Goal: Information Seeking & Learning: Learn about a topic

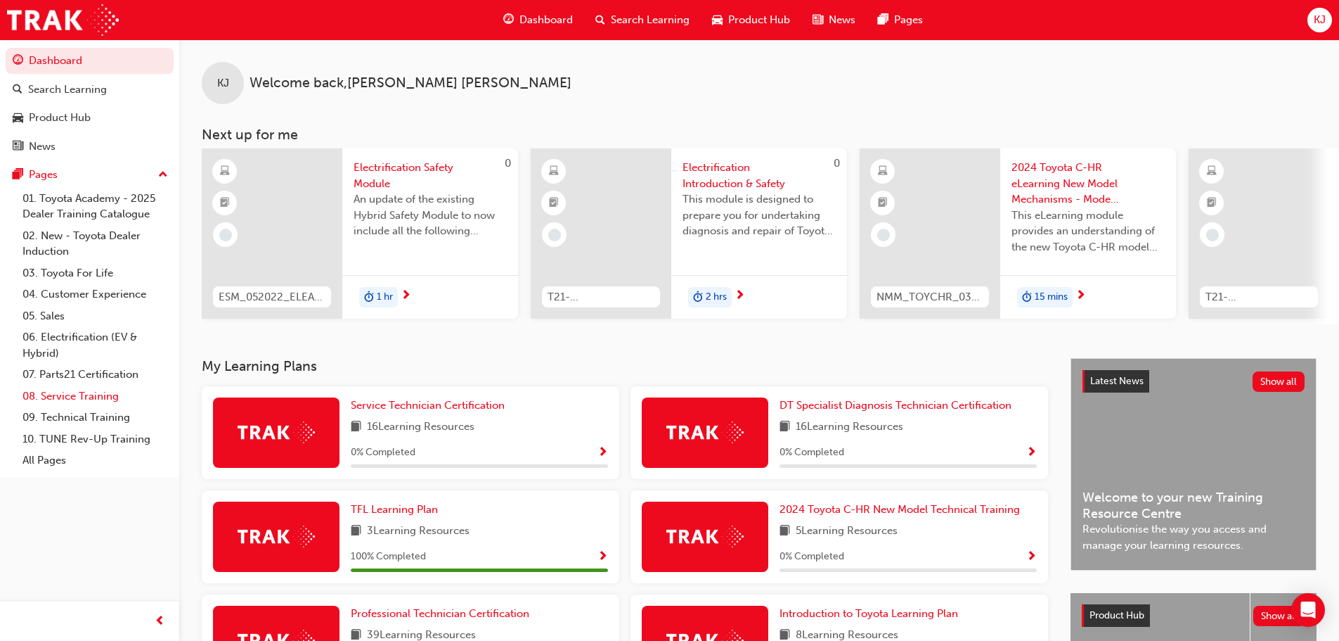
click at [103, 397] on link "08. Service Training" at bounding box center [95, 396] width 157 height 22
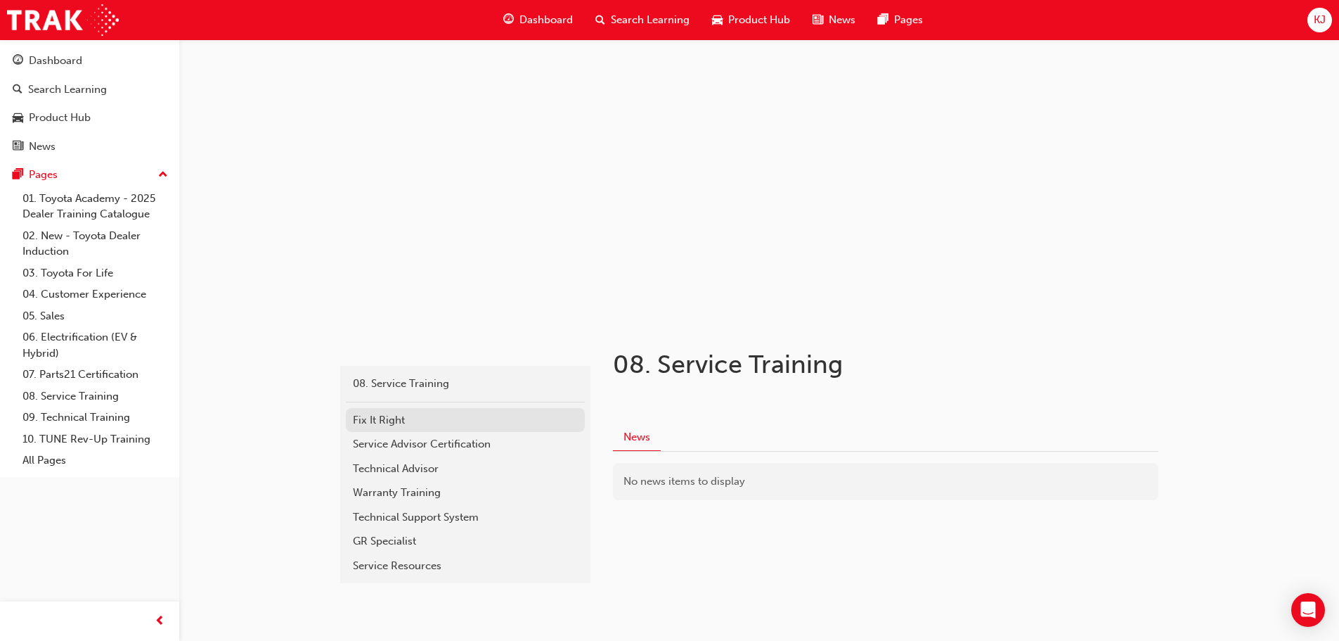
click at [419, 424] on div "Fix It Right" at bounding box center [465, 420] width 225 height 16
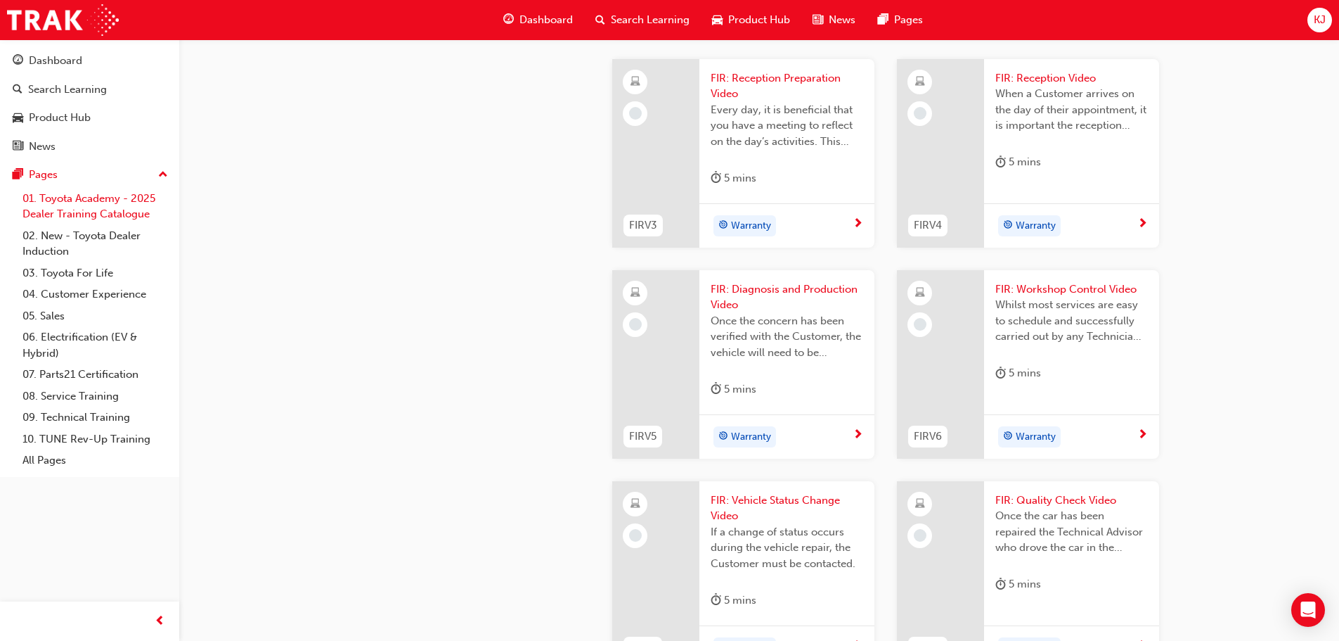
scroll to position [773, 0]
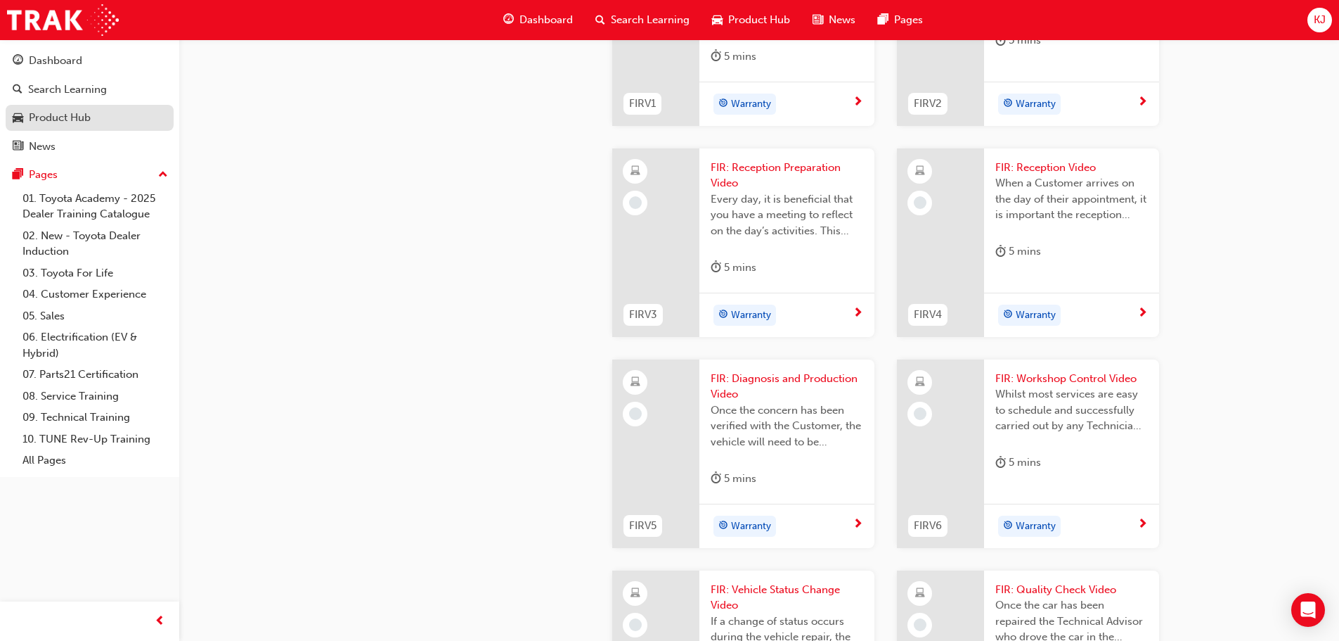
click at [44, 120] on div "Product Hub" at bounding box center [60, 118] width 62 height 16
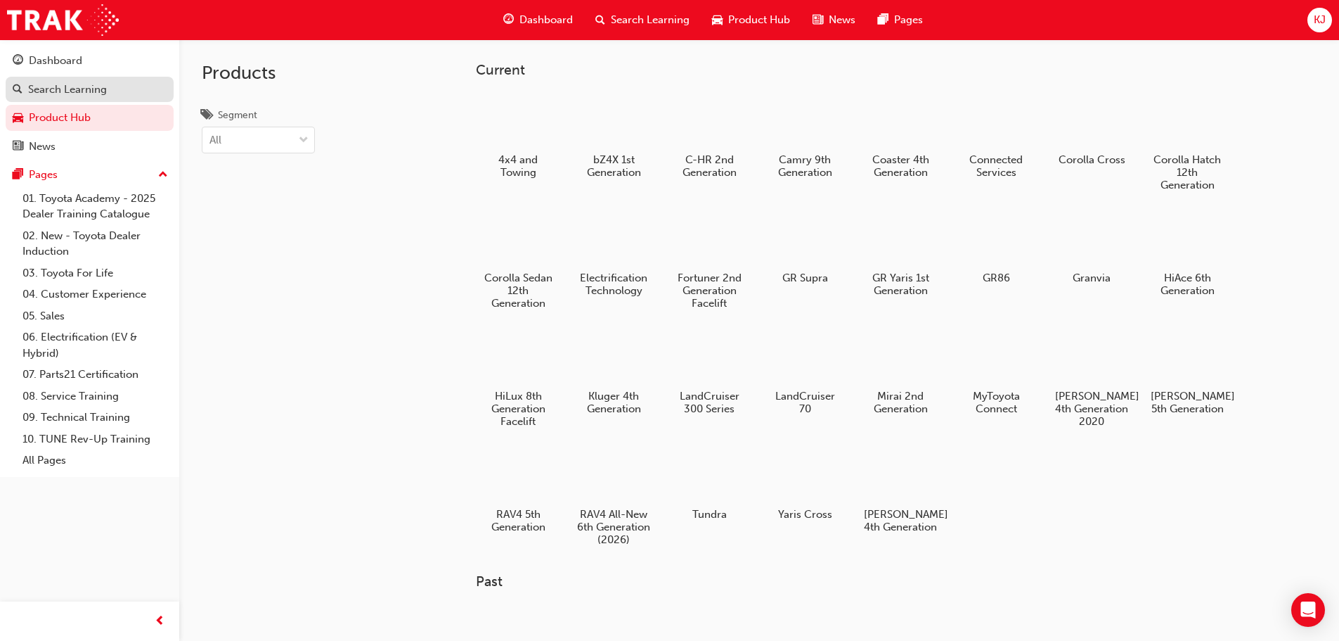
click at [72, 92] on div "Search Learning" at bounding box center [67, 90] width 79 height 16
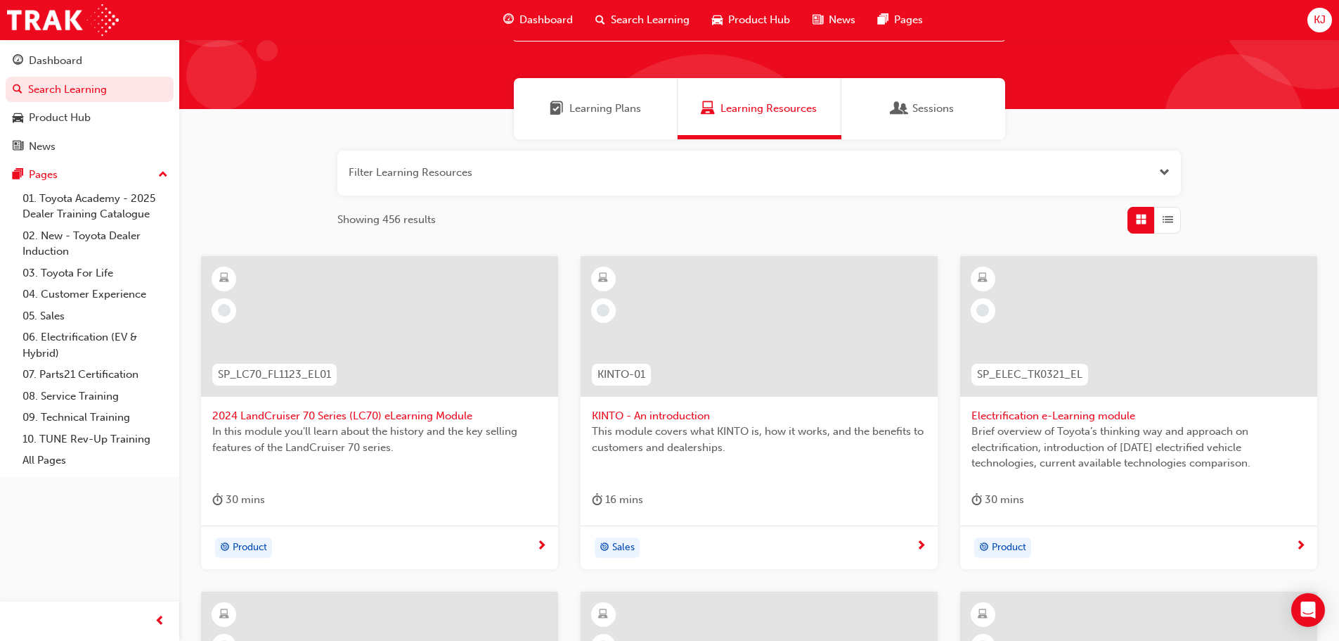
scroll to position [70, 0]
click at [90, 333] on link "06. Electrification (EV & Hybrid)" at bounding box center [95, 344] width 157 height 37
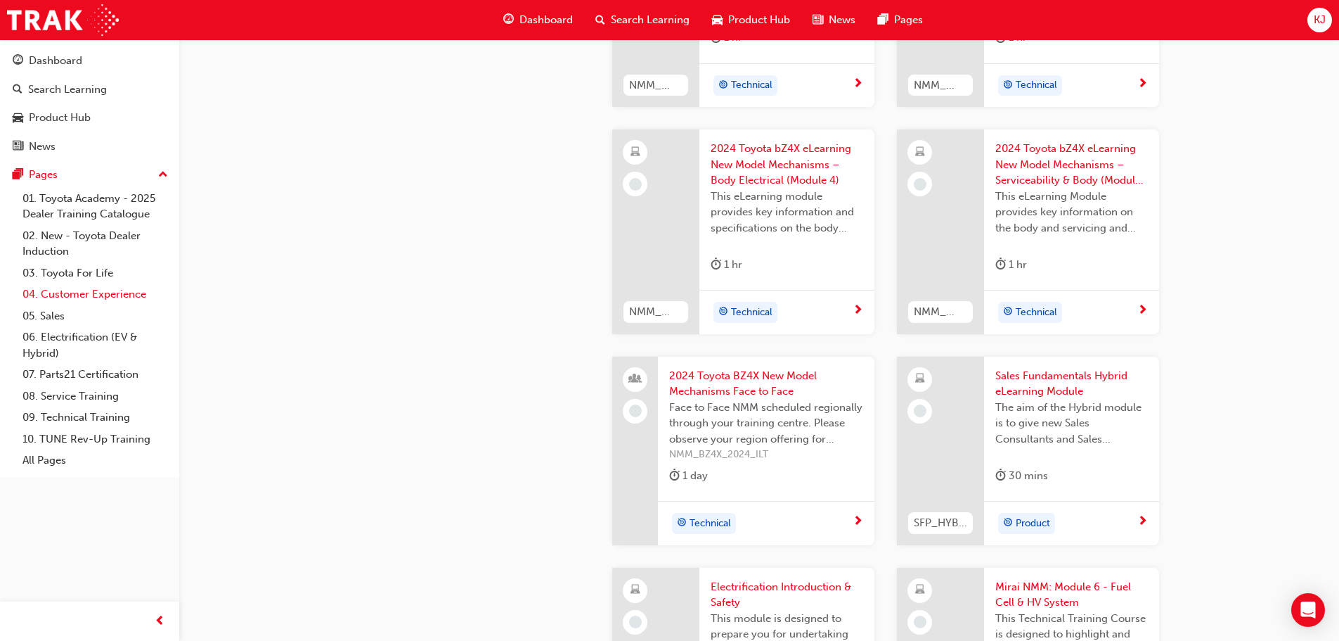
scroll to position [984, 0]
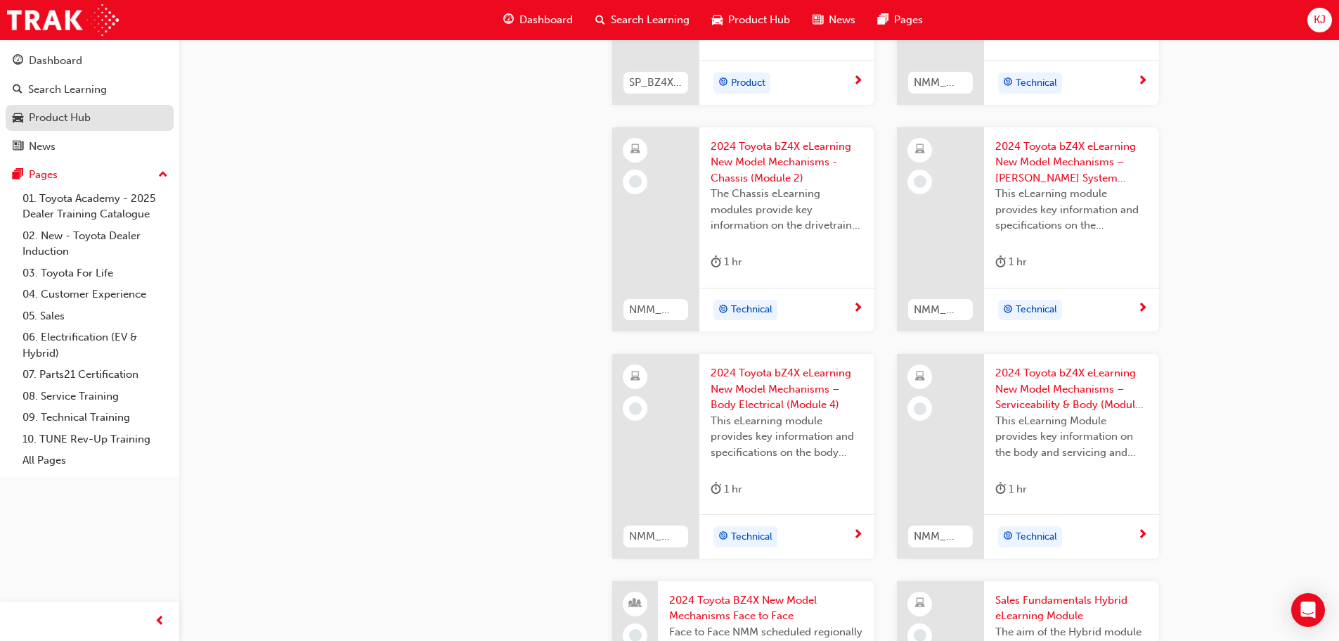
click at [61, 122] on div "Product Hub" at bounding box center [60, 118] width 62 height 16
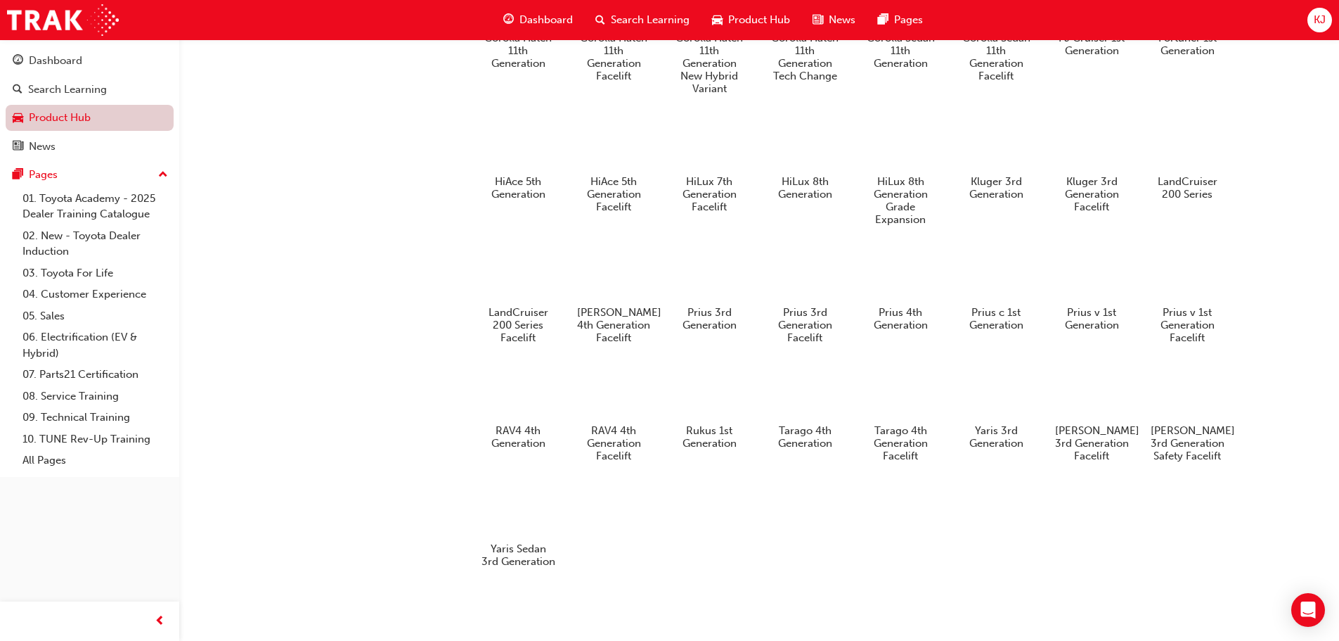
scroll to position [776, 0]
click at [515, 259] on div at bounding box center [518, 273] width 78 height 56
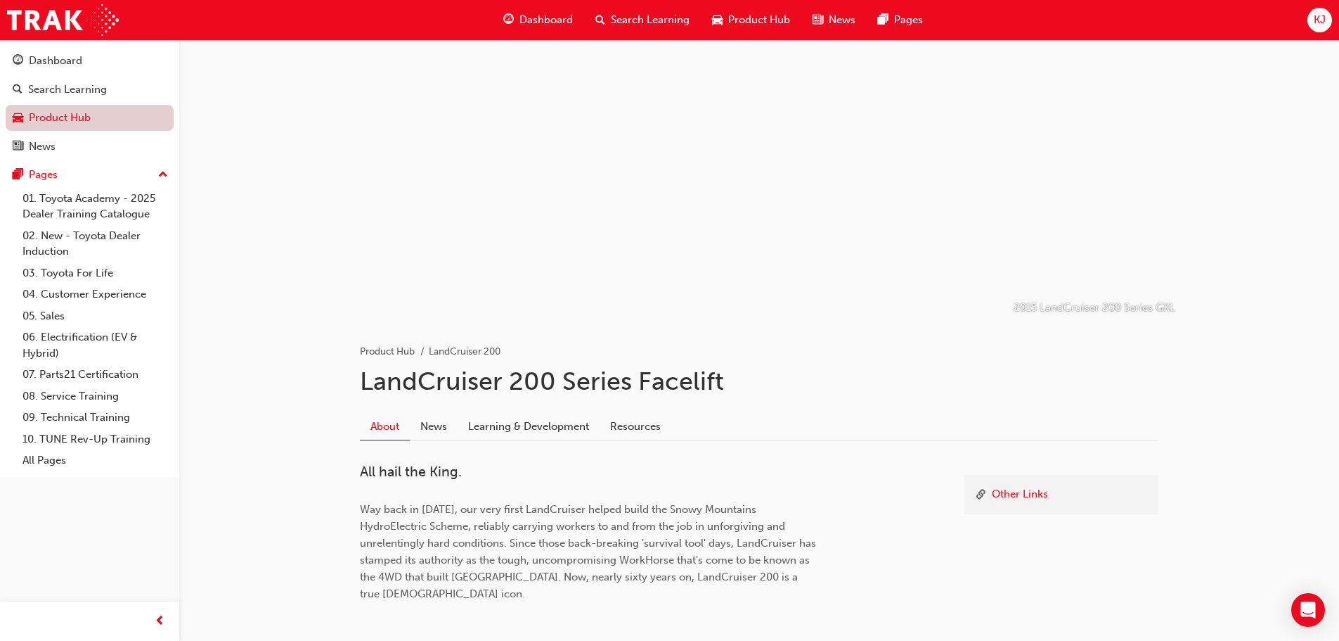
click at [85, 116] on link "Product Hub" at bounding box center [90, 118] width 168 height 26
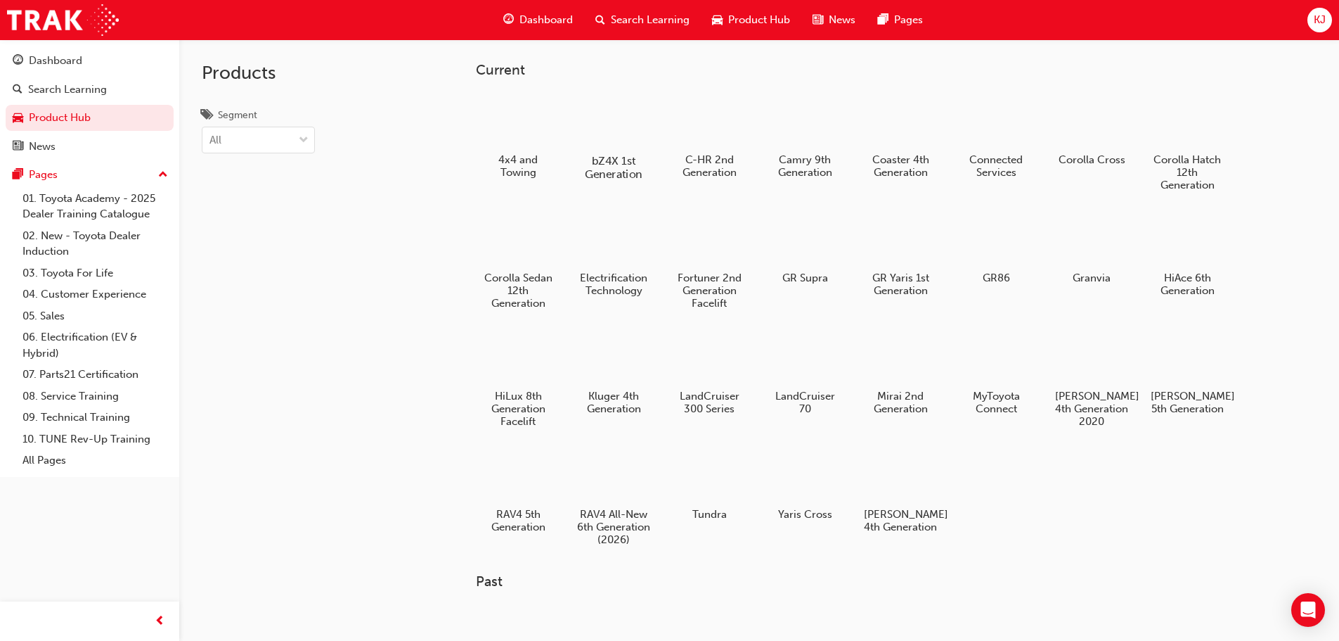
click at [627, 131] on div at bounding box center [613, 120] width 78 height 56
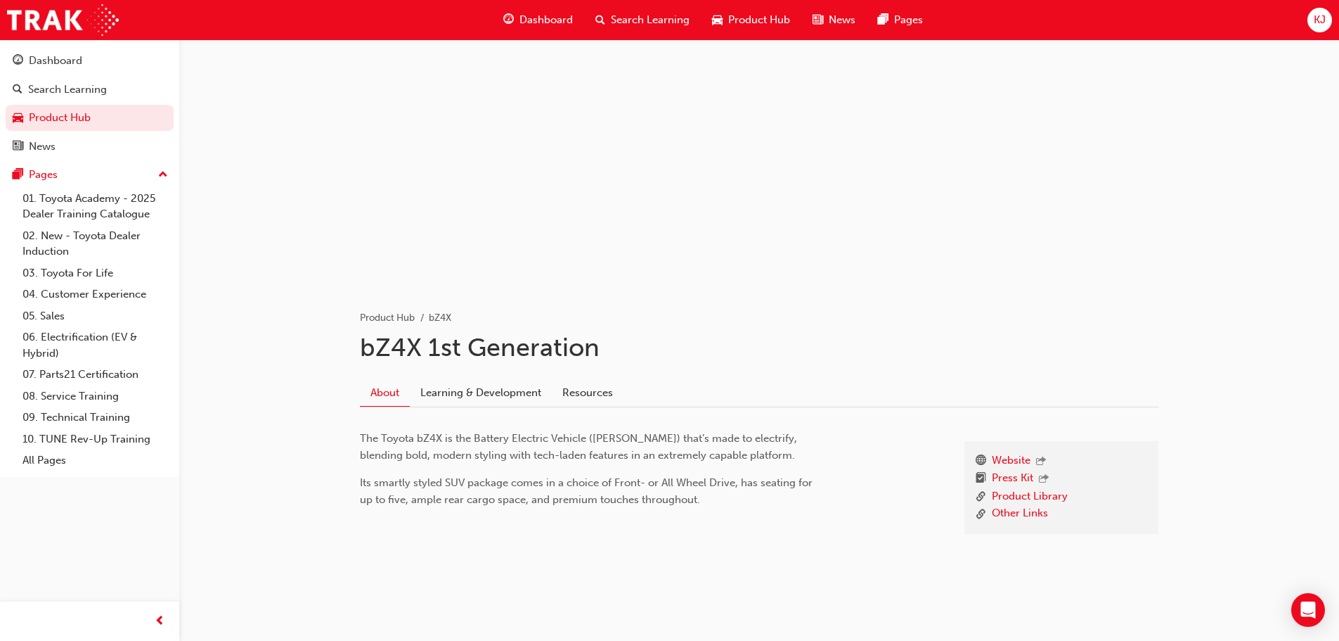
scroll to position [52, 0]
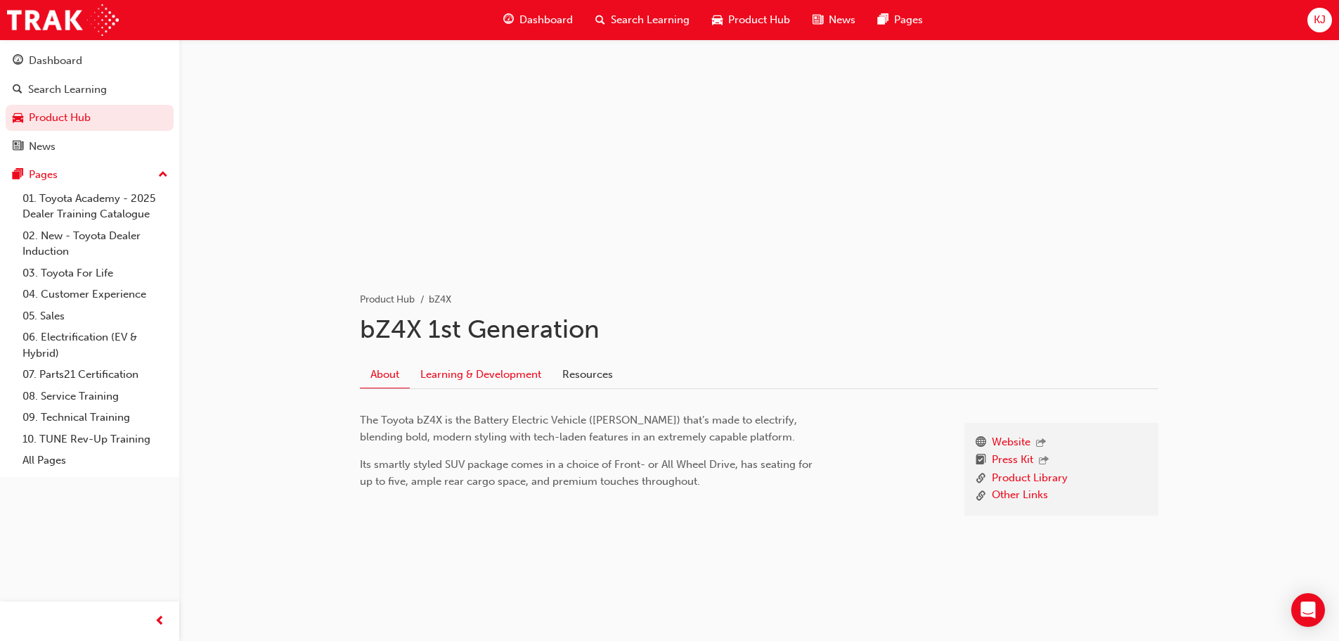
click at [465, 376] on link "Learning & Development" at bounding box center [481, 374] width 142 height 27
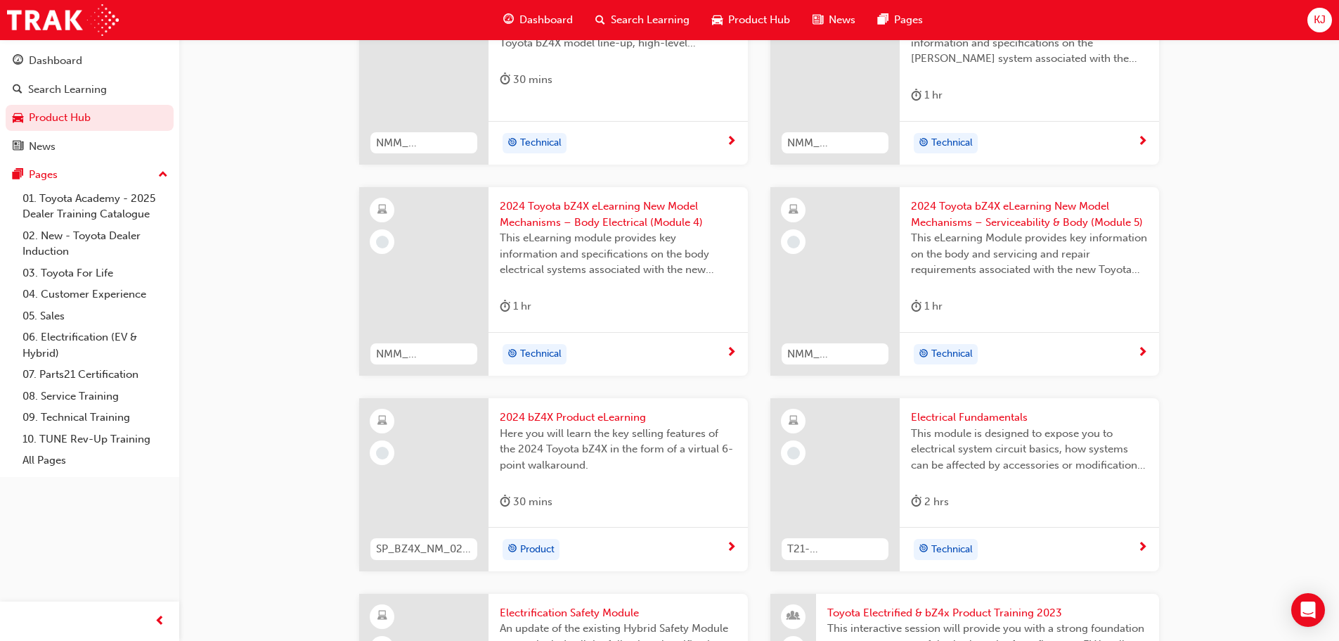
scroll to position [703, 0]
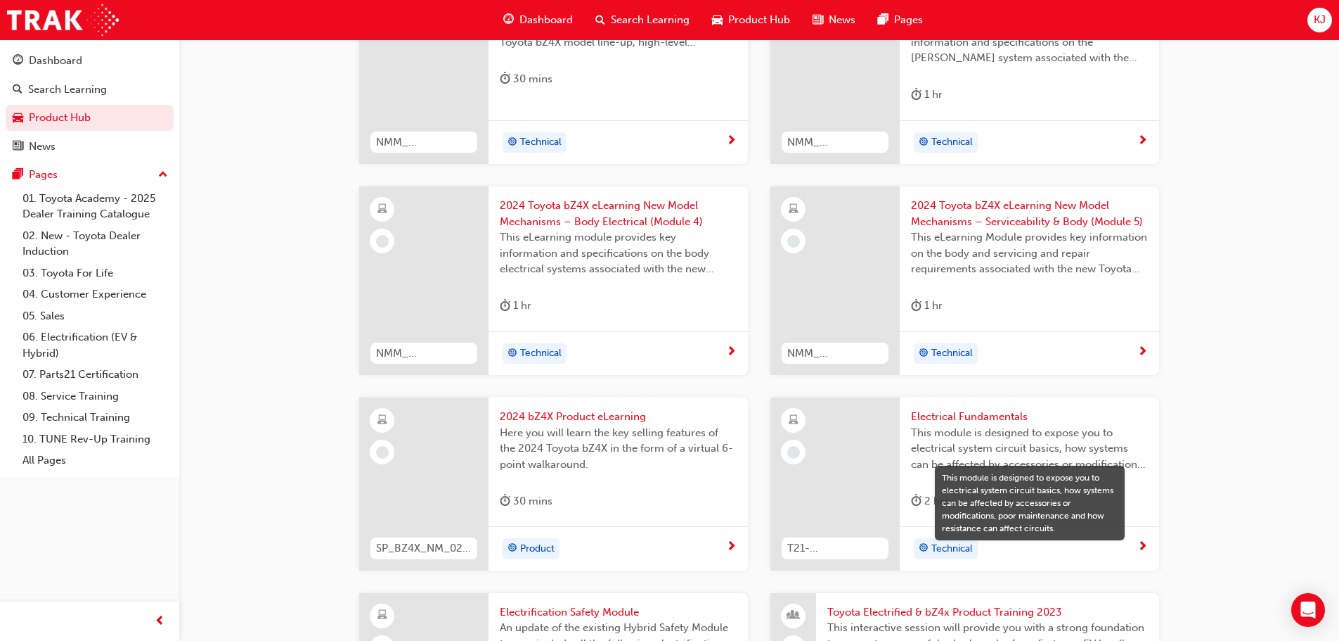
click at [943, 425] on span "This module is designed to expose you to electrical system circuit basics, how …" at bounding box center [1029, 449] width 237 height 48
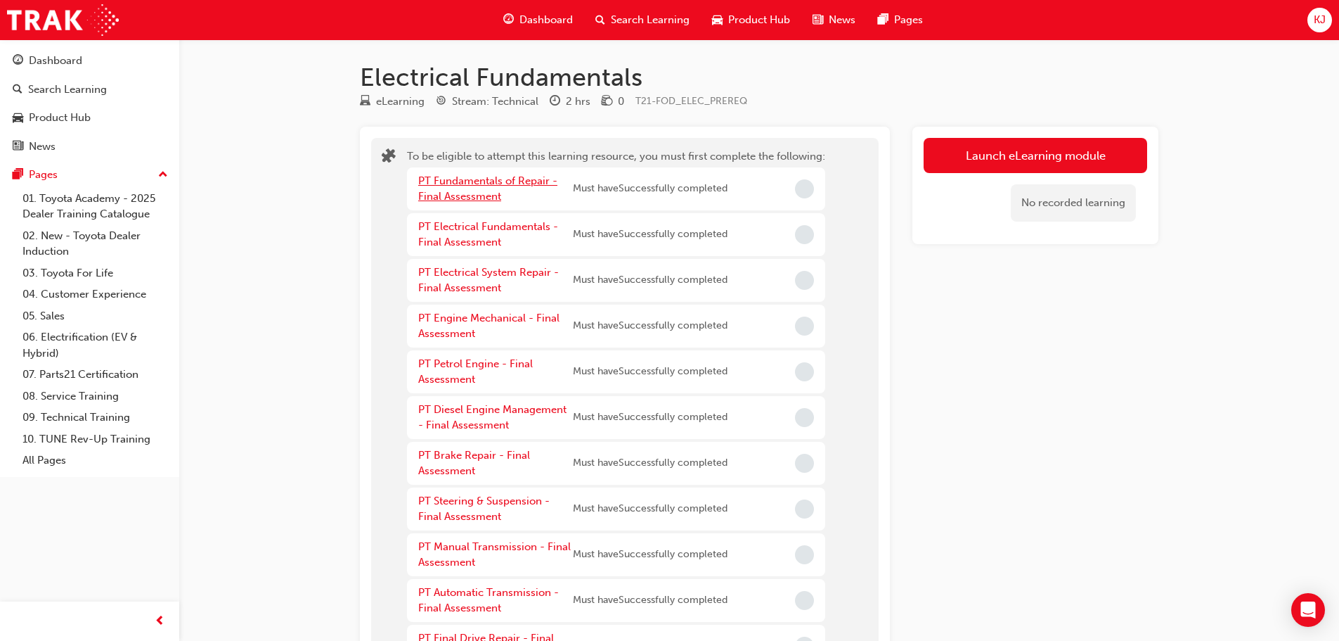
click at [478, 179] on link "PT Fundamentals of Repair - Final Assessment" at bounding box center [487, 188] width 139 height 29
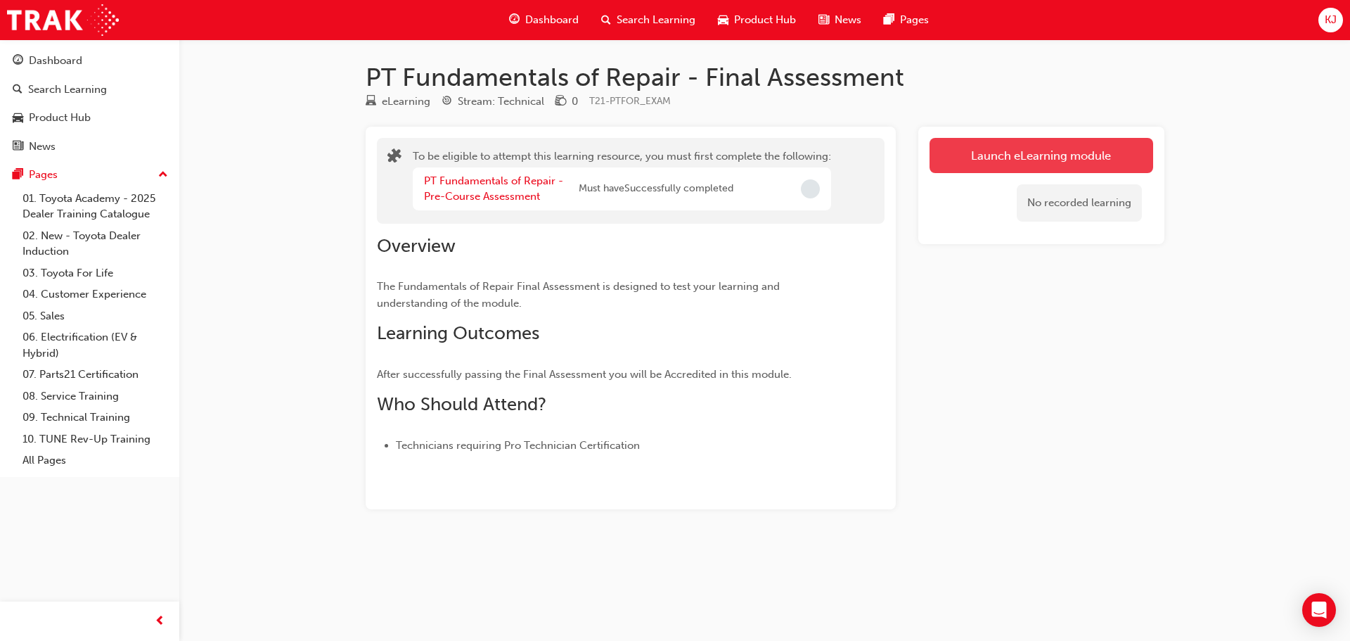
click at [983, 163] on button "Launch eLearning module" at bounding box center [1042, 155] width 224 height 35
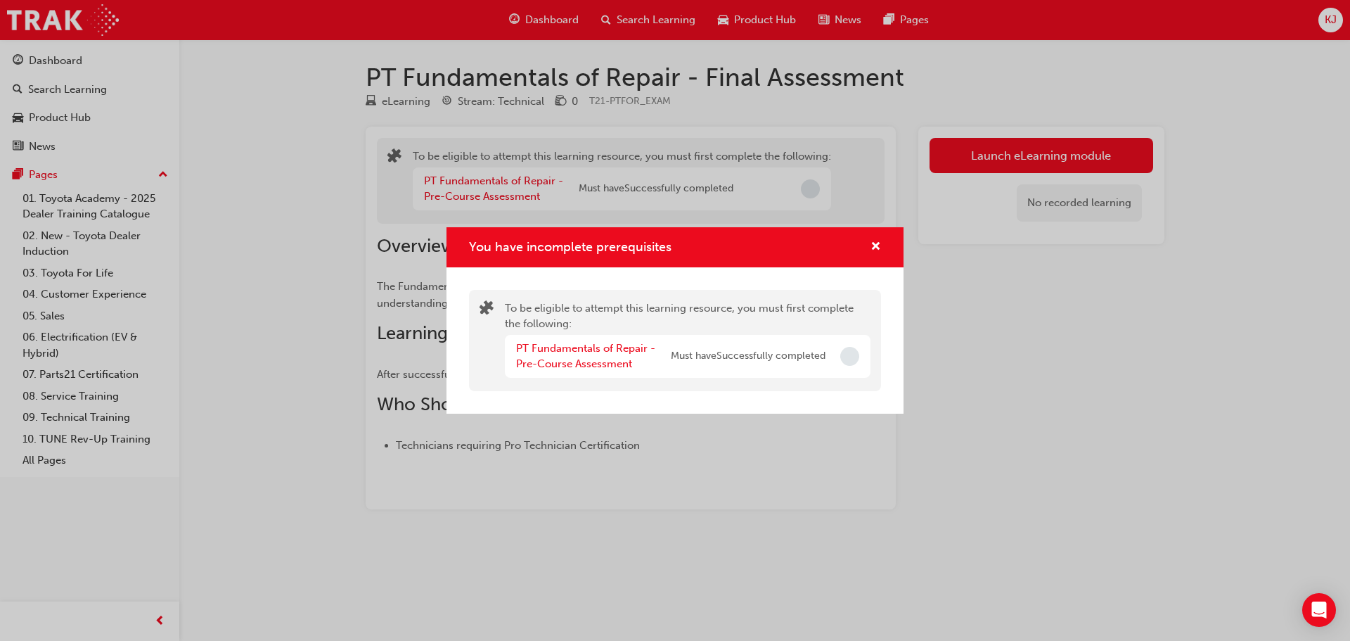
click at [731, 362] on span "Must have Successfully completed" at bounding box center [748, 356] width 155 height 16
click at [807, 360] on span "Must have Successfully completed" at bounding box center [748, 356] width 155 height 16
click at [847, 349] on span "Incomplete" at bounding box center [849, 356] width 19 height 19
click at [848, 356] on span "Incomplete" at bounding box center [849, 356] width 19 height 19
click at [555, 347] on link "PT Fundamentals of Repair - Pre-Course Assessment" at bounding box center [585, 356] width 139 height 29
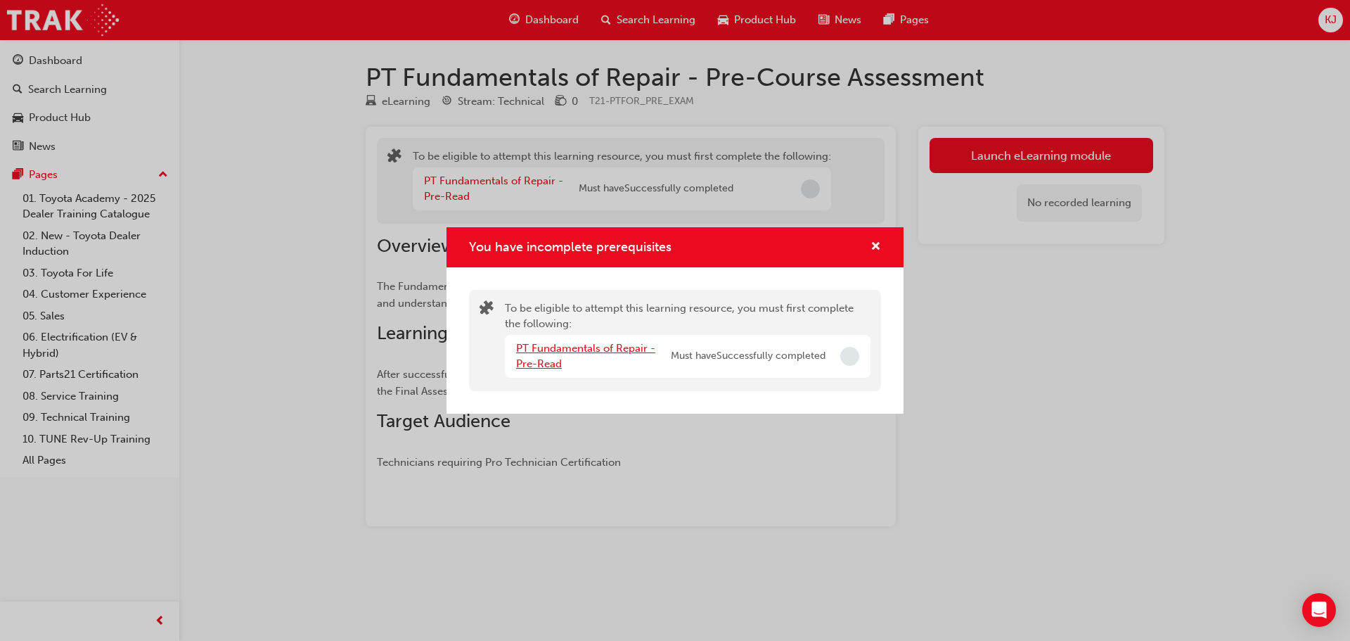
click at [587, 346] on link "PT Fundamentals of Repair - Pre-Read" at bounding box center [585, 356] width 139 height 29
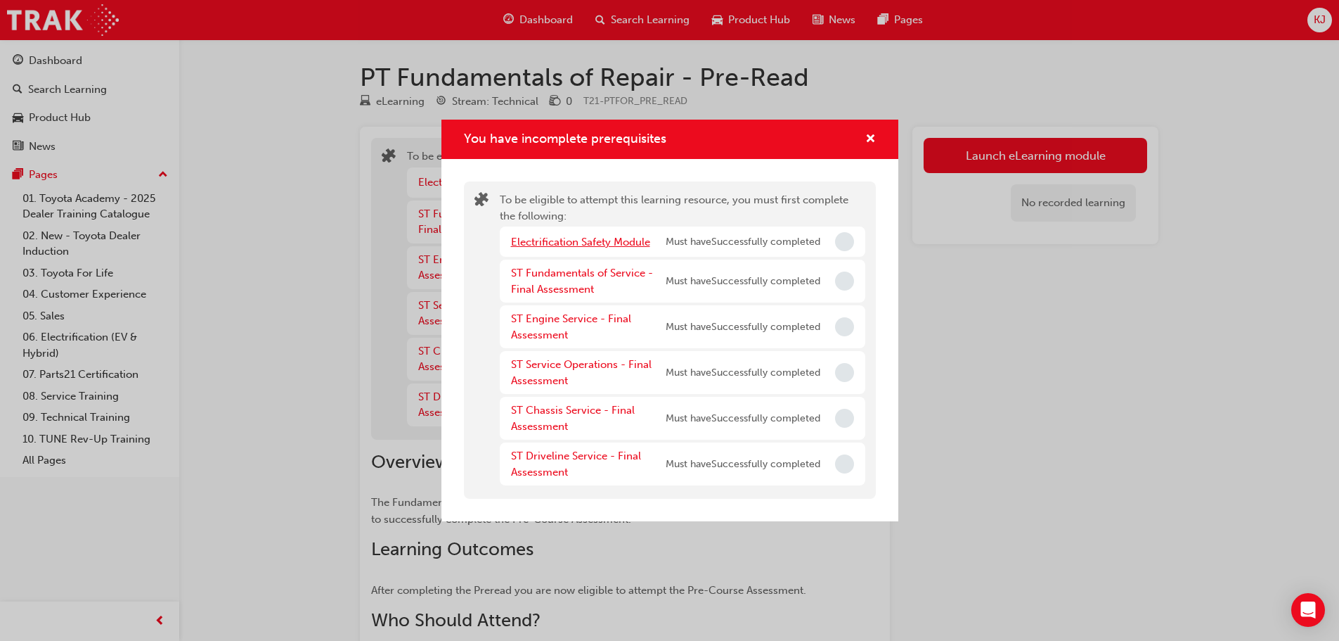
click at [638, 237] on link "Electrification Safety Module" at bounding box center [580, 242] width 139 height 13
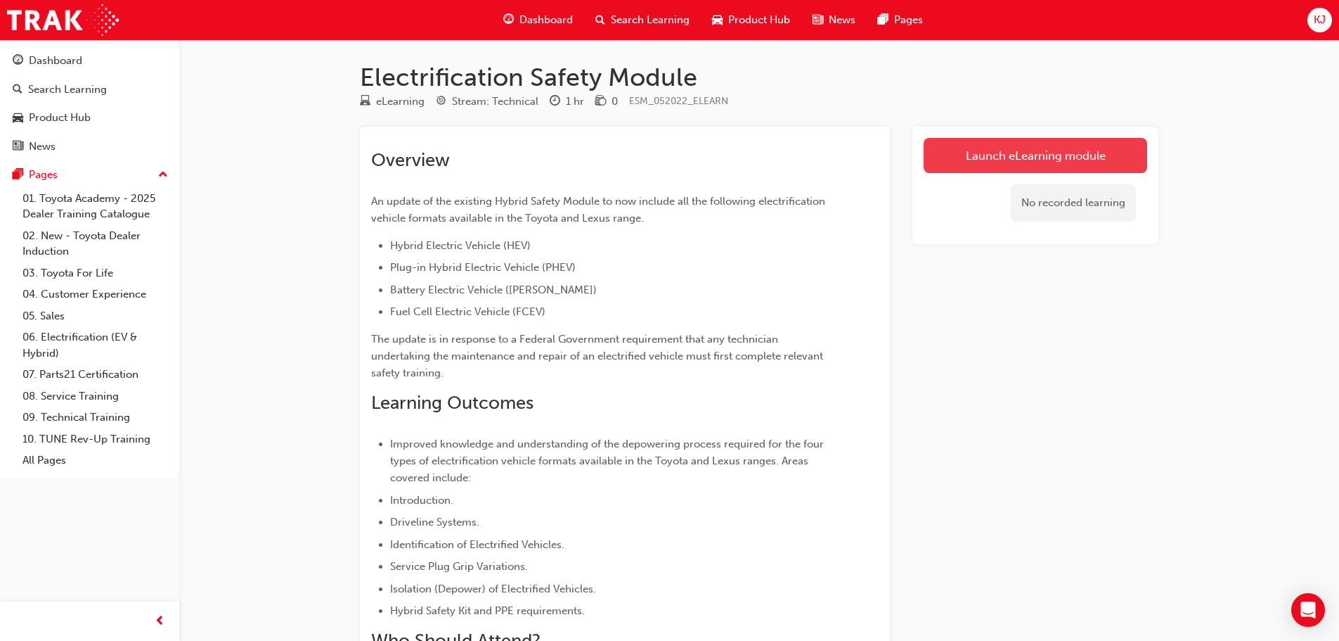
click at [1045, 155] on link "Launch eLearning module" at bounding box center [1036, 155] width 224 height 35
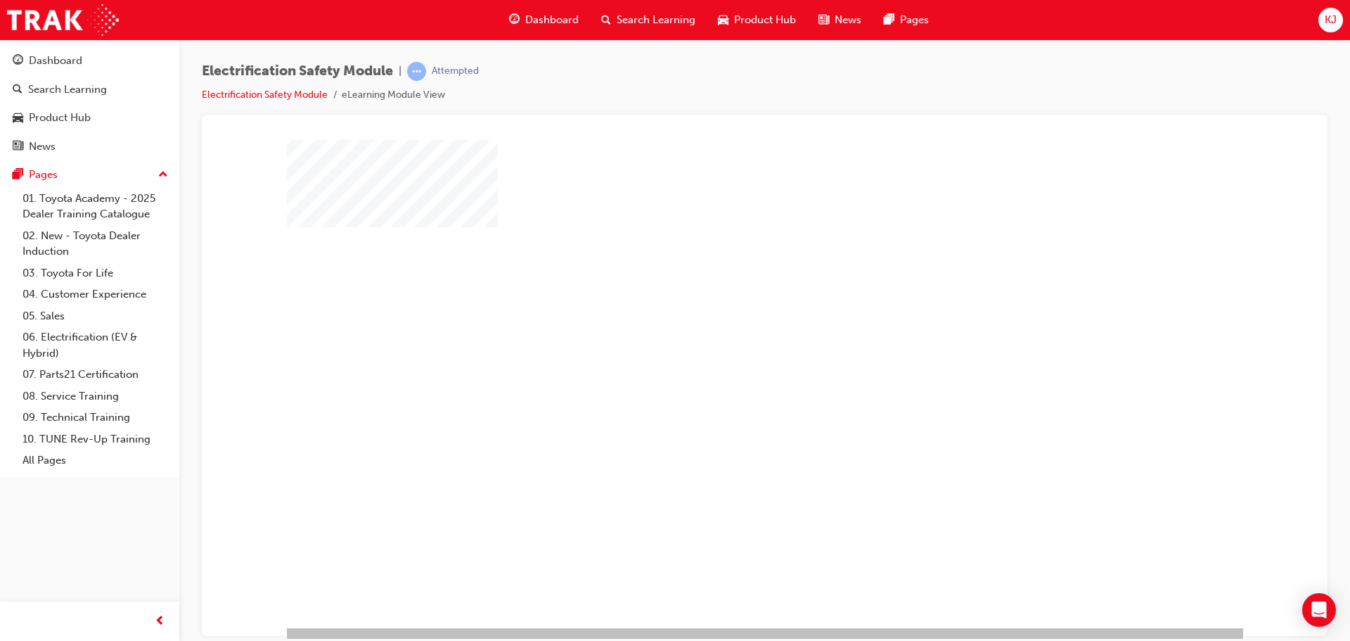
scroll to position [29, 0]
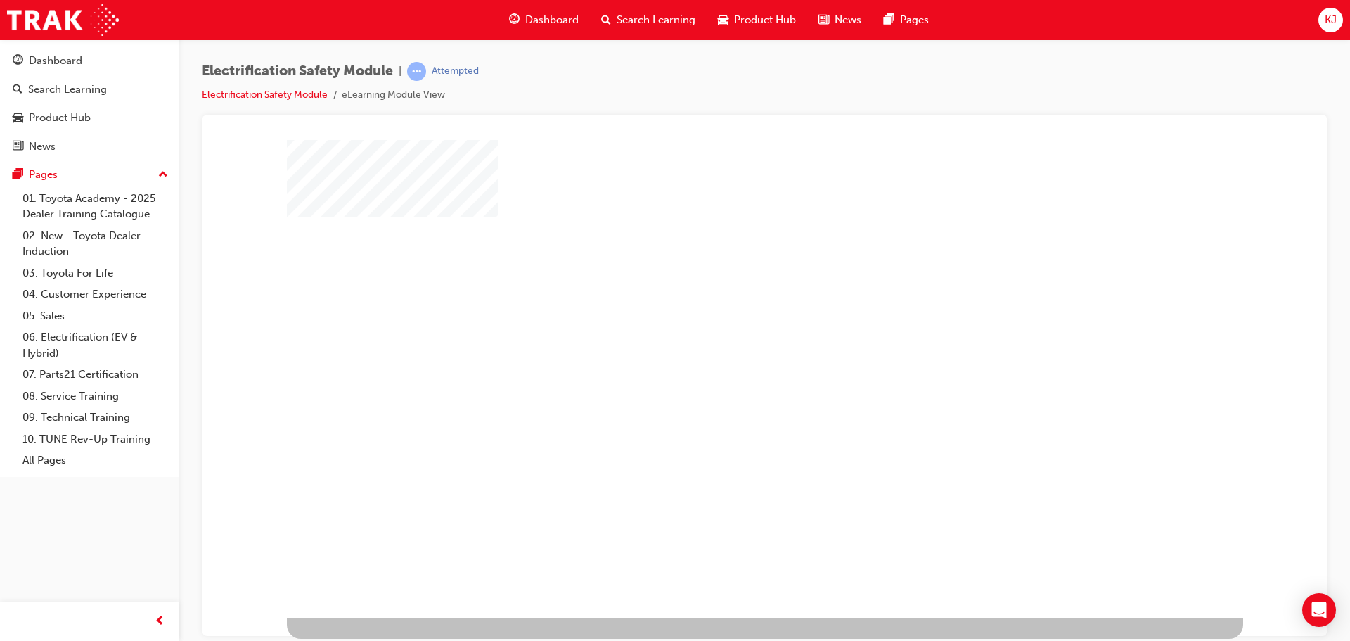
click at [724, 319] on div "play" at bounding box center [724, 319] width 0 height 0
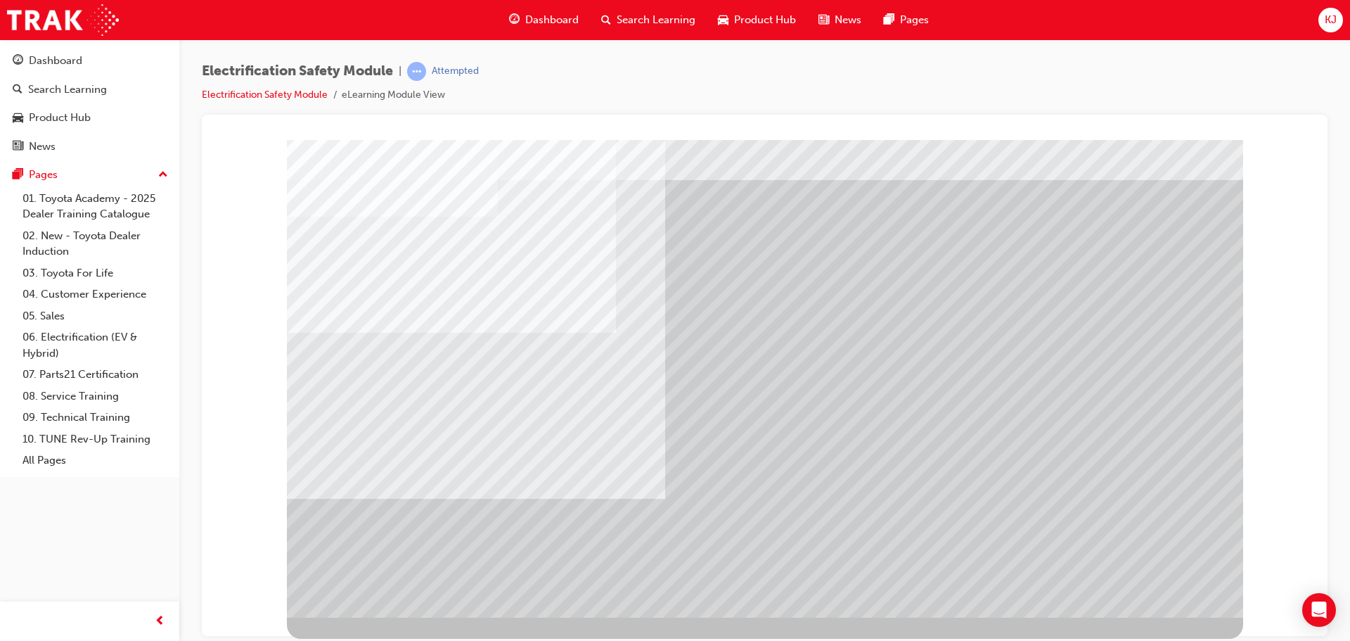
scroll to position [0, 0]
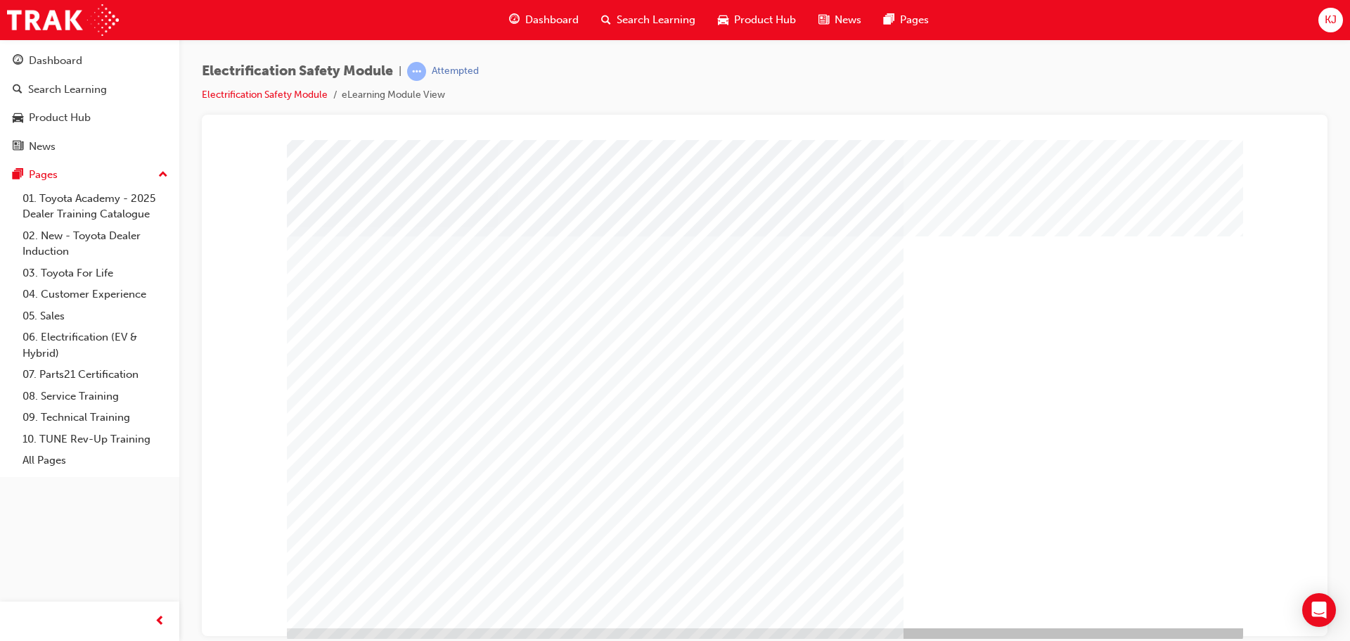
scroll to position [29, 0]
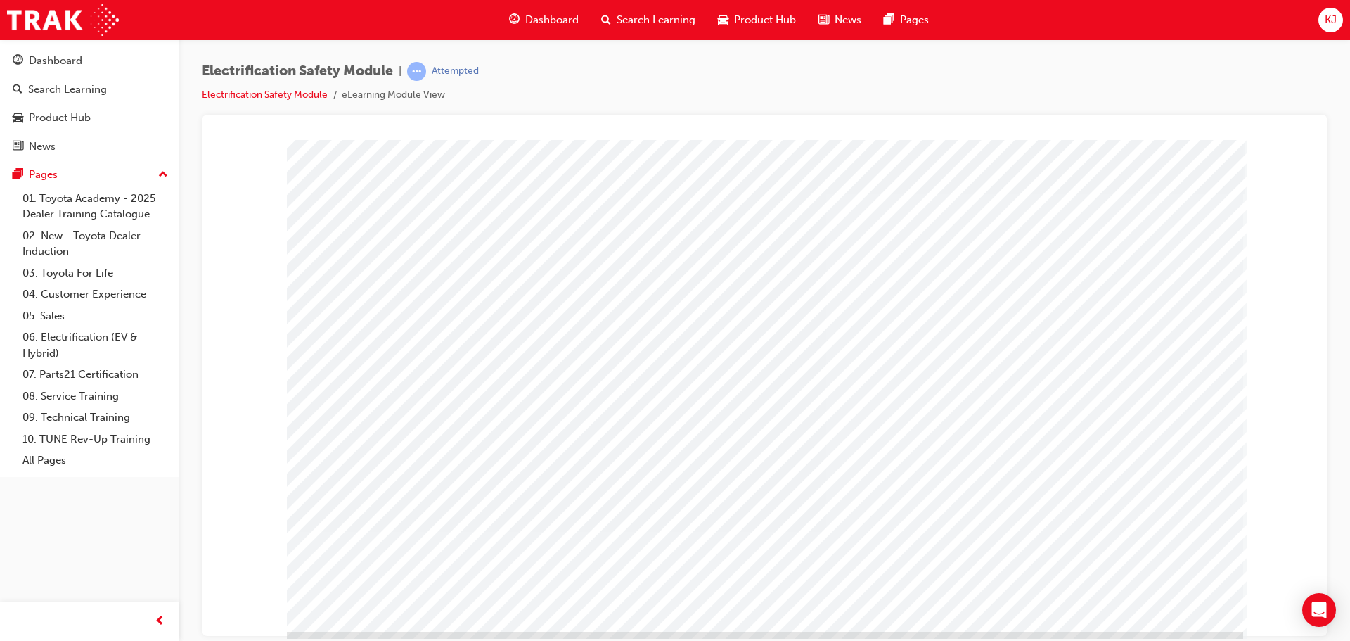
scroll to position [29, 0]
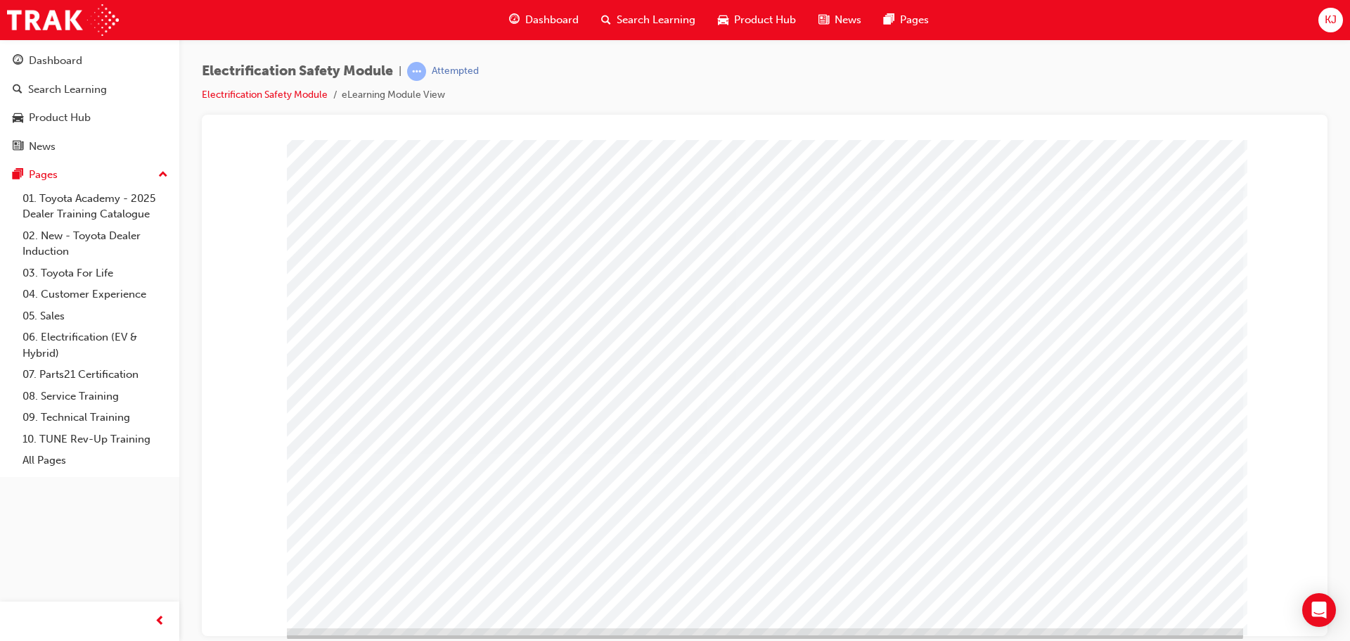
scroll to position [29, 0]
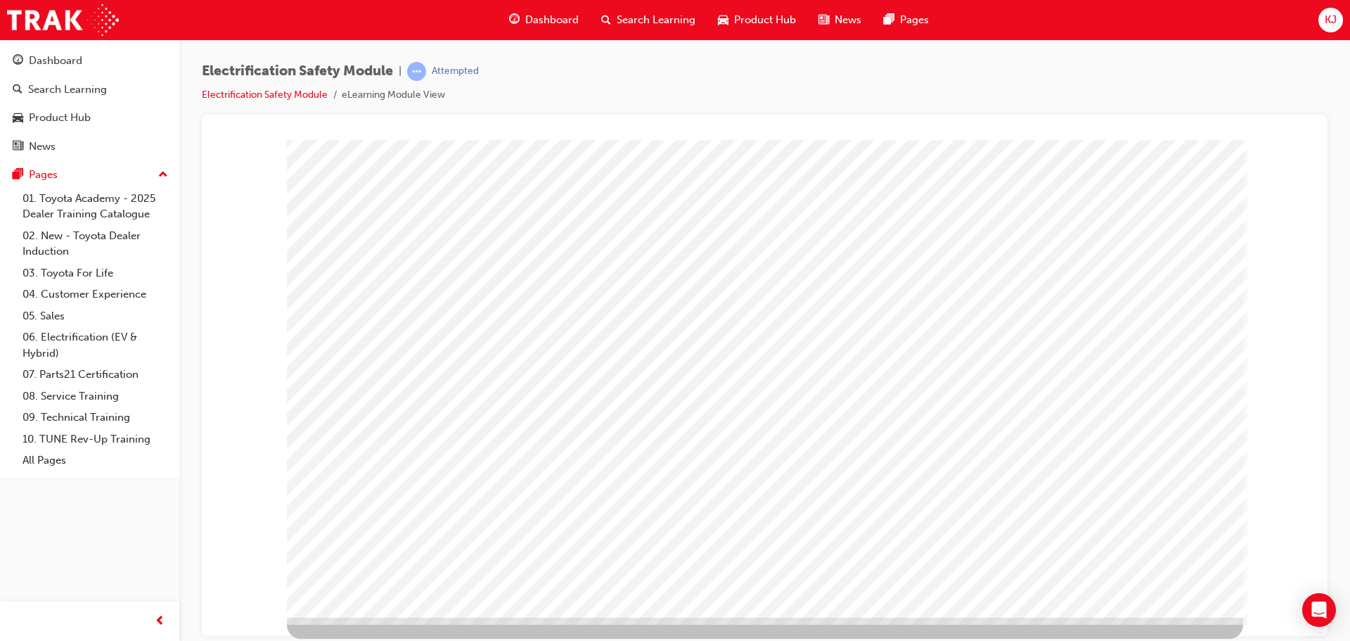
drag, startPoint x: 1195, startPoint y: 521, endPoint x: 1189, endPoint y: 533, distance: 13.5
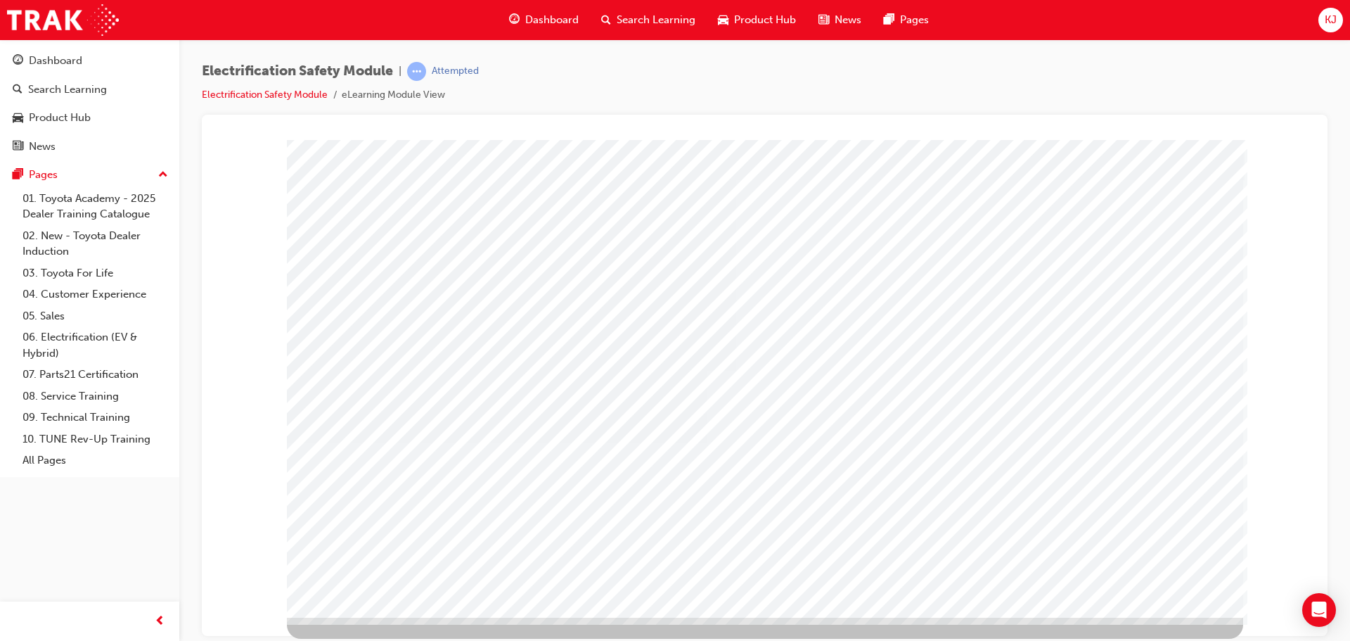
drag, startPoint x: 1189, startPoint y: 533, endPoint x: 987, endPoint y: 550, distance: 203.2
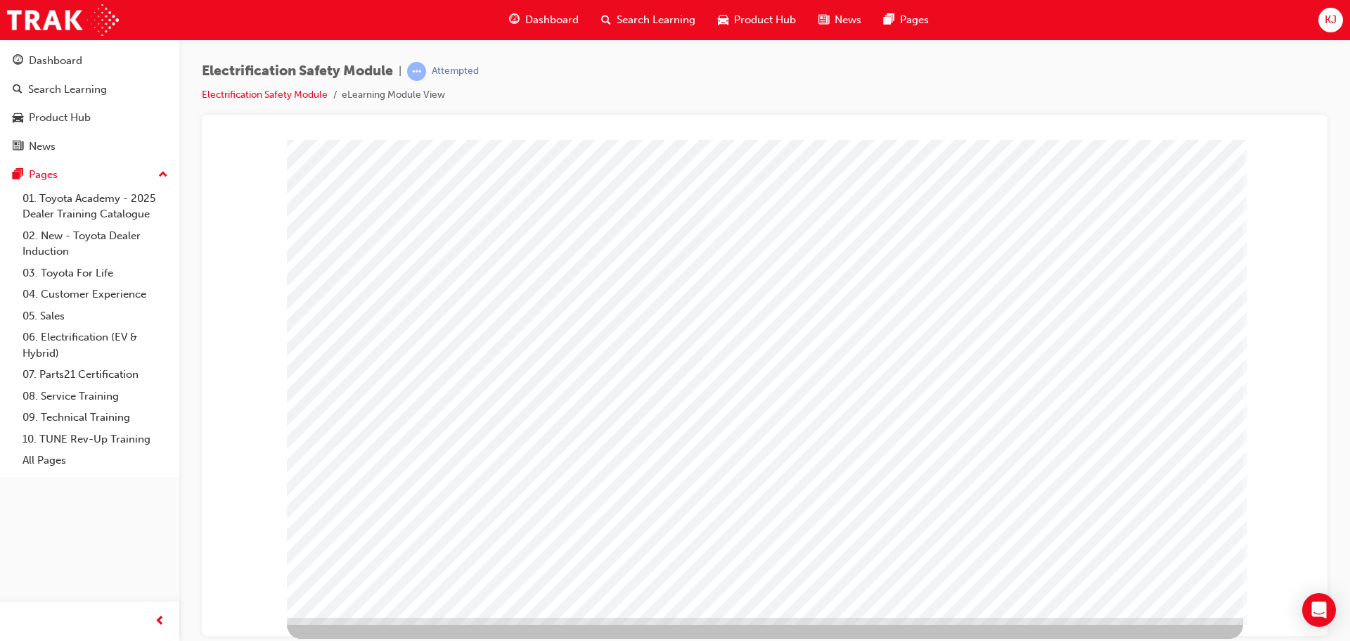
scroll to position [0, 0]
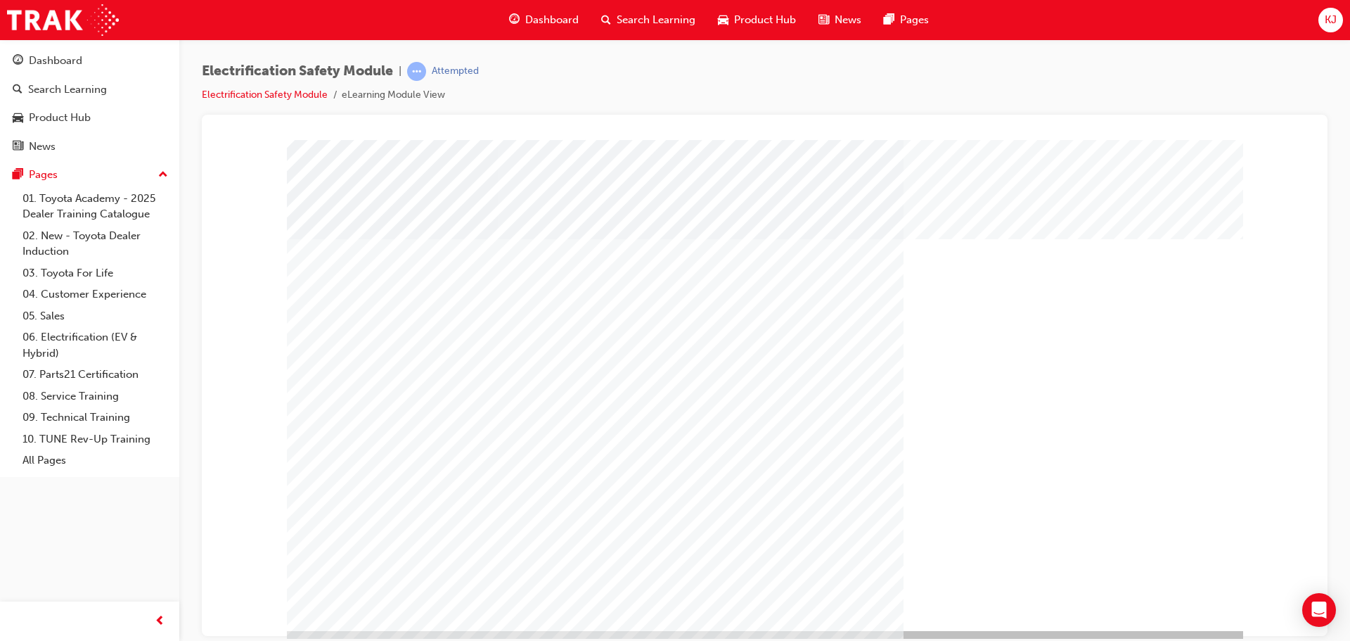
scroll to position [29, 0]
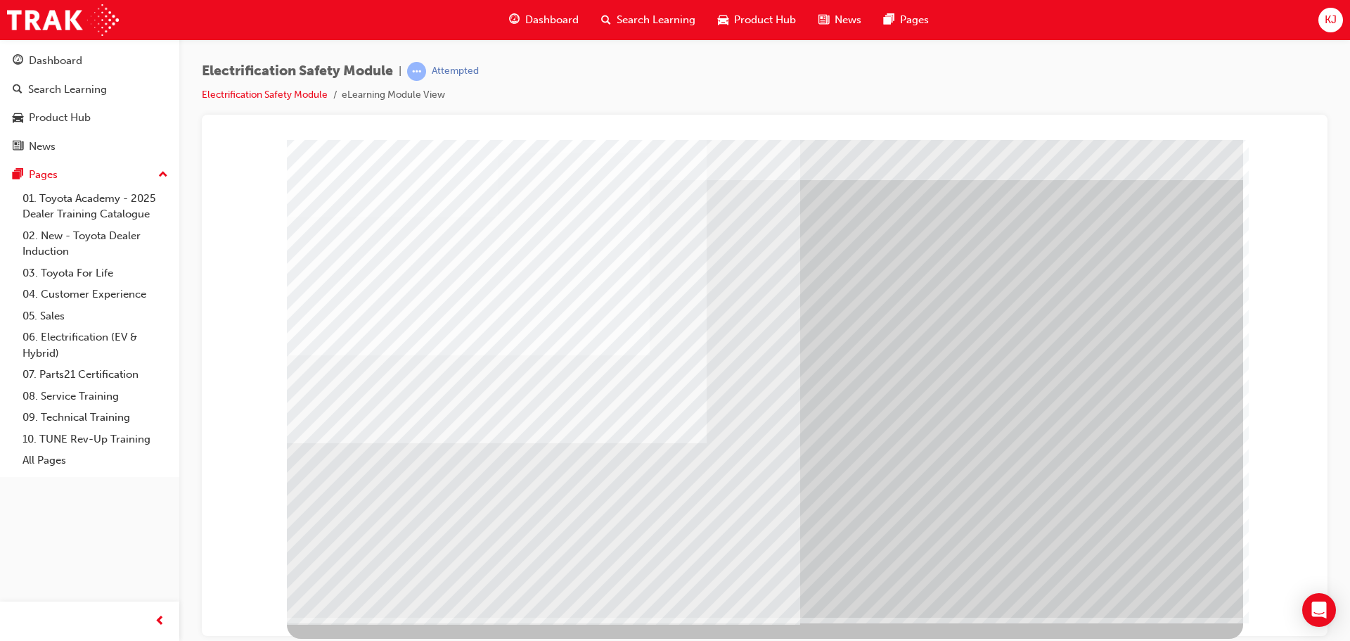
scroll to position [0, 0]
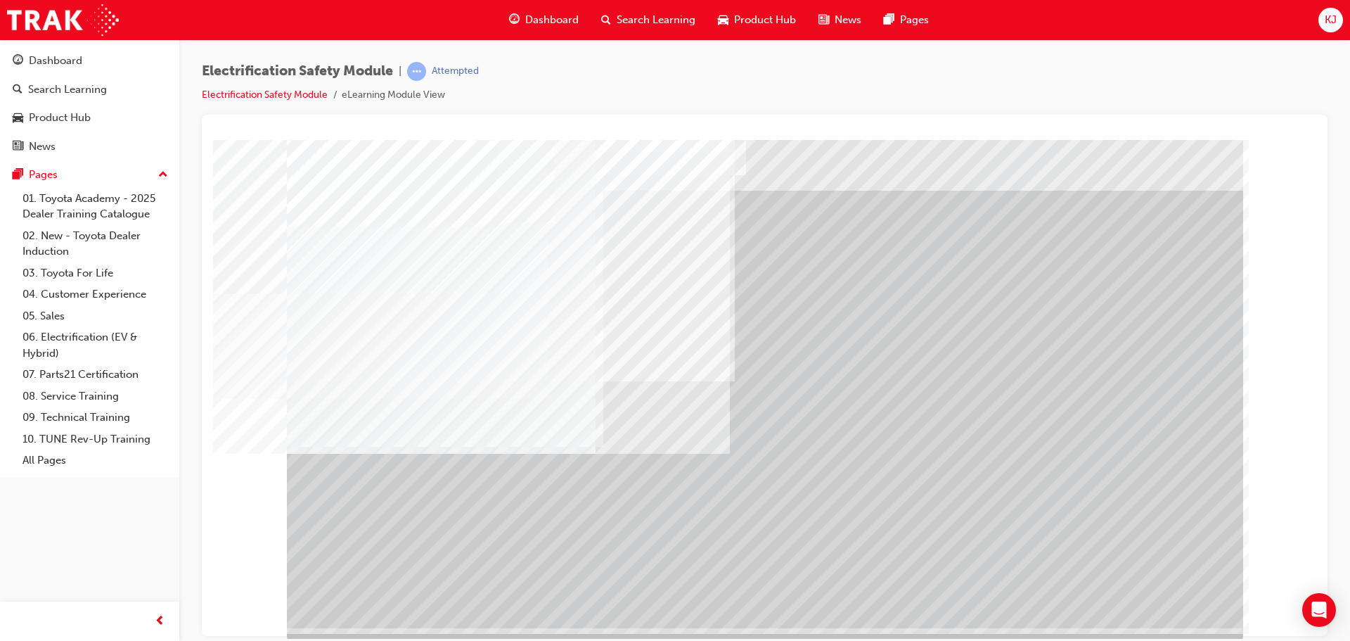
scroll to position [29, 0]
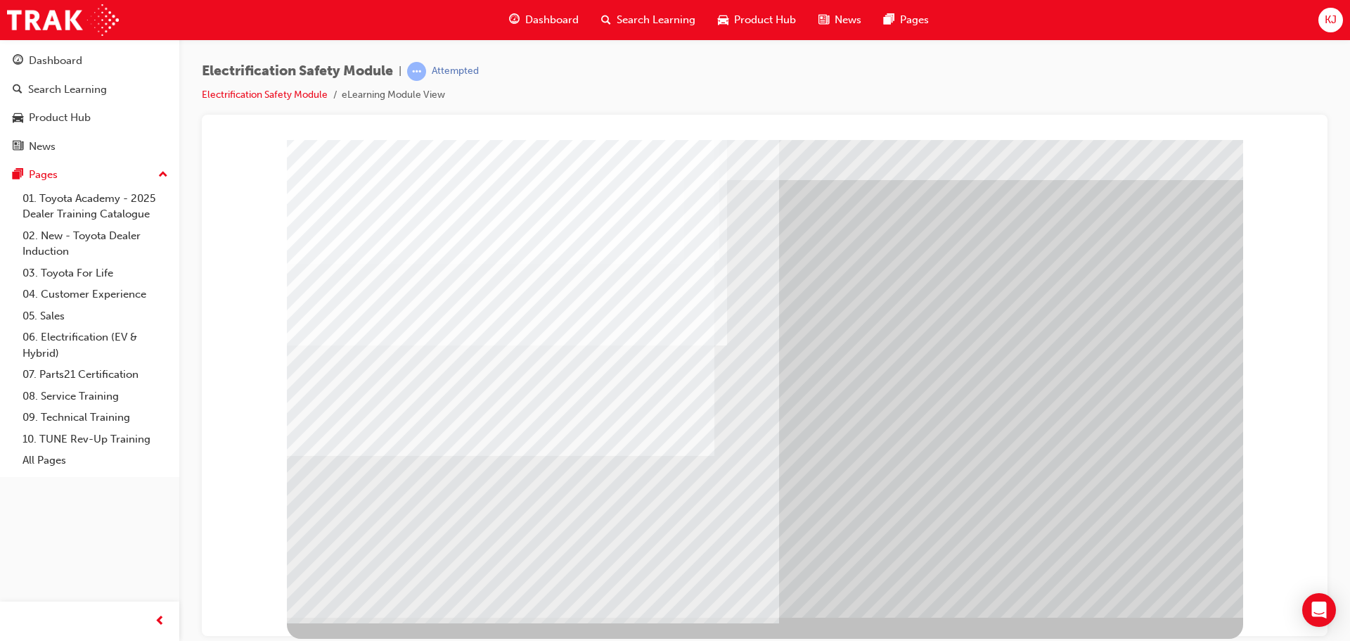
scroll to position [0, 0]
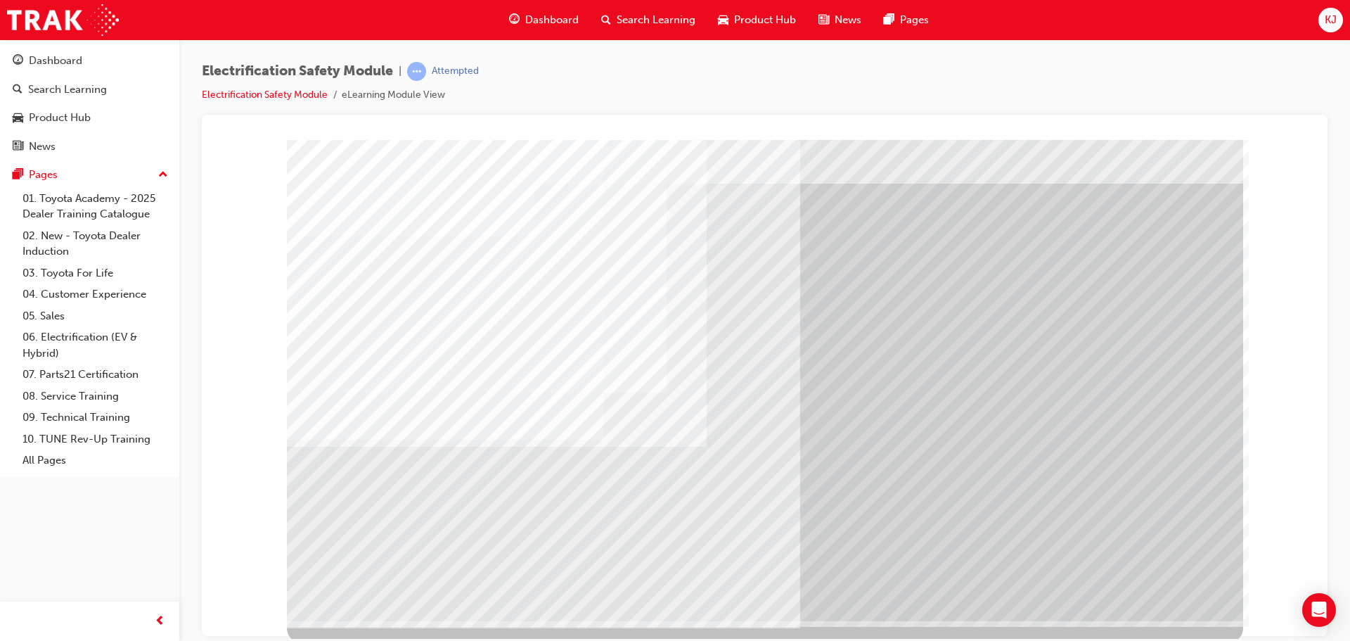
scroll to position [29, 0]
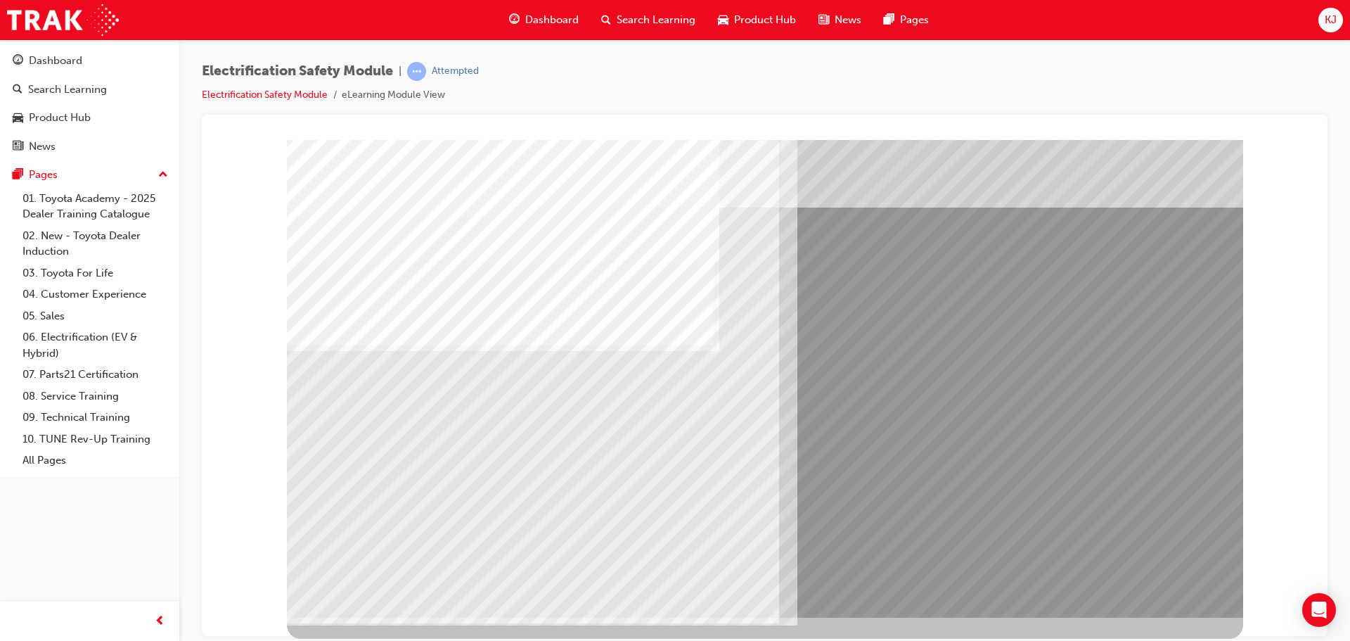
scroll to position [0, 0]
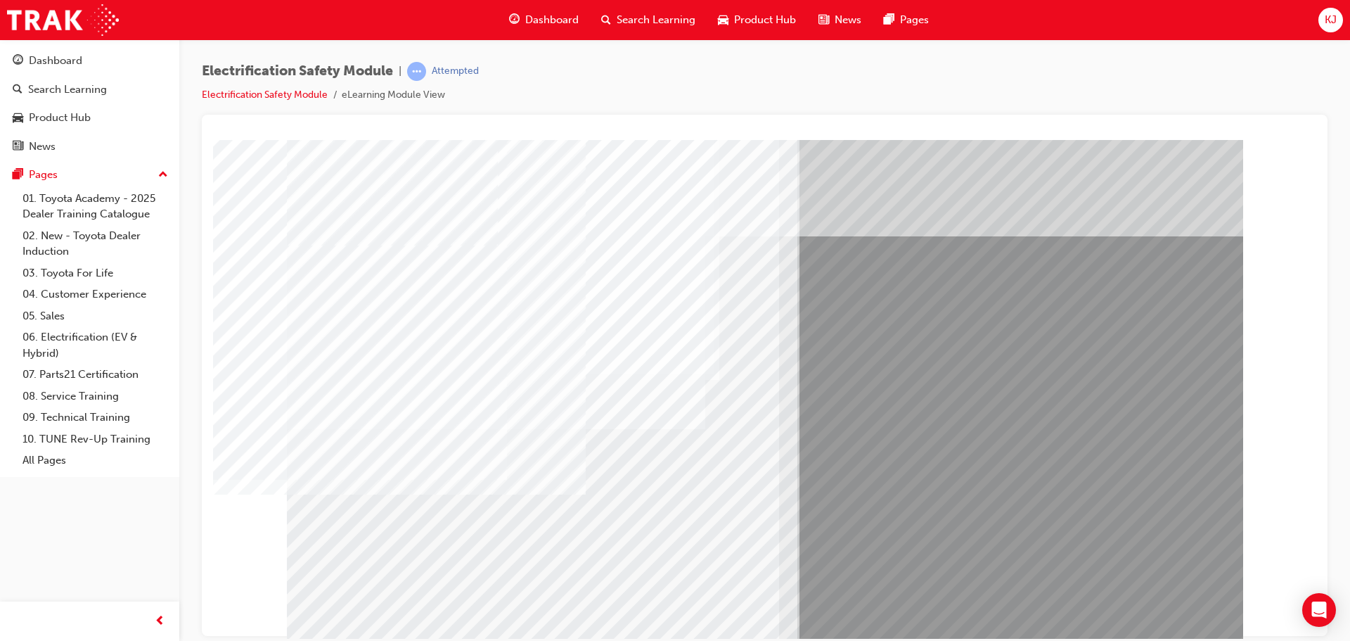
drag, startPoint x: 462, startPoint y: 471, endPoint x: 269, endPoint y: 420, distance: 199.4
drag, startPoint x: 269, startPoint y: 420, endPoint x: 705, endPoint y: 549, distance: 454.1
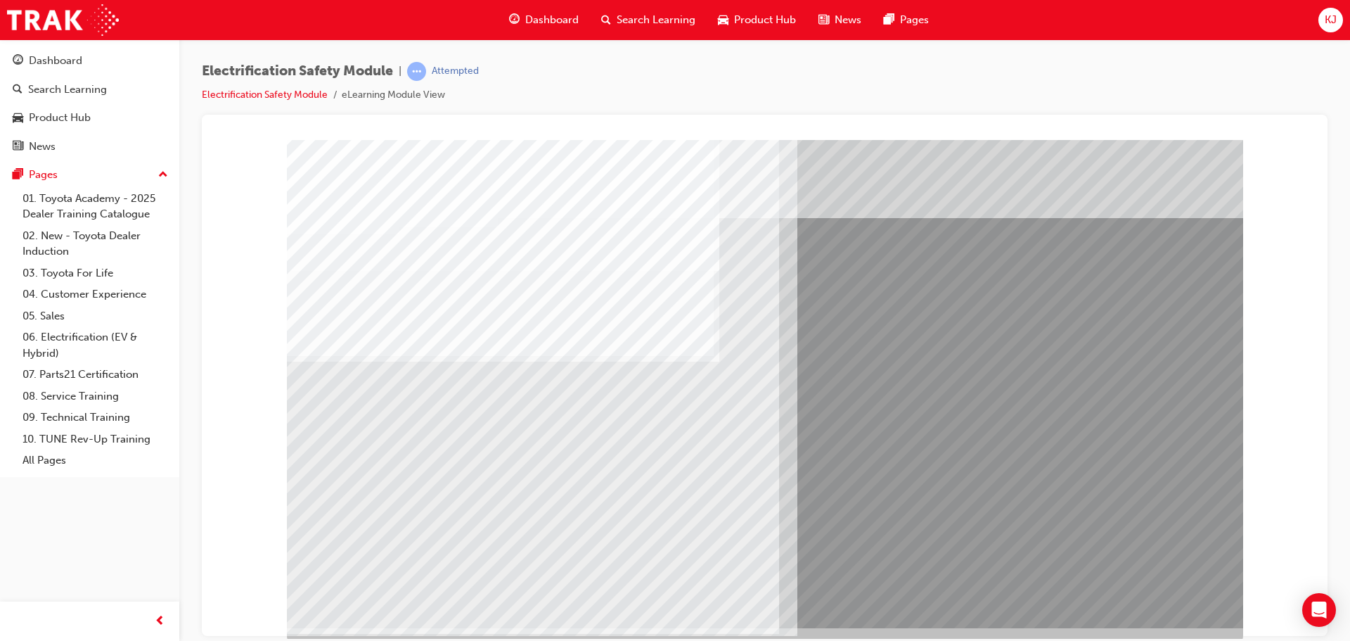
scroll to position [29, 0]
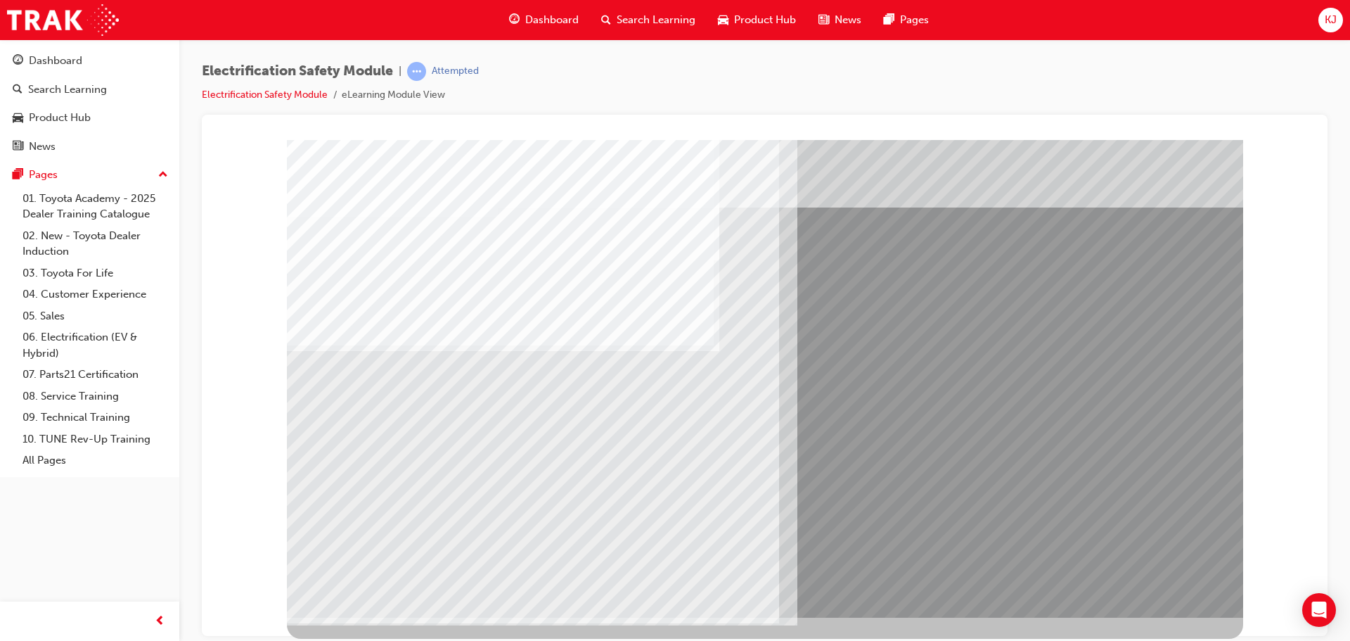
scroll to position [0, 0]
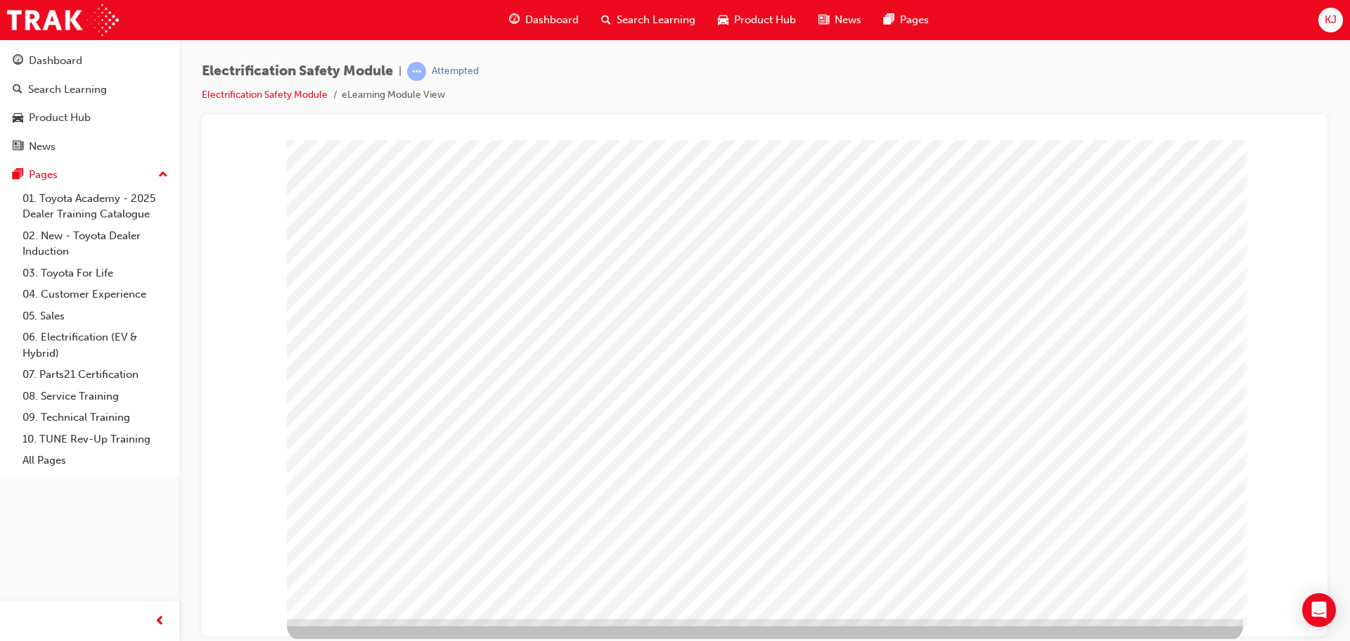
scroll to position [29, 0]
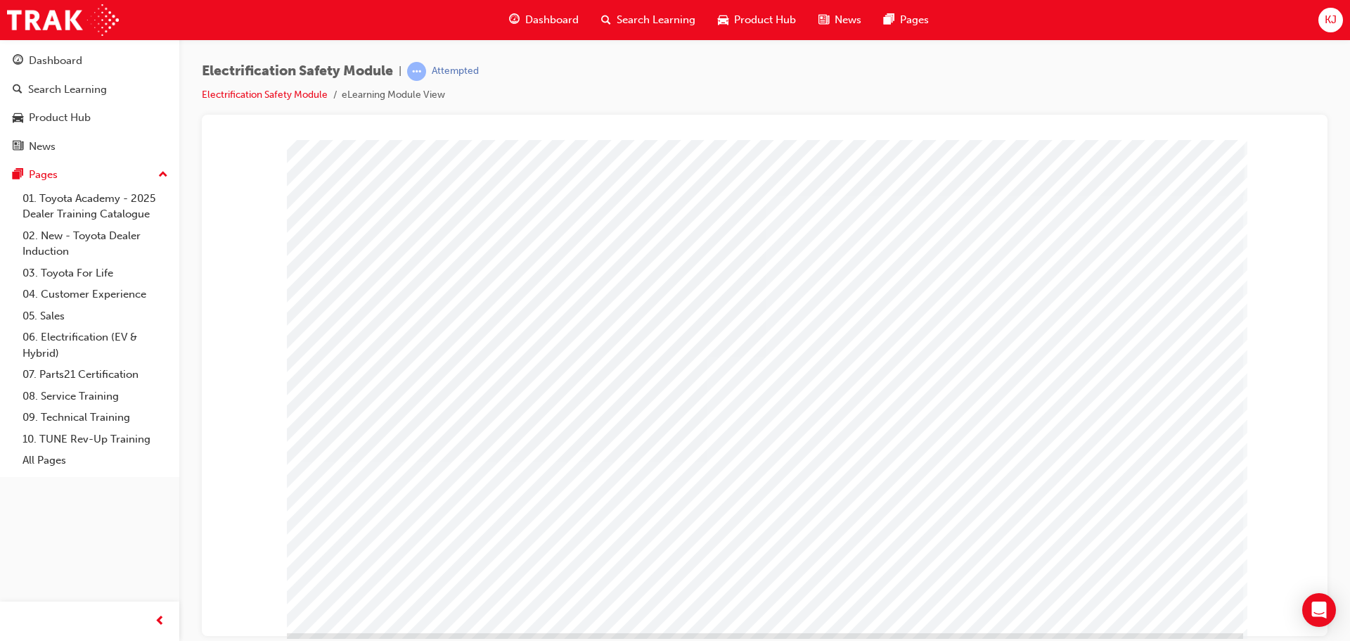
scroll to position [0, 0]
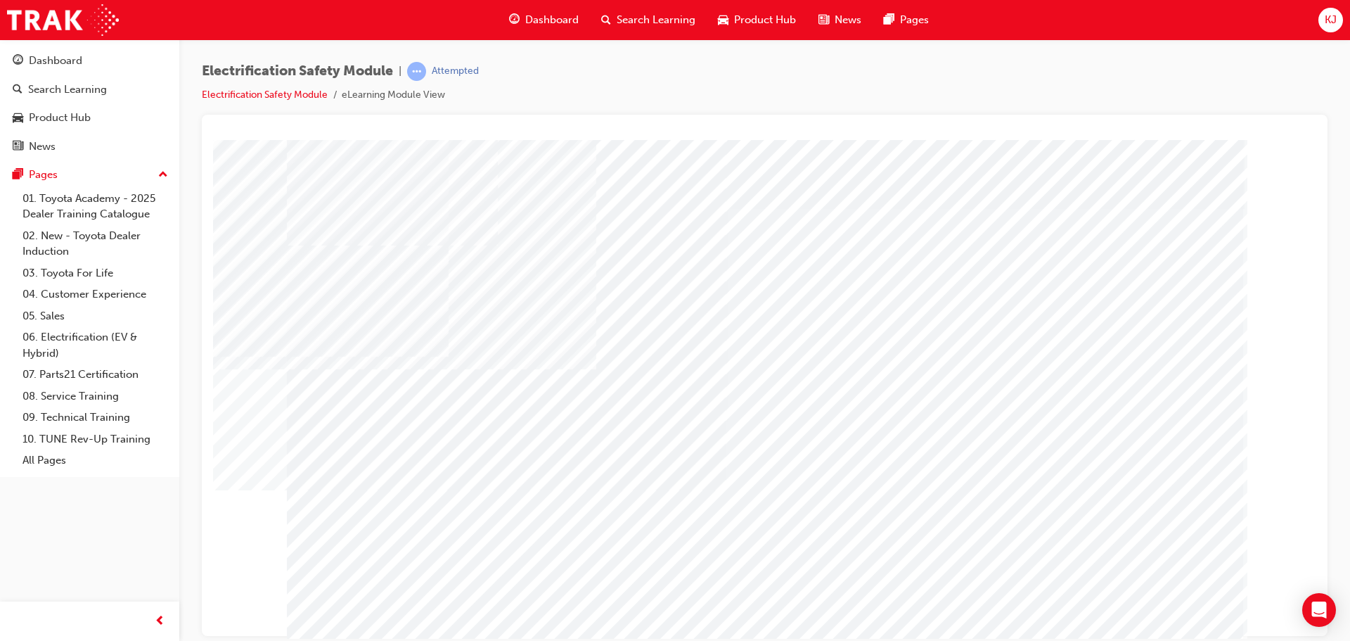
drag, startPoint x: 915, startPoint y: 505, endPoint x: 918, endPoint y: 491, distance: 13.7
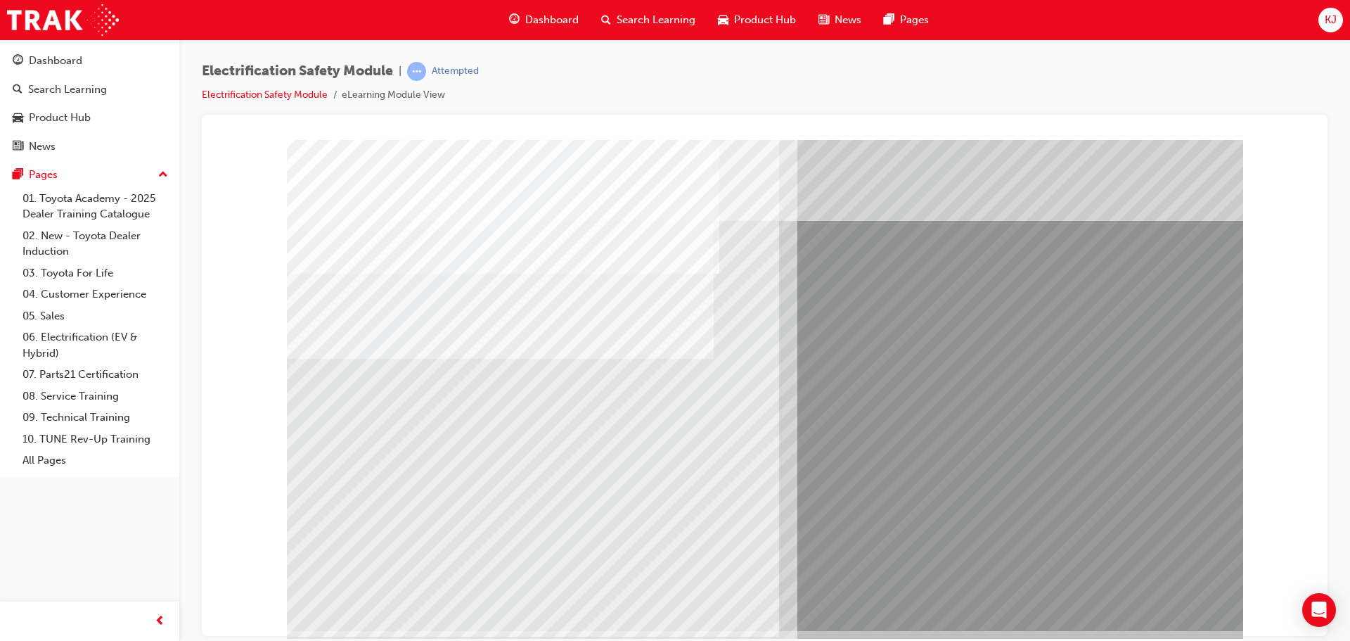
scroll to position [29, 0]
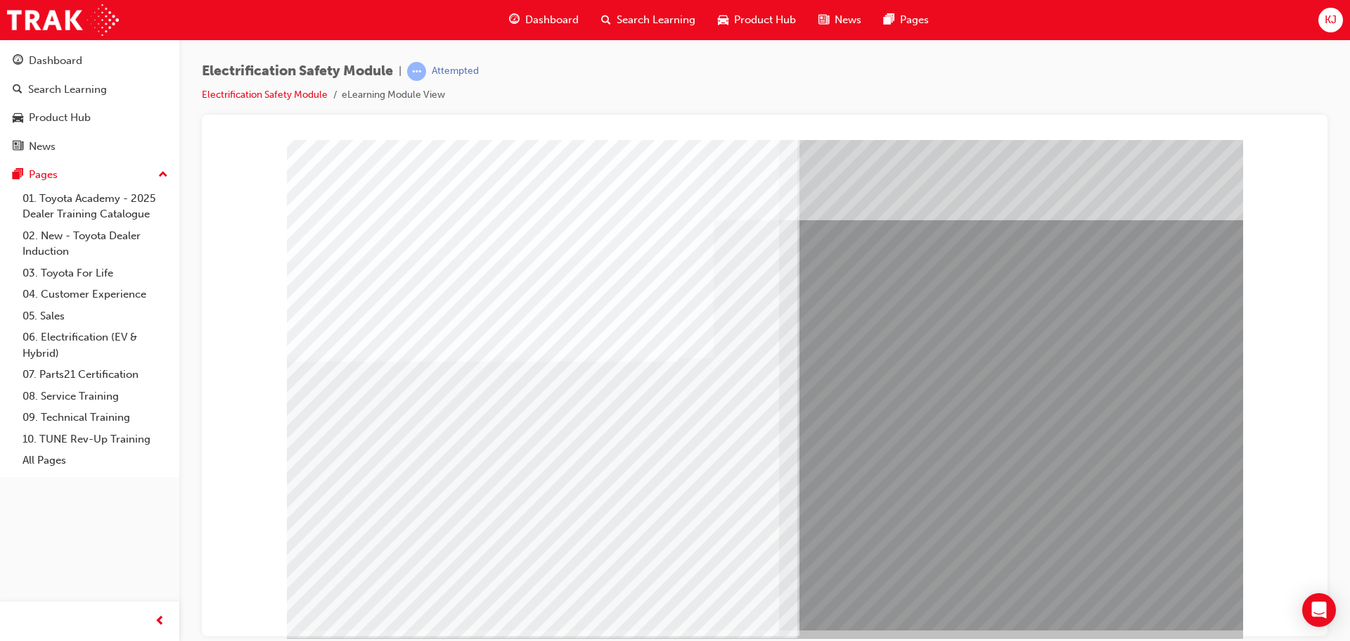
scroll to position [29, 0]
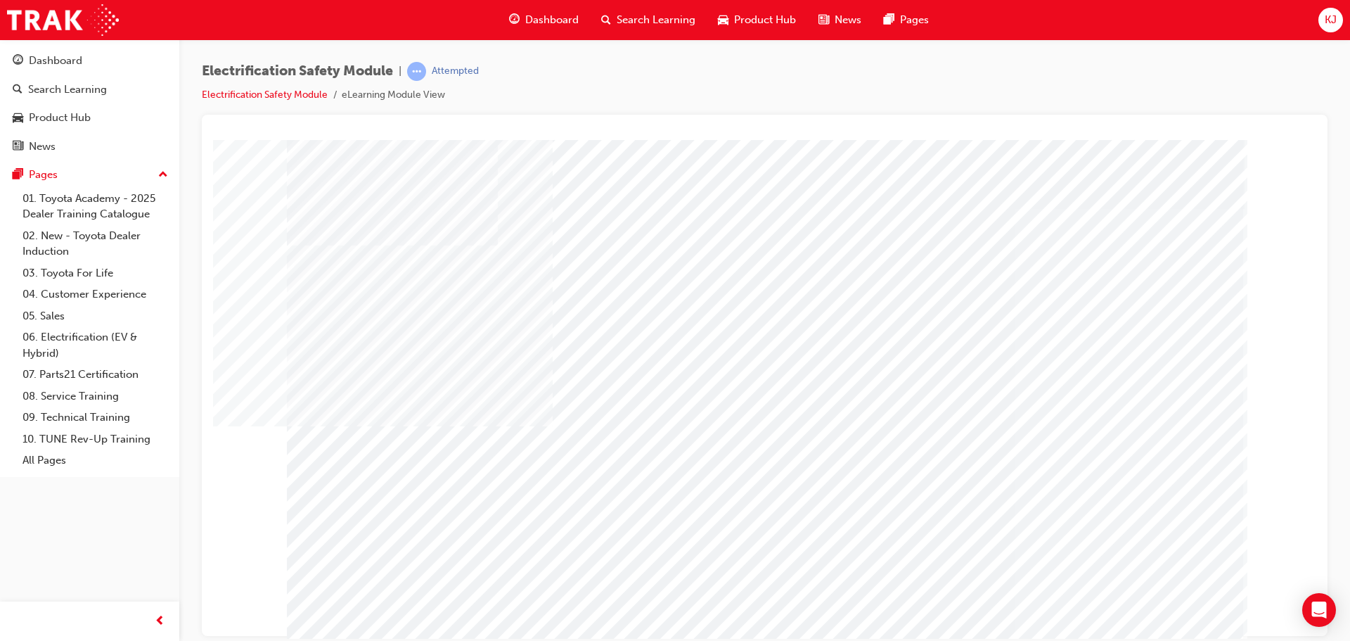
drag, startPoint x: 372, startPoint y: 624, endPoint x: 364, endPoint y: 634, distance: 13.0
click at [364, 634] on div at bounding box center [765, 392] width 956 height 506
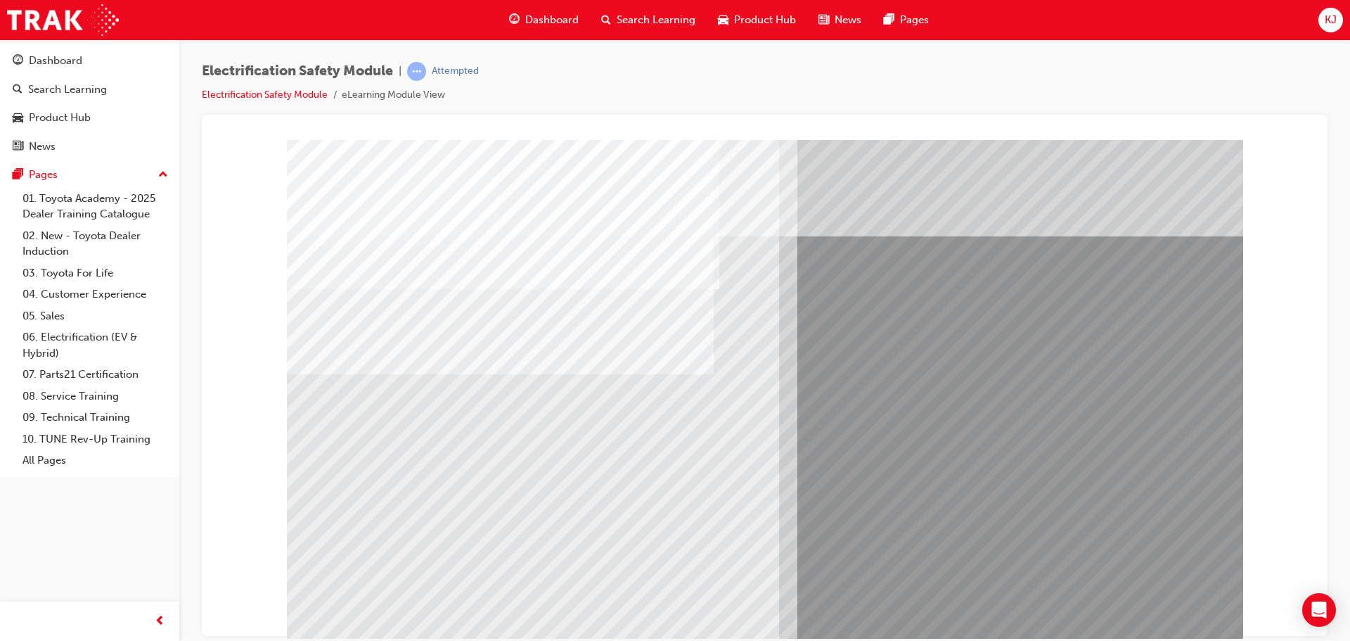
scroll to position [29, 0]
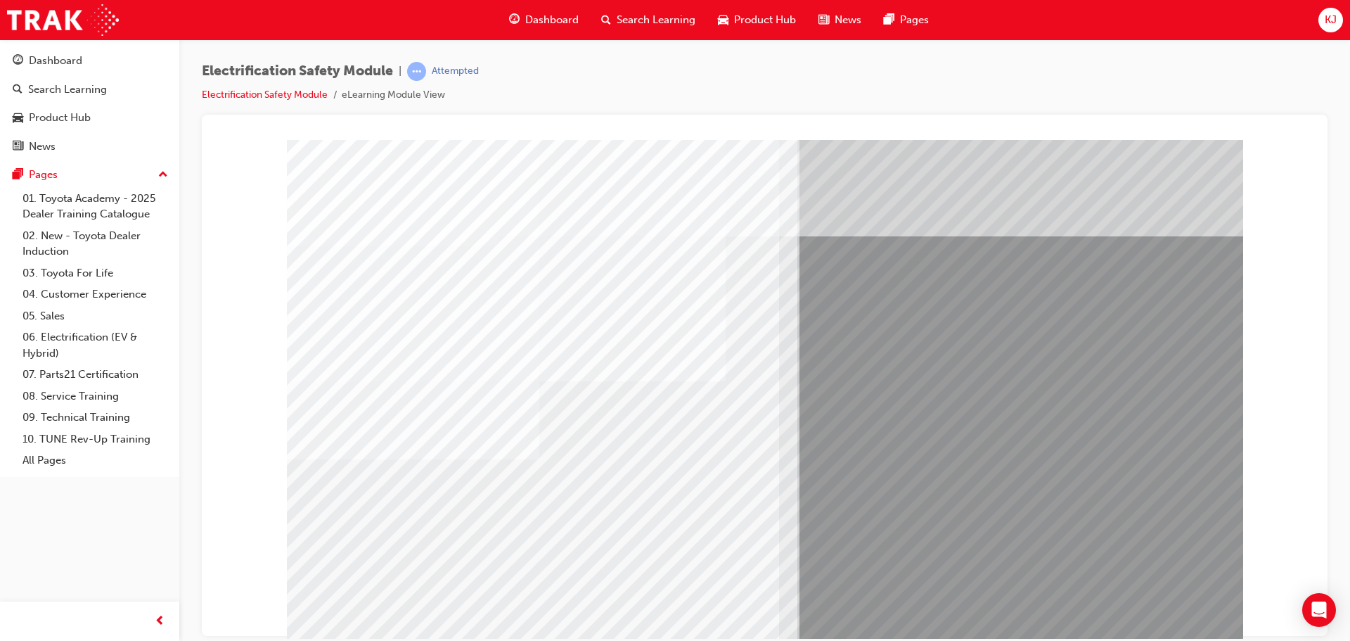
drag, startPoint x: 1152, startPoint y: 600, endPoint x: 1155, endPoint y: 610, distance: 9.6
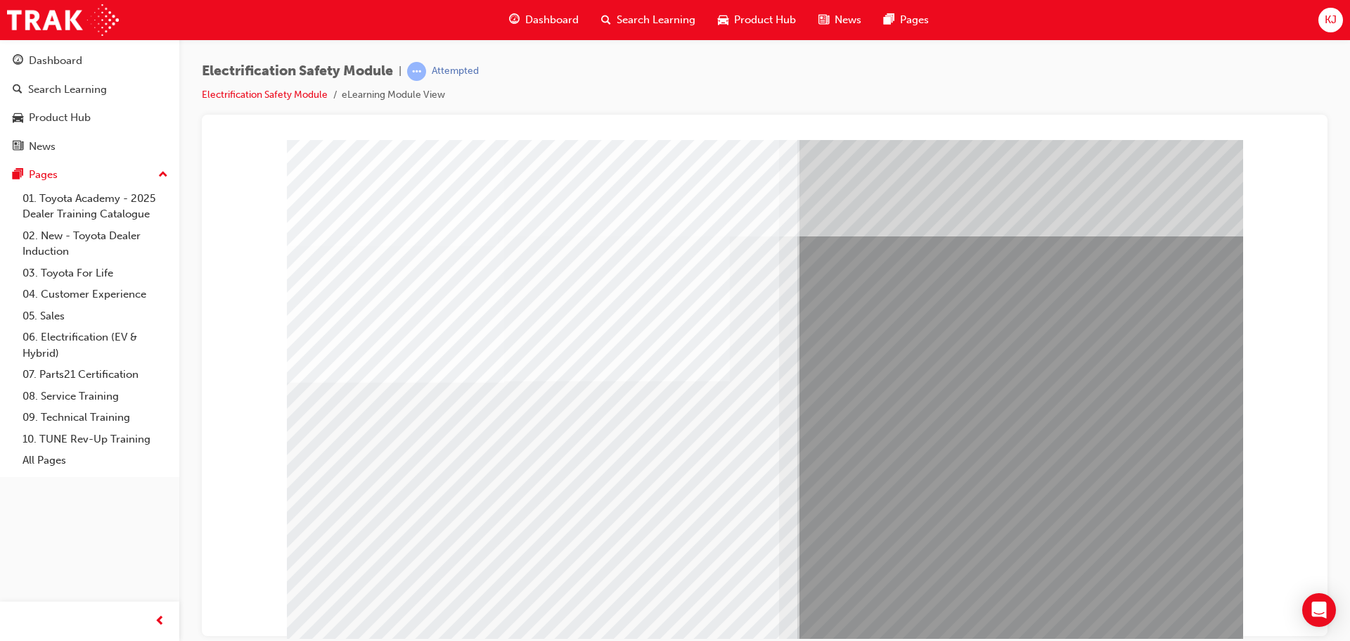
click at [475, 510] on div "multistate" at bounding box center [765, 392] width 956 height 506
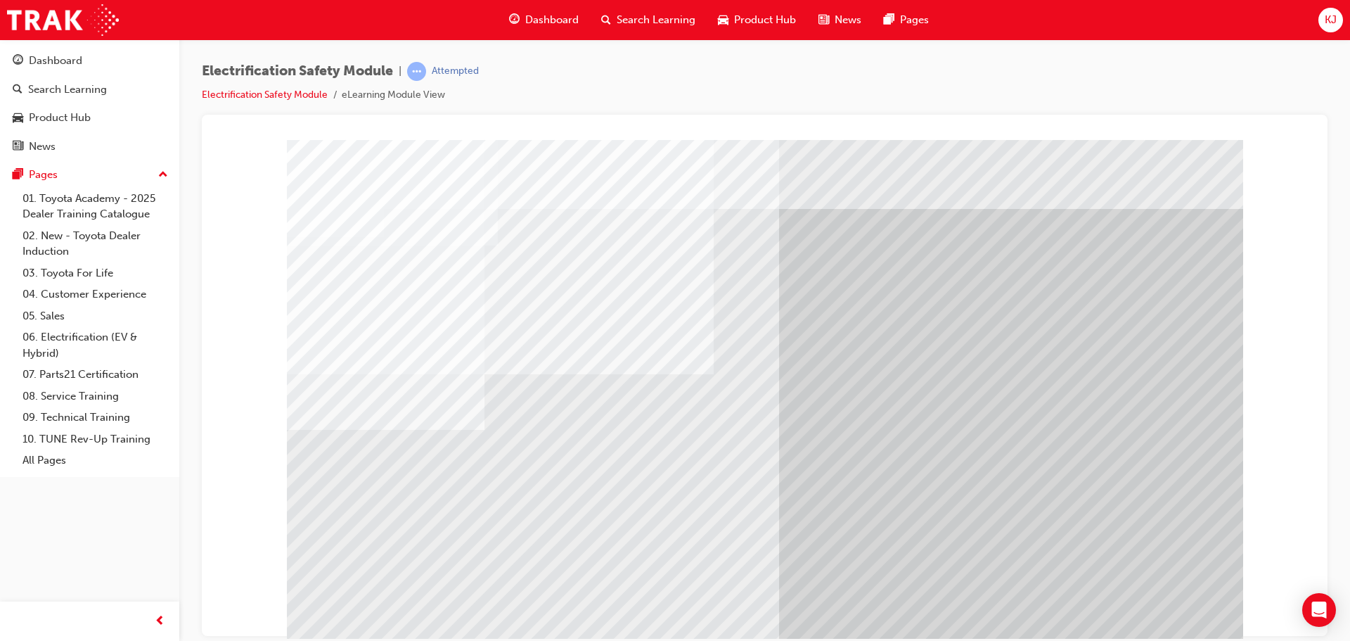
drag, startPoint x: 666, startPoint y: 539, endPoint x: 719, endPoint y: 608, distance: 86.6
click at [718, 607] on div "multistate" at bounding box center [765, 392] width 956 height 506
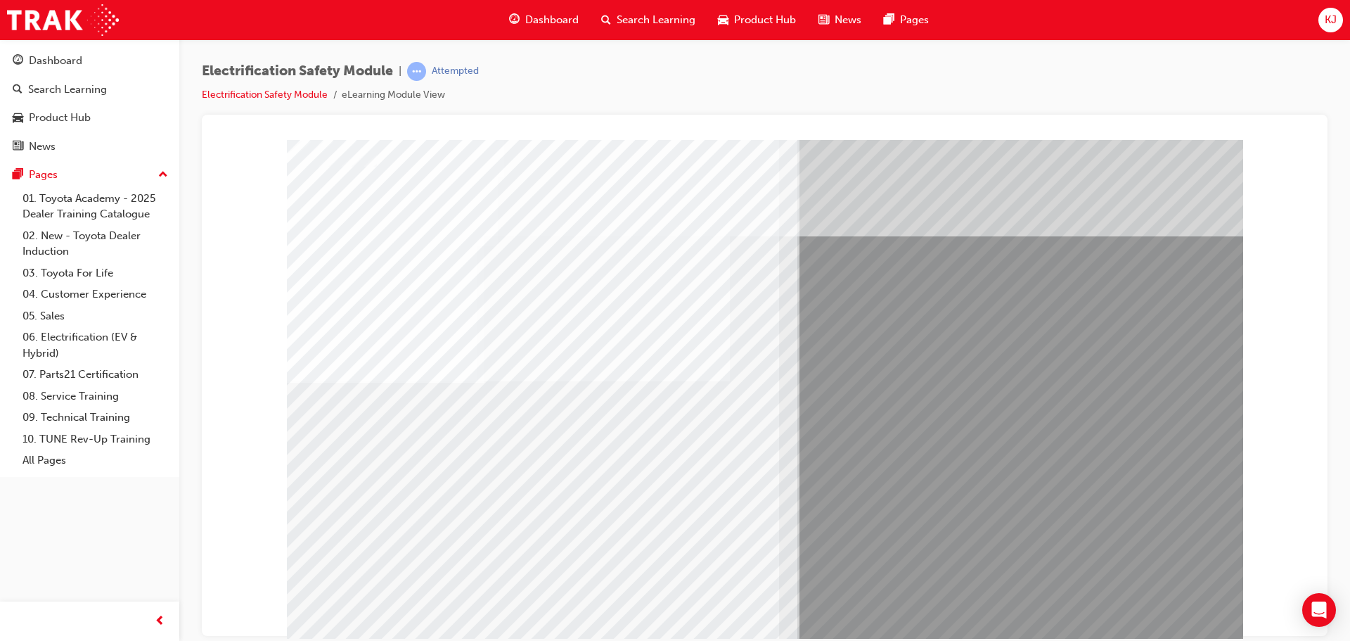
drag, startPoint x: 1153, startPoint y: 617, endPoint x: 1152, endPoint y: 608, distance: 9.2
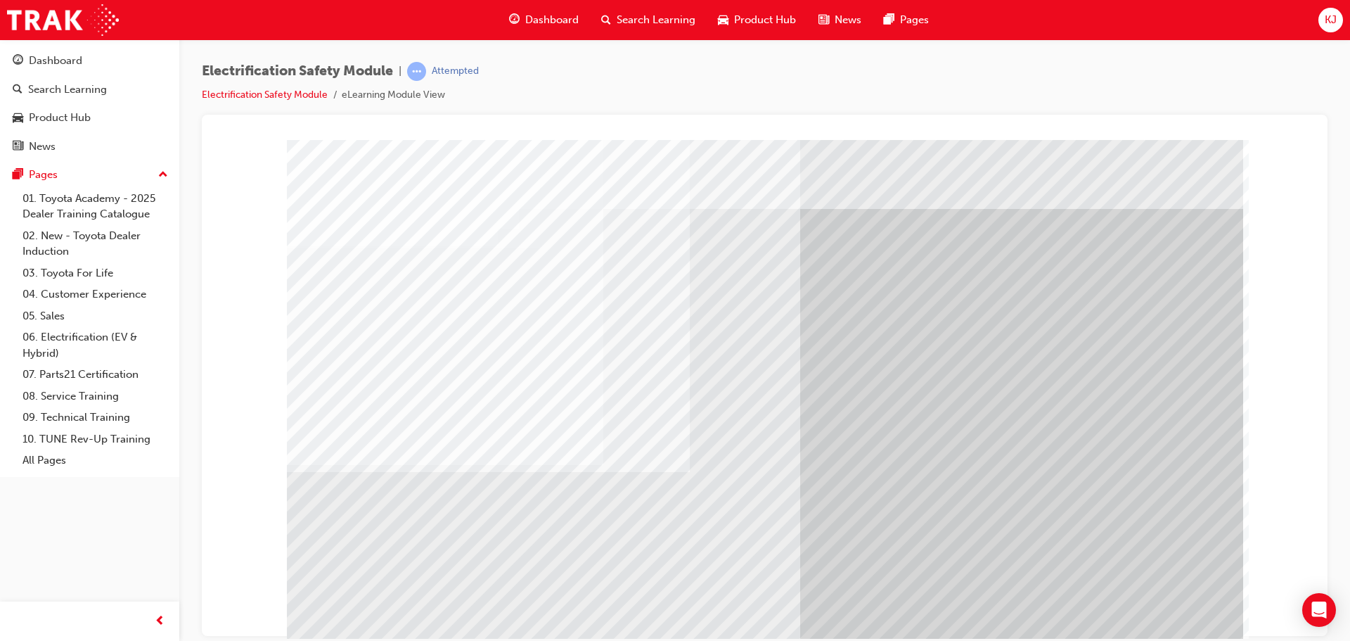
drag, startPoint x: 880, startPoint y: 401, endPoint x: 871, endPoint y: 402, distance: 8.5
drag, startPoint x: 871, startPoint y: 402, endPoint x: 1183, endPoint y: 429, distance: 313.3
drag, startPoint x: 1150, startPoint y: 615, endPoint x: 1145, endPoint y: 605, distance: 11.6
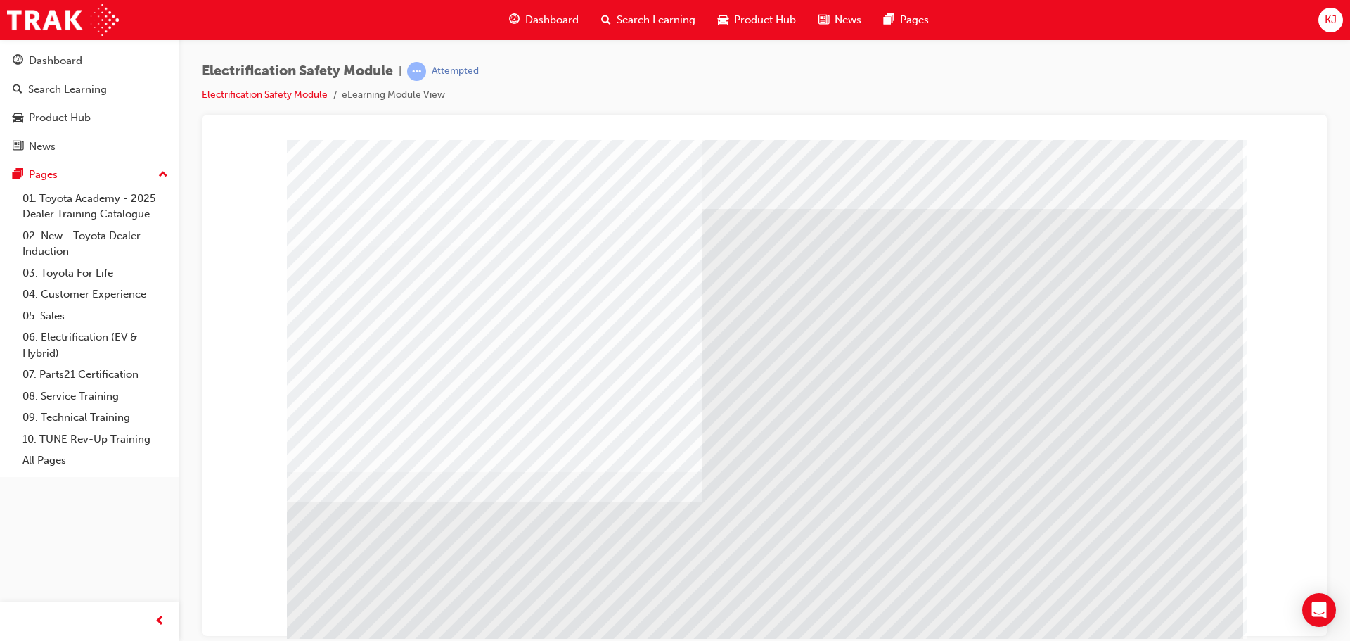
drag, startPoint x: 1174, startPoint y: 627, endPoint x: 1174, endPoint y: 616, distance: 11.3
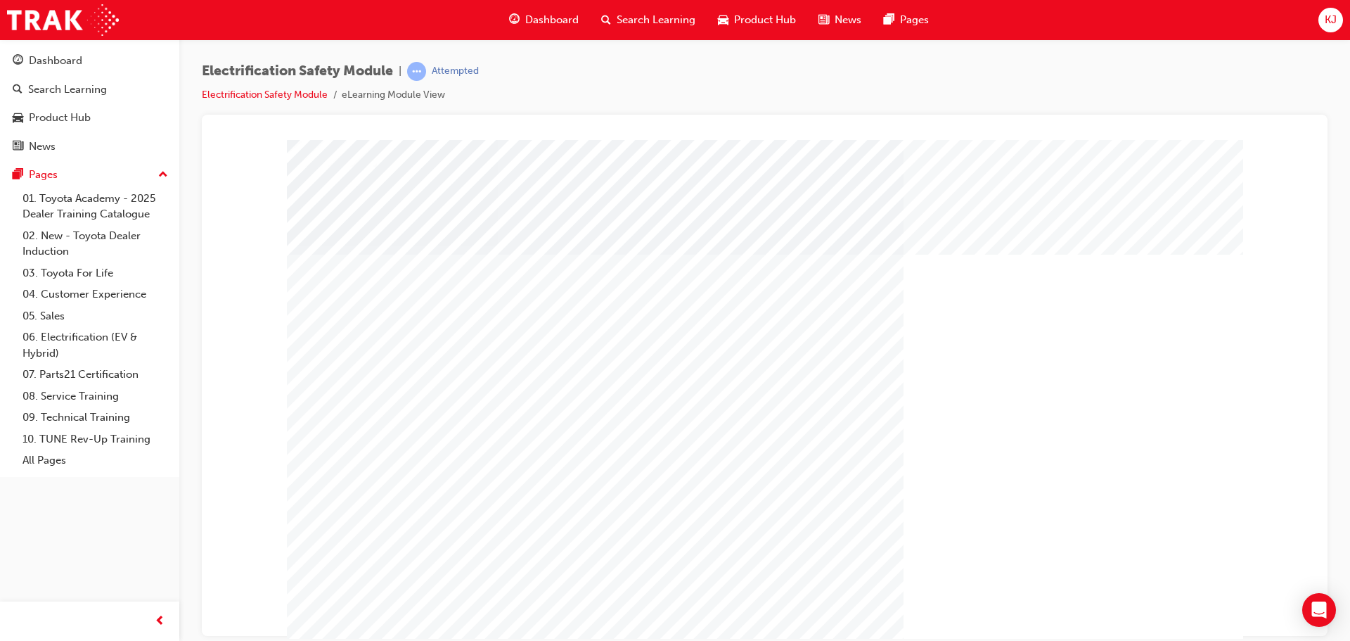
drag, startPoint x: 1127, startPoint y: 617, endPoint x: 1122, endPoint y: 622, distance: 7.5
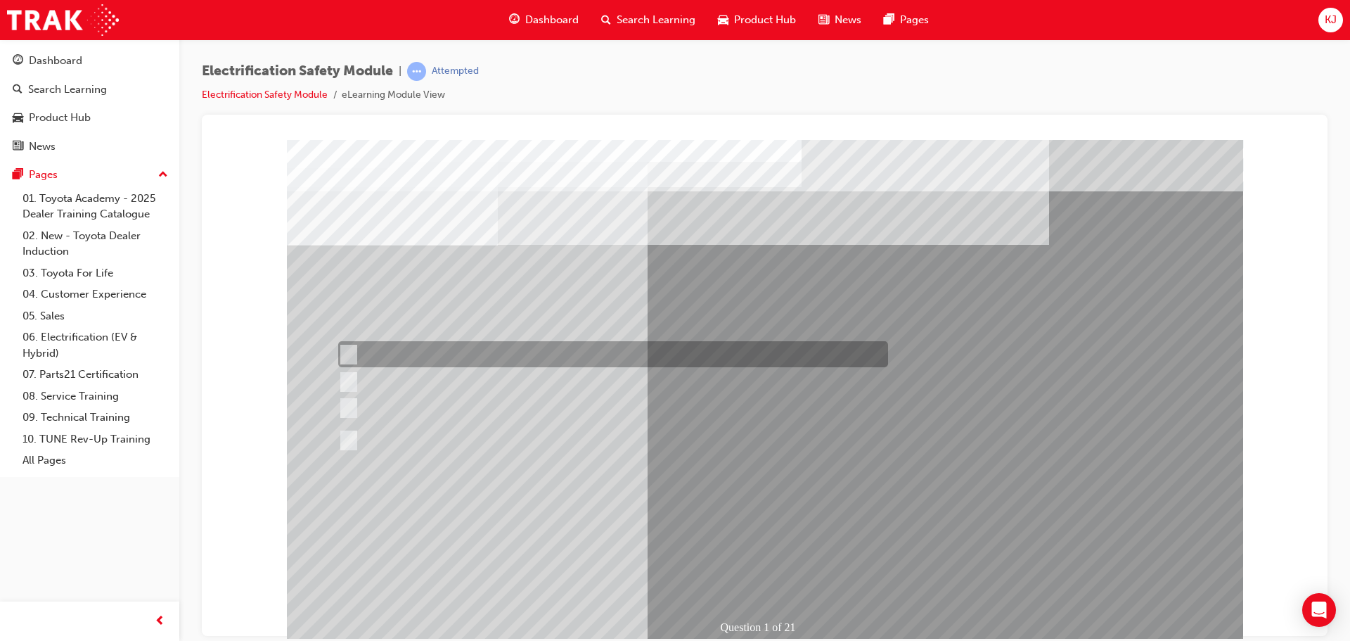
click at [442, 353] on div at bounding box center [610, 354] width 550 height 26
radio input "true"
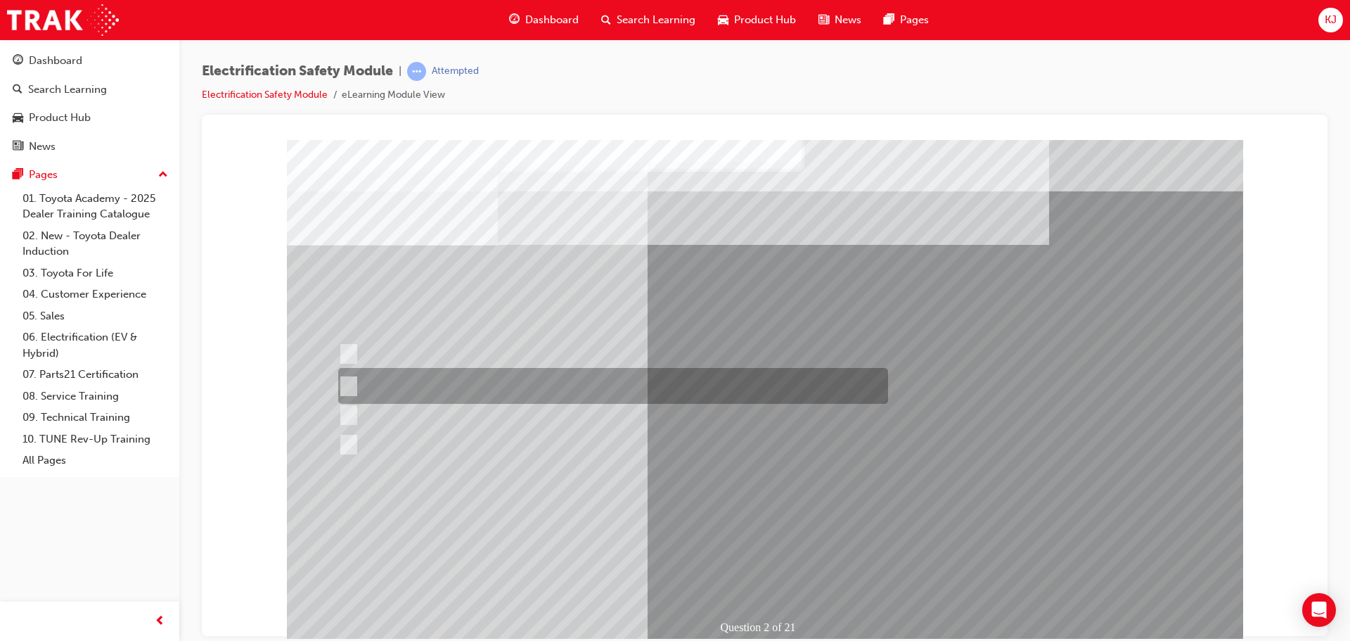
click at [540, 375] on div at bounding box center [610, 386] width 550 height 36
radio input "true"
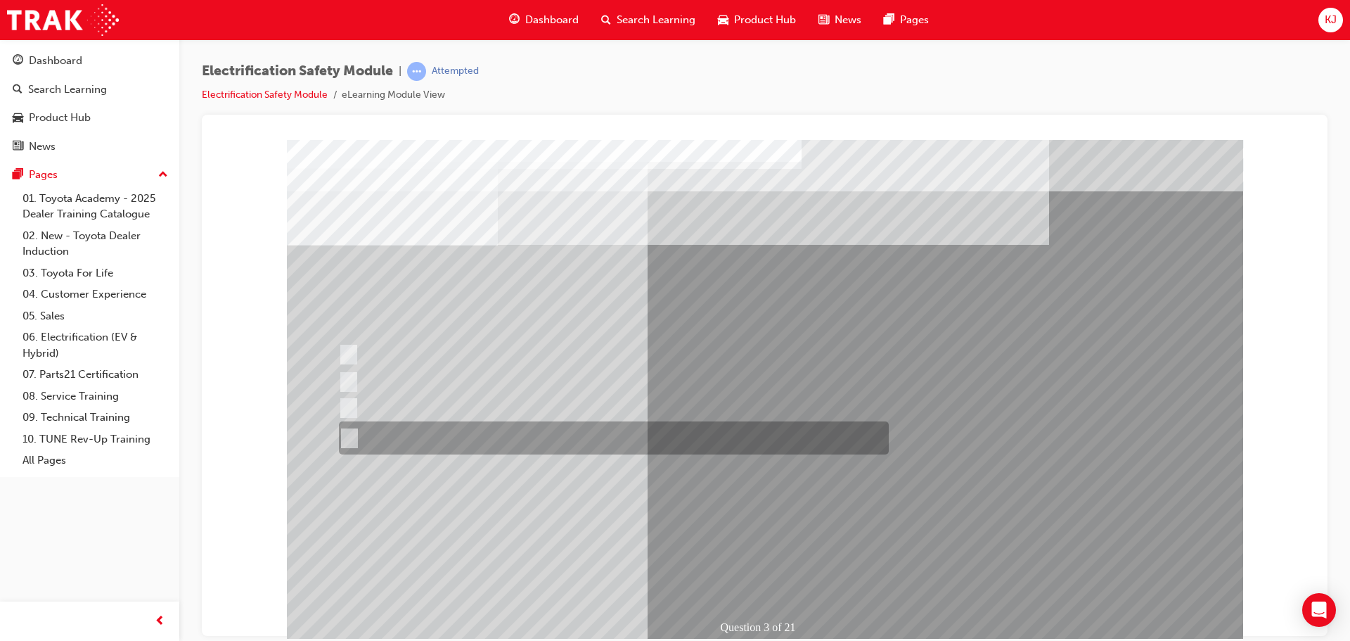
click at [499, 433] on div at bounding box center [610, 437] width 550 height 33
radio input "true"
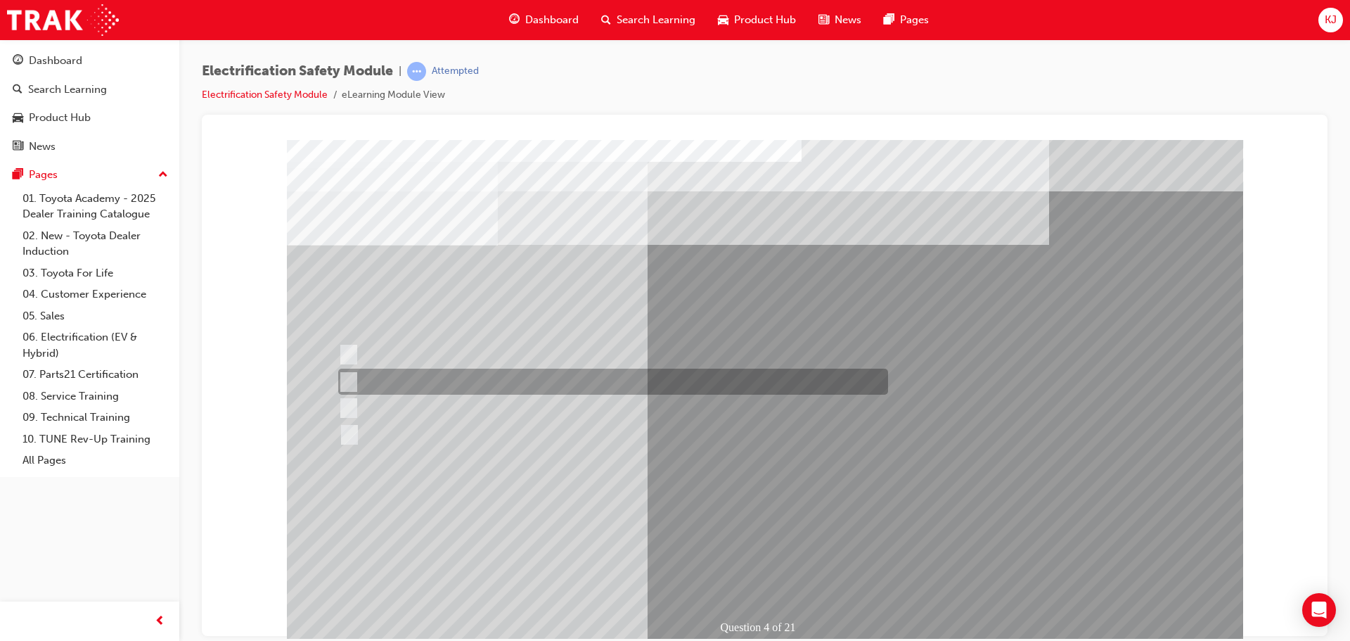
click at [360, 373] on div at bounding box center [610, 381] width 550 height 26
checkbox input "true"
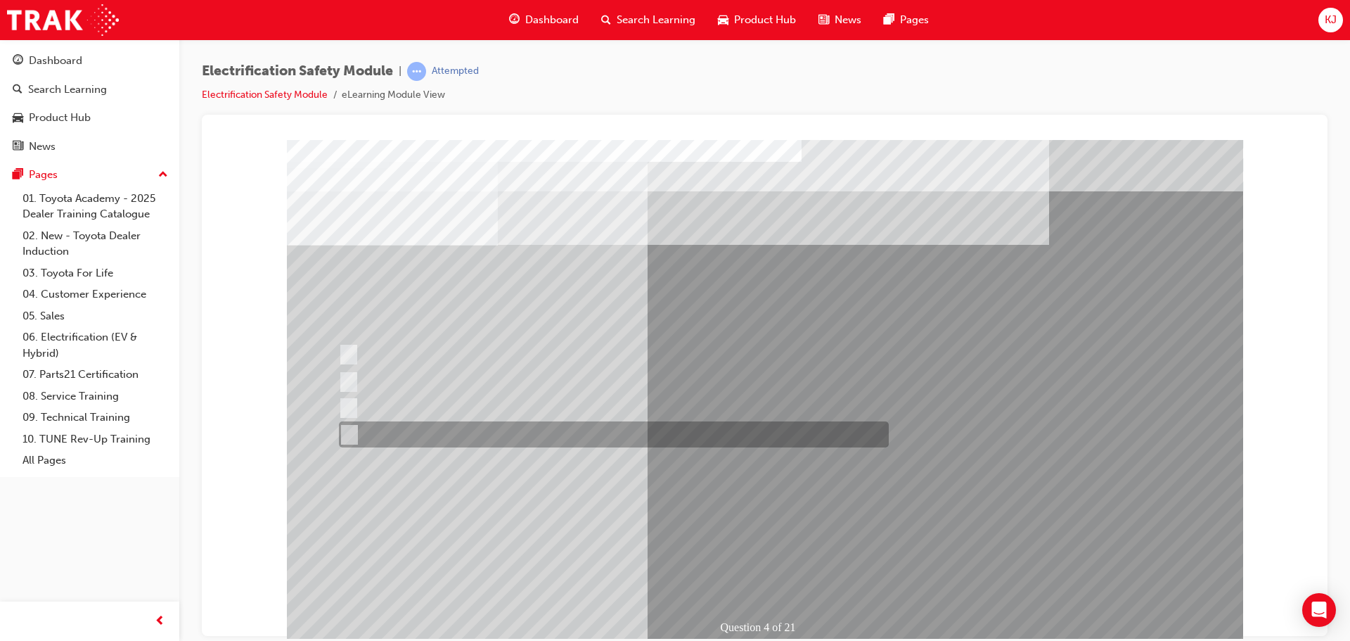
click at [352, 432] on input "Charge ports or H2 Filler Port in place of a Fuel Filler." at bounding box center [345, 434] width 15 height 15
checkbox input "true"
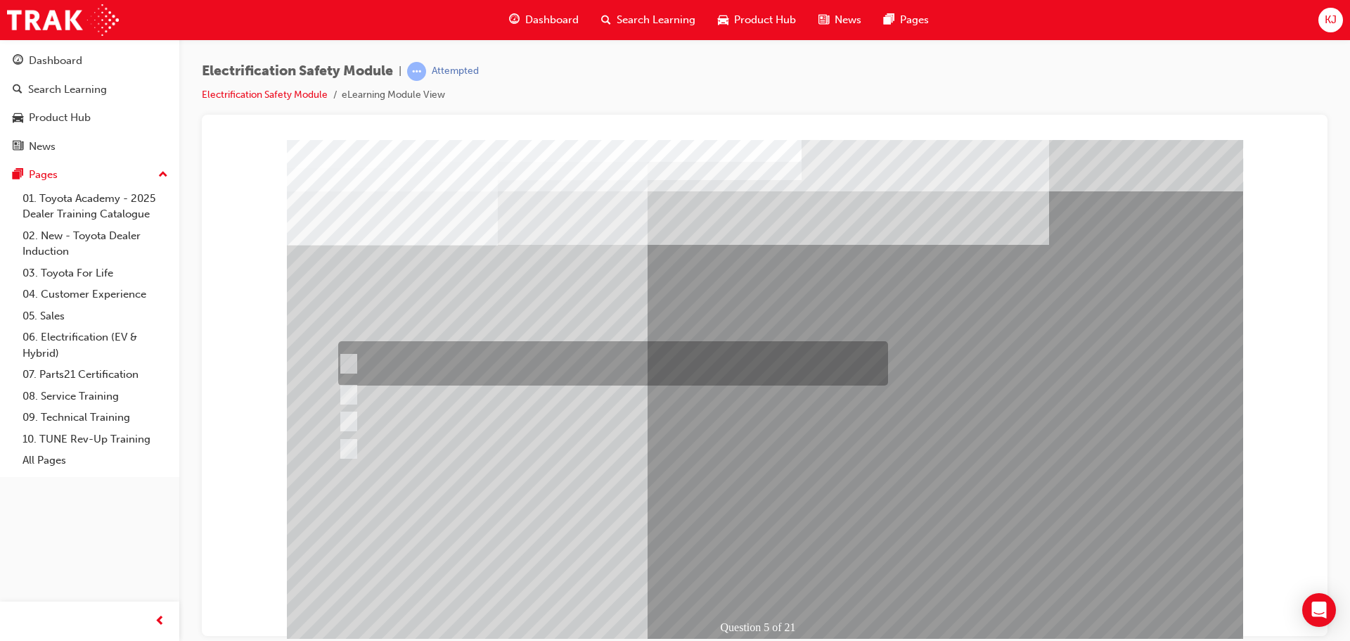
click at [361, 361] on div at bounding box center [610, 363] width 550 height 44
checkbox input "true"
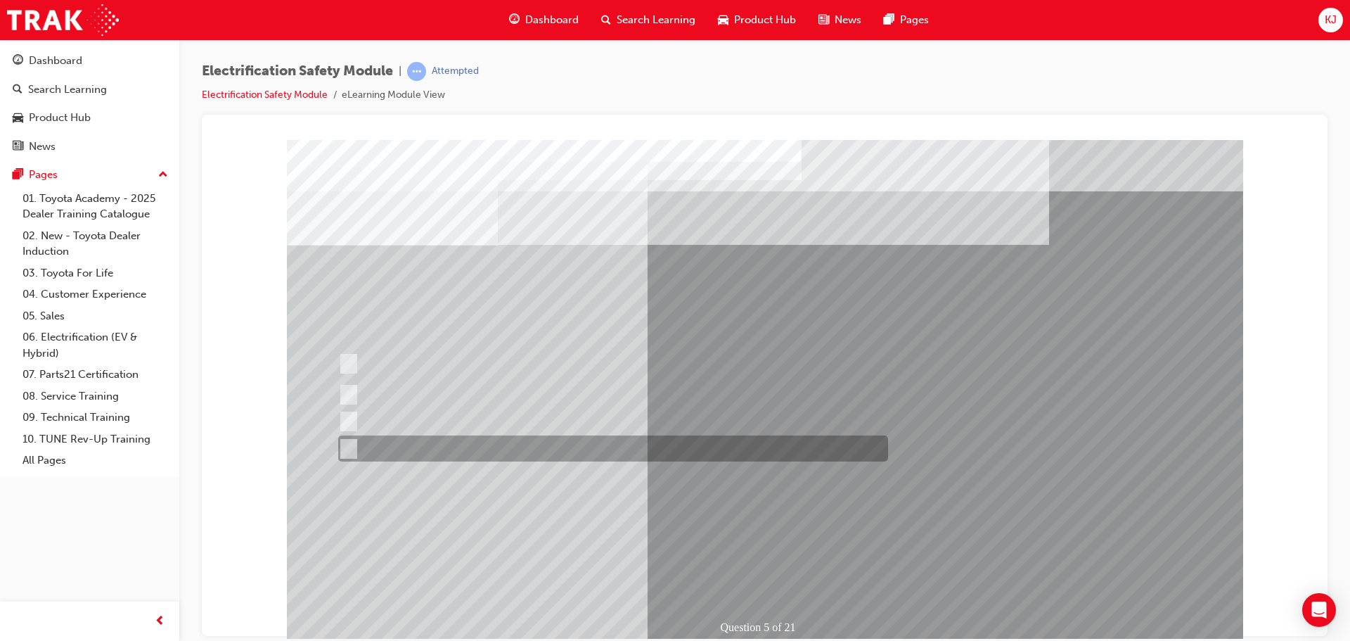
click at [347, 439] on div at bounding box center [610, 448] width 550 height 26
checkbox input "true"
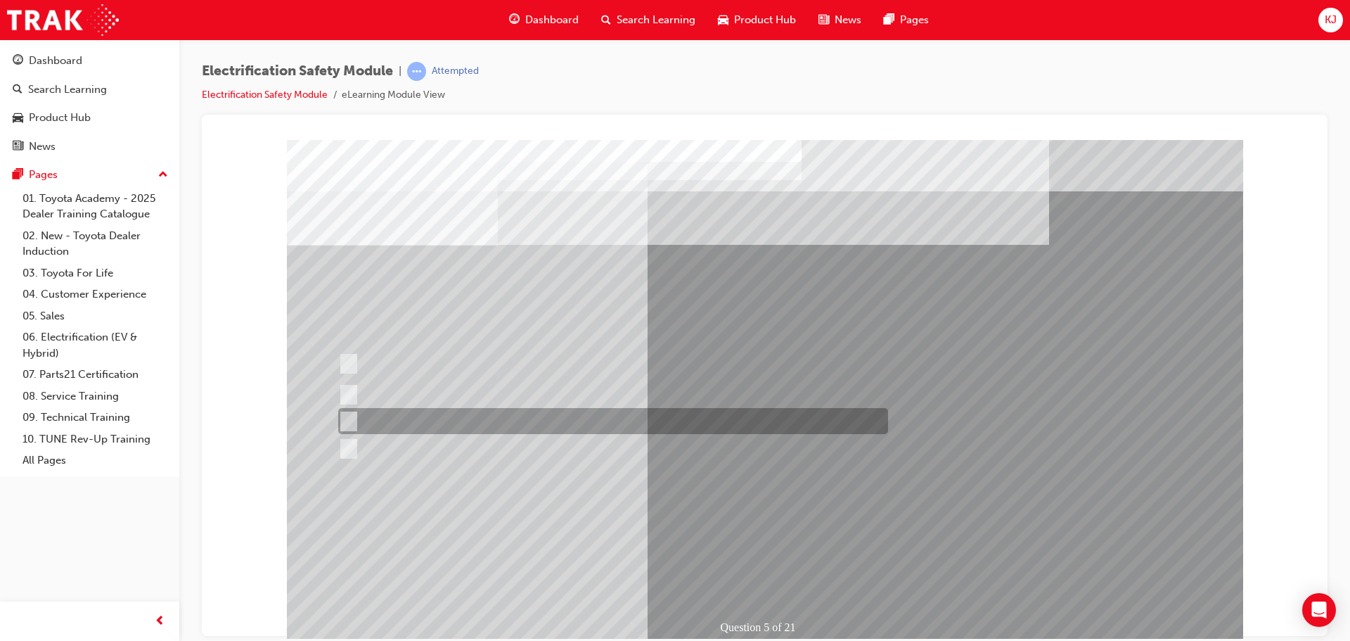
click at [351, 423] on input "Vehicle Motive Force selection types illuminated e.g. (EV/HV)." at bounding box center [345, 420] width 15 height 15
checkbox input "true"
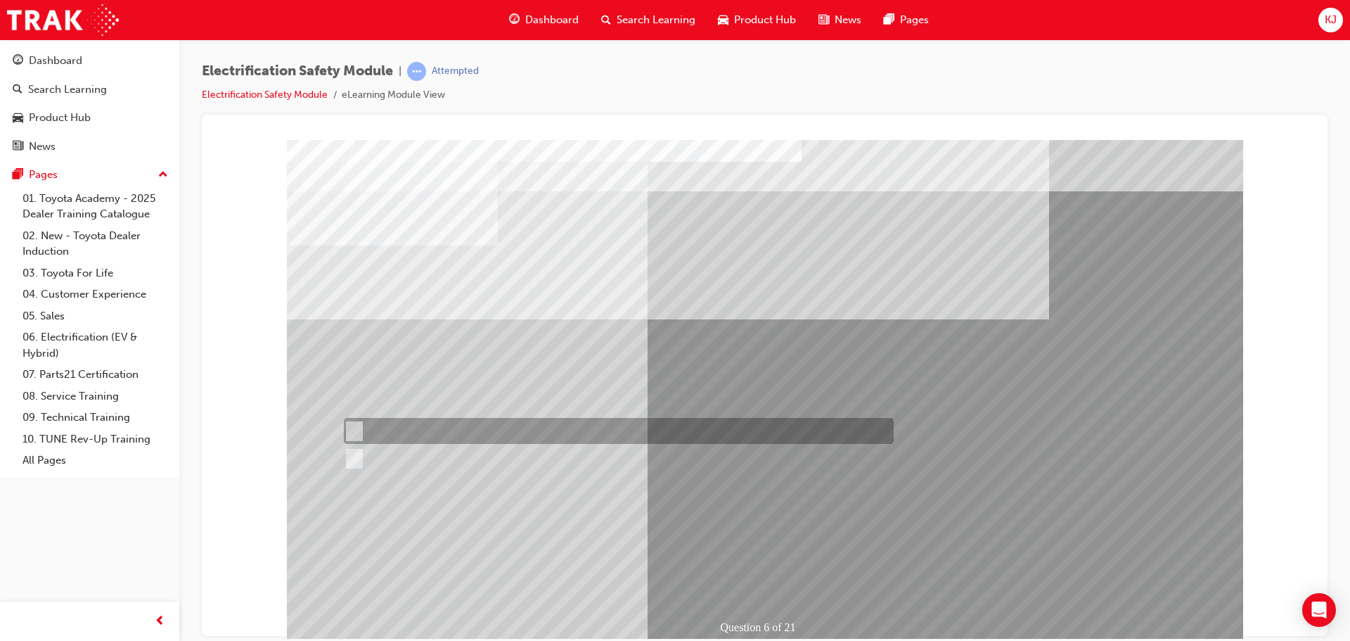
click at [345, 430] on input "True" at bounding box center [351, 430] width 15 height 15
radio input "true"
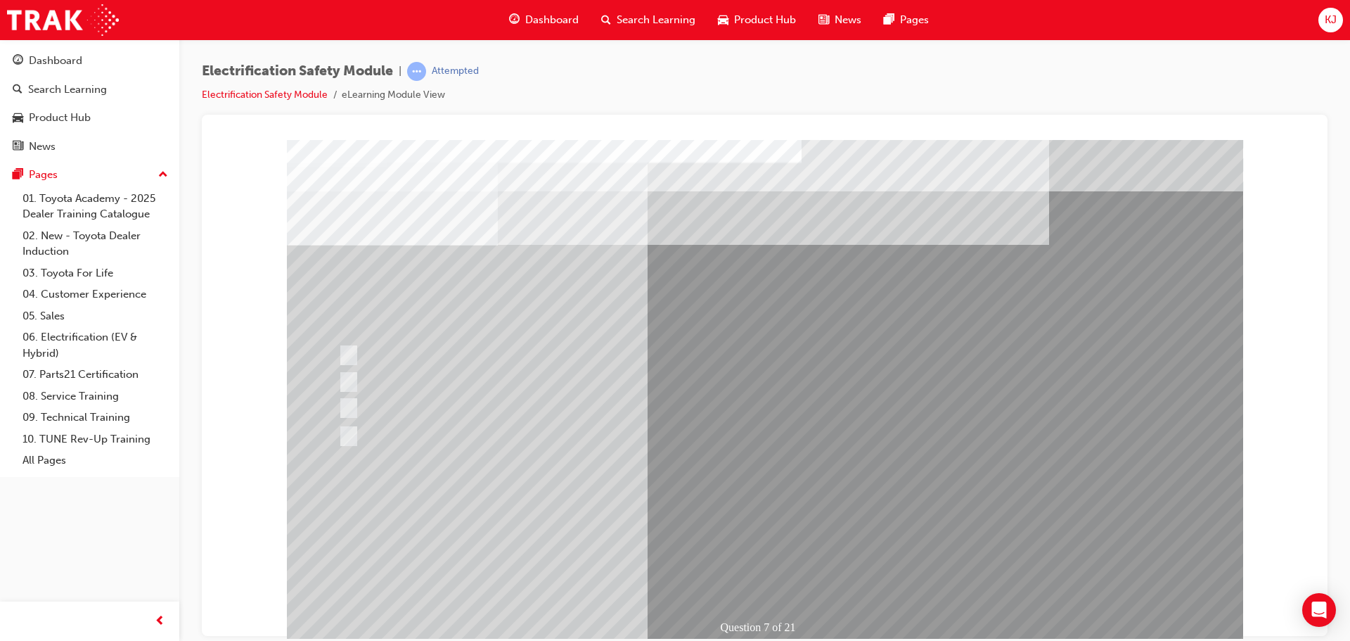
drag, startPoint x: 725, startPoint y: 571, endPoint x: 698, endPoint y: 552, distance: 32.8
drag, startPoint x: 698, startPoint y: 552, endPoint x: 685, endPoint y: 541, distance: 17.0
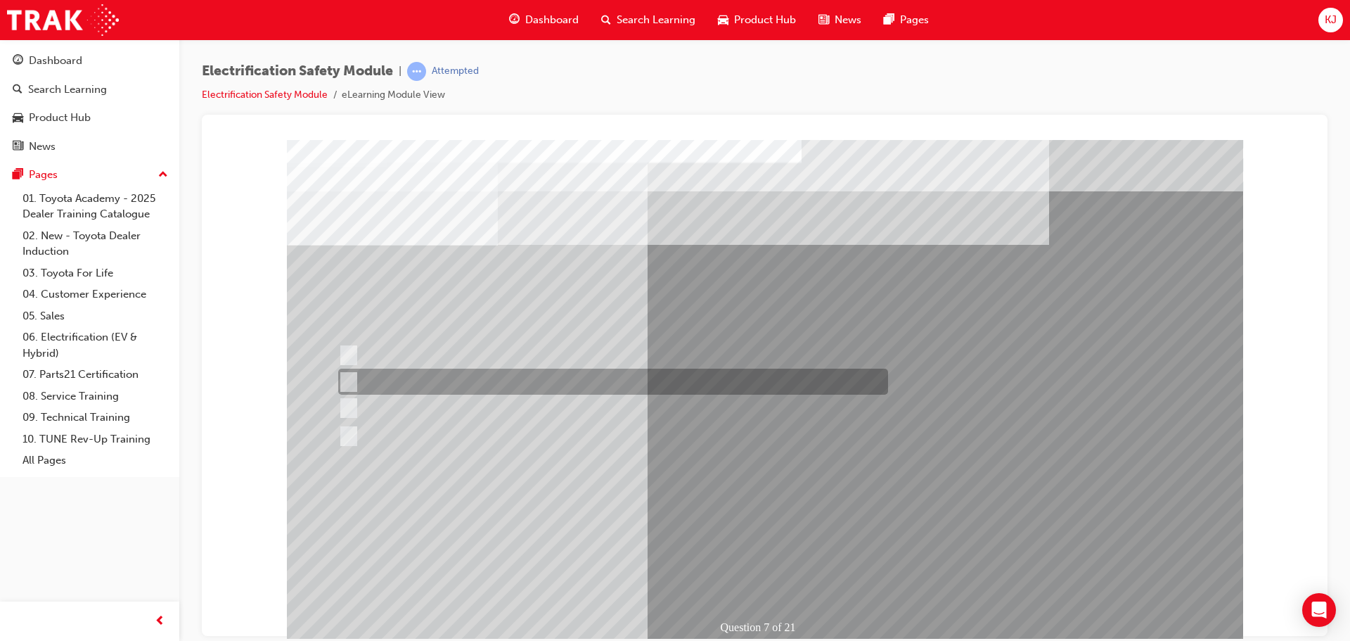
click at [628, 376] on div at bounding box center [610, 381] width 550 height 26
radio input "true"
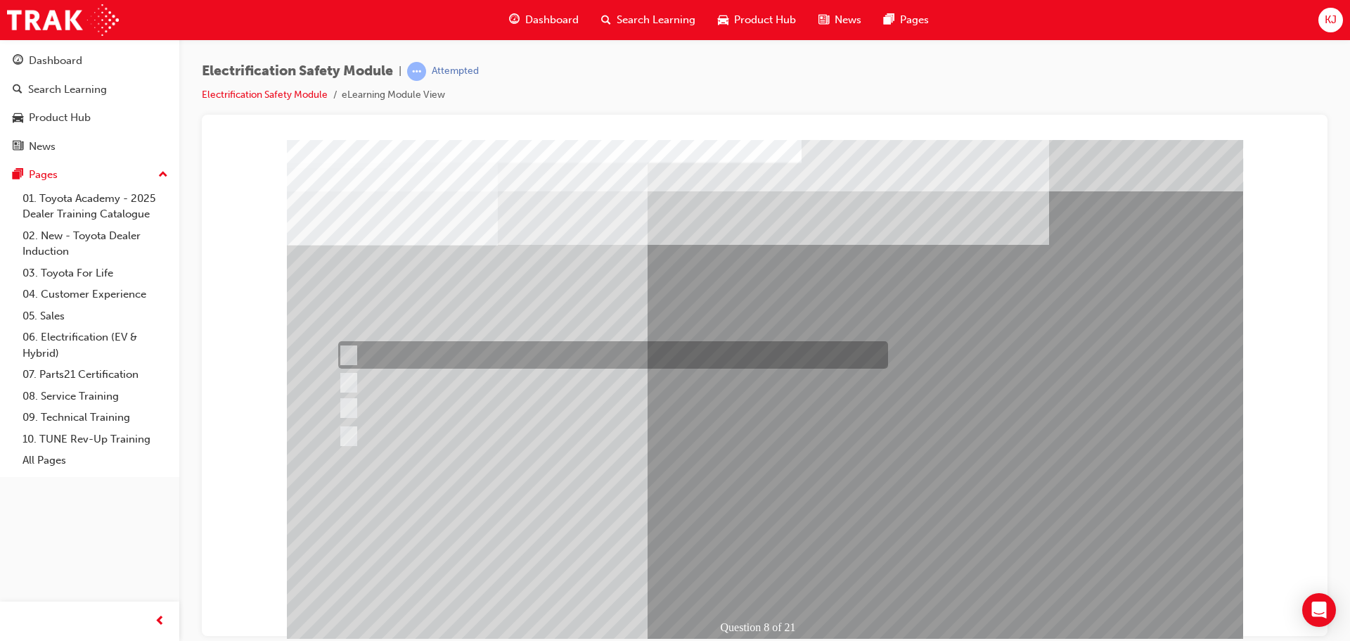
click at [573, 356] on div at bounding box center [610, 354] width 550 height 27
radio input "true"
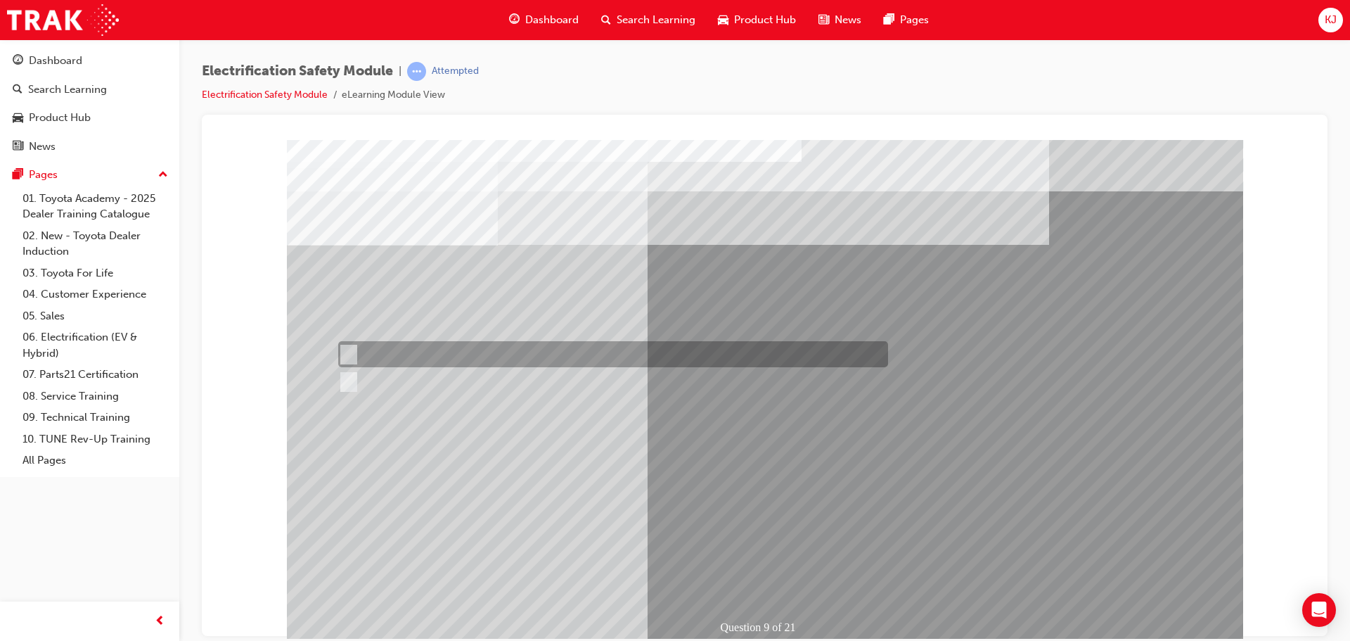
click at [410, 355] on div at bounding box center [610, 354] width 550 height 26
radio input "true"
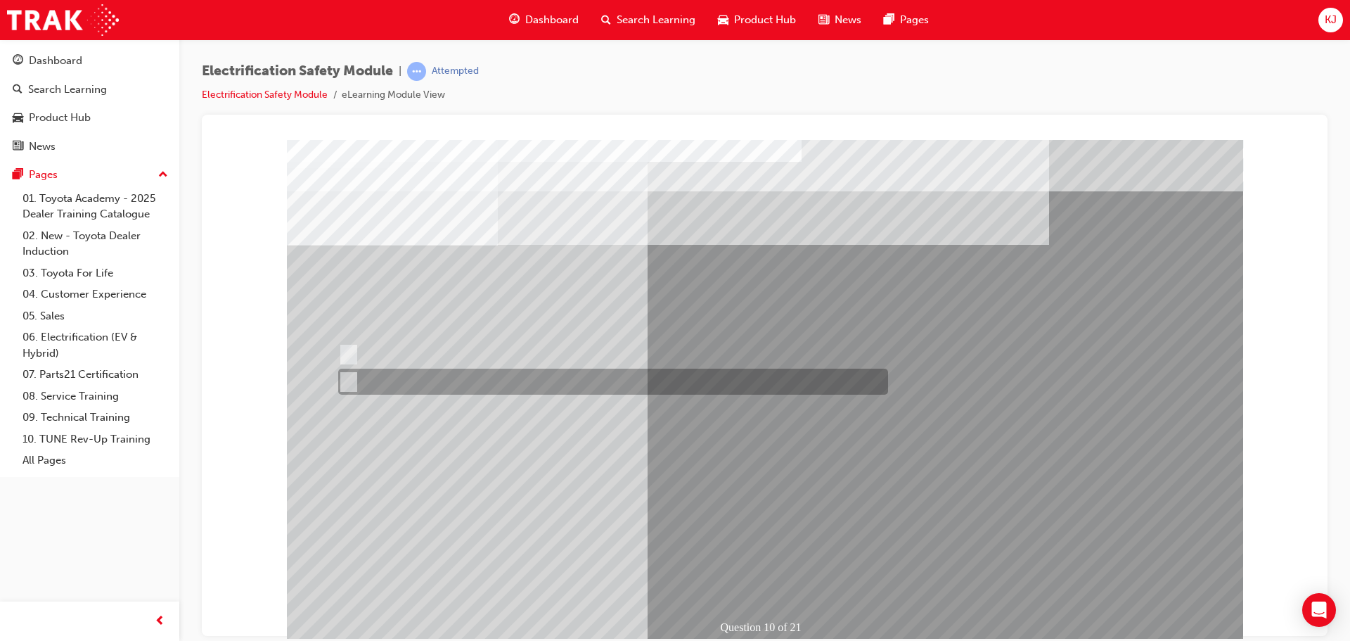
drag, startPoint x: 378, startPoint y: 375, endPoint x: 372, endPoint y: 380, distance: 7.5
click at [375, 380] on div at bounding box center [610, 381] width 550 height 26
radio input "true"
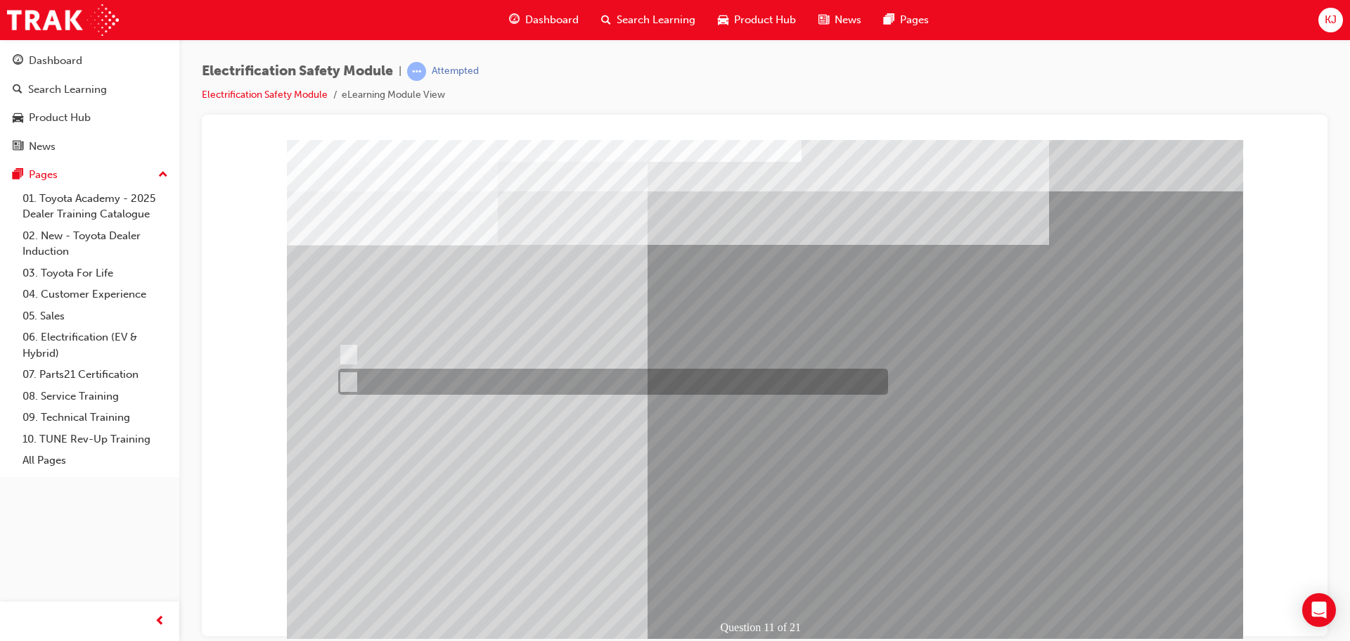
click at [394, 379] on div at bounding box center [610, 381] width 550 height 26
radio input "true"
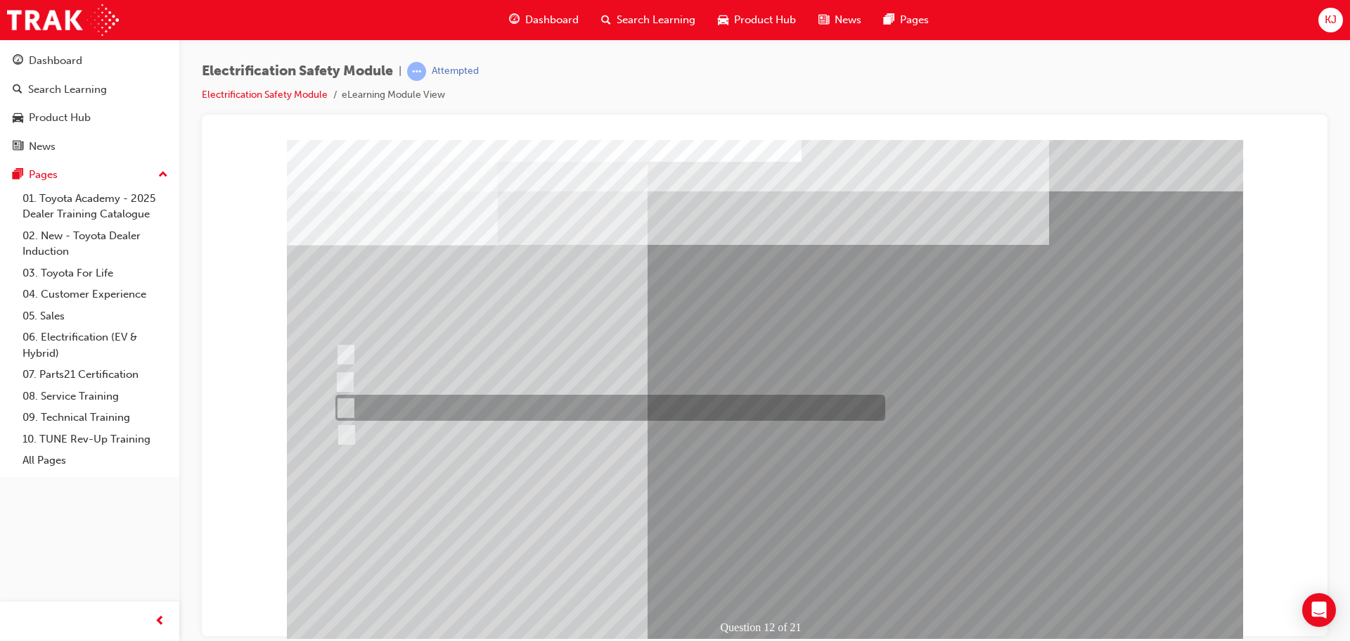
click at [638, 420] on div at bounding box center [607, 407] width 550 height 26
radio input "true"
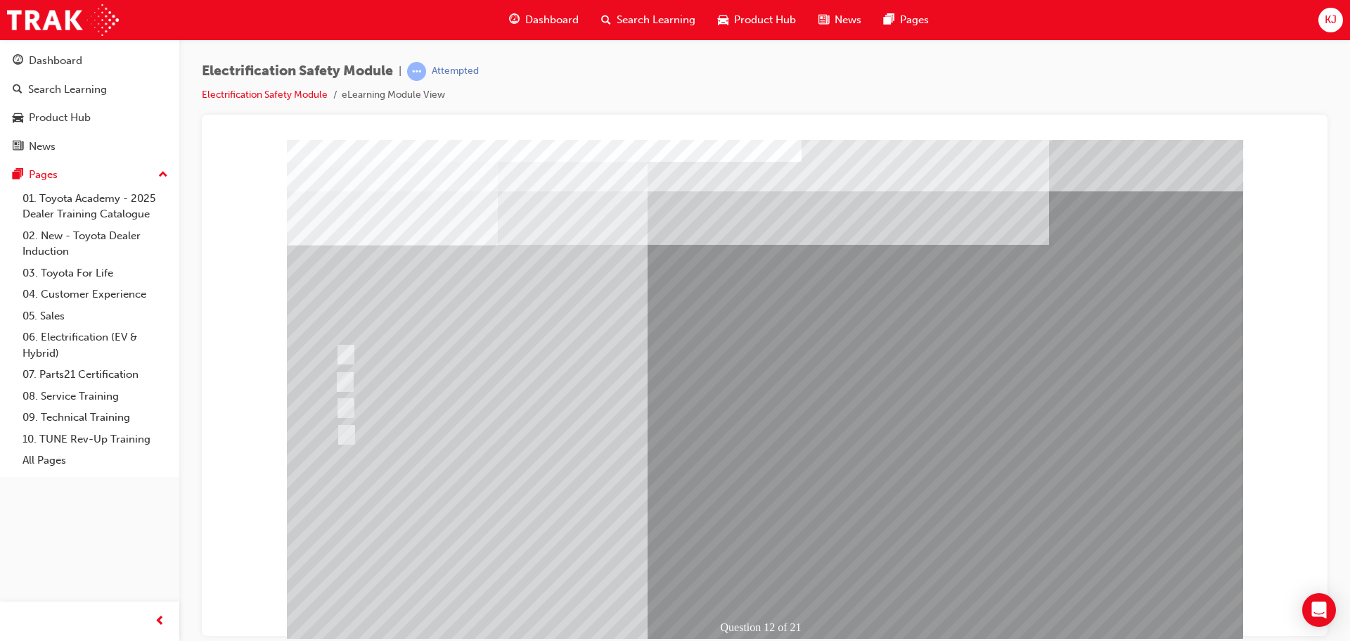
drag, startPoint x: 725, startPoint y: 565, endPoint x: 715, endPoint y: 553, distance: 15.5
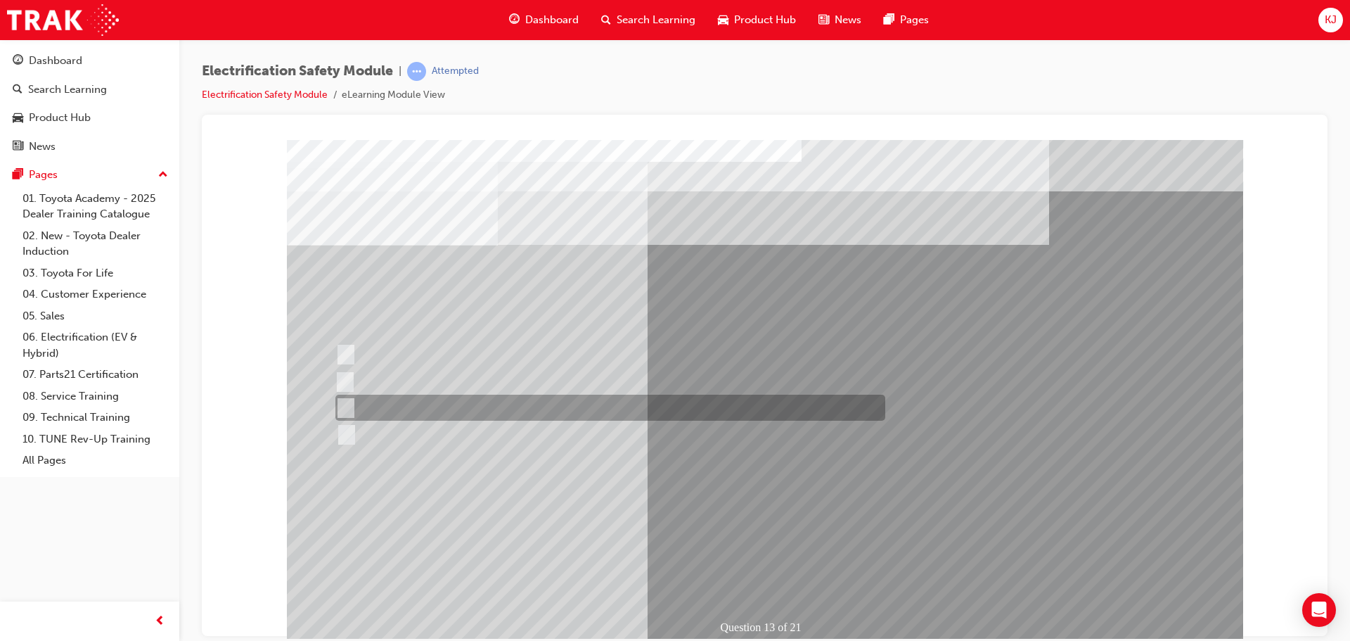
click at [590, 408] on div at bounding box center [607, 407] width 550 height 26
radio input "true"
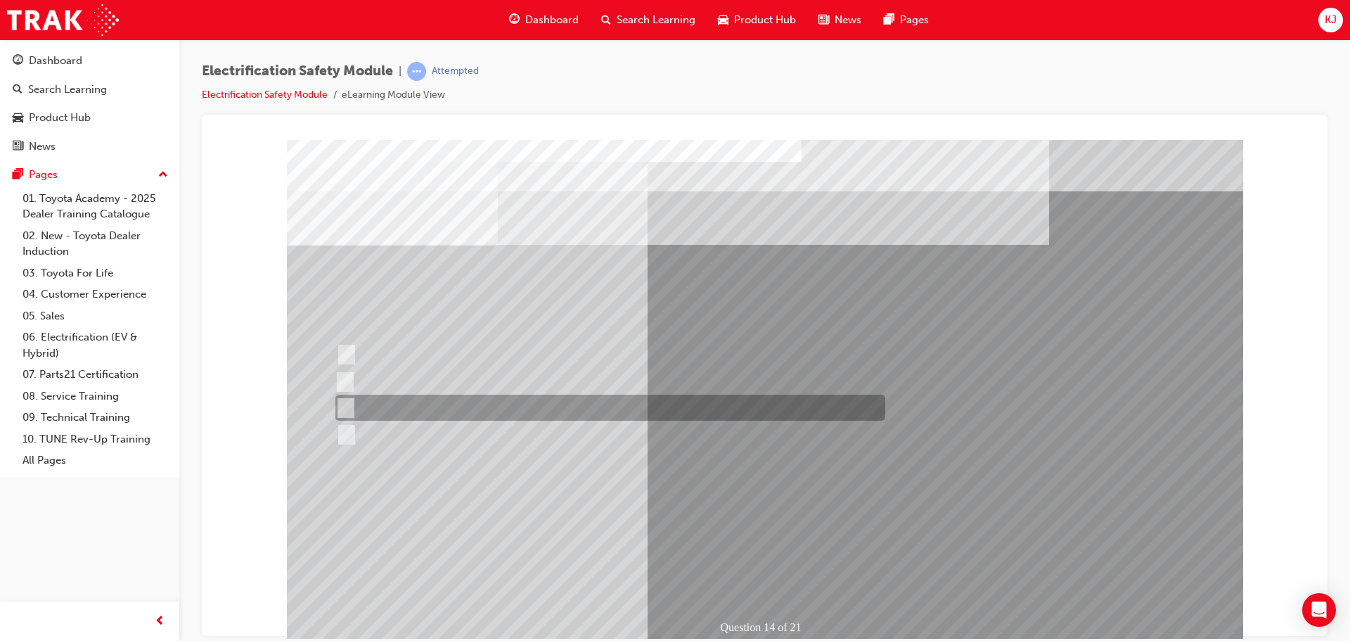
click at [446, 409] on div at bounding box center [607, 407] width 550 height 26
radio input "true"
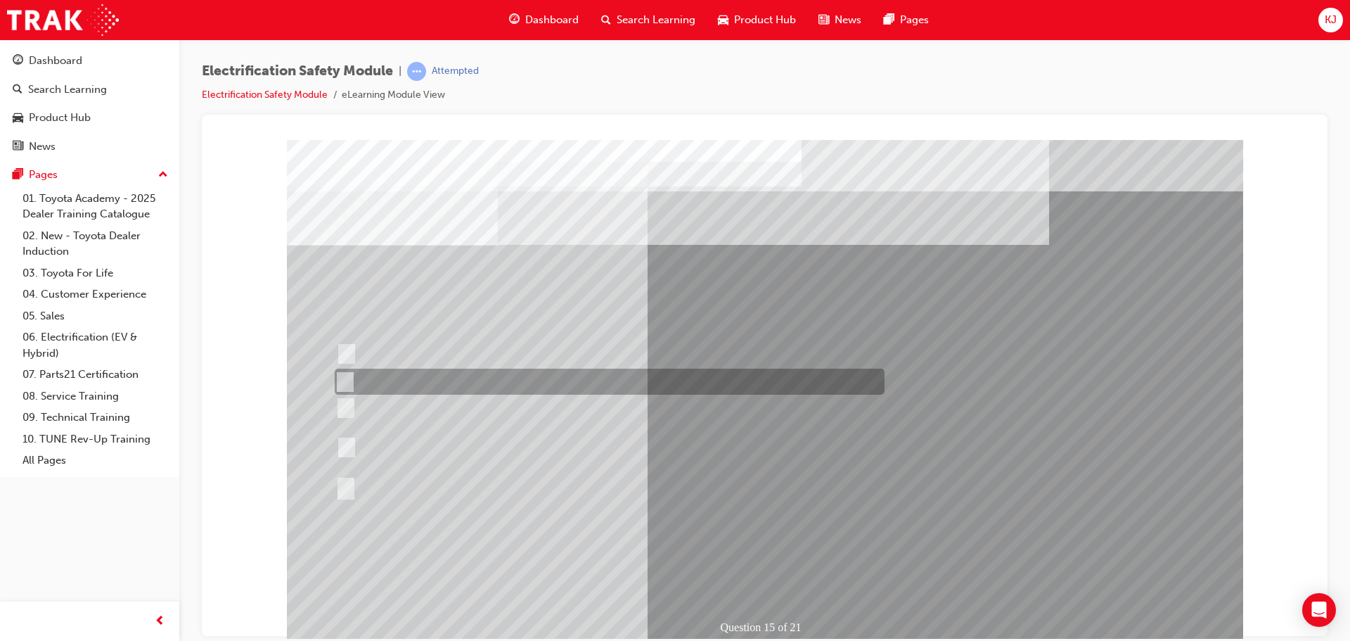
click at [432, 383] on div at bounding box center [606, 381] width 550 height 26
radio input "true"
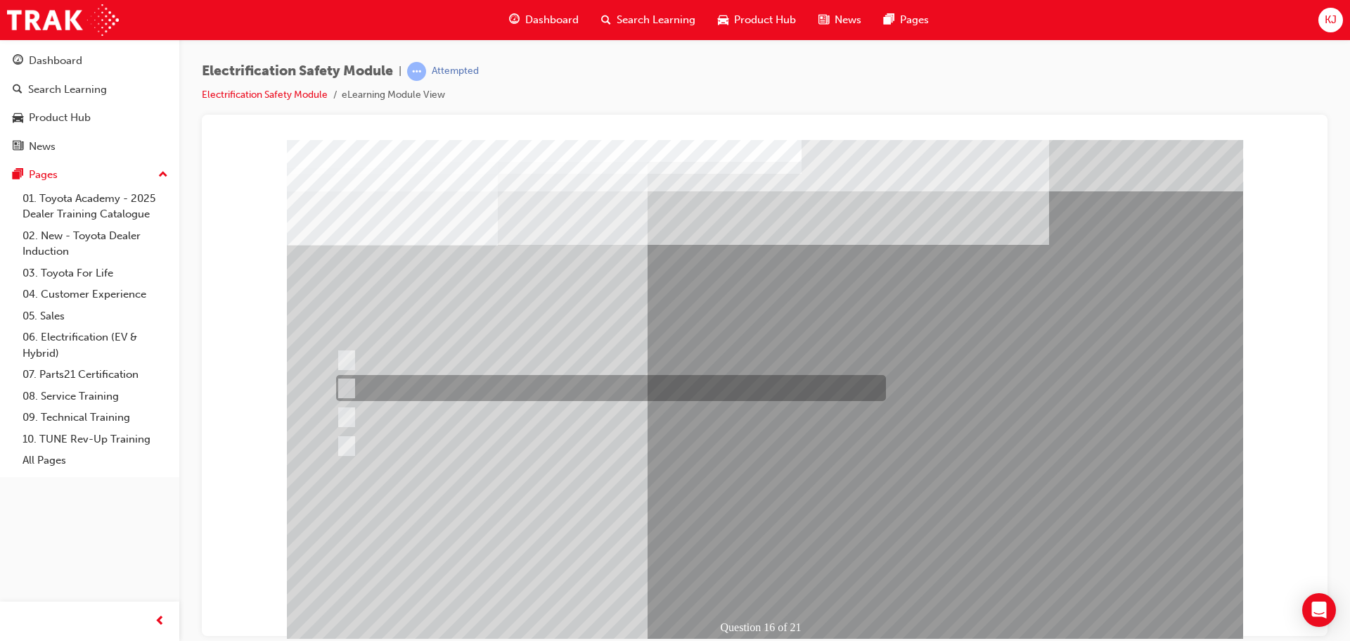
click at [490, 388] on div at bounding box center [608, 388] width 550 height 26
radio input "true"
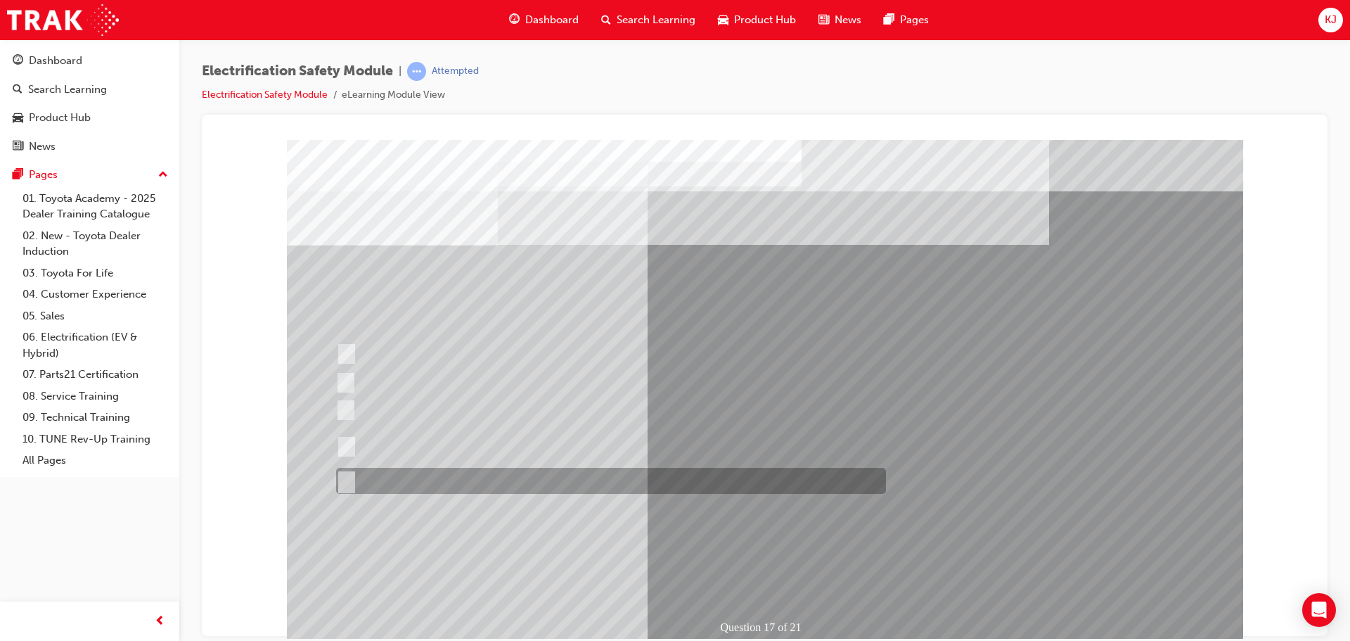
click at [428, 475] on div at bounding box center [608, 481] width 550 height 26
radio input "true"
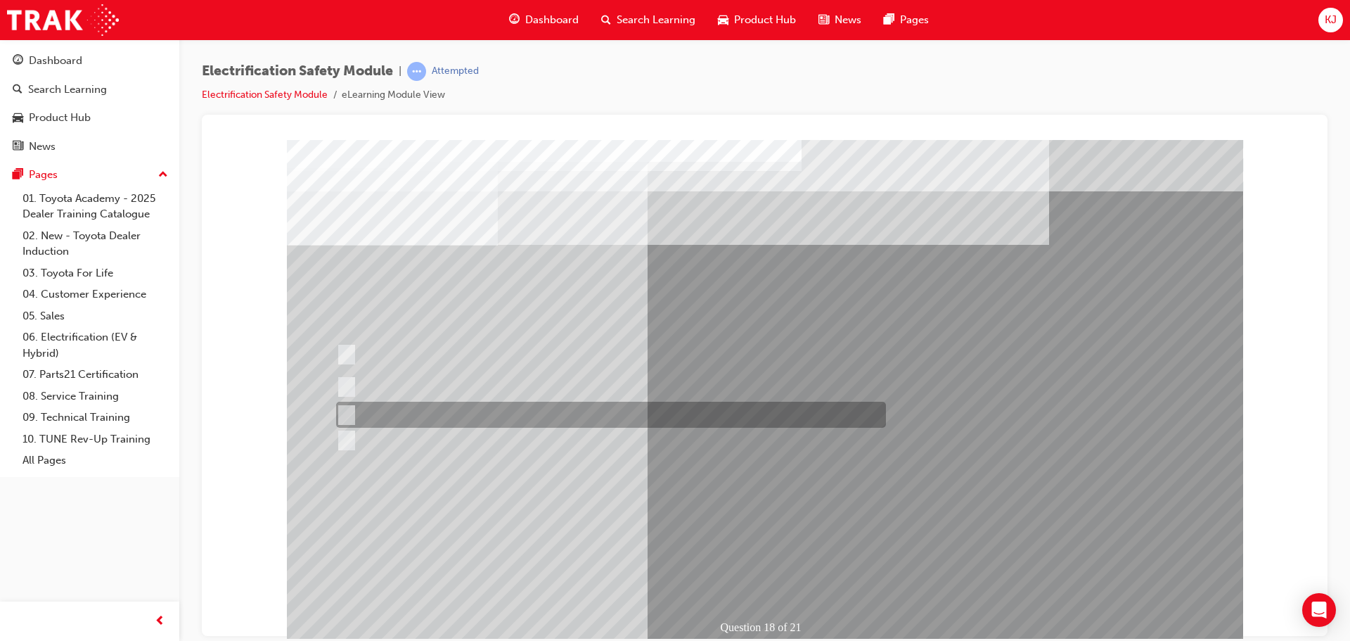
click at [498, 418] on div at bounding box center [608, 414] width 550 height 26
radio input "true"
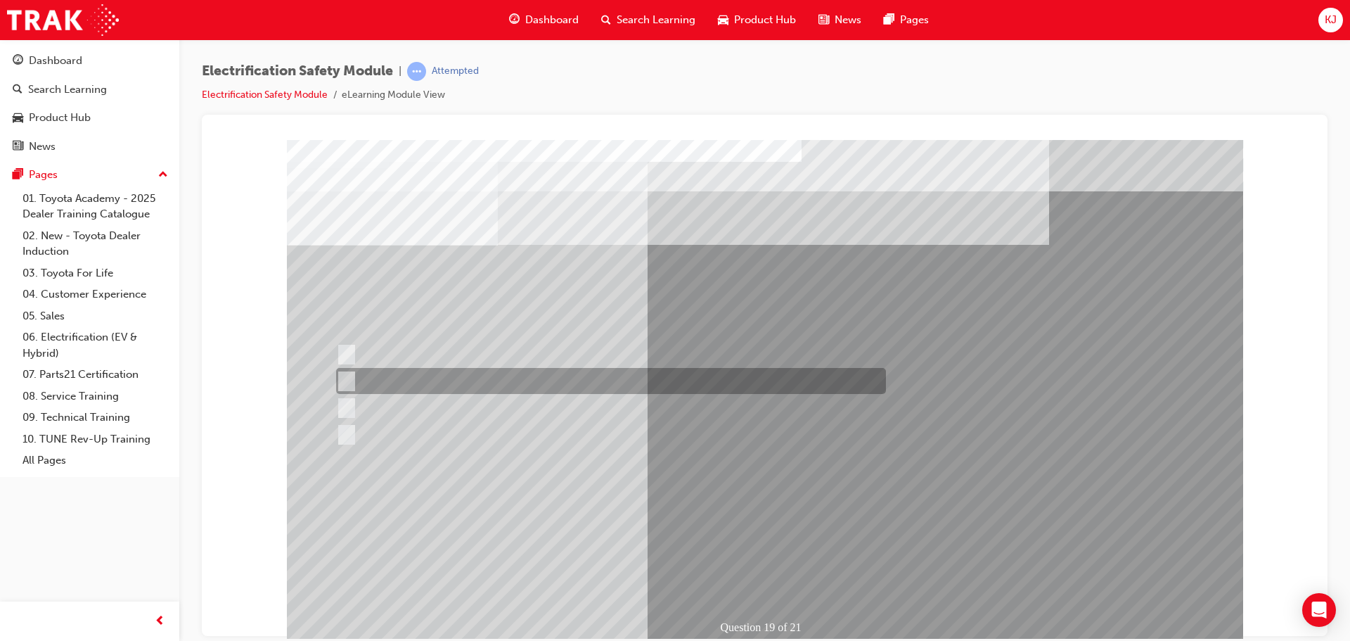
click at [576, 380] on div at bounding box center [608, 381] width 550 height 26
radio input "true"
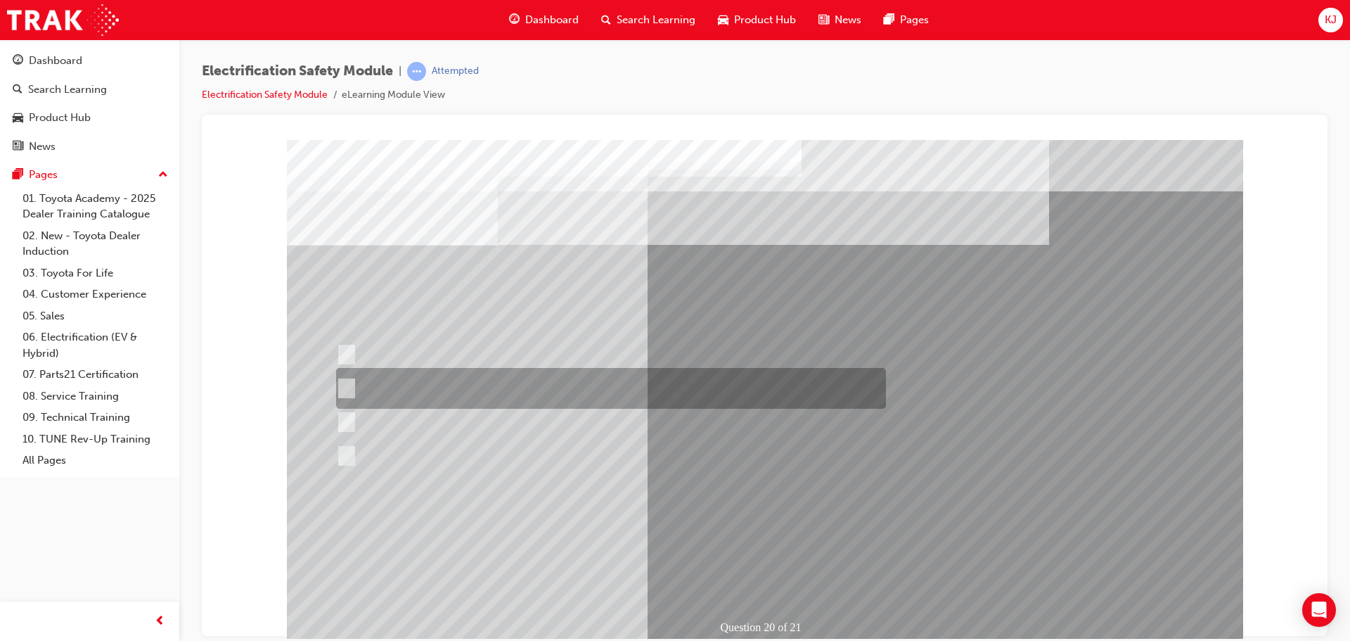
click at [544, 385] on div at bounding box center [608, 388] width 550 height 41
radio input "true"
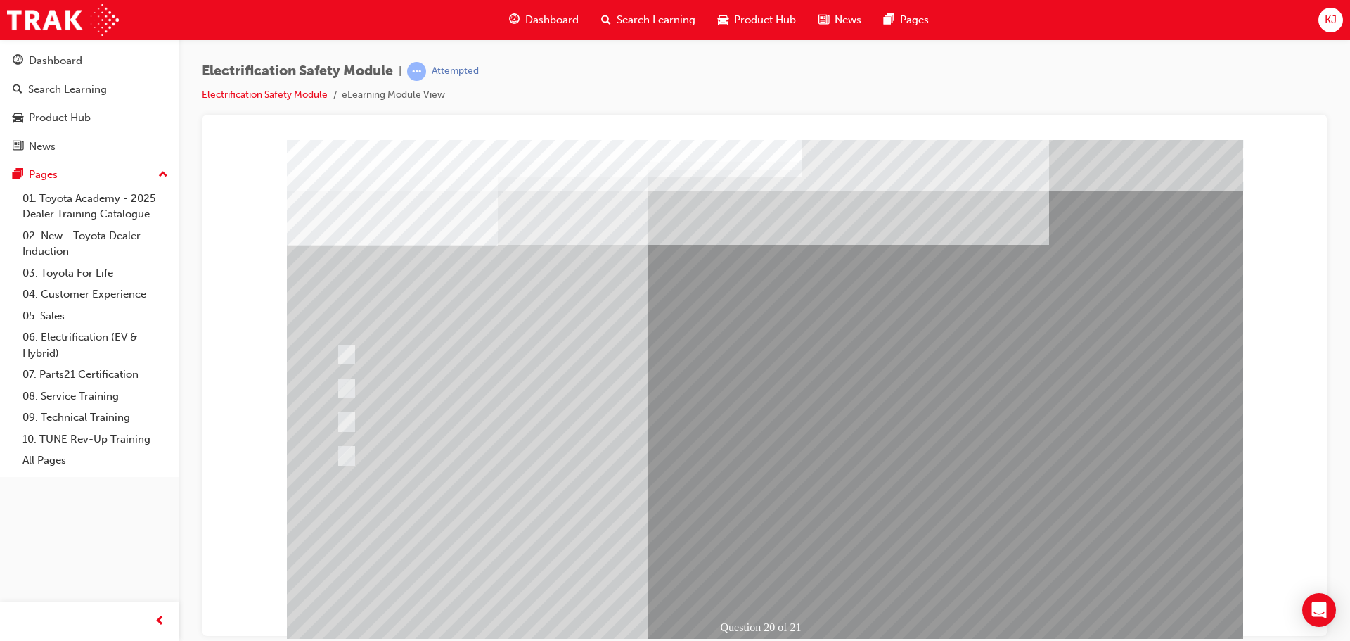
drag, startPoint x: 753, startPoint y: 568, endPoint x: 749, endPoint y: 562, distance: 7.6
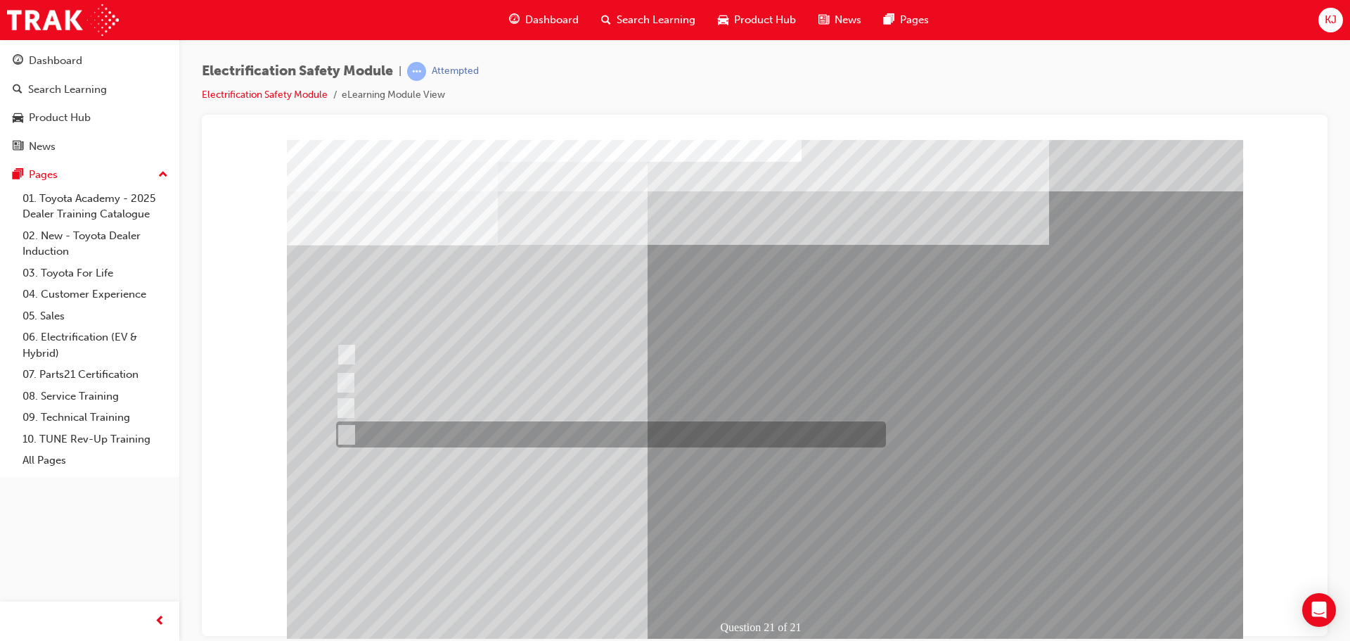
click at [596, 424] on div at bounding box center [608, 434] width 550 height 26
radio input "true"
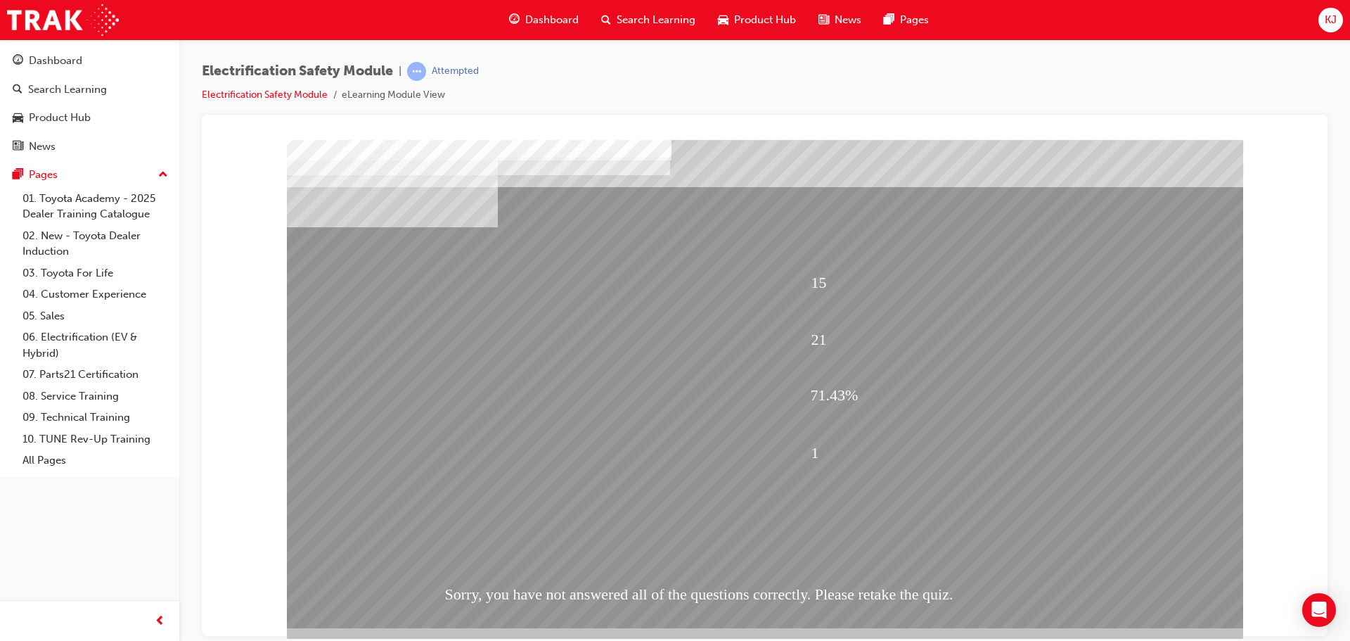
scroll to position [29, 0]
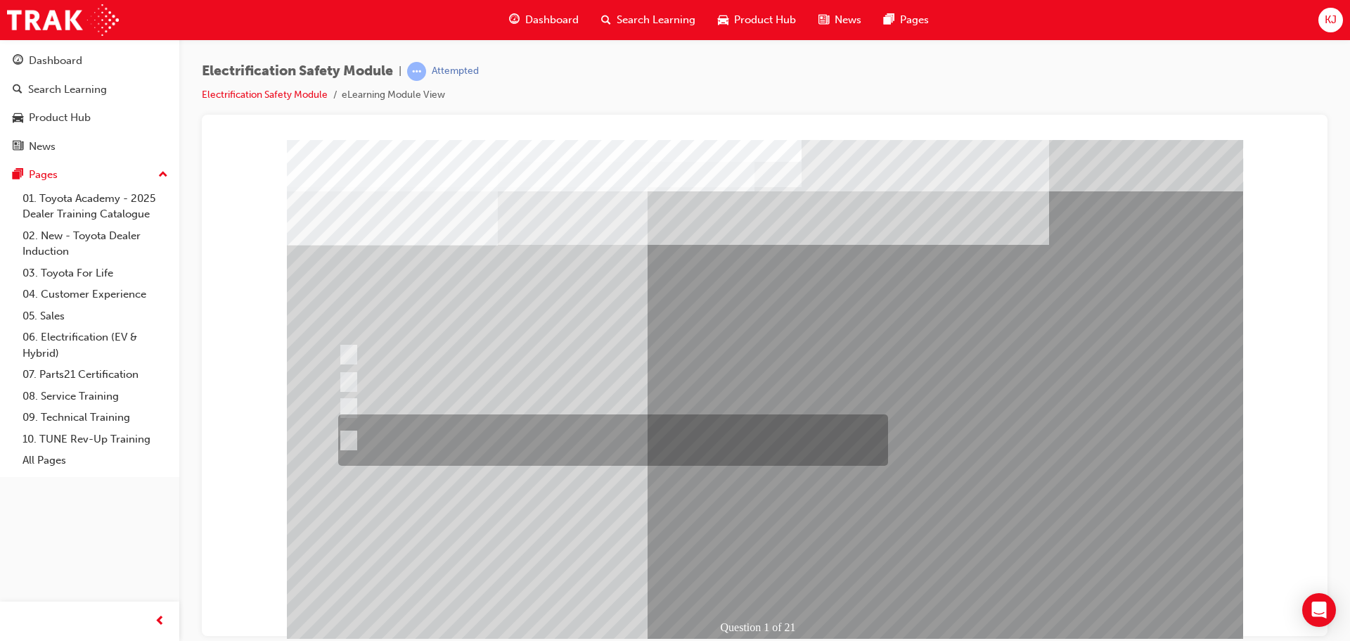
click at [345, 439] on input "The Plug-in Hybrid Electric has AC charging capability via a wall box charger a…" at bounding box center [345, 439] width 15 height 15
radio input "true"
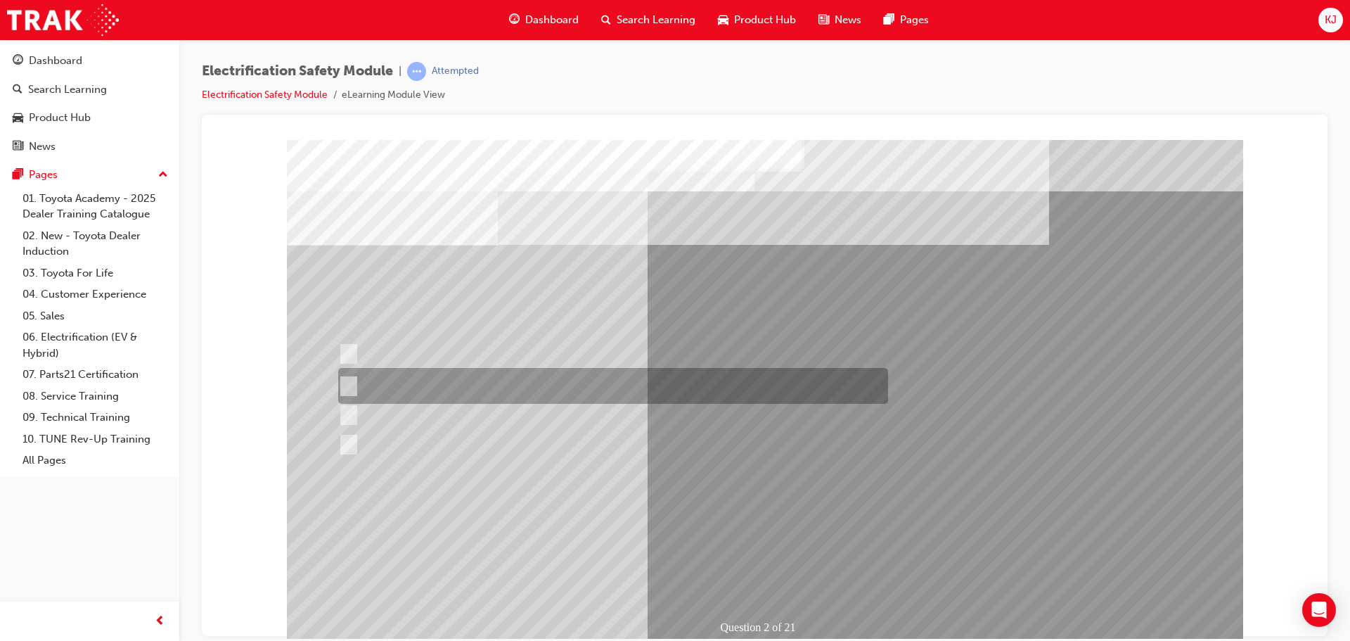
click at [340, 385] on input "The Battery Electric uses AC & DC charging capability and has no petrol engine." at bounding box center [345, 385] width 15 height 15
radio input "true"
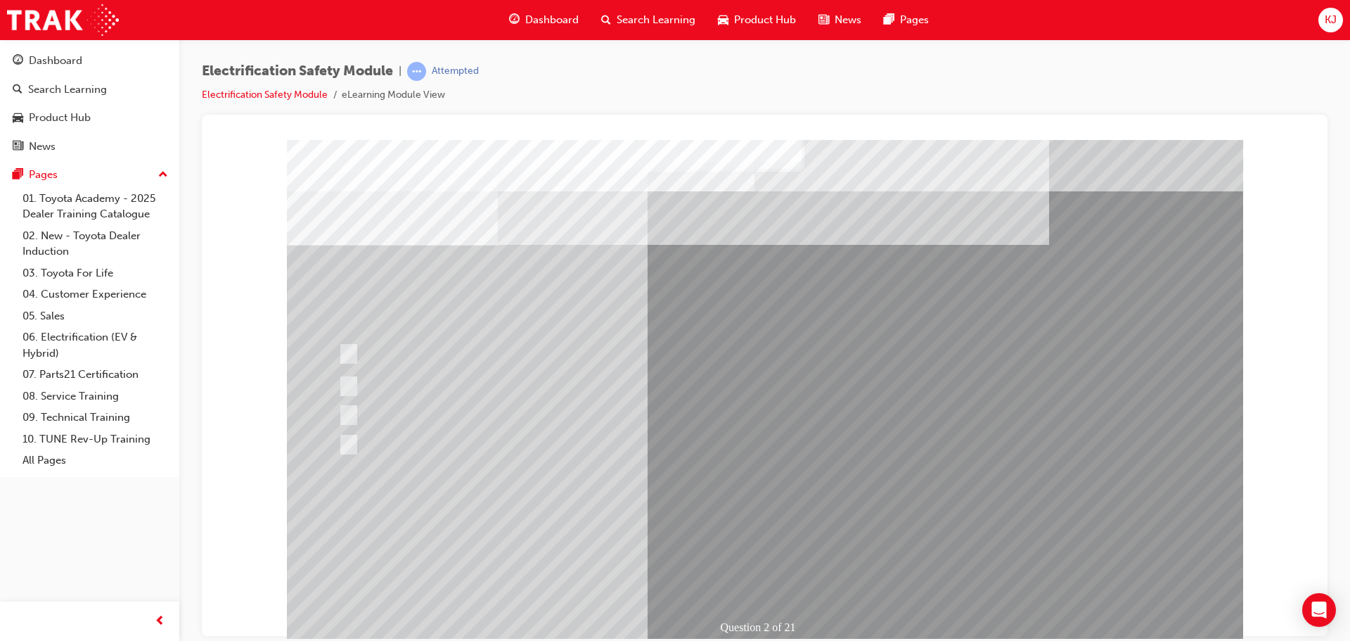
drag, startPoint x: 322, startPoint y: 423, endPoint x: 329, endPoint y: 433, distance: 12.1
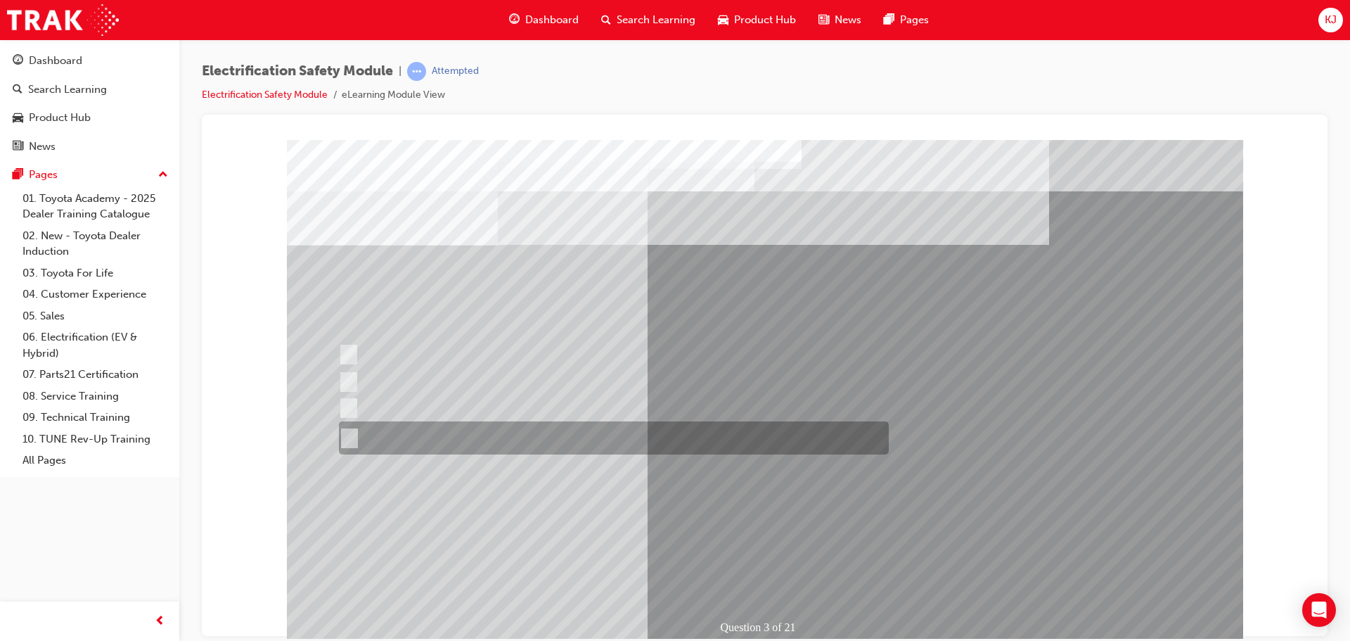
click at [354, 449] on div at bounding box center [610, 437] width 550 height 33
radio input "true"
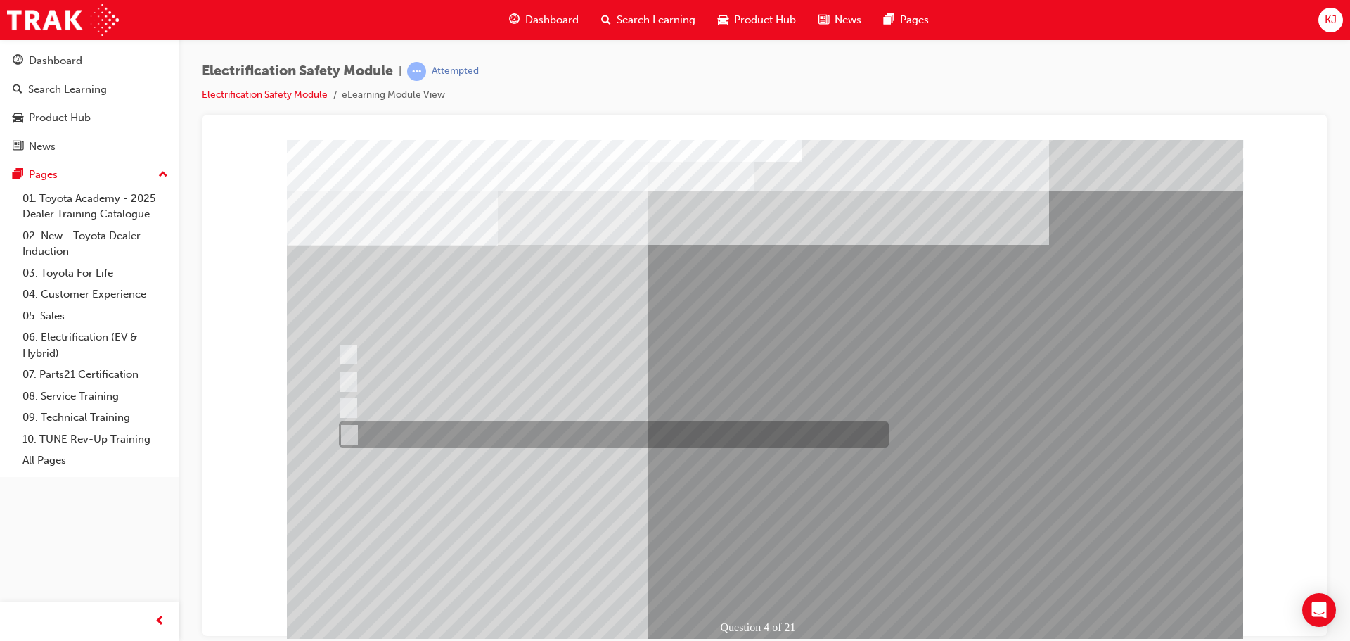
drag, startPoint x: 349, startPoint y: 432, endPoint x: 342, endPoint y: 430, distance: 7.2
click at [347, 432] on input "Charge ports or H2 Filler Port in place of a Fuel Filler." at bounding box center [345, 434] width 15 height 15
checkbox input "true"
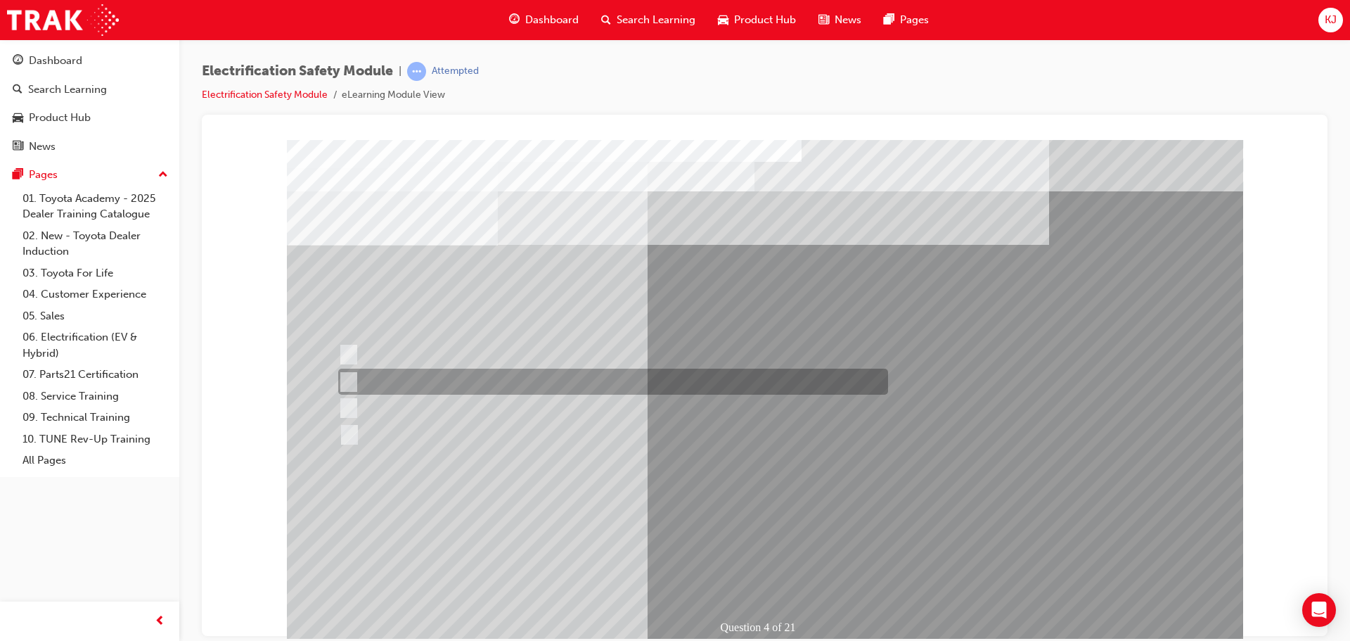
drag, startPoint x: 360, startPoint y: 371, endPoint x: 370, endPoint y: 395, distance: 25.9
click at [359, 371] on div at bounding box center [610, 381] width 550 height 26
checkbox input "true"
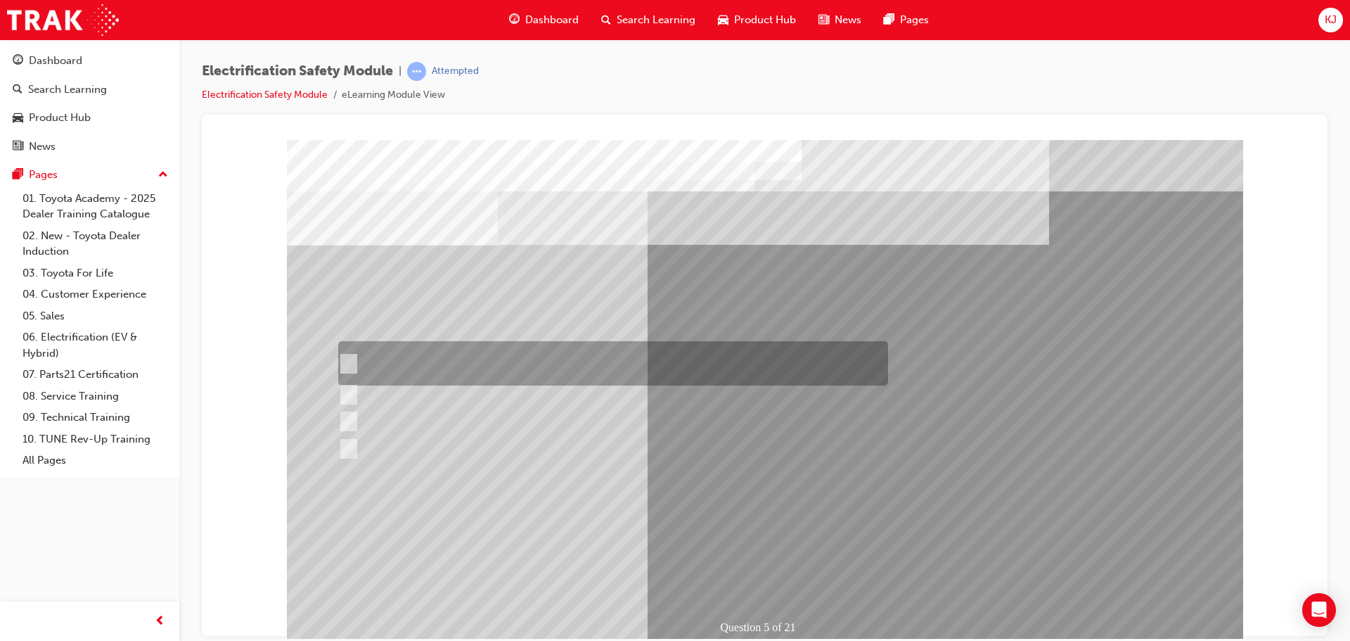
click at [350, 365] on input "The READY light will illuminate when the vehicle is turned on and ready to driv…" at bounding box center [345, 363] width 15 height 15
checkbox input "true"
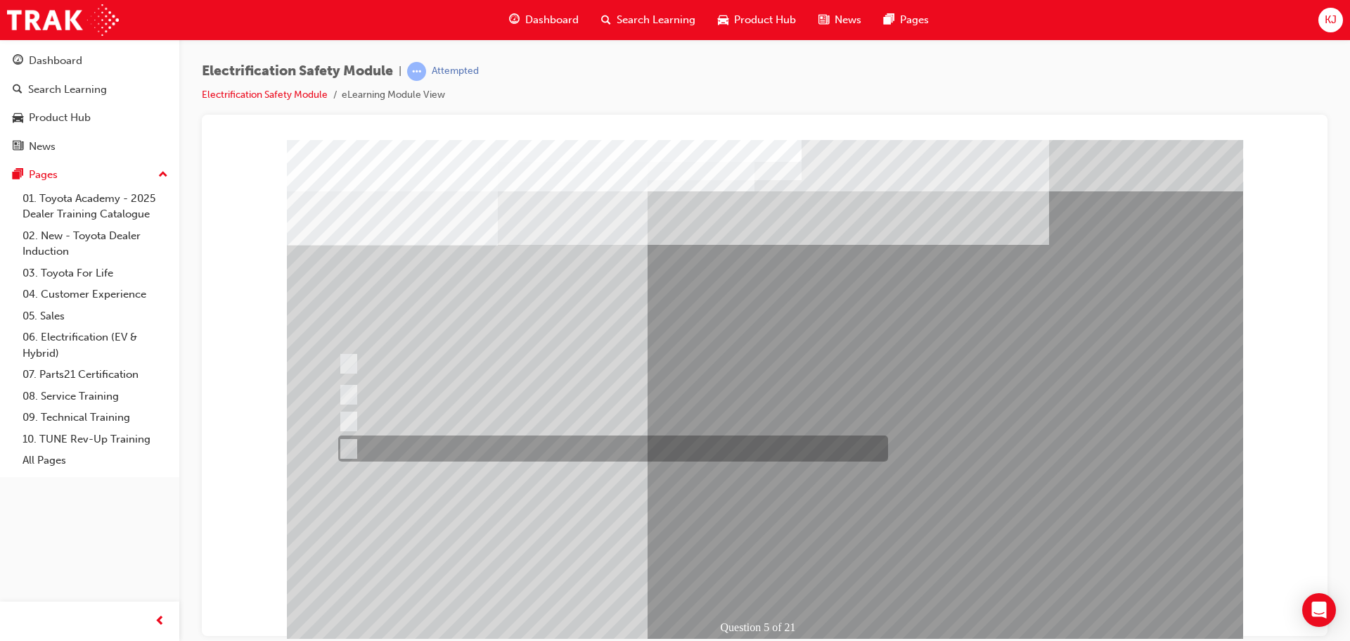
drag, startPoint x: 343, startPoint y: 438, endPoint x: 344, endPoint y: 431, distance: 7.1
click at [344, 432] on div "Question 5 of 21" at bounding box center [765, 392] width 956 height 506
click at [348, 444] on input "Battery Level indicator (State of Charge)." at bounding box center [345, 448] width 15 height 15
checkbox input "true"
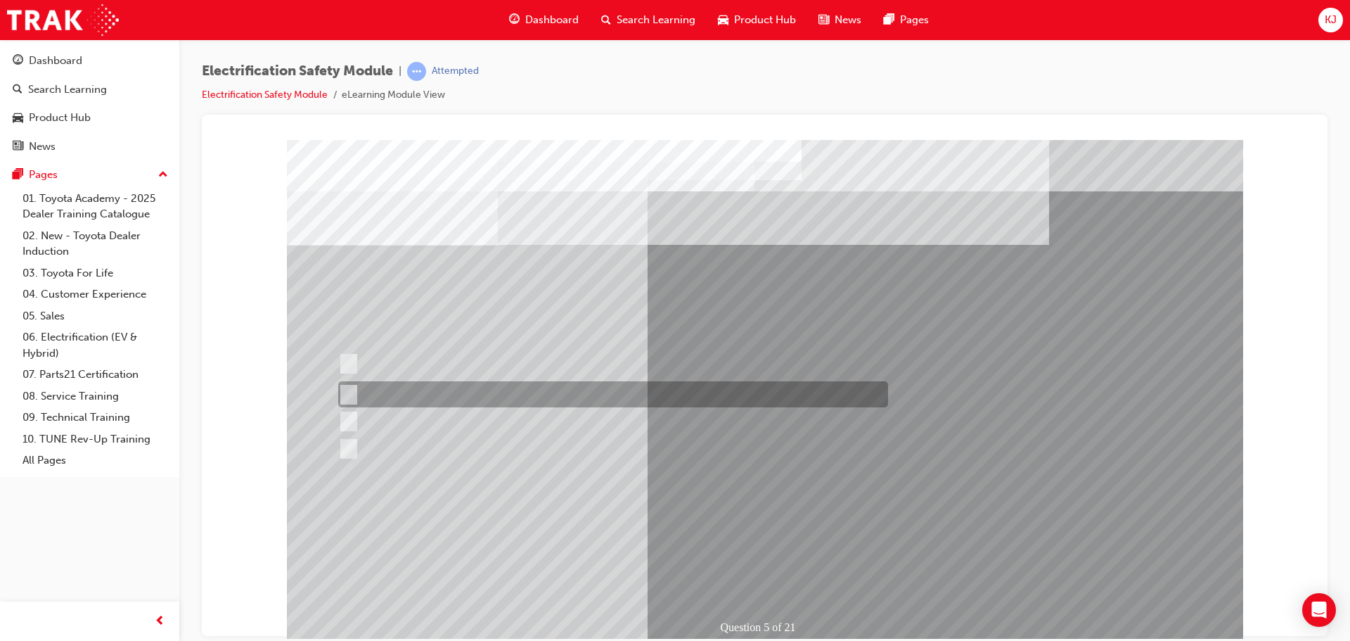
click at [362, 390] on div at bounding box center [610, 394] width 550 height 26
checkbox input "true"
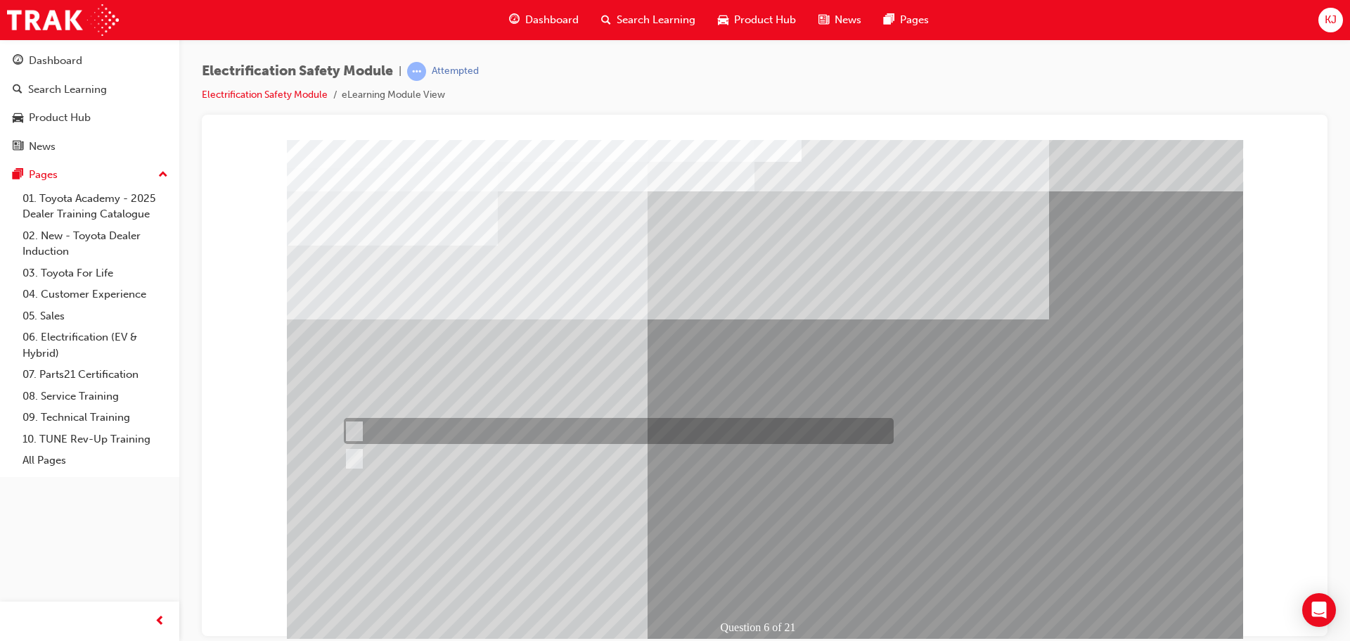
click at [387, 423] on div at bounding box center [615, 431] width 550 height 26
radio input "true"
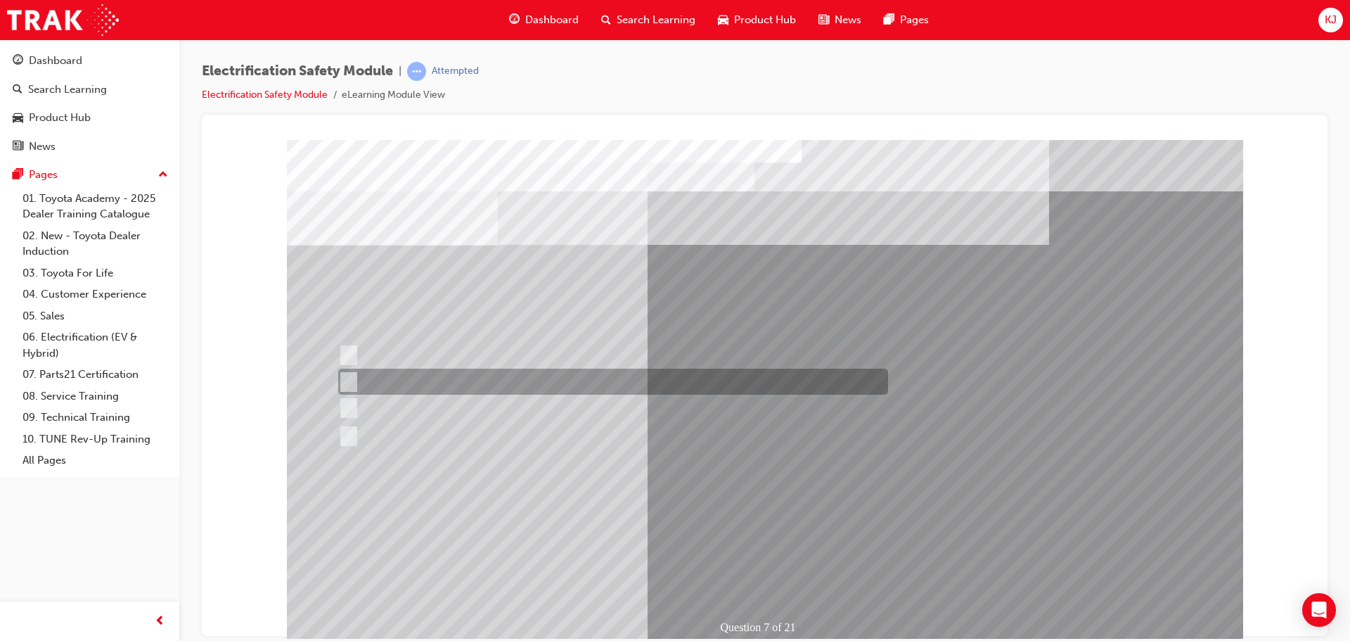
click at [487, 387] on div at bounding box center [610, 381] width 550 height 26
radio input "true"
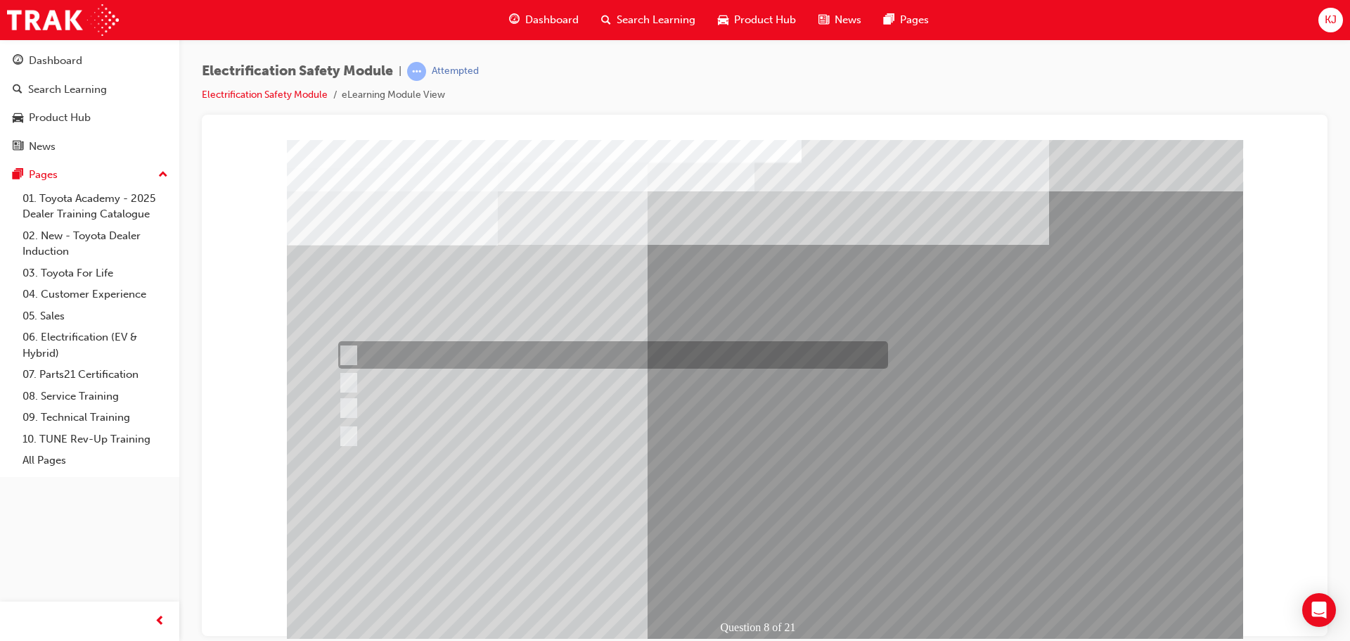
click at [480, 353] on div at bounding box center [610, 354] width 550 height 27
radio input "true"
click at [577, 366] on div at bounding box center [610, 354] width 550 height 26
radio input "true"
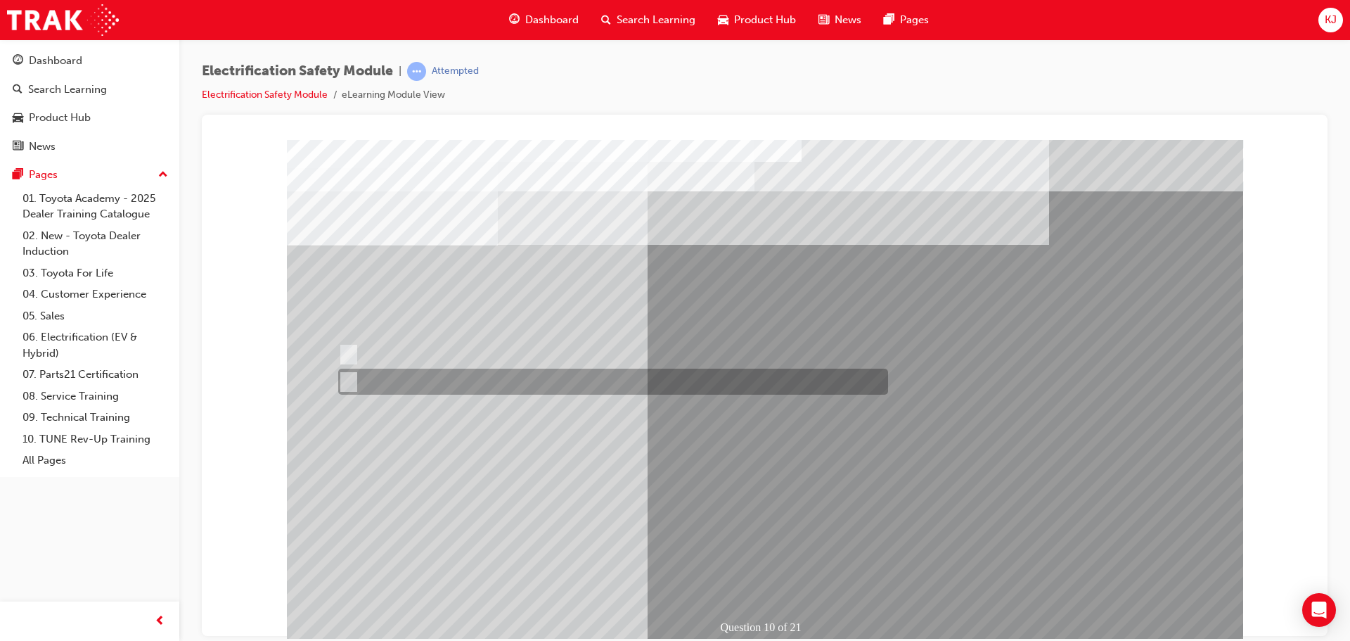
click at [469, 383] on div at bounding box center [610, 381] width 550 height 26
radio input "true"
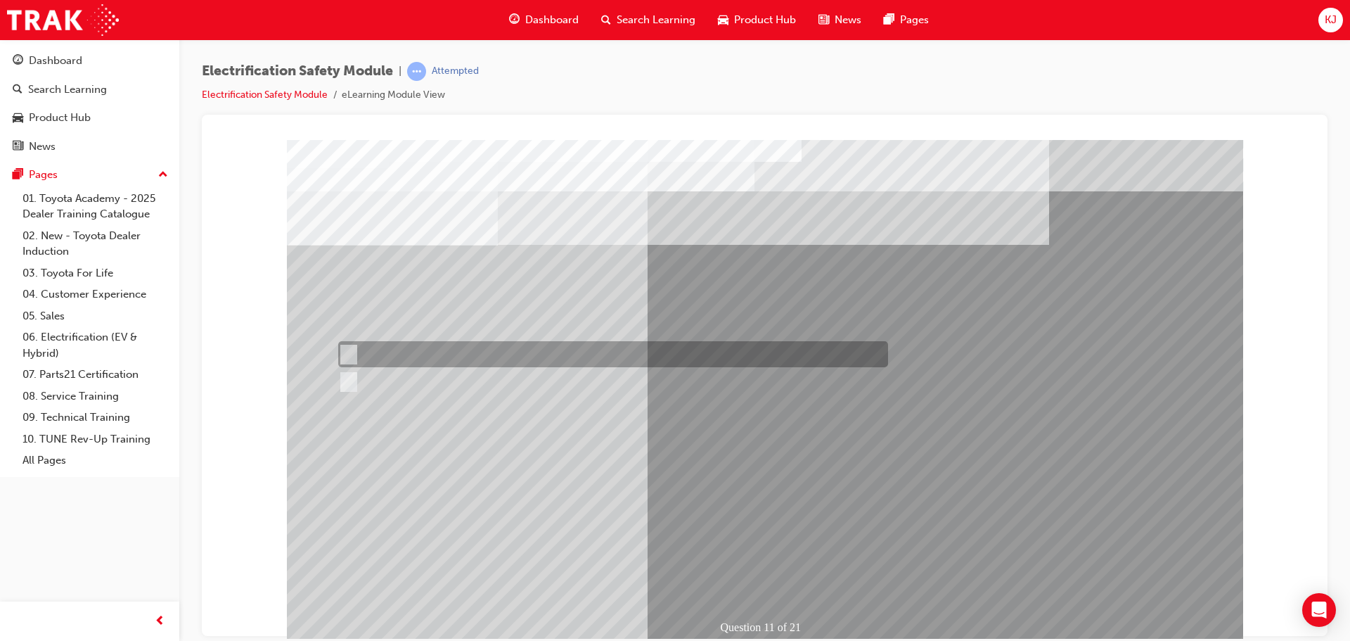
click at [360, 352] on div at bounding box center [610, 354] width 550 height 26
radio input "true"
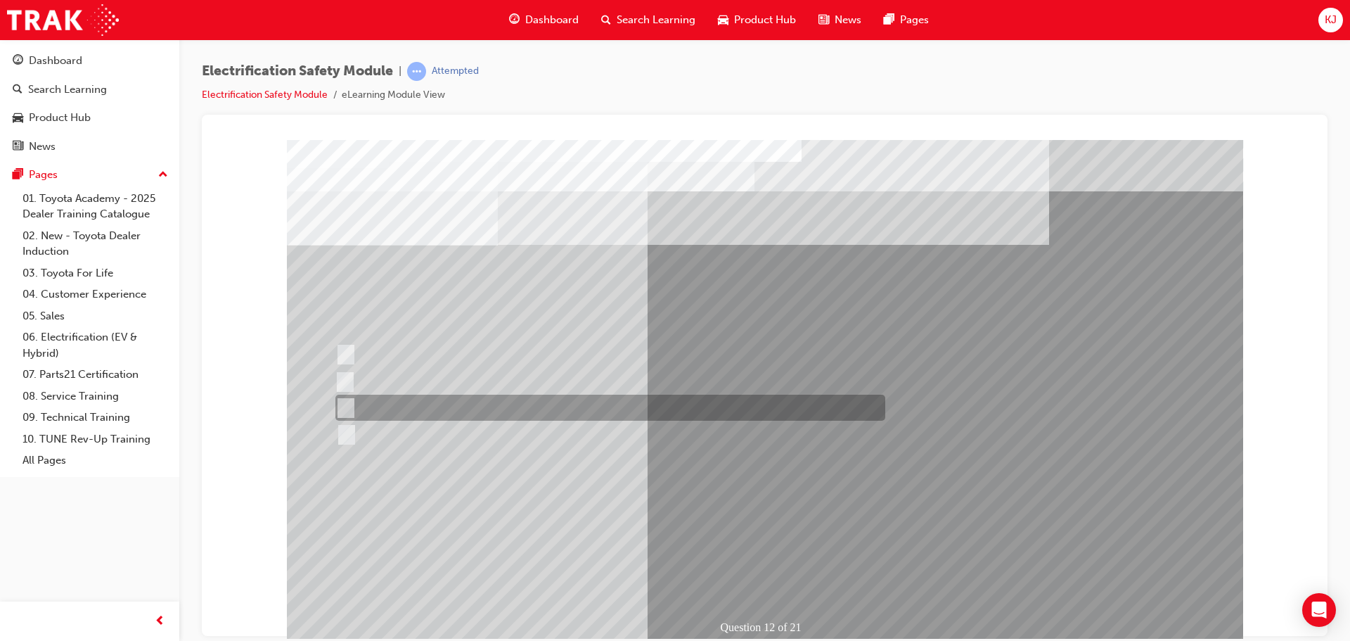
click at [544, 398] on div at bounding box center [607, 407] width 550 height 26
radio input "true"
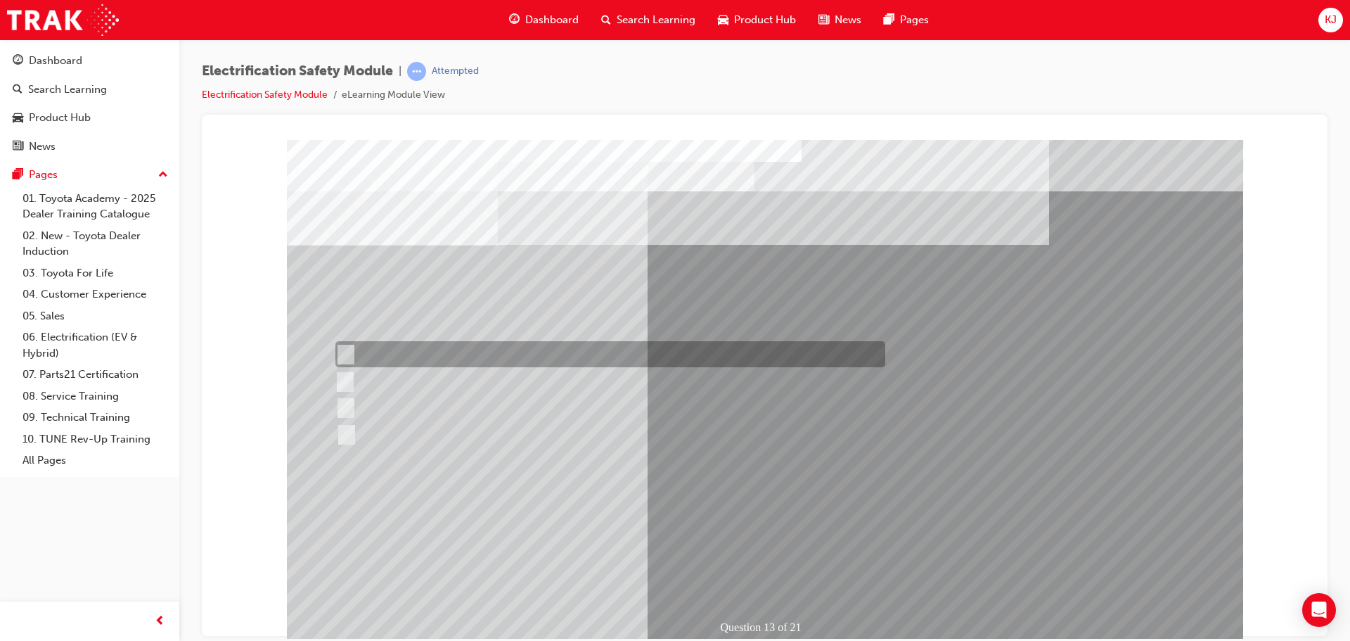
click at [487, 354] on div at bounding box center [607, 354] width 550 height 26
radio input "true"
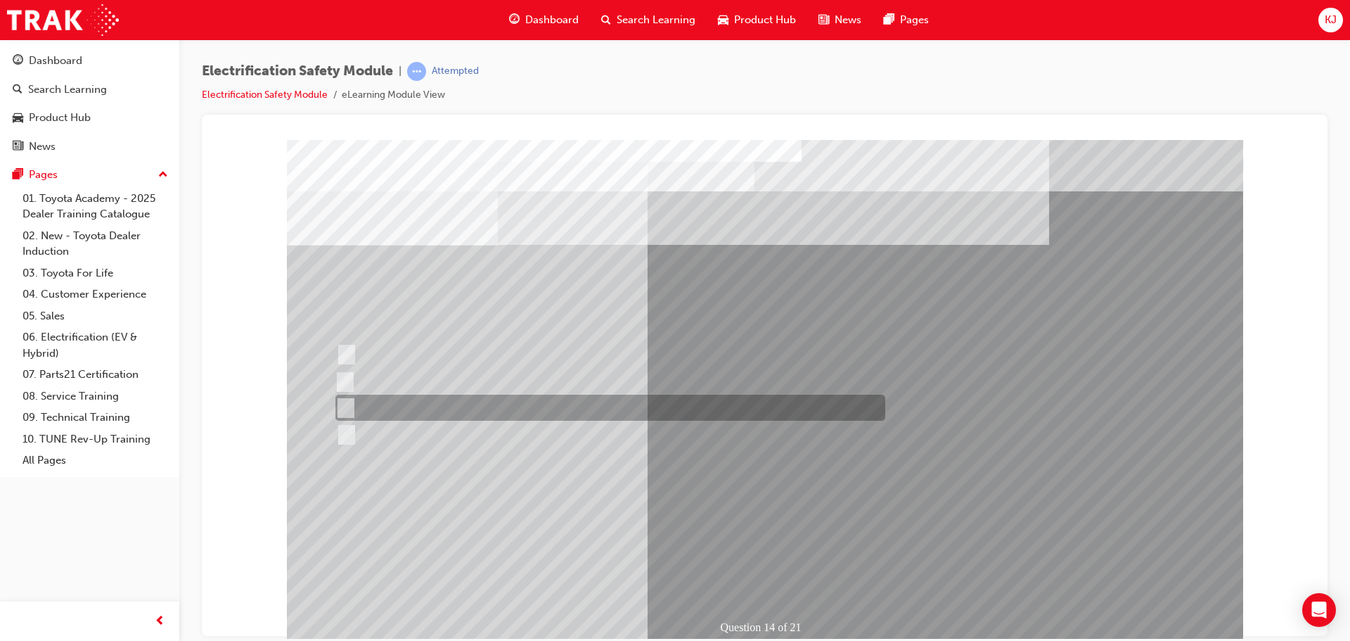
click at [452, 395] on div at bounding box center [607, 407] width 550 height 26
radio input "true"
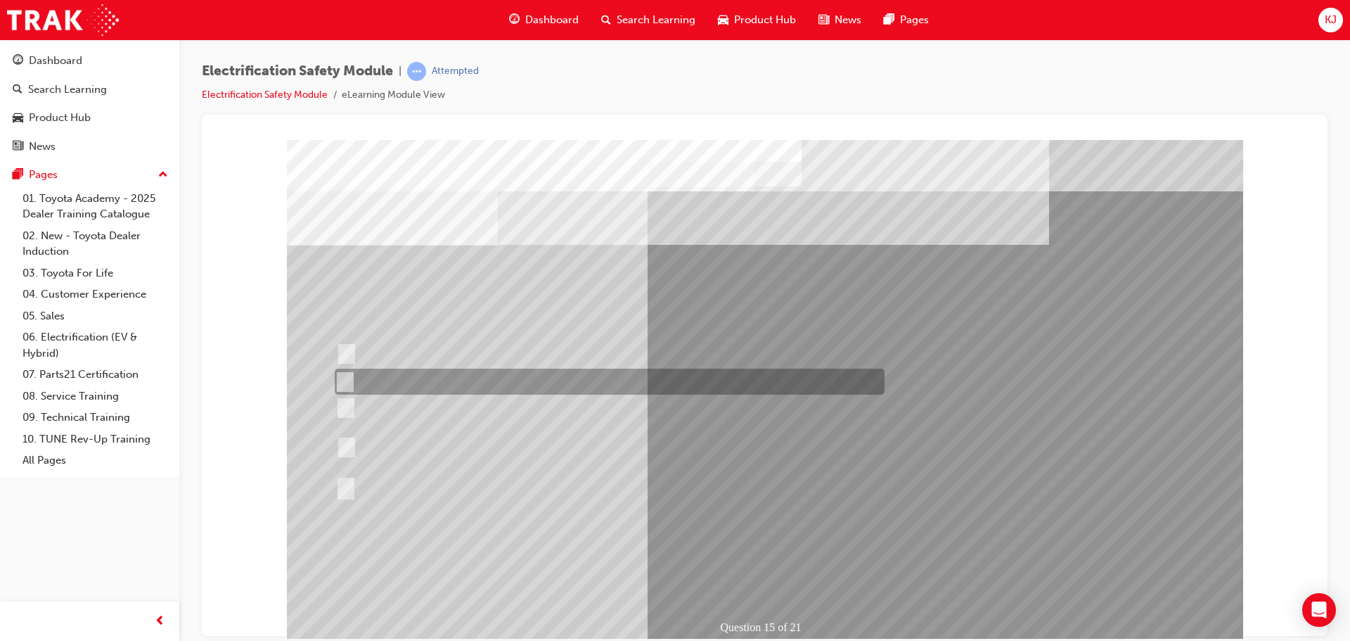
click at [482, 376] on div at bounding box center [606, 381] width 550 height 26
radio input "true"
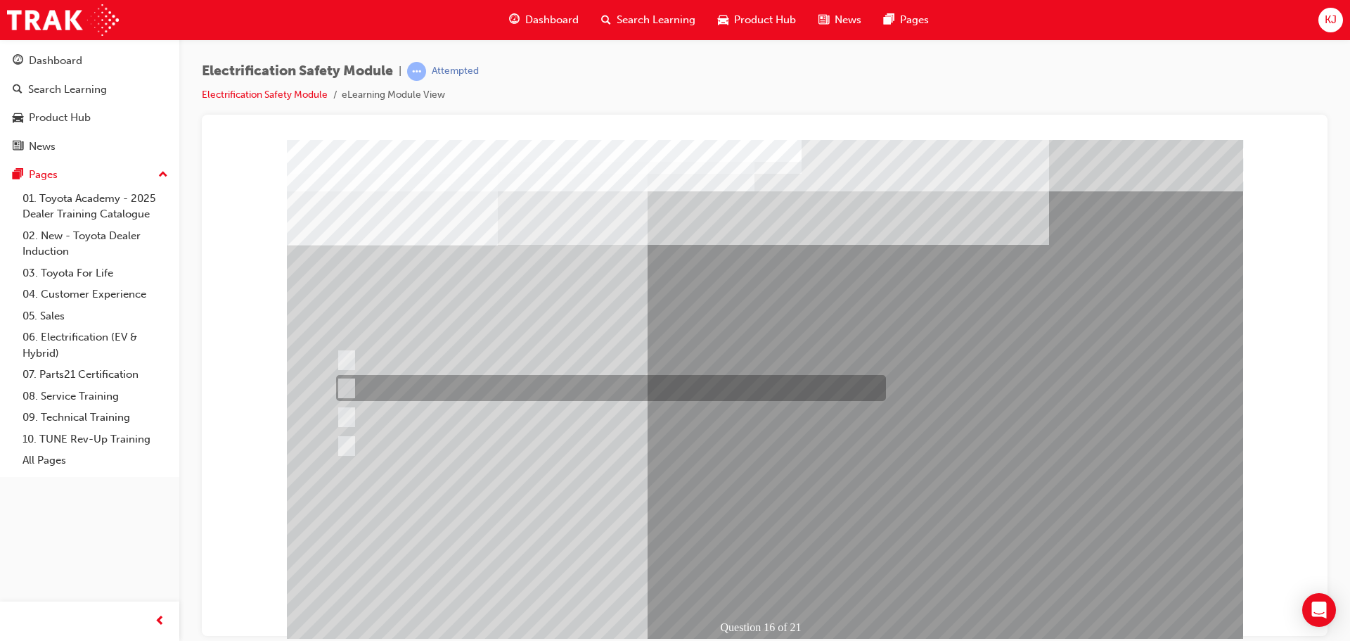
click at [575, 383] on div at bounding box center [608, 388] width 550 height 26
radio input "true"
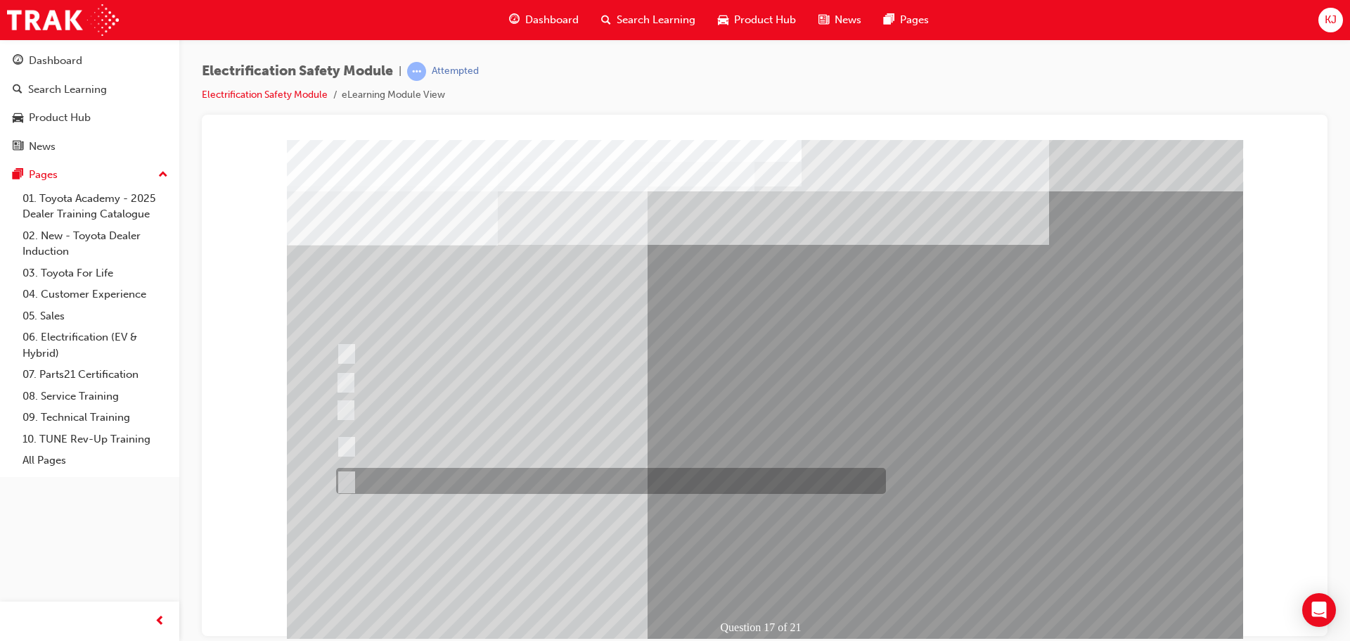
click at [435, 487] on div at bounding box center [608, 481] width 550 height 26
radio input "true"
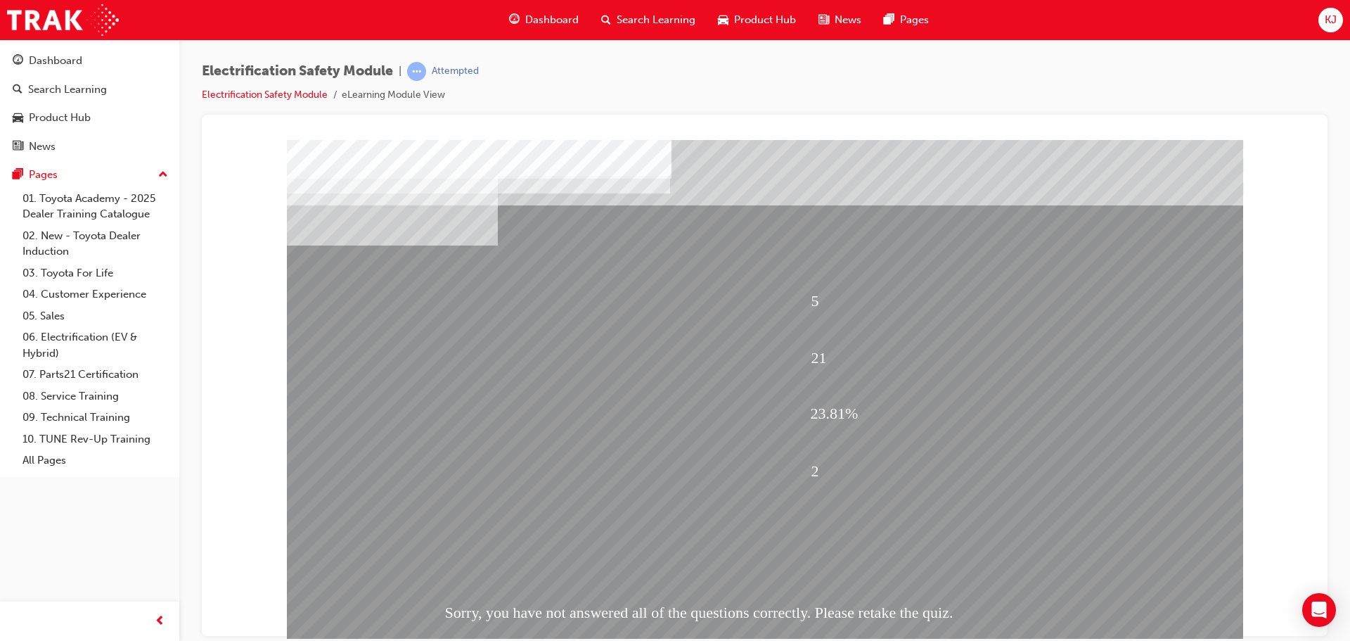
scroll to position [29, 0]
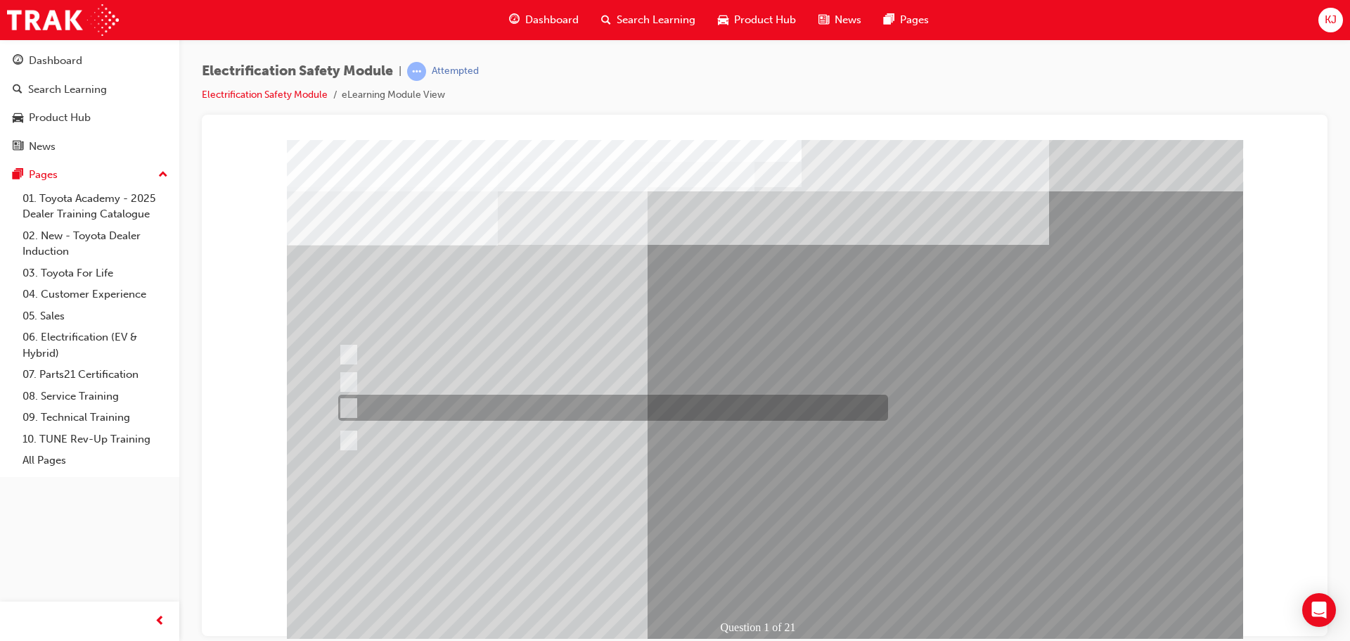
click at [565, 413] on div at bounding box center [610, 407] width 550 height 26
radio input "true"
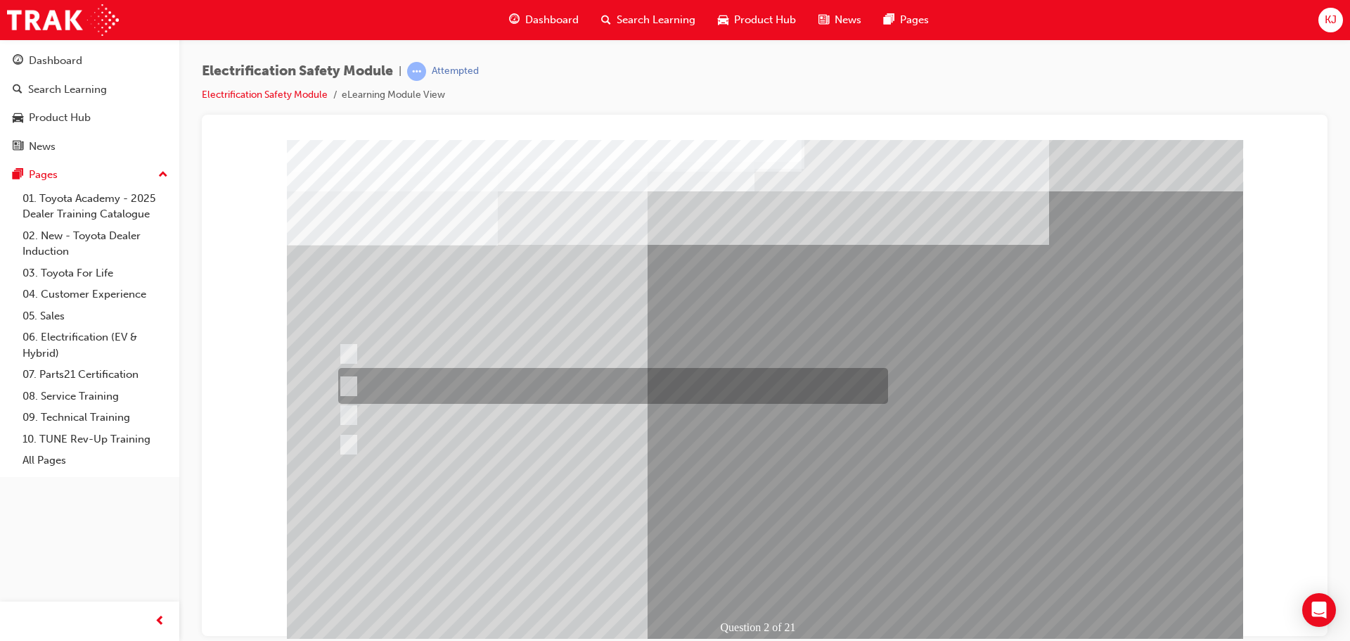
click at [643, 386] on div at bounding box center [610, 386] width 550 height 36
radio input "true"
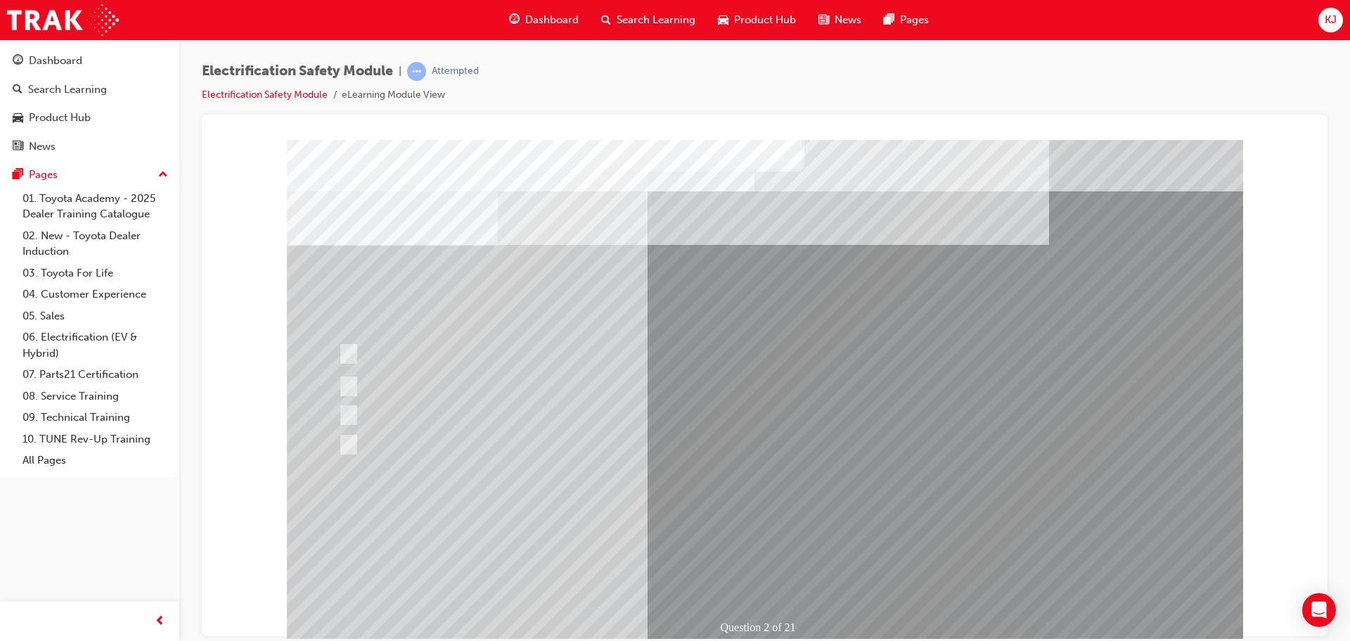
drag, startPoint x: 798, startPoint y: 572, endPoint x: 794, endPoint y: 565, distance: 8.2
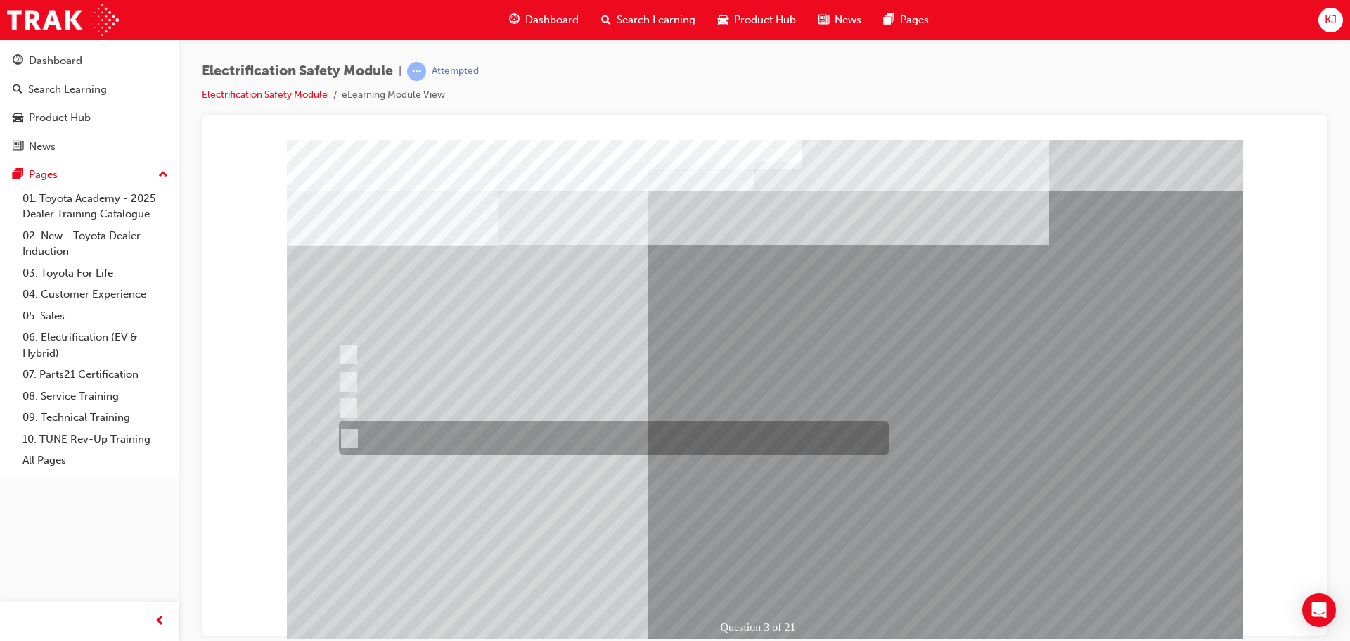
click at [596, 441] on div at bounding box center [610, 437] width 550 height 33
radio input "true"
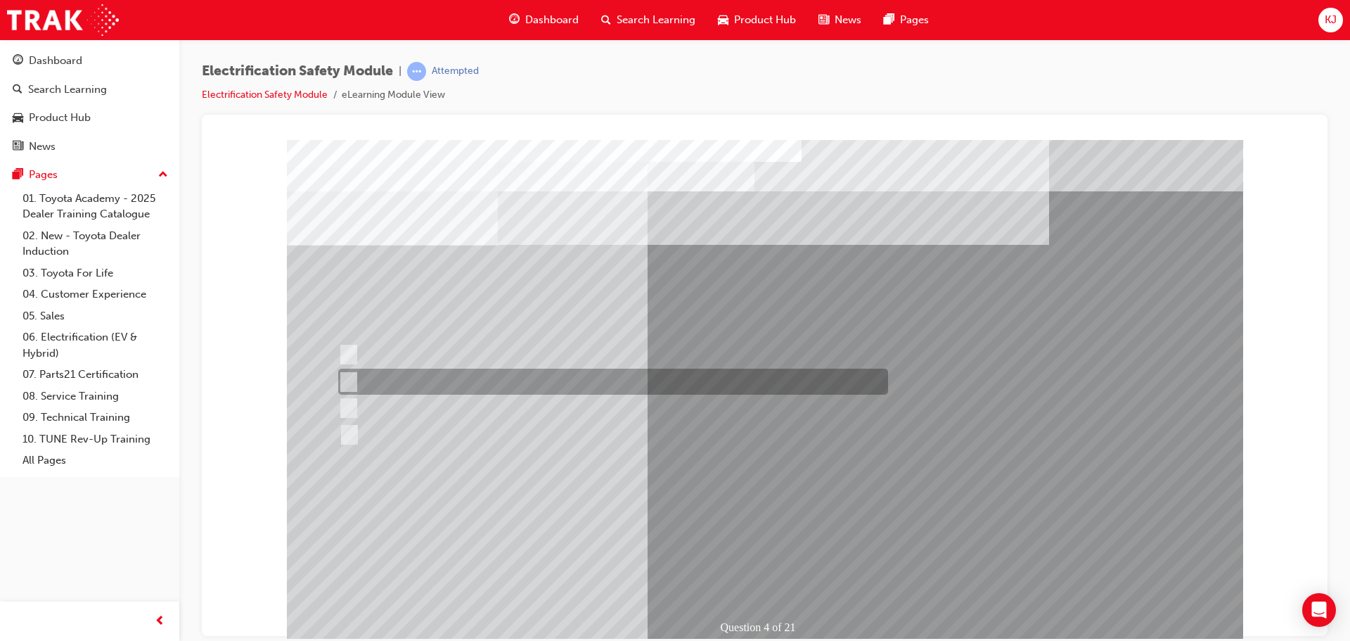
click at [493, 376] on div at bounding box center [610, 381] width 550 height 26
checkbox input "true"
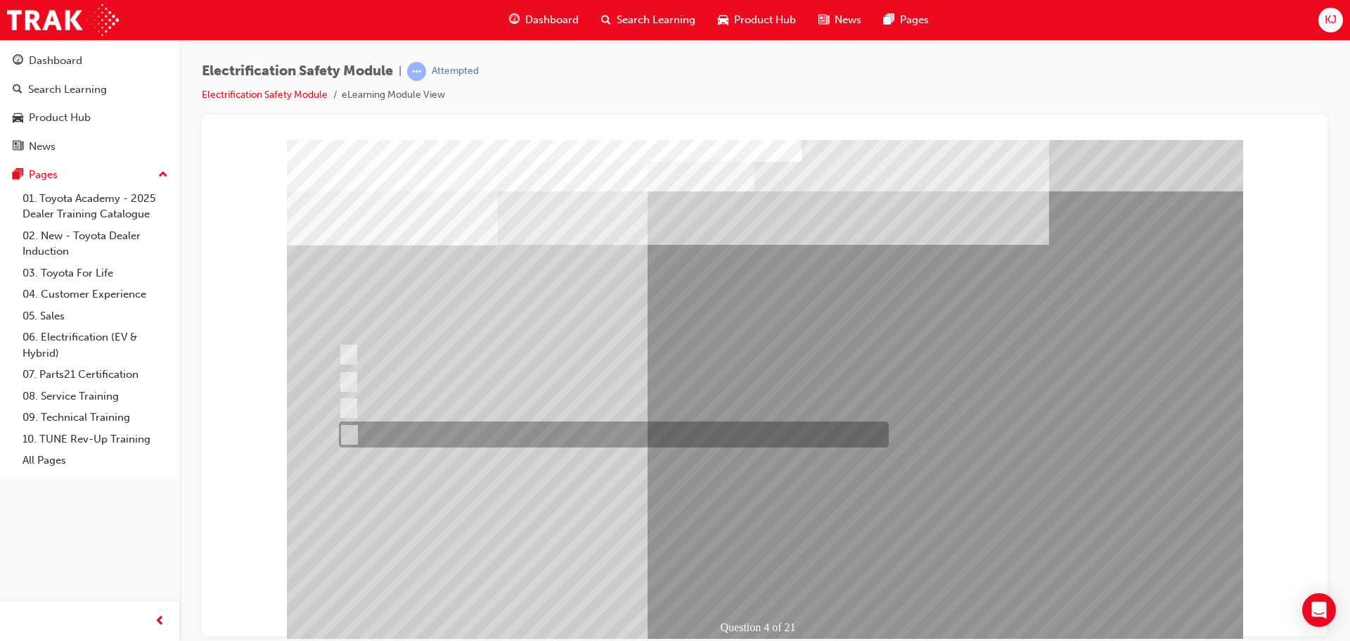
click at [489, 437] on div at bounding box center [610, 434] width 550 height 26
checkbox input "true"
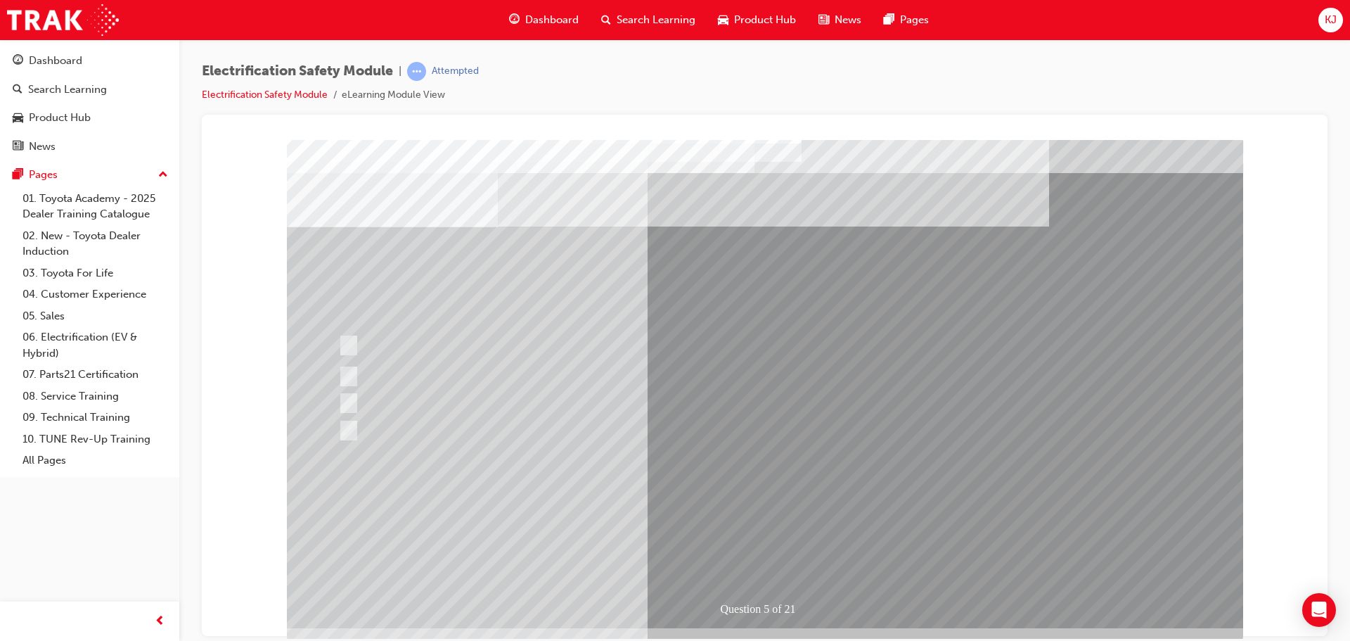
scroll to position [29, 0]
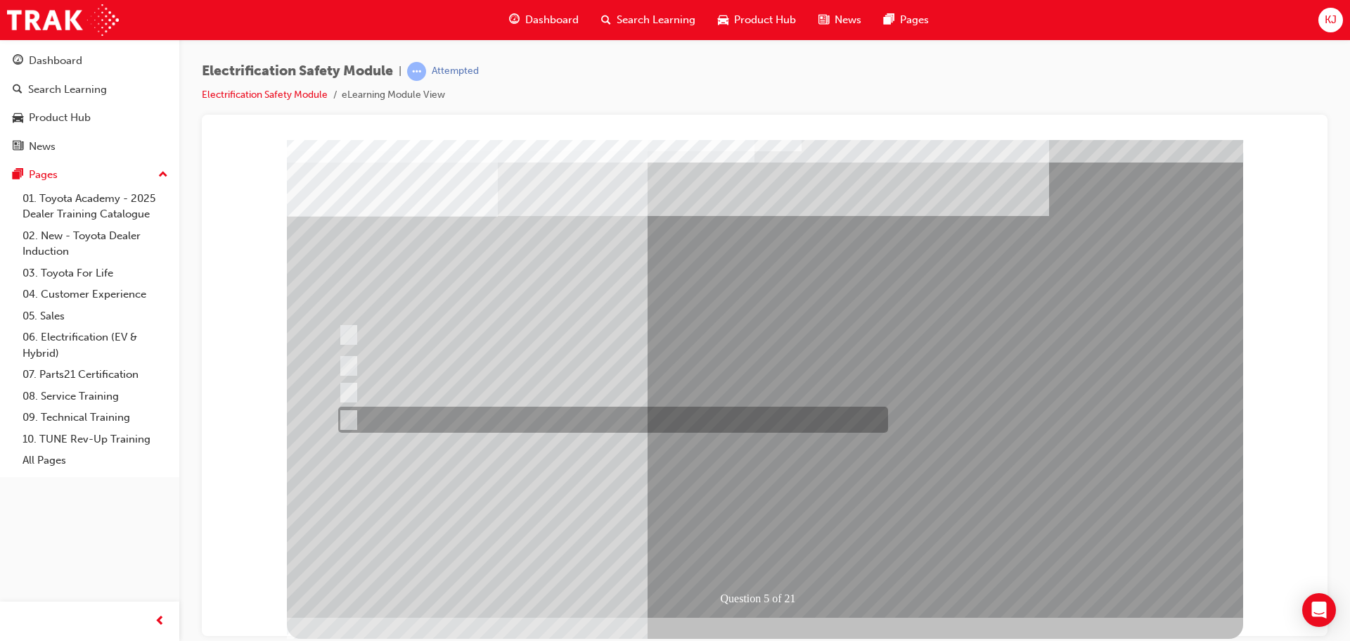
click at [487, 414] on div at bounding box center [610, 419] width 550 height 26
checkbox input "true"
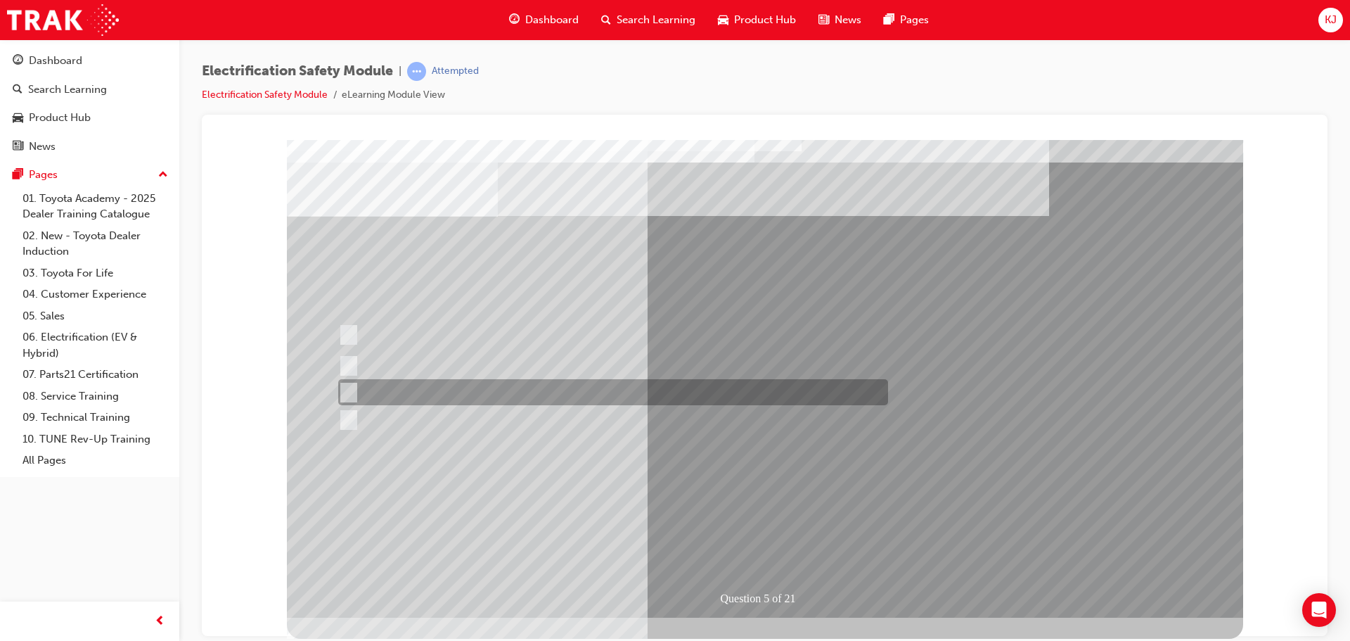
click at [469, 395] on div at bounding box center [610, 392] width 550 height 26
checkbox input "true"
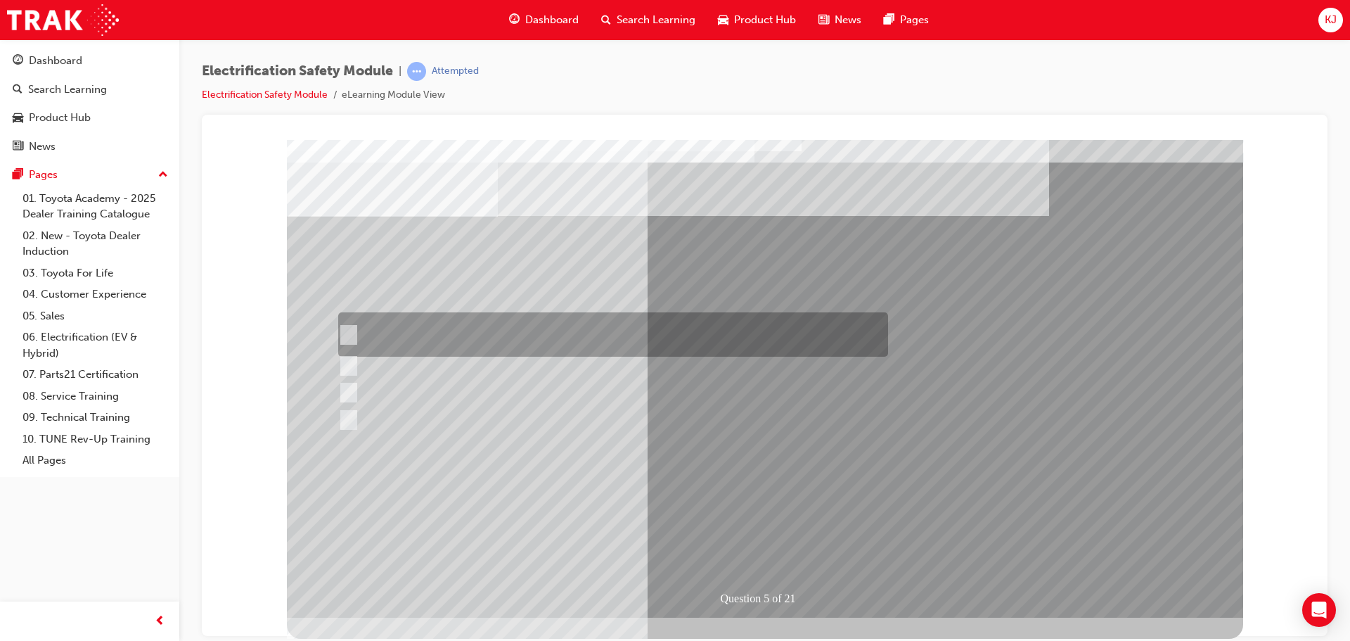
drag, startPoint x: 435, startPoint y: 320, endPoint x: 436, endPoint y: 327, distance: 7.2
click at [436, 327] on div at bounding box center [610, 334] width 550 height 44
checkbox input "true"
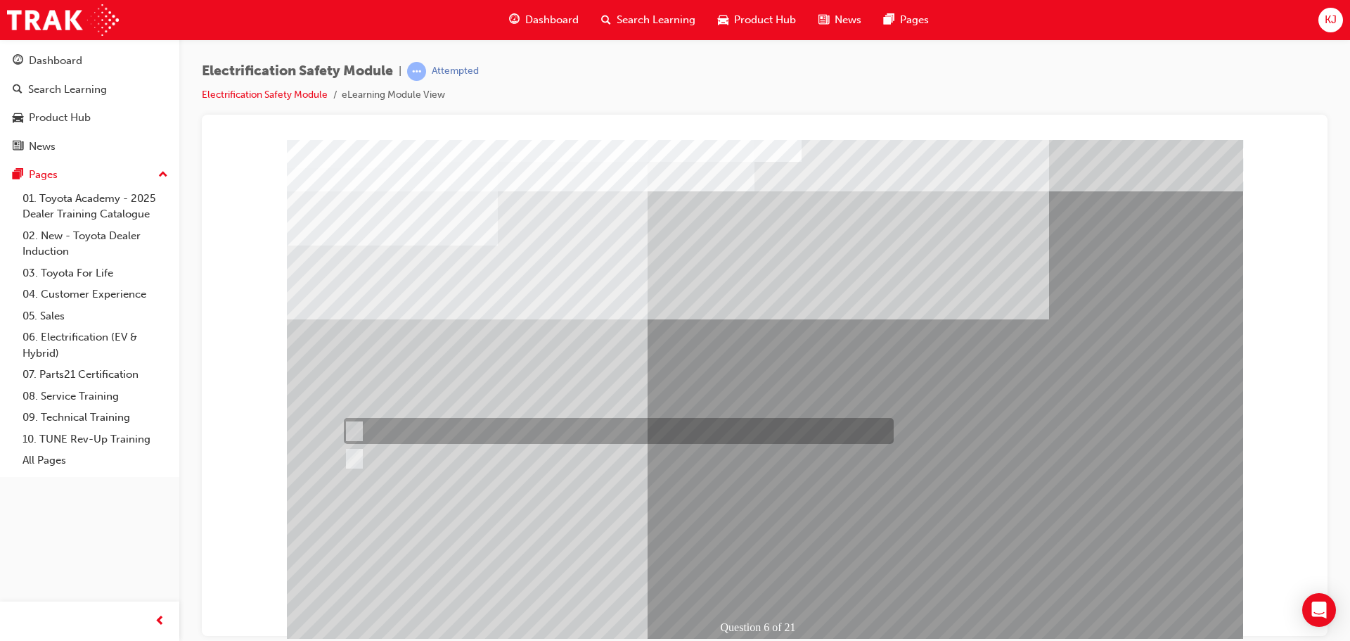
click at [525, 418] on div at bounding box center [615, 431] width 550 height 26
radio input "true"
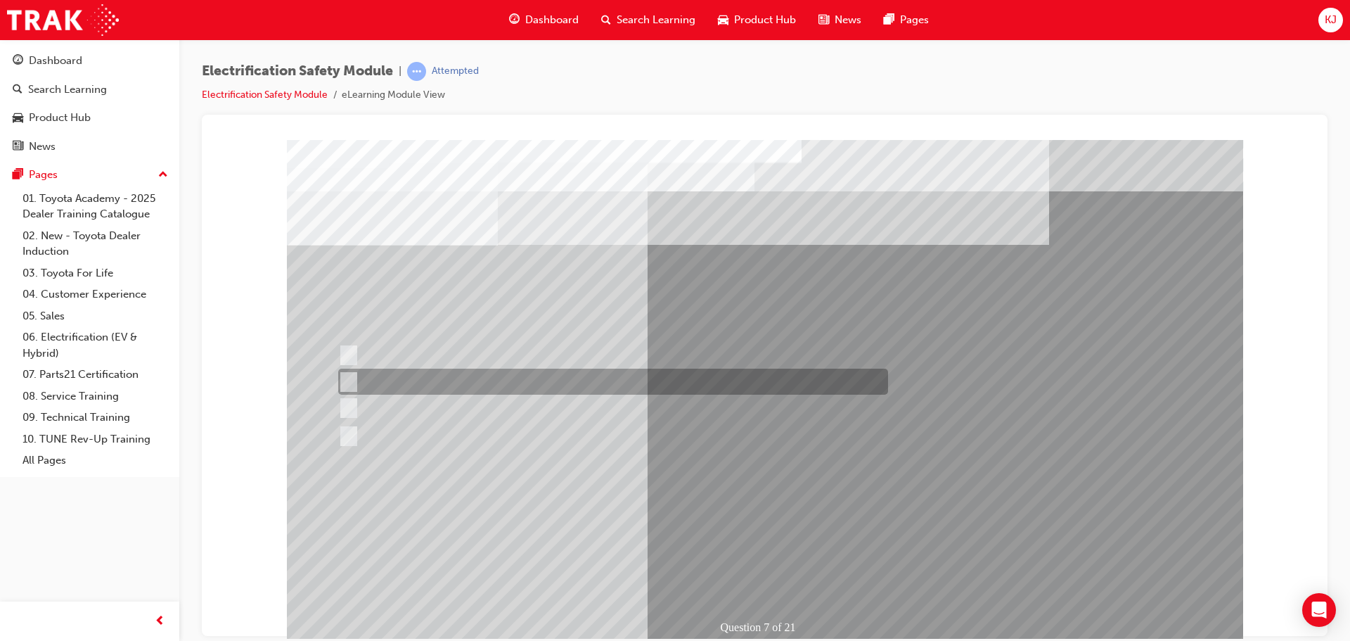
click at [603, 383] on div at bounding box center [610, 381] width 550 height 26
radio input "true"
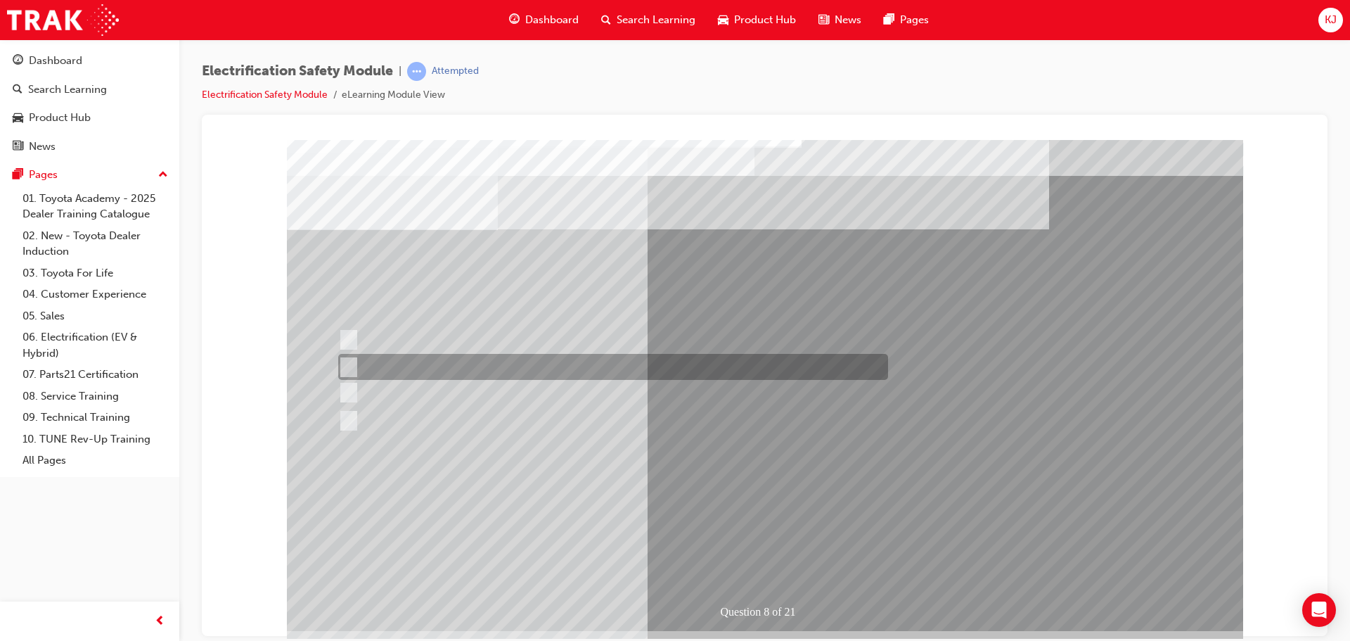
scroll to position [29, 0]
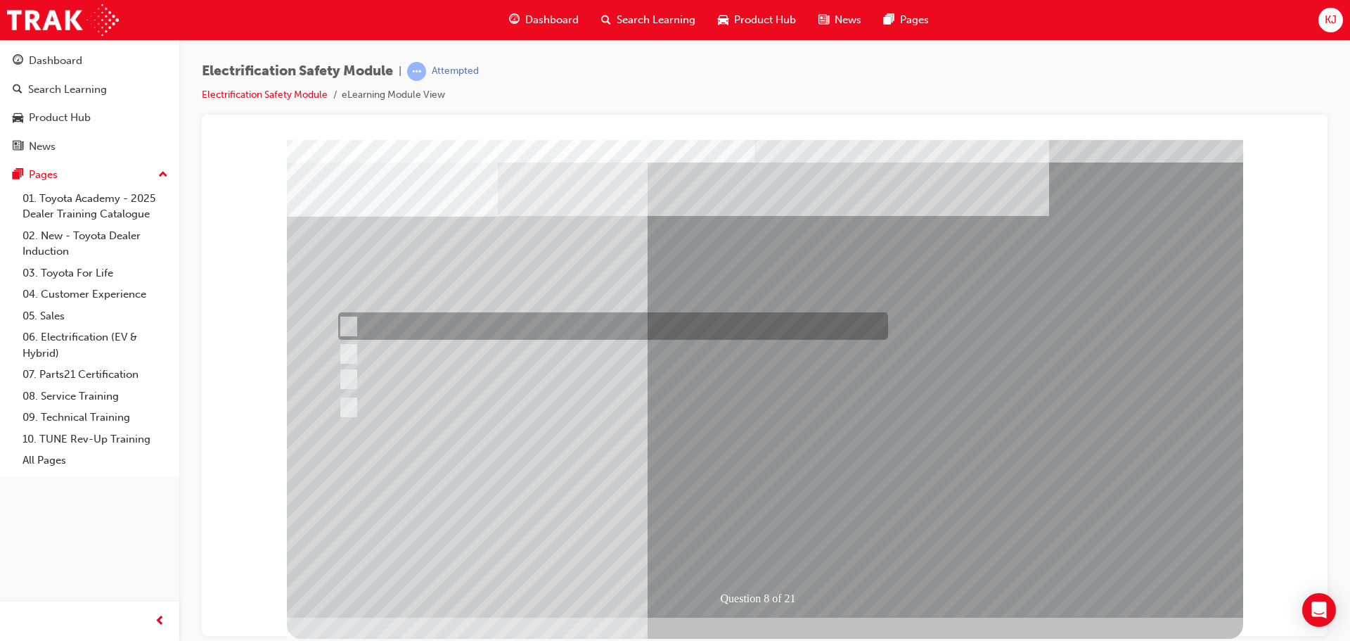
click at [553, 322] on div at bounding box center [610, 325] width 550 height 27
radio input "true"
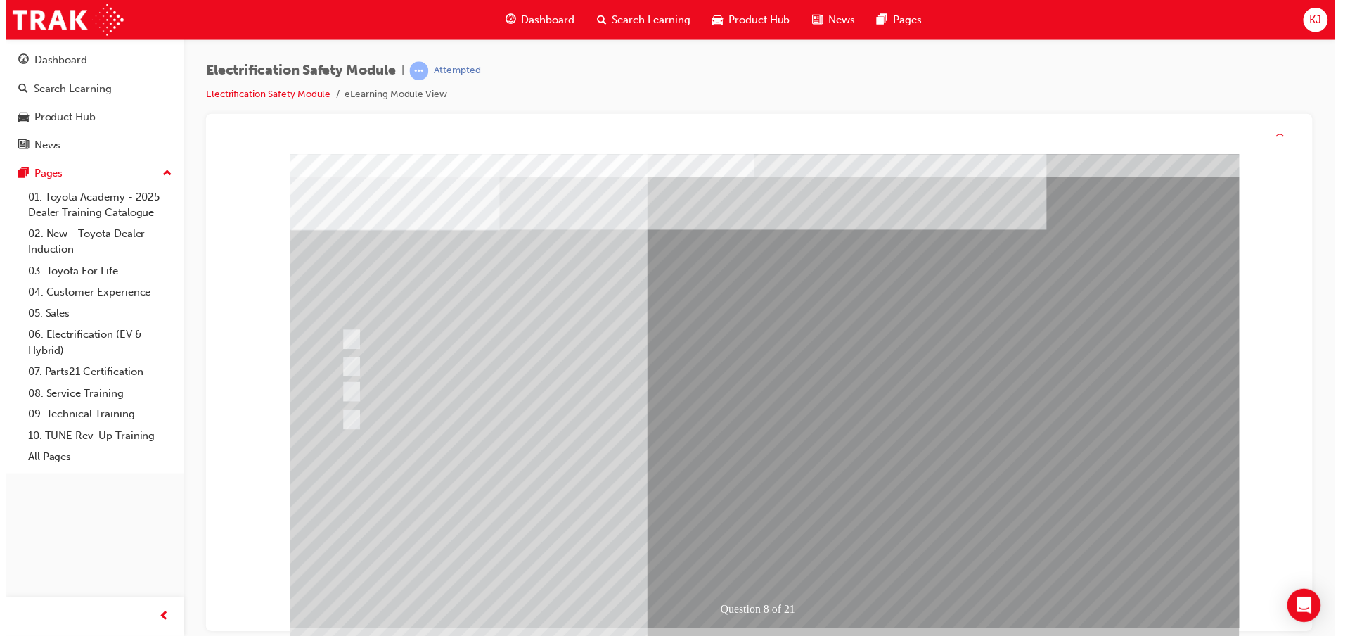
scroll to position [0, 0]
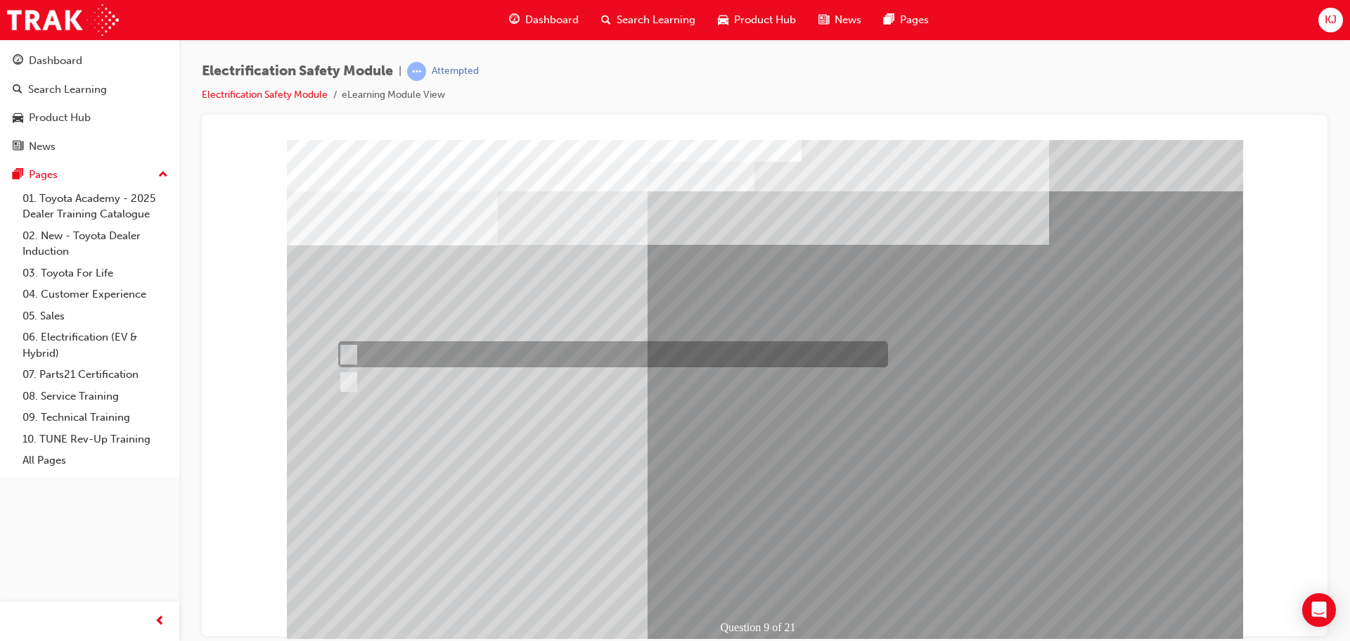
click at [558, 345] on div at bounding box center [610, 354] width 550 height 26
radio input "true"
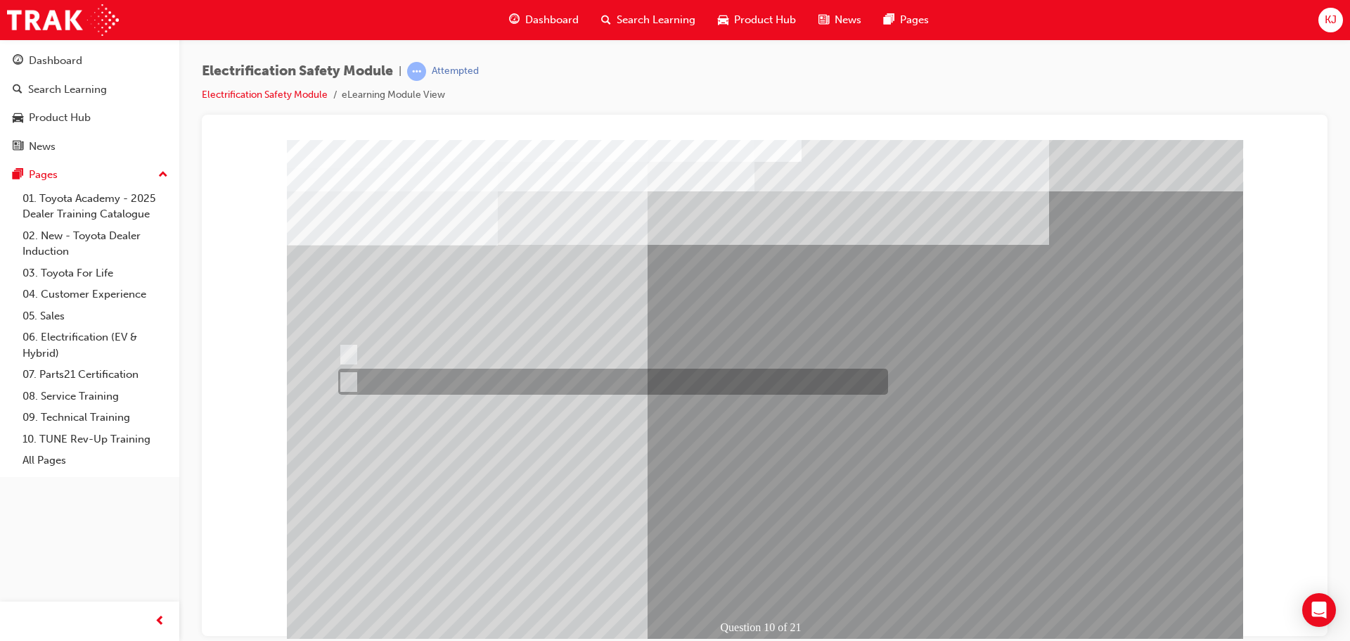
click at [518, 378] on div at bounding box center [610, 381] width 550 height 26
radio input "true"
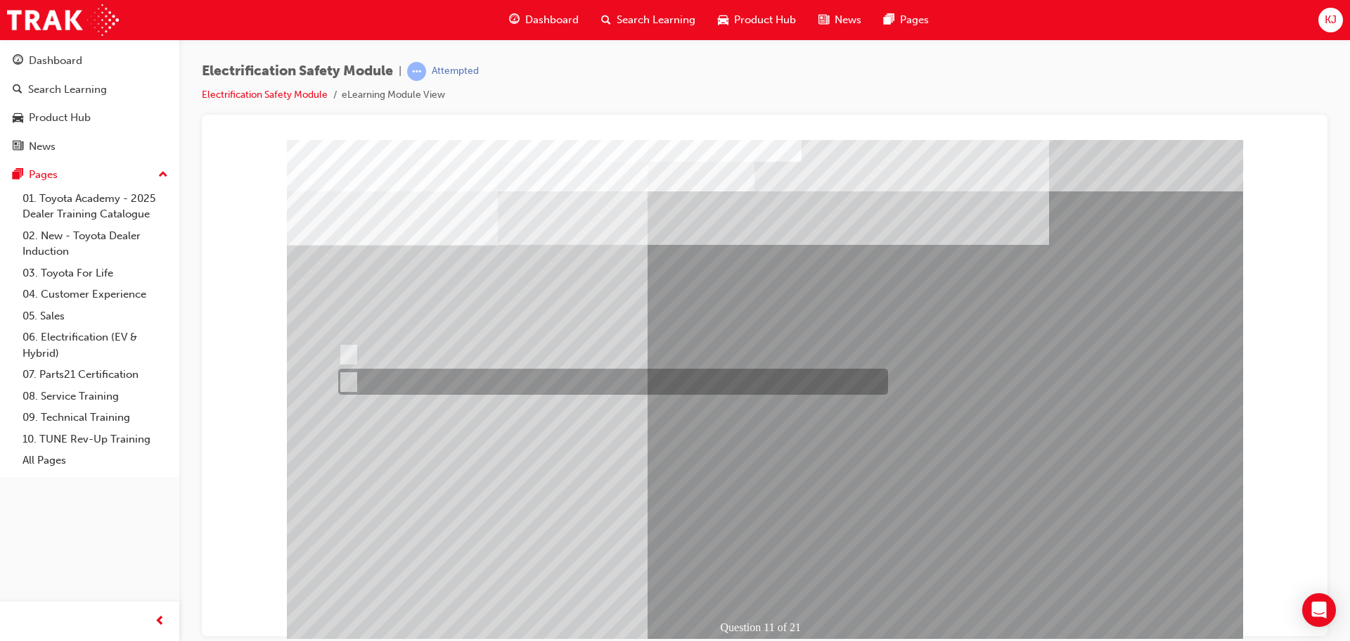
click at [542, 386] on div at bounding box center [610, 381] width 550 height 26
radio input "true"
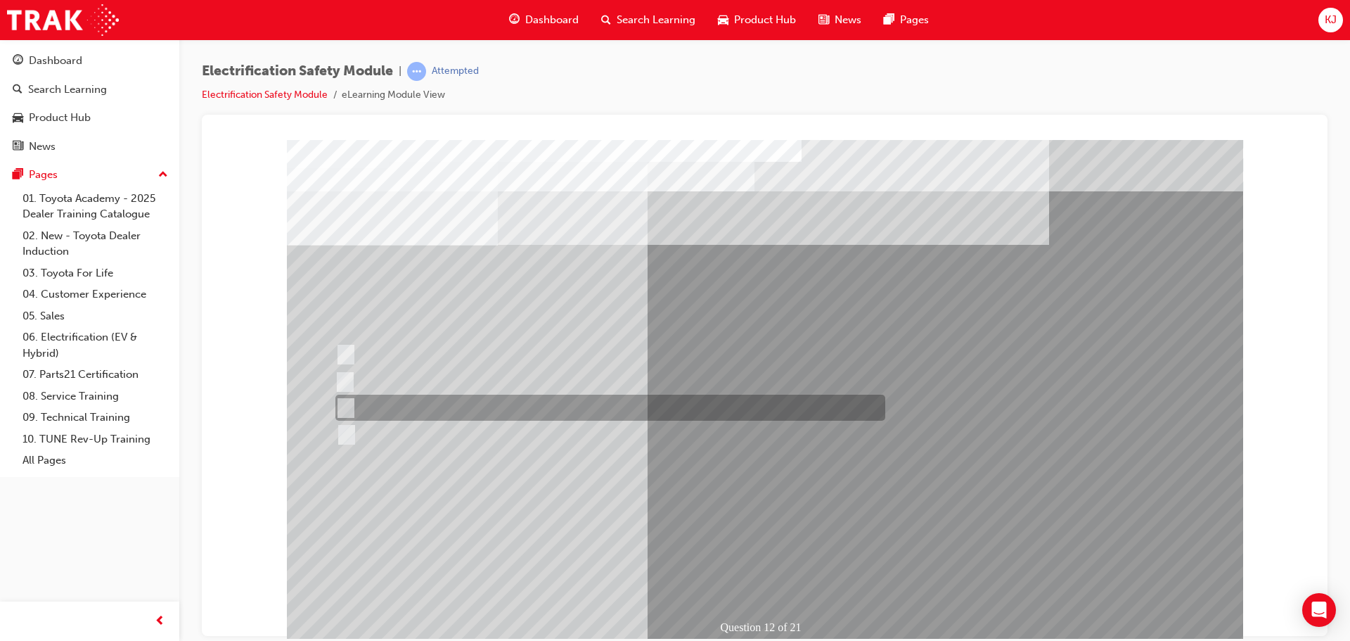
click at [525, 399] on div at bounding box center [607, 407] width 550 height 26
radio input "true"
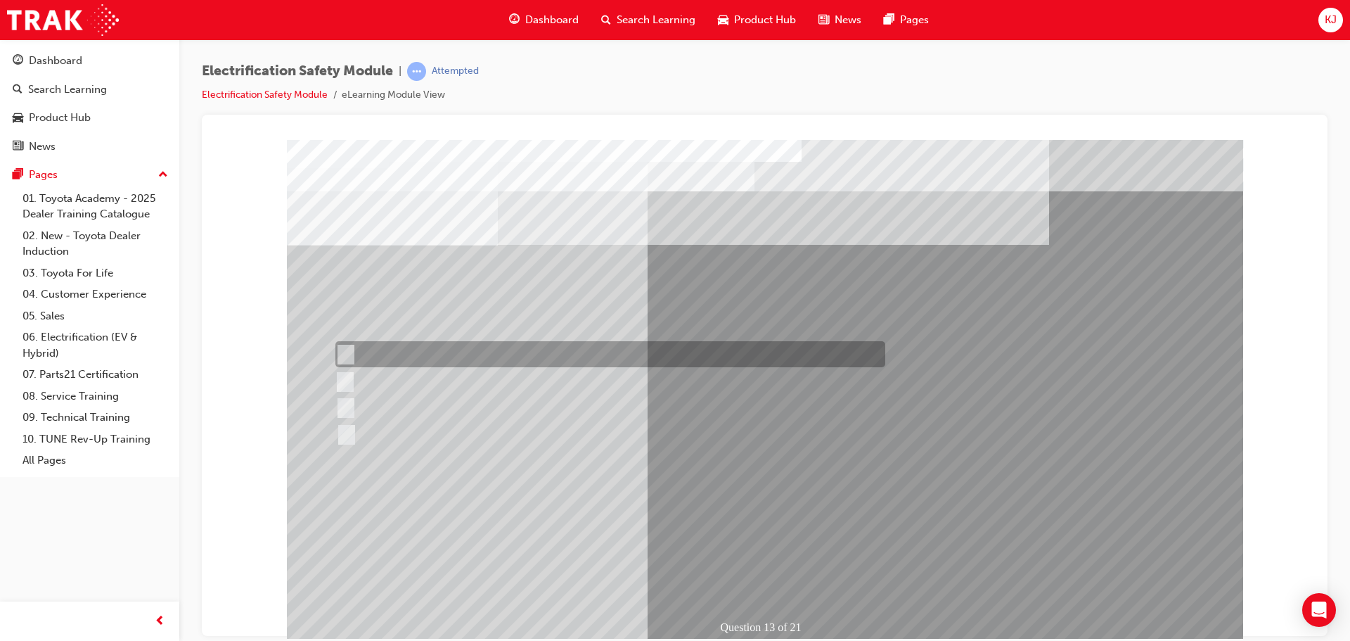
click at [555, 354] on div at bounding box center [607, 354] width 550 height 26
radio input "true"
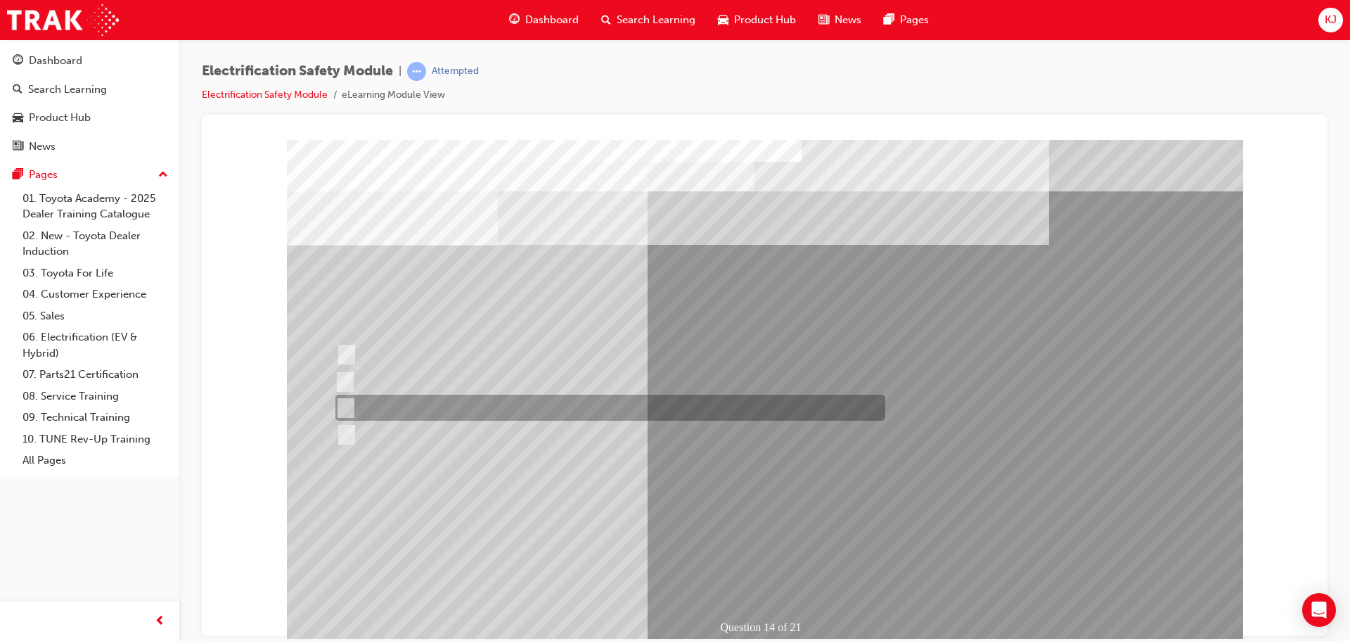
click at [527, 413] on div at bounding box center [607, 407] width 550 height 26
radio input "true"
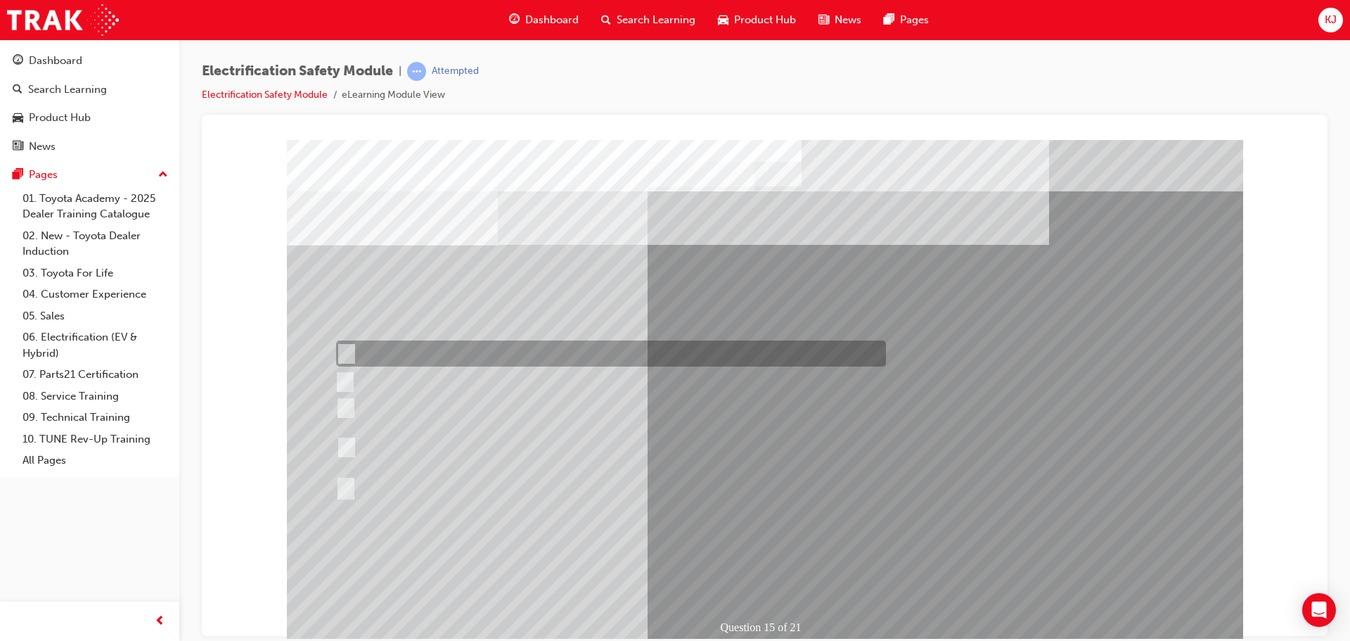
click at [546, 358] on div at bounding box center [608, 353] width 550 height 26
radio input "true"
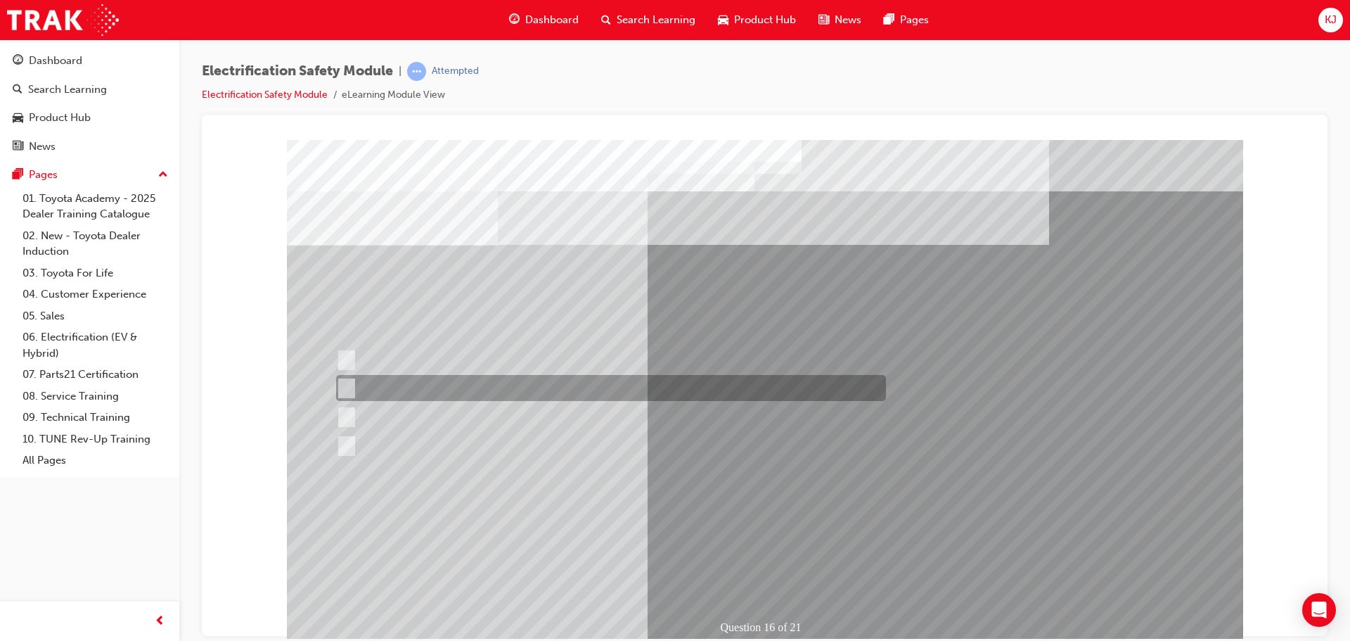
click at [449, 386] on div at bounding box center [608, 388] width 550 height 26
radio input "true"
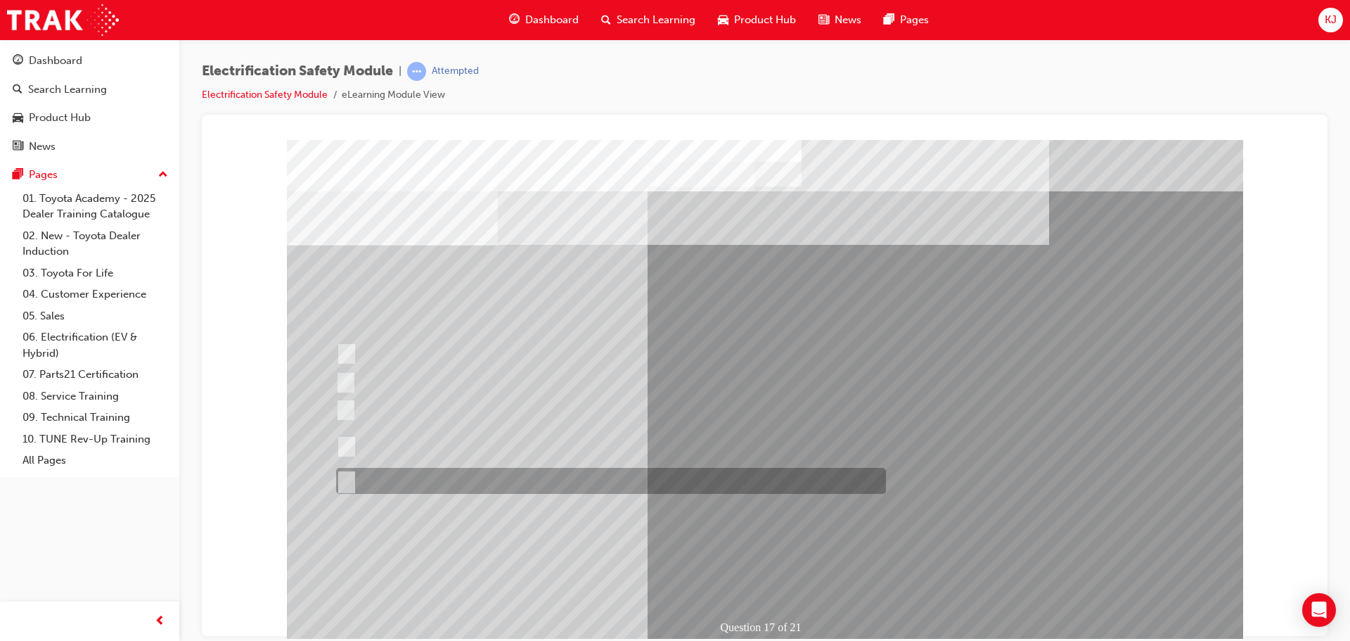
click at [408, 480] on div at bounding box center [608, 481] width 550 height 26
radio input "true"
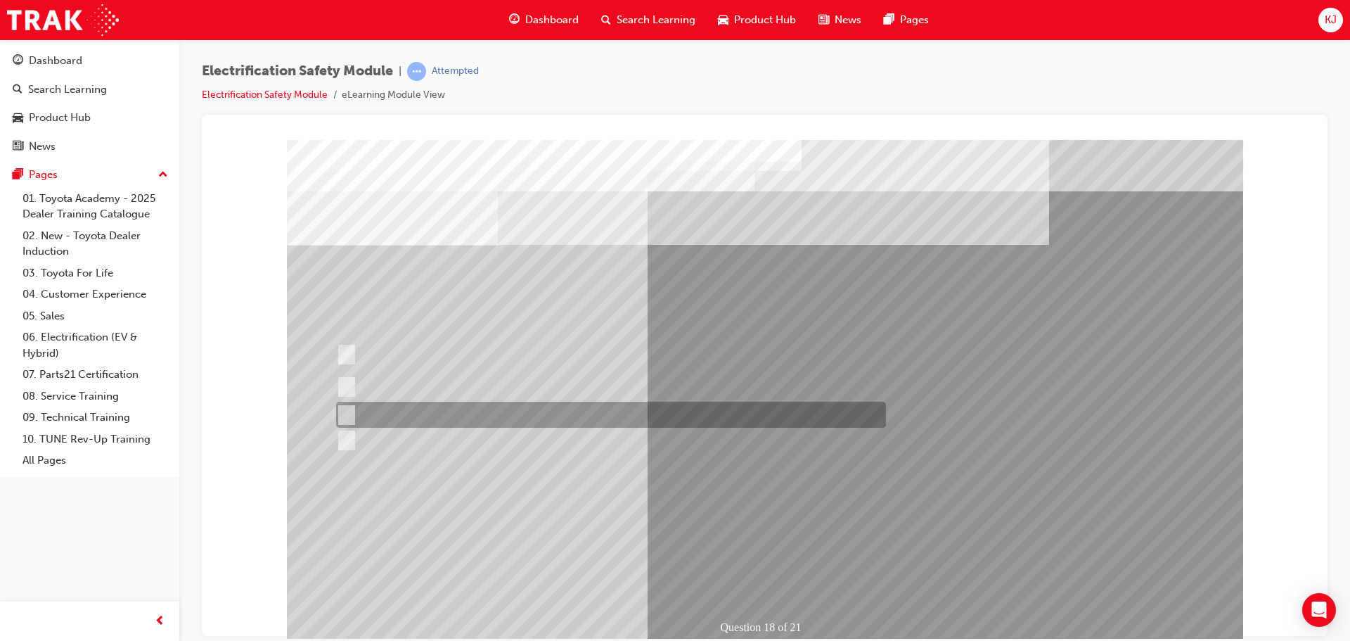
click at [434, 411] on div at bounding box center [608, 414] width 550 height 26
radio input "true"
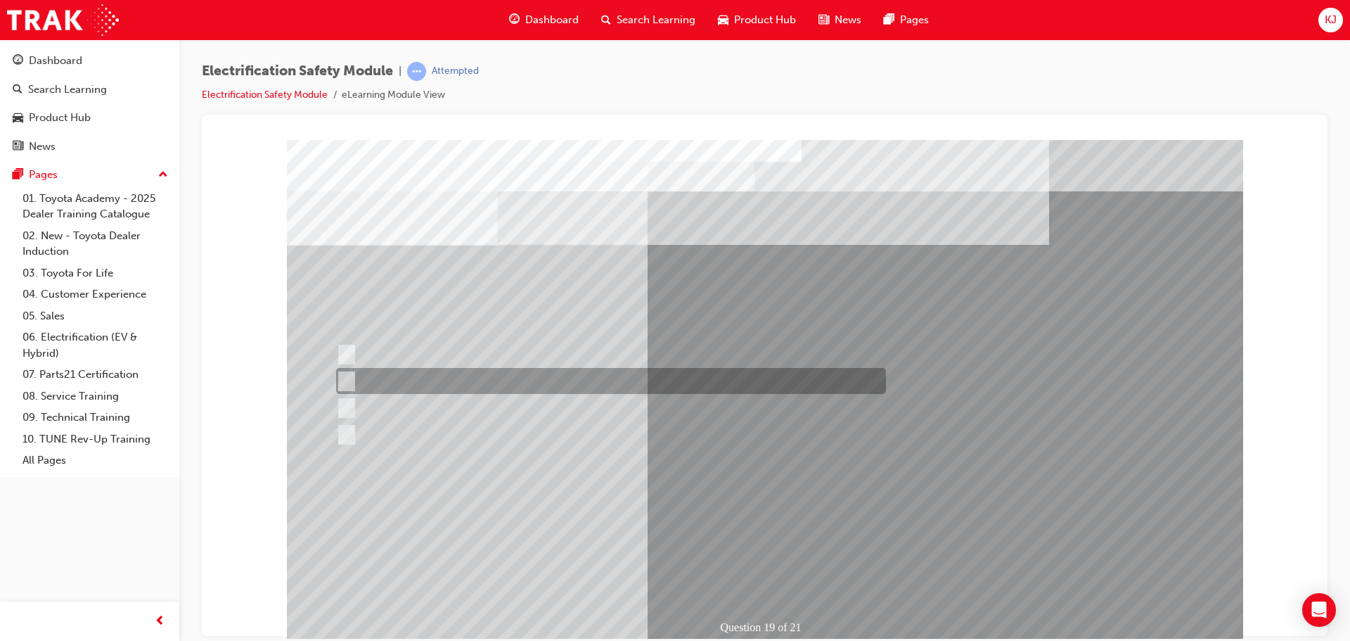
click at [529, 385] on div at bounding box center [608, 381] width 550 height 26
radio input "true"
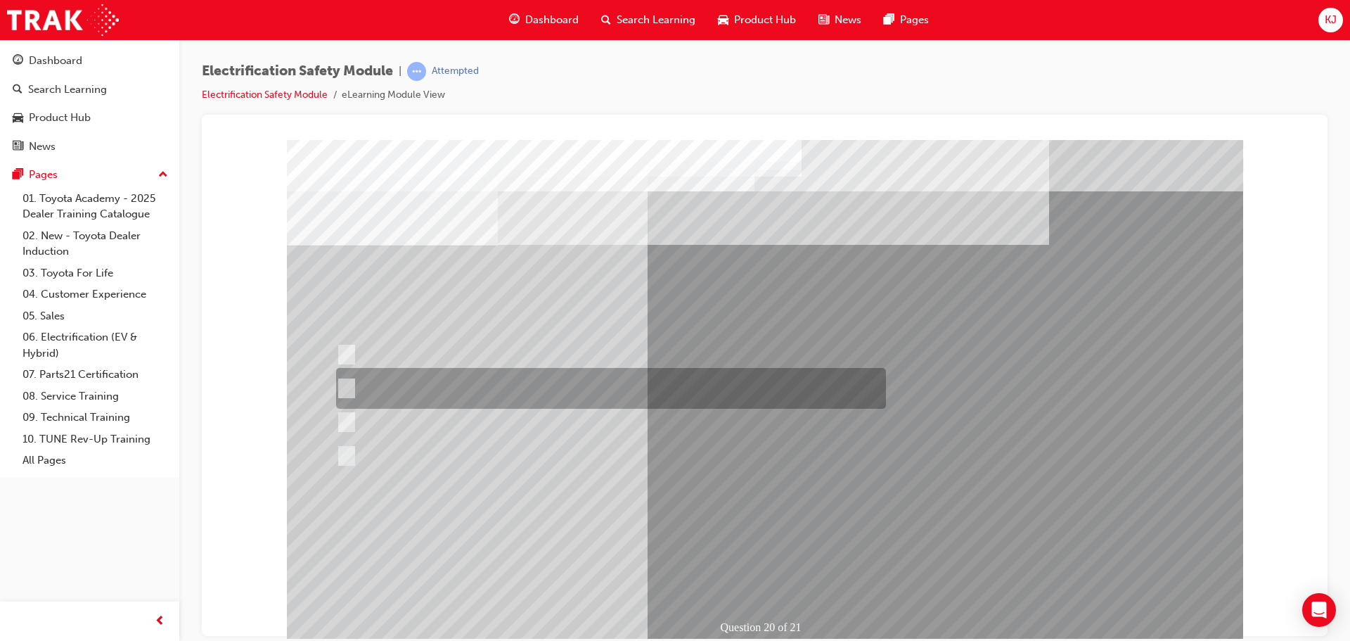
click at [509, 380] on div at bounding box center [608, 388] width 550 height 41
radio input "true"
click at [499, 393] on div at bounding box center [608, 388] width 550 height 41
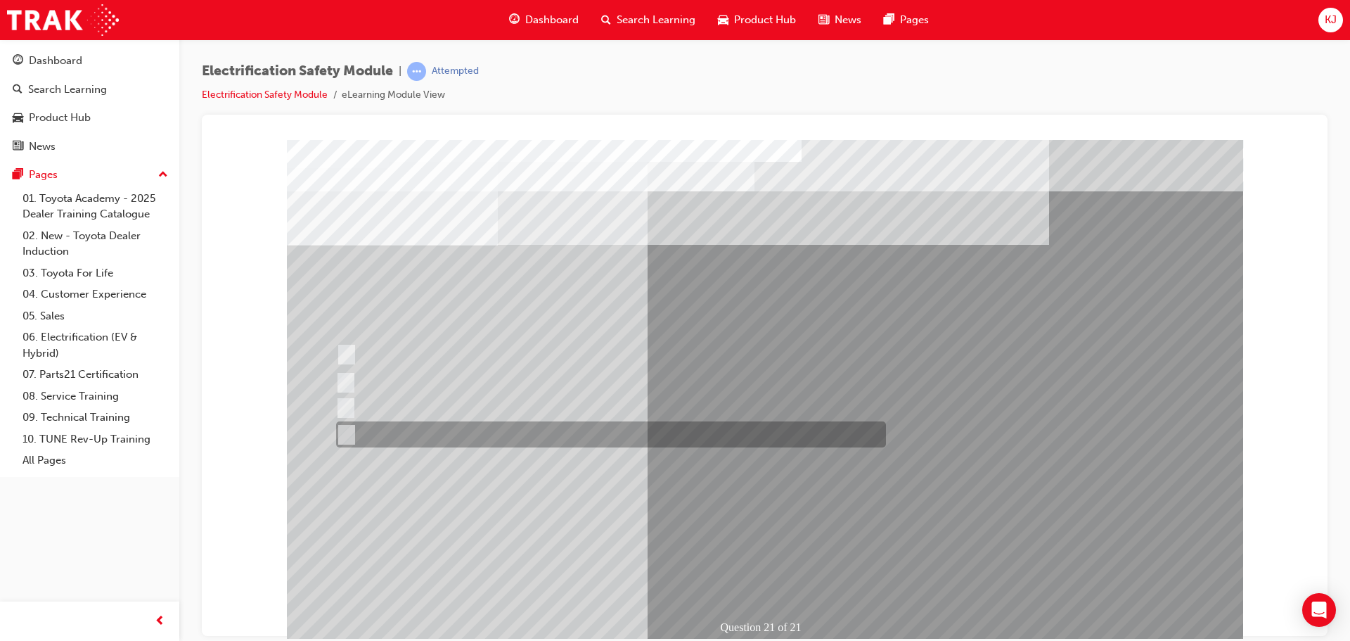
click at [482, 438] on div at bounding box center [608, 434] width 550 height 26
radio input "true"
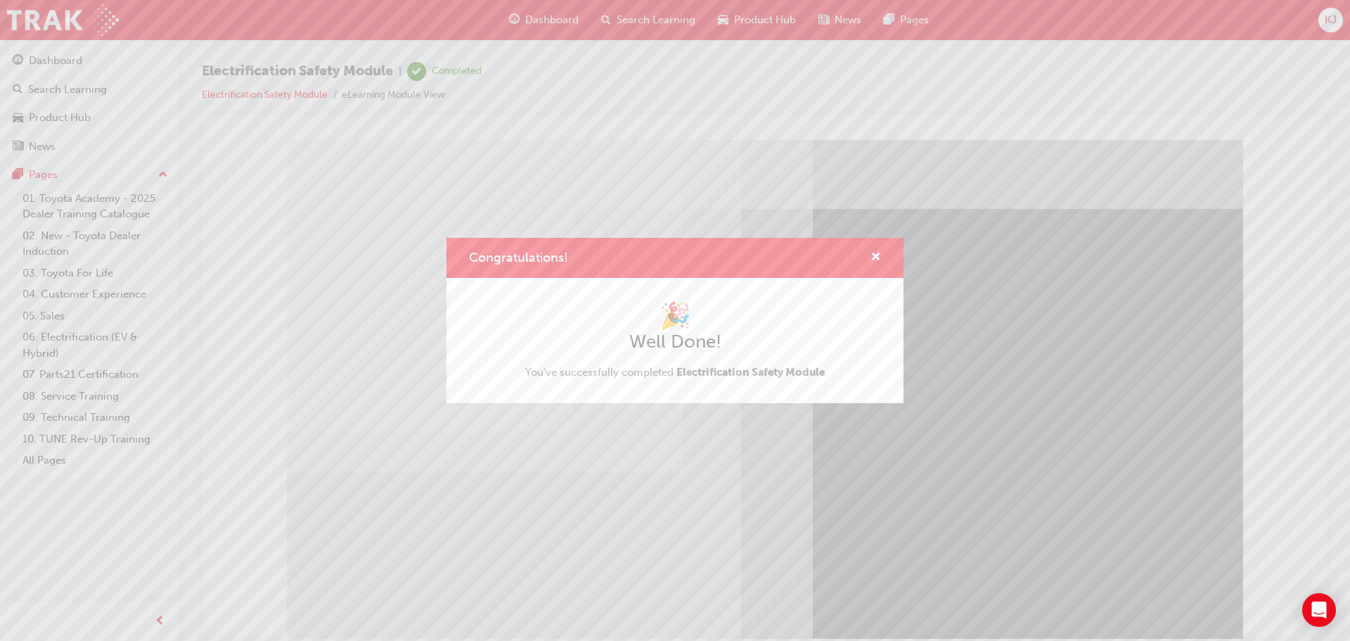
click at [870, 260] on div "Congratulations!" at bounding box center [870, 258] width 22 height 18
drag, startPoint x: 875, startPoint y: 255, endPoint x: 648, endPoint y: 127, distance: 261.0
click at [875, 255] on span "cross-icon" at bounding box center [875, 258] width 11 height 13
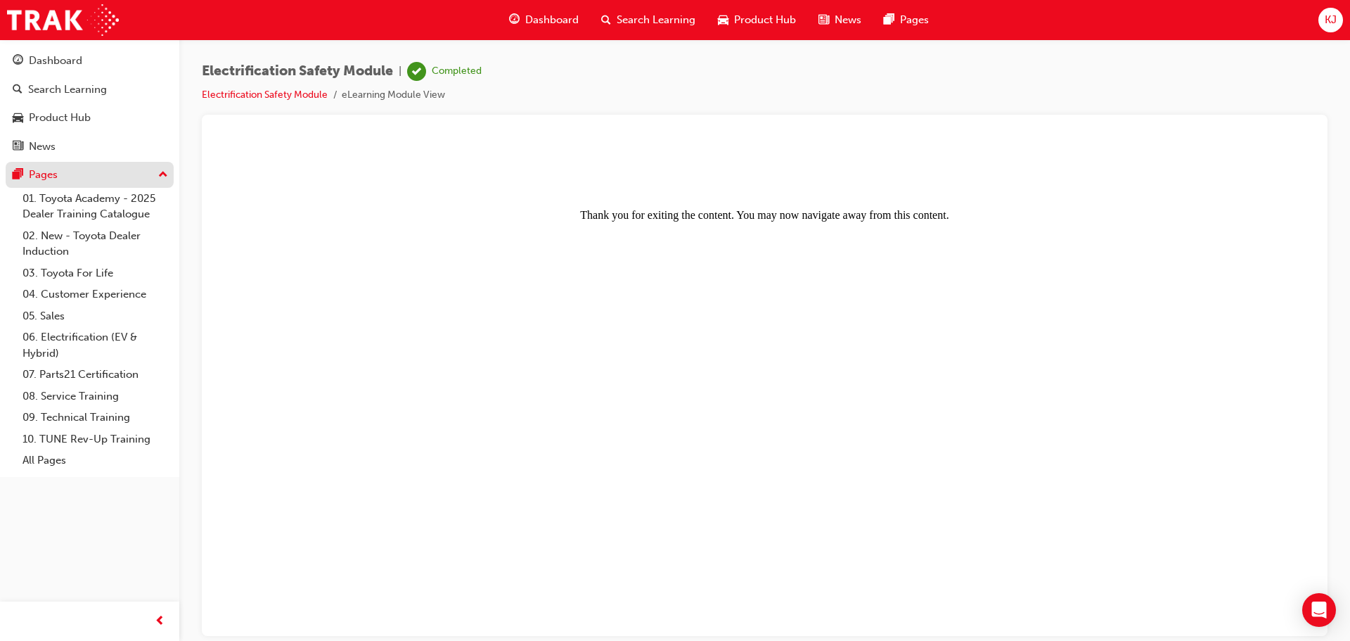
click at [50, 165] on button "Pages" at bounding box center [90, 175] width 168 height 26
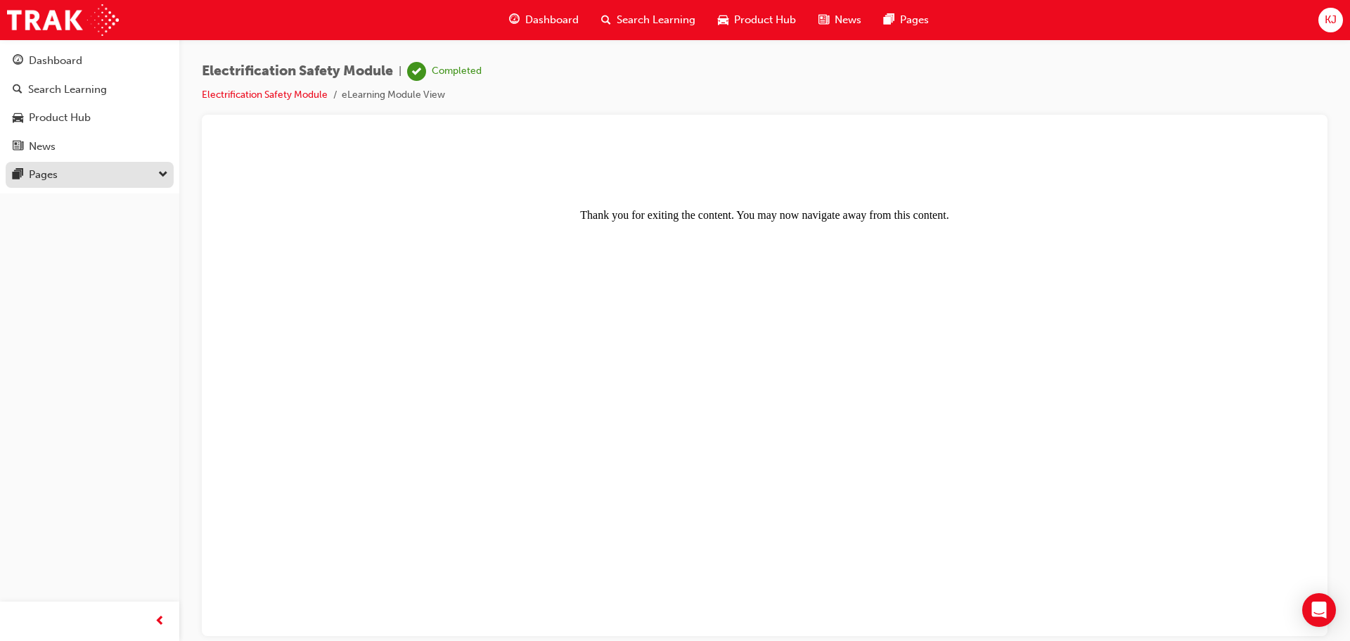
click at [53, 171] on div "Pages" at bounding box center [43, 175] width 29 height 16
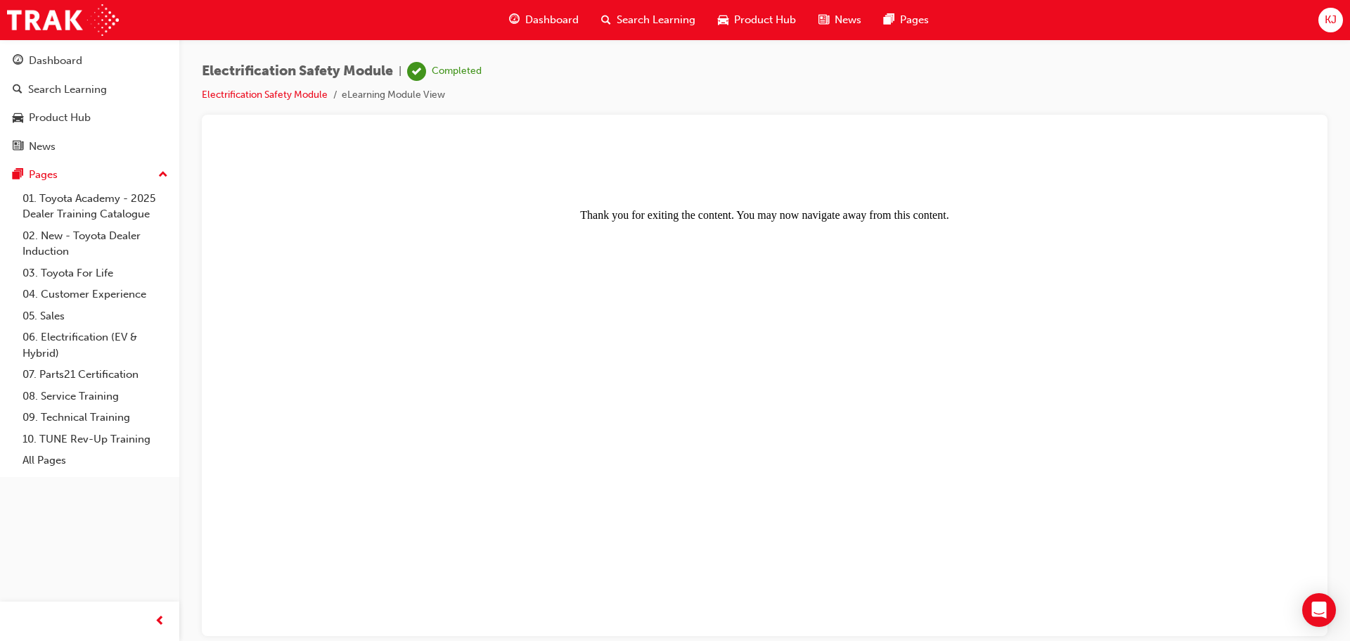
click at [555, 17] on span "Dashboard" at bounding box center [551, 20] width 53 height 16
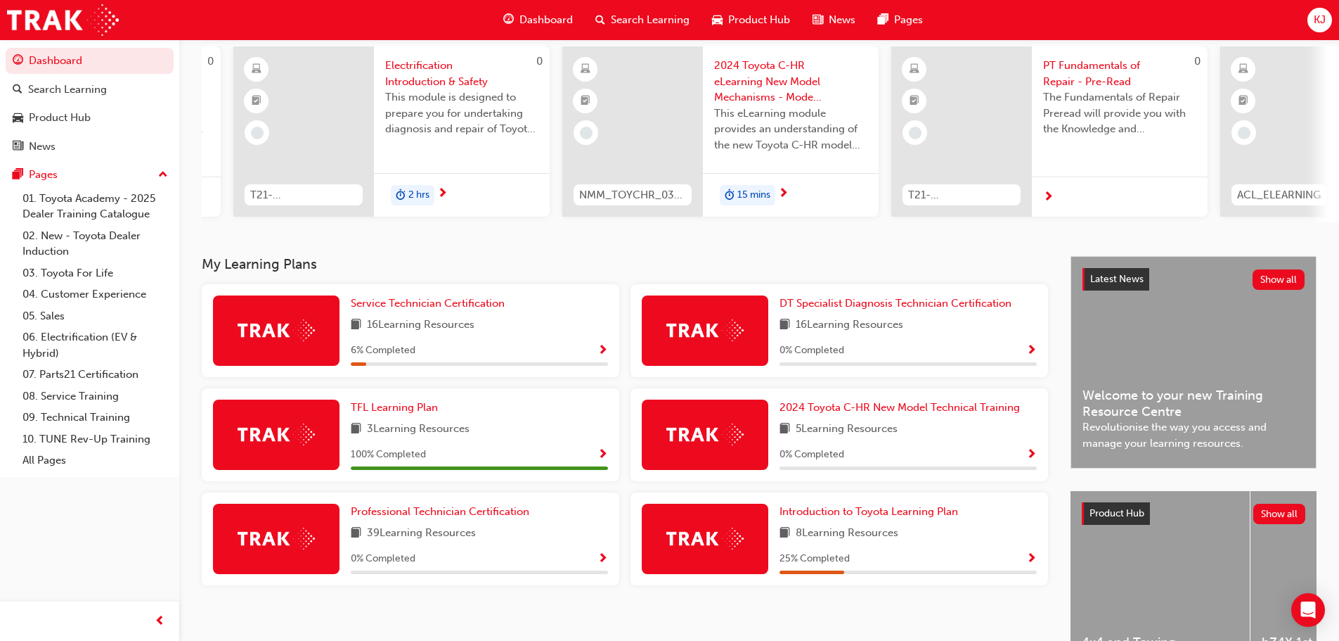
scroll to position [141, 0]
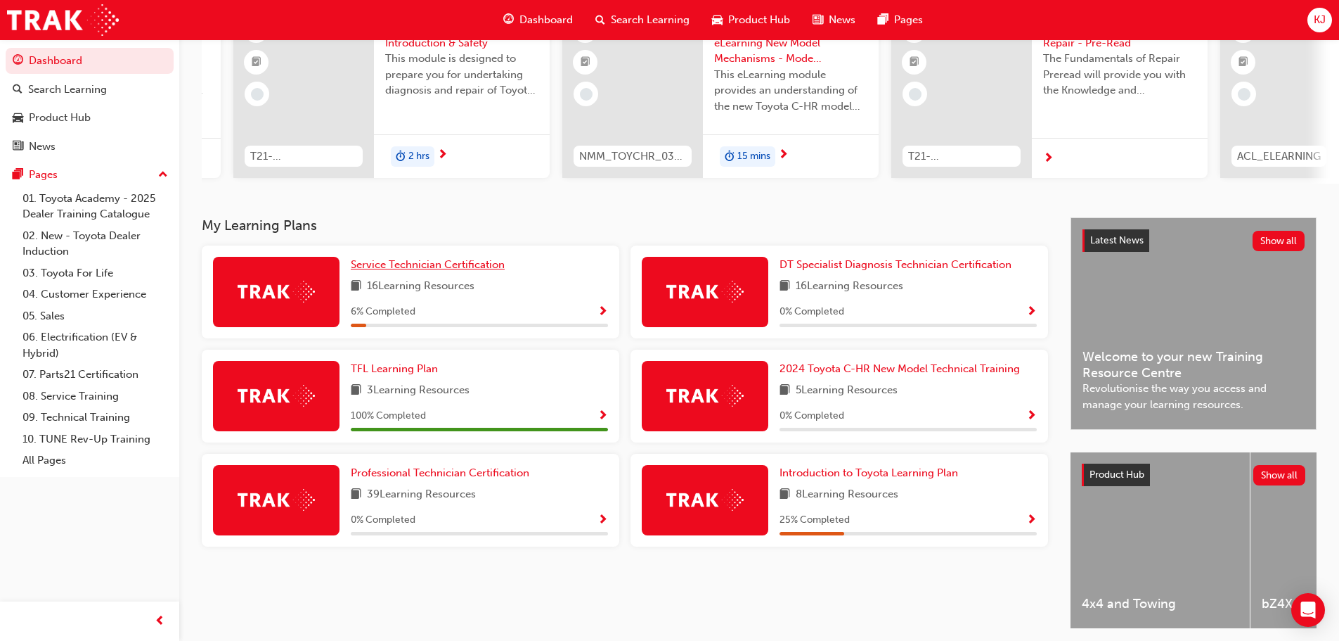
click at [372, 269] on span "Service Technician Certification" at bounding box center [428, 264] width 154 height 13
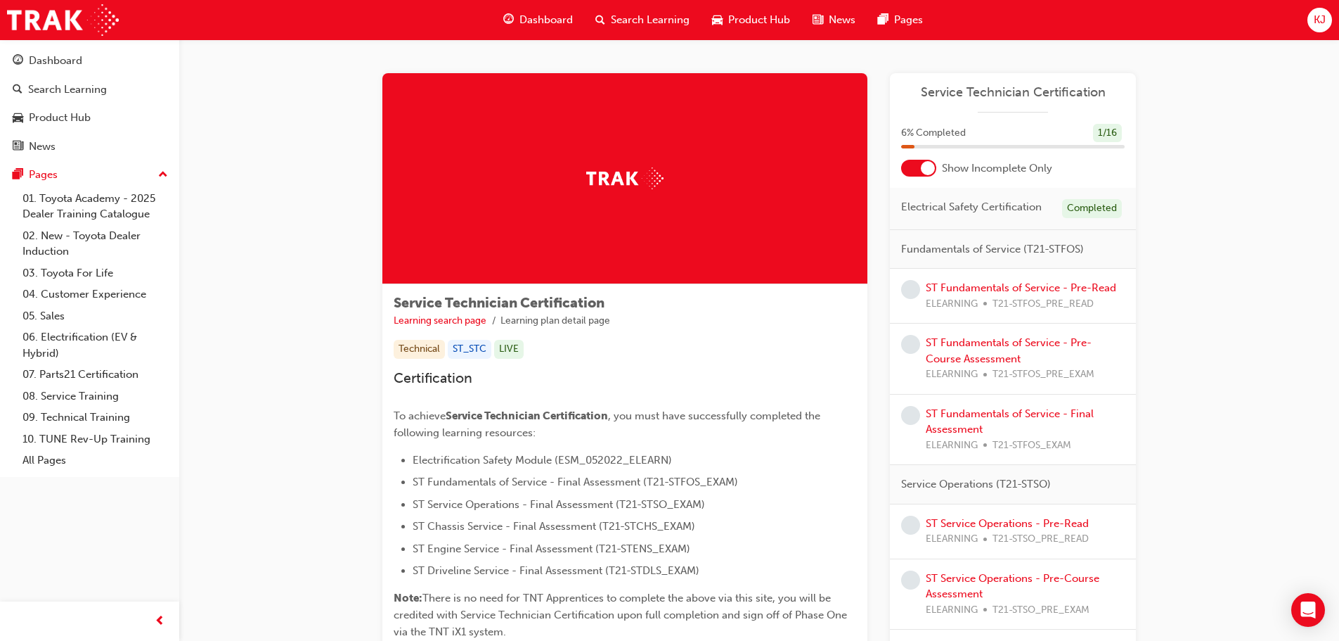
click at [929, 173] on div at bounding box center [928, 168] width 14 height 14
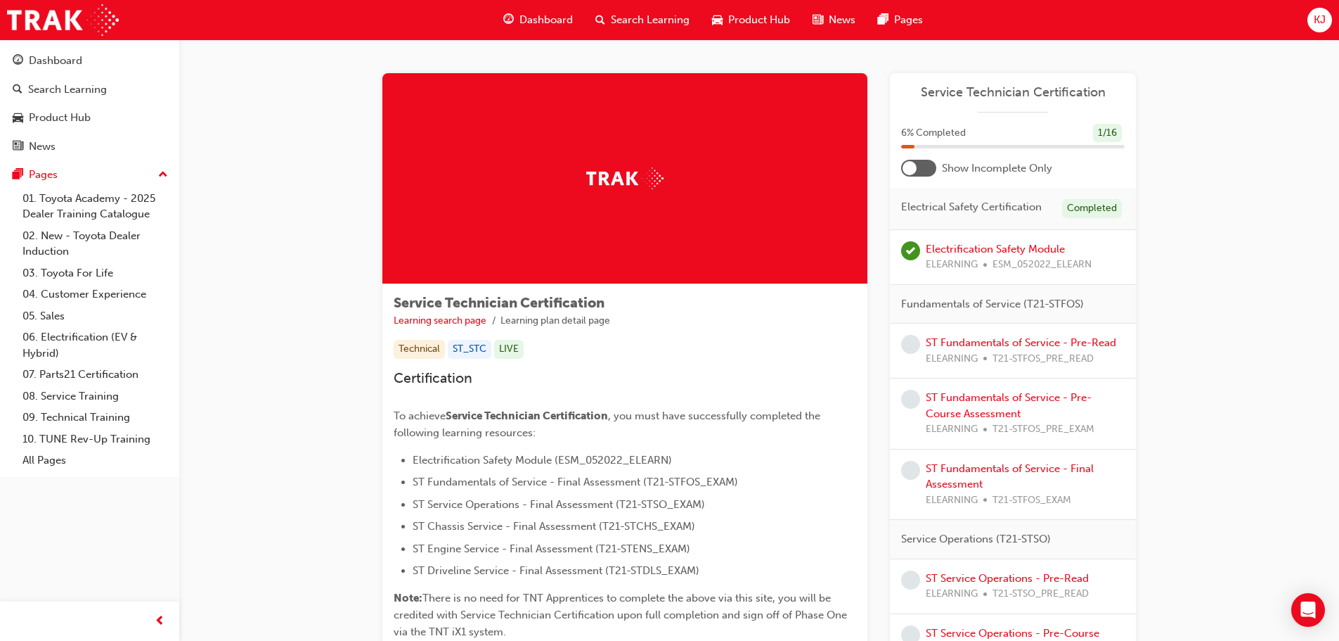
click at [929, 173] on div at bounding box center [918, 168] width 35 height 17
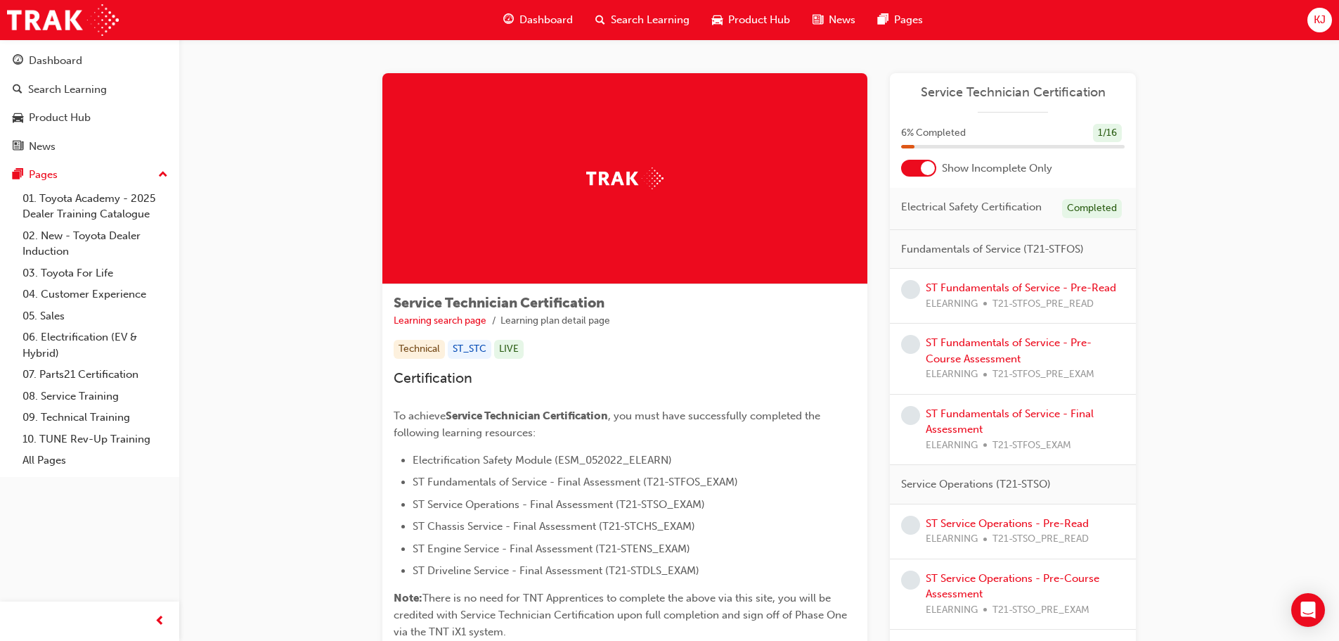
click at [929, 173] on div at bounding box center [928, 168] width 14 height 14
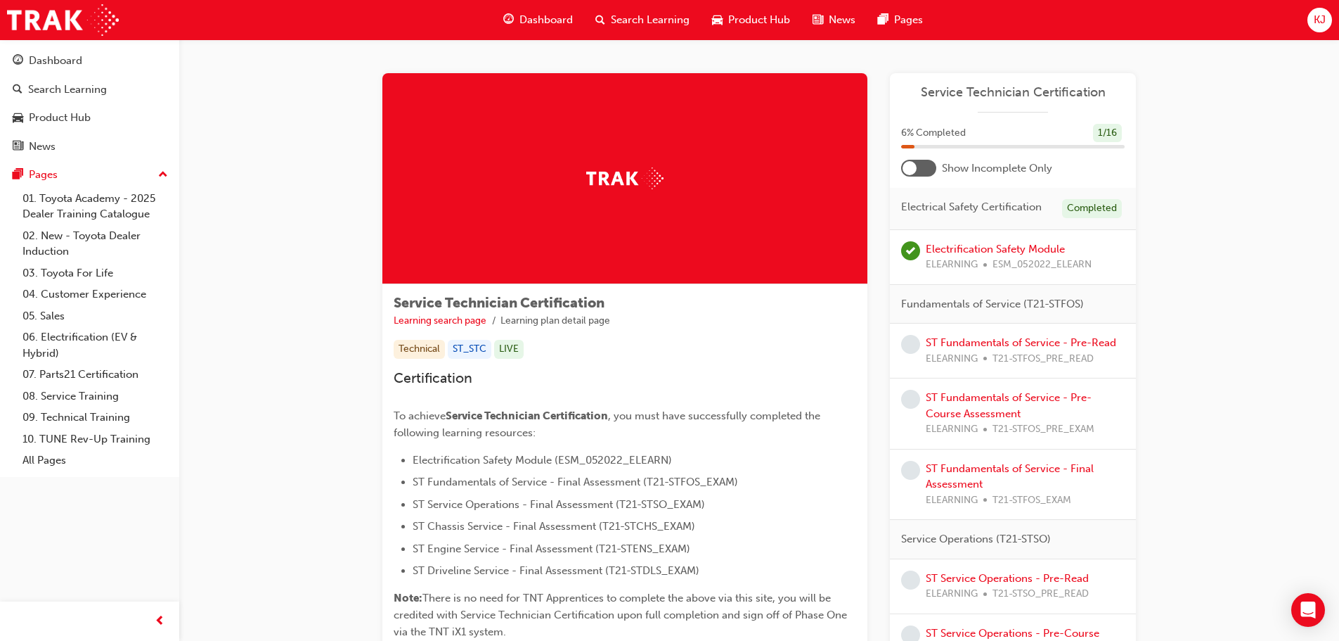
click at [929, 173] on div at bounding box center [918, 168] width 35 height 17
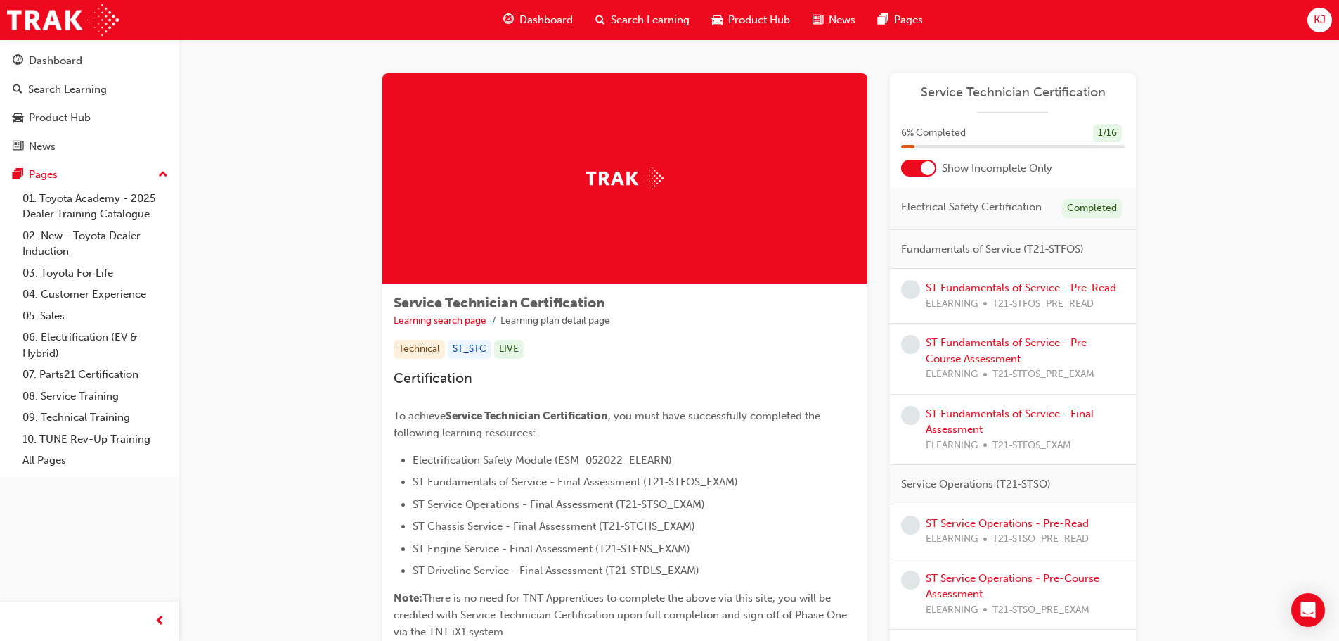
click at [726, 25] on div "Product Hub" at bounding box center [751, 20] width 101 height 29
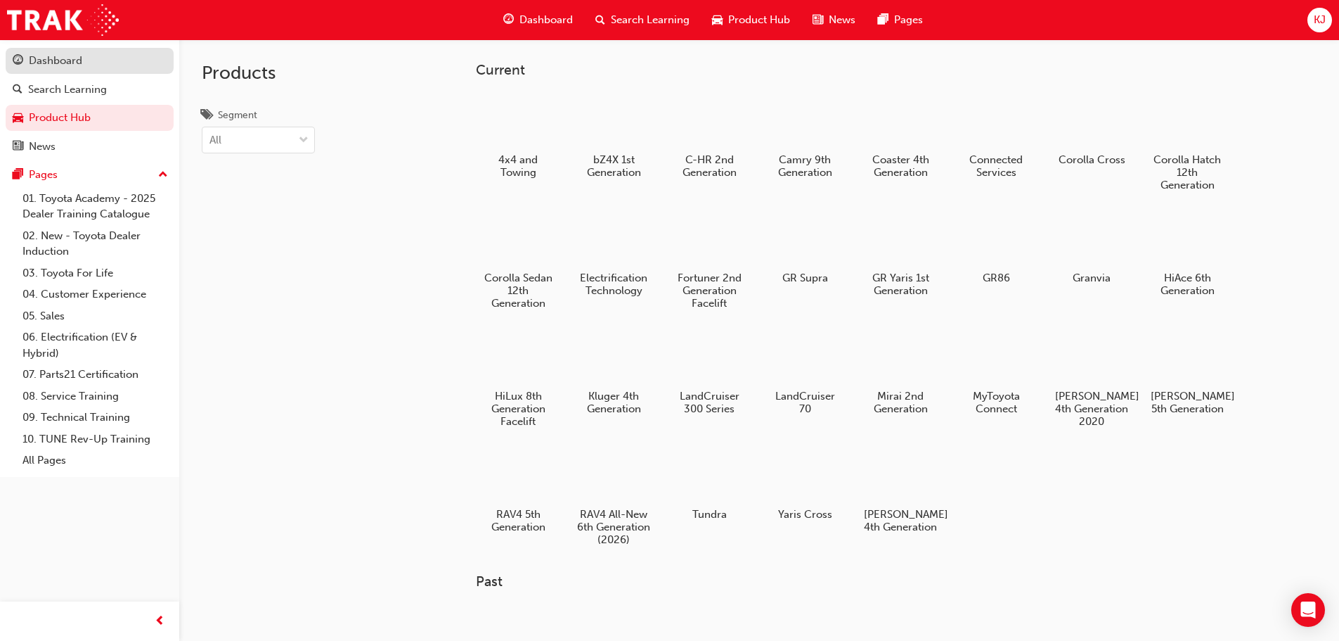
click at [48, 60] on div "Dashboard" at bounding box center [55, 61] width 53 height 16
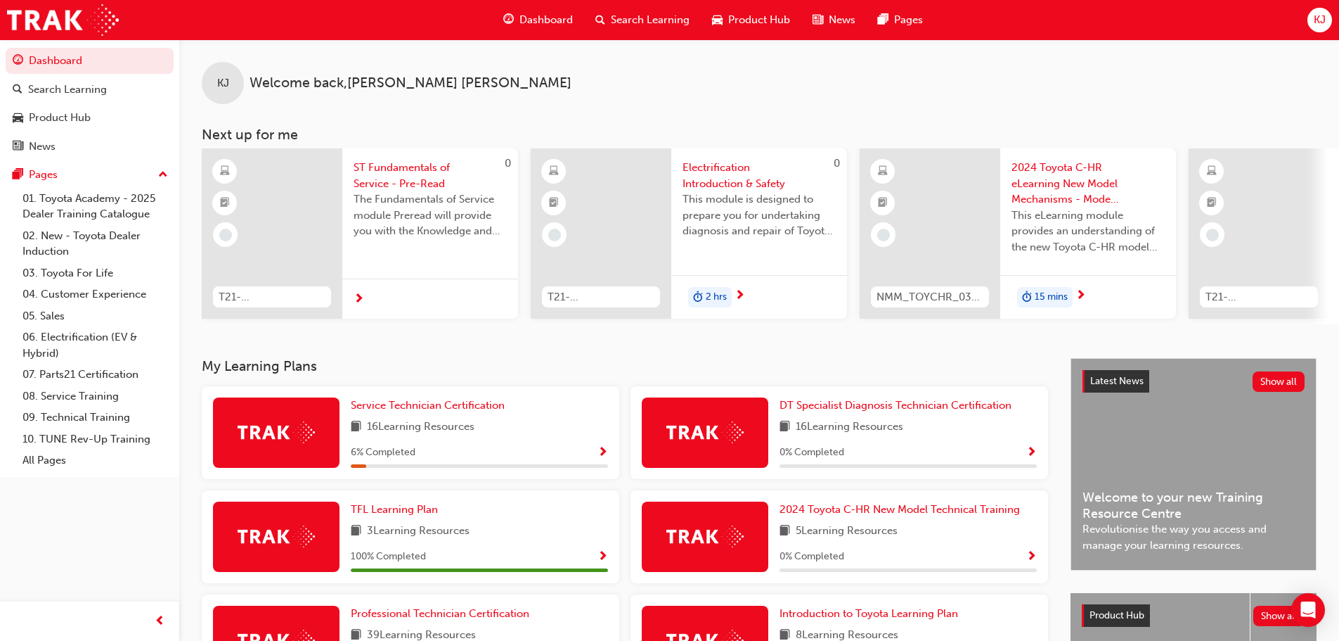
click at [271, 194] on div at bounding box center [272, 233] width 141 height 170
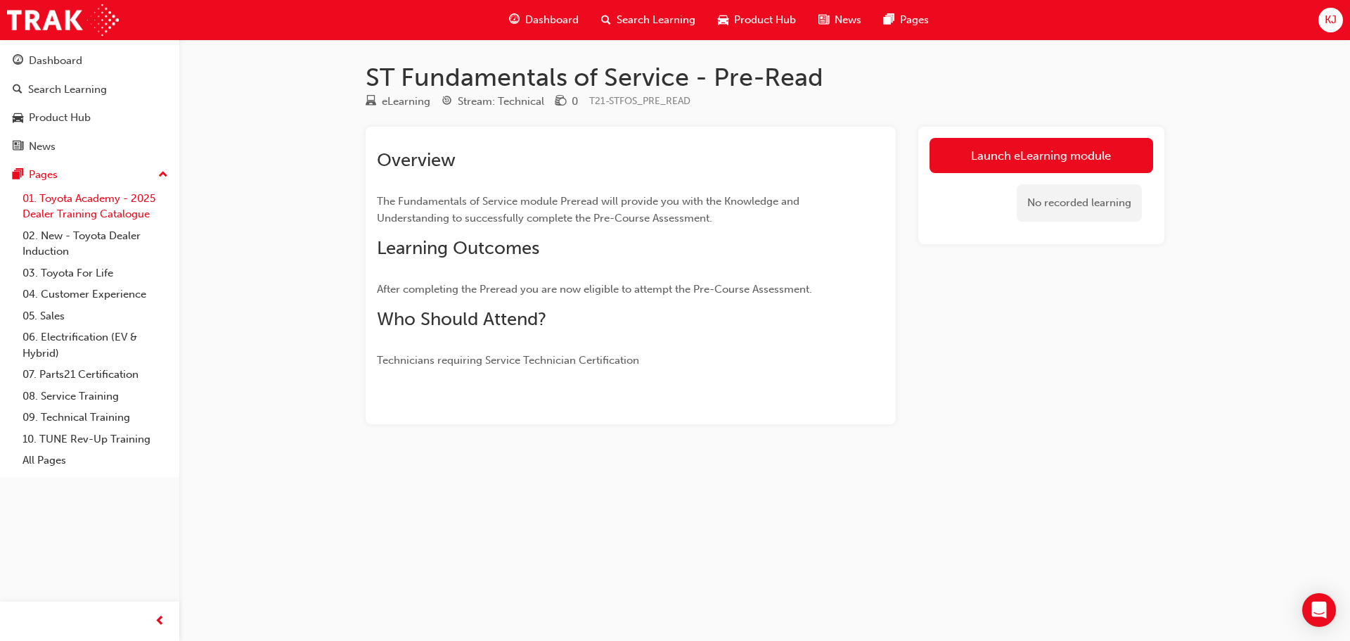
click at [39, 199] on link "01. Toyota Academy - 2025 Dealer Training Catalogue" at bounding box center [95, 206] width 157 height 37
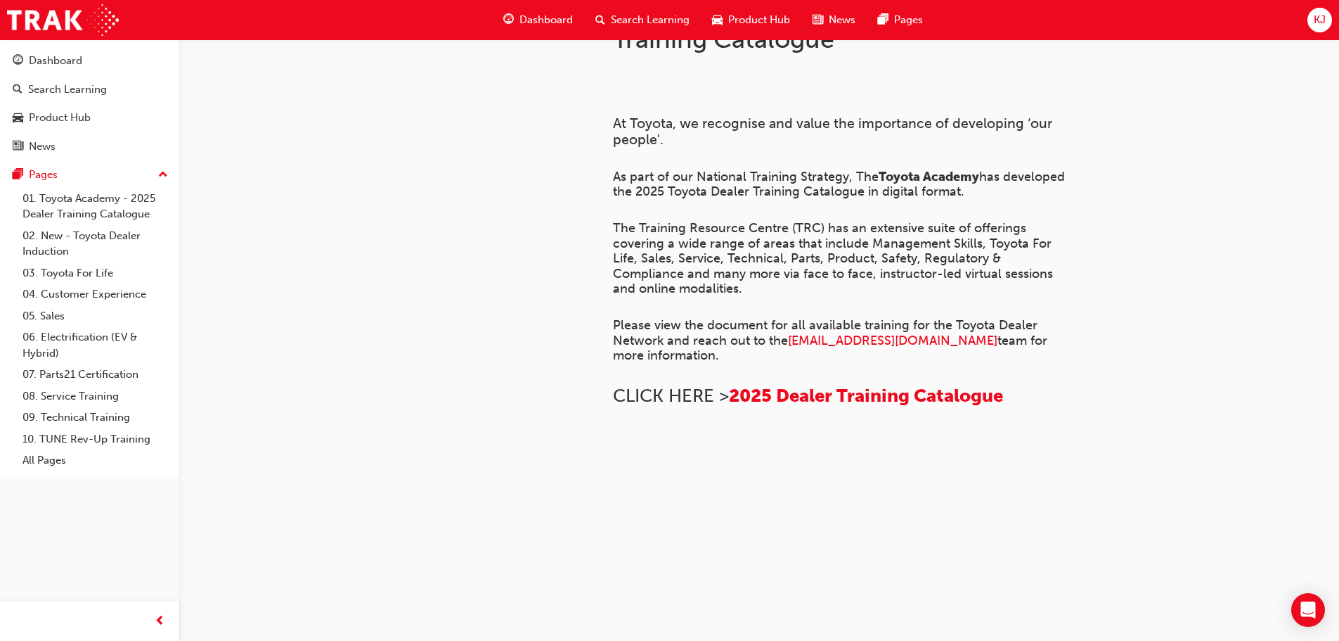
scroll to position [962, 0]
click at [102, 238] on link "02. New - Toyota Dealer Induction" at bounding box center [95, 243] width 157 height 37
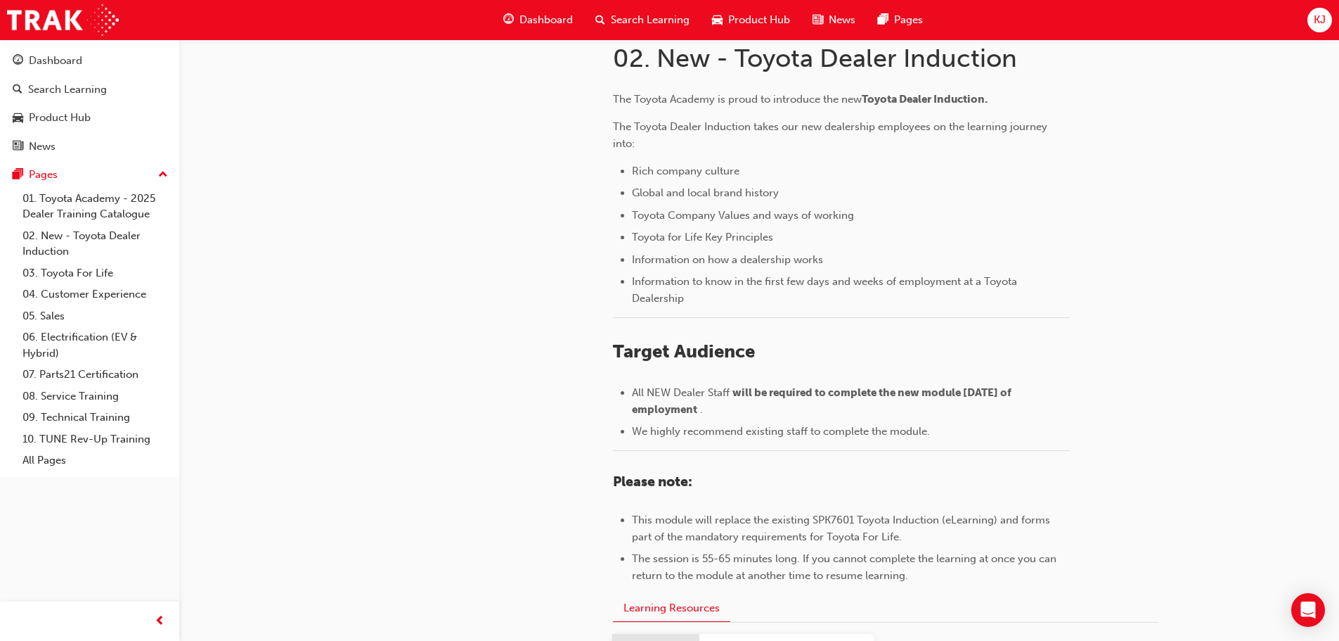
scroll to position [492, 0]
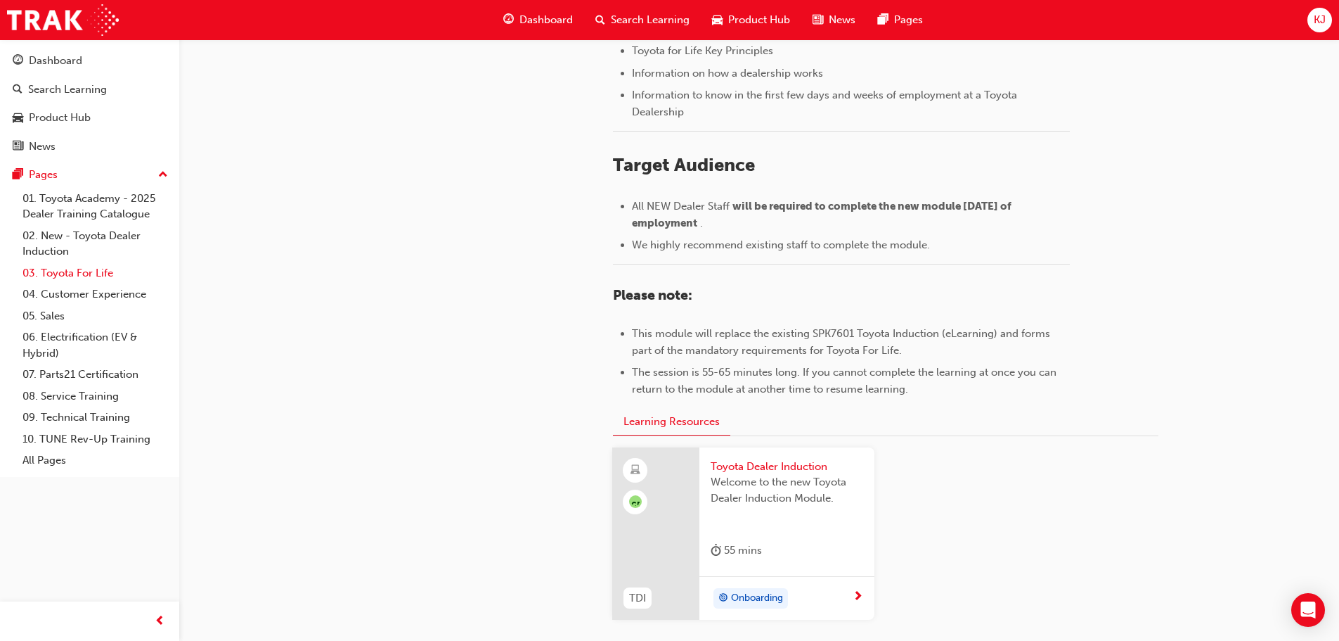
click at [82, 278] on link "03. Toyota For Life" at bounding box center [95, 273] width 157 height 22
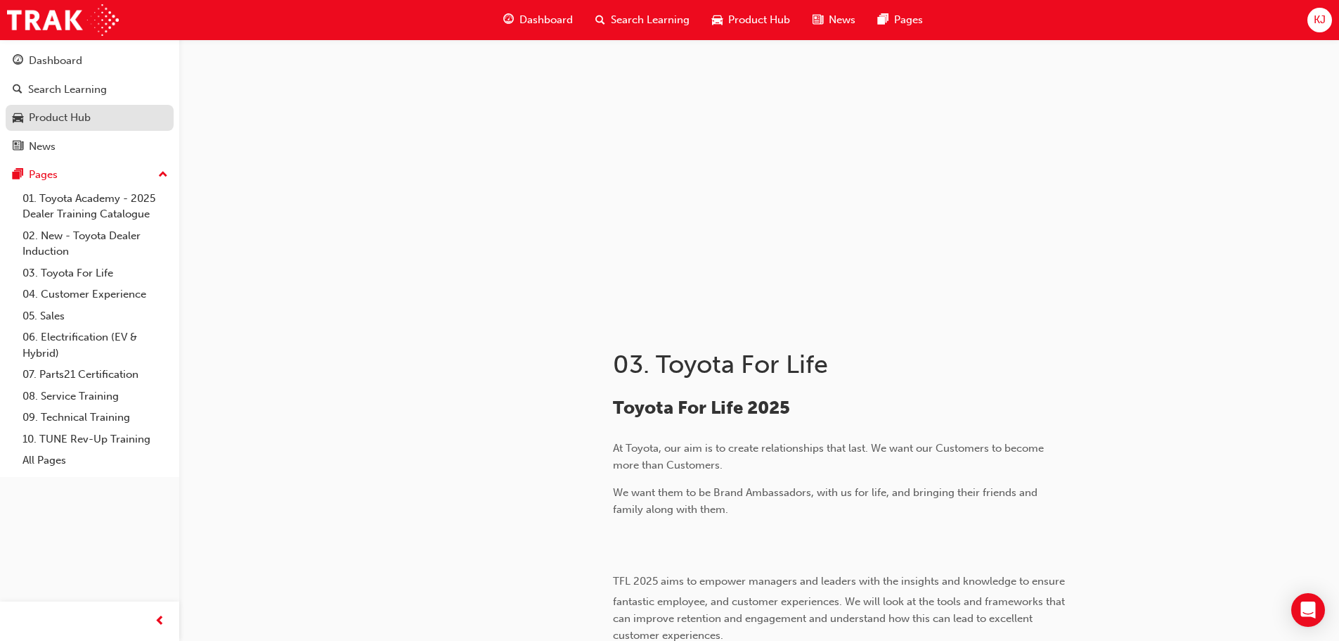
click at [41, 120] on div "Product Hub" at bounding box center [60, 118] width 62 height 16
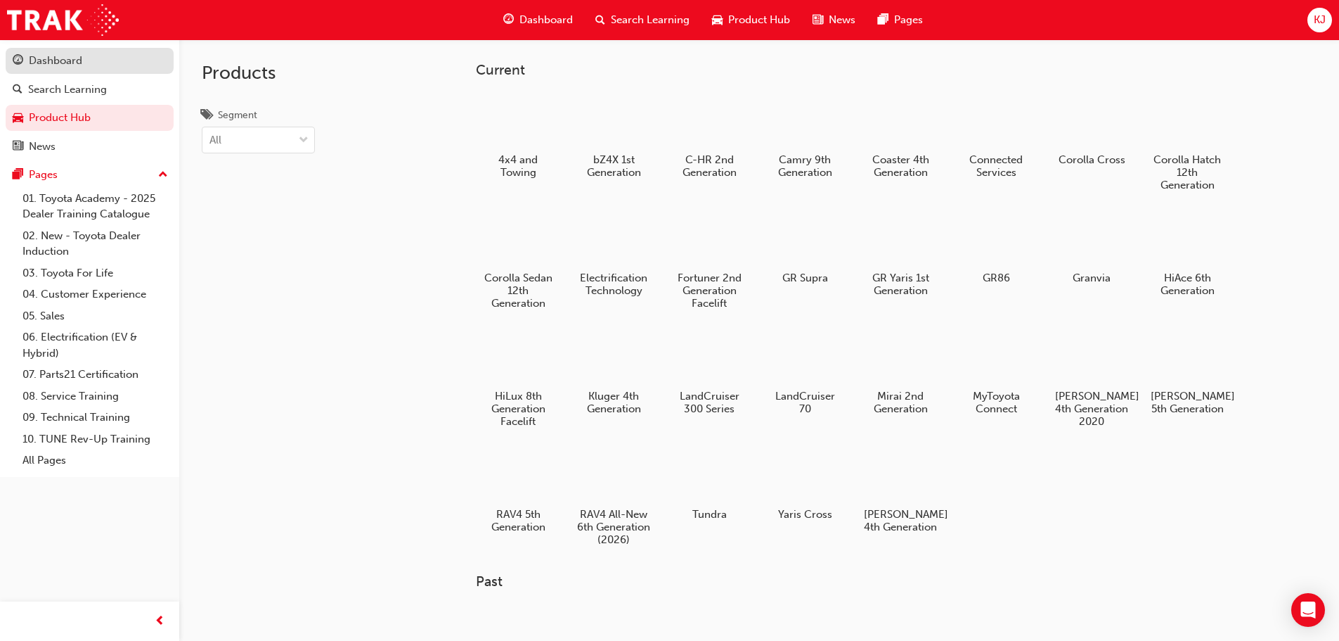
click at [68, 65] on div "Dashboard" at bounding box center [55, 61] width 53 height 16
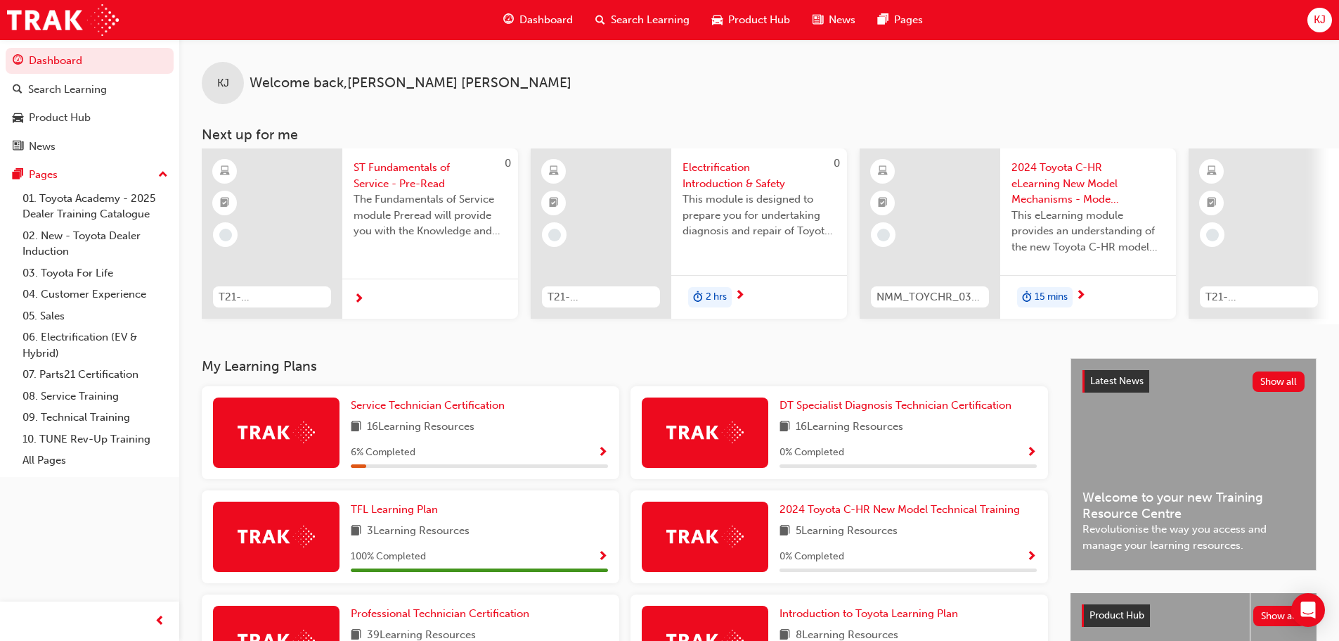
click at [1043, 295] on span "15 mins" at bounding box center [1051, 297] width 33 height 16
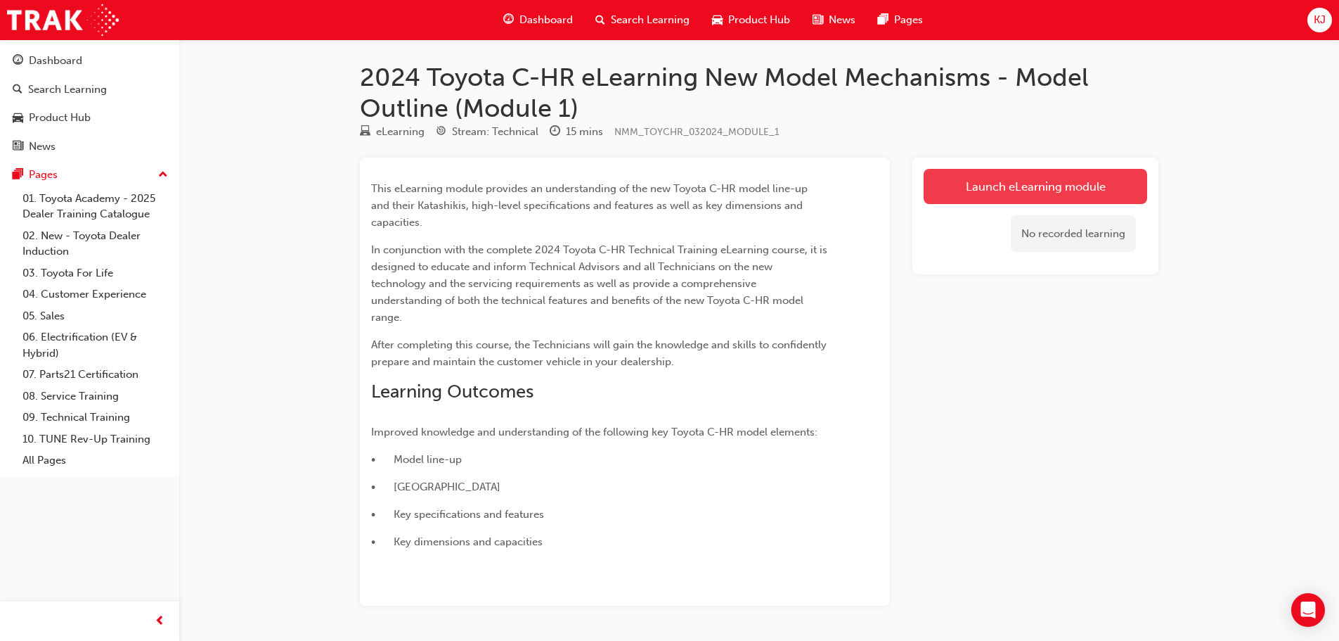
click at [978, 189] on link "Launch eLearning module" at bounding box center [1036, 186] width 224 height 35
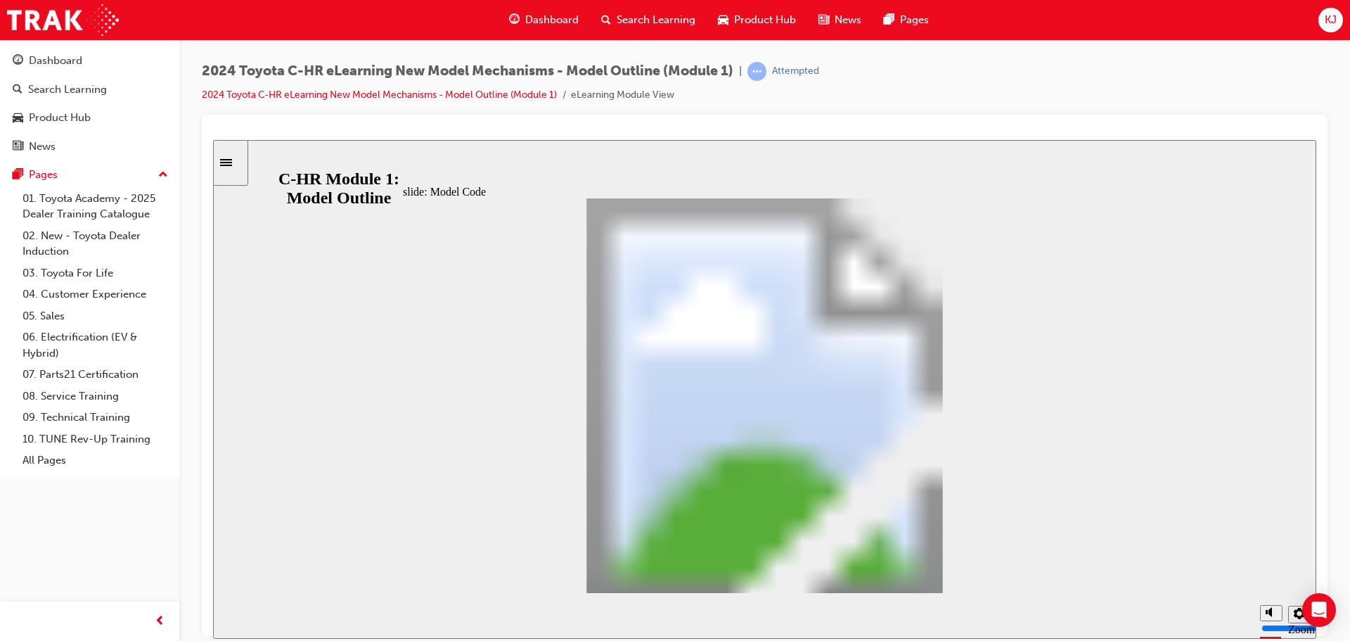
drag, startPoint x: 957, startPoint y: 457, endPoint x: 953, endPoint y: 465, distance: 8.8
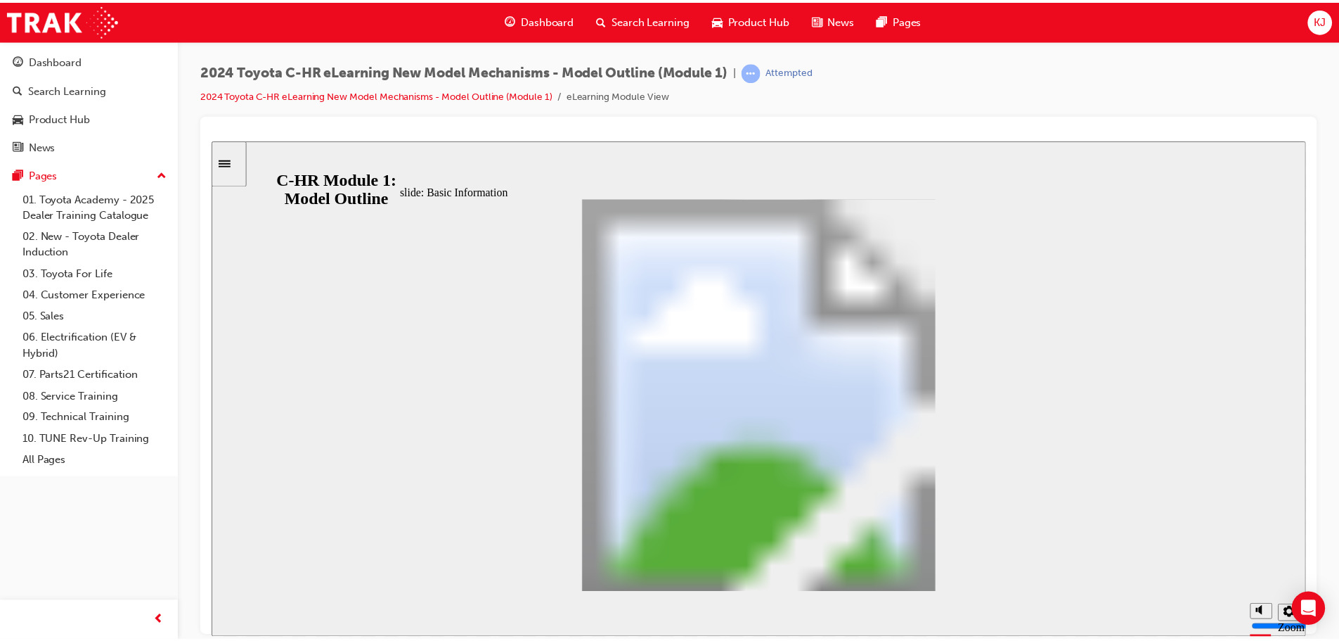
scroll to position [400, 0]
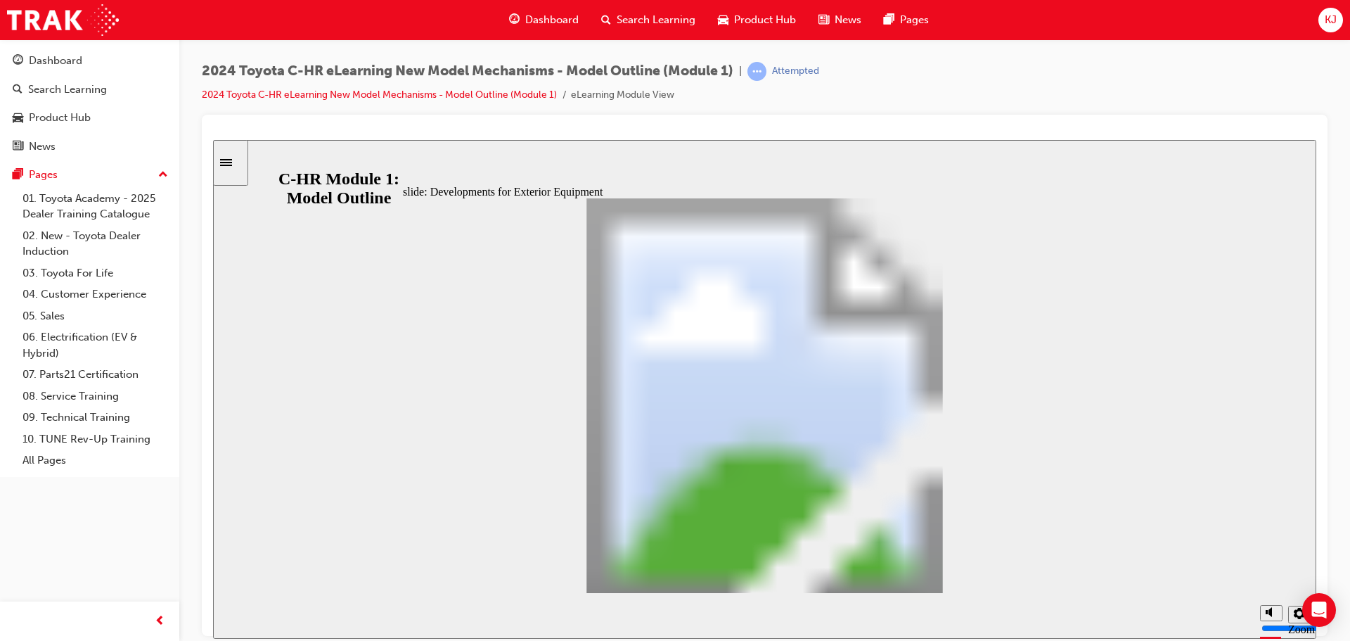
drag, startPoint x: 648, startPoint y: 525, endPoint x: 651, endPoint y: 513, distance: 13.1
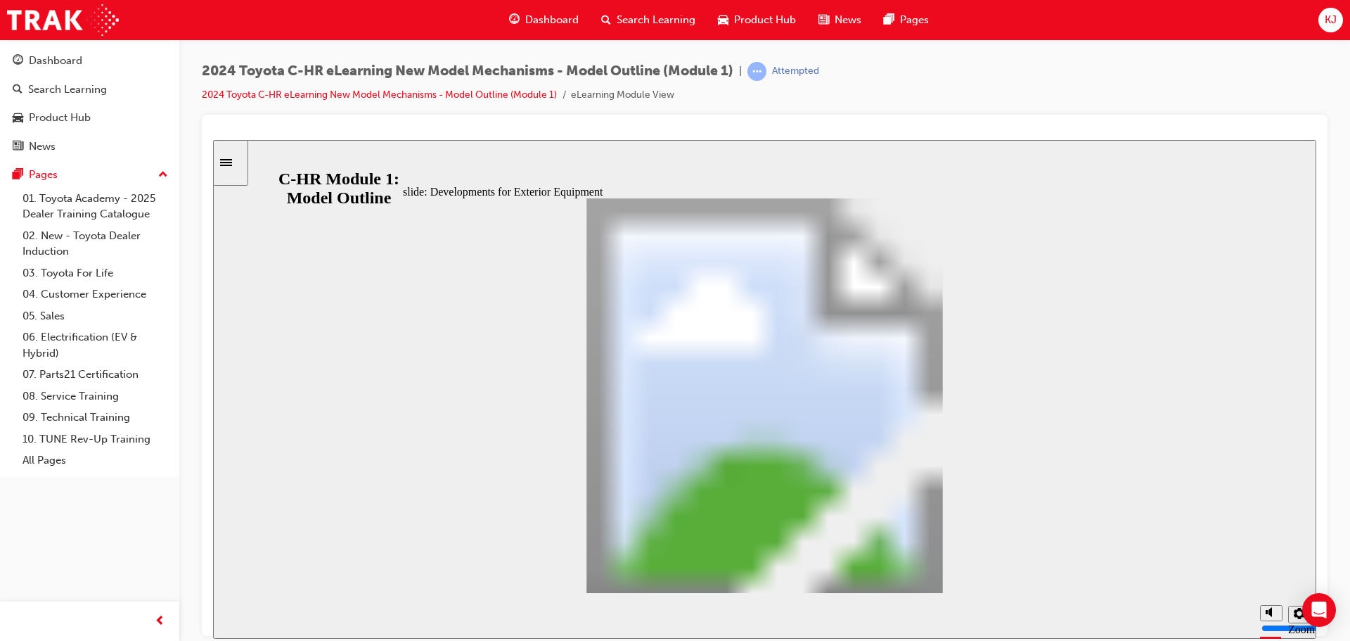
drag, startPoint x: 669, startPoint y: 391, endPoint x: 645, endPoint y: 443, distance: 57.3
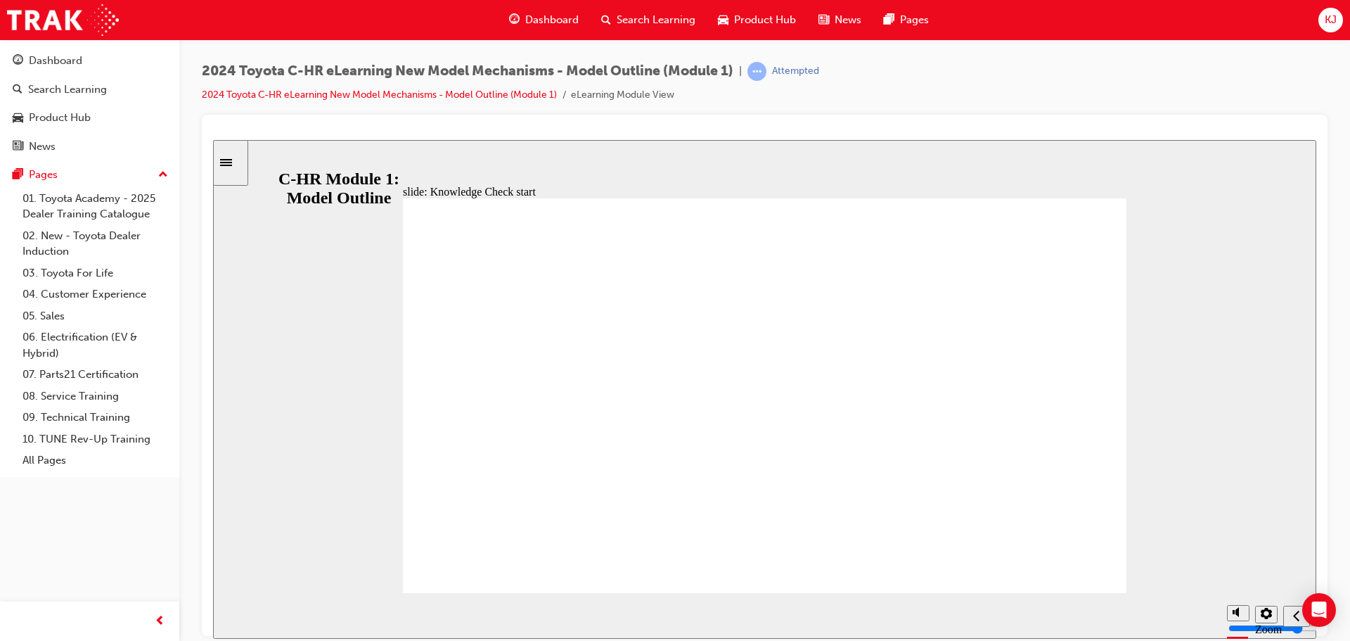
radio input "true"
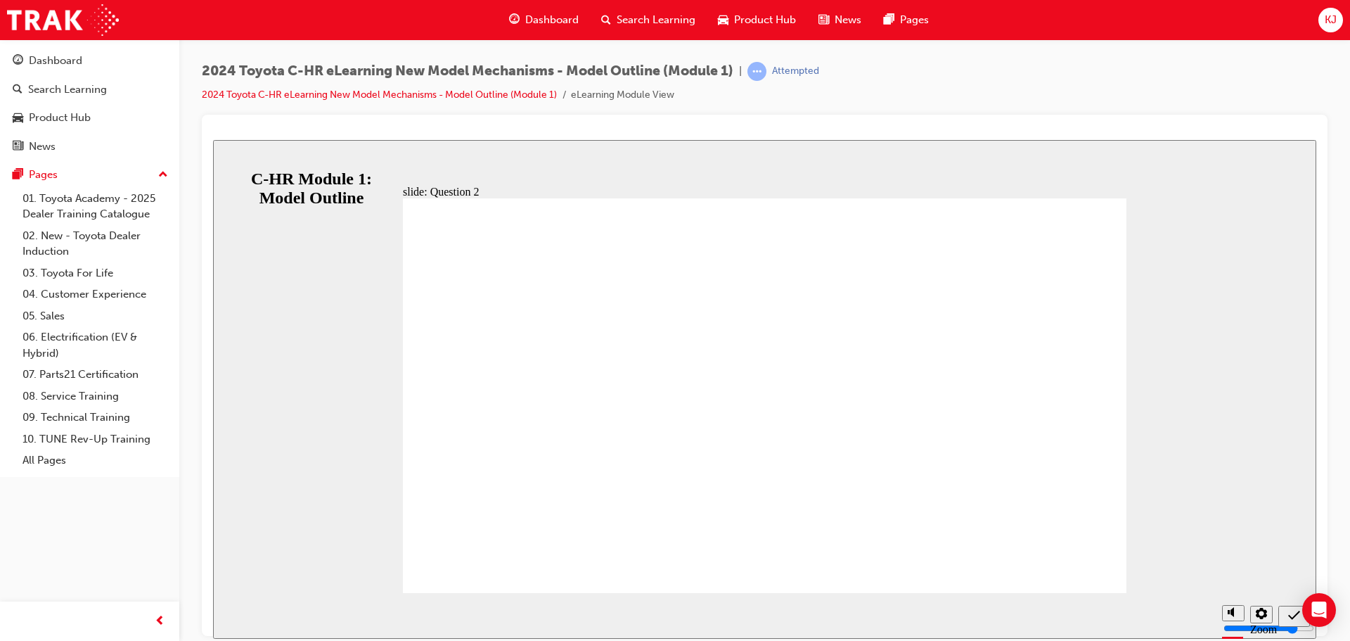
radio input "true"
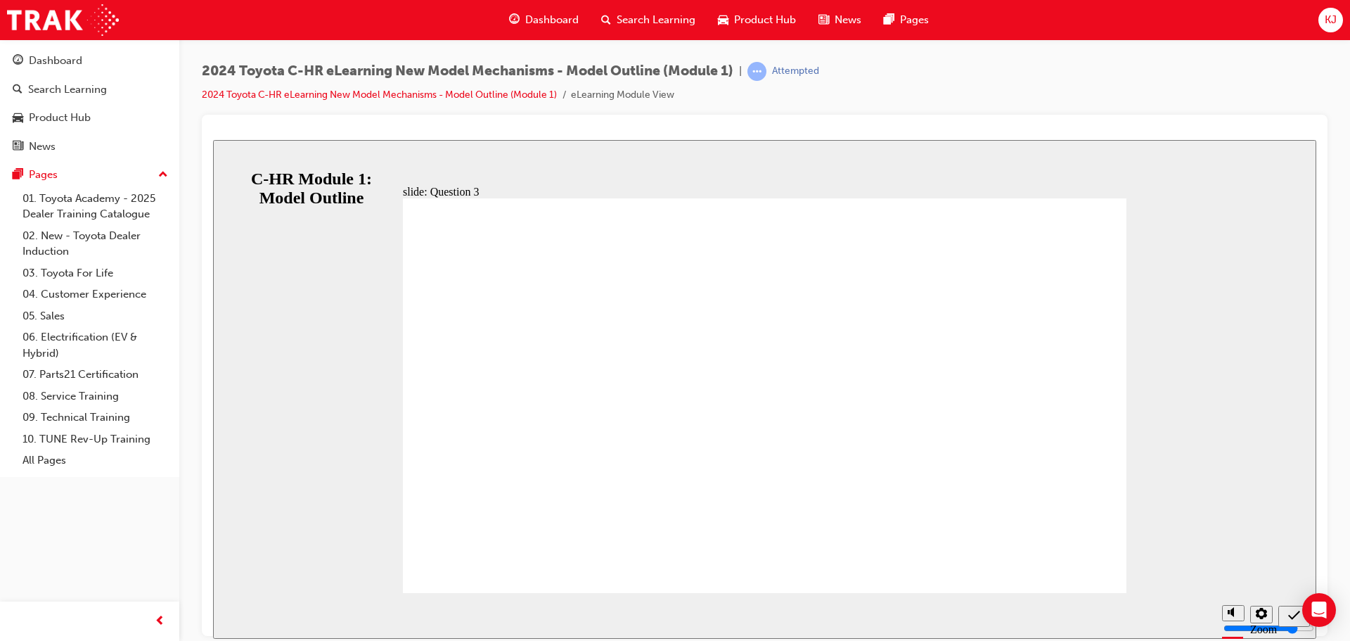
radio input "true"
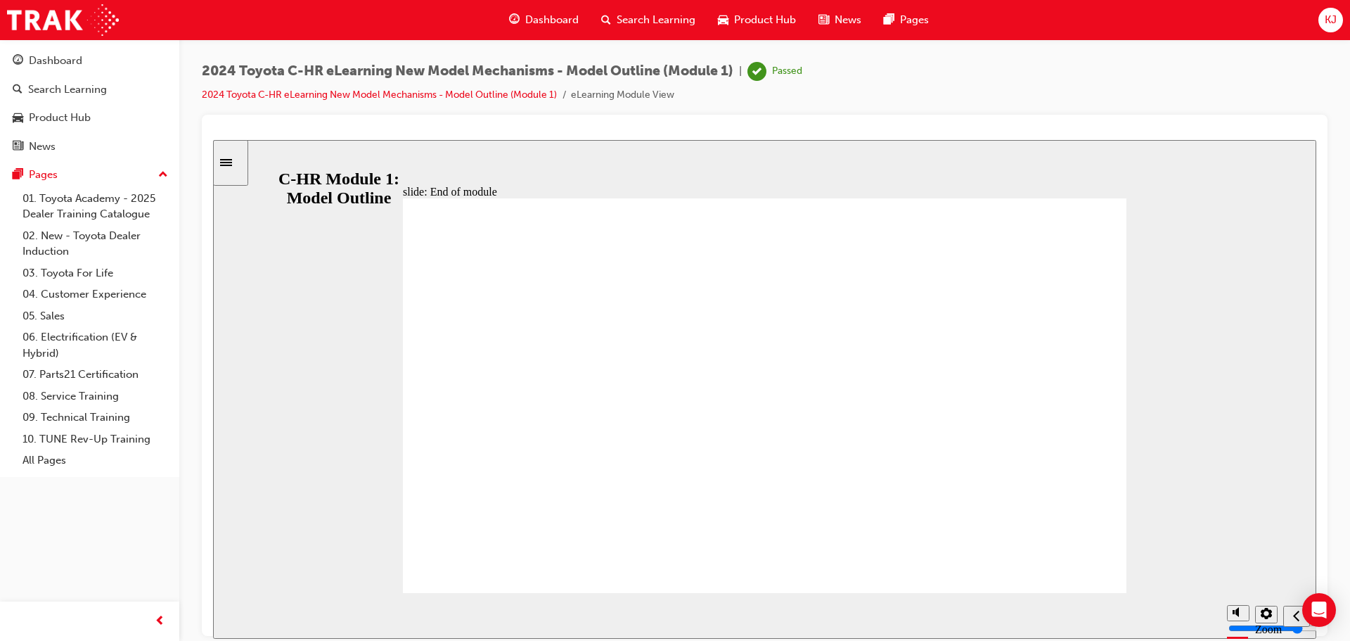
click at [532, 18] on span "Dashboard" at bounding box center [551, 20] width 53 height 16
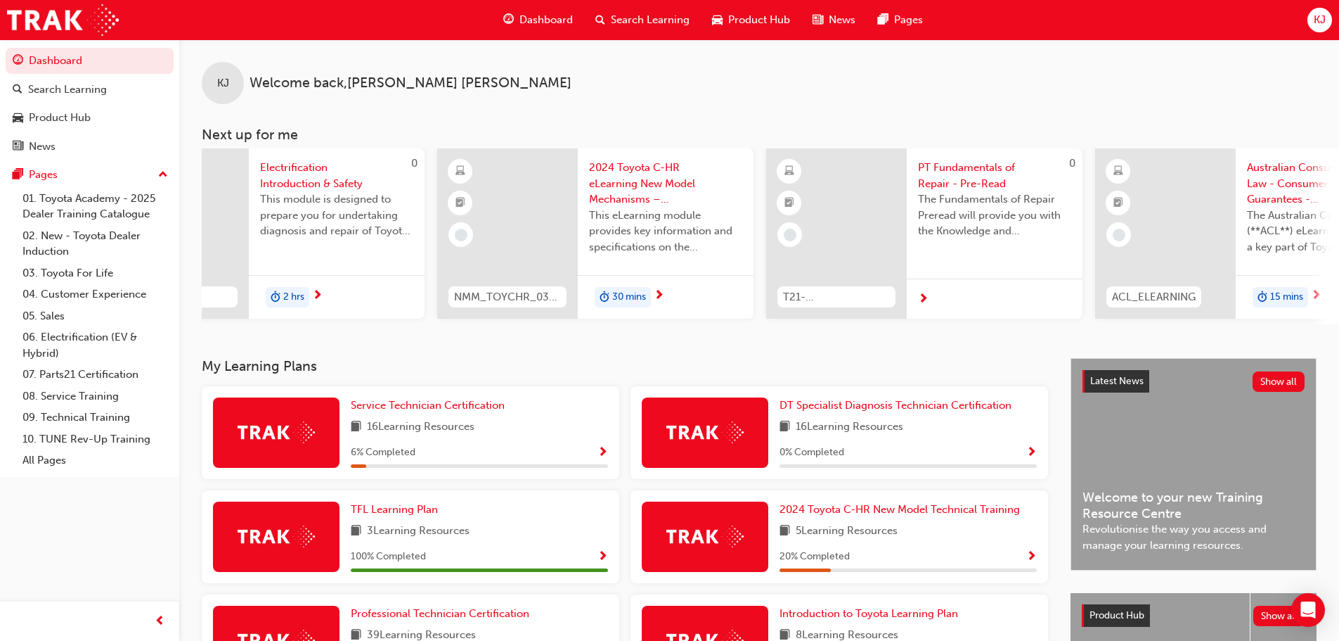
scroll to position [0, 835]
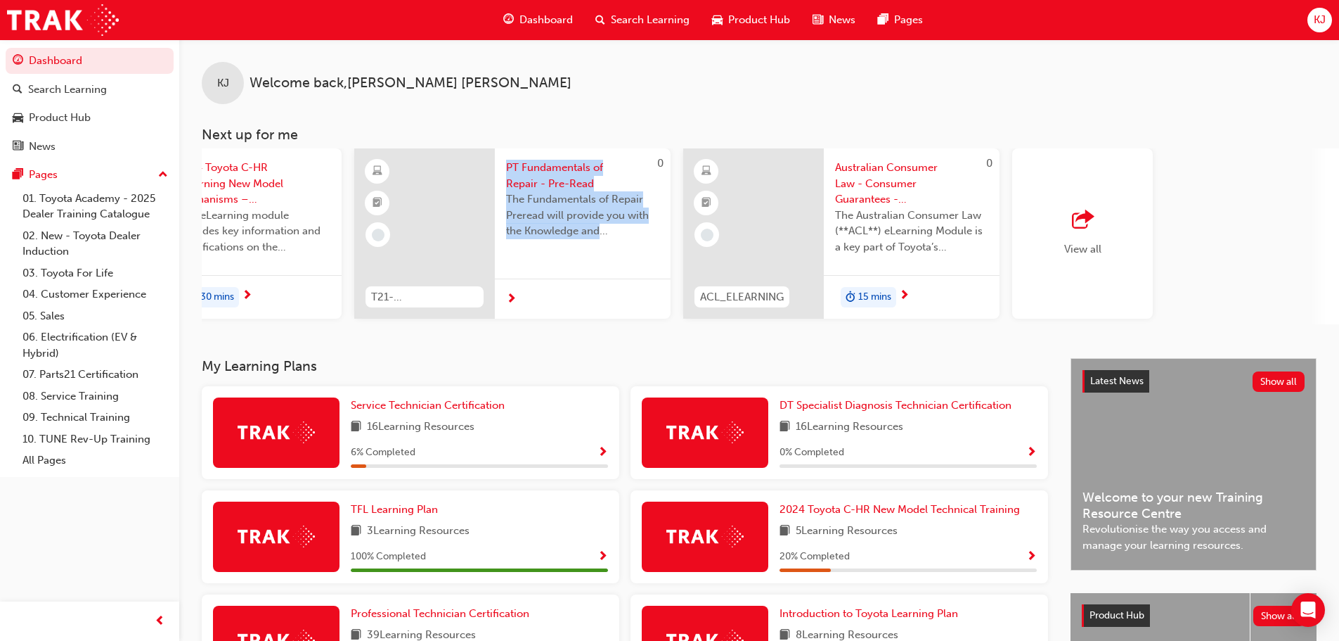
drag, startPoint x: 581, startPoint y: 331, endPoint x: 456, endPoint y: 313, distance: 126.5
click at [458, 314] on div "KJ Welcome back , Keegan Joynes Next up for me 0 T21-STFOS_PRE_READ ST Fundamen…" at bounding box center [759, 198] width 1160 height 319
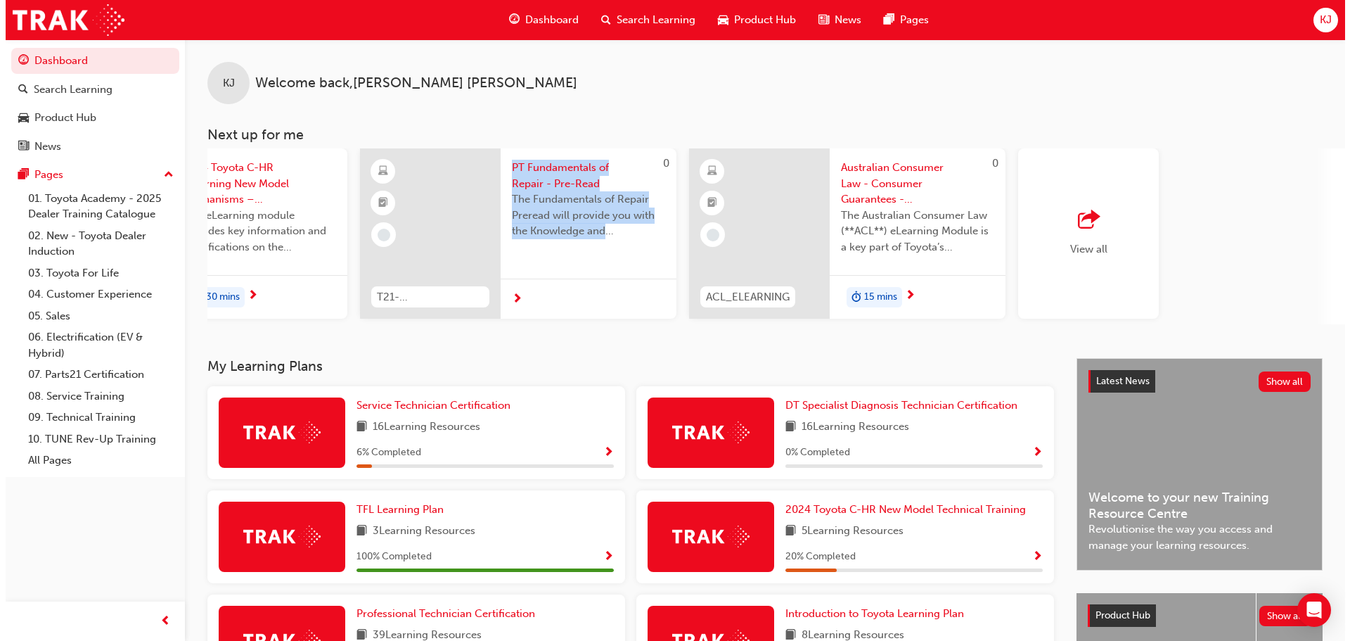
scroll to position [0, 0]
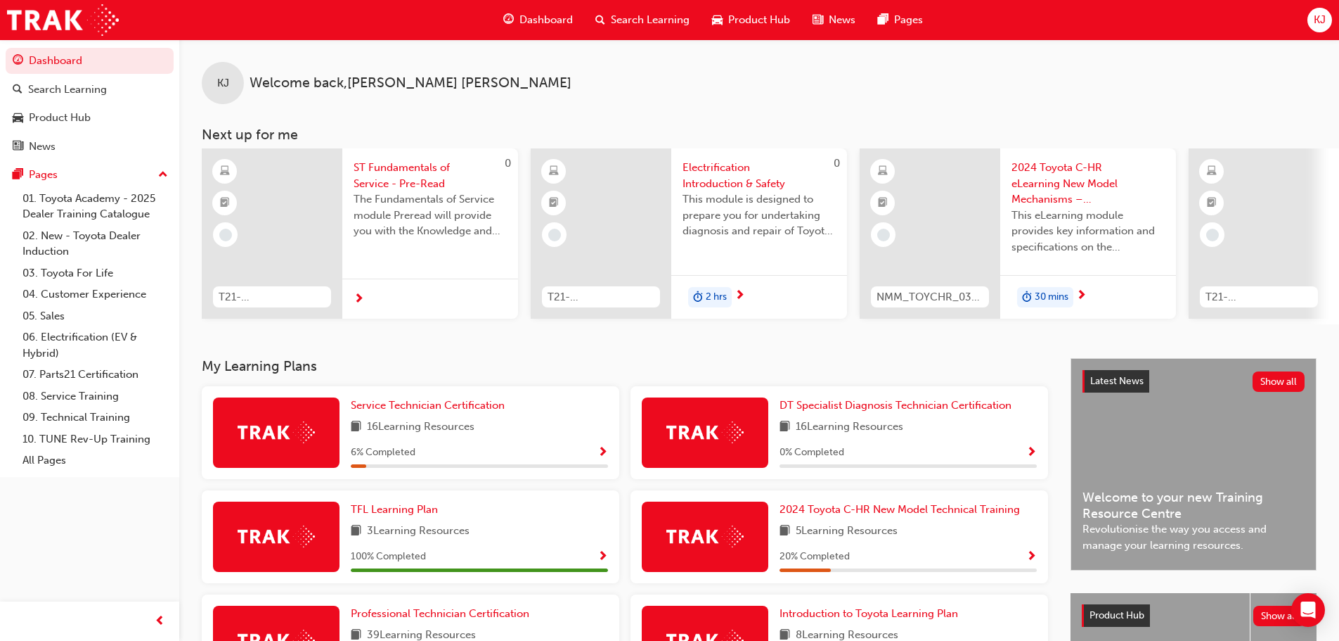
click at [311, 251] on div at bounding box center [272, 233] width 141 height 170
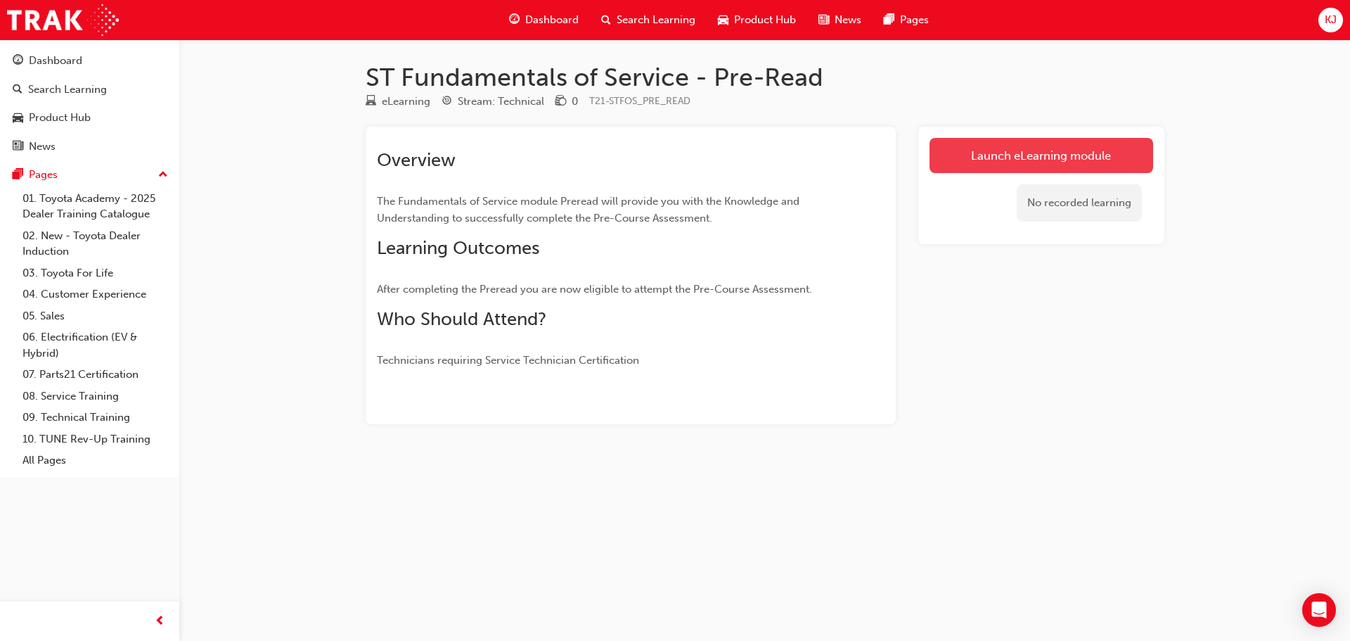
click at [980, 150] on link "Launch eLearning module" at bounding box center [1042, 155] width 224 height 35
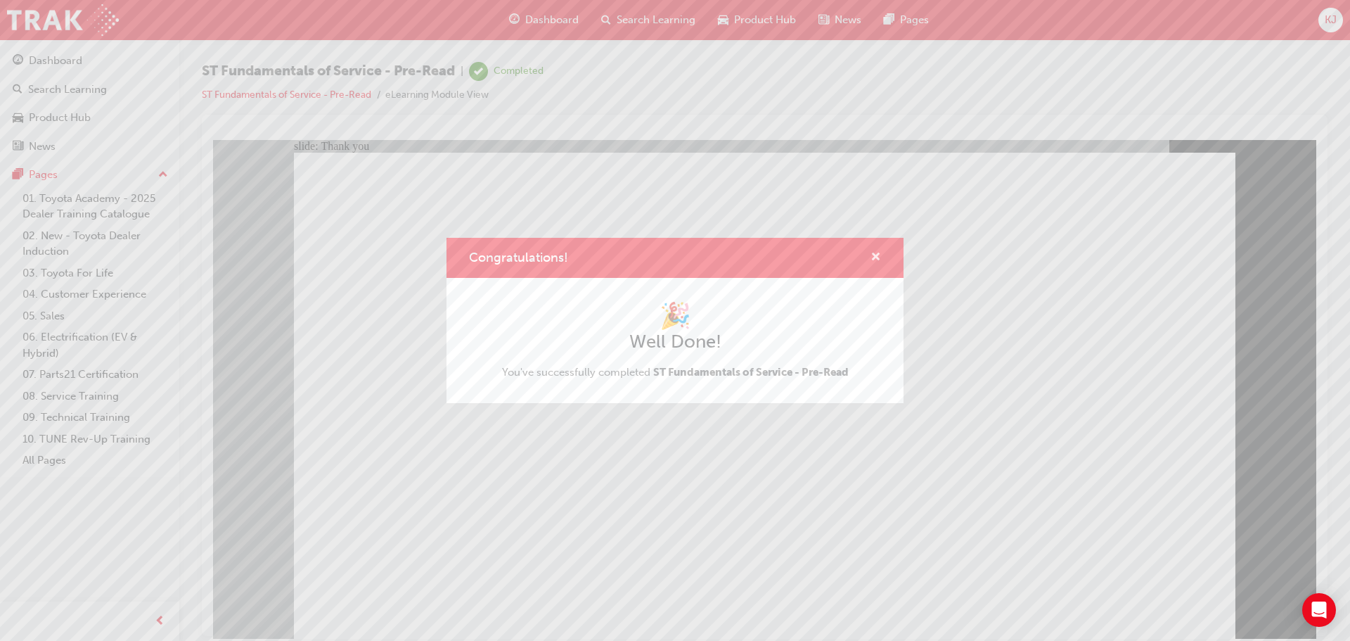
click at [875, 255] on span "cross-icon" at bounding box center [875, 258] width 11 height 13
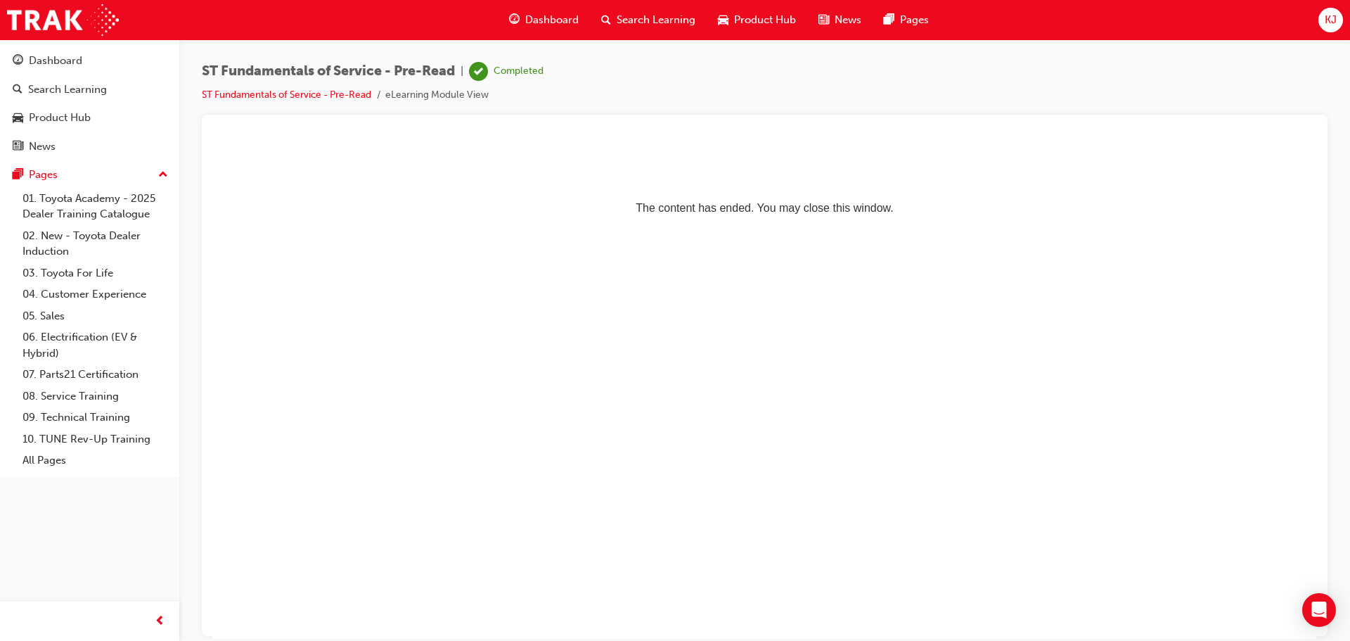
click at [522, 15] on div "Dashboard" at bounding box center [544, 20] width 92 height 29
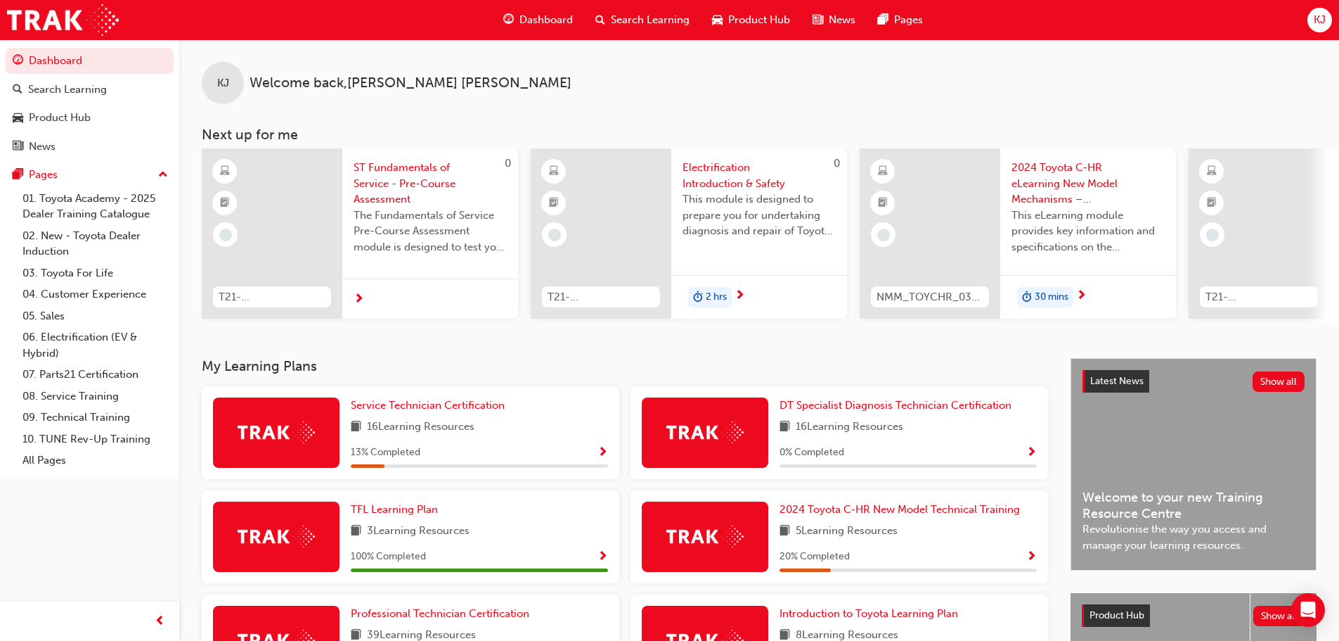
click at [442, 177] on span "ST Fundamentals of Service - Pre-Course Assessment" at bounding box center [430, 184] width 153 height 48
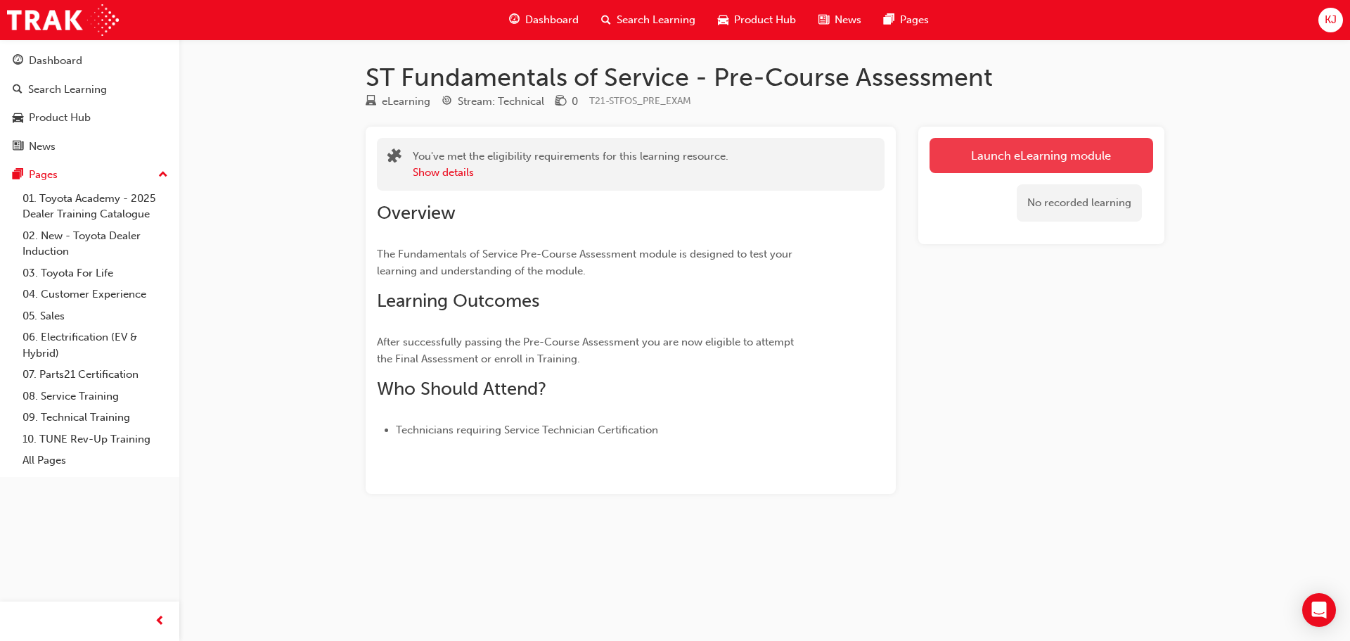
click at [1011, 167] on link "Launch eLearning module" at bounding box center [1042, 155] width 224 height 35
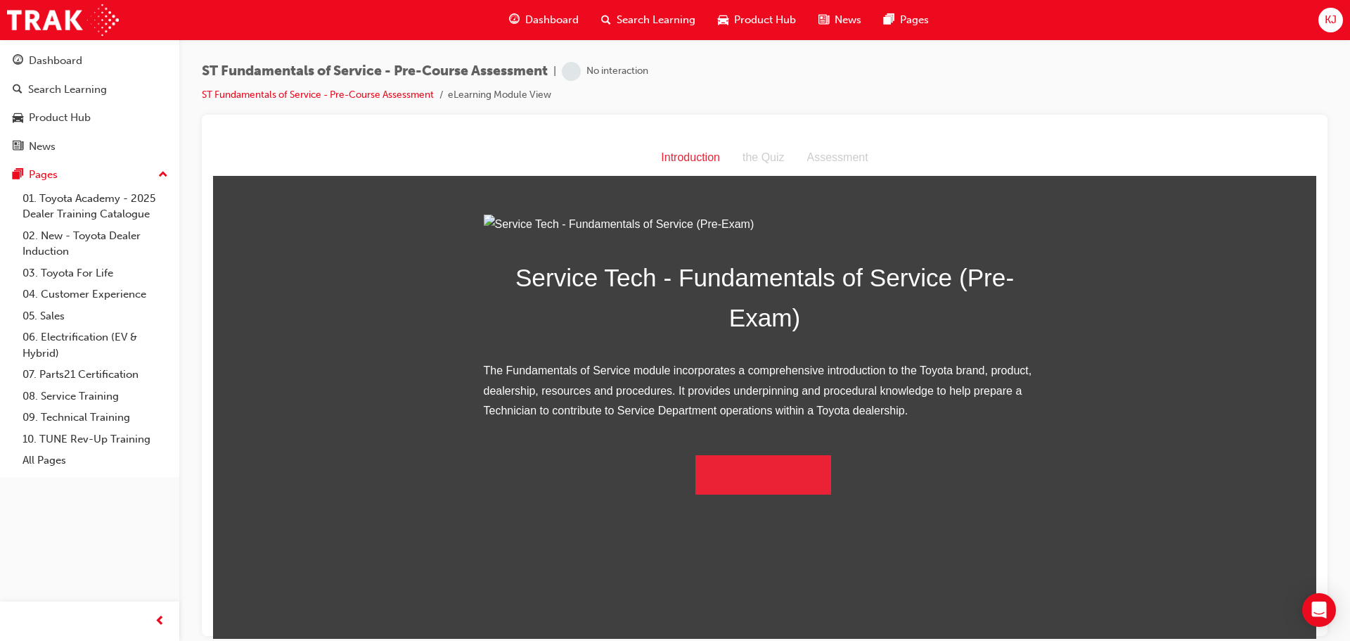
scroll to position [11, 0]
click at [740, 494] on button "Begin the module" at bounding box center [763, 473] width 136 height 39
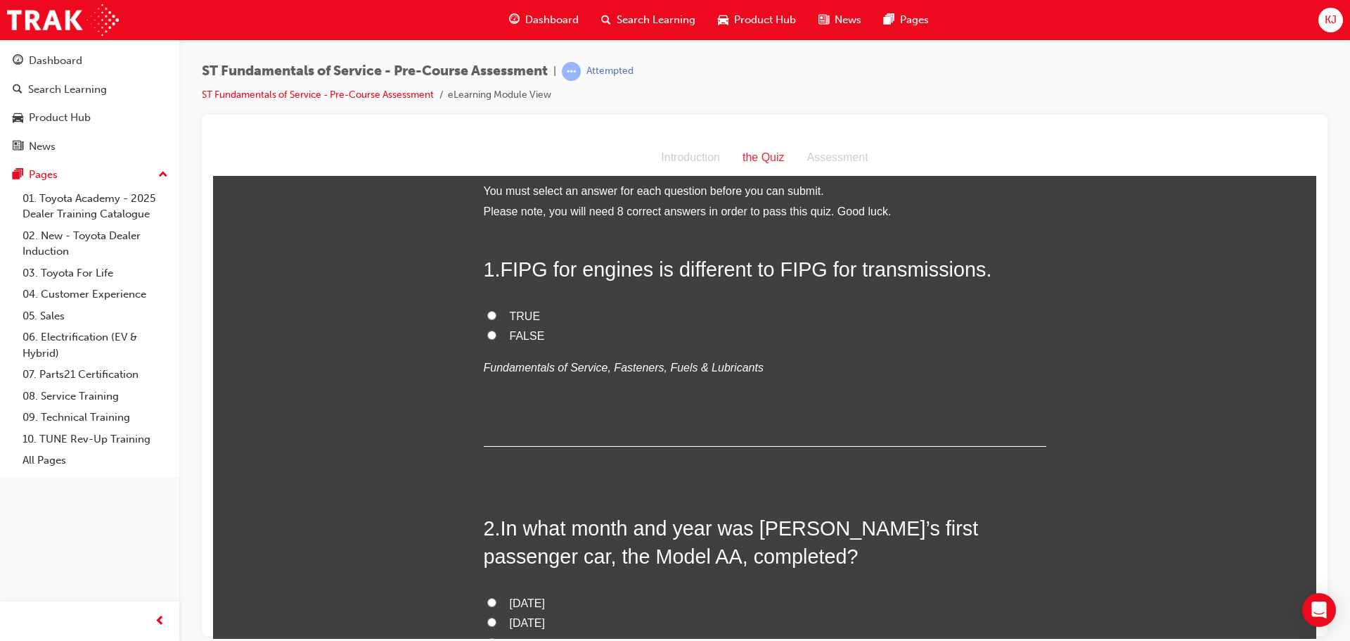
scroll to position [0, 0]
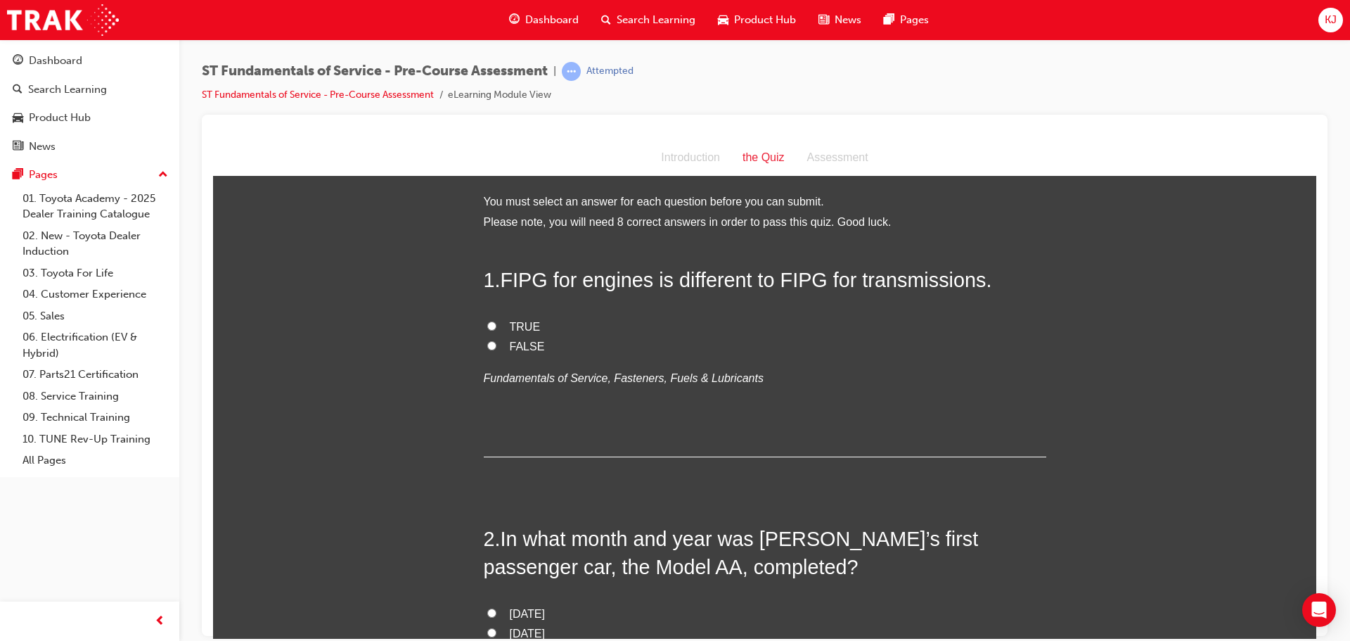
click at [518, 321] on span "TRUE" at bounding box center [525, 326] width 31 height 12
click at [496, 321] on input "TRUE" at bounding box center [491, 325] width 9 height 9
radio input "true"
click at [677, 158] on div "Introduction" at bounding box center [691, 157] width 82 height 20
click at [560, 23] on span "Dashboard" at bounding box center [551, 20] width 53 height 16
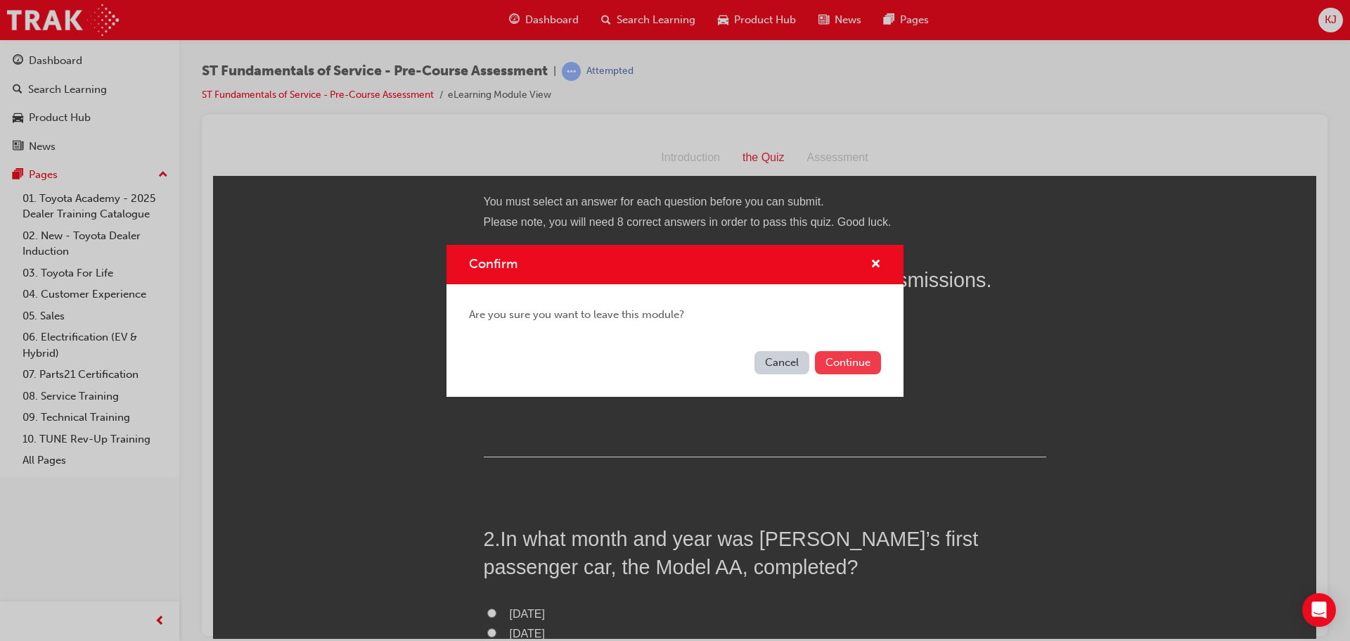
click at [869, 361] on button "Continue" at bounding box center [848, 362] width 66 height 23
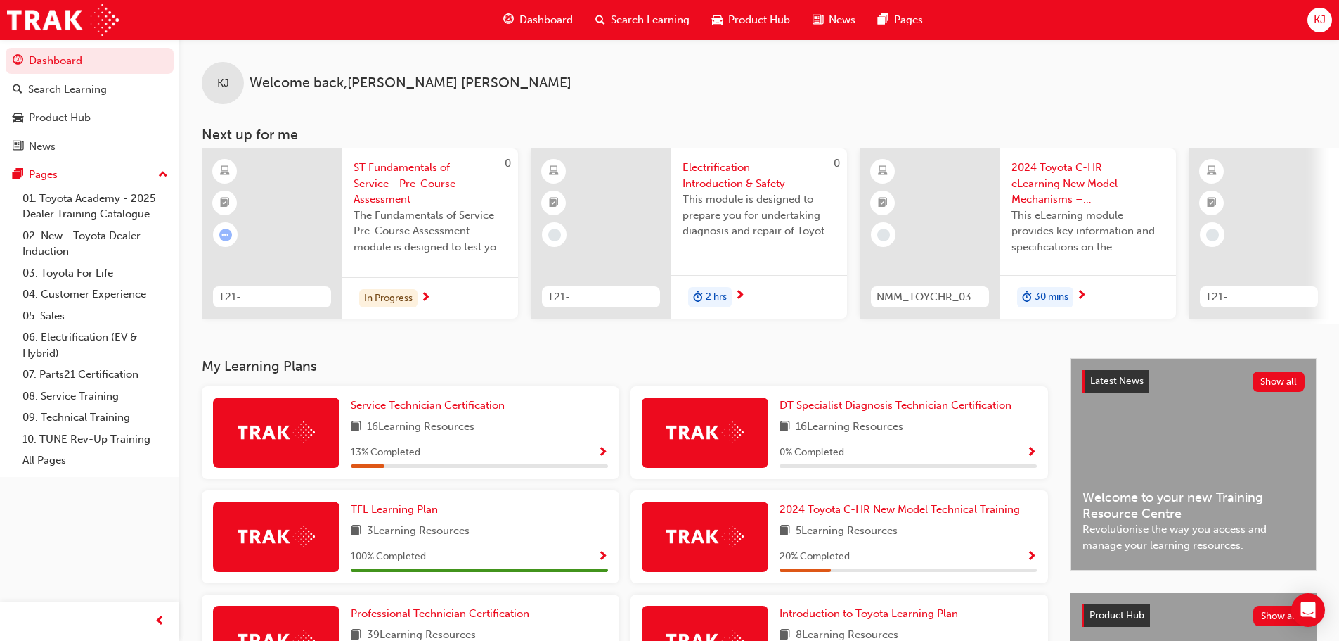
drag, startPoint x: 673, startPoint y: 251, endPoint x: 848, endPoint y: 364, distance: 208.1
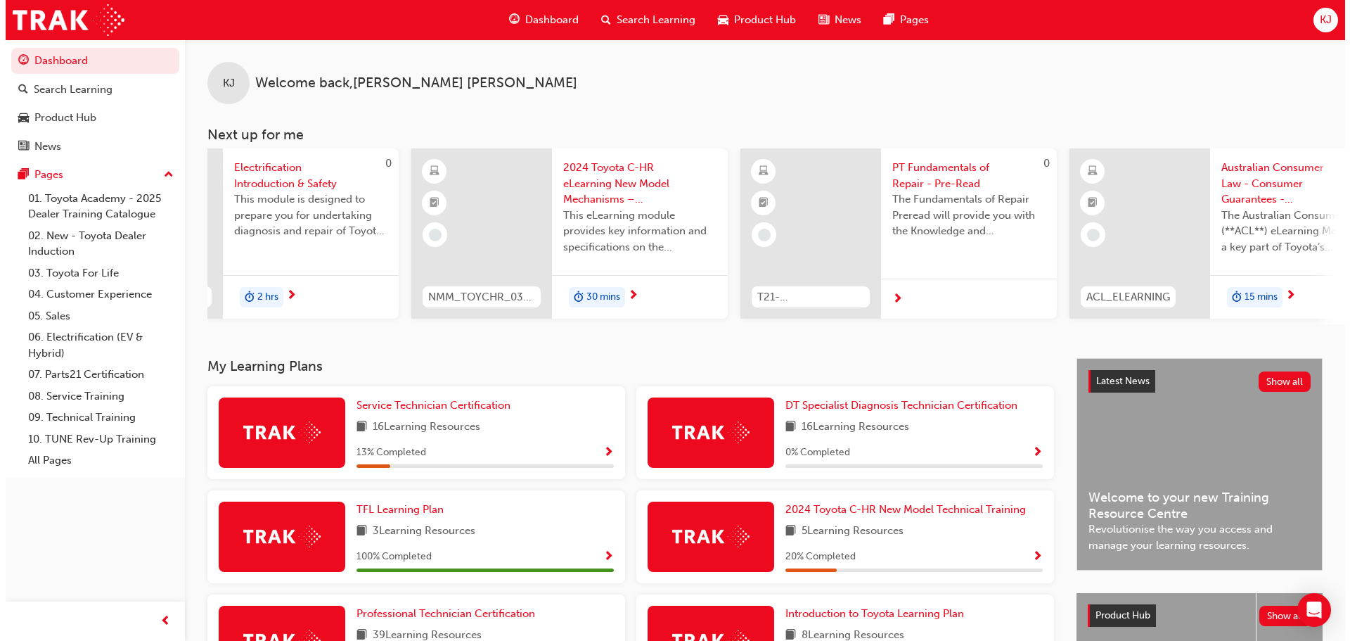
scroll to position [0, 447]
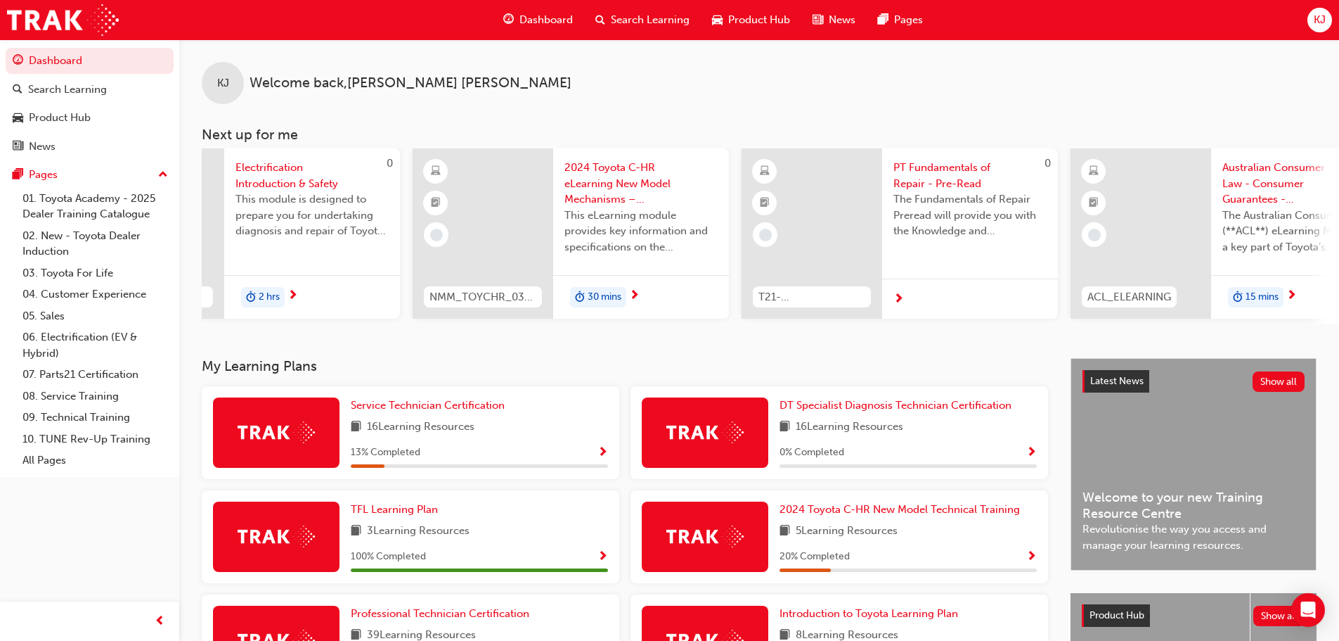
click at [581, 172] on span "2024 Toyota C-HR eLearning New Model Mechanisms – Powertrains (Module 2)" at bounding box center [641, 184] width 153 height 48
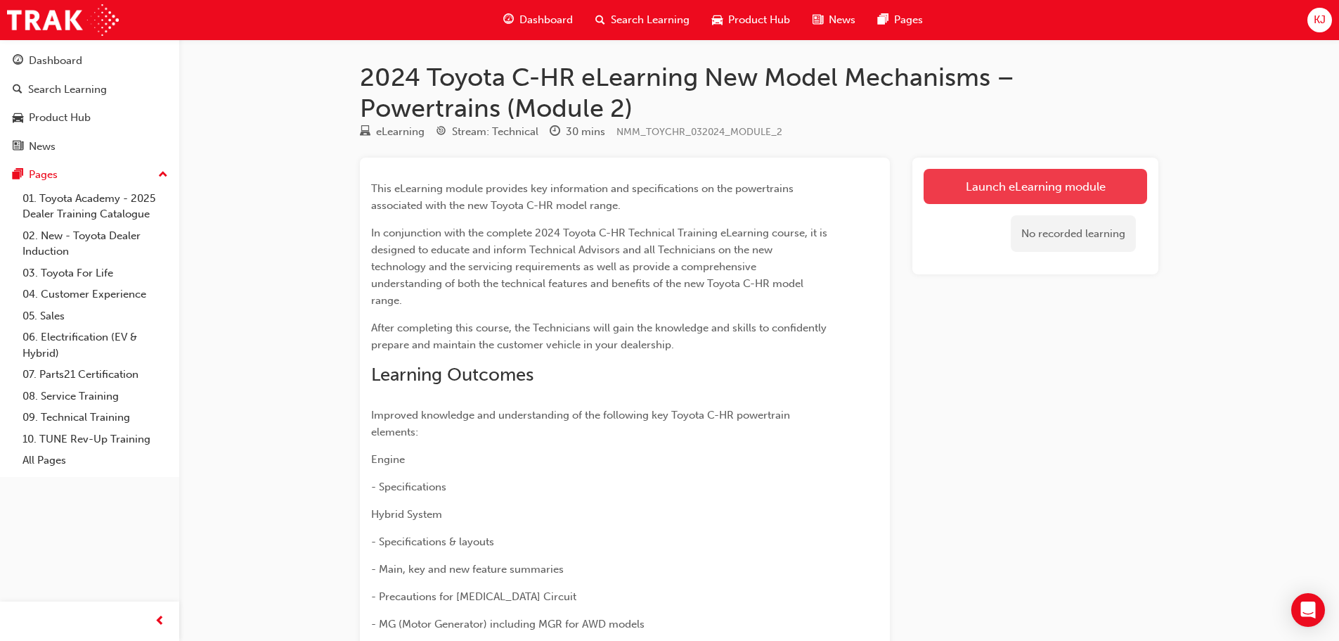
click at [975, 198] on link "Launch eLearning module" at bounding box center [1036, 186] width 224 height 35
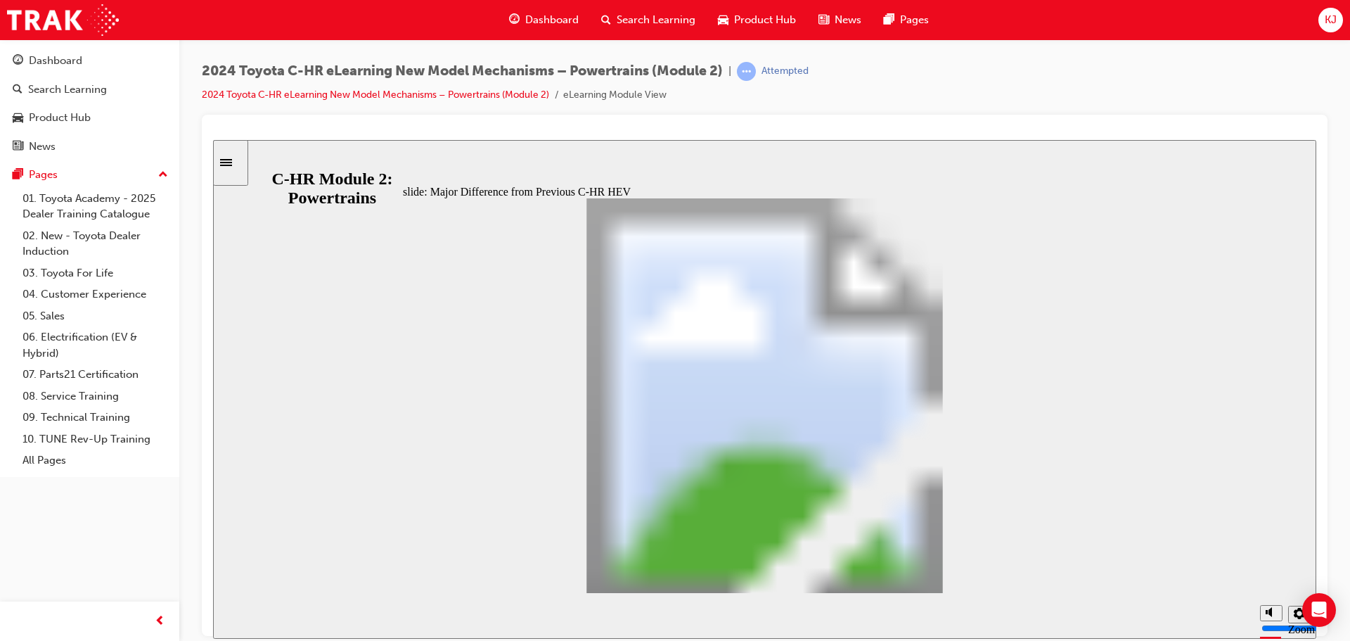
scroll to position [464, 0]
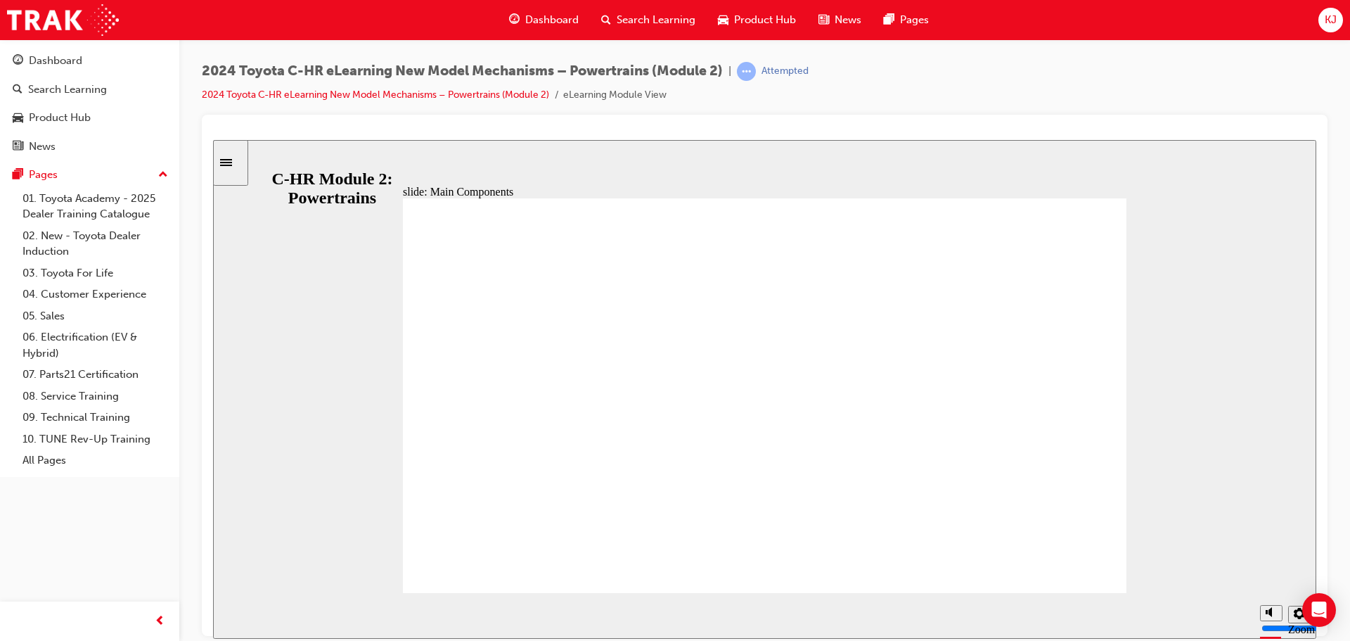
drag, startPoint x: 944, startPoint y: 567, endPoint x: 716, endPoint y: 584, distance: 228.4
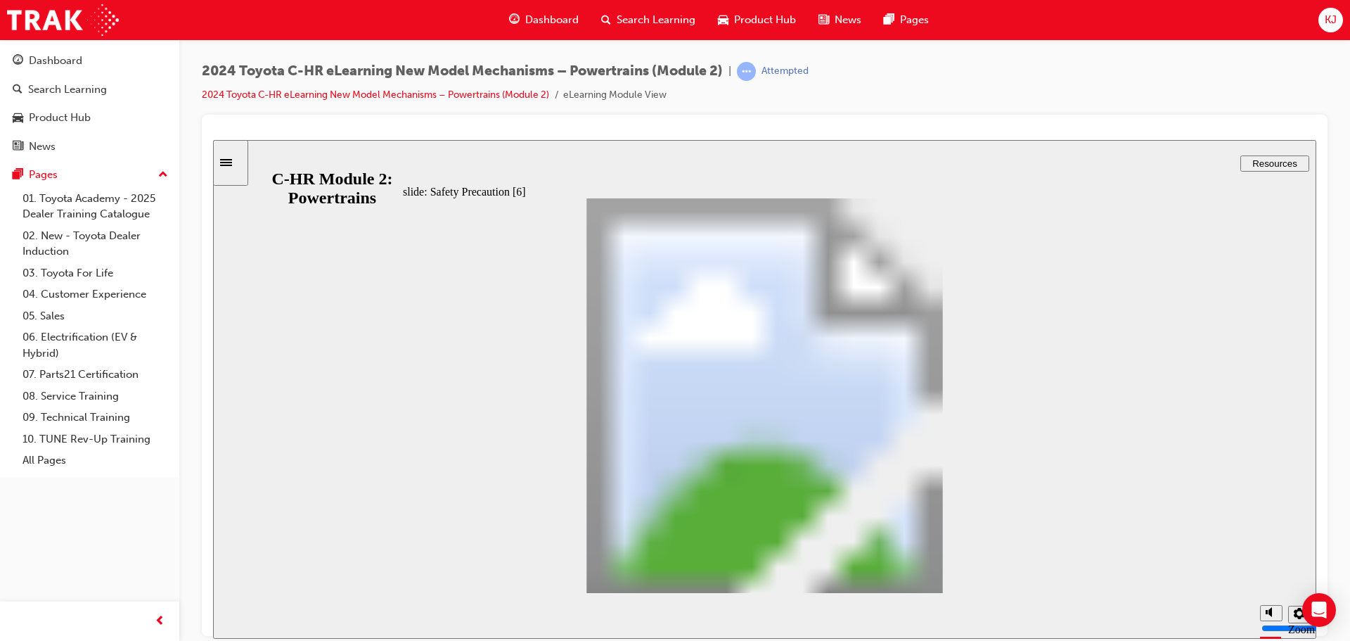
type input "2"
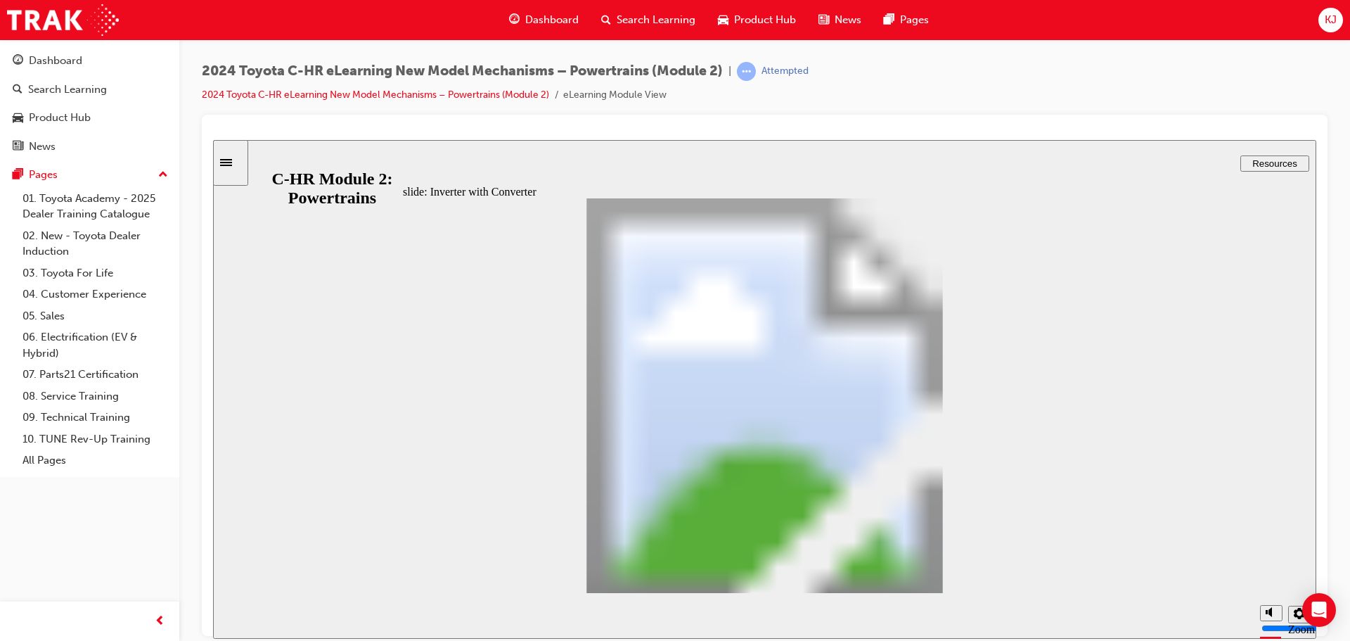
drag, startPoint x: 587, startPoint y: 306, endPoint x: 581, endPoint y: 311, distance: 8.5
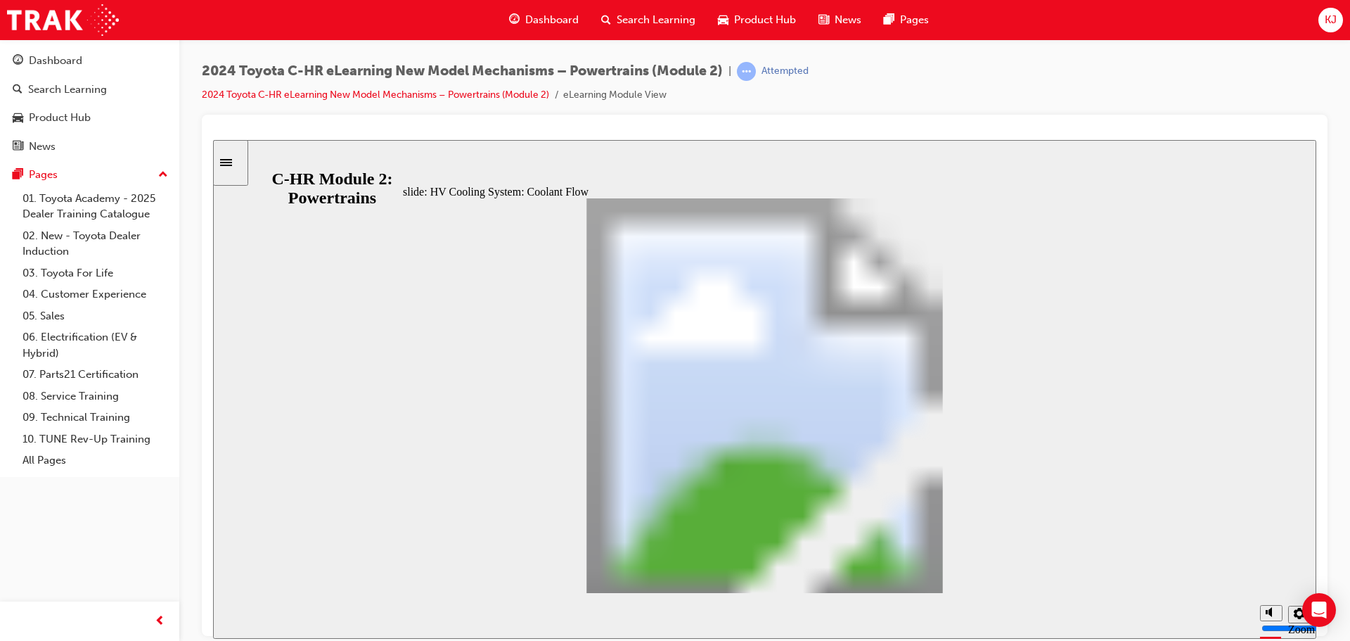
click at [785, 614] on section "Playback Speed 2 1.75 1.5 1.25 0.75" at bounding box center [764, 615] width 1103 height 46
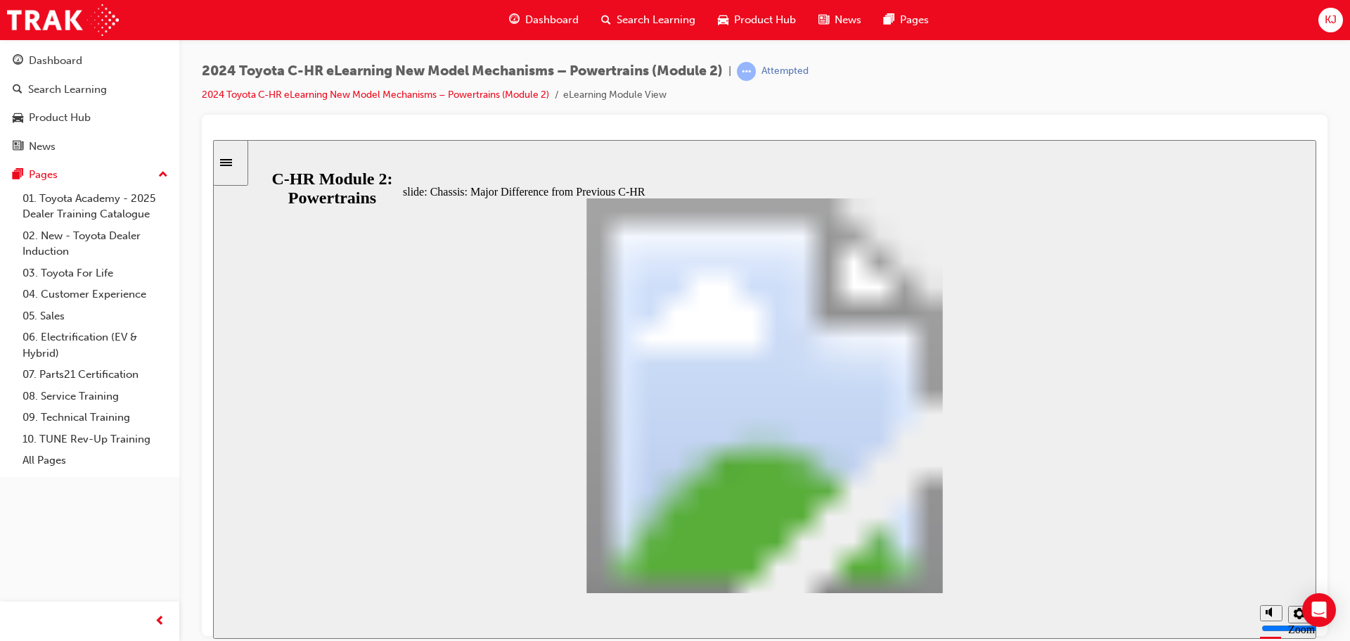
scroll to position [293, 0]
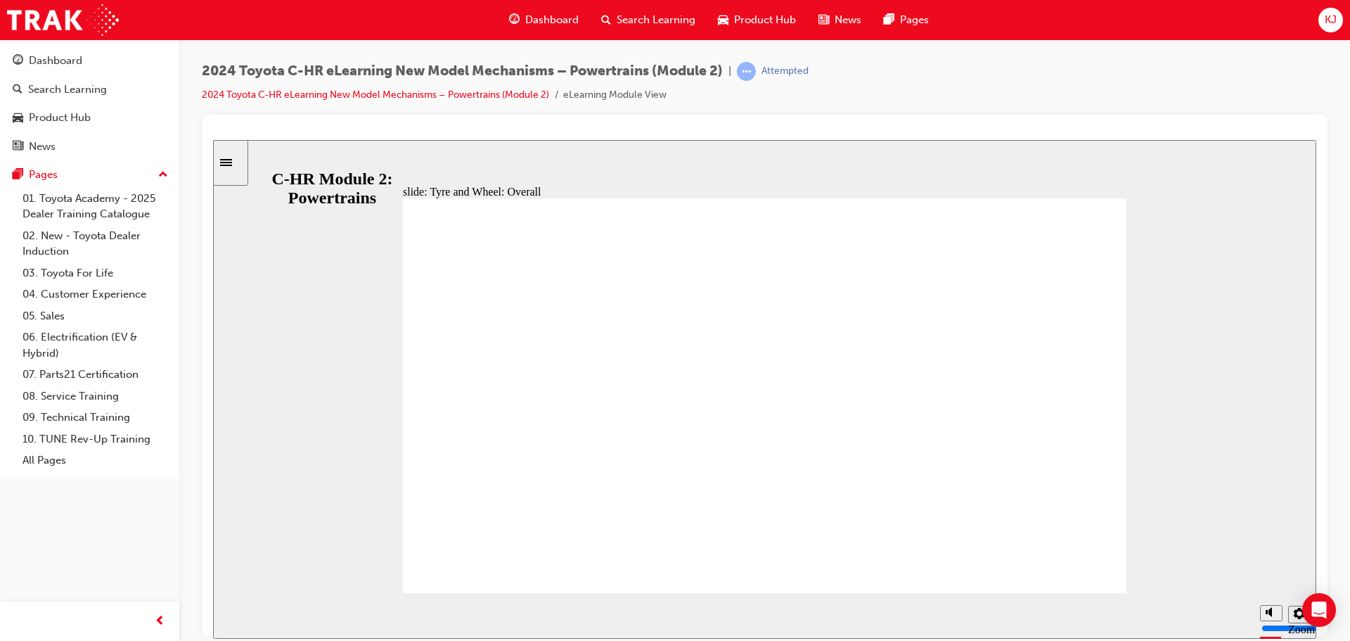
scroll to position [141, 0]
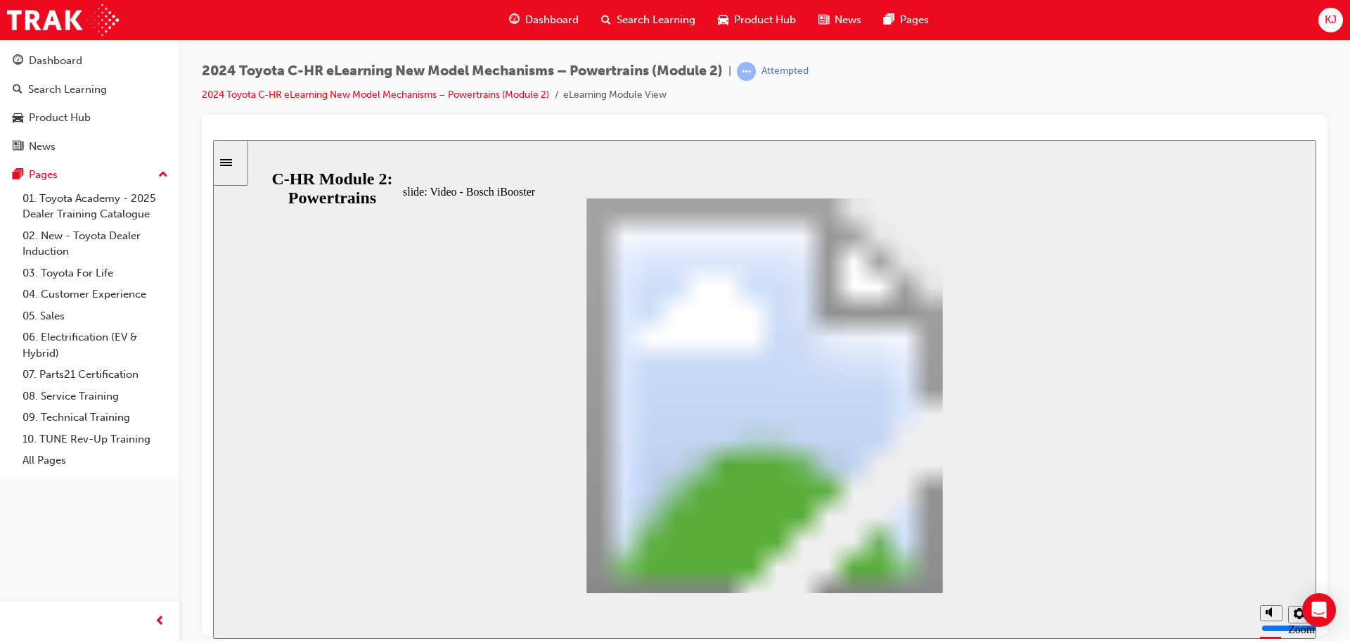
scroll to position [0, 0]
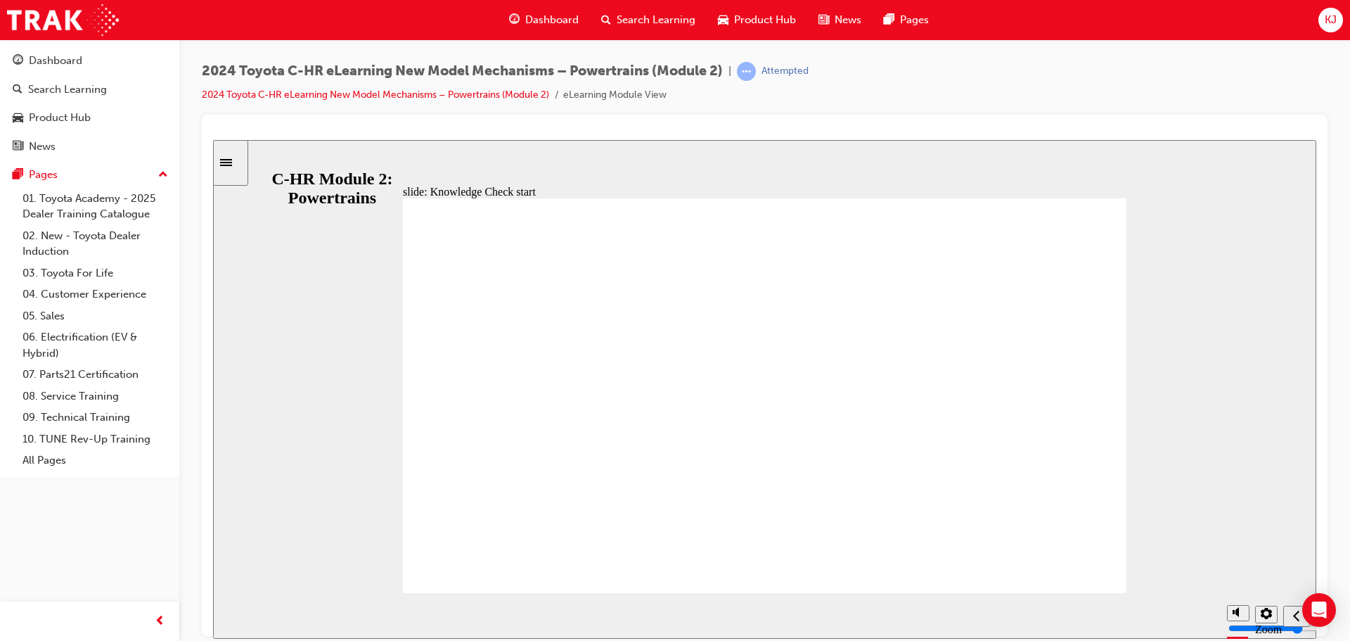
drag, startPoint x: 795, startPoint y: 558, endPoint x: 795, endPoint y: 549, distance: 9.1
drag, startPoint x: 1029, startPoint y: 544, endPoint x: 1029, endPoint y: 536, distance: 7.8
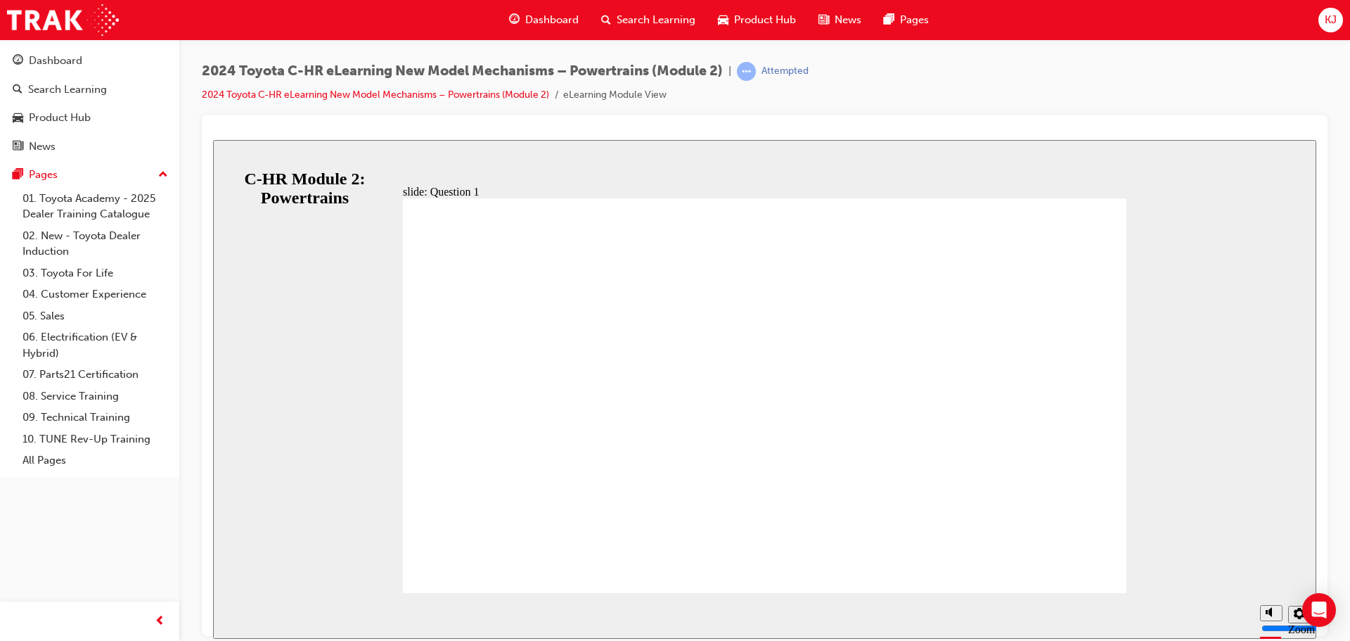
radio input "false"
radio input "true"
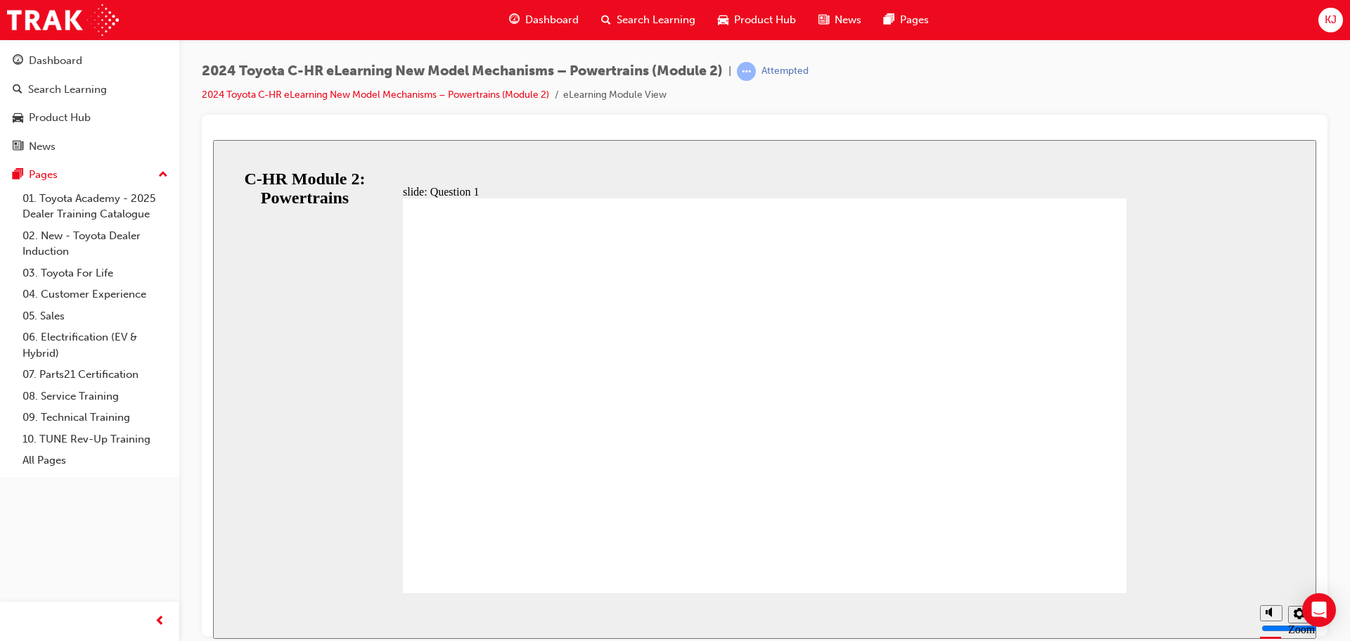
drag, startPoint x: 806, startPoint y: 437, endPoint x: 795, endPoint y: 438, distance: 10.6
radio input "true"
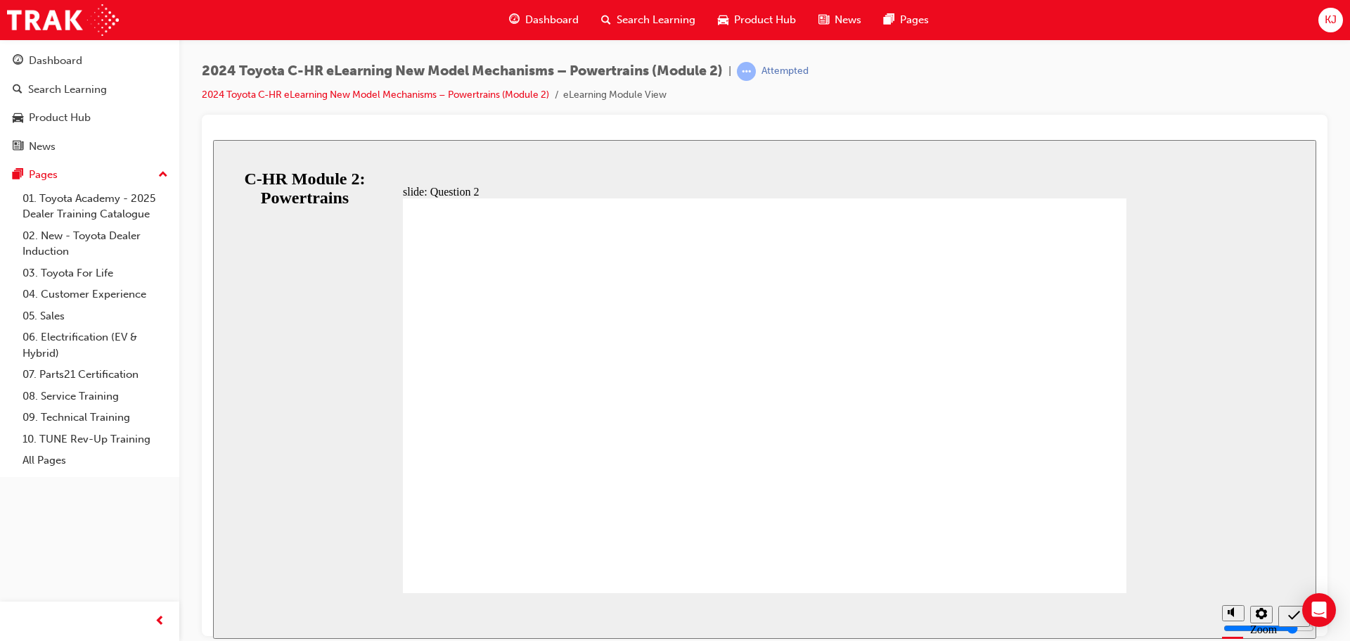
radio input "true"
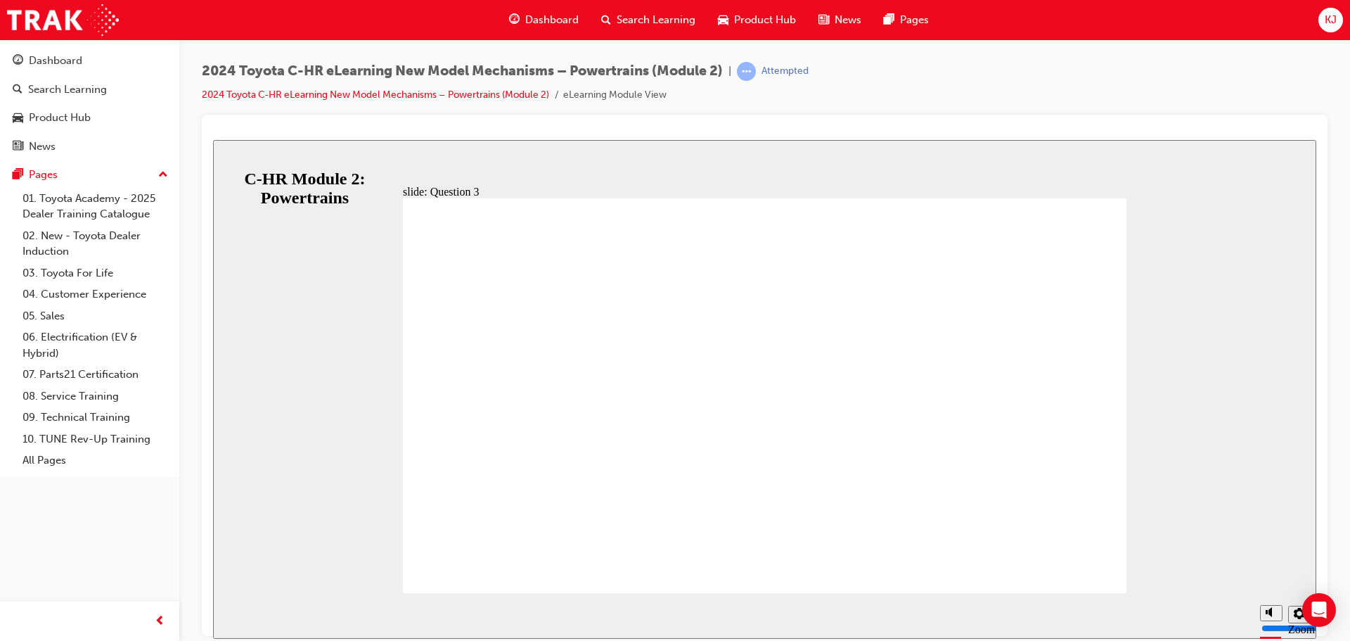
radio input "false"
radio input "true"
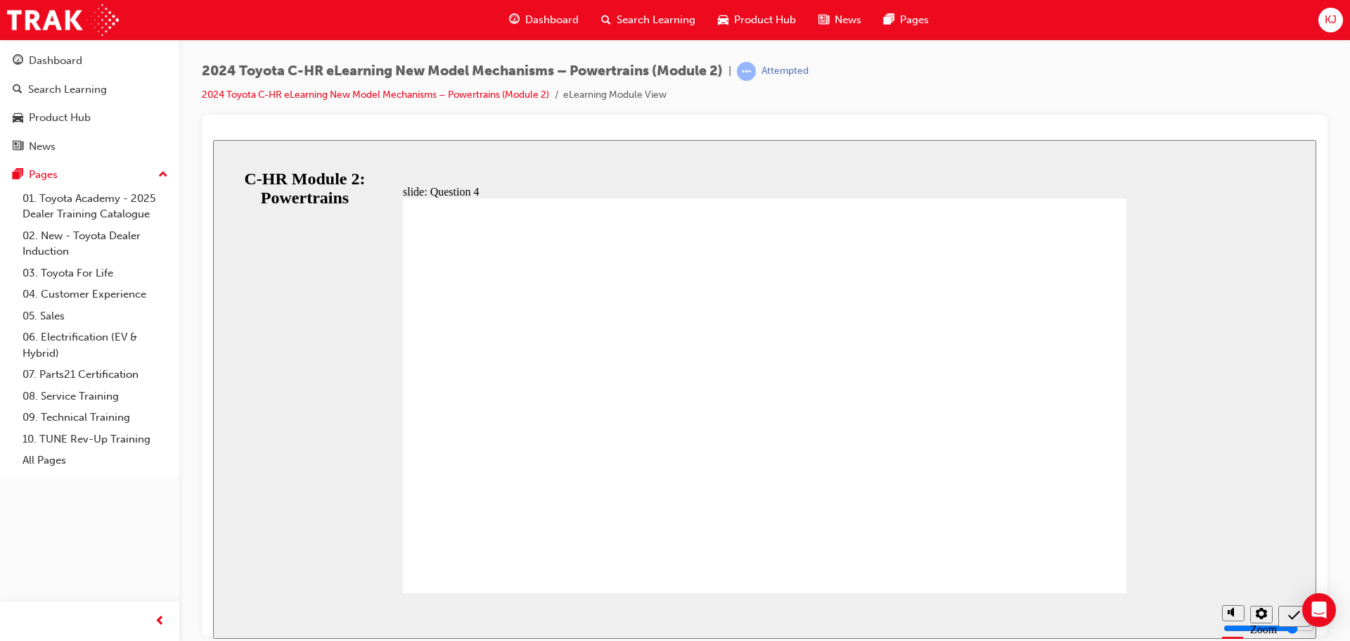
radio input "false"
radio input "true"
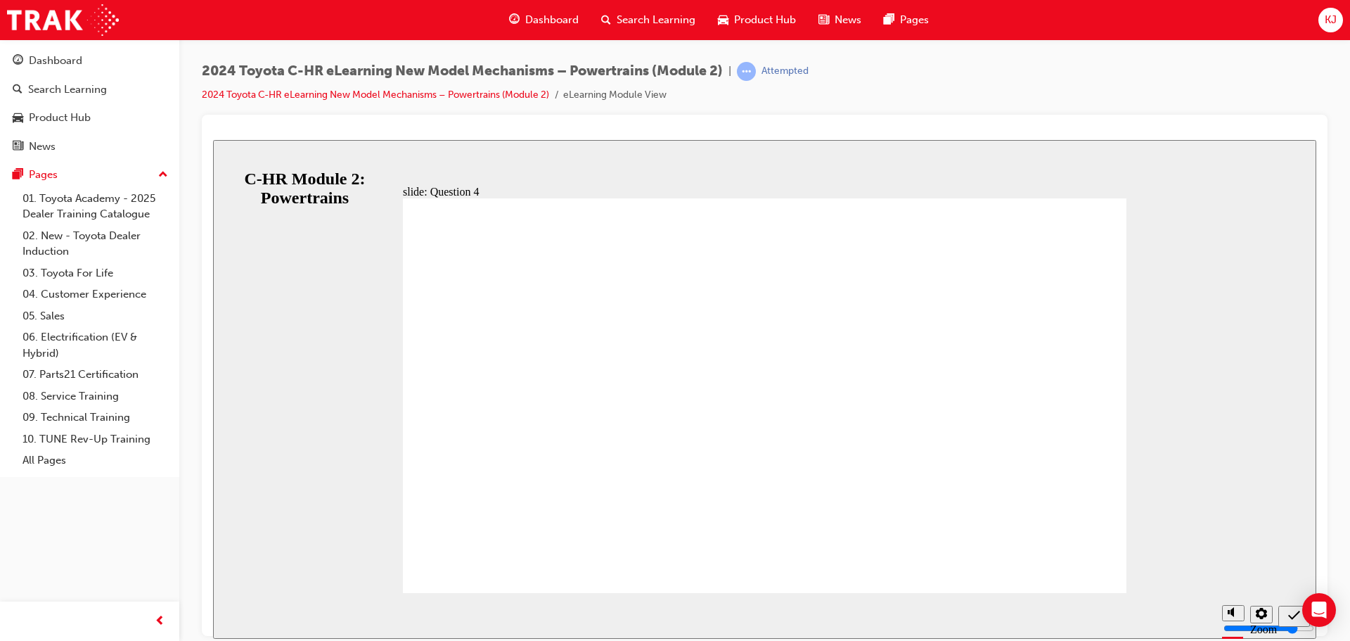
drag, startPoint x: 704, startPoint y: 498, endPoint x: 692, endPoint y: 510, distance: 16.9
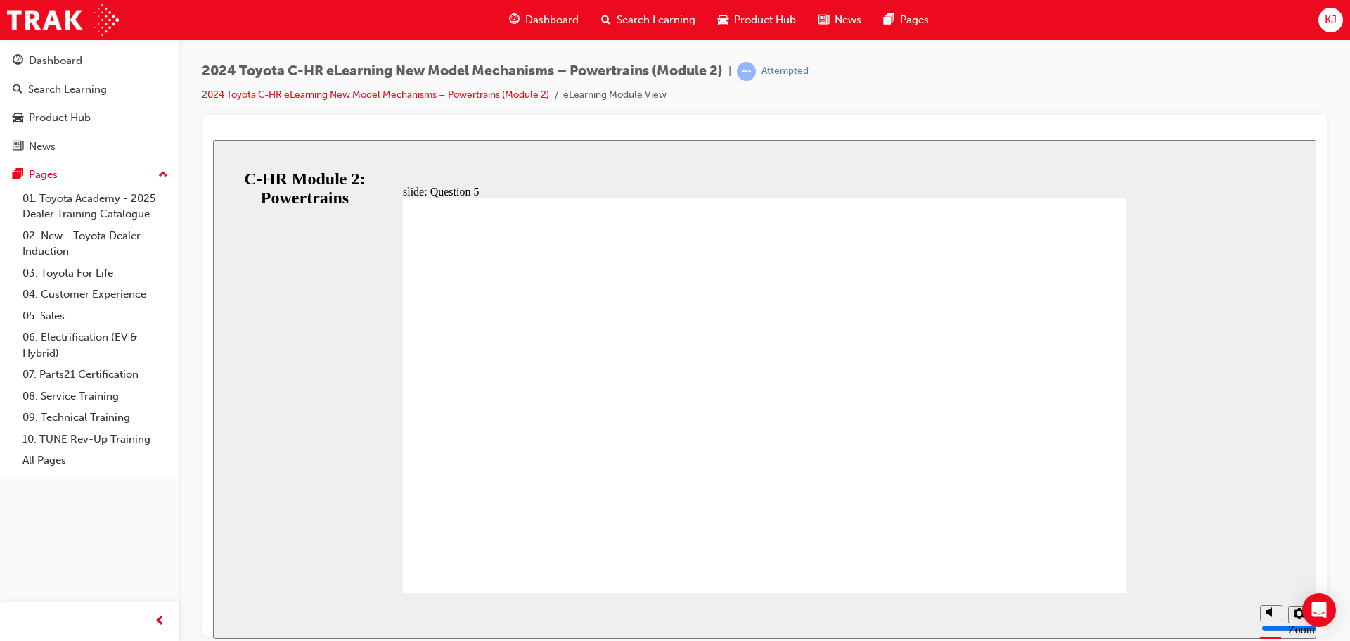
radio input "false"
radio input "true"
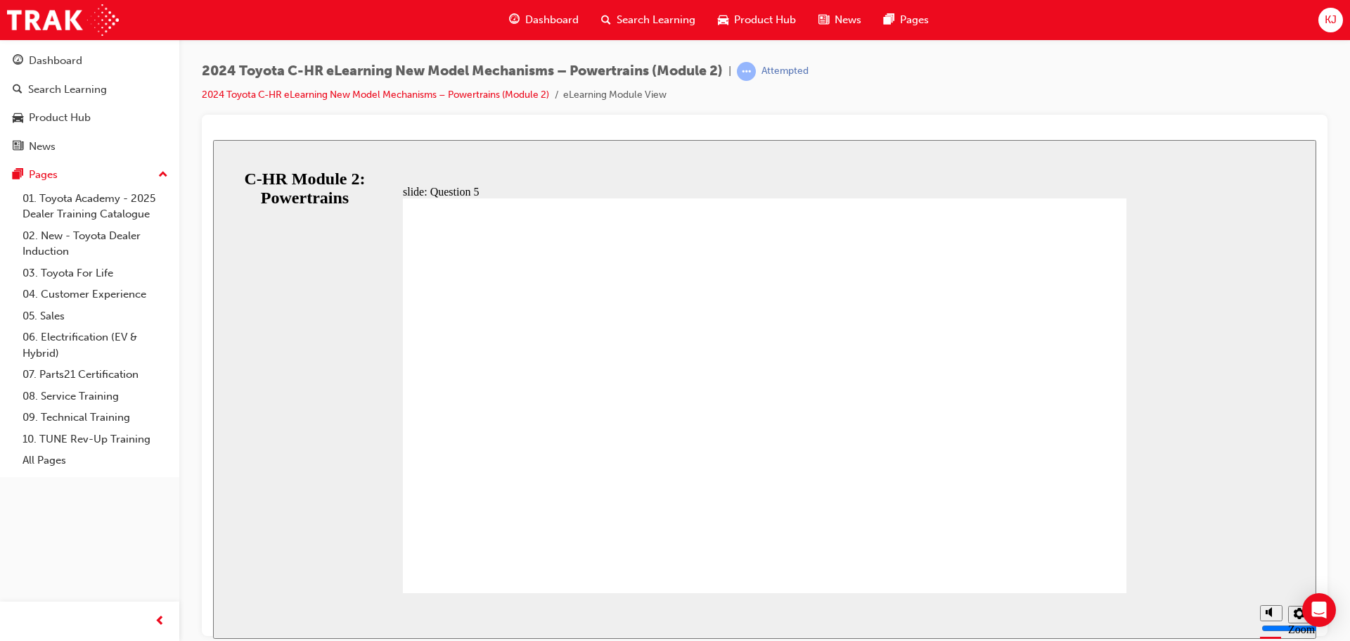
drag, startPoint x: 715, startPoint y: 505, endPoint x: 1077, endPoint y: 435, distance: 368.2
radio input "true"
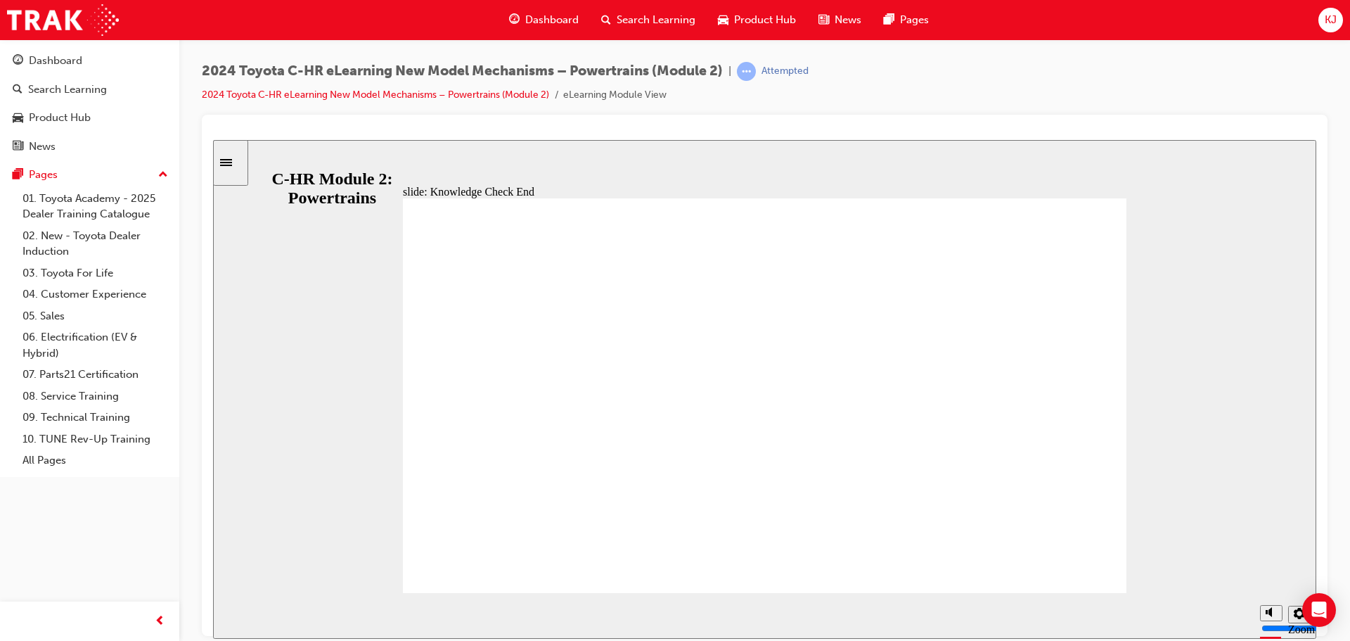
click at [237, 167] on div "Sidebar Toggle" at bounding box center [231, 162] width 24 height 11
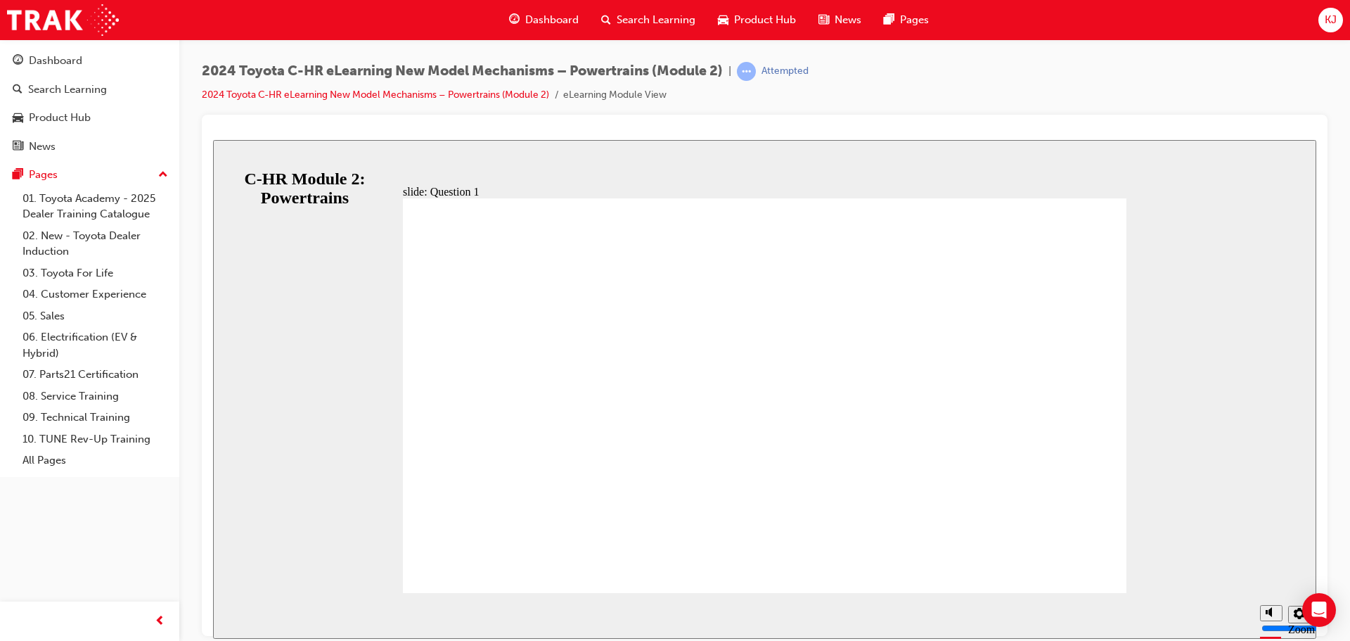
radio input "true"
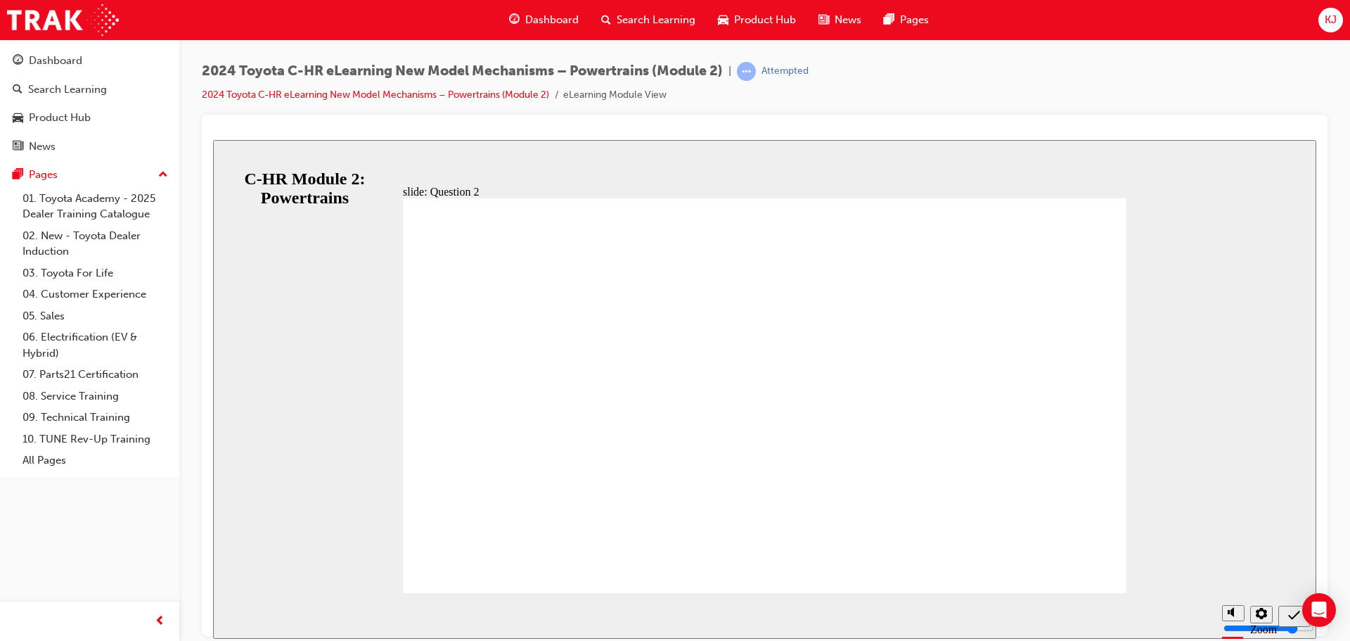
radio input "false"
radio input "true"
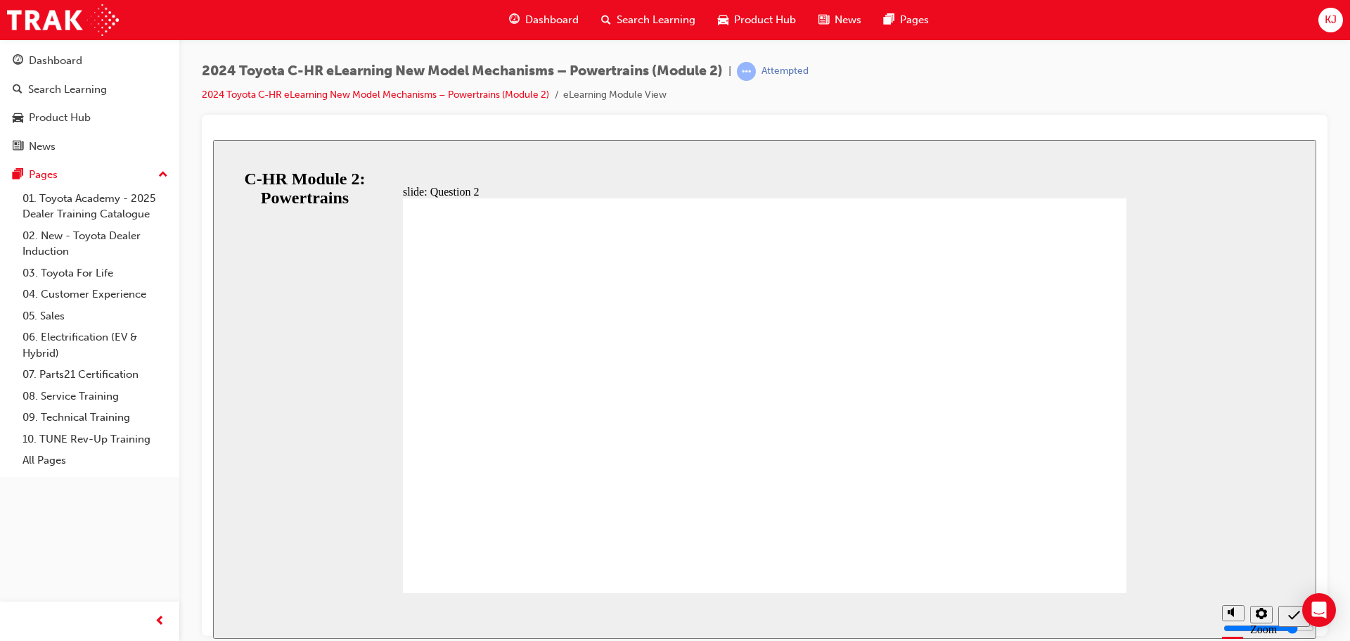
radio input "true"
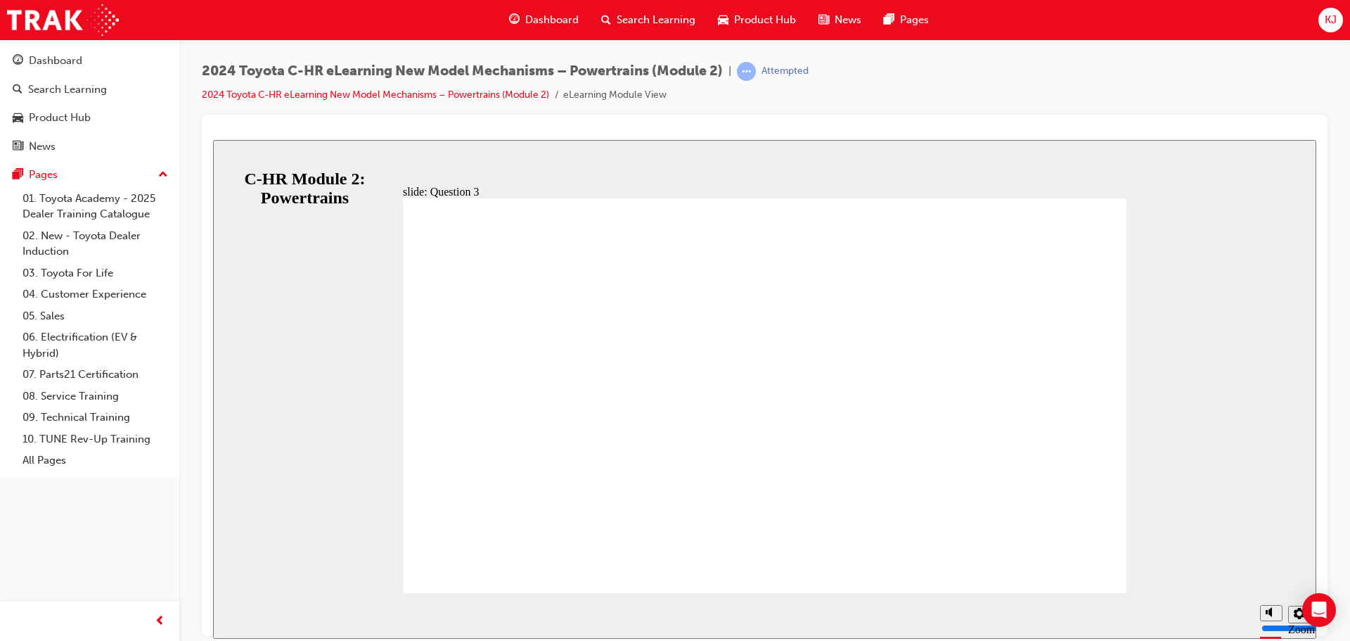
radio input "false"
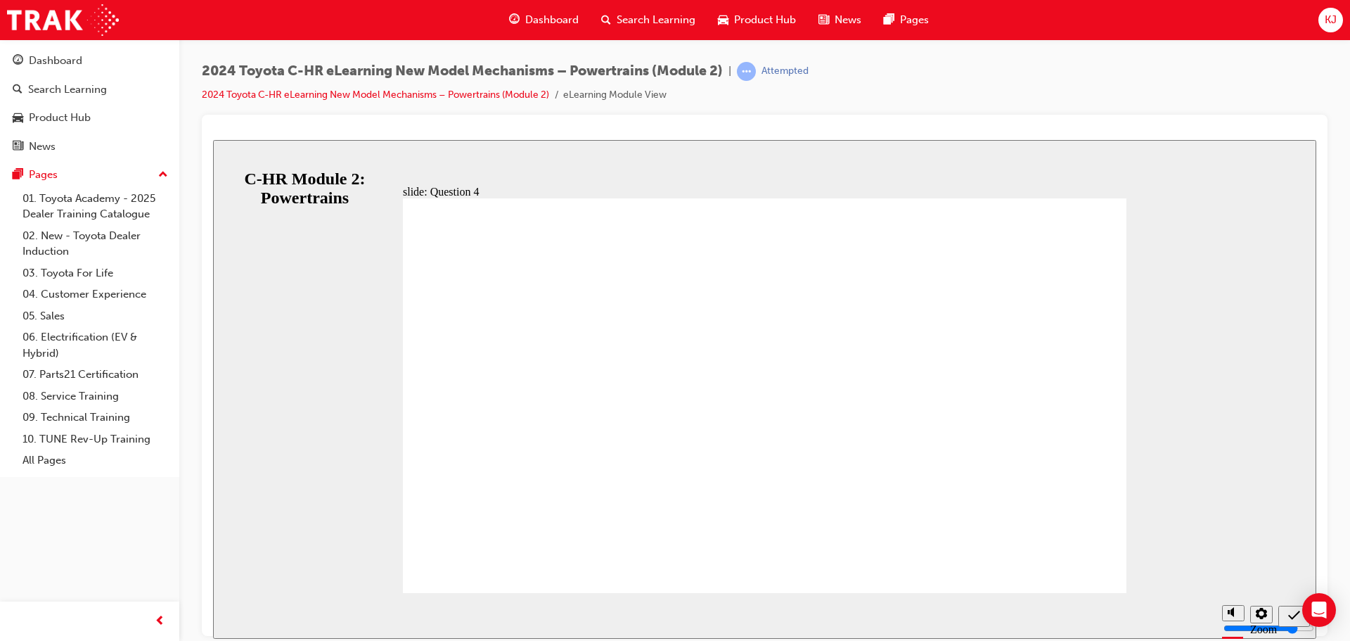
radio input "true"
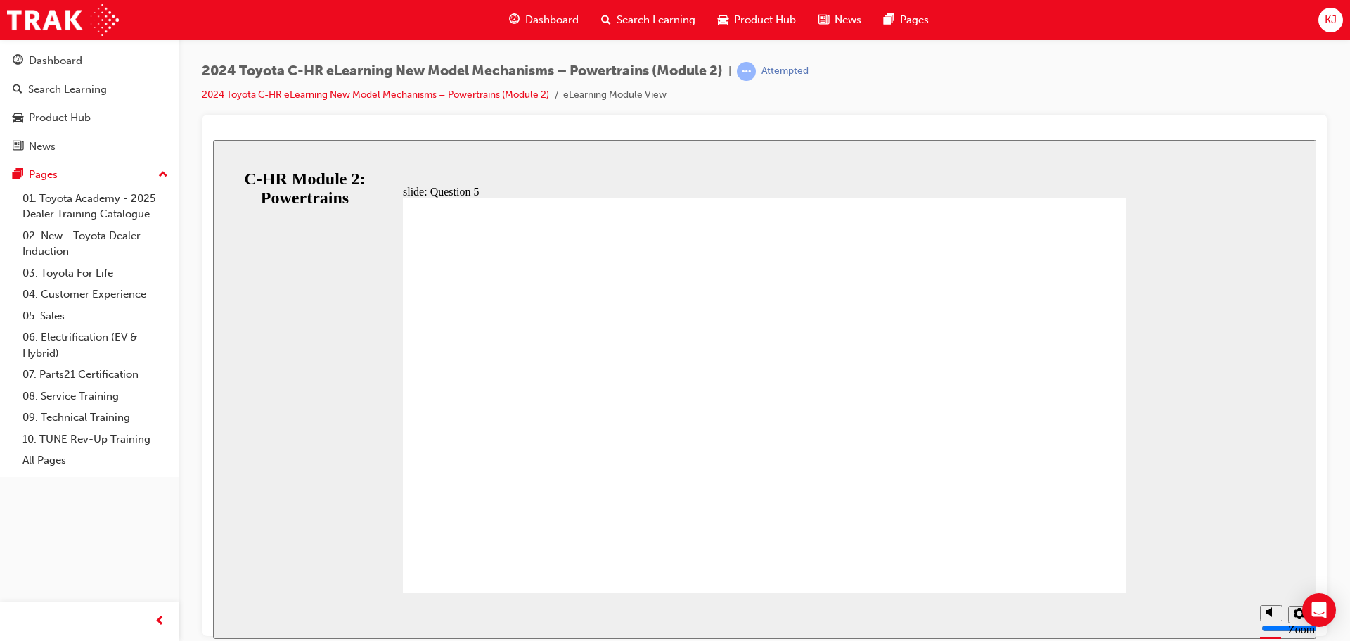
radio input "true"
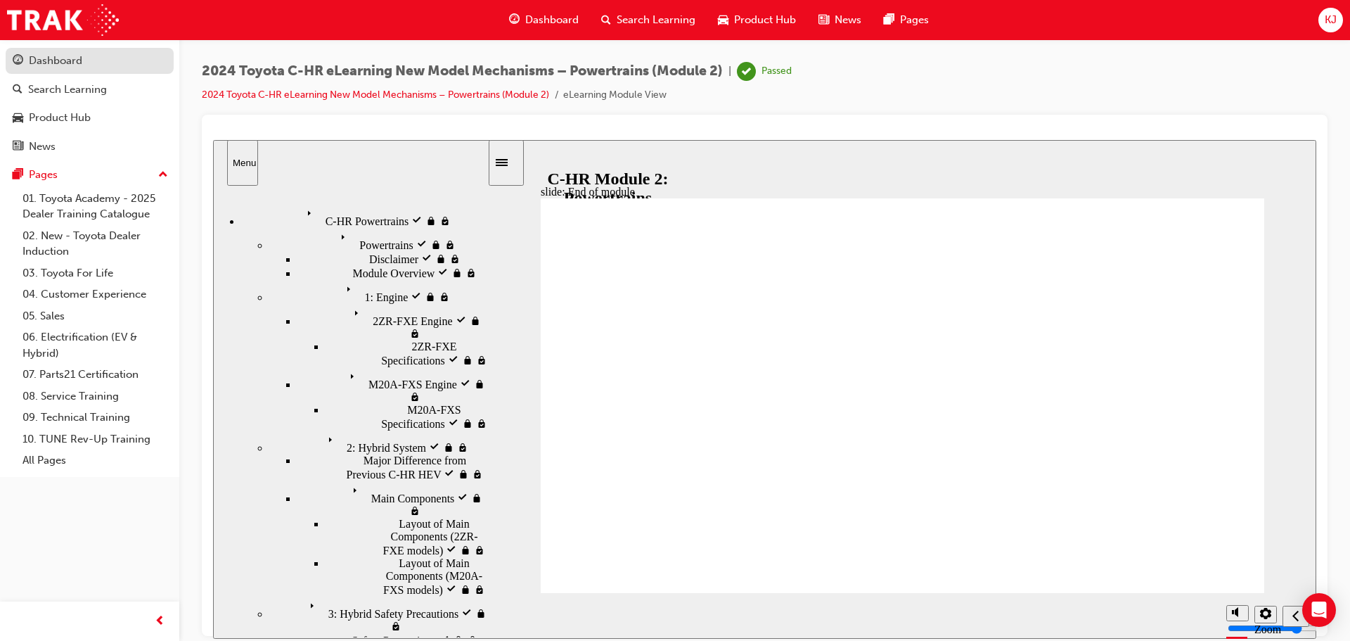
click at [92, 65] on div "Dashboard" at bounding box center [90, 61] width 154 height 18
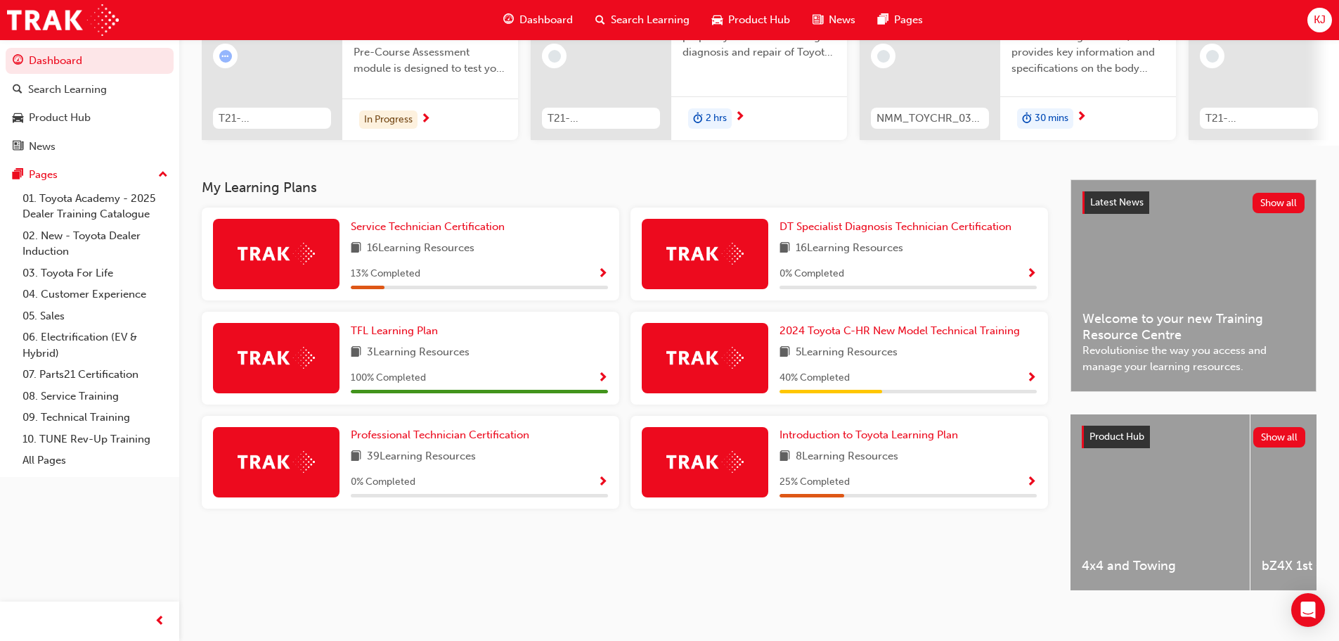
scroll to position [200, 0]
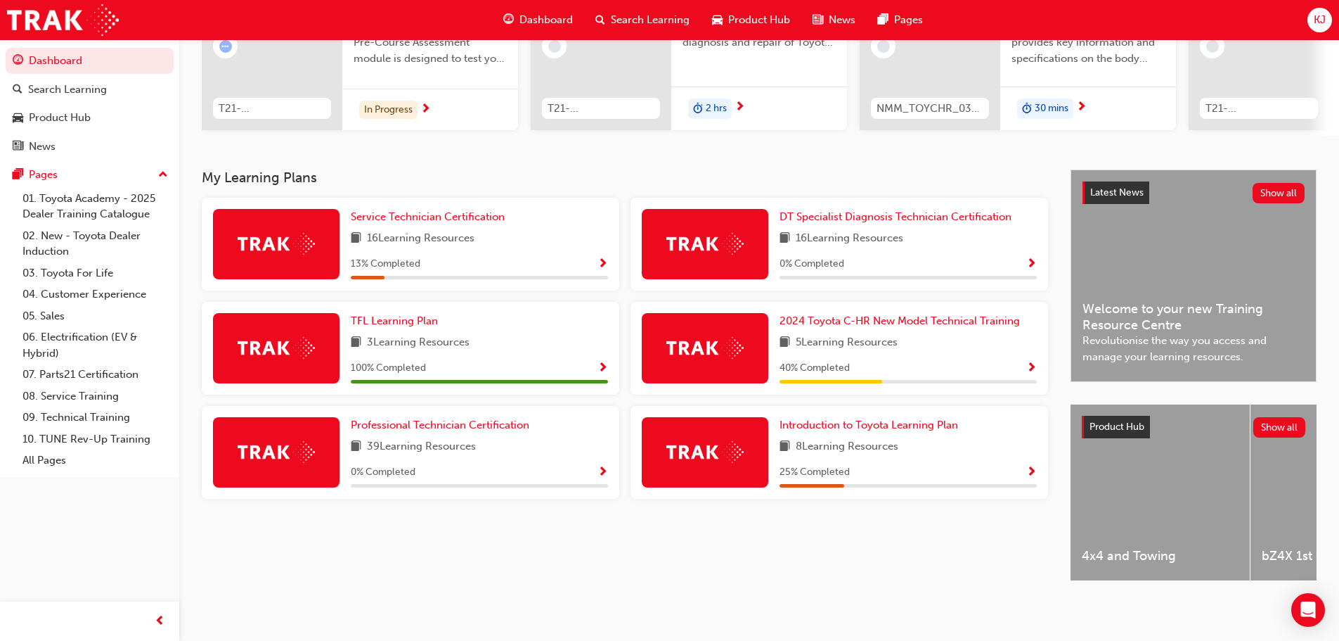
click at [850, 360] on span "40 % Completed" at bounding box center [815, 368] width 70 height 16
click at [882, 335] on span "5 Learning Resources" at bounding box center [847, 343] width 102 height 18
click at [852, 322] on div "2024 Toyota C-HR New Model Technical Training 5 Learning Resources 40 % Complet…" at bounding box center [908, 348] width 257 height 70
click at [835, 340] on span "5 Learning Resources" at bounding box center [847, 343] width 102 height 18
click at [703, 338] on img at bounding box center [705, 348] width 77 height 22
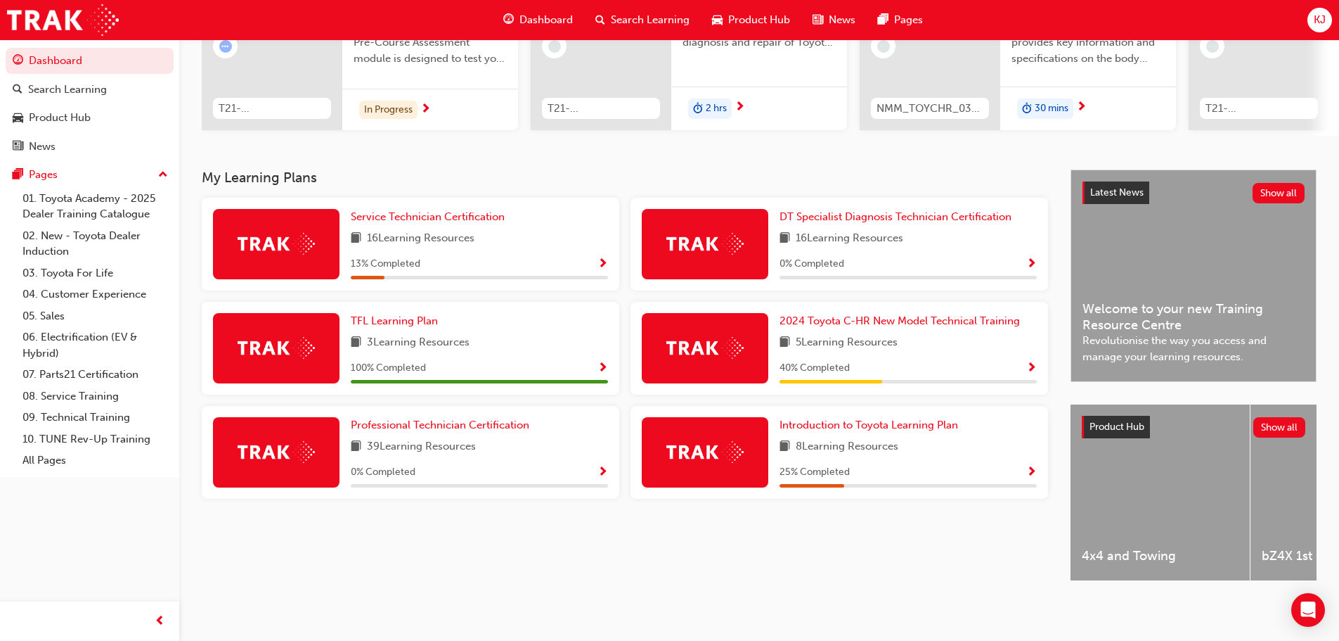
click at [1031, 364] on span "Show Progress" at bounding box center [1032, 368] width 11 height 13
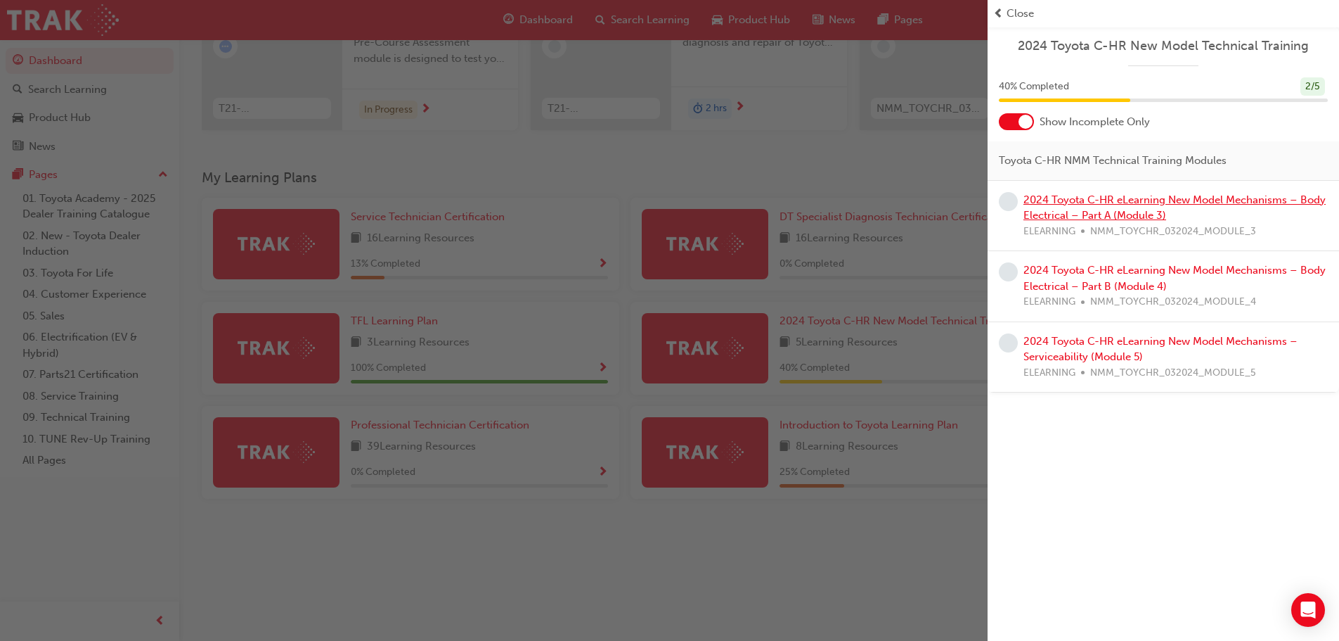
click at [1078, 200] on link "2024 Toyota C-HR eLearning New Model Mechanisms – Body Electrical – Part A (Mod…" at bounding box center [1175, 207] width 302 height 29
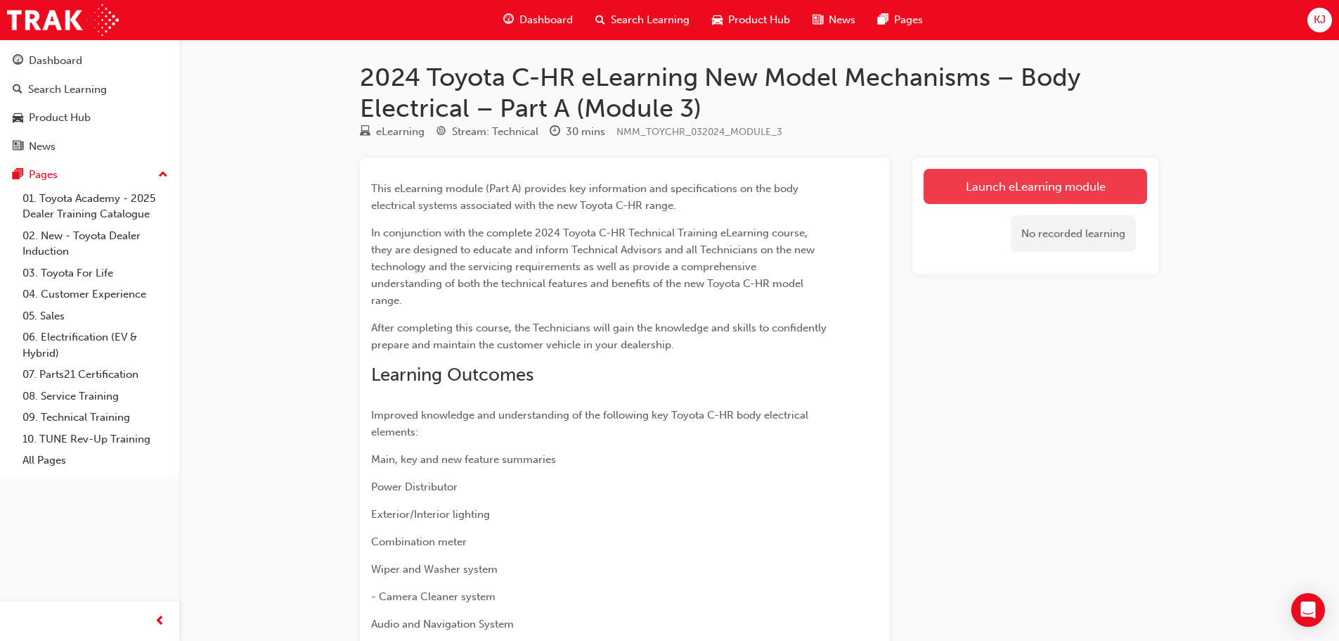
click at [939, 180] on link "Launch eLearning module" at bounding box center [1036, 186] width 224 height 35
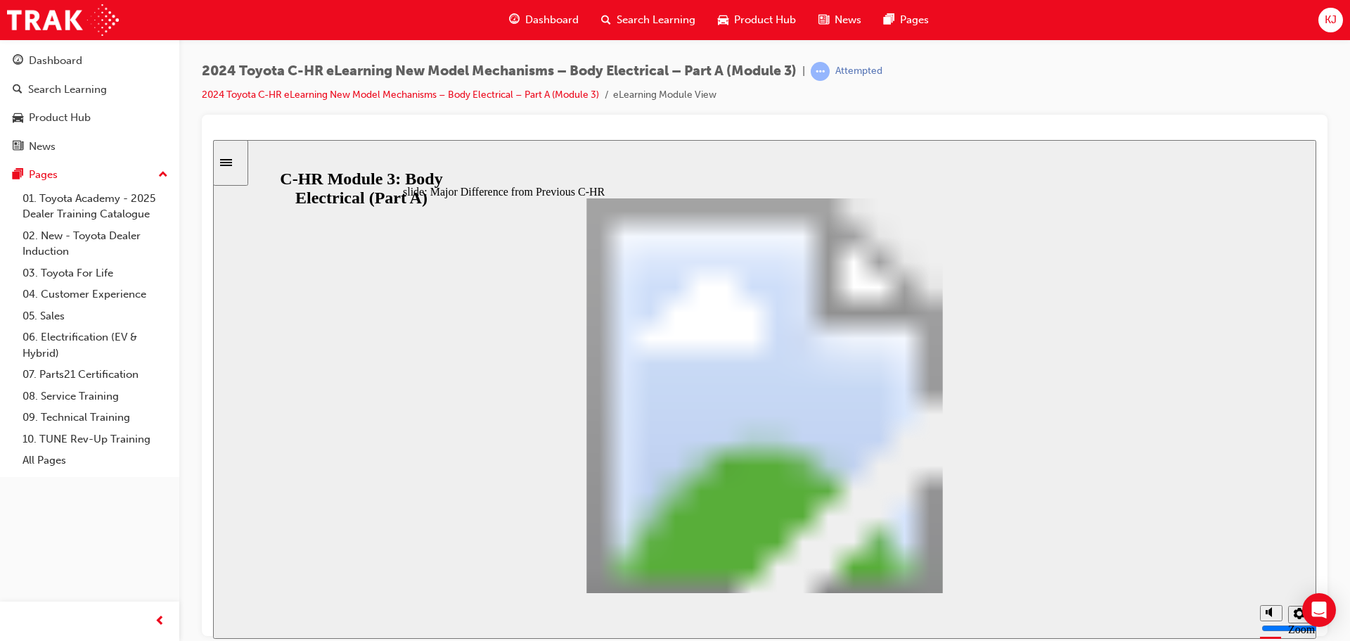
scroll to position [1155, 0]
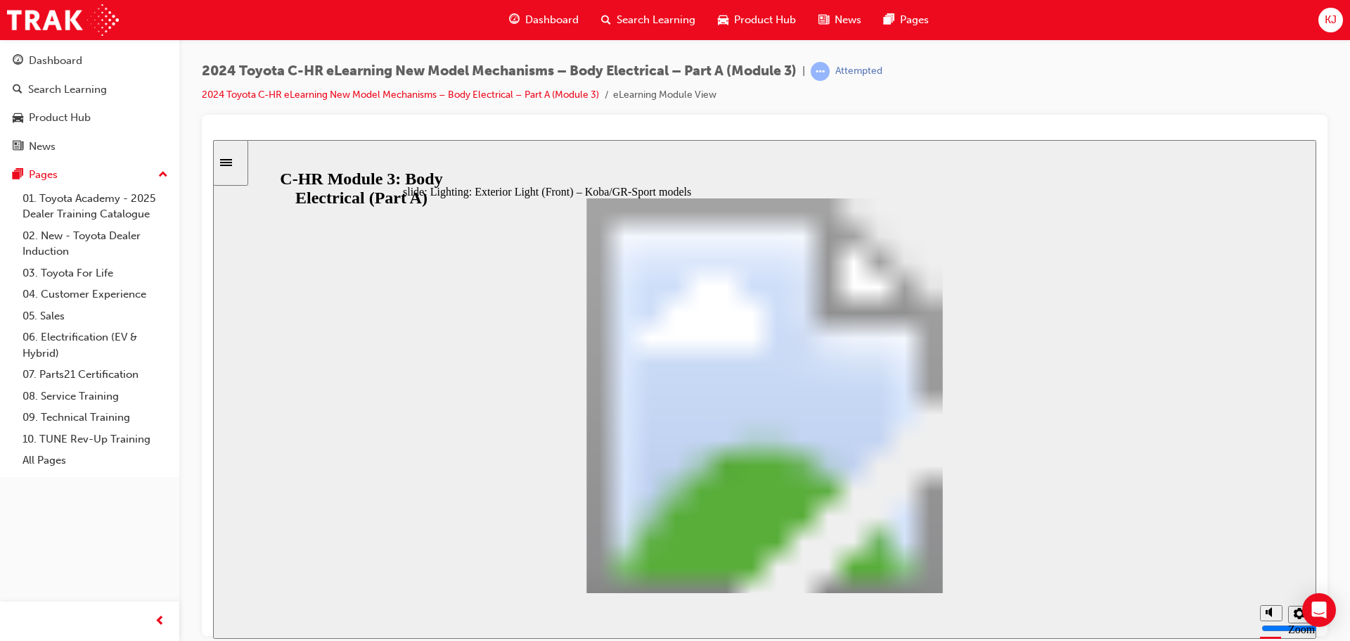
drag, startPoint x: 925, startPoint y: 579, endPoint x: 937, endPoint y: 573, distance: 13.5
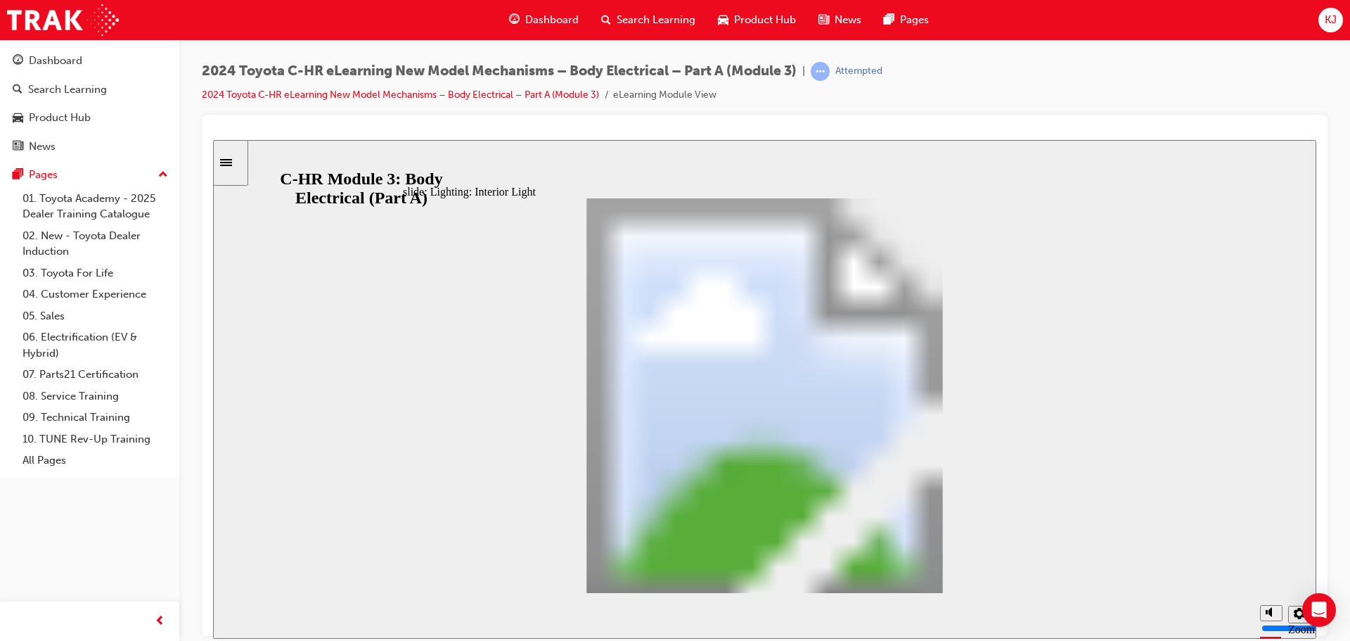
drag, startPoint x: 957, startPoint y: 584, endPoint x: 905, endPoint y: 586, distance: 52.1
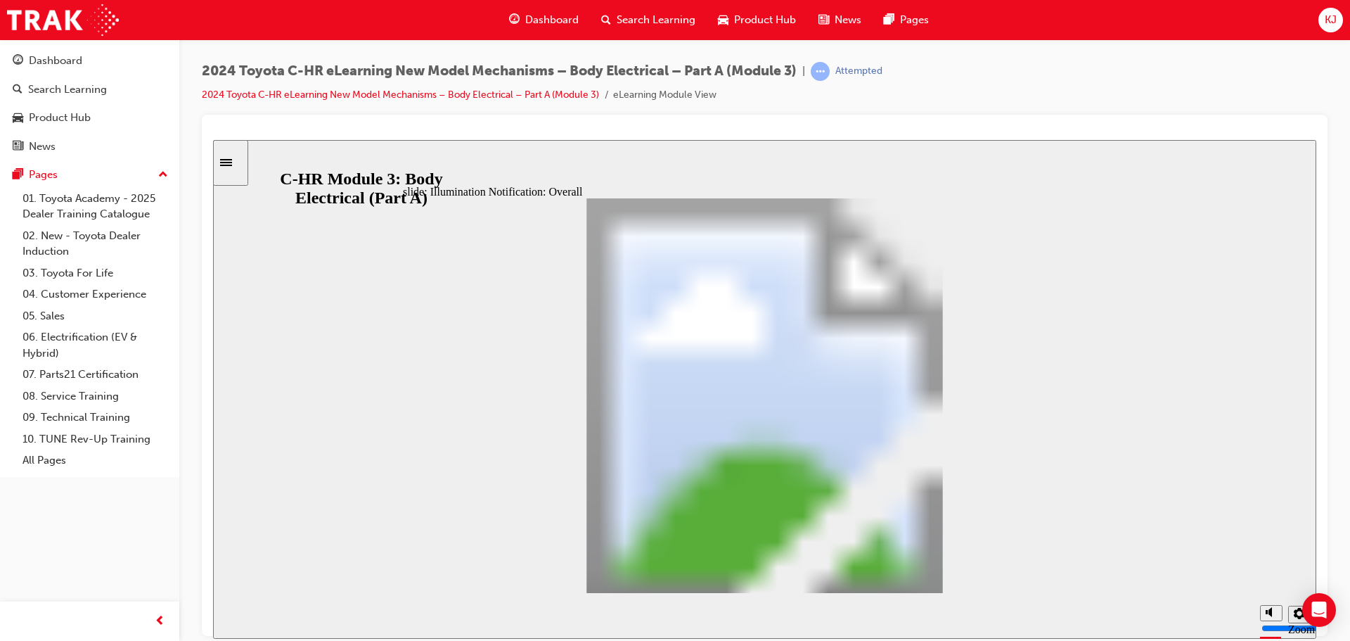
drag, startPoint x: 958, startPoint y: 572, endPoint x: 923, endPoint y: 572, distance: 35.2
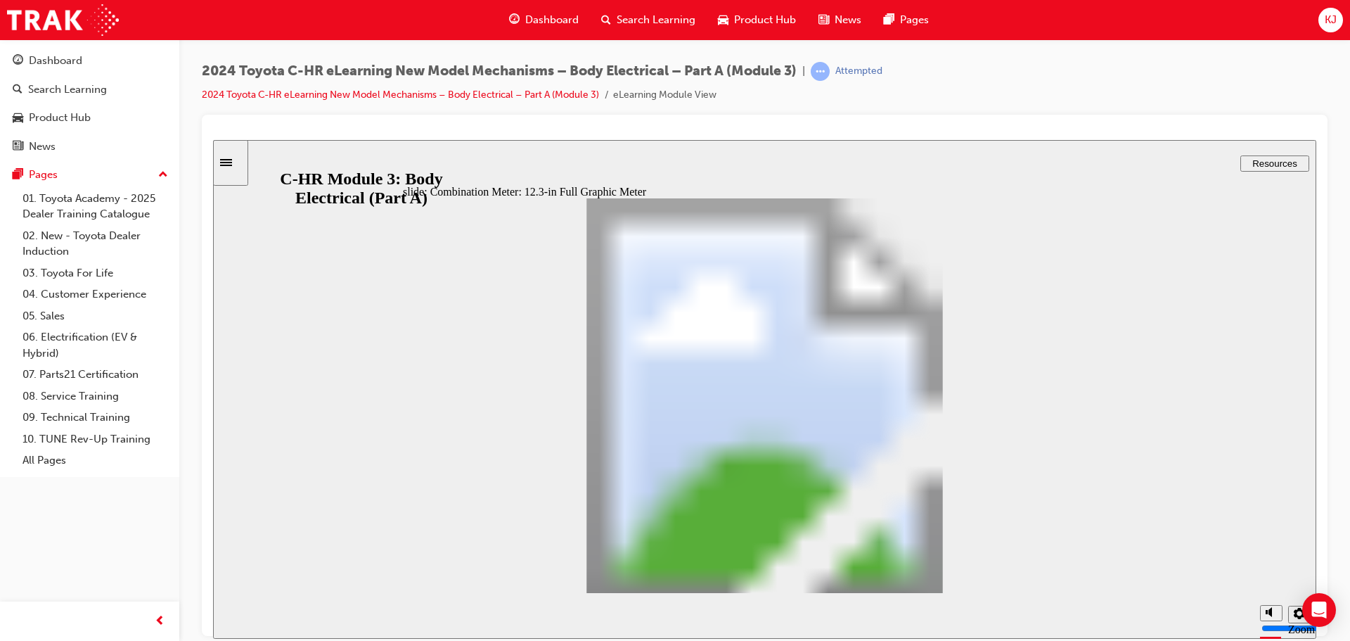
type input "3"
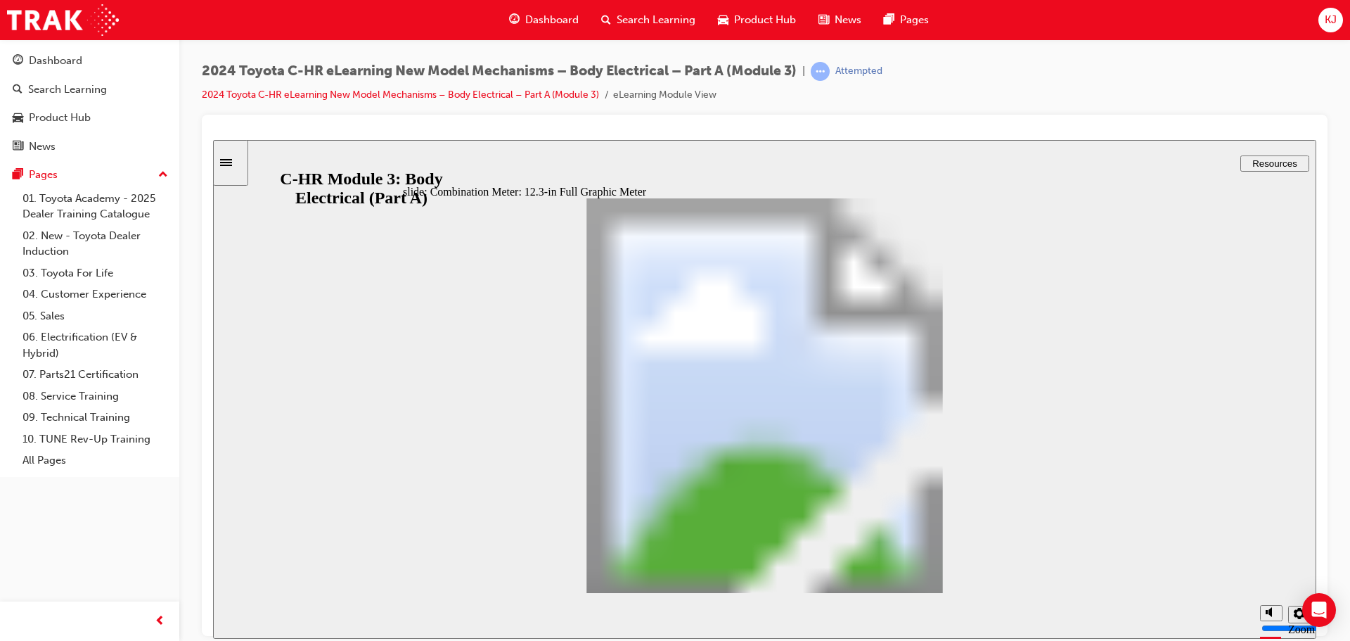
drag, startPoint x: 852, startPoint y: 262, endPoint x: 876, endPoint y: 262, distance: 23.9
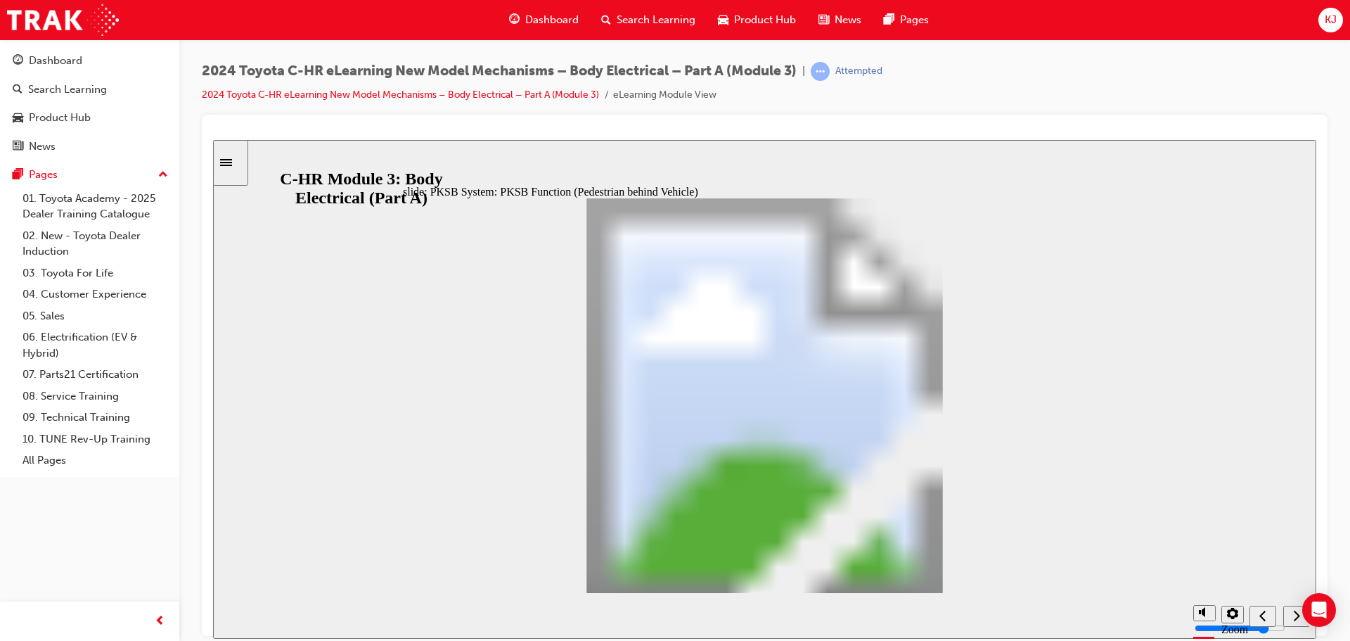
drag, startPoint x: 859, startPoint y: 235, endPoint x: 837, endPoint y: 236, distance: 21.1
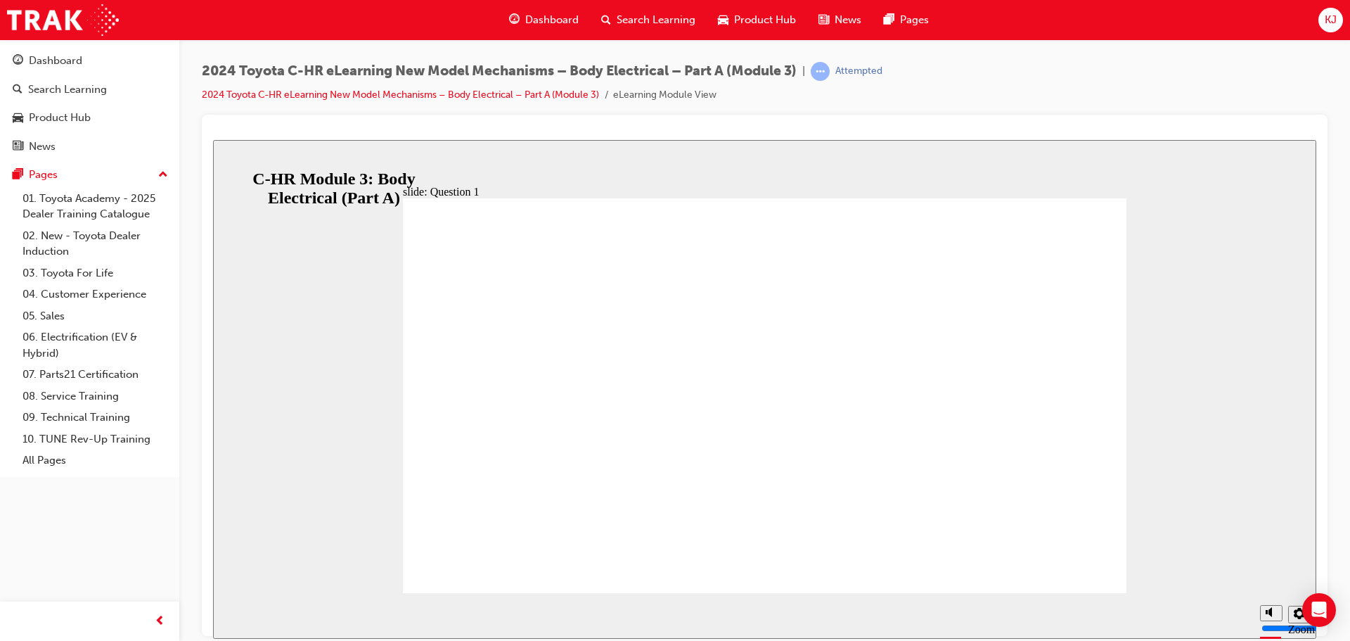
radio input "false"
radio input "true"
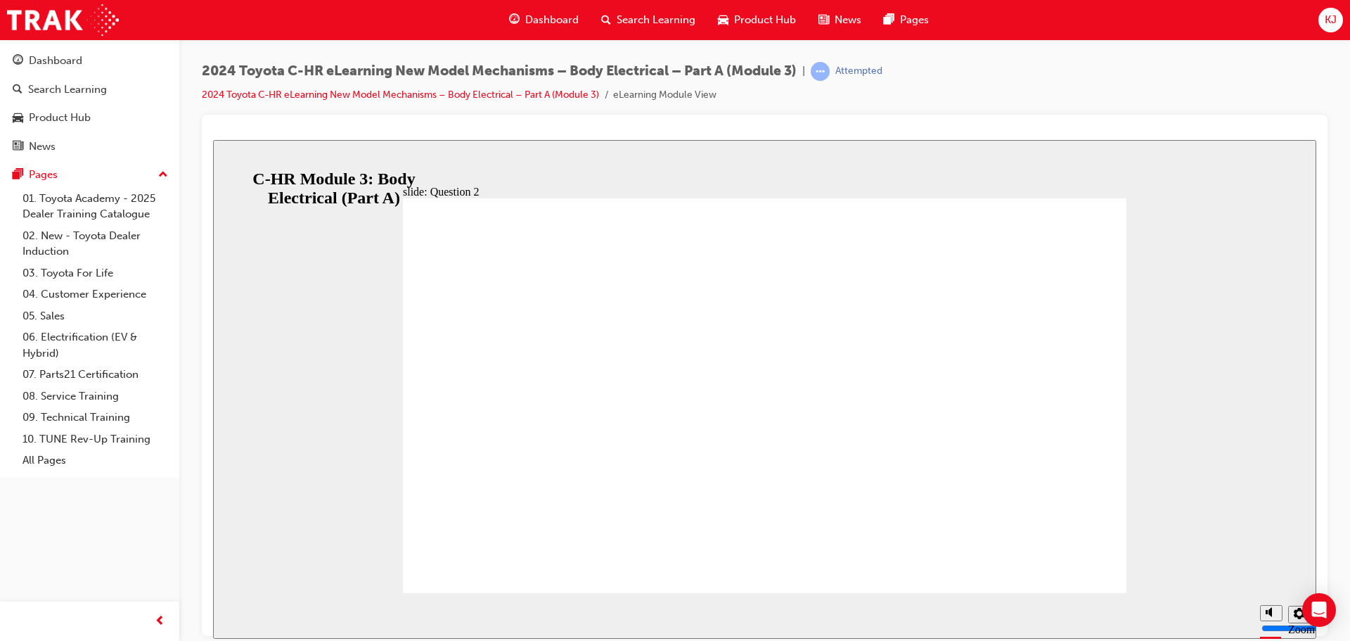
radio input "true"
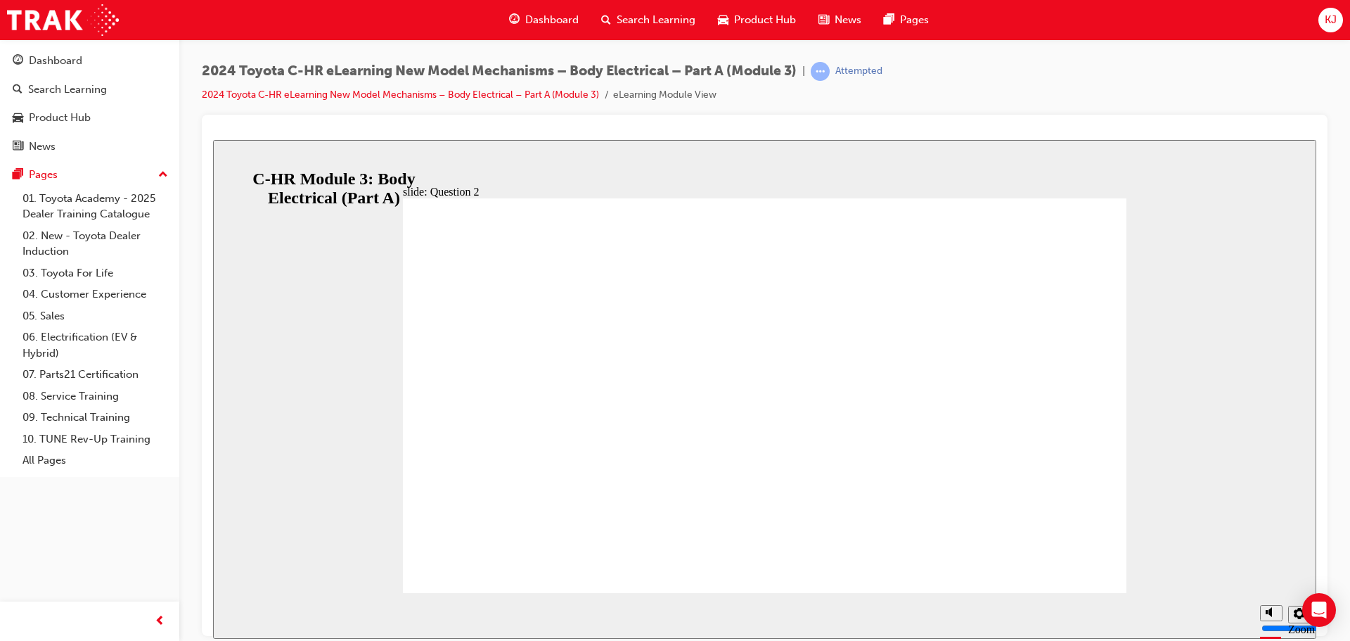
radio input "true"
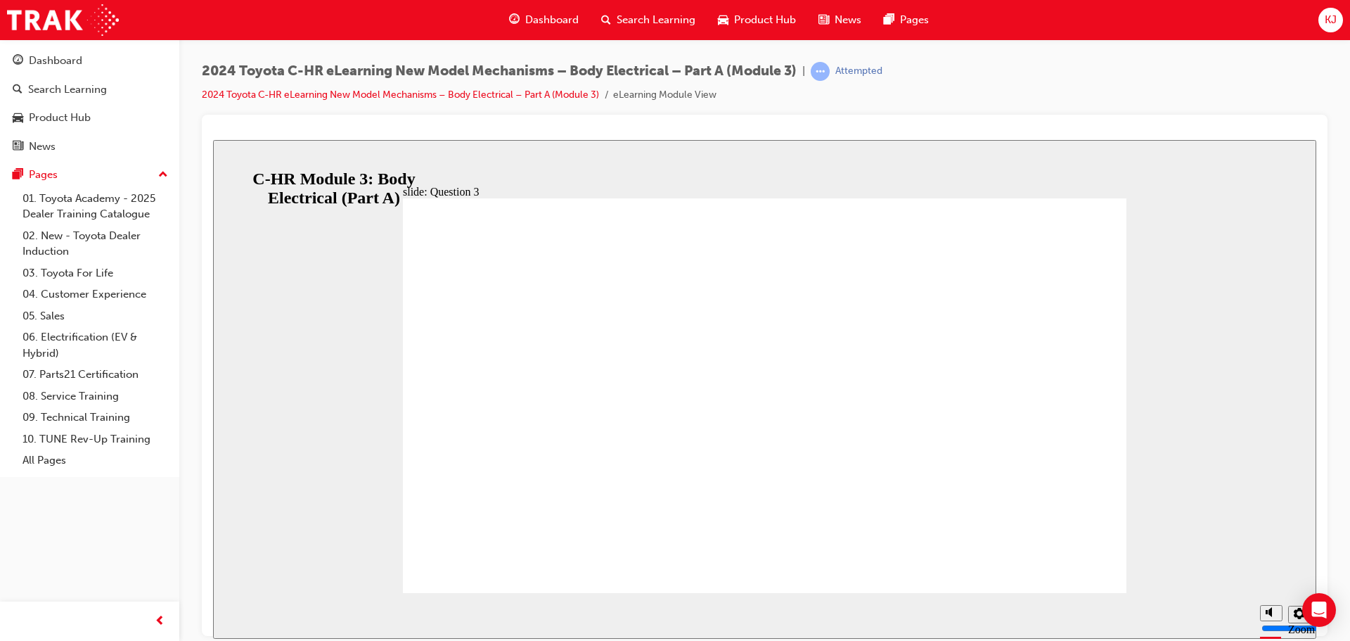
radio input "true"
drag, startPoint x: 782, startPoint y: 485, endPoint x: 656, endPoint y: 459, distance: 128.5
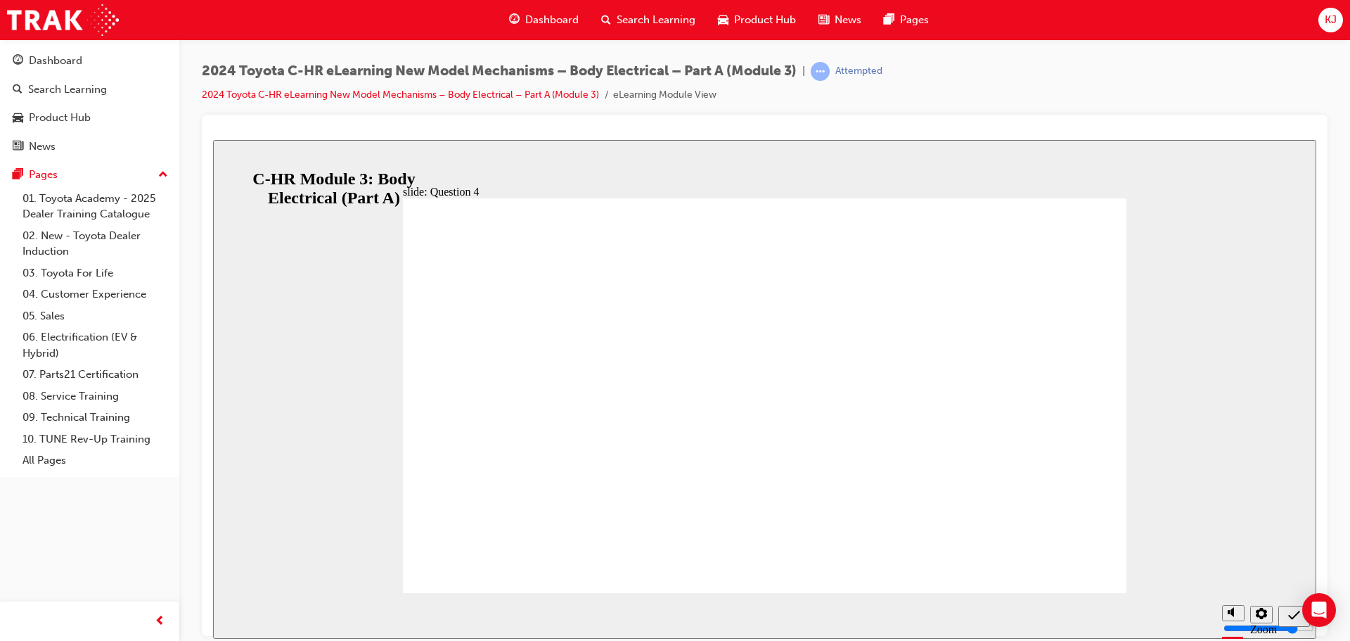
radio input "false"
radio input "true"
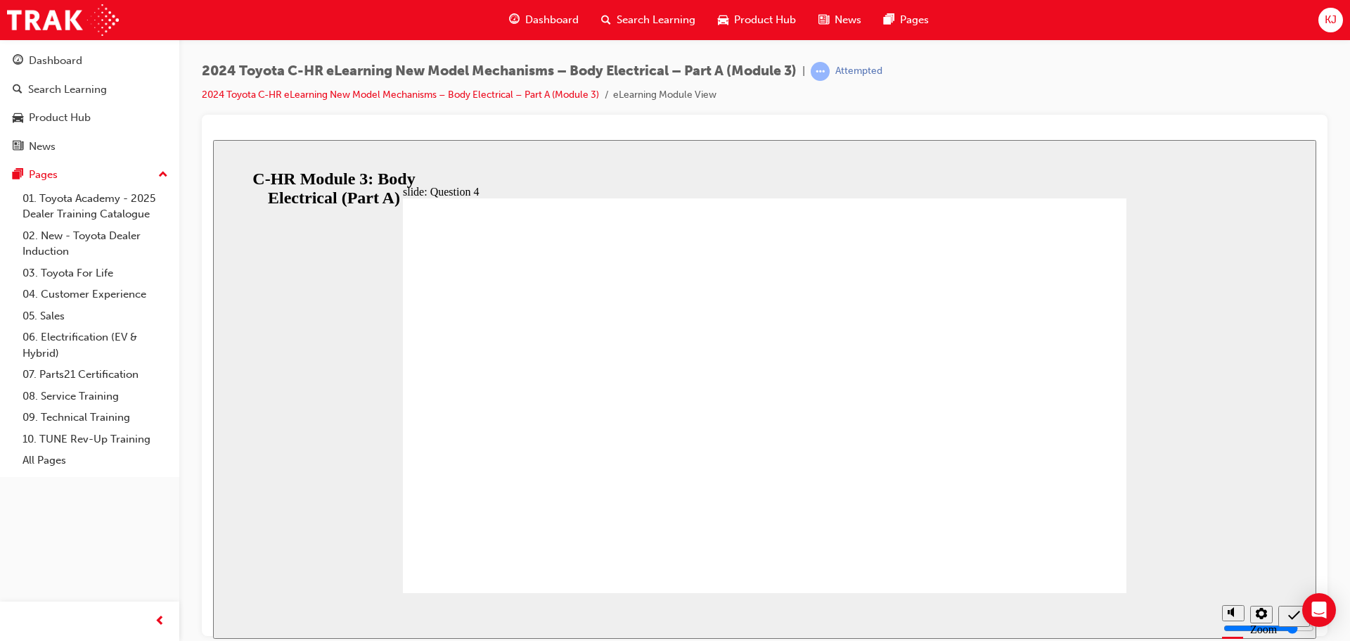
radio input "true"
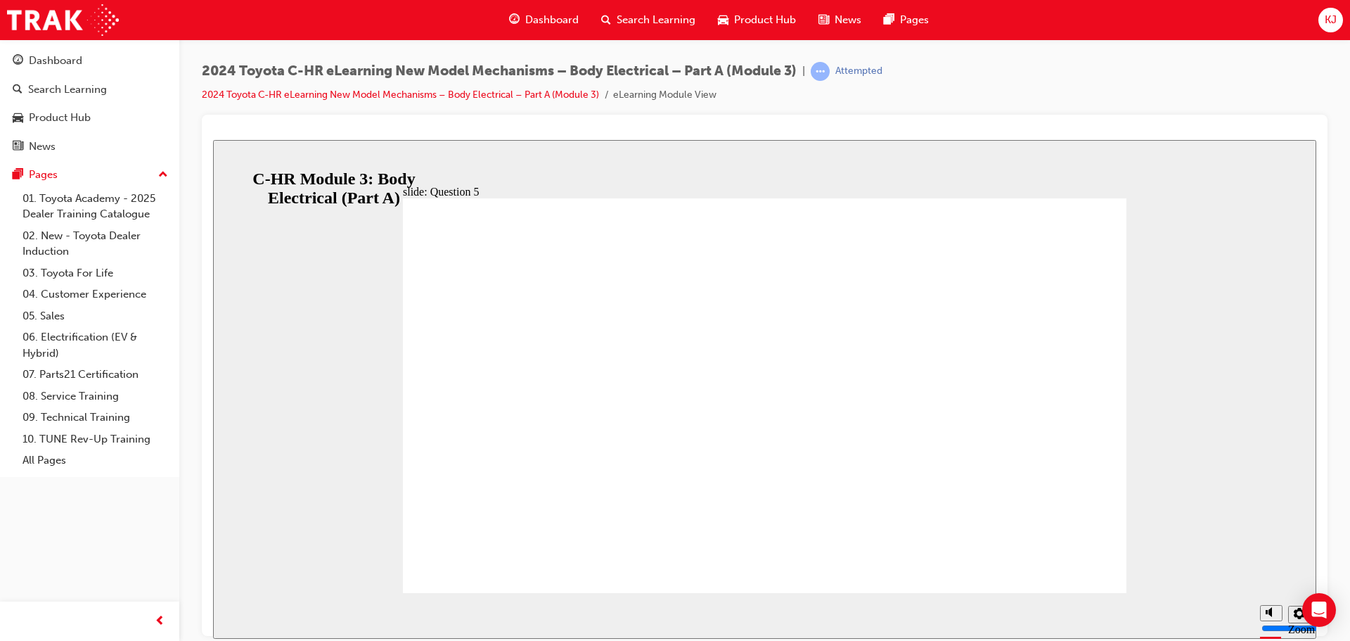
click at [232, 165] on icon "Sidebar Toggle" at bounding box center [226, 161] width 12 height 7
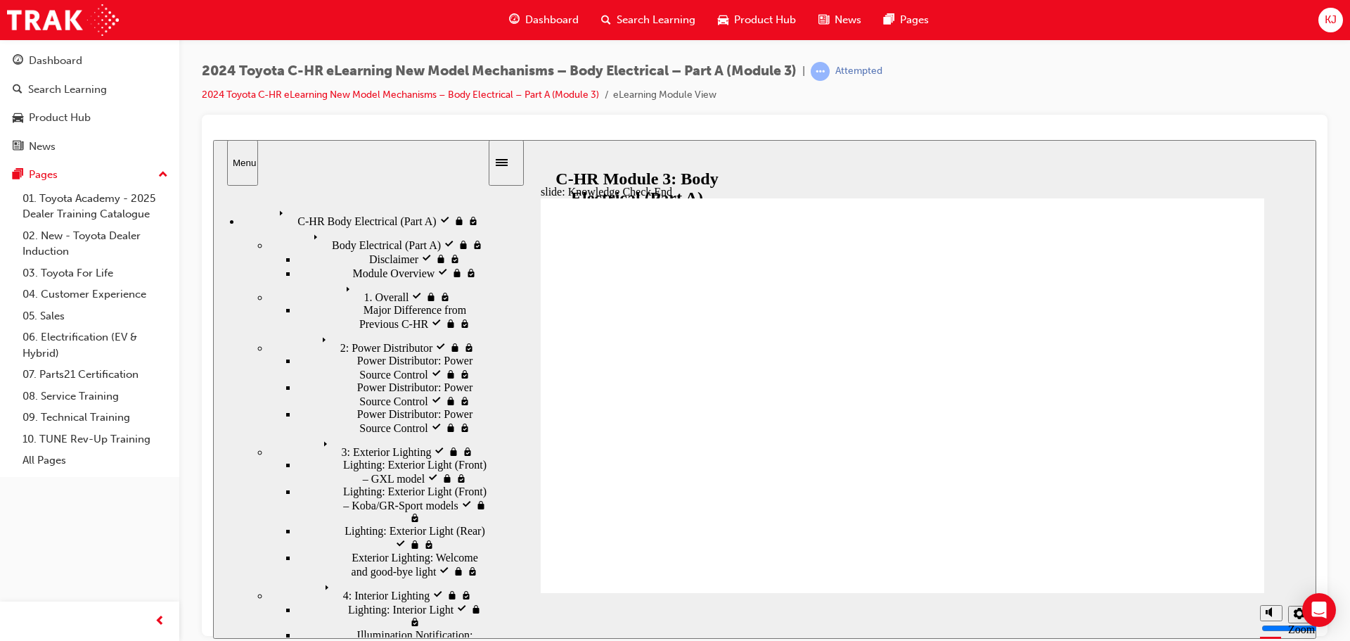
click at [508, 160] on icon "Sidebar Toggle" at bounding box center [502, 161] width 12 height 7
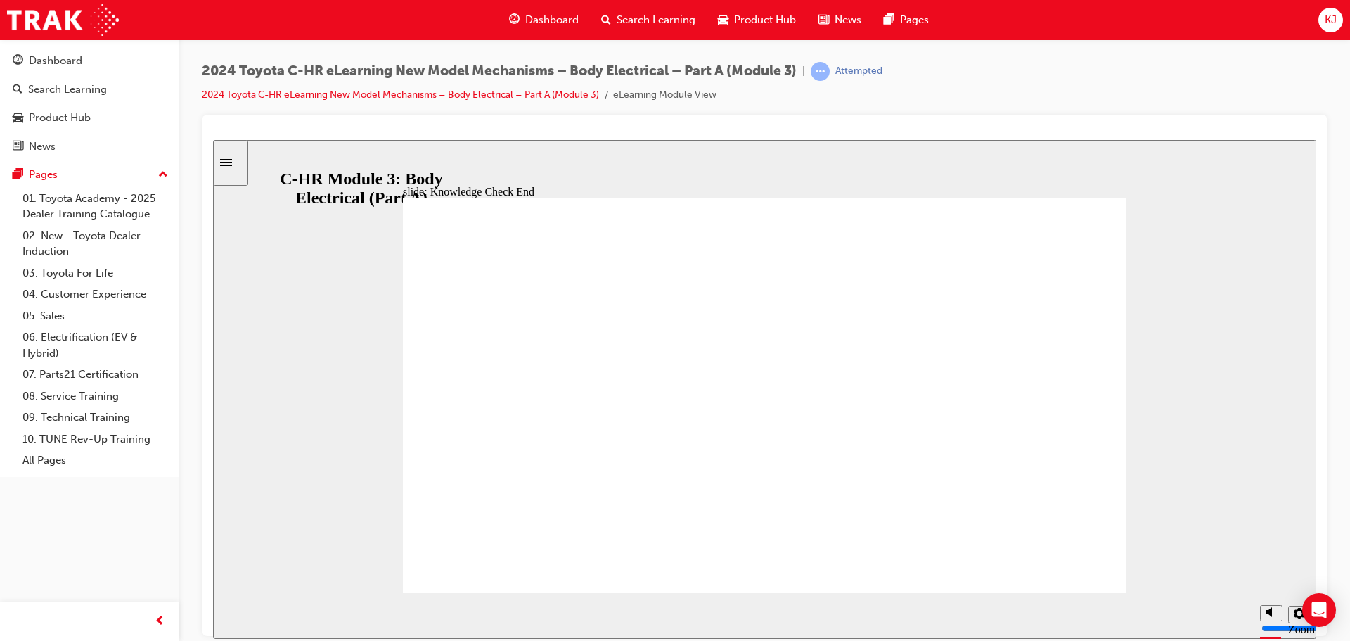
drag, startPoint x: 900, startPoint y: 447, endPoint x: 920, endPoint y: 450, distance: 20.6
click at [233, 164] on icon "Sidebar Toggle" at bounding box center [230, 161] width 21 height 8
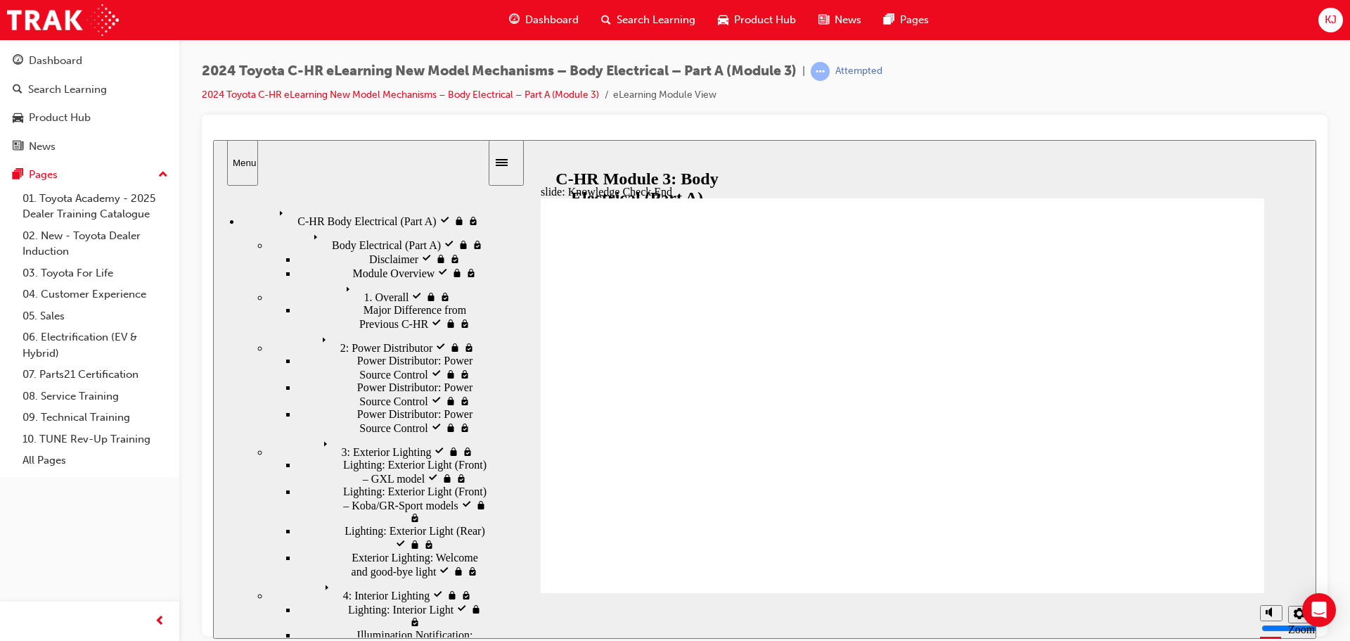
drag, startPoint x: 691, startPoint y: 367, endPoint x: 684, endPoint y: 361, distance: 9.5
click at [508, 165] on icon "Sidebar Toggle" at bounding box center [502, 161] width 12 height 7
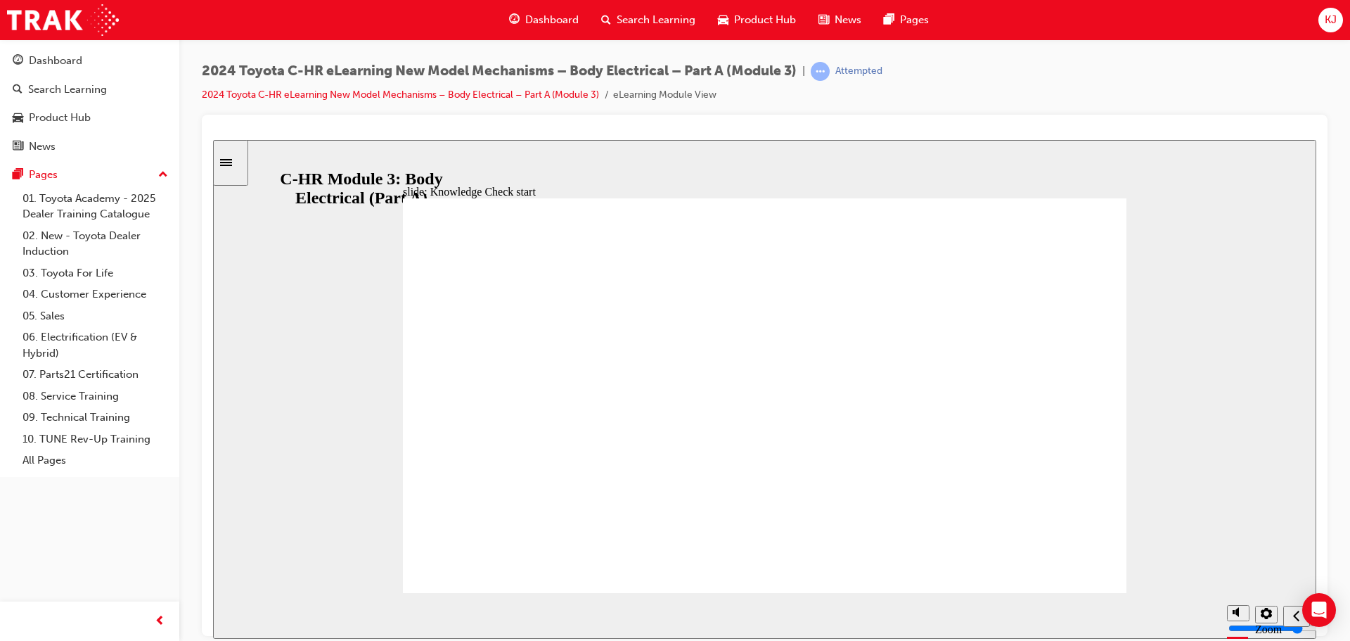
radio input "true"
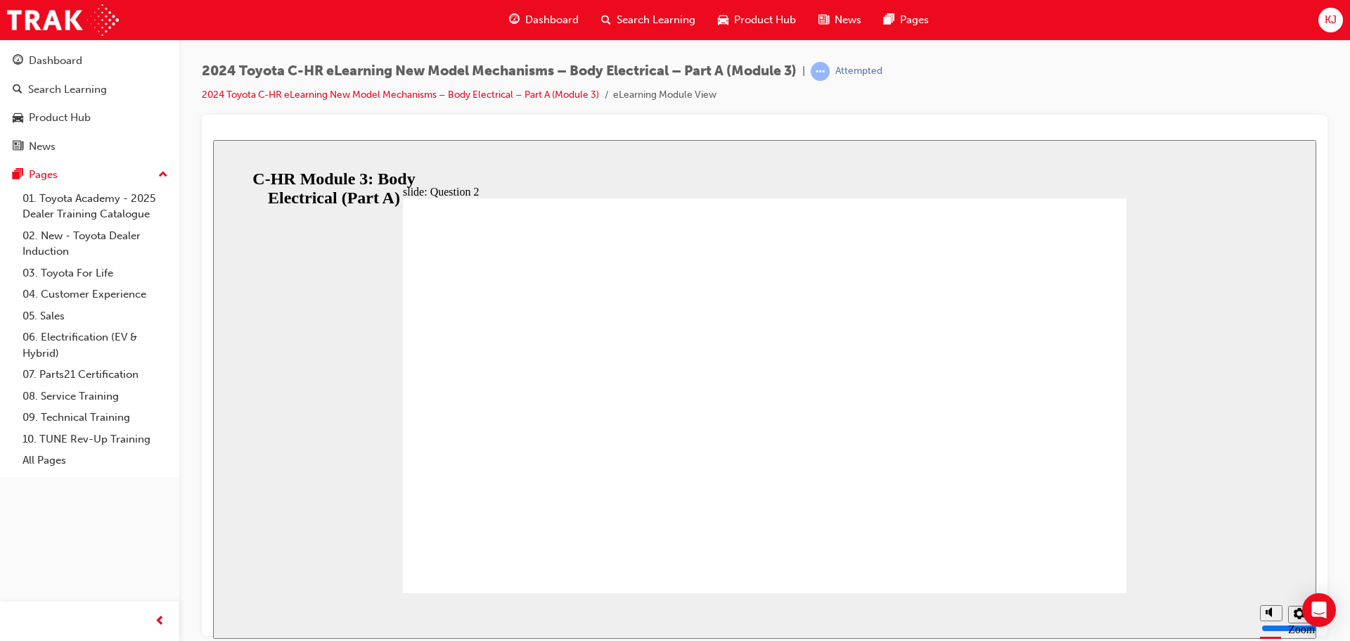
radio input "true"
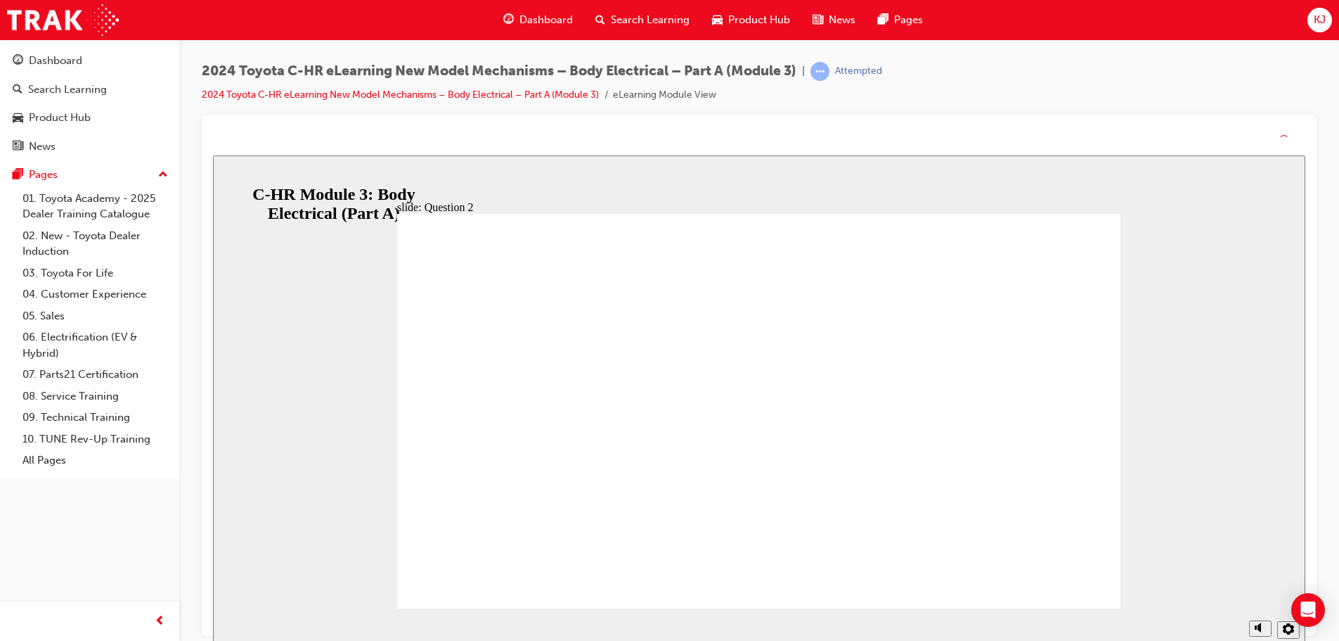
drag, startPoint x: 797, startPoint y: 485, endPoint x: 795, endPoint y: 469, distance: 16.3
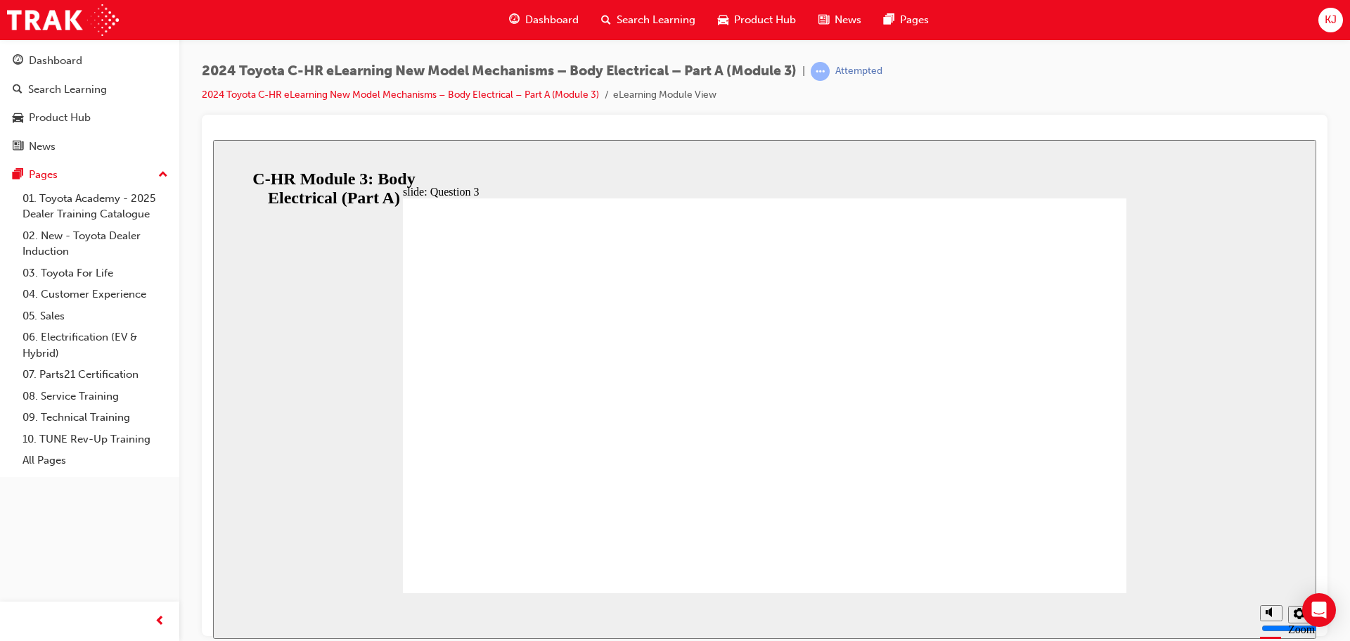
radio input "true"
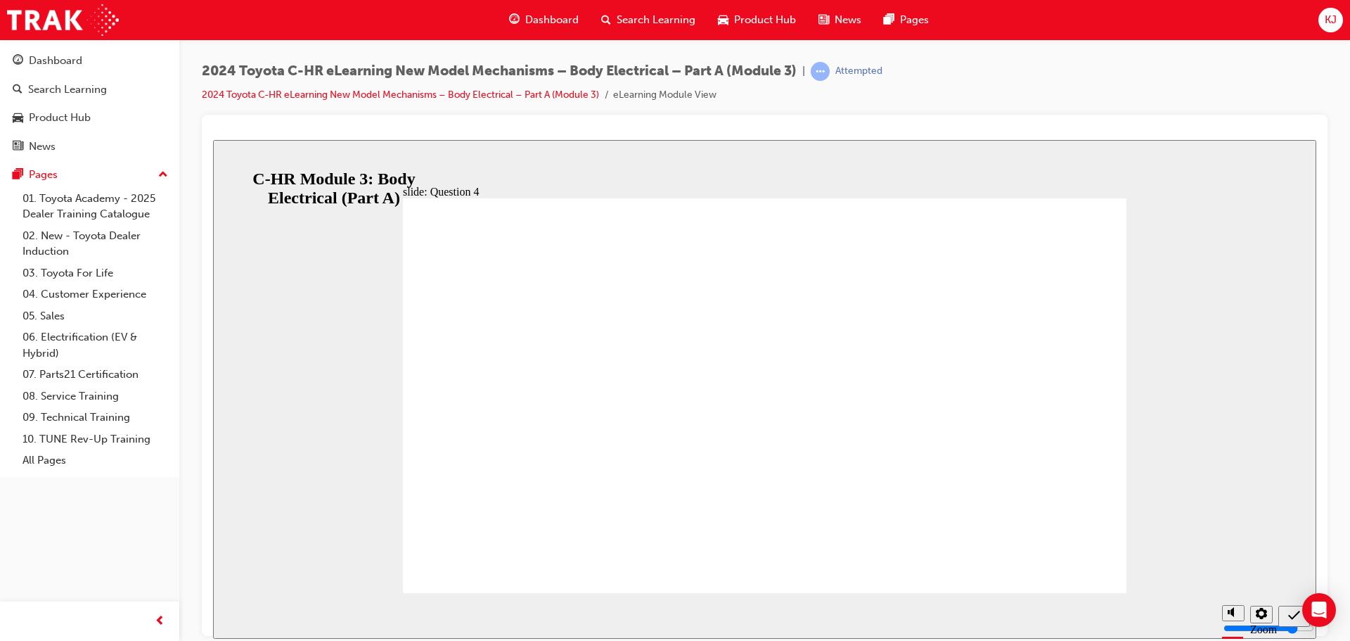
radio input "true"
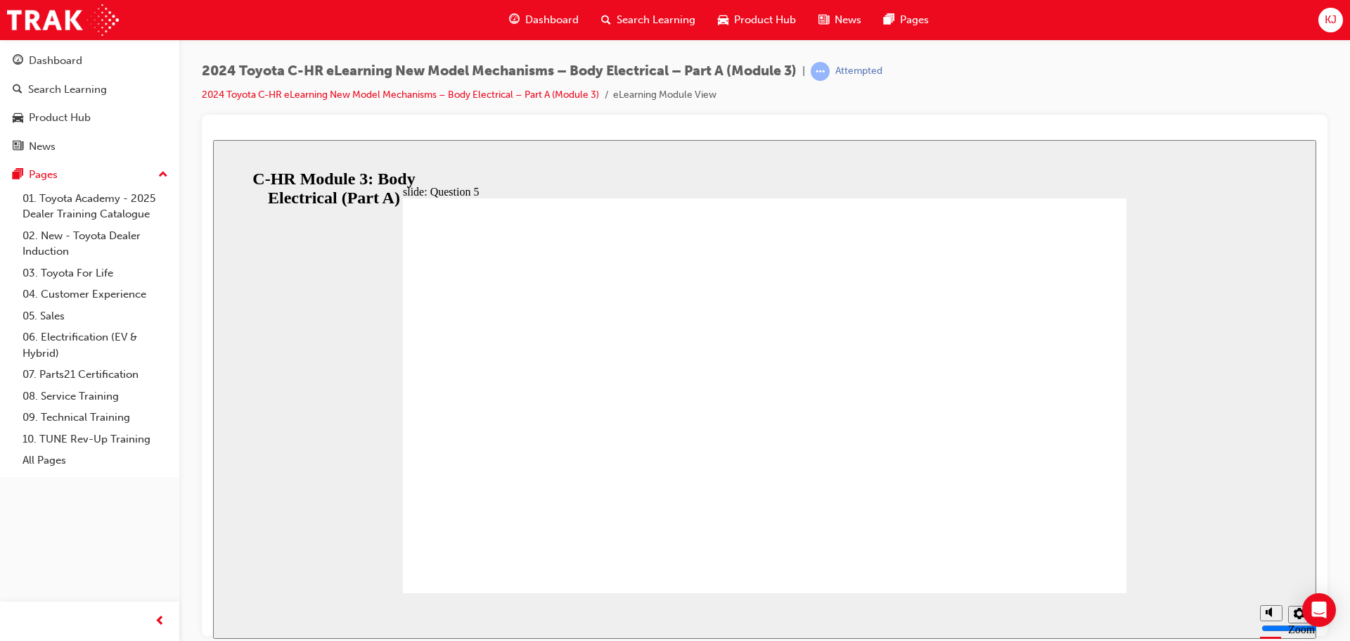
radio input "true"
drag, startPoint x: 1041, startPoint y: 536, endPoint x: 1015, endPoint y: 530, distance: 26.8
drag, startPoint x: 794, startPoint y: 481, endPoint x: 771, endPoint y: 473, distance: 23.8
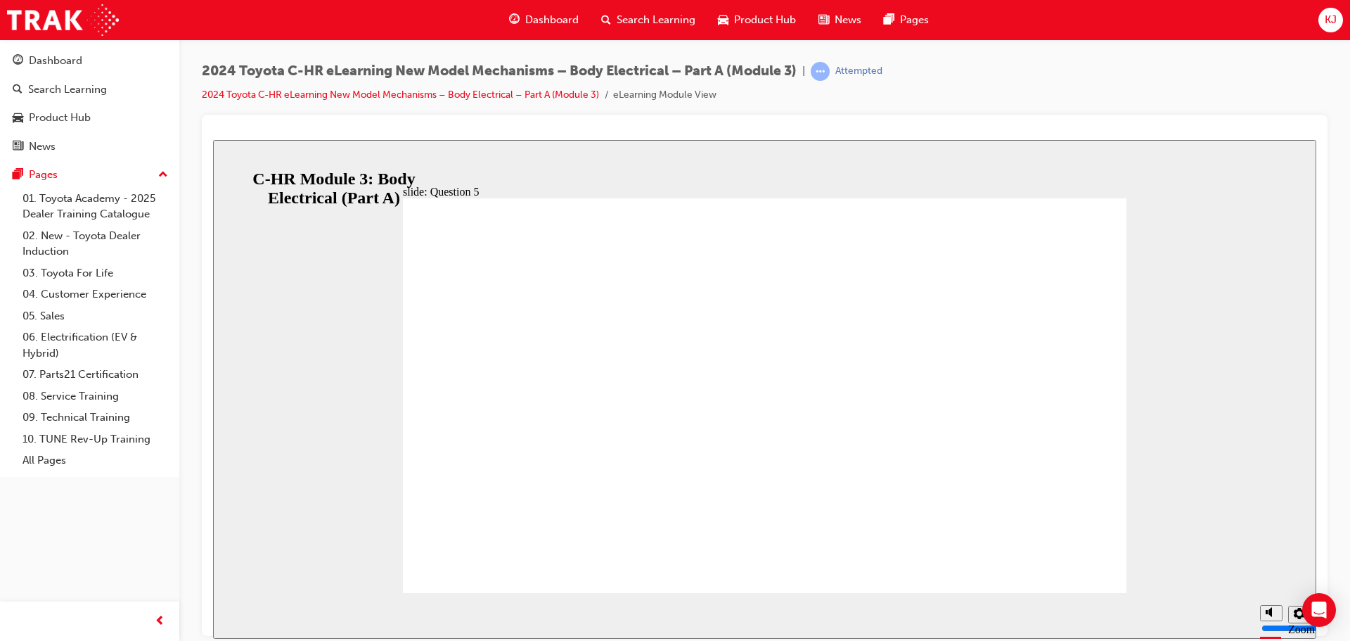
radio input "true"
click at [231, 167] on div "Sidebar Toggle" at bounding box center [231, 162] width 24 height 11
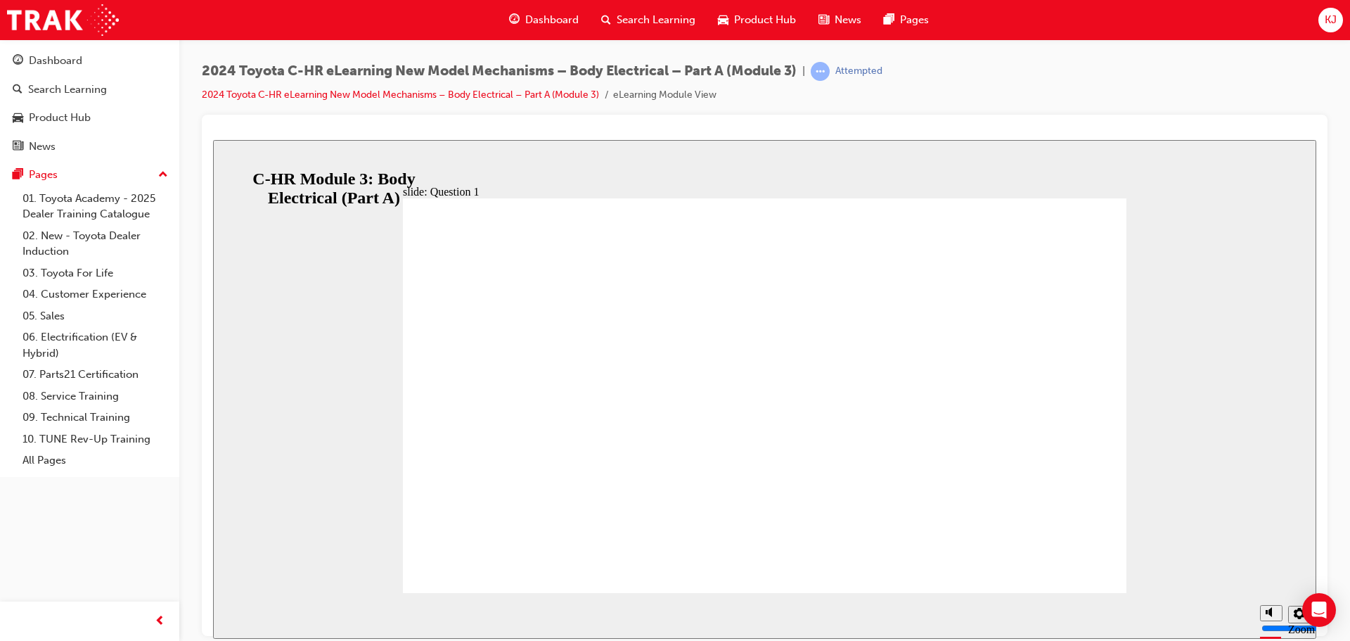
drag, startPoint x: 663, startPoint y: 456, endPoint x: 738, endPoint y: 487, distance: 80.4
radio input "true"
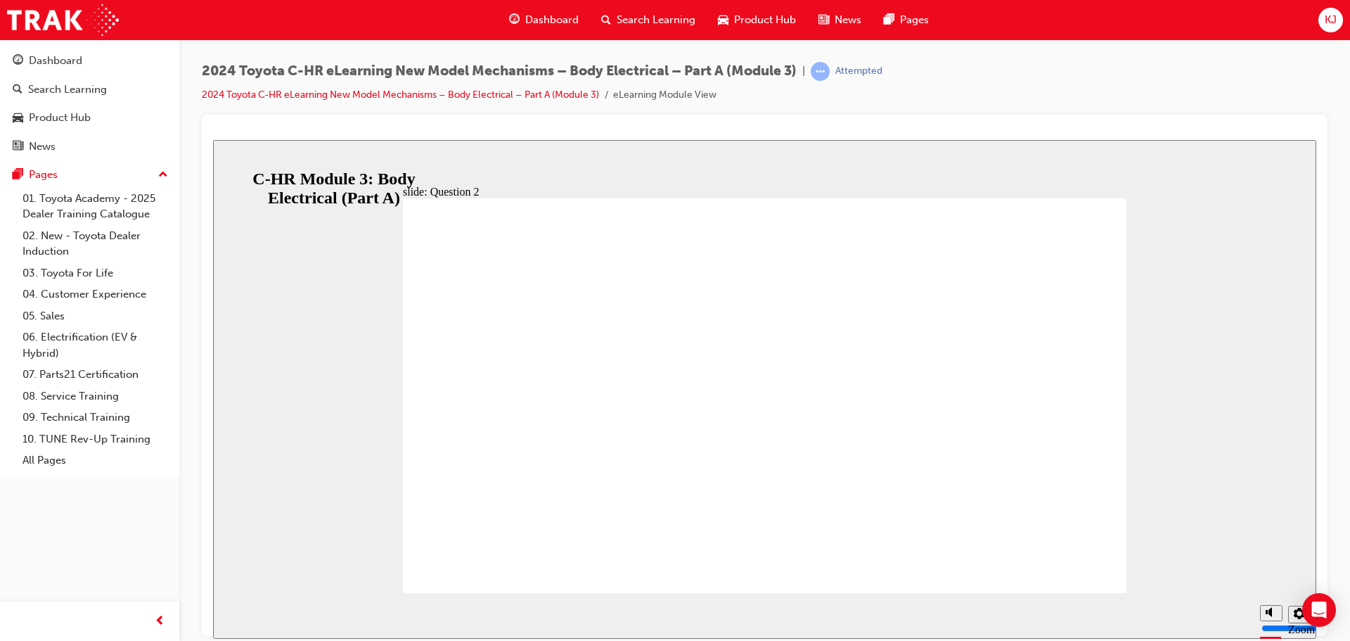
radio input "true"
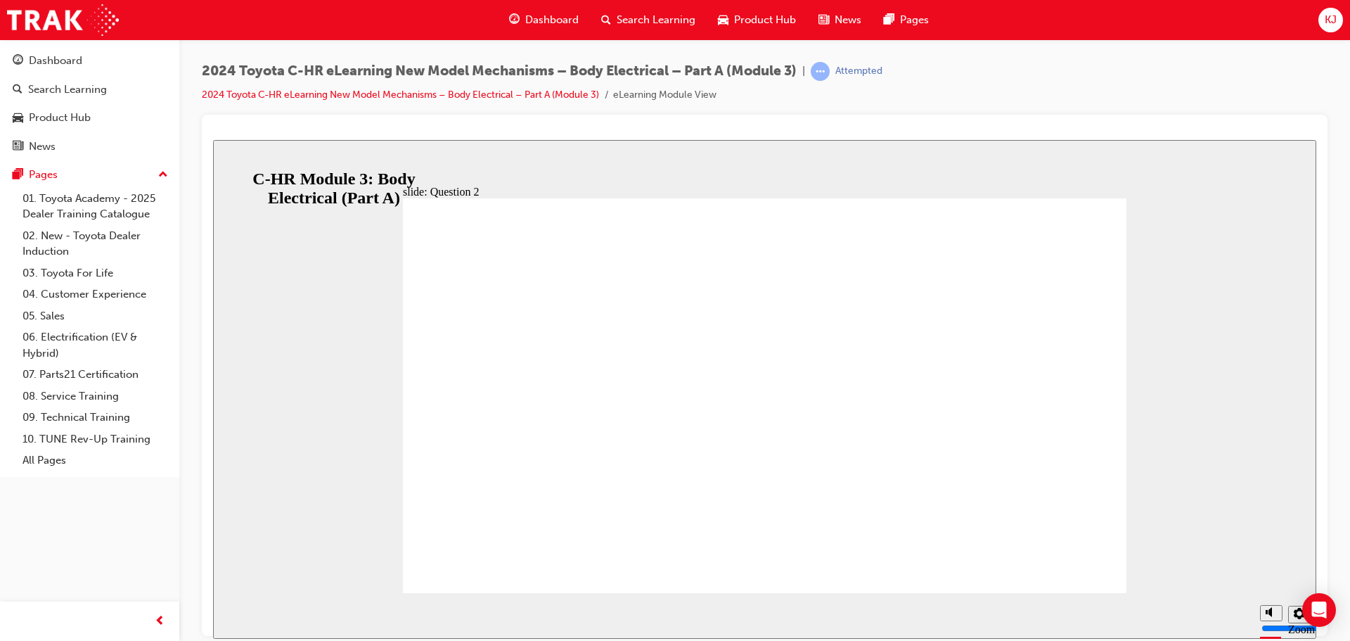
radio input "true"
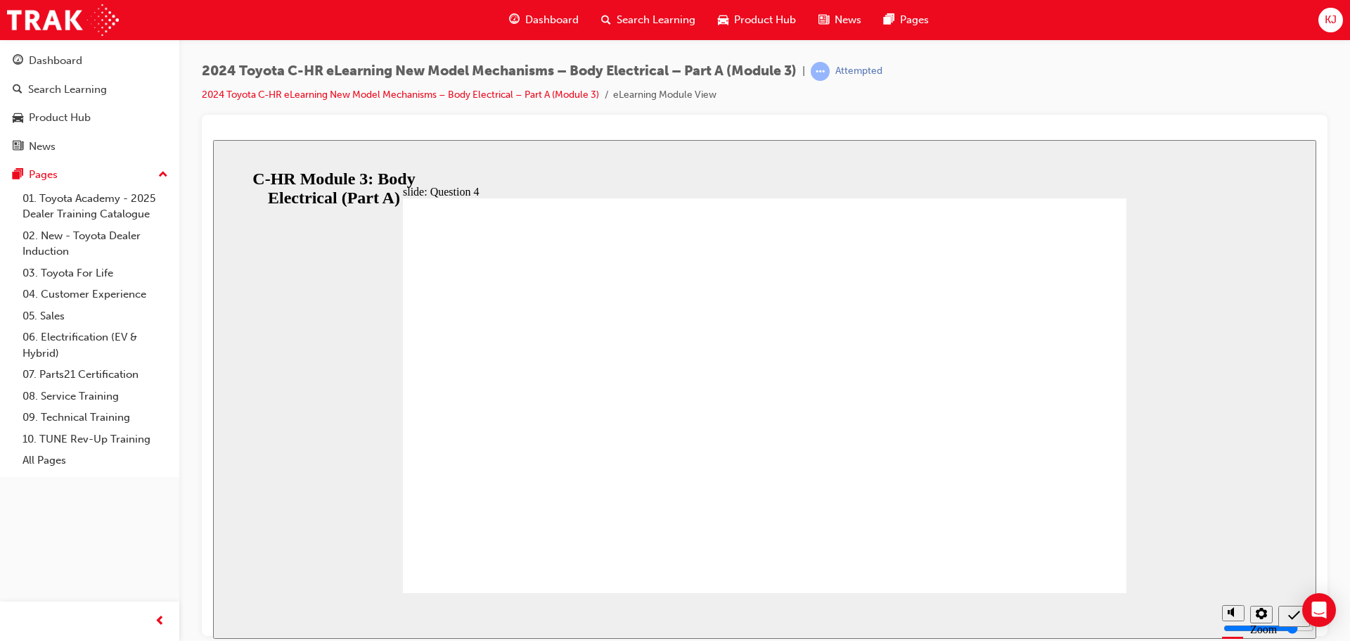
radio input "true"
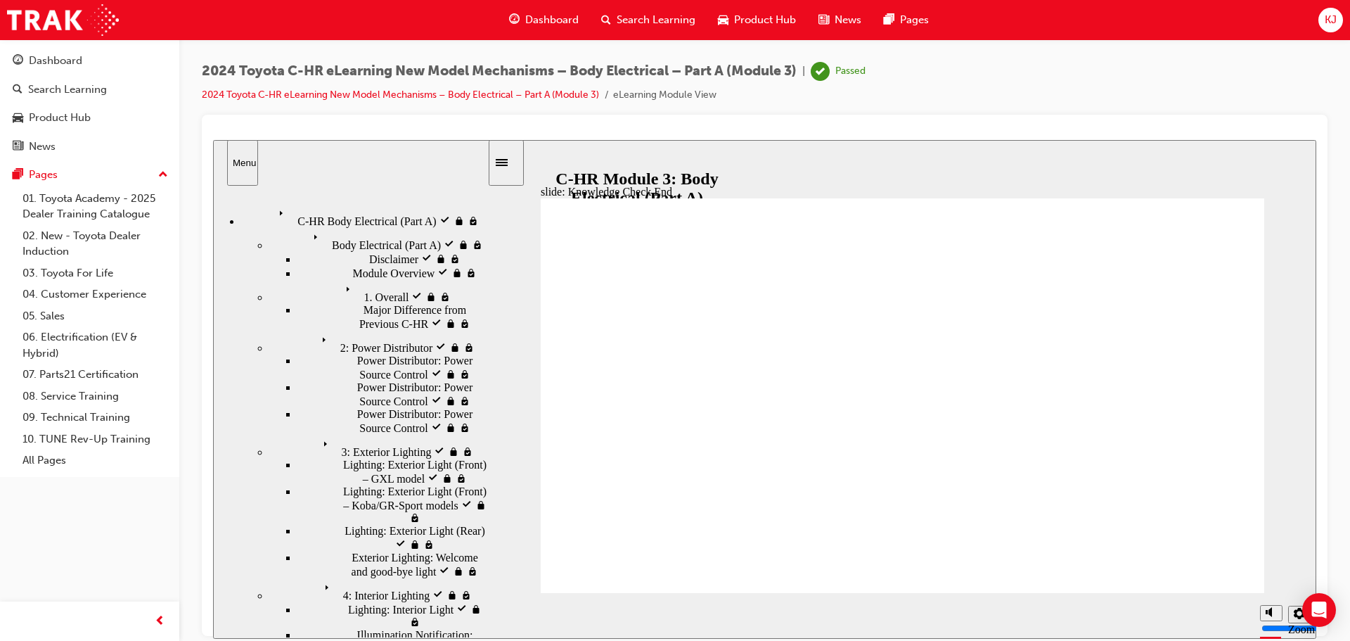
click at [548, 15] on span "Dashboard" at bounding box center [551, 20] width 53 height 16
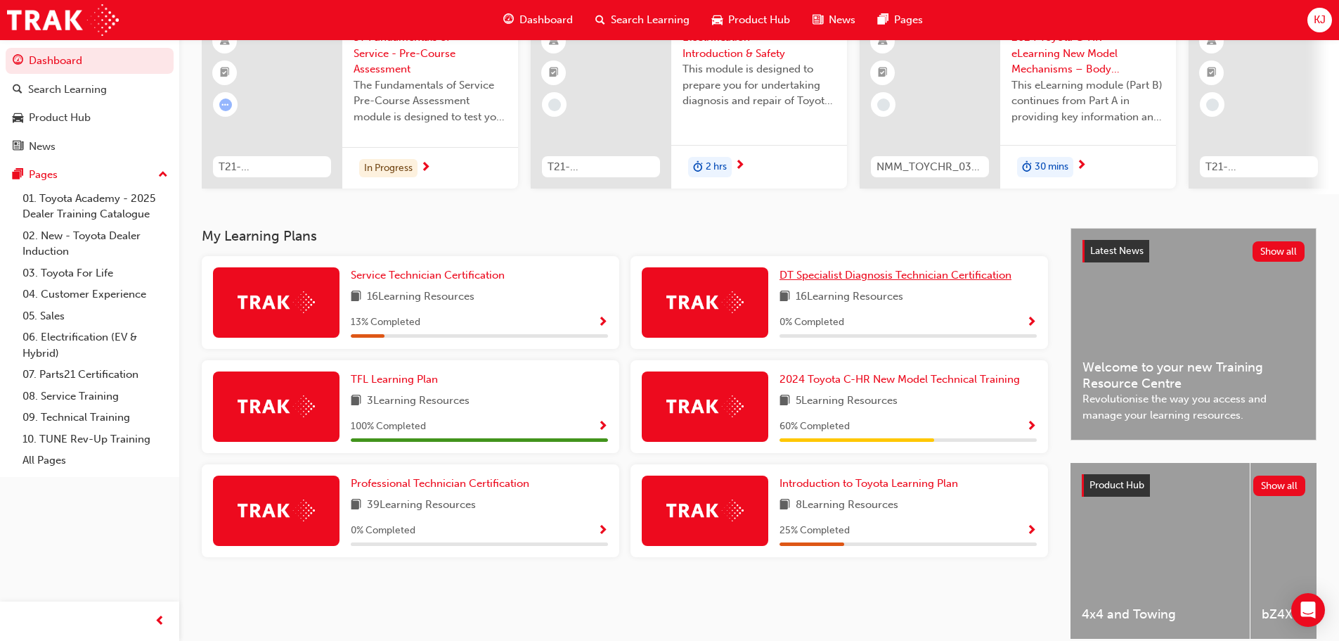
scroll to position [141, 0]
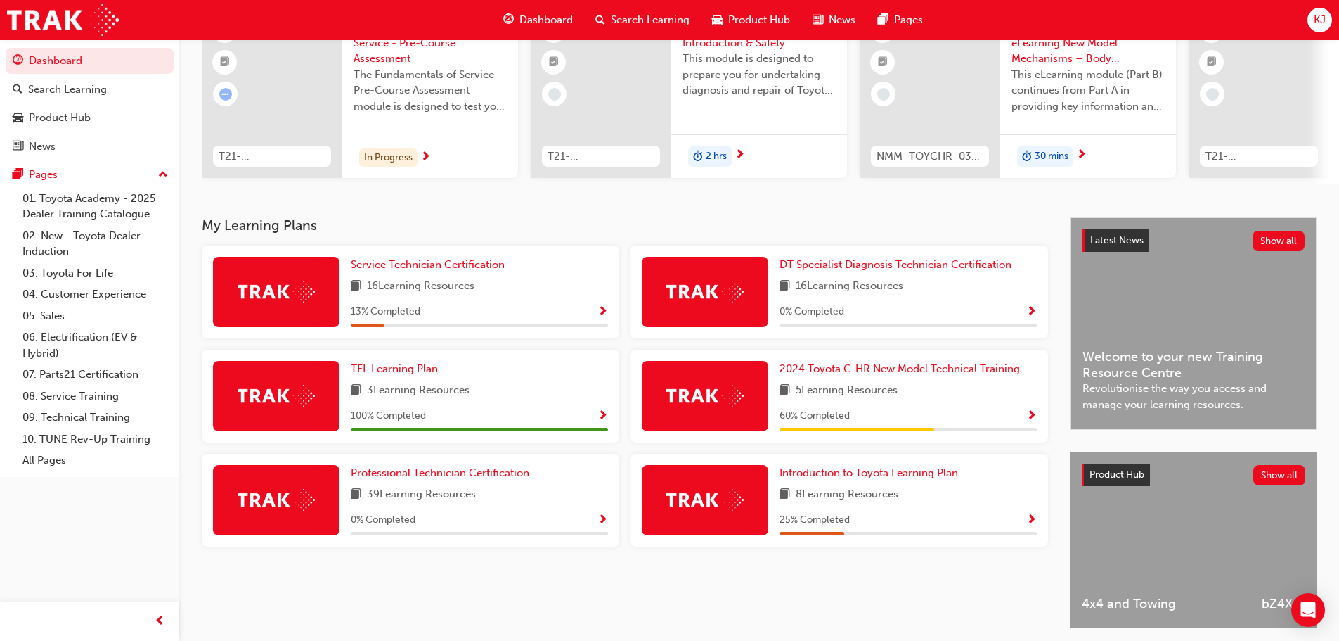
click at [811, 397] on span "5 Learning Resources" at bounding box center [847, 391] width 102 height 18
click at [729, 406] on img at bounding box center [705, 396] width 77 height 22
click at [1034, 425] on button "button" at bounding box center [1032, 416] width 11 height 18
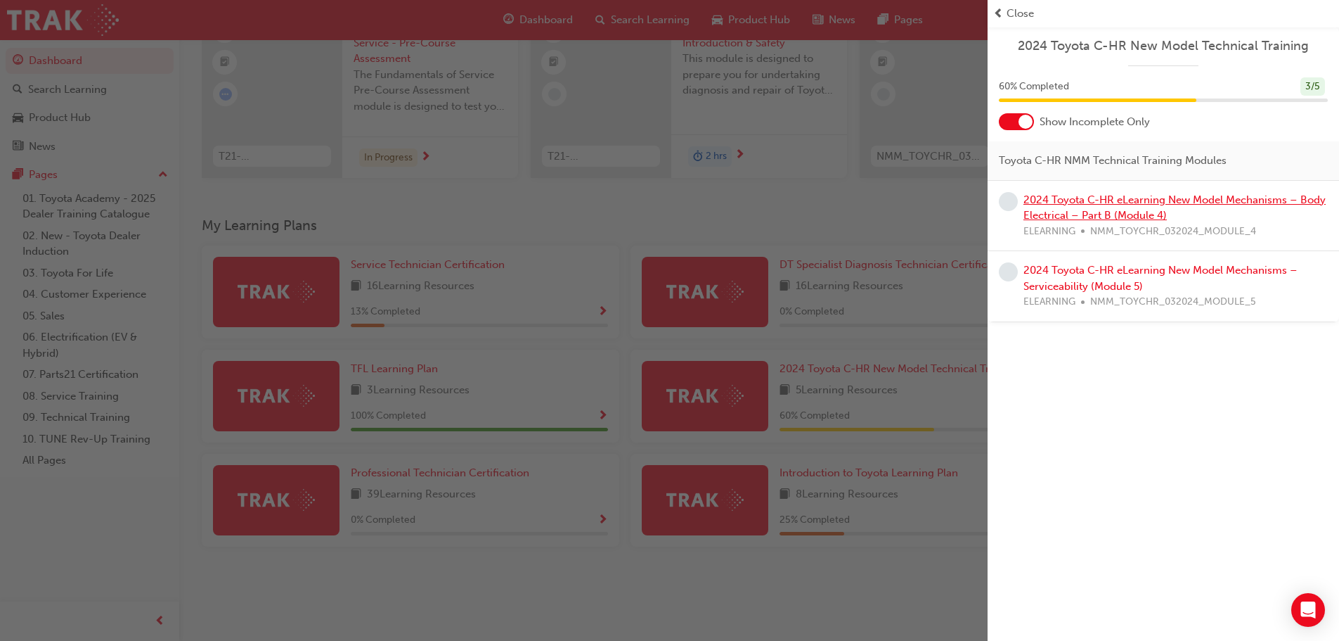
click at [1062, 200] on link "2024 Toyota C-HR eLearning New Model Mechanisms – Body Electrical – Part B (Mod…" at bounding box center [1175, 207] width 302 height 29
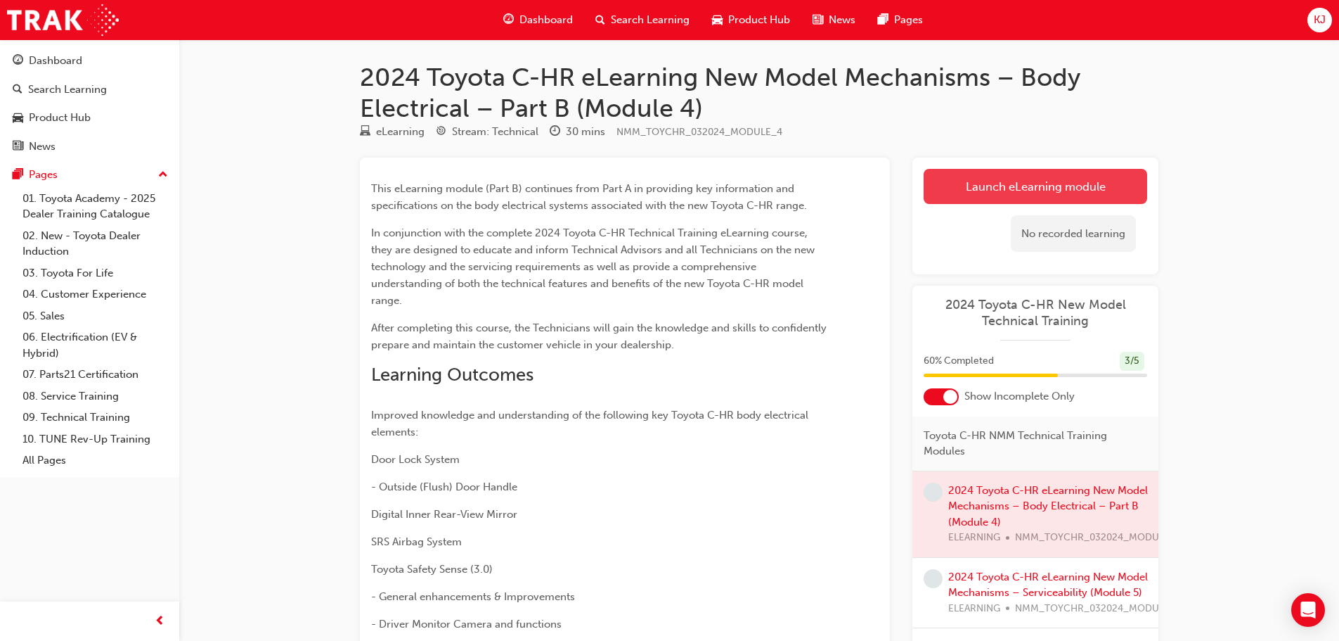
click at [969, 176] on link "Launch eLearning module" at bounding box center [1036, 186] width 224 height 35
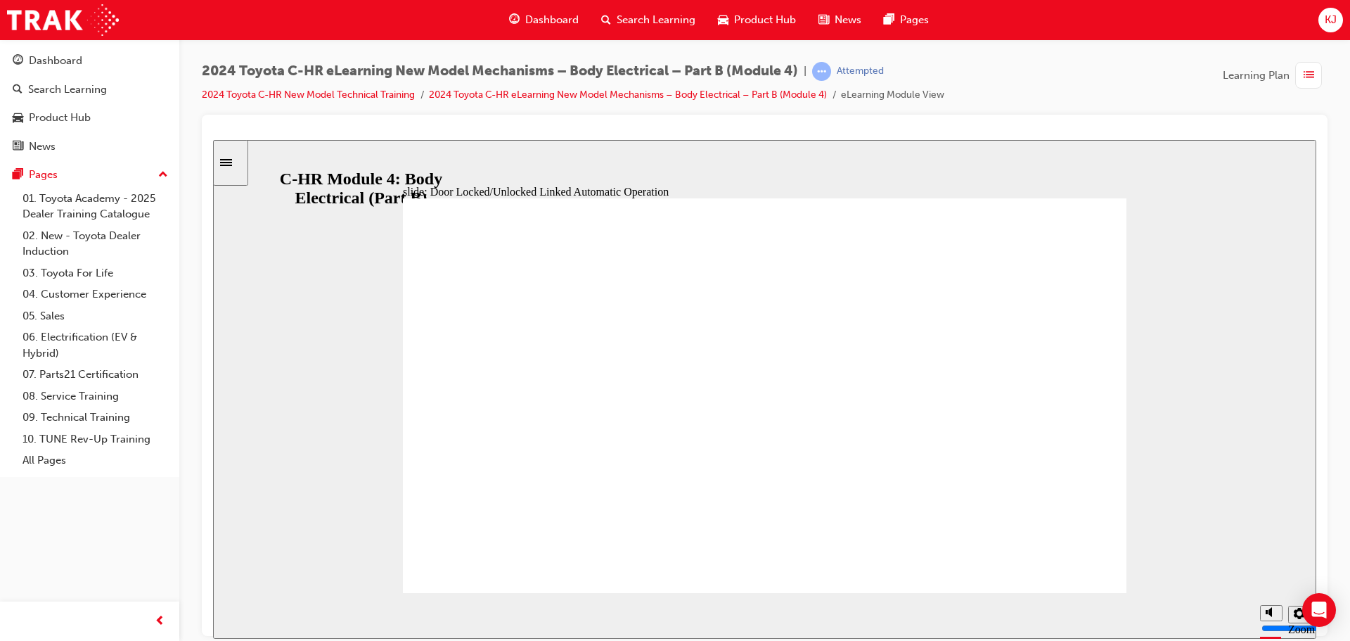
drag, startPoint x: 968, startPoint y: 565, endPoint x: 965, endPoint y: 573, distance: 8.0
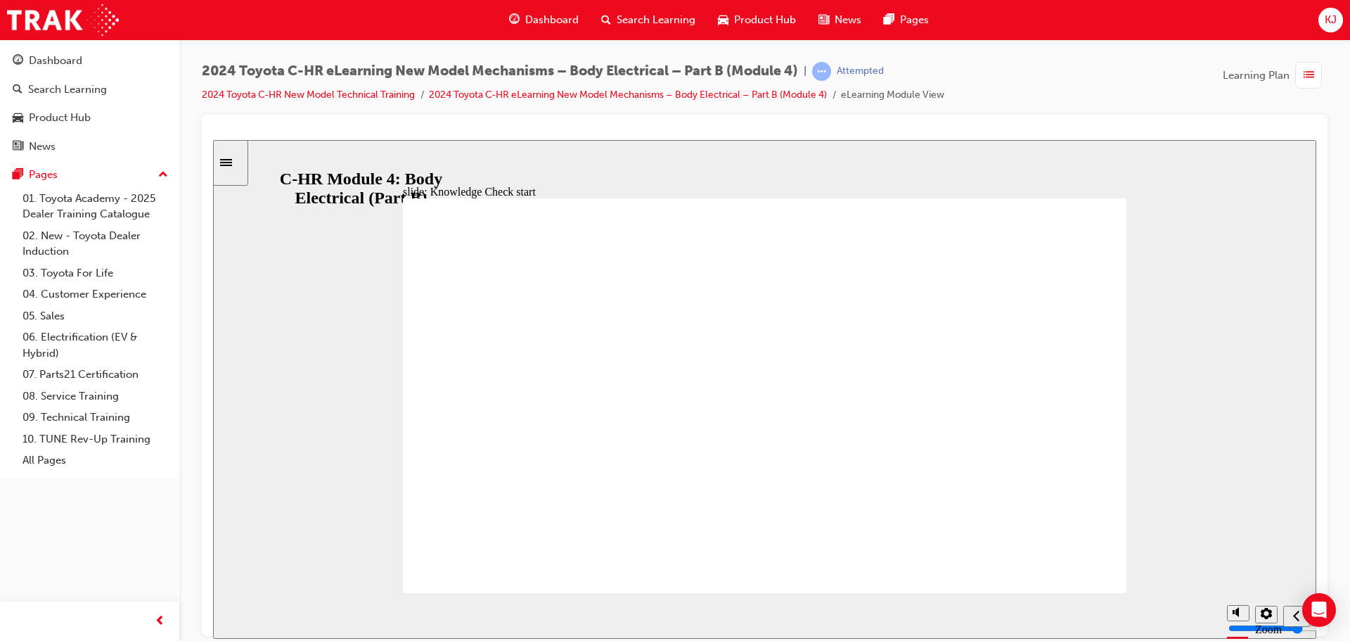
radio input "false"
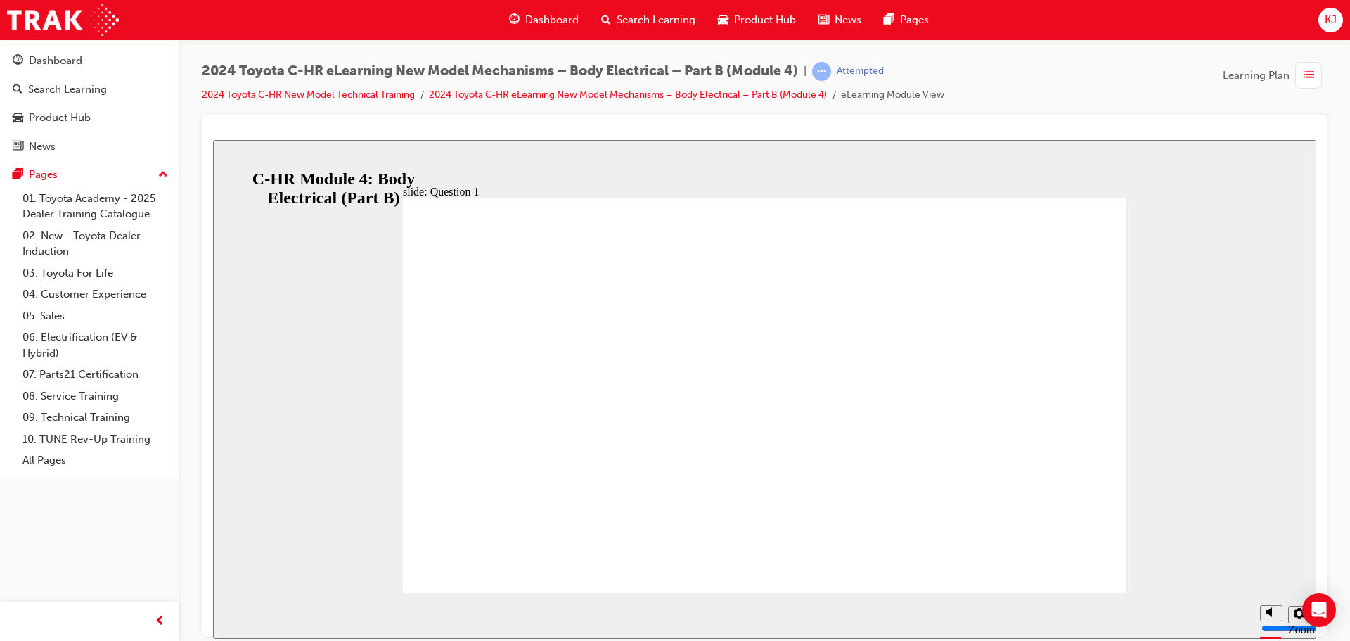
radio input "true"
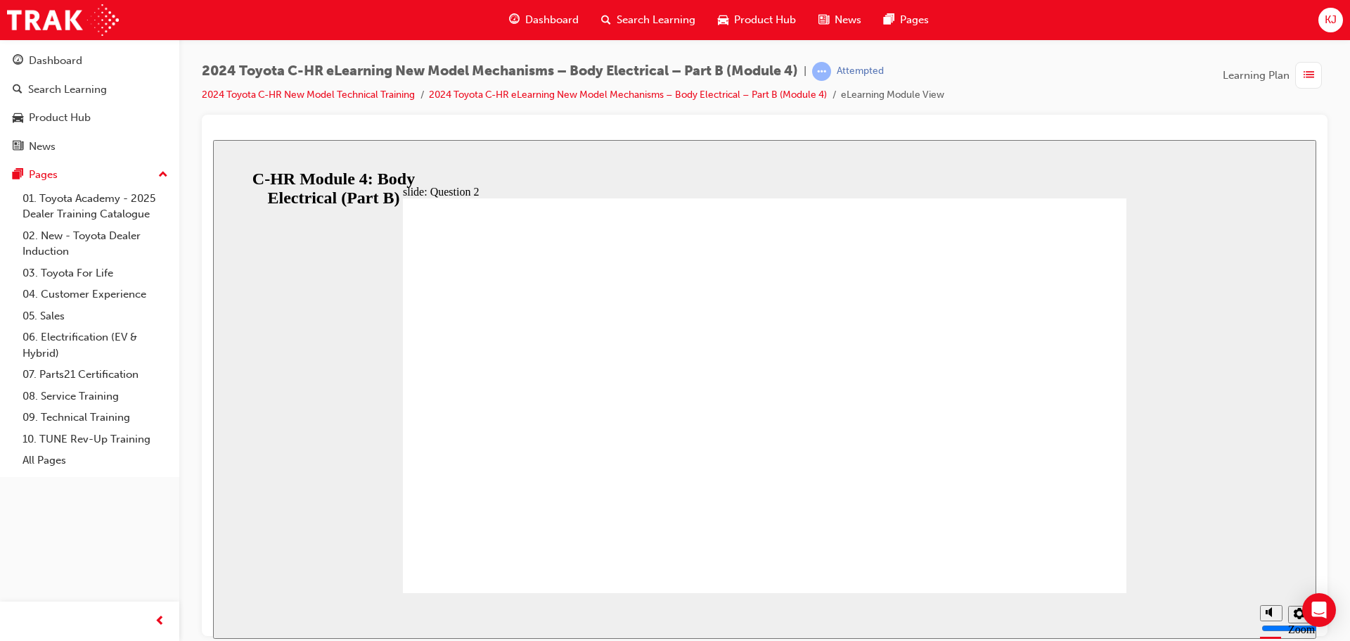
radio input "true"
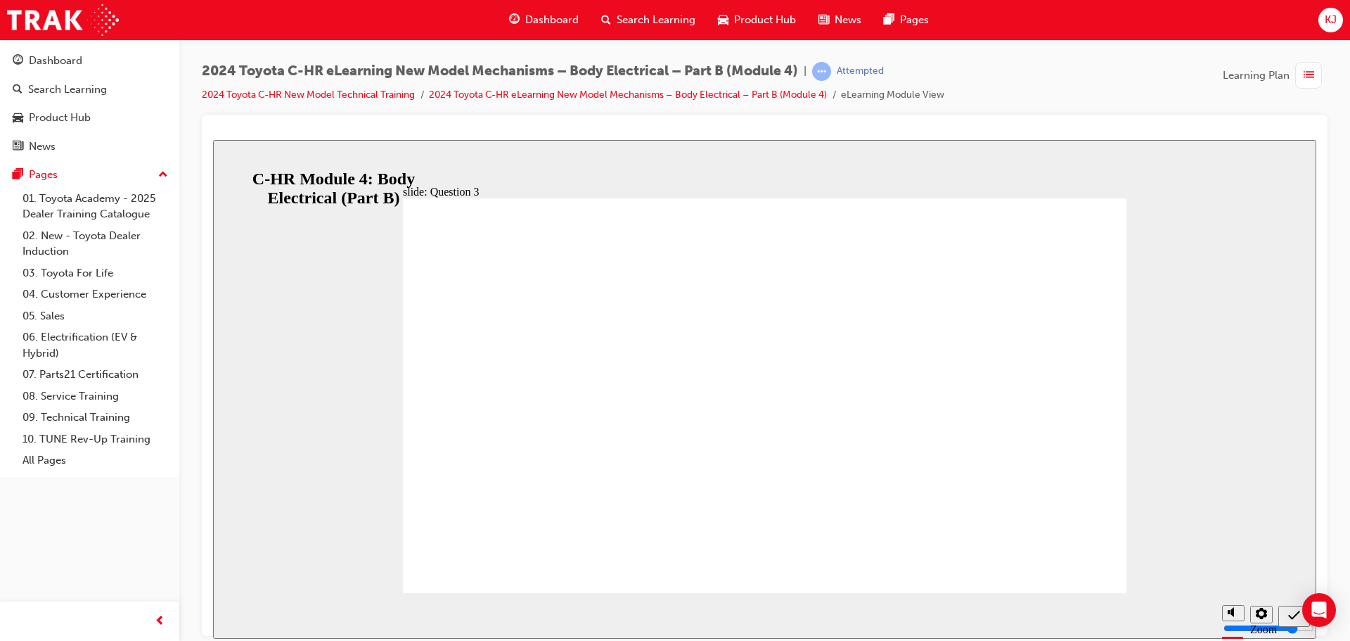
radio input "false"
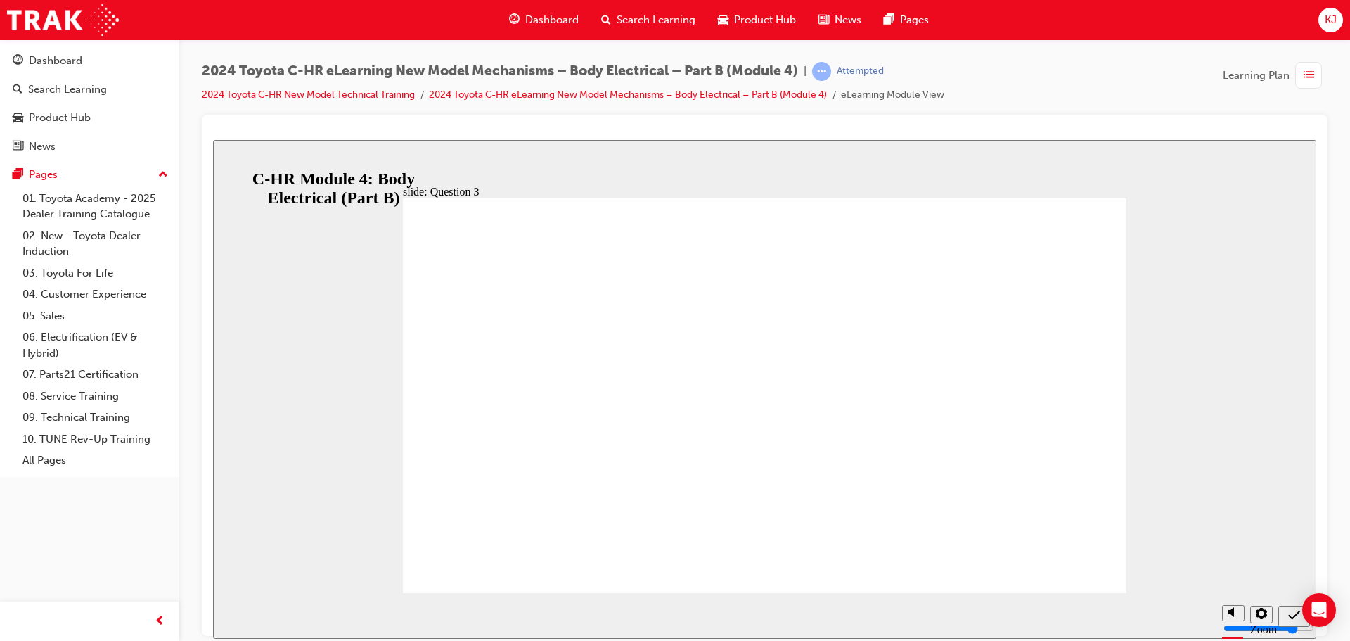
radio input "true"
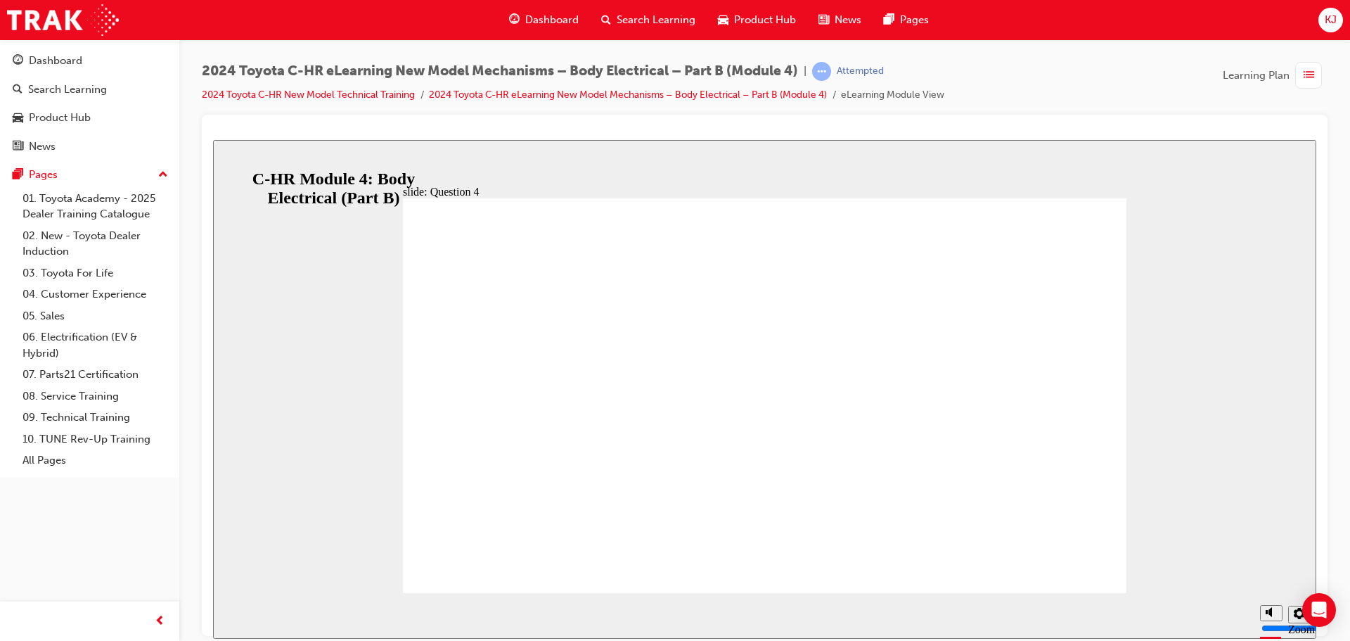
radio input "true"
radio input "false"
radio input "true"
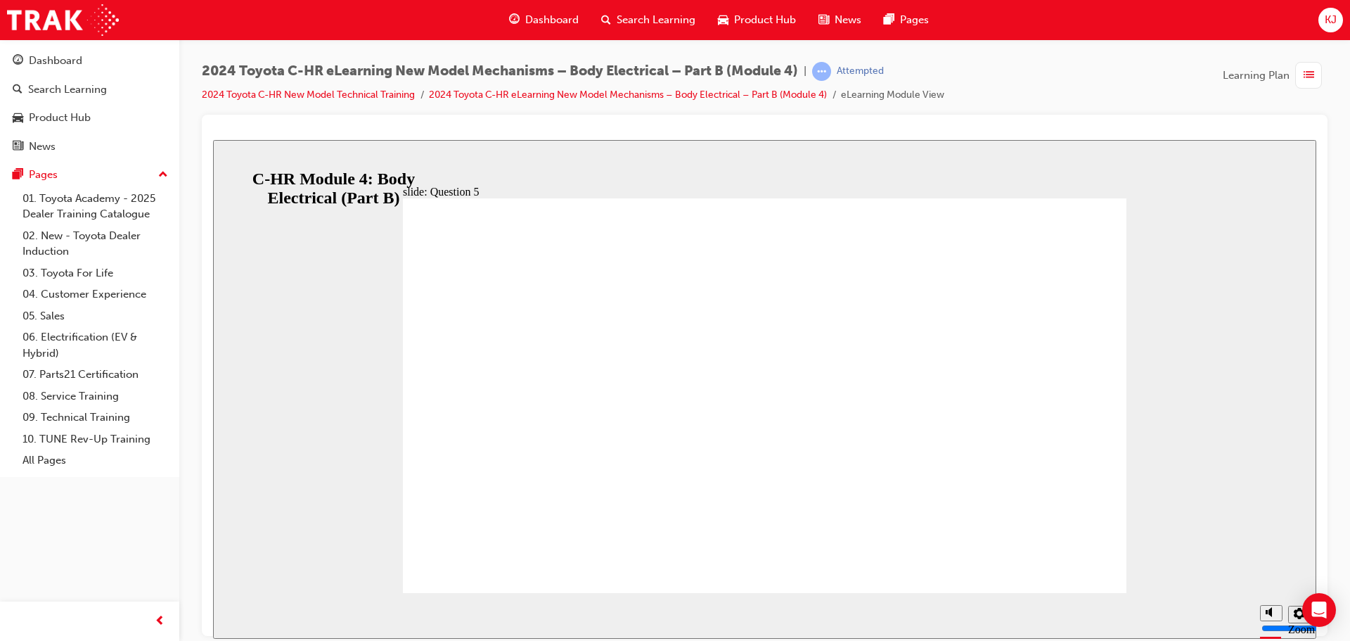
radio input "false"
radio input "true"
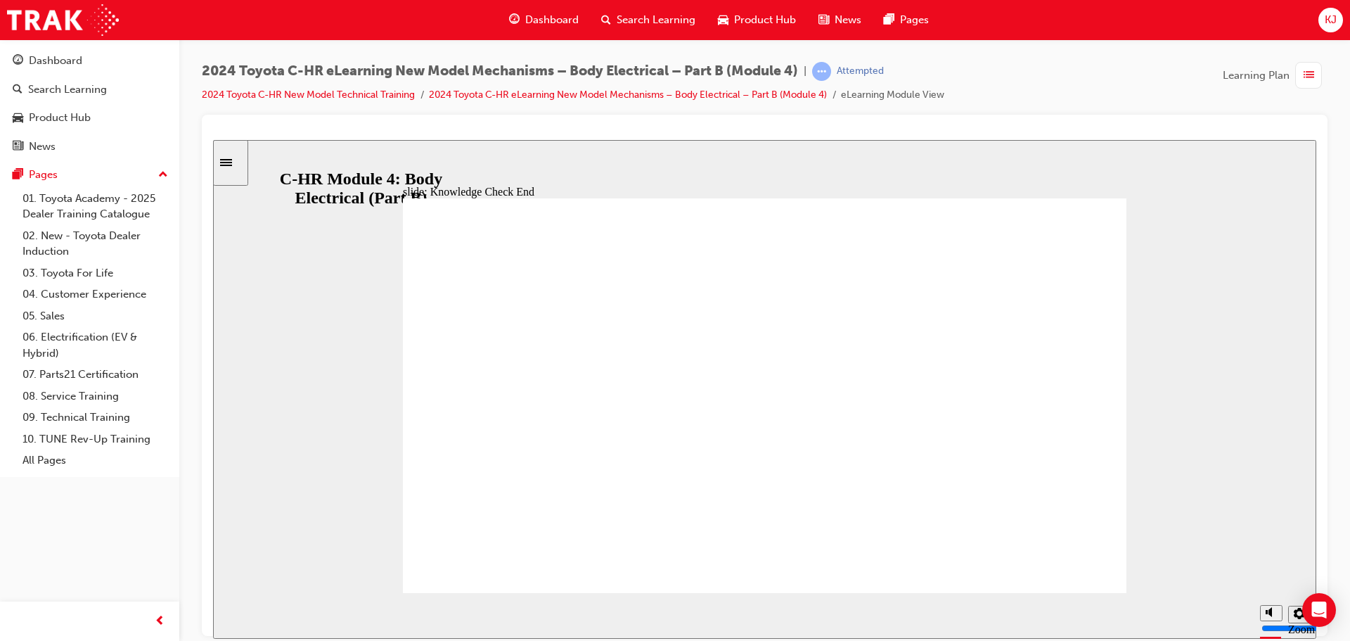
click at [224, 167] on div "Sidebar Toggle" at bounding box center [231, 162] width 24 height 11
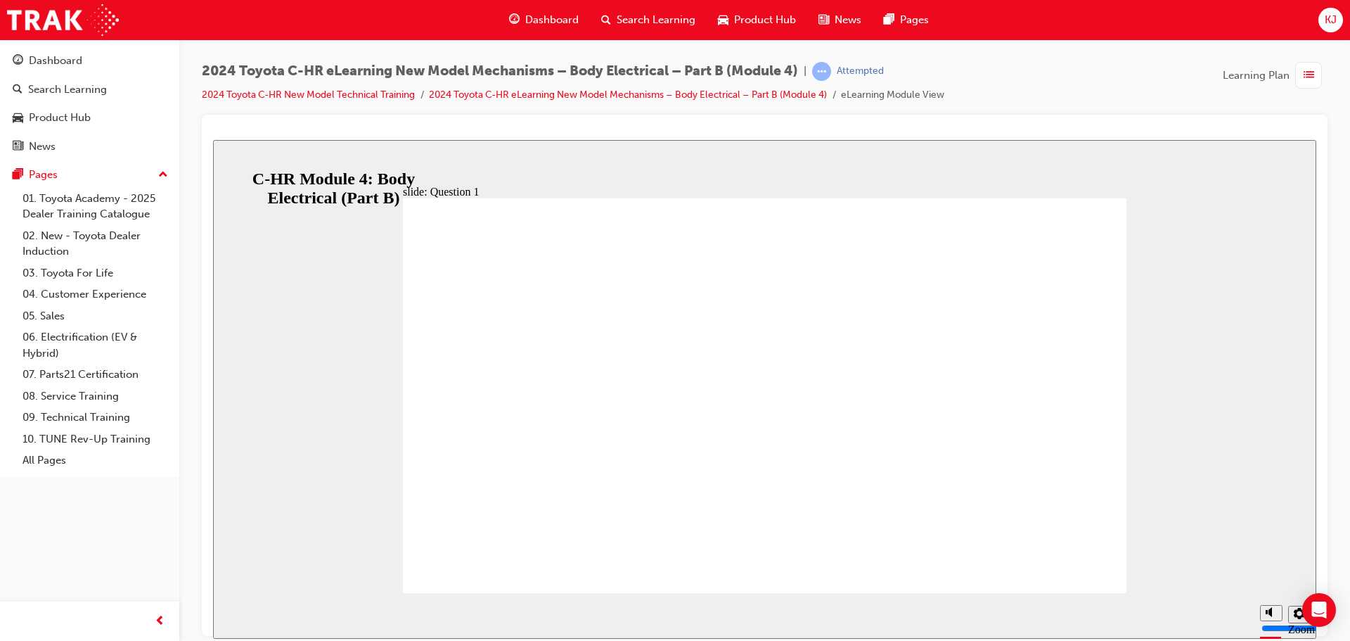
drag, startPoint x: 721, startPoint y: 544, endPoint x: 740, endPoint y: 544, distance: 19.7
radio input "true"
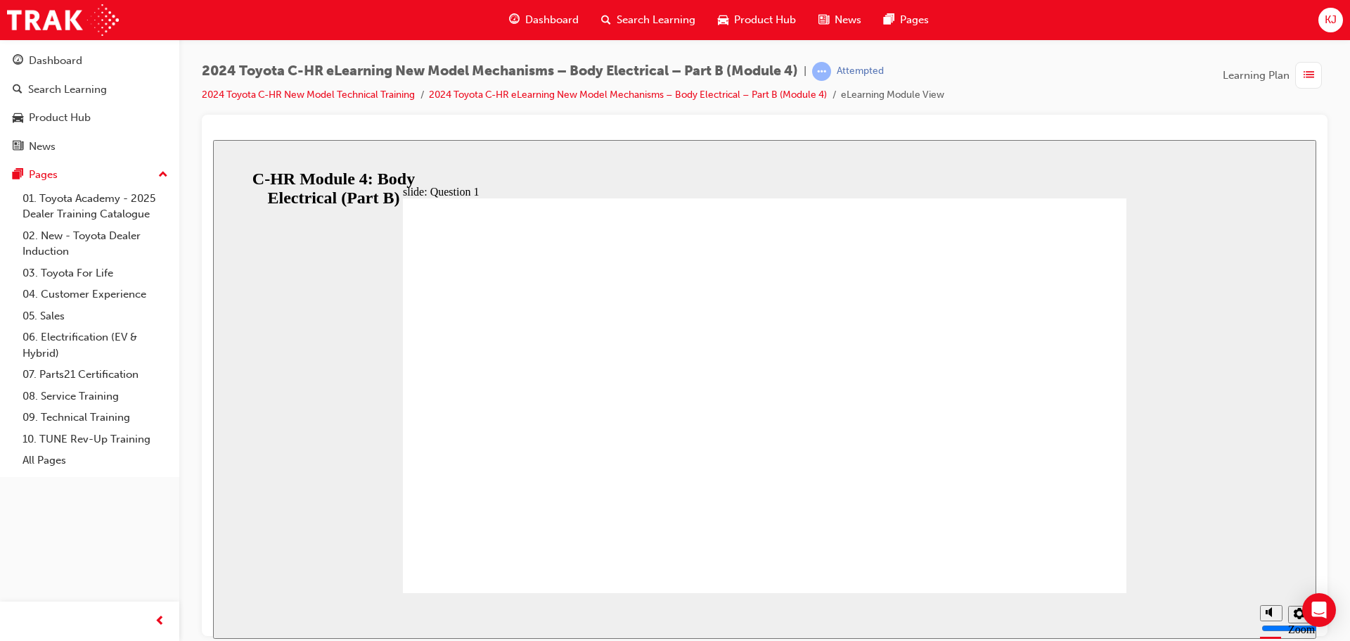
radio input "true"
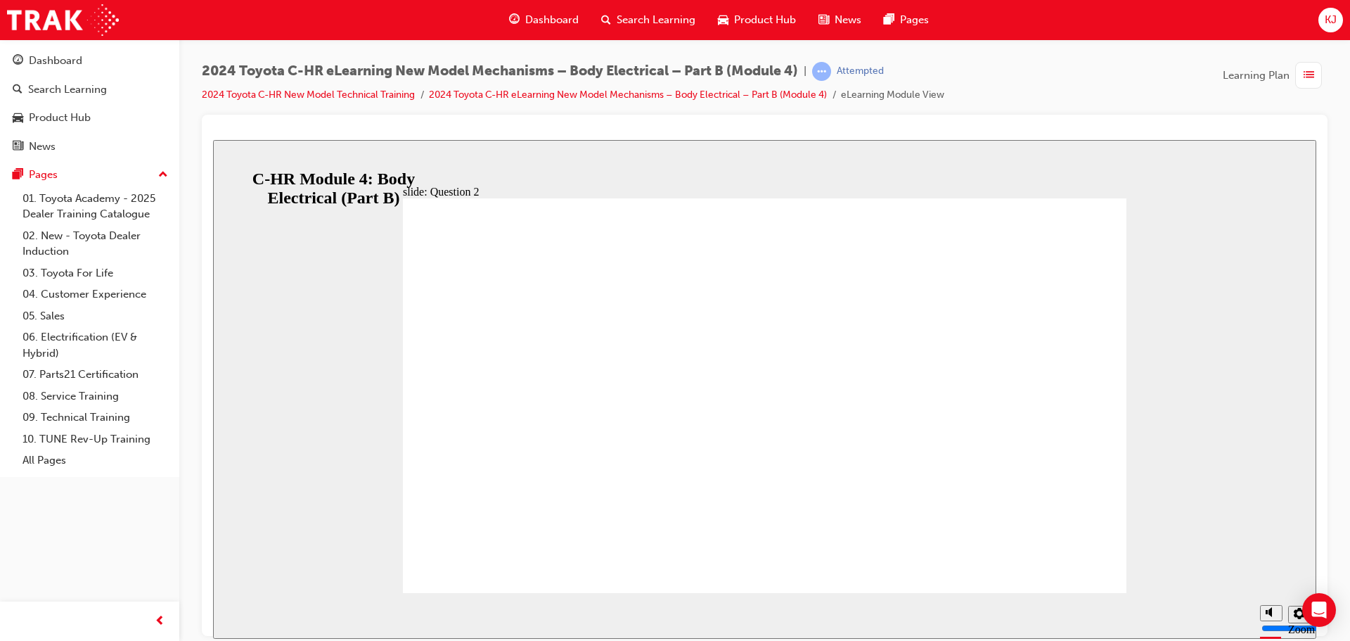
radio input "true"
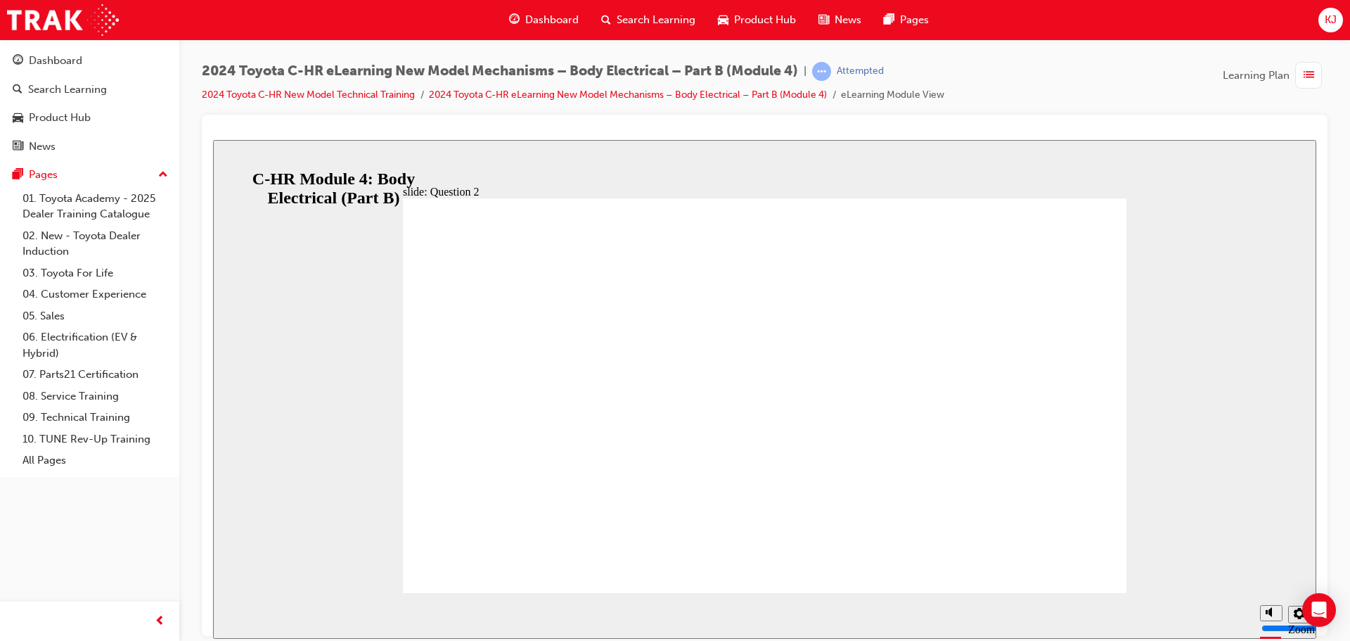
radio input "true"
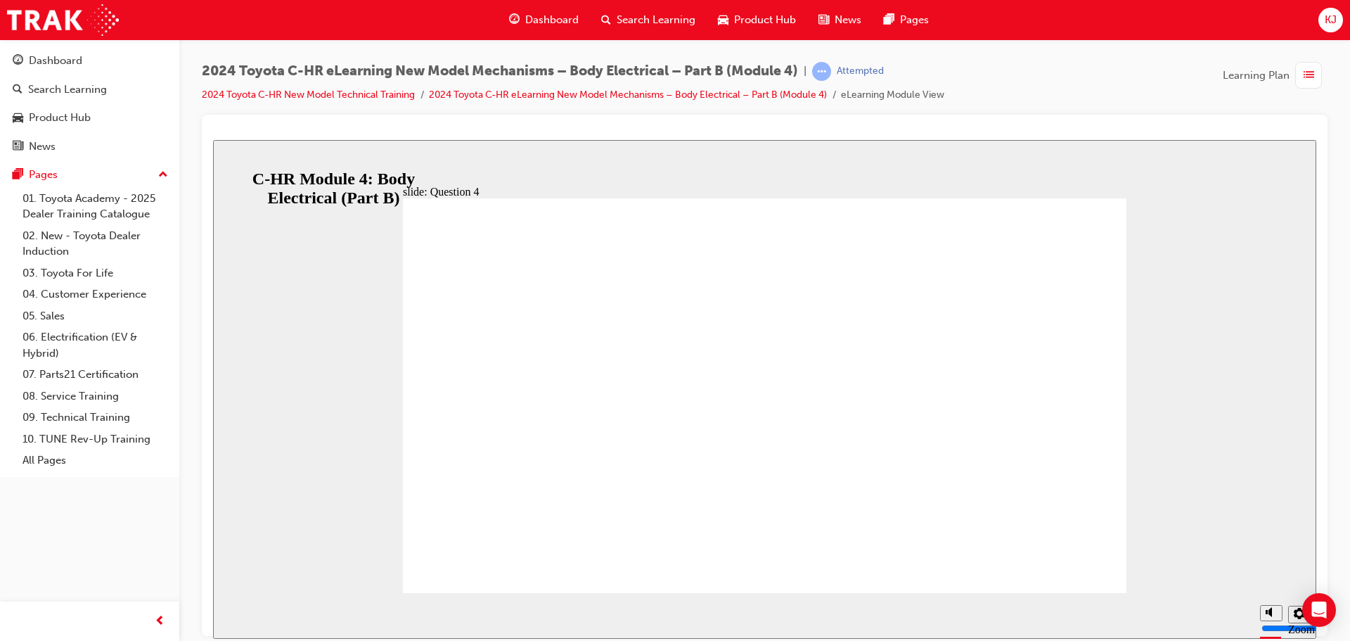
radio input "true"
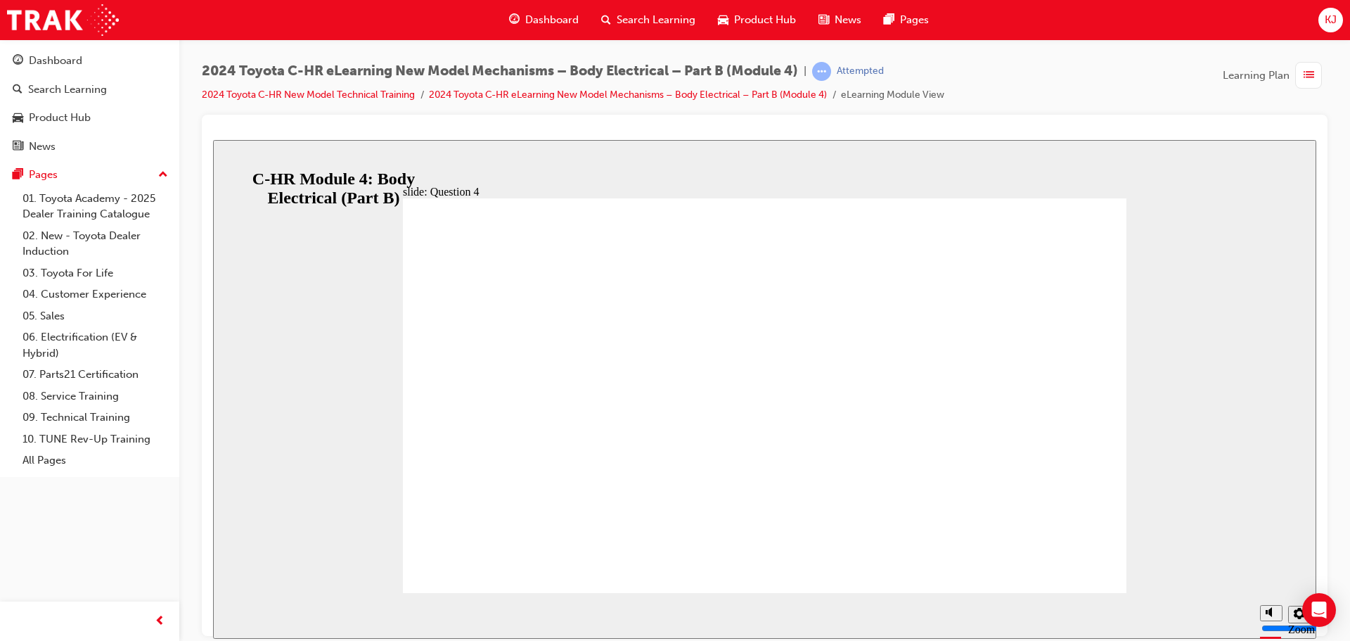
radio input "true"
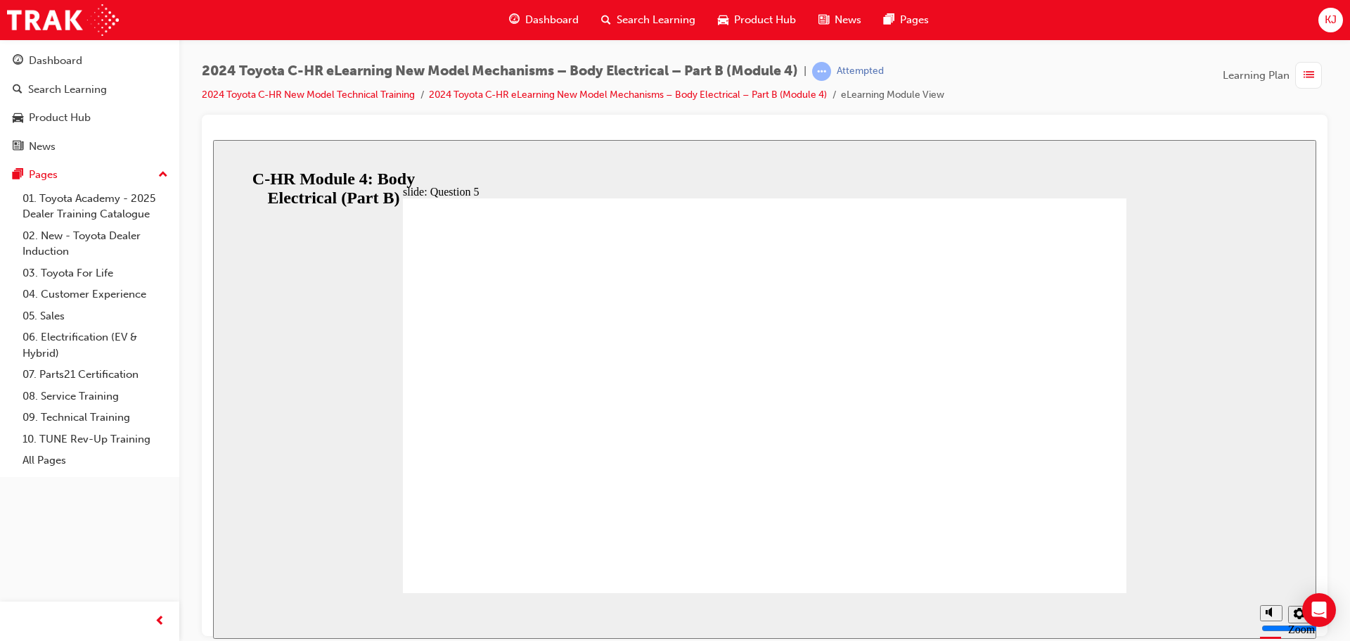
radio input "true"
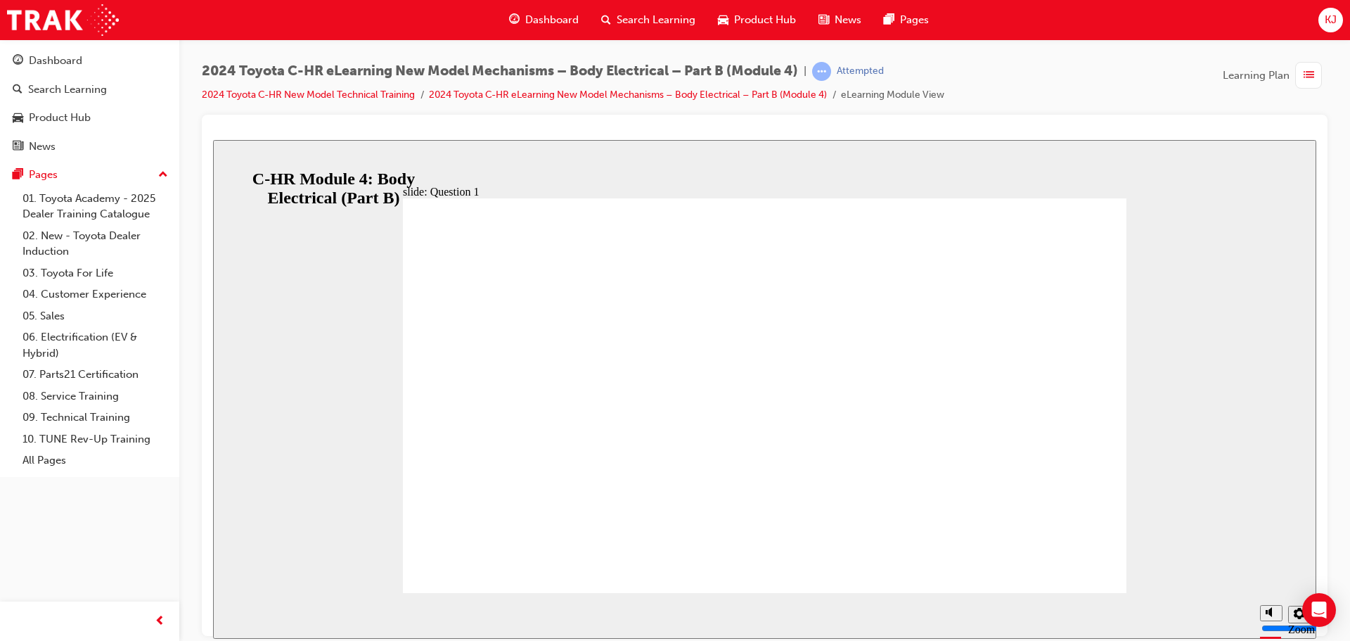
radio input "false"
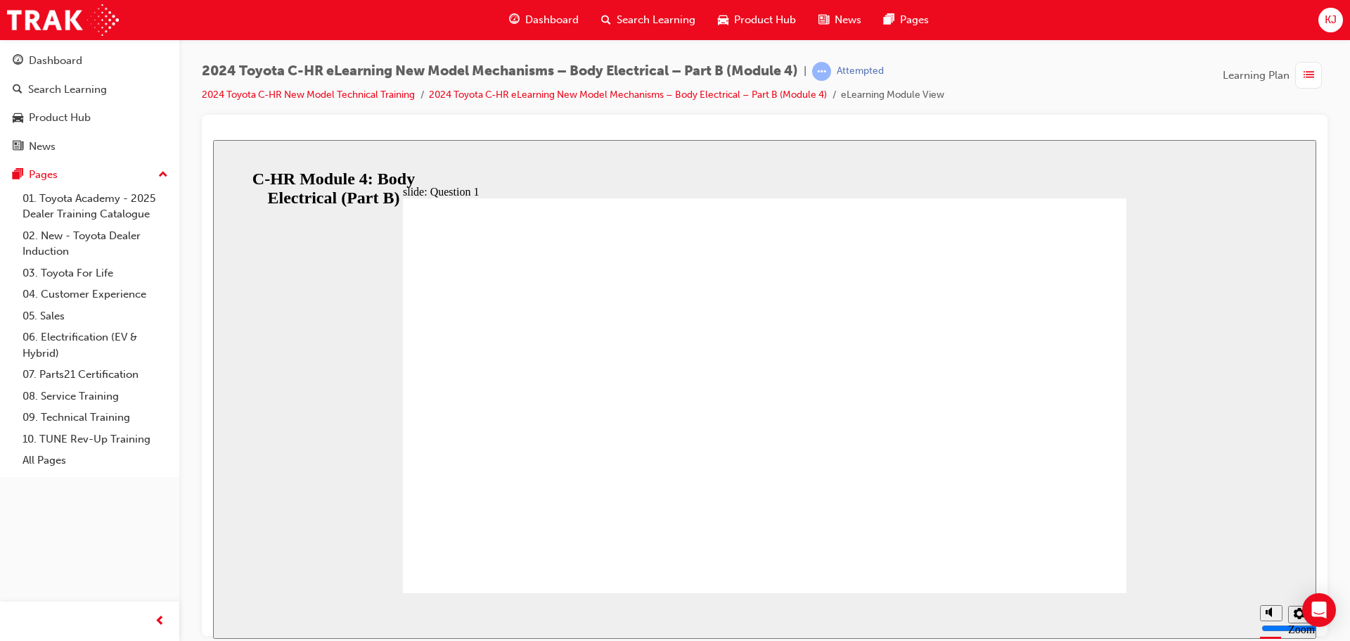
radio input "true"
drag, startPoint x: 1047, startPoint y: 522, endPoint x: 1055, endPoint y: 532, distance: 12.4
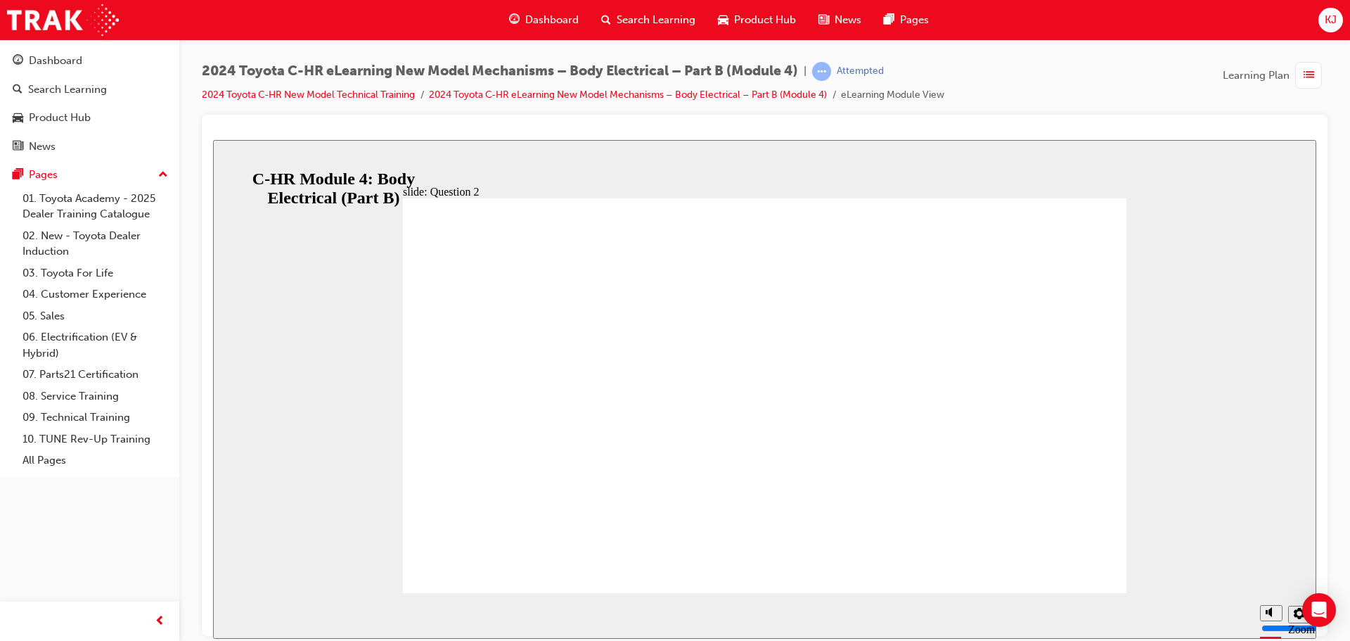
radio input "true"
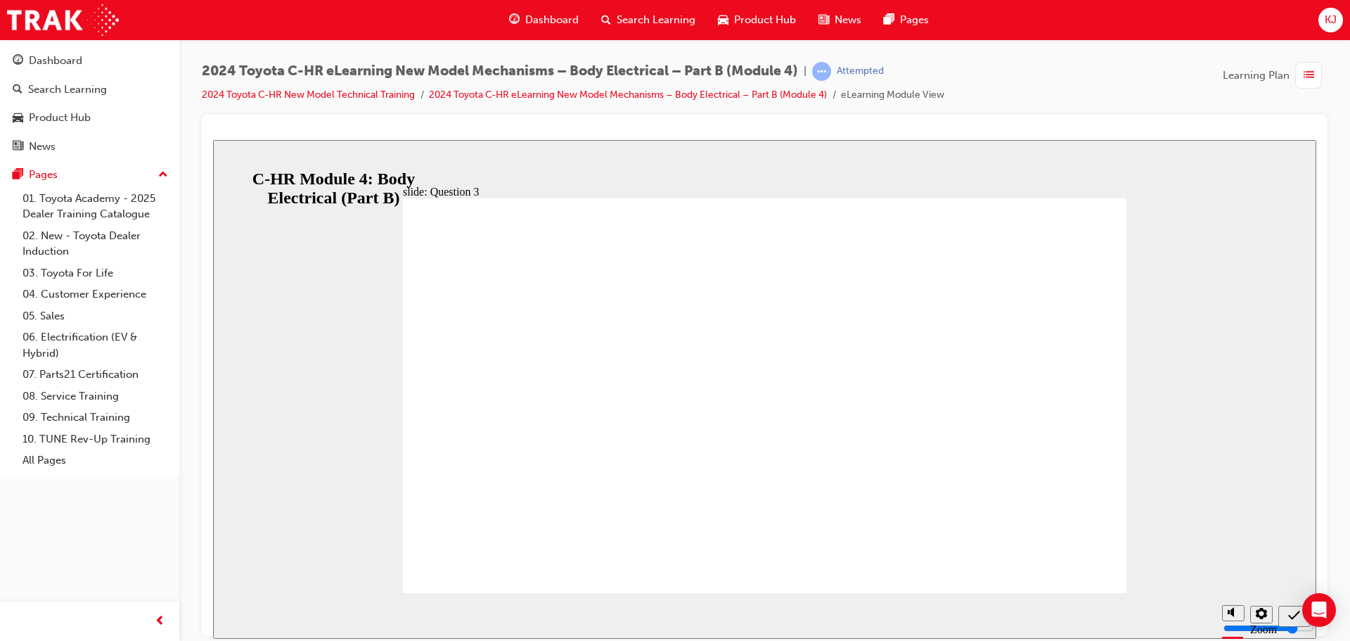
radio input "true"
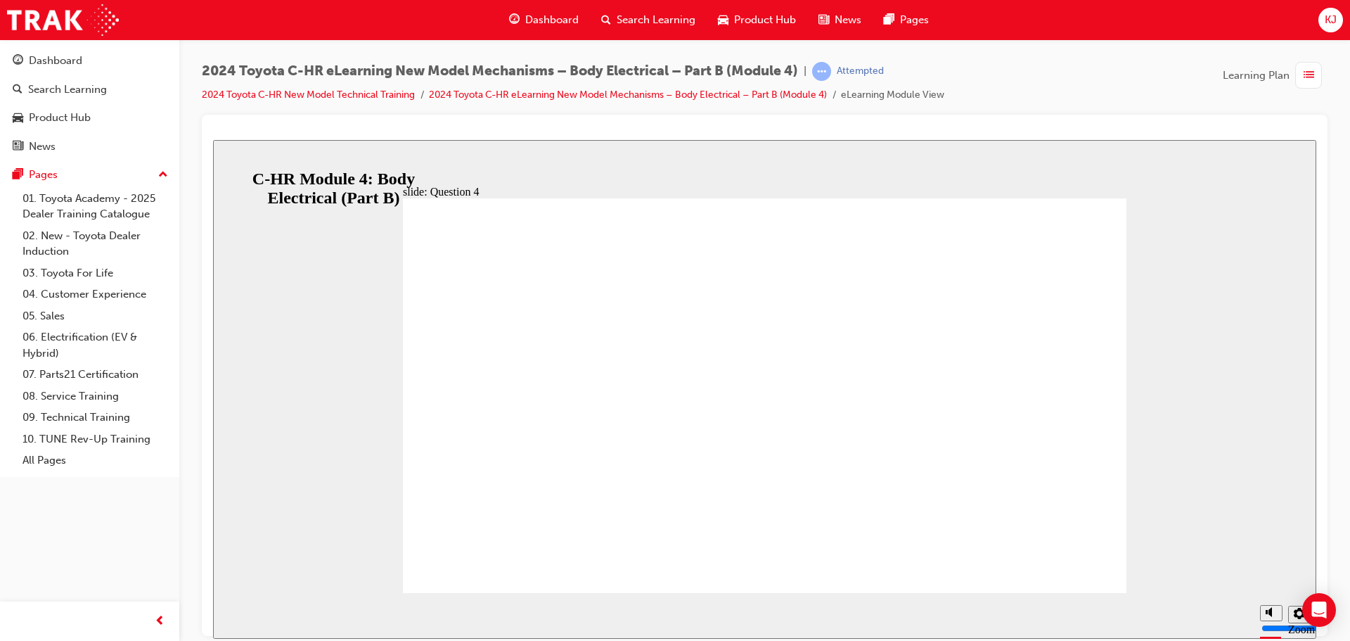
radio input "true"
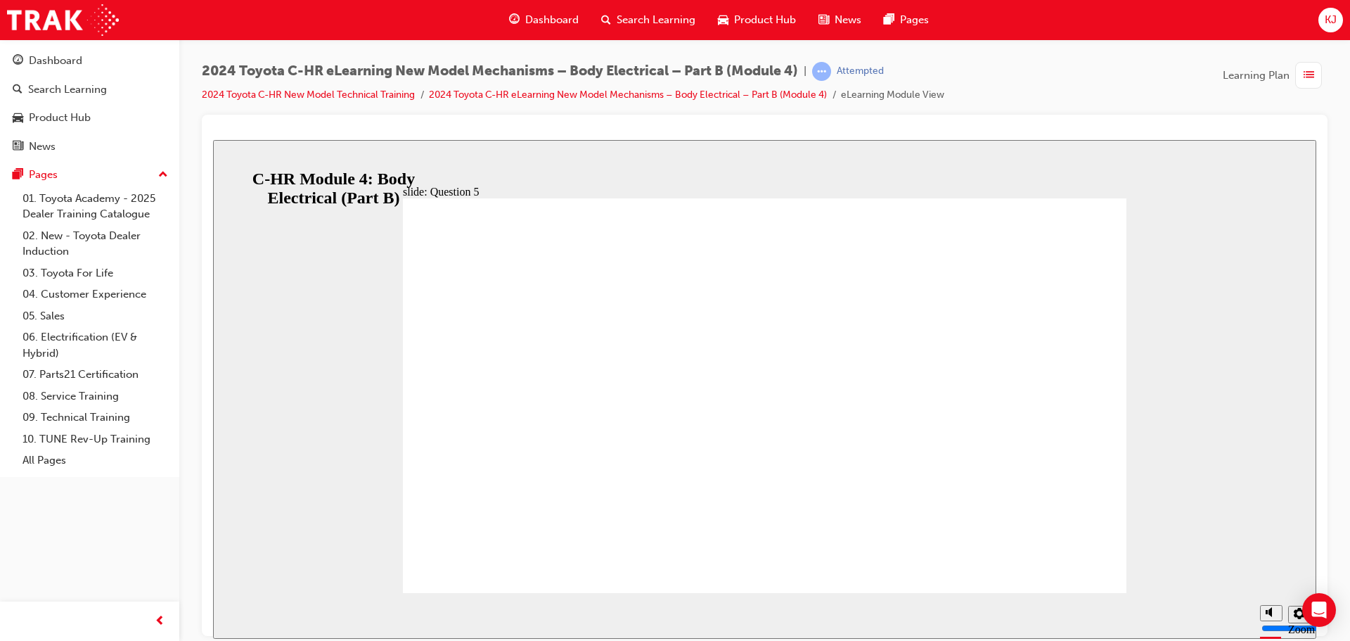
radio input "true"
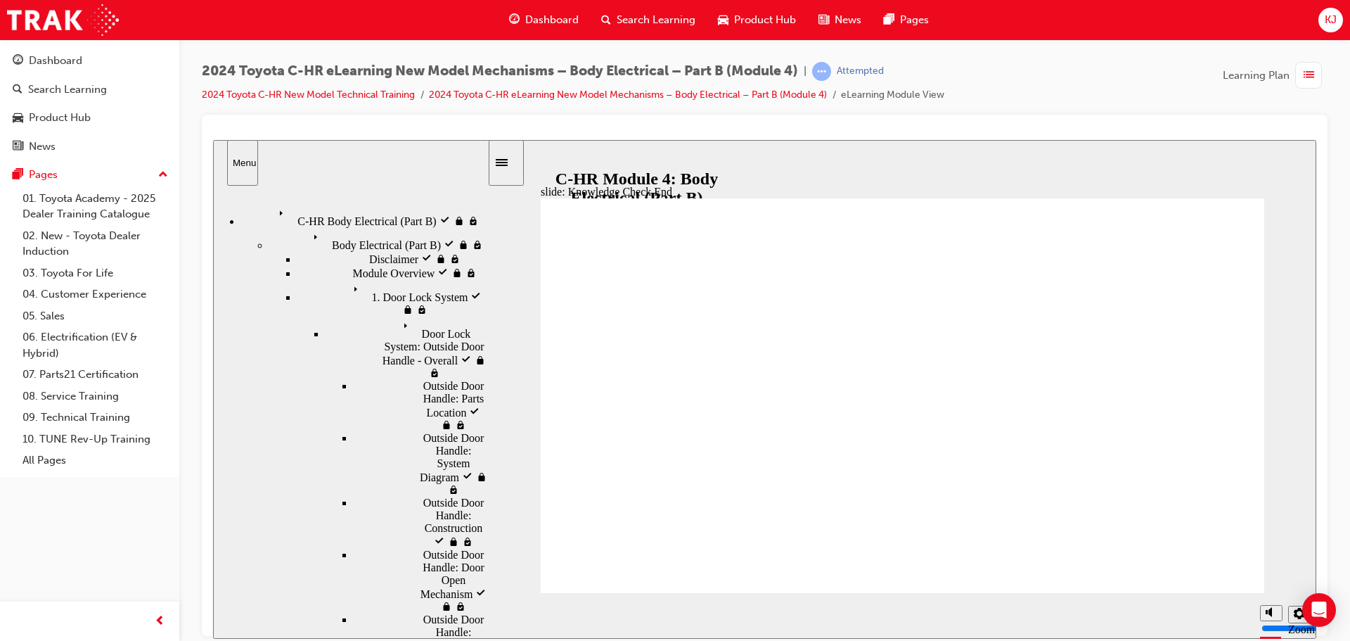
click at [539, 18] on span "Dashboard" at bounding box center [551, 20] width 53 height 16
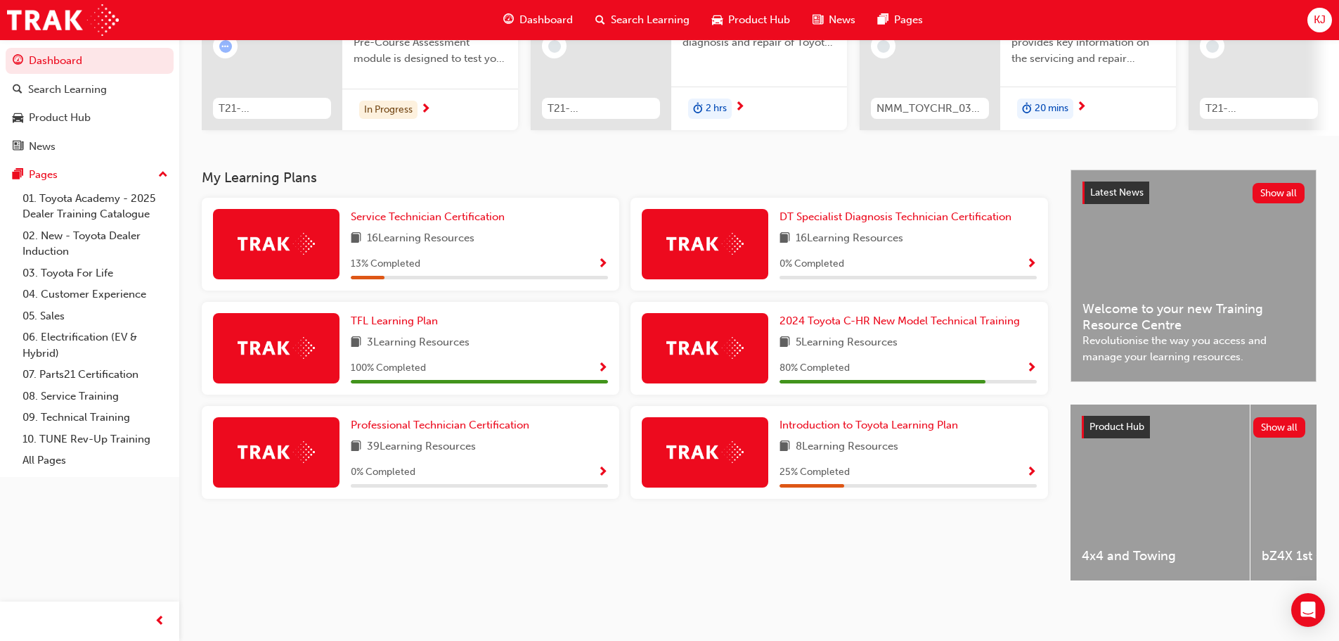
scroll to position [129, 0]
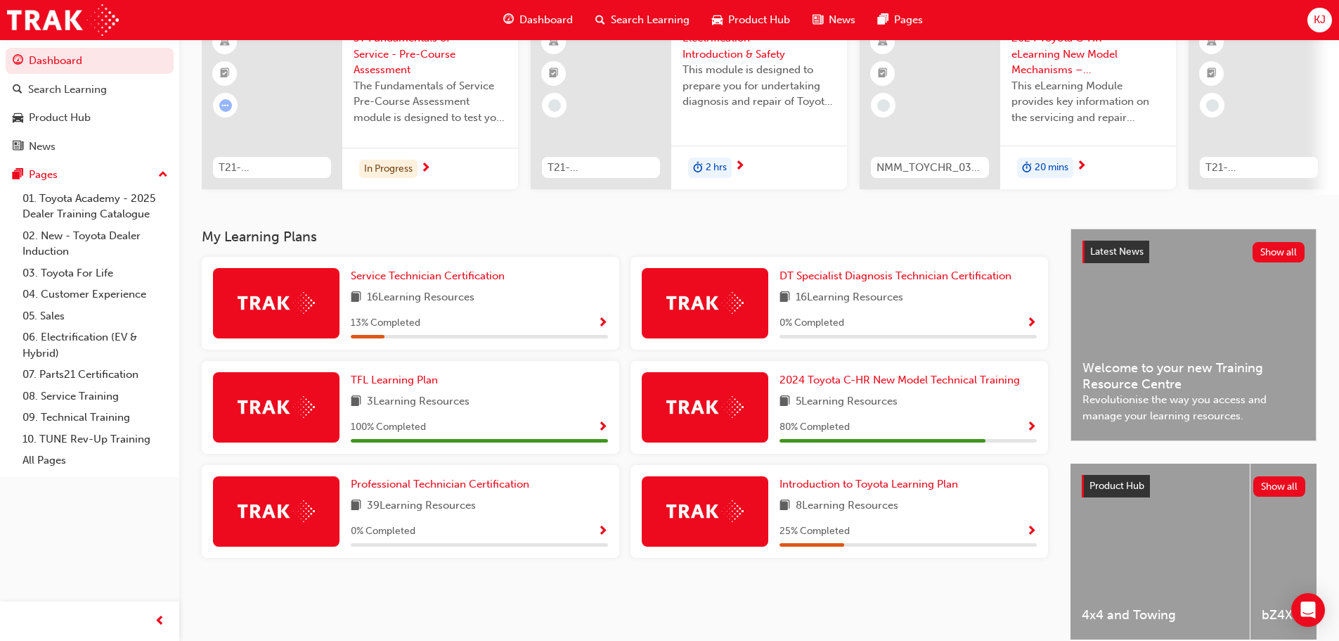
click at [1034, 434] on span "Show Progress" at bounding box center [1032, 427] width 11 height 13
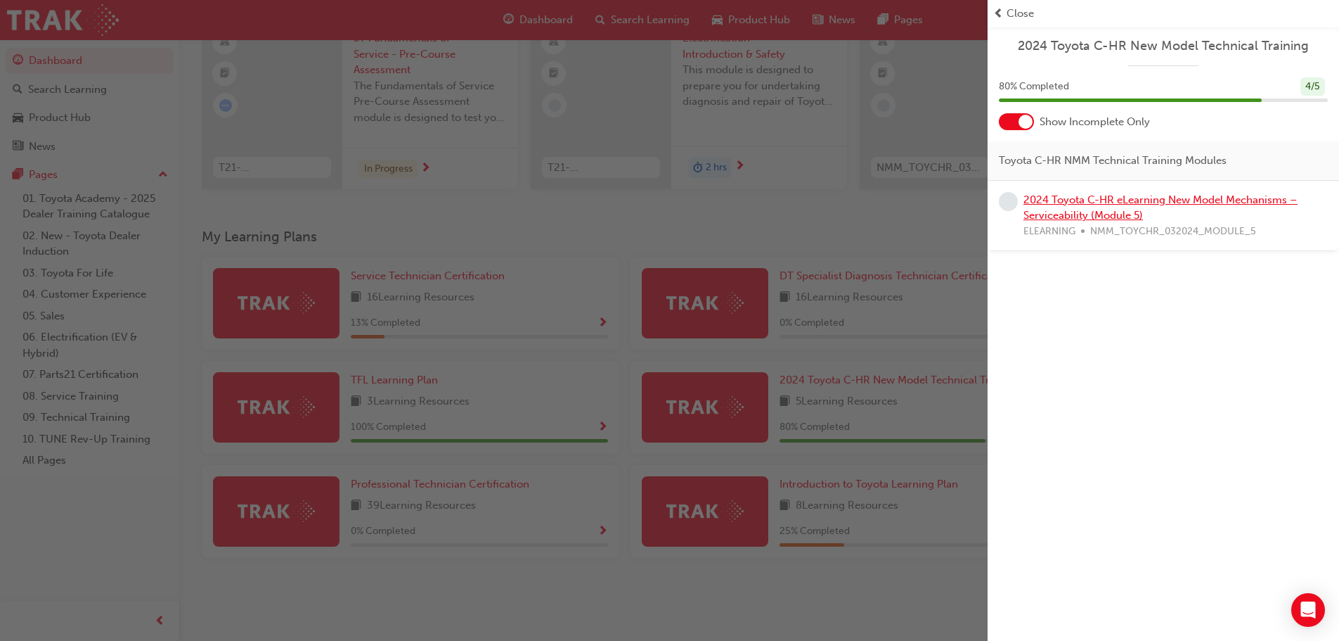
click at [1065, 203] on link "2024 Toyota C-HR eLearning New Model Mechanisms – Serviceability (Module 5)" at bounding box center [1161, 207] width 274 height 29
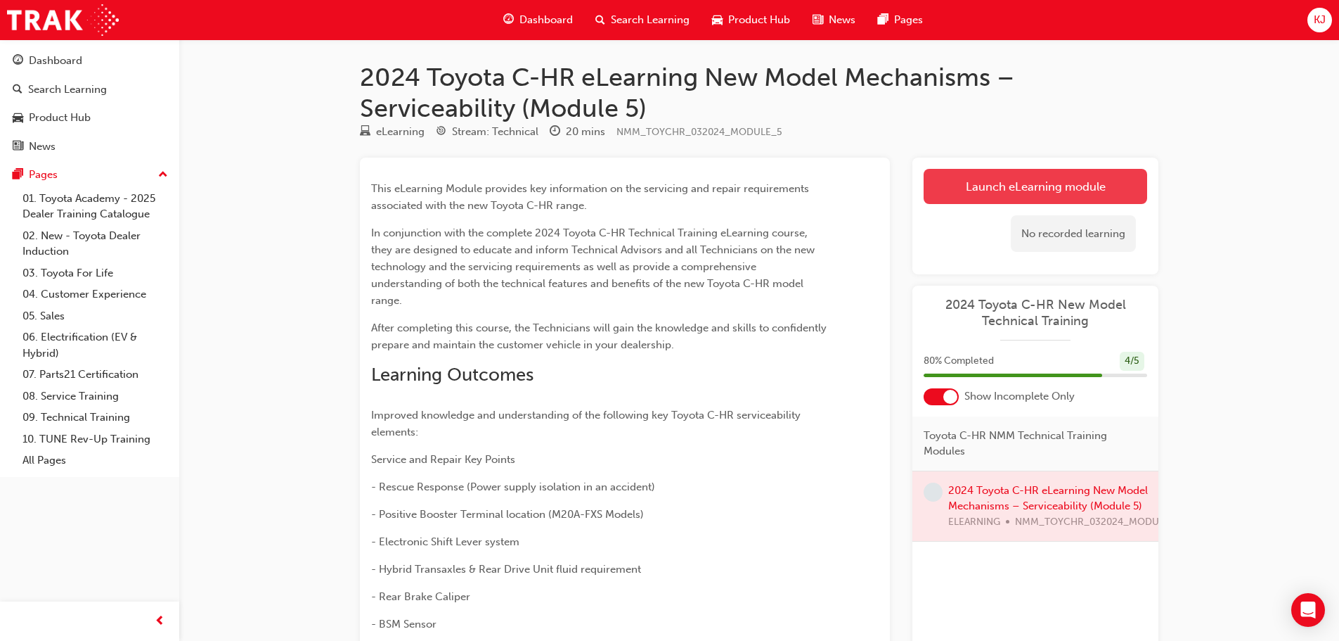
click at [957, 196] on link "Launch eLearning module" at bounding box center [1036, 186] width 224 height 35
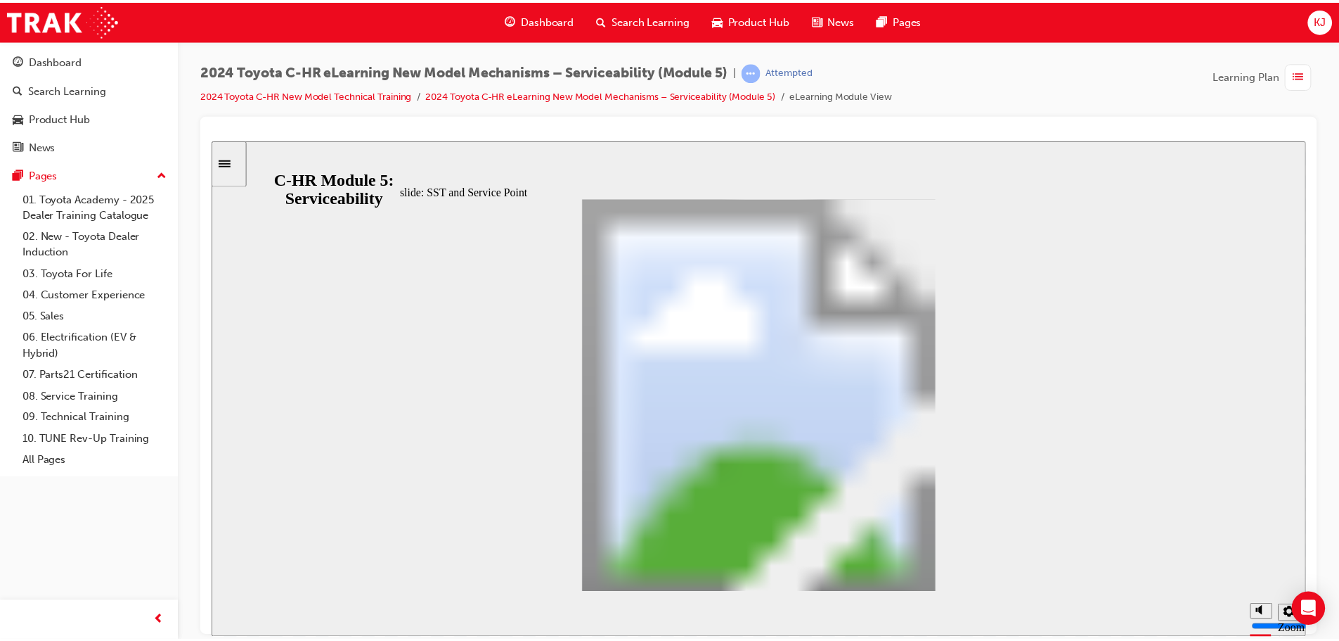
scroll to position [1093, 0]
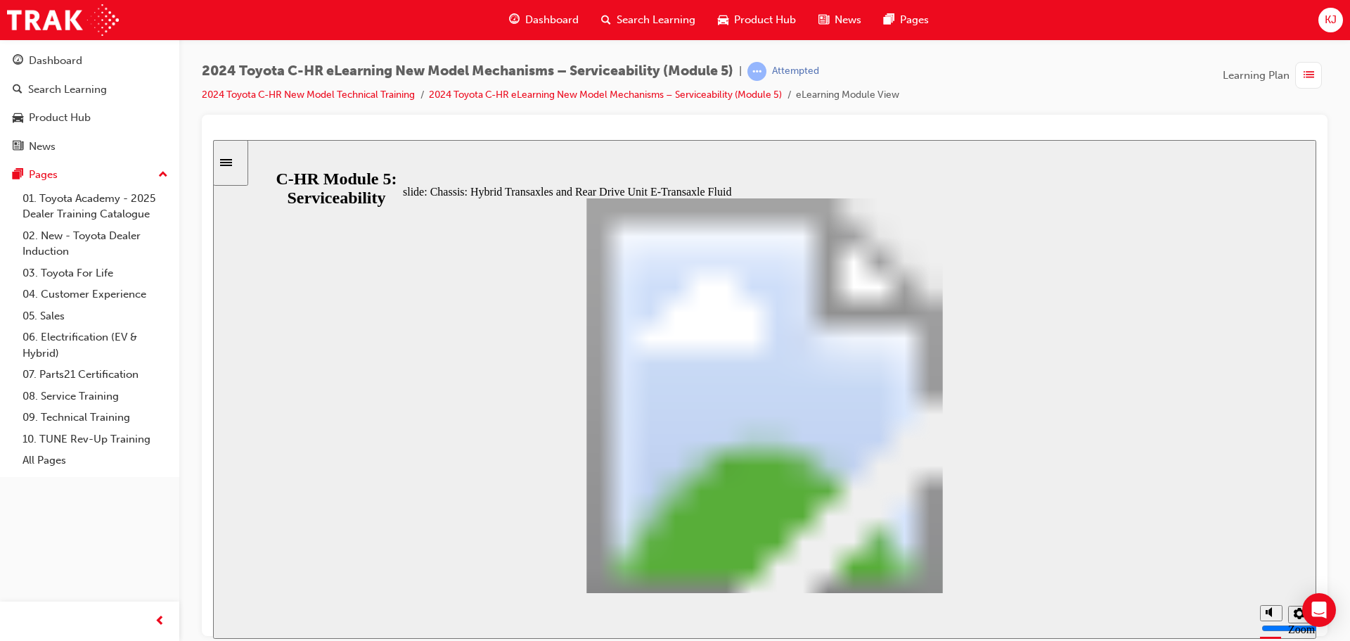
drag, startPoint x: 958, startPoint y: 563, endPoint x: 949, endPoint y: 500, distance: 63.1
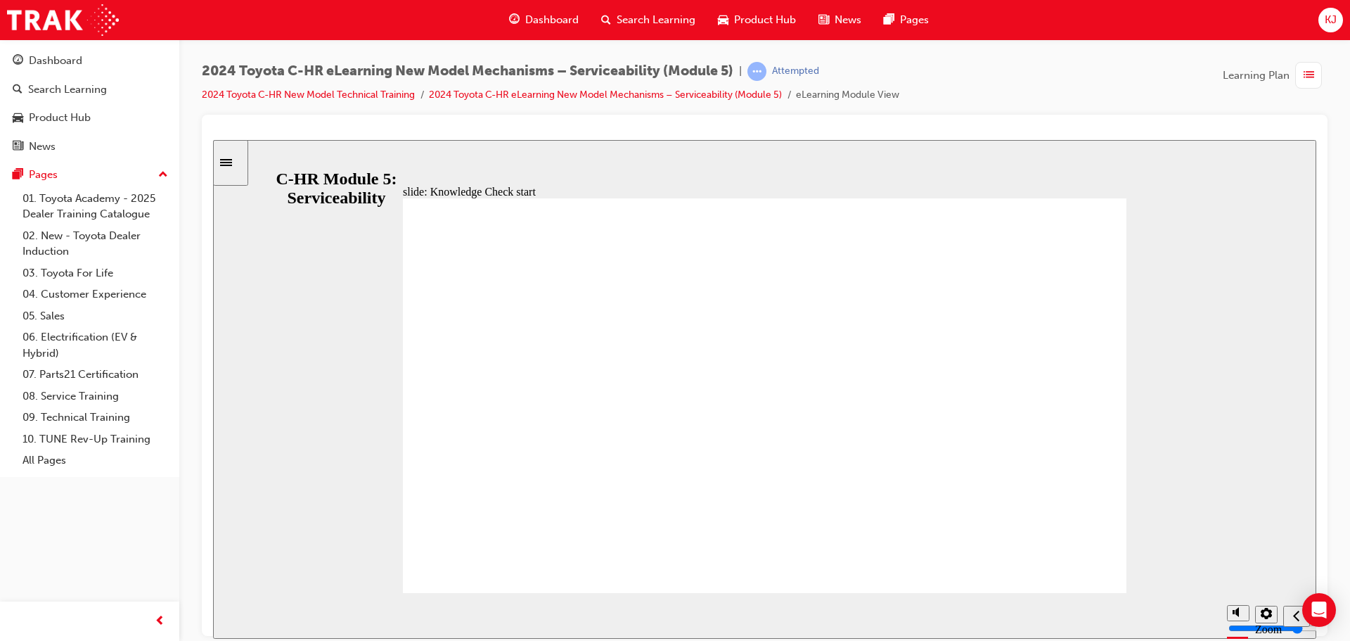
radio input "true"
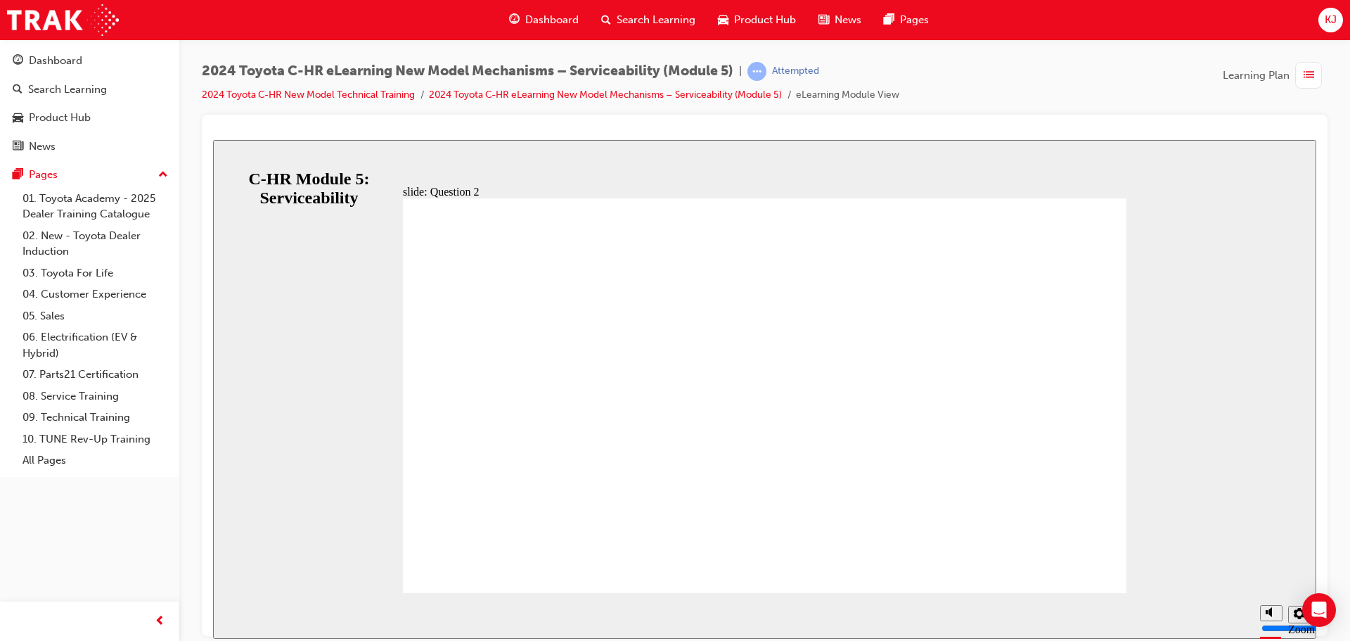
radio input "false"
radio input "true"
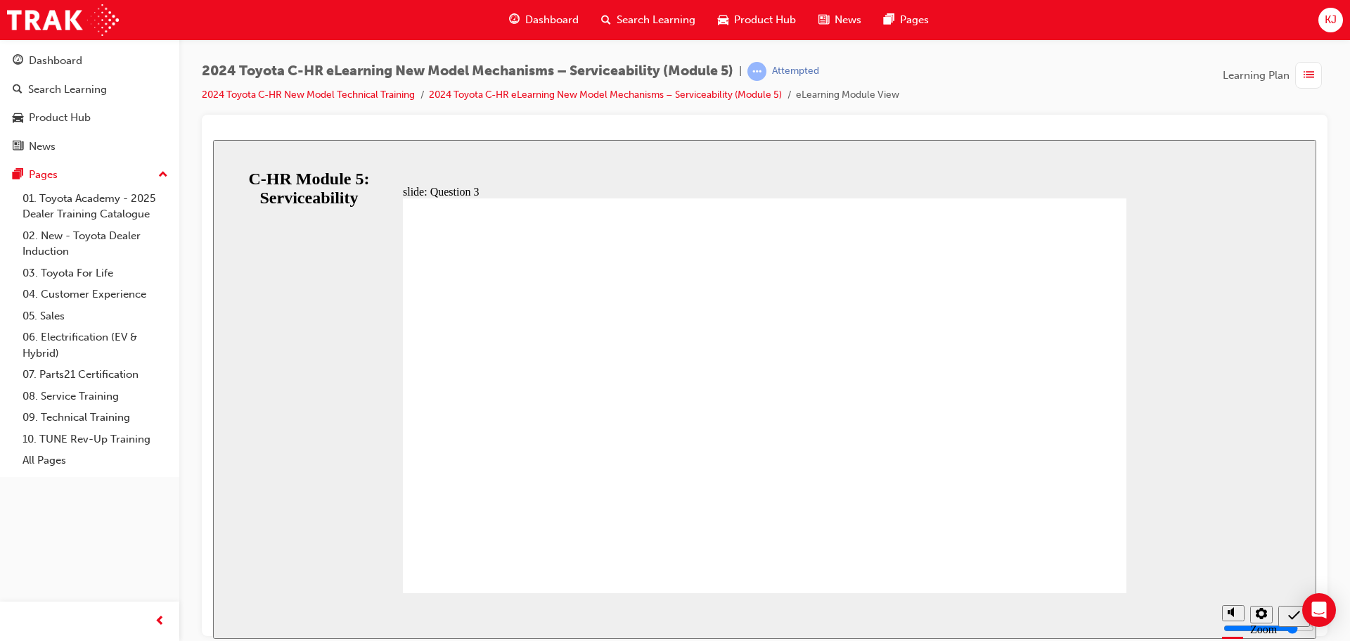
radio input "true"
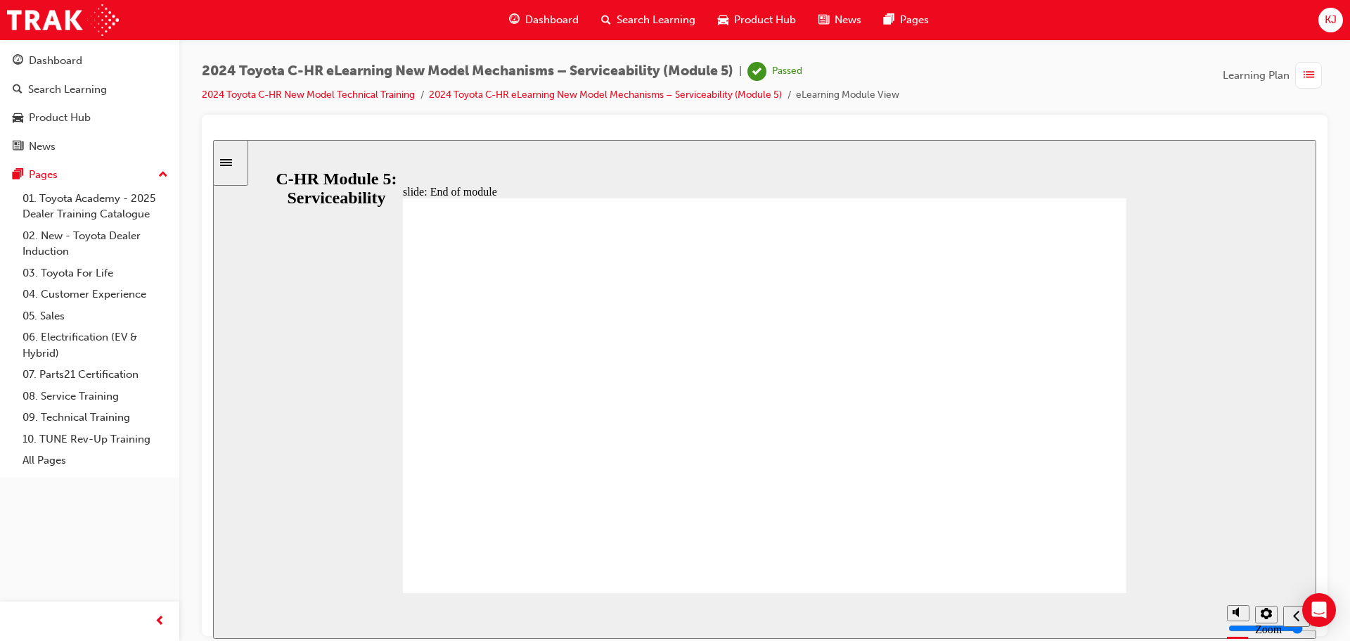
click at [565, 11] on div "Dashboard" at bounding box center [544, 20] width 92 height 29
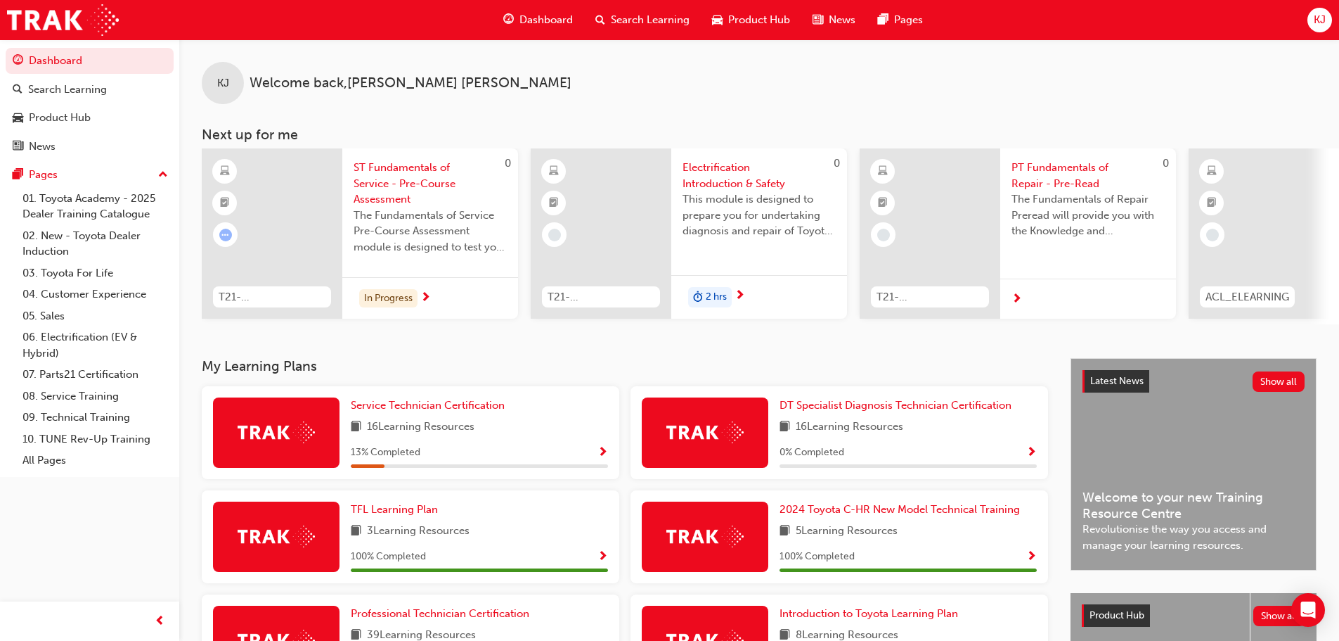
click at [763, 184] on span "Electrification Introduction & Safety" at bounding box center [759, 176] width 153 height 32
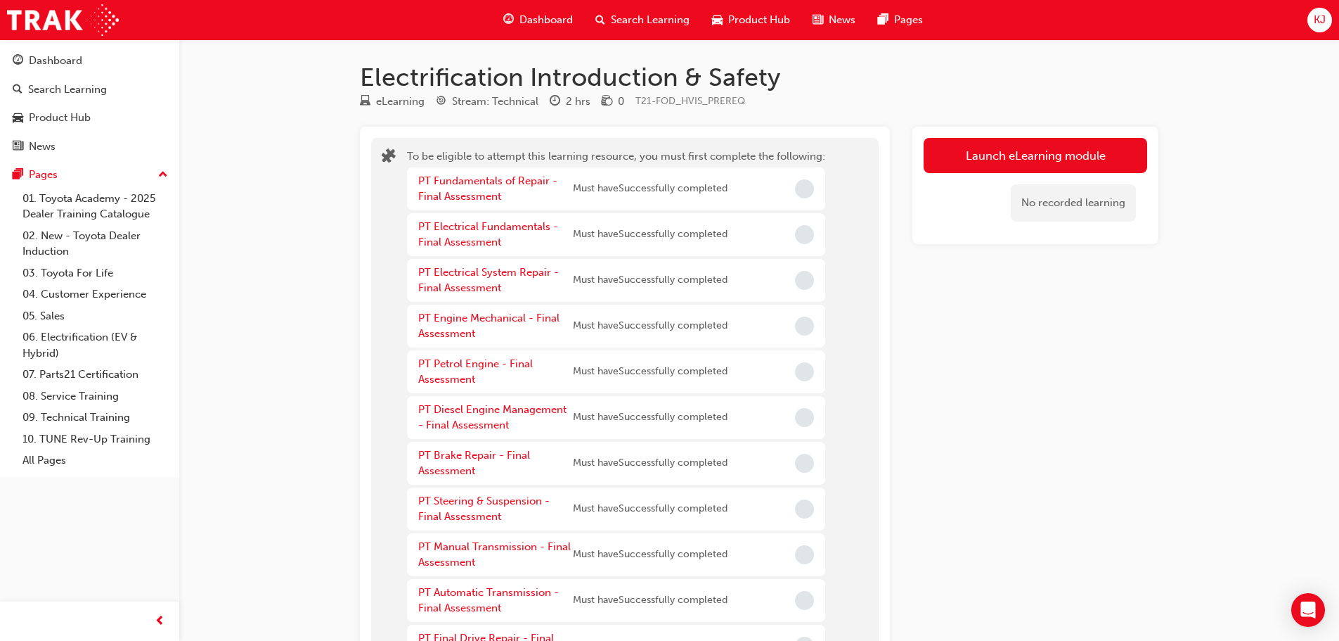
click at [799, 183] on span "Incomplete" at bounding box center [804, 188] width 19 height 19
click at [993, 152] on button "Launch eLearning module" at bounding box center [1036, 155] width 224 height 35
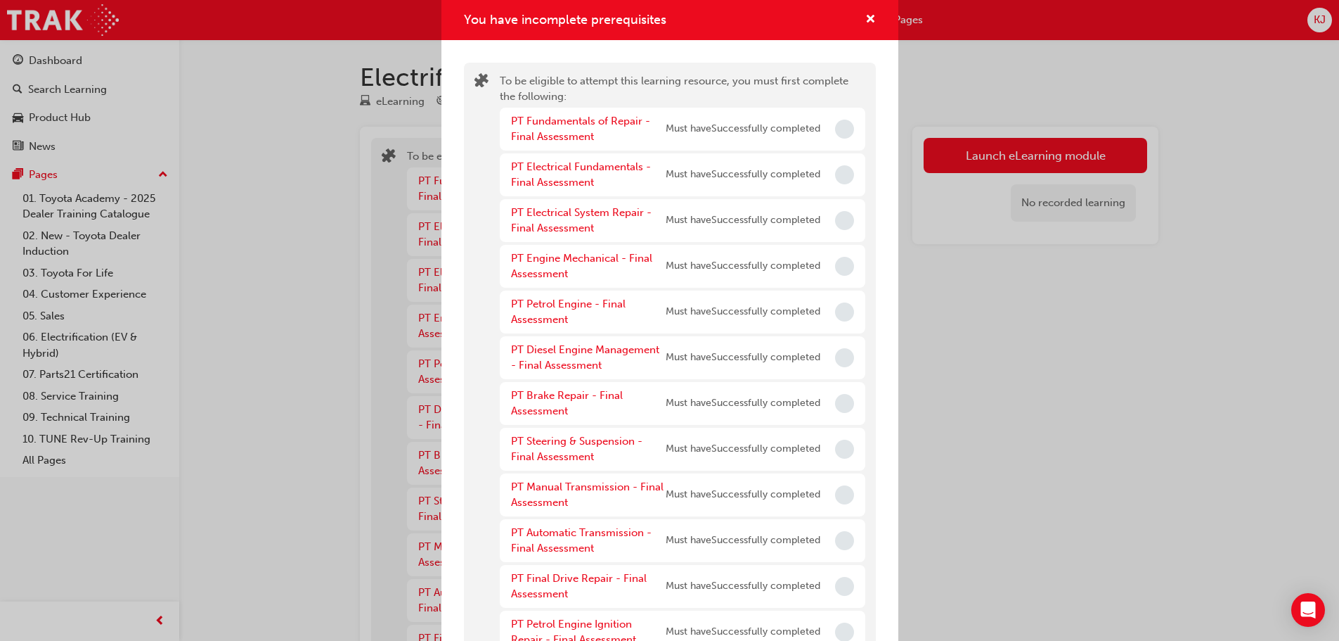
click at [989, 152] on div "You have incomplete prerequisites To be eligible to attempt this learning resou…" at bounding box center [669, 320] width 1339 height 641
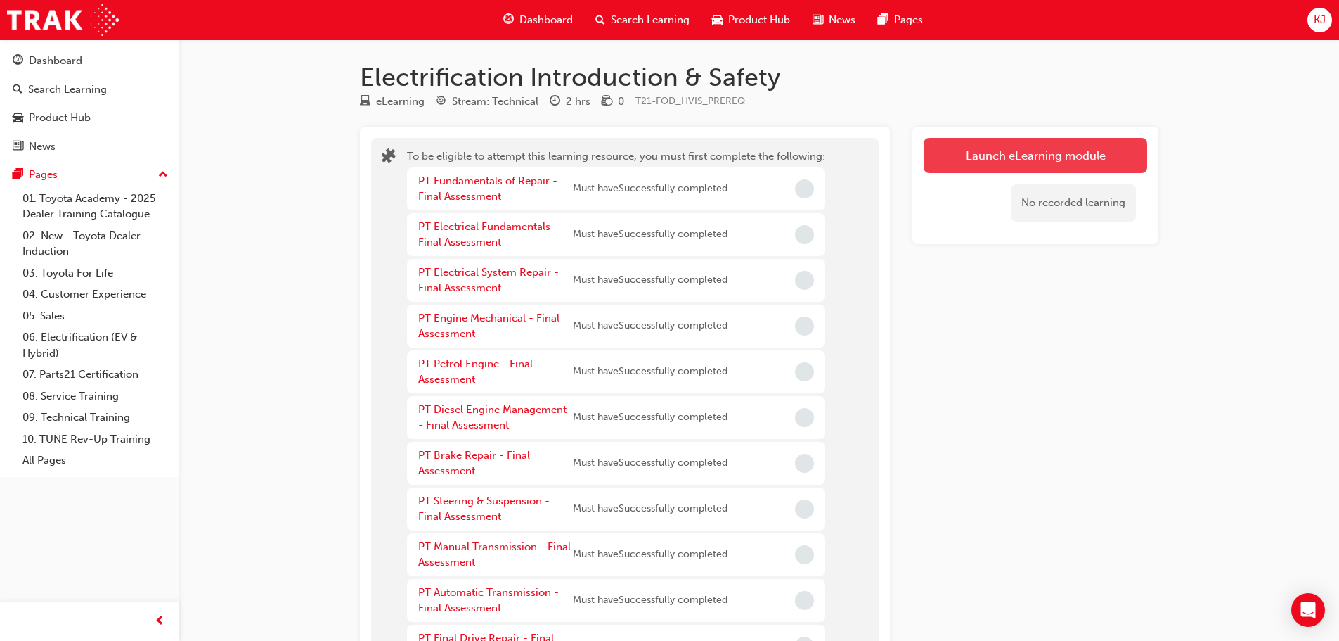
click at [965, 153] on button "Launch eLearning module" at bounding box center [1036, 155] width 224 height 35
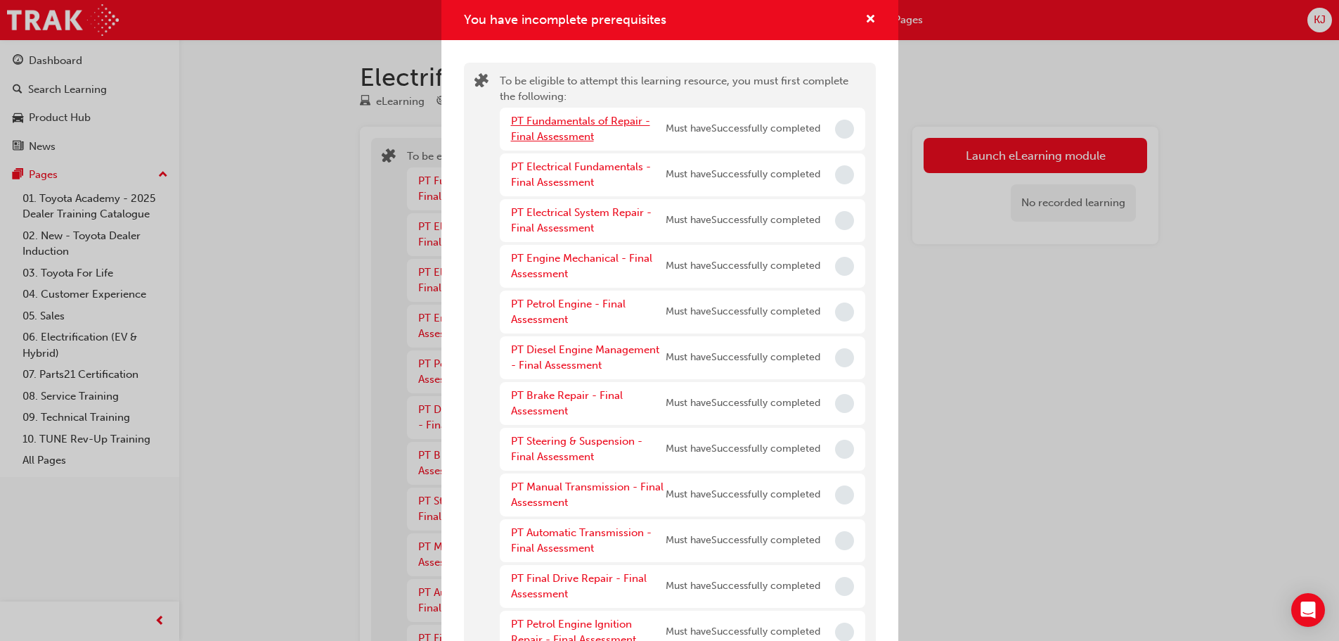
click at [596, 115] on link "PT Fundamentals of Repair - Final Assessment" at bounding box center [580, 129] width 139 height 29
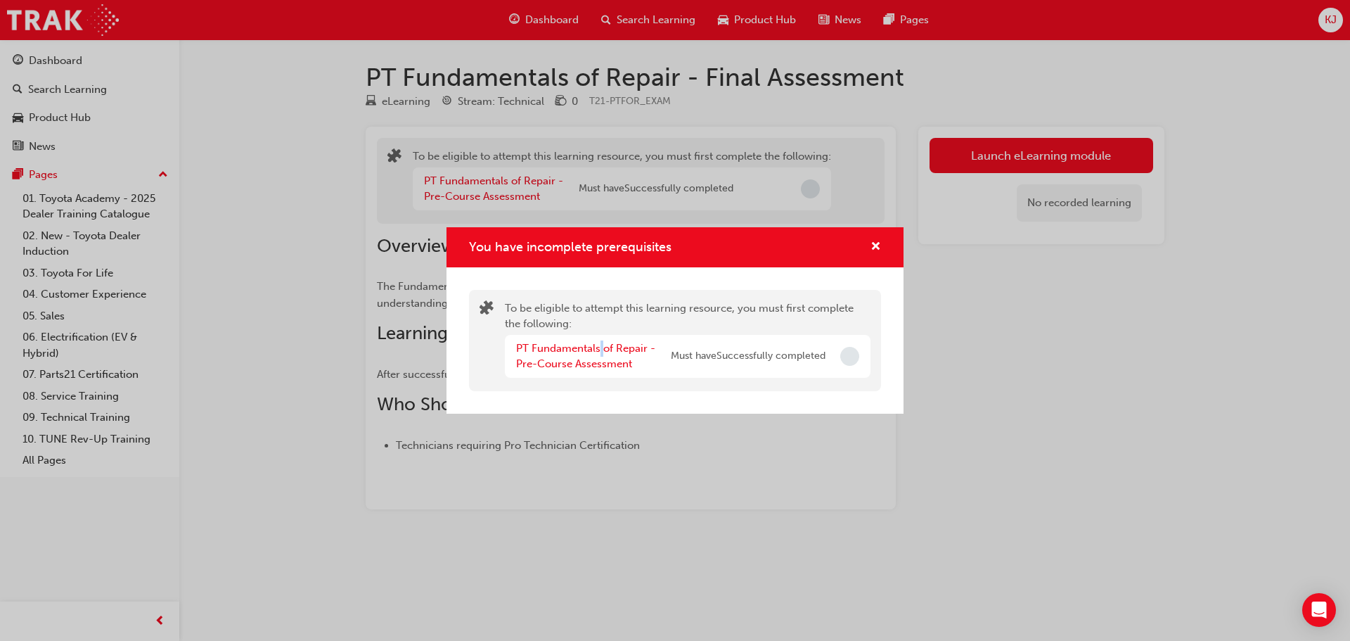
click at [602, 356] on div "PT Fundamentals of Repair - Pre-Course Assessment" at bounding box center [593, 356] width 155 height 32
click at [591, 342] on link "PT Fundamentals of Repair - Pre-Course Assessment" at bounding box center [585, 356] width 139 height 29
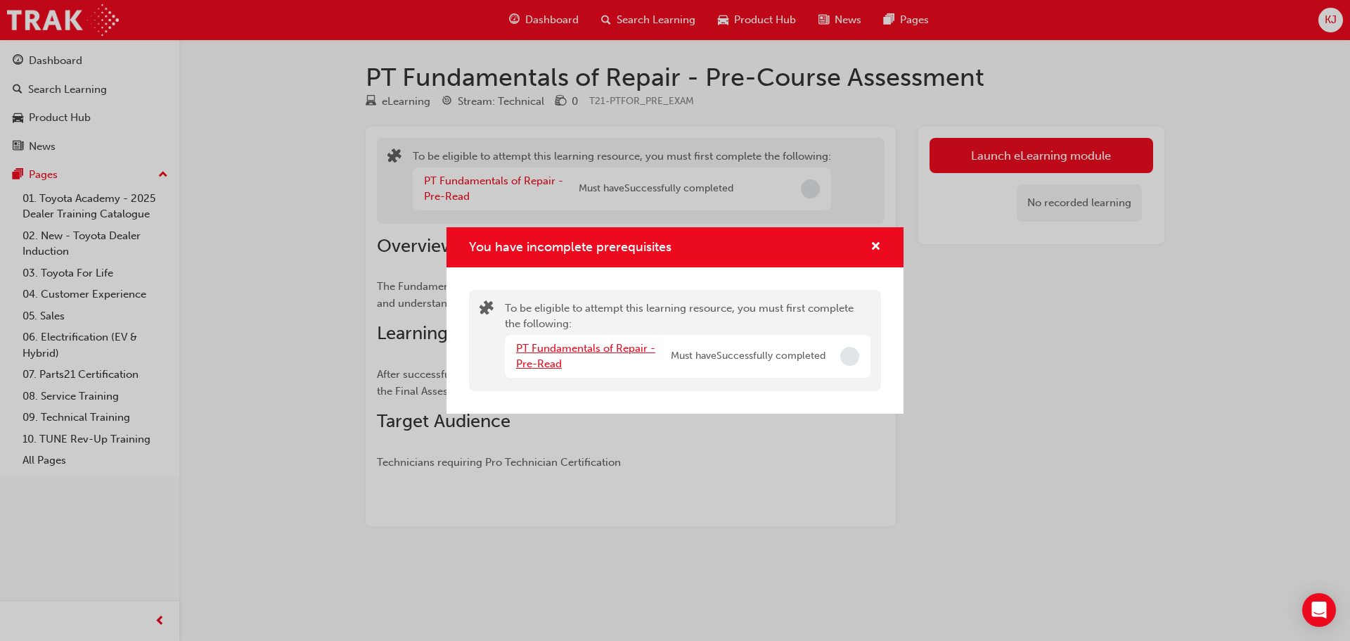
click at [591, 342] on link "PT Fundamentals of Repair - Pre-Read" at bounding box center [585, 356] width 139 height 29
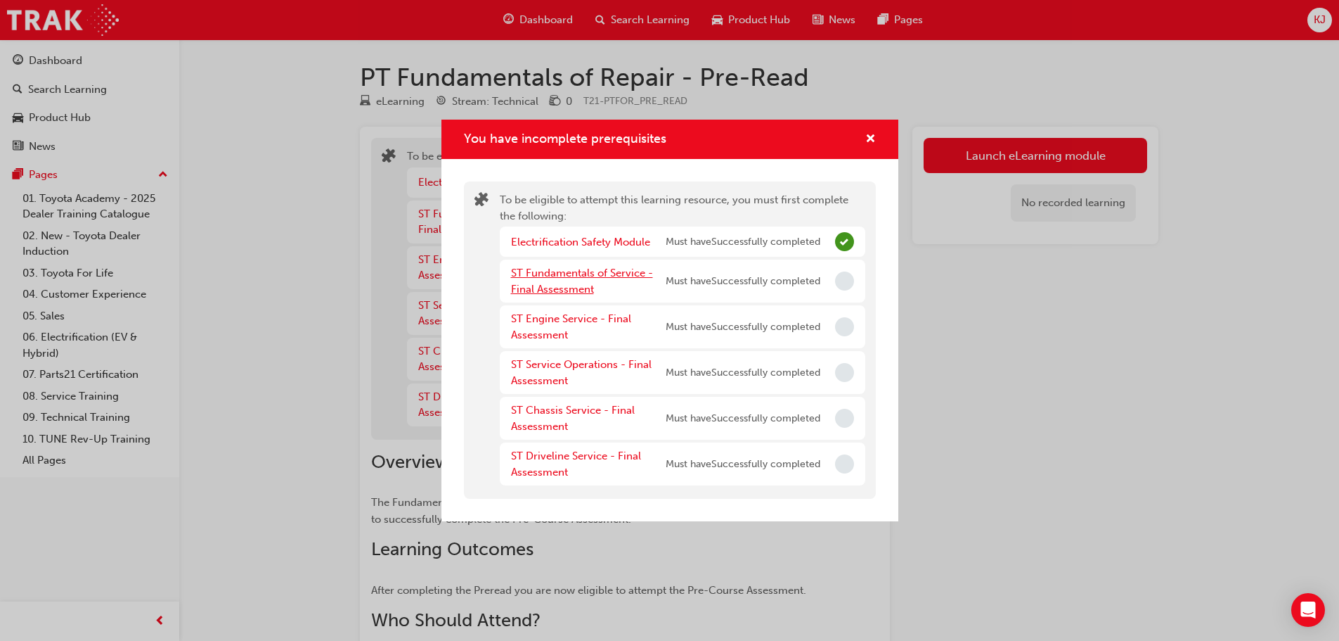
click at [576, 276] on link "ST Fundamentals of Service - Final Assessment" at bounding box center [582, 280] width 142 height 29
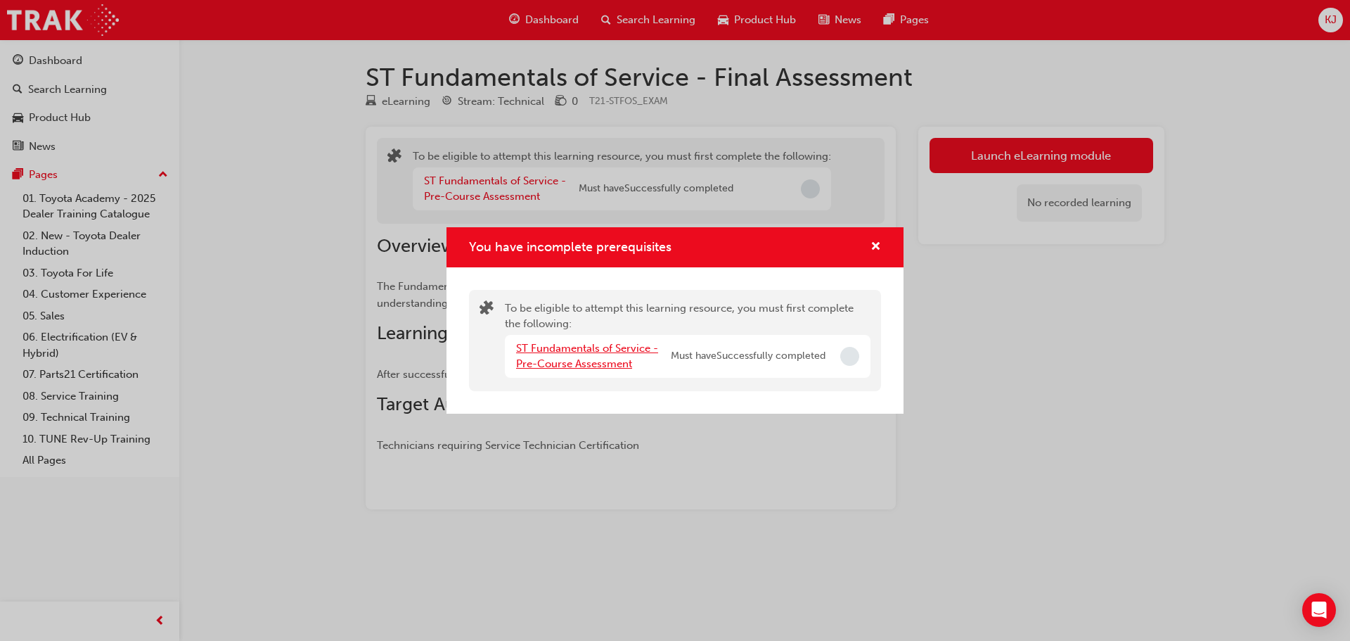
click at [563, 352] on link "ST Fundamentals of Service - Pre-Course Assessment" at bounding box center [587, 356] width 142 height 29
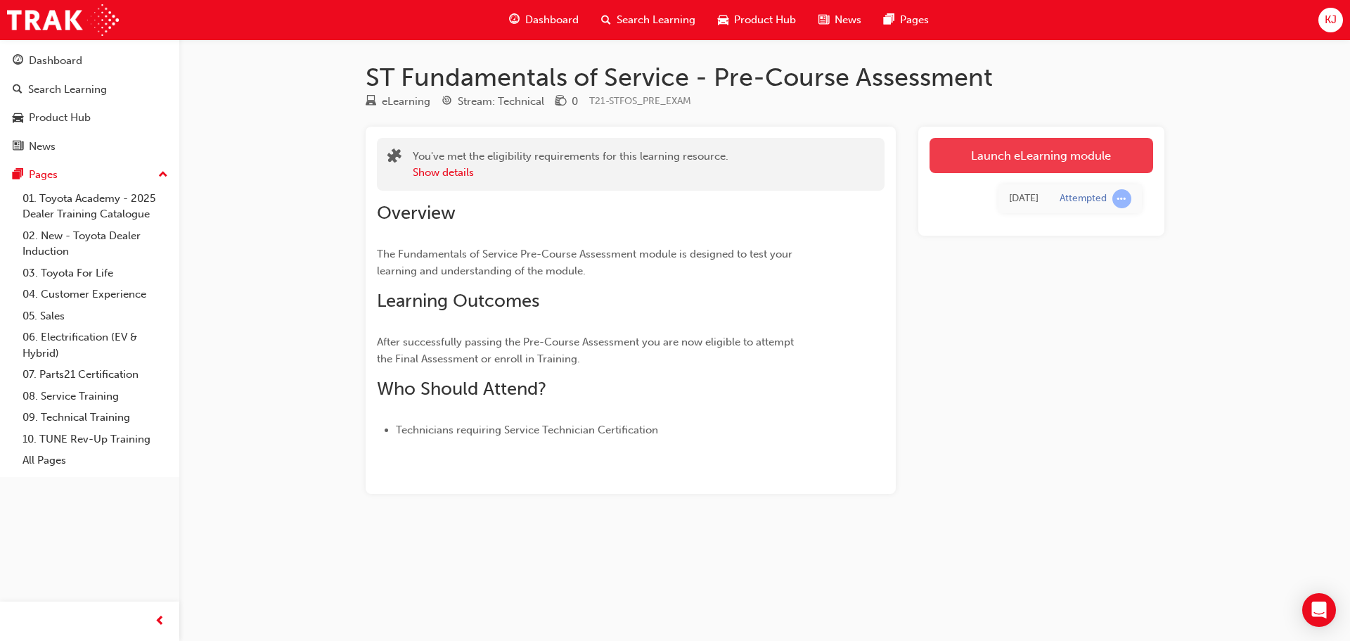
click at [1007, 160] on link "Launch eLearning module" at bounding box center [1042, 155] width 224 height 35
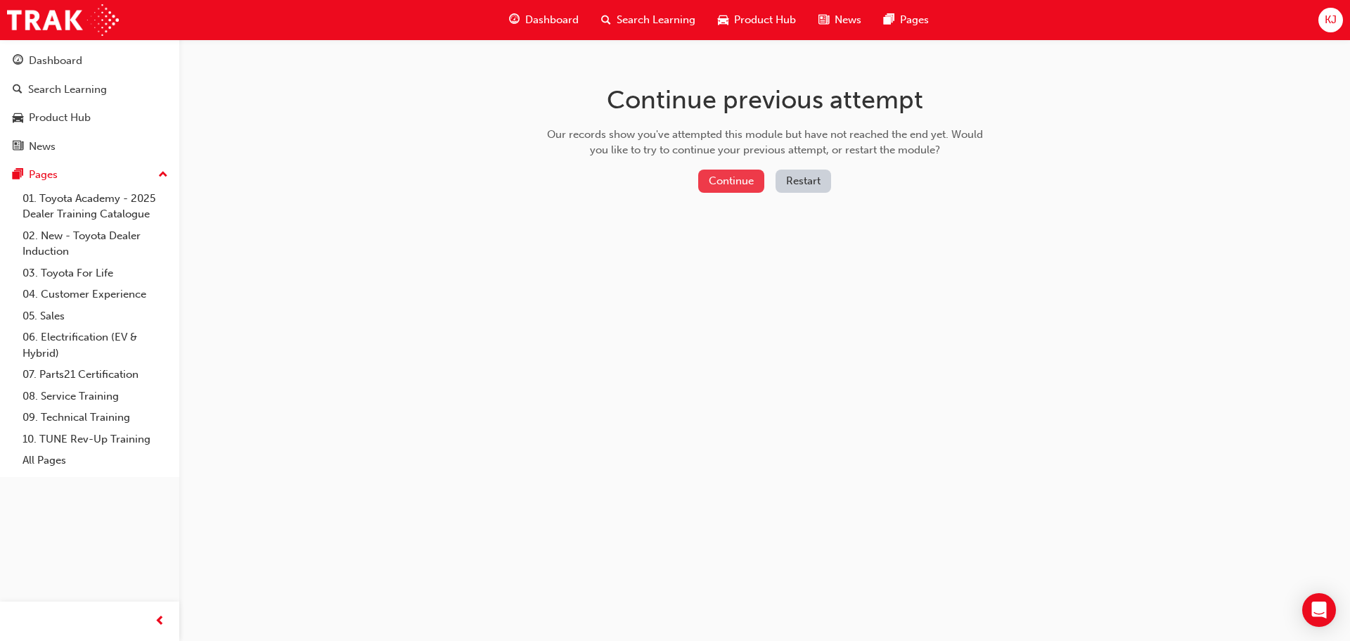
click at [737, 176] on button "Continue" at bounding box center [731, 180] width 66 height 23
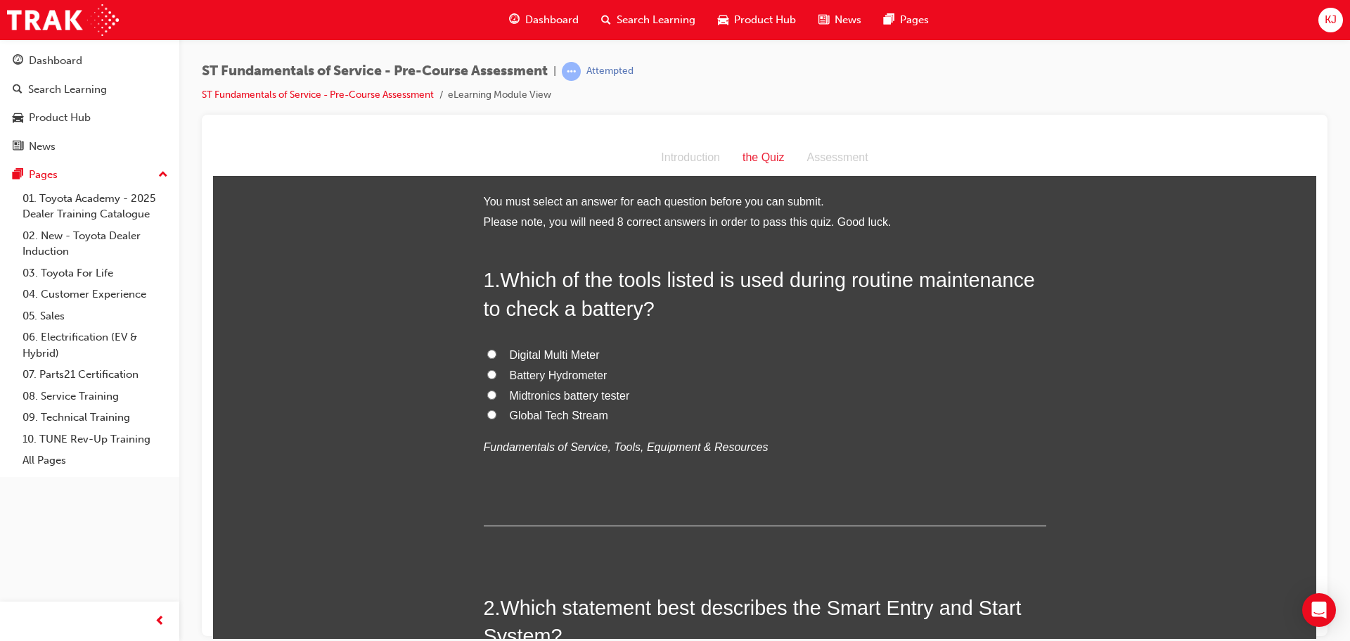
drag, startPoint x: 672, startPoint y: 243, endPoint x: 649, endPoint y: 248, distance: 22.9
click at [510, 398] on span "Midtronics battery tester" at bounding box center [570, 395] width 120 height 12
click at [496, 398] on input "Midtronics battery tester" at bounding box center [491, 394] width 9 height 9
radio input "true"
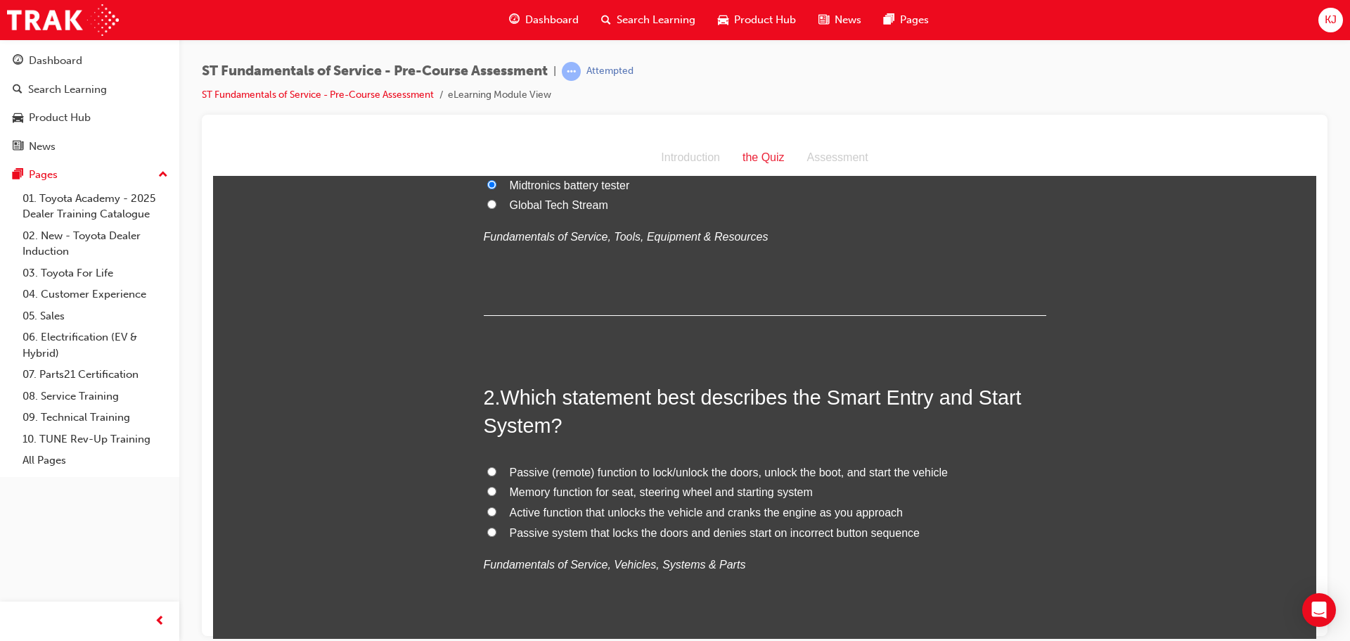
scroll to position [211, 0]
click at [484, 463] on label "Passive (remote) function to lock/unlock the doors, unlock the boot, and start …" at bounding box center [765, 471] width 563 height 20
click at [487, 465] on input "Passive (remote) function to lock/unlock the doors, unlock the boot, and start …" at bounding box center [491, 469] width 9 height 9
radio input "true"
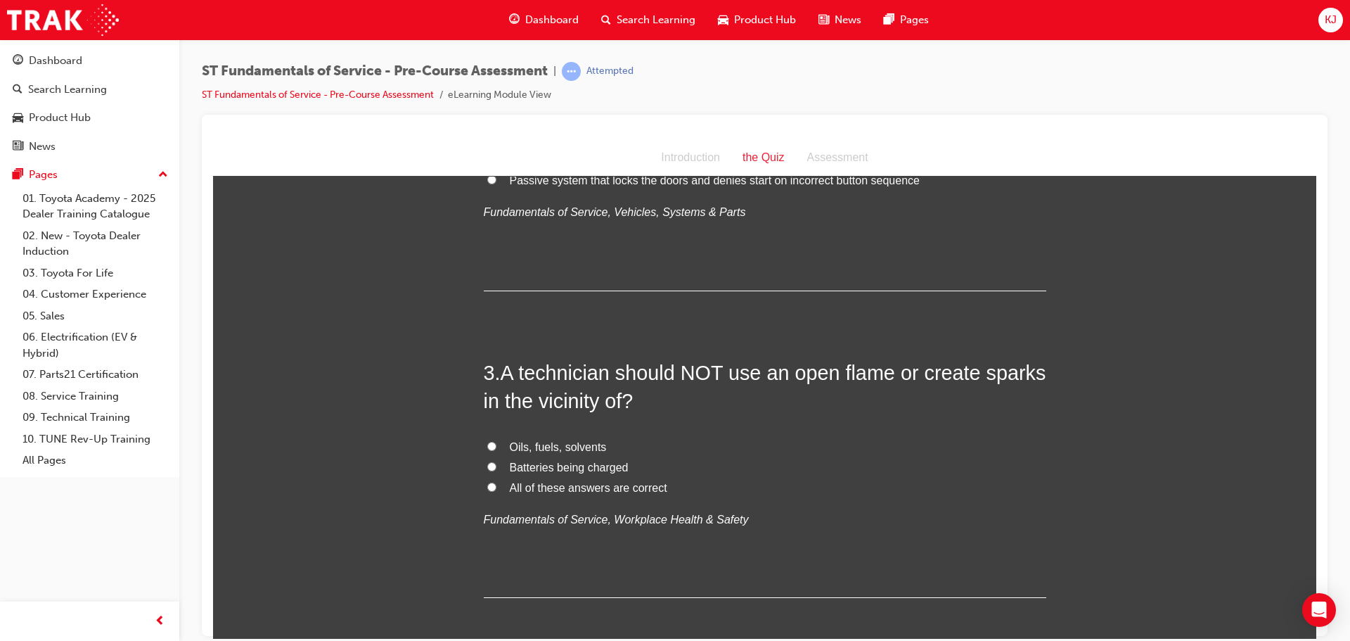
scroll to position [633, 0]
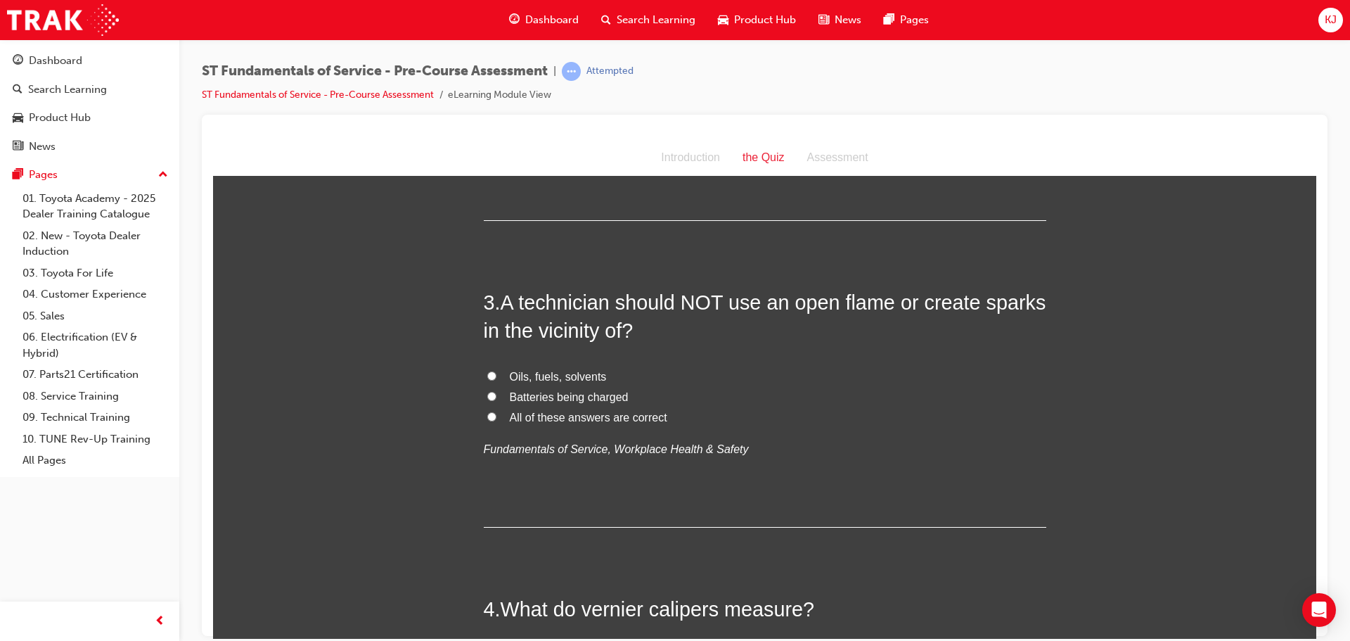
click at [500, 409] on label "All of these answers are correct" at bounding box center [765, 417] width 563 height 20
click at [496, 411] on input "All of these answers are correct" at bounding box center [491, 415] width 9 height 9
radio input "true"
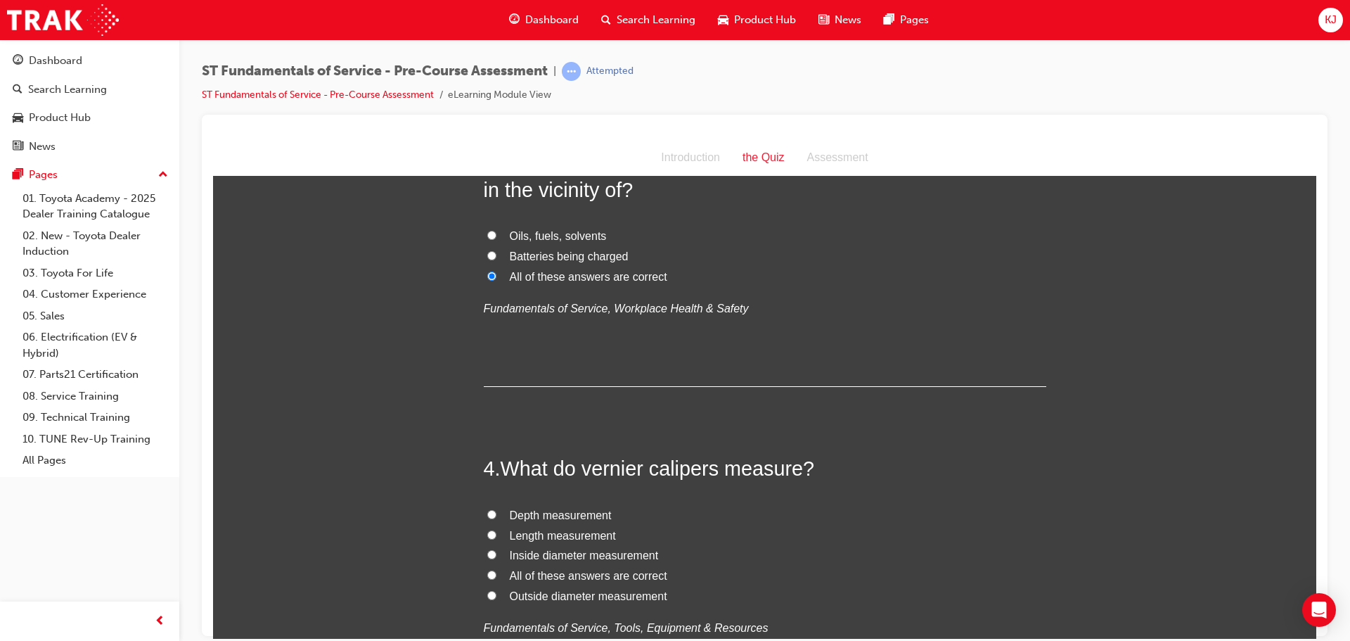
scroll to position [844, 0]
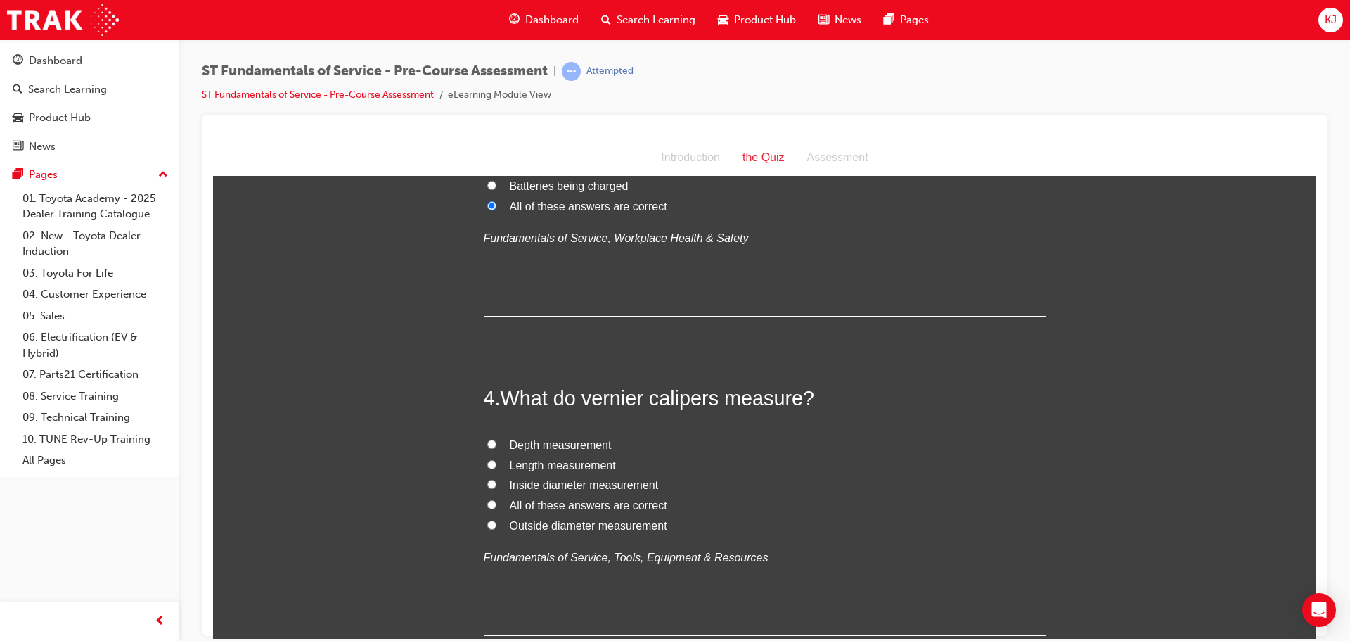
click at [487, 503] on input "All of these answers are correct" at bounding box center [491, 503] width 9 height 9
radio input "true"
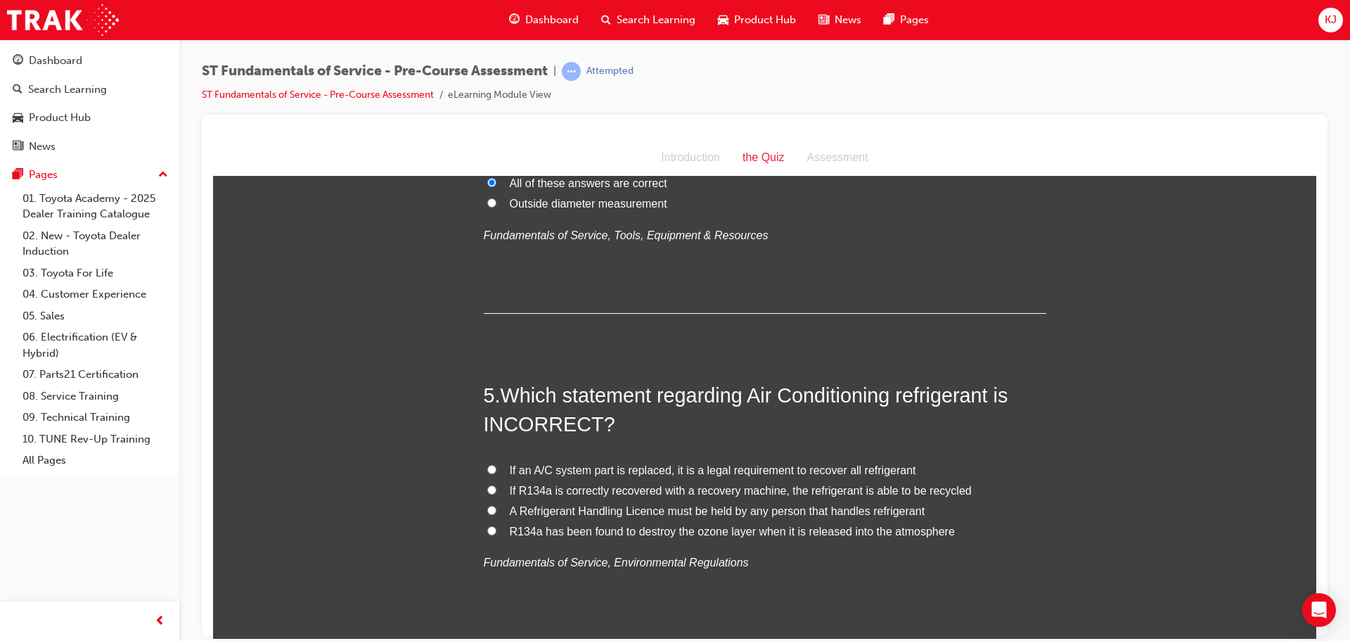
scroll to position [1195, 0]
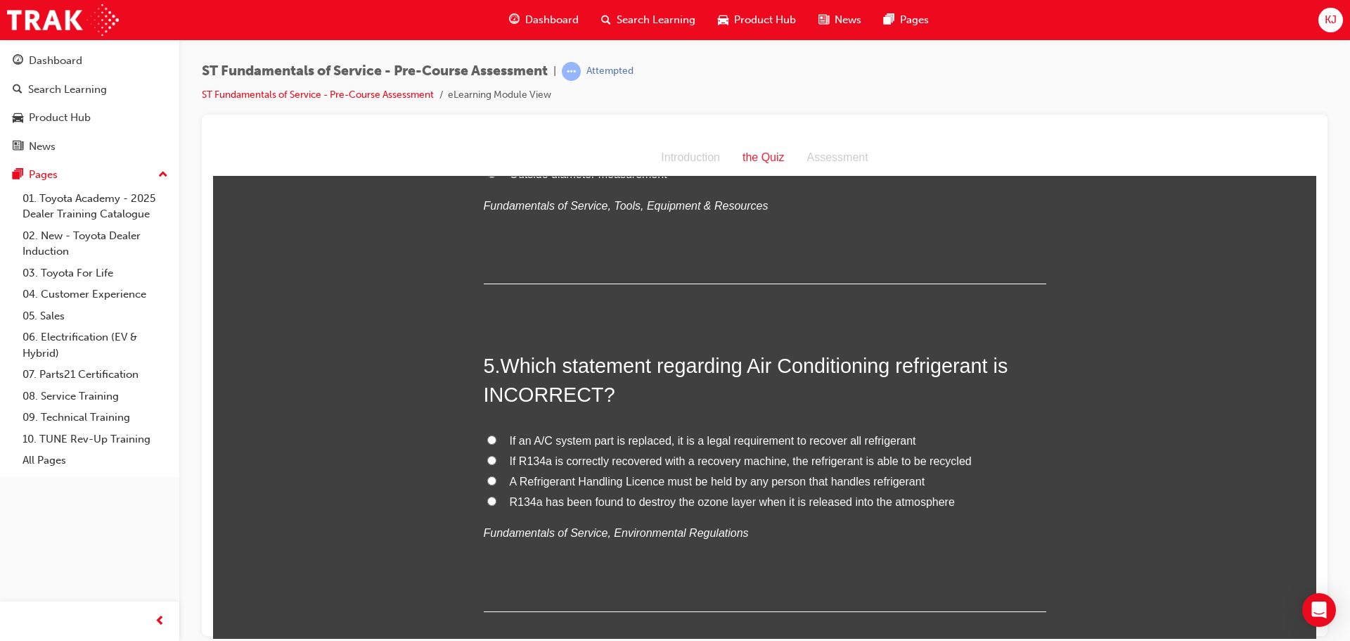
click at [487, 482] on input "A Refrigerant Handling Licence must be held by any person that handles refriger…" at bounding box center [491, 479] width 9 height 9
radio input "true"
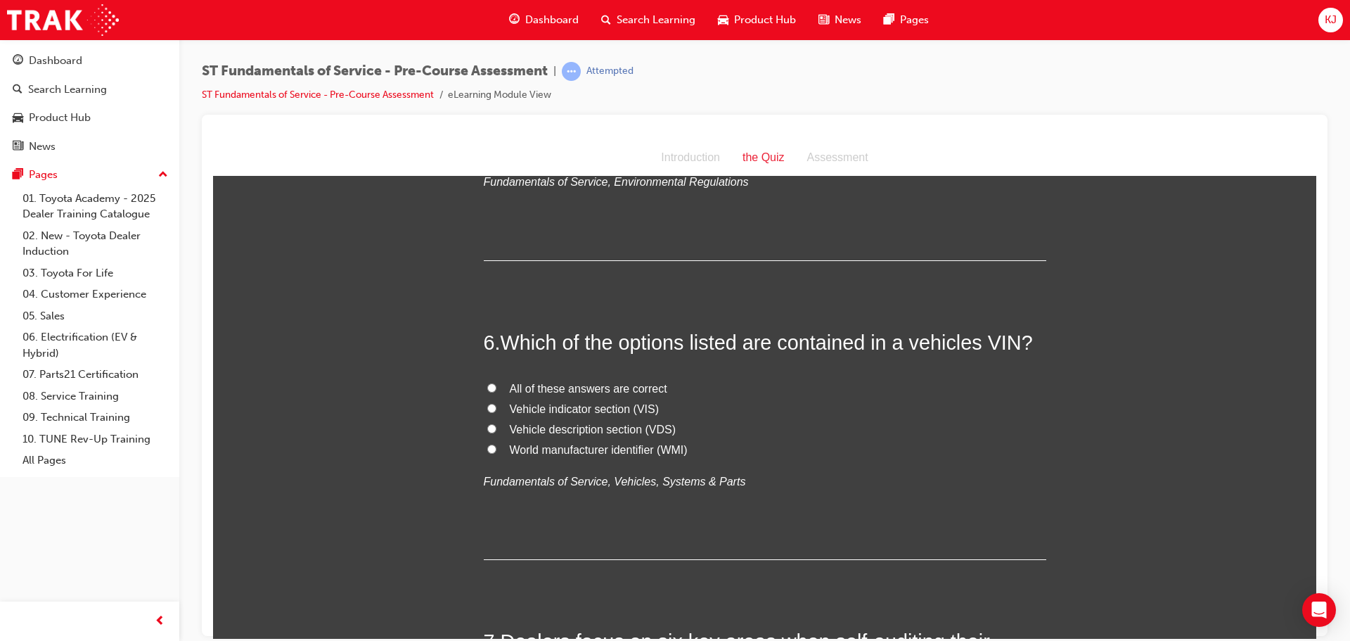
scroll to position [1547, 0]
click at [484, 392] on label "All of these answers are correct" at bounding box center [765, 388] width 563 height 20
click at [487, 391] on input "All of these answers are correct" at bounding box center [491, 386] width 9 height 9
radio input "true"
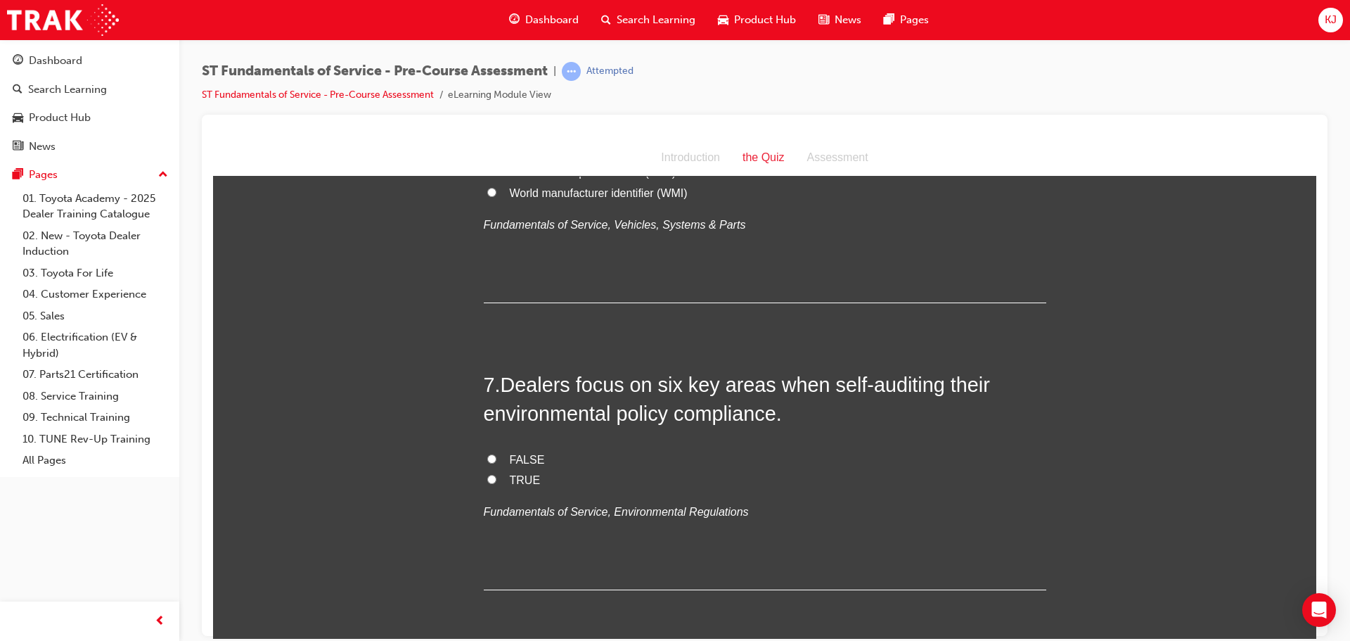
scroll to position [1828, 0]
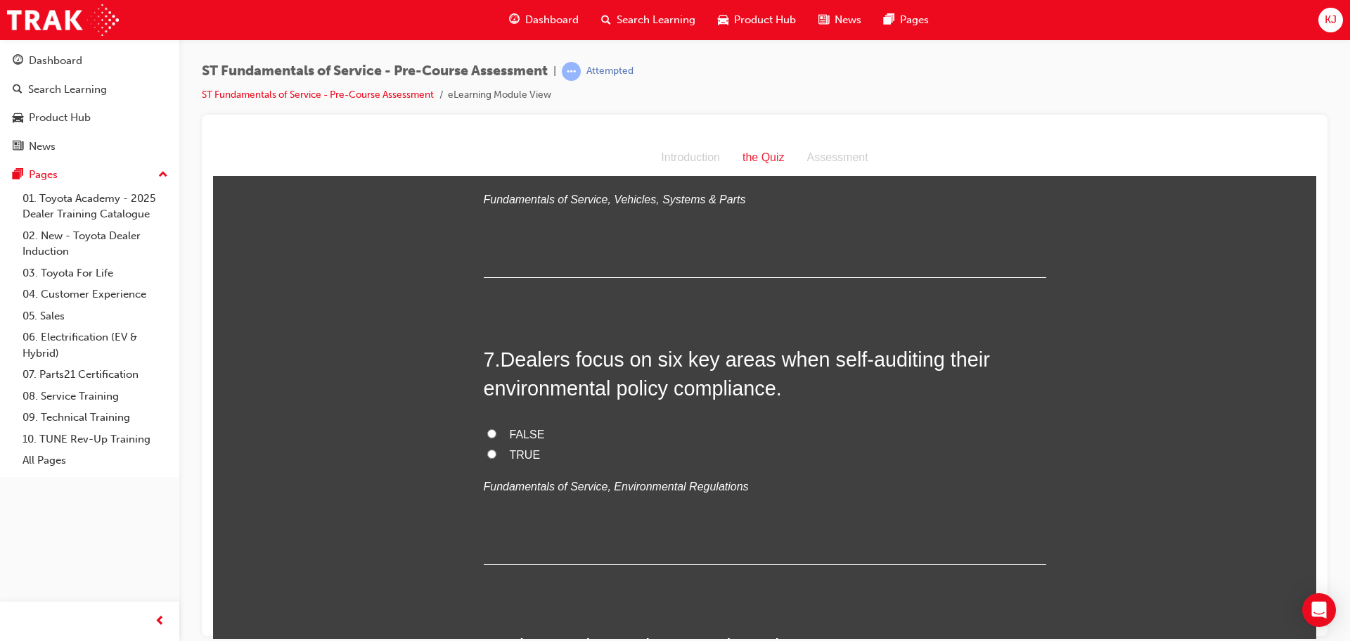
click at [518, 434] on span "FALSE" at bounding box center [527, 434] width 35 height 12
click at [496, 434] on input "FALSE" at bounding box center [491, 432] width 9 height 9
radio input "true"
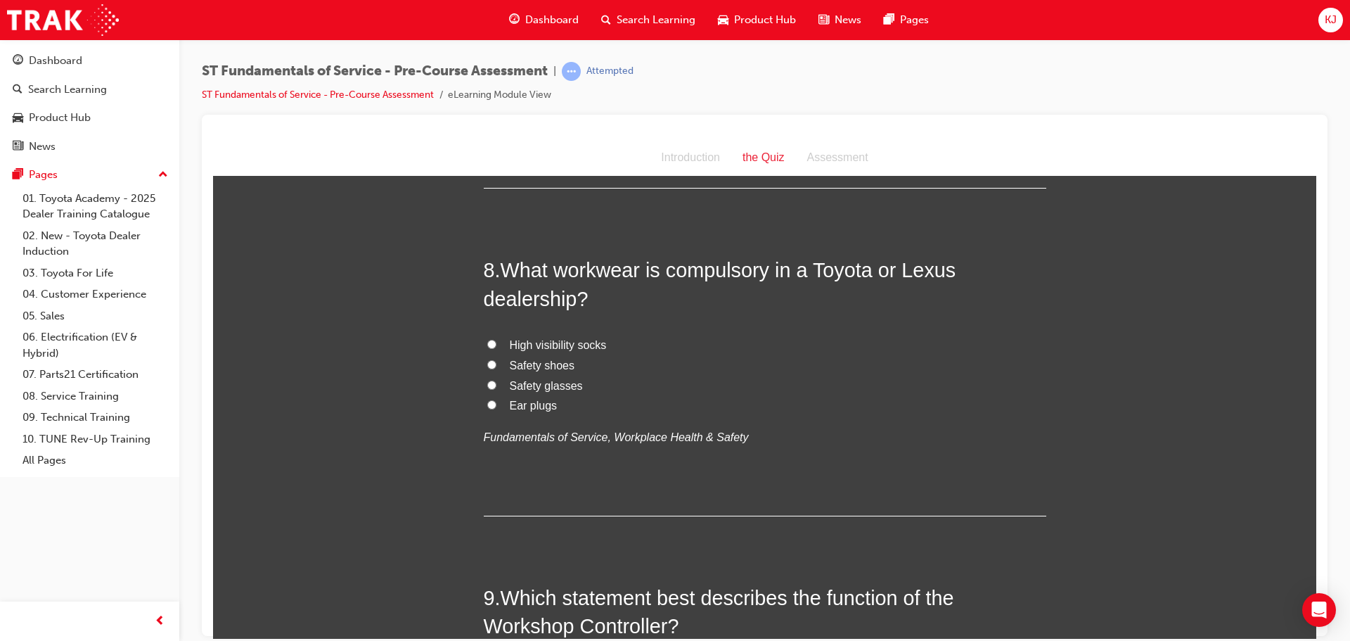
scroll to position [2180, 0]
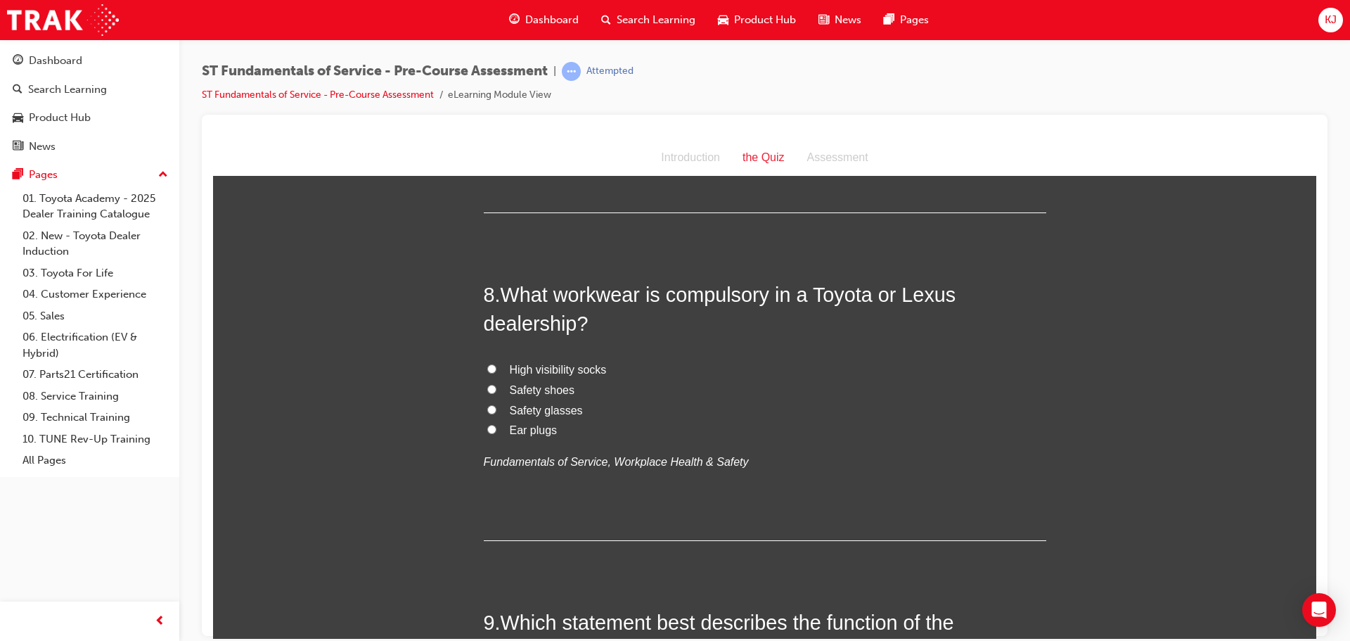
click at [487, 387] on input "Safety shoes" at bounding box center [491, 388] width 9 height 9
radio input "true"
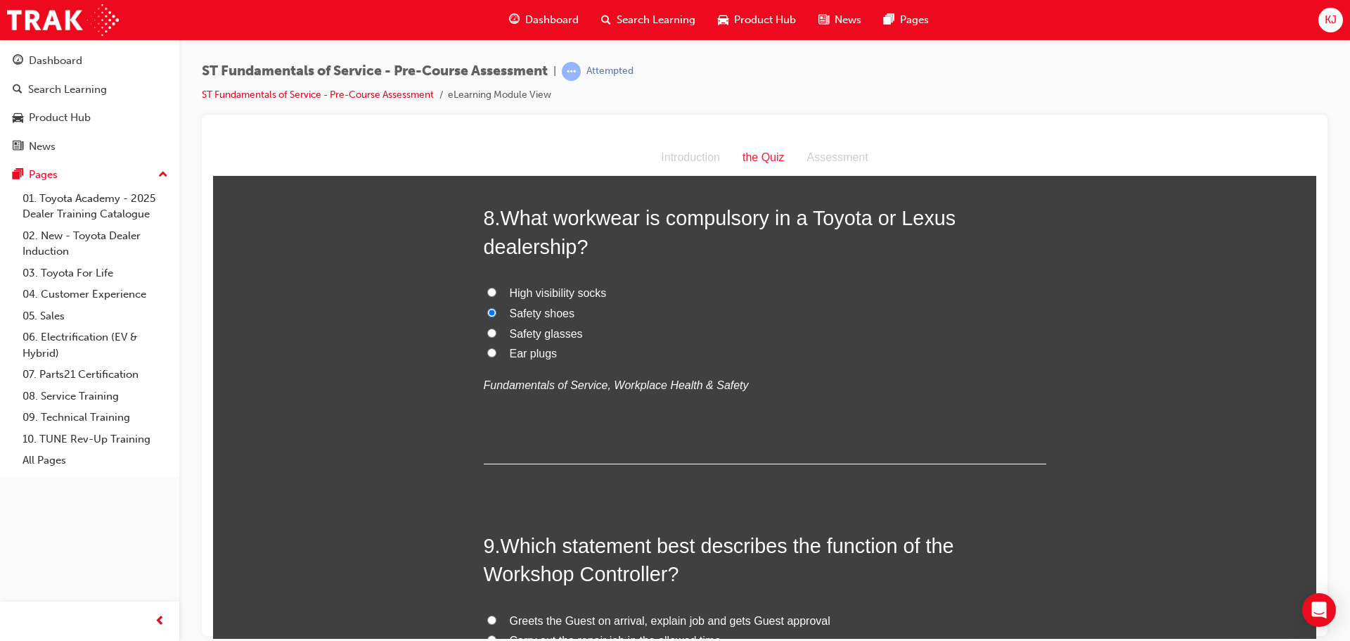
scroll to position [2250, 0]
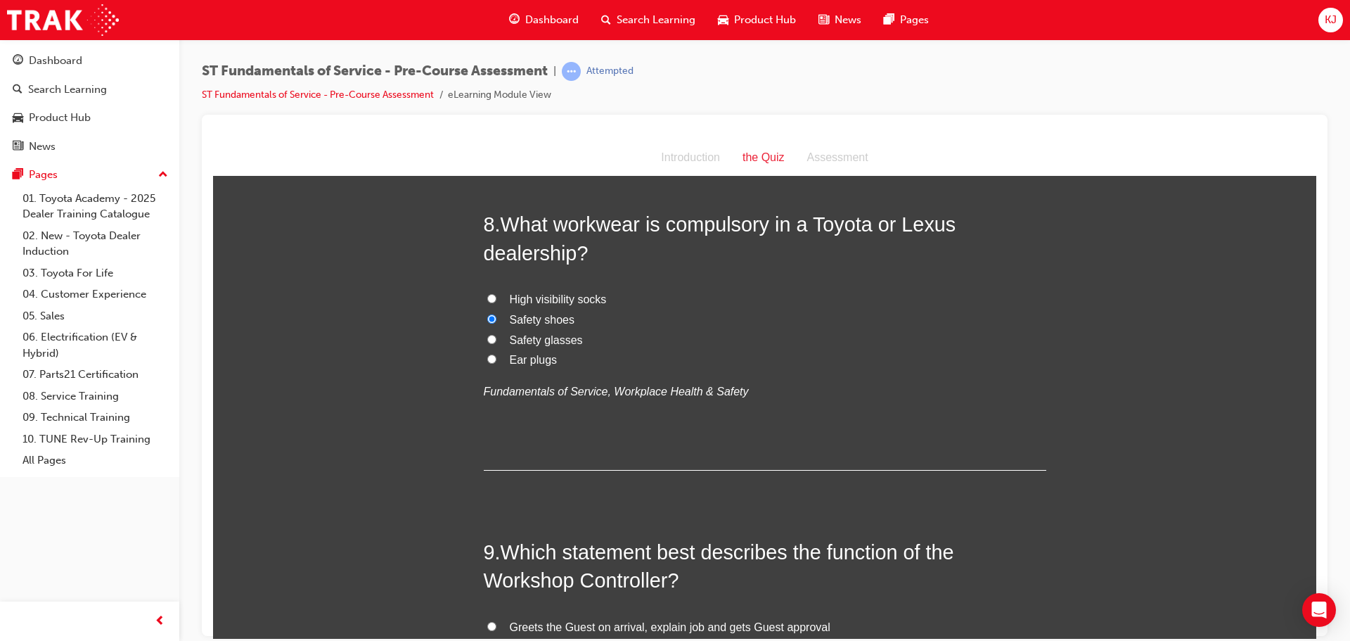
click at [484, 338] on label "Safety glasses" at bounding box center [765, 340] width 563 height 20
click at [487, 338] on input "Safety glasses" at bounding box center [491, 338] width 9 height 9
radio input "true"
click at [487, 317] on input "Safety shoes" at bounding box center [491, 318] width 9 height 9
radio input "true"
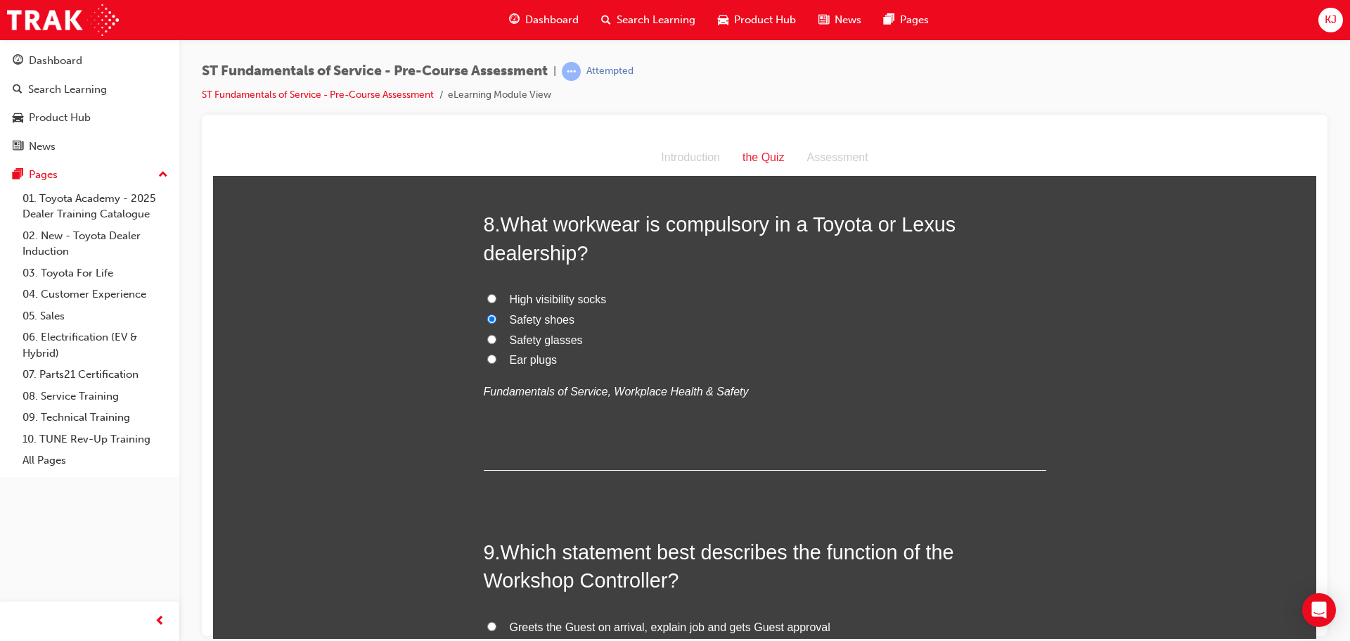
click at [488, 326] on label "Safety shoes" at bounding box center [765, 319] width 563 height 20
click at [488, 323] on input "Safety shoes" at bounding box center [491, 318] width 9 height 9
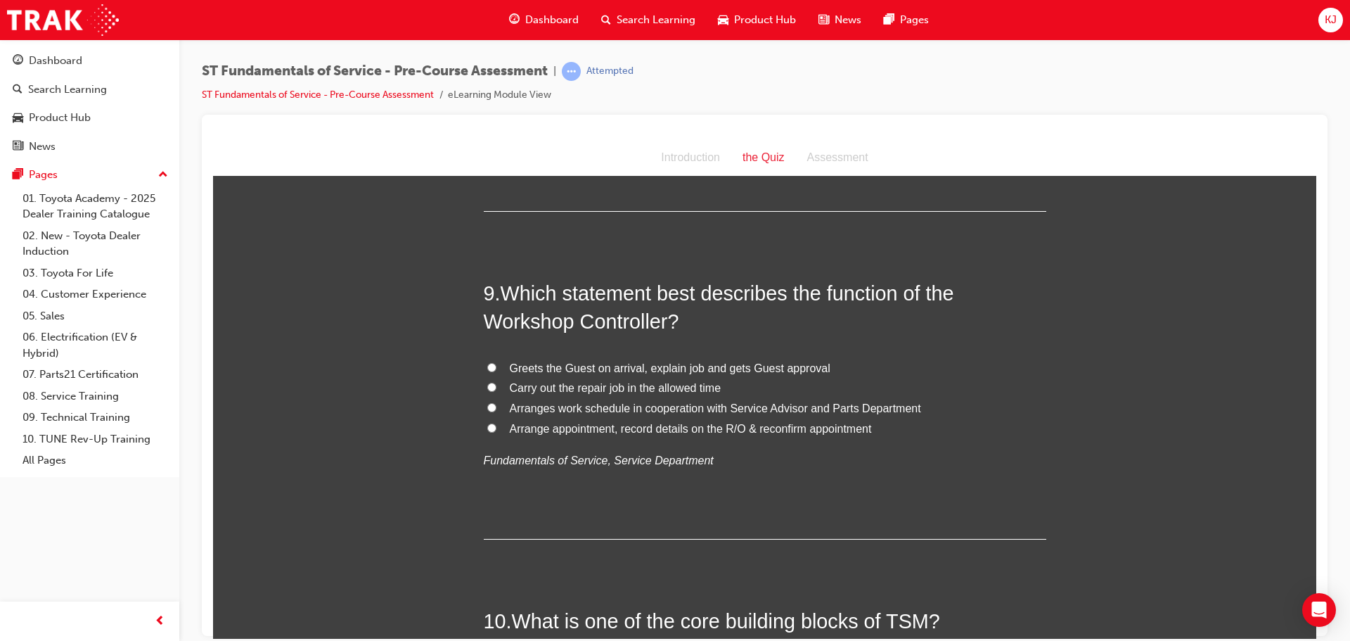
scroll to position [2531, 0]
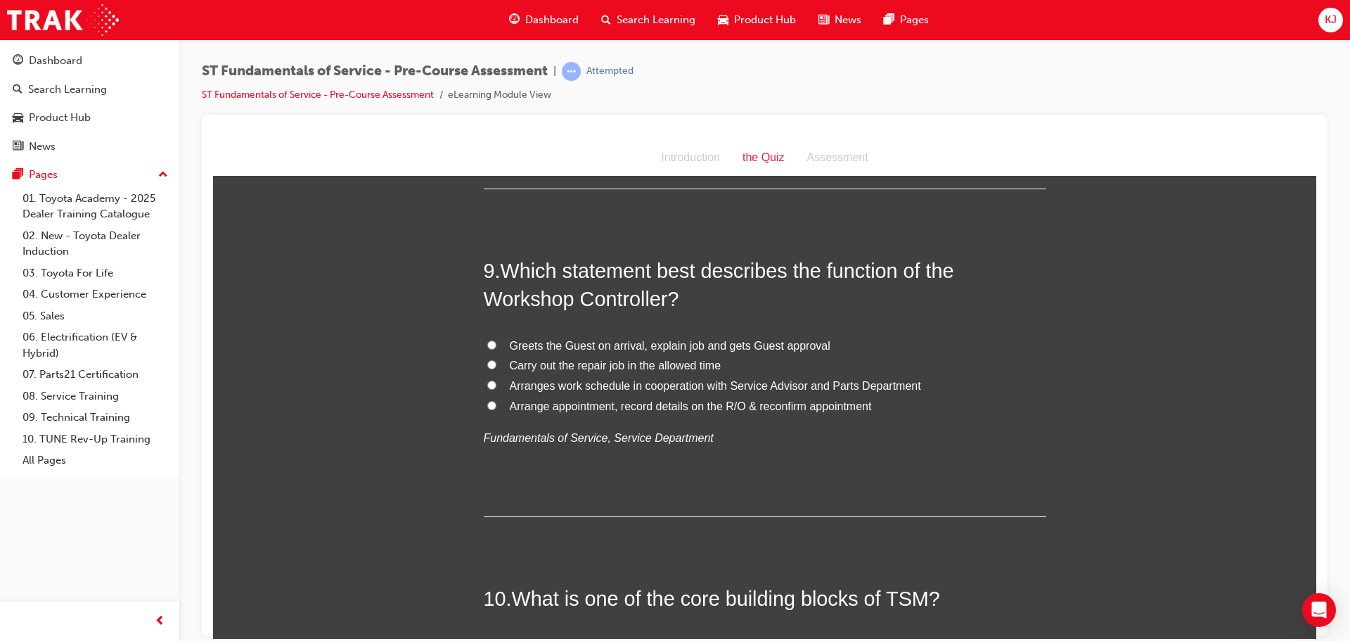
click at [499, 383] on label "Arranges work schedule in cooperation with Service Advisor and Parts Department" at bounding box center [765, 385] width 563 height 20
click at [496, 383] on input "Arranges work schedule in cooperation with Service Advisor and Parts Department" at bounding box center [491, 384] width 9 height 9
radio input "true"
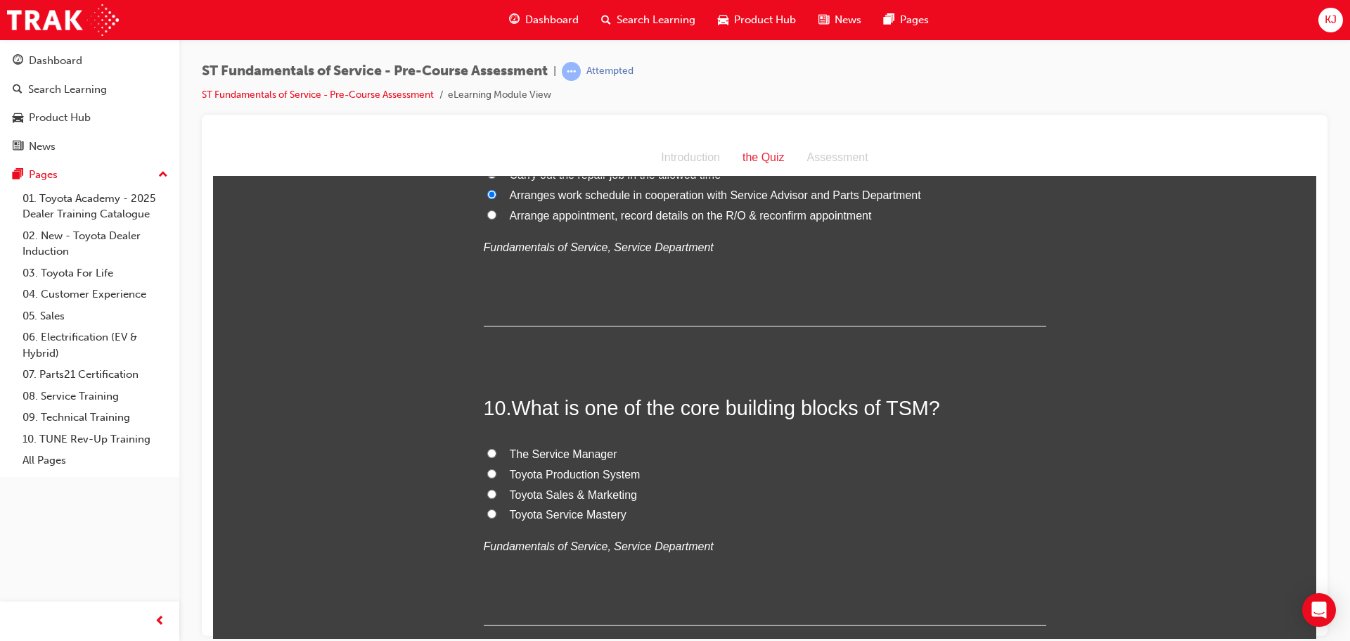
scroll to position [2742, 0]
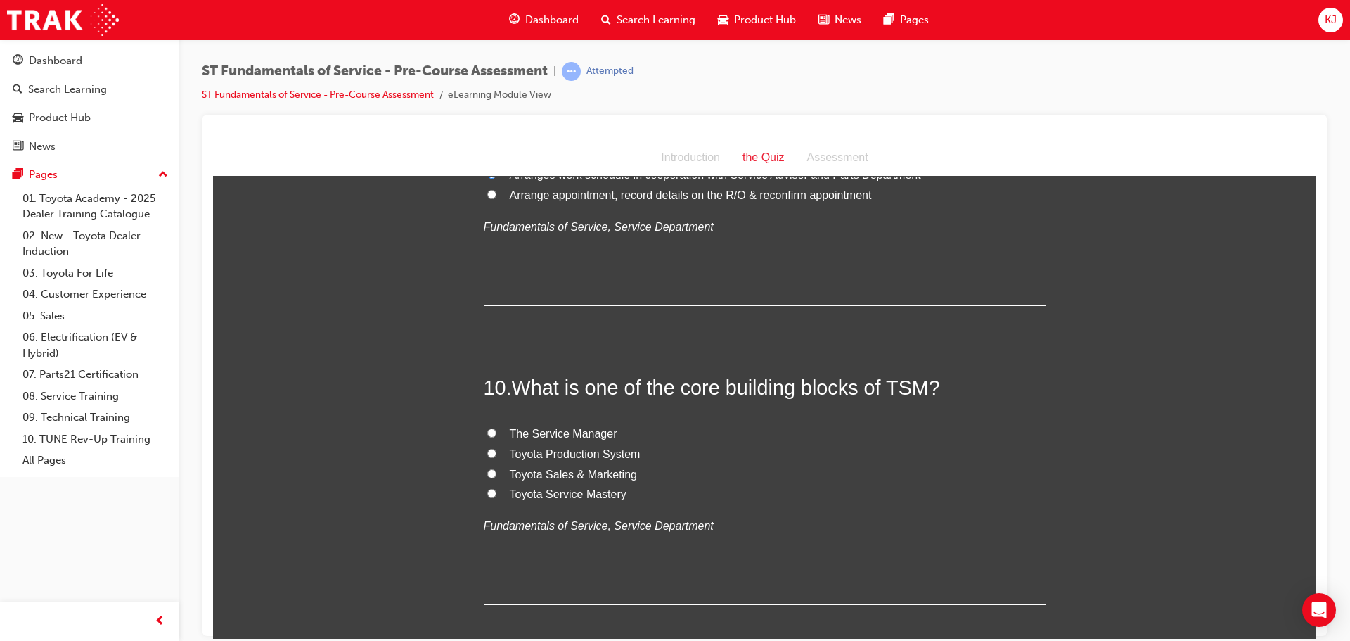
click at [490, 495] on input "Toyota Service Mastery" at bounding box center [491, 492] width 9 height 9
radio input "true"
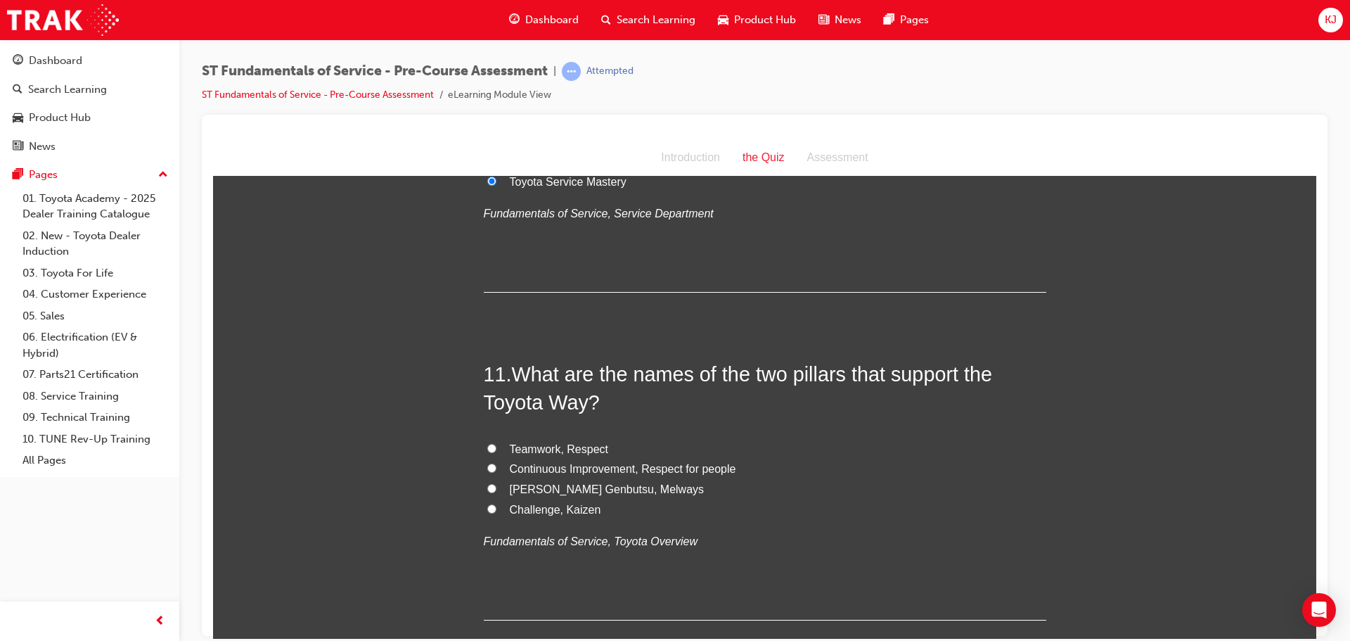
scroll to position [3094, 0]
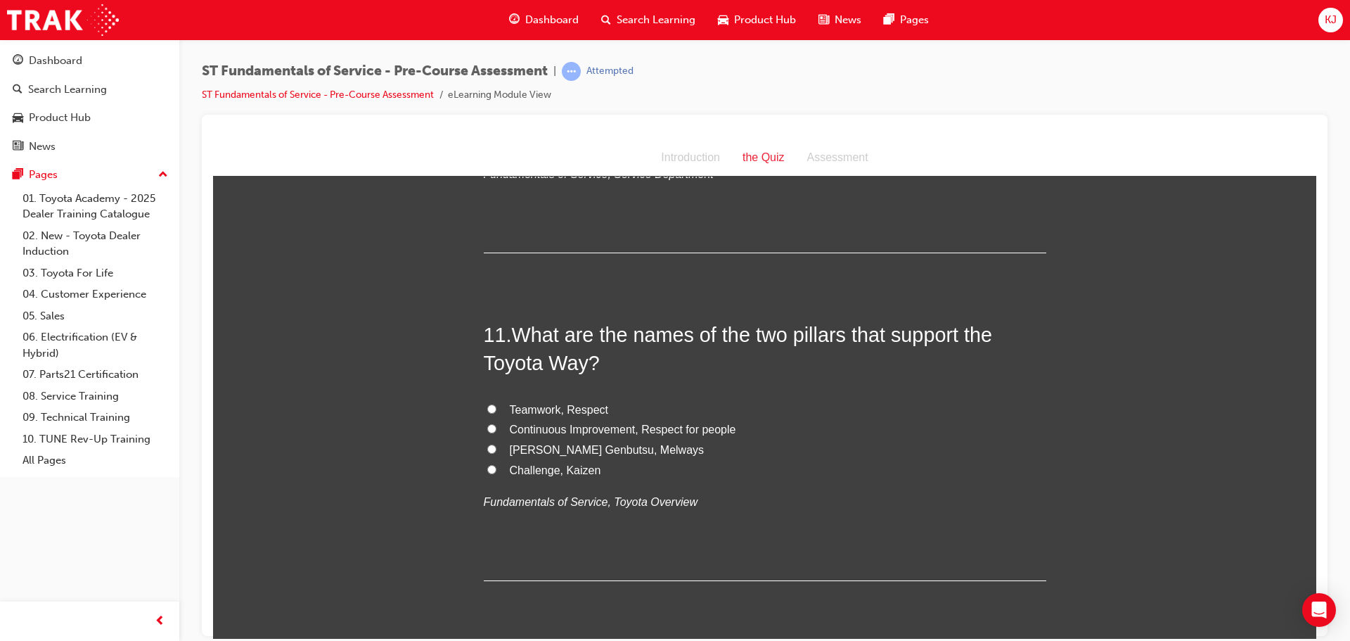
click at [487, 409] on input "Teamwork, Respect" at bounding box center [491, 408] width 9 height 9
radio input "true"
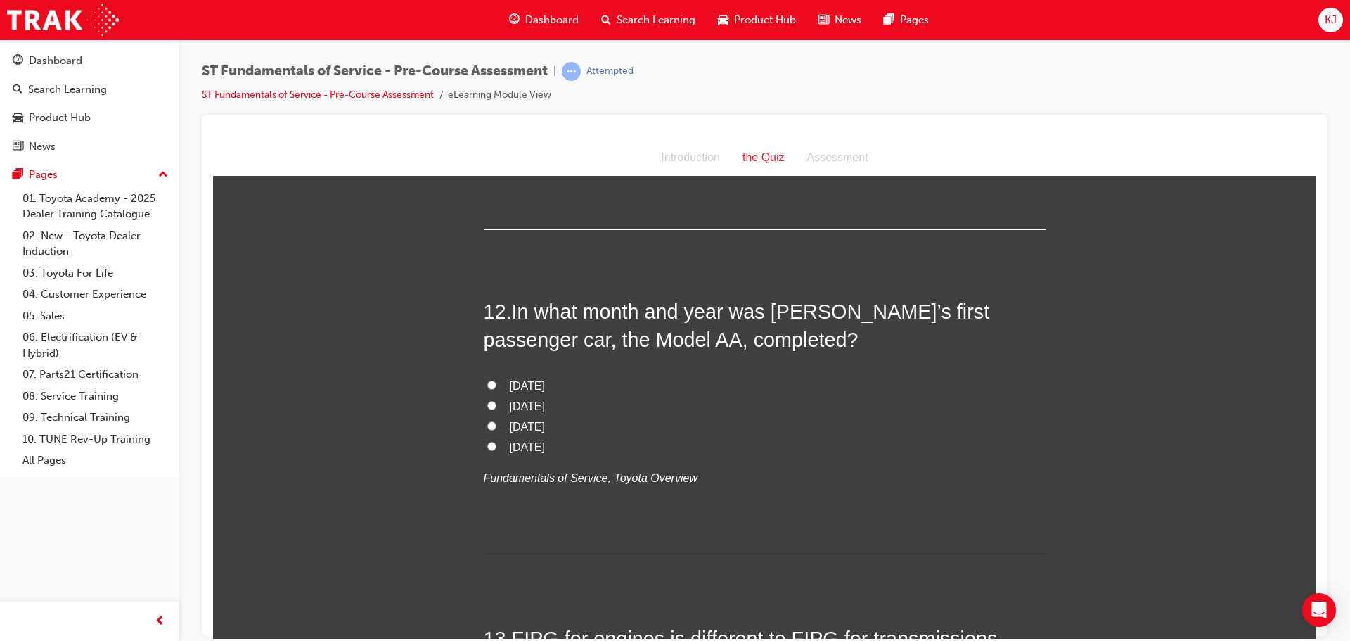
scroll to position [3445, 0]
click at [487, 386] on input "[DATE]" at bounding box center [491, 383] width 9 height 9
radio input "true"
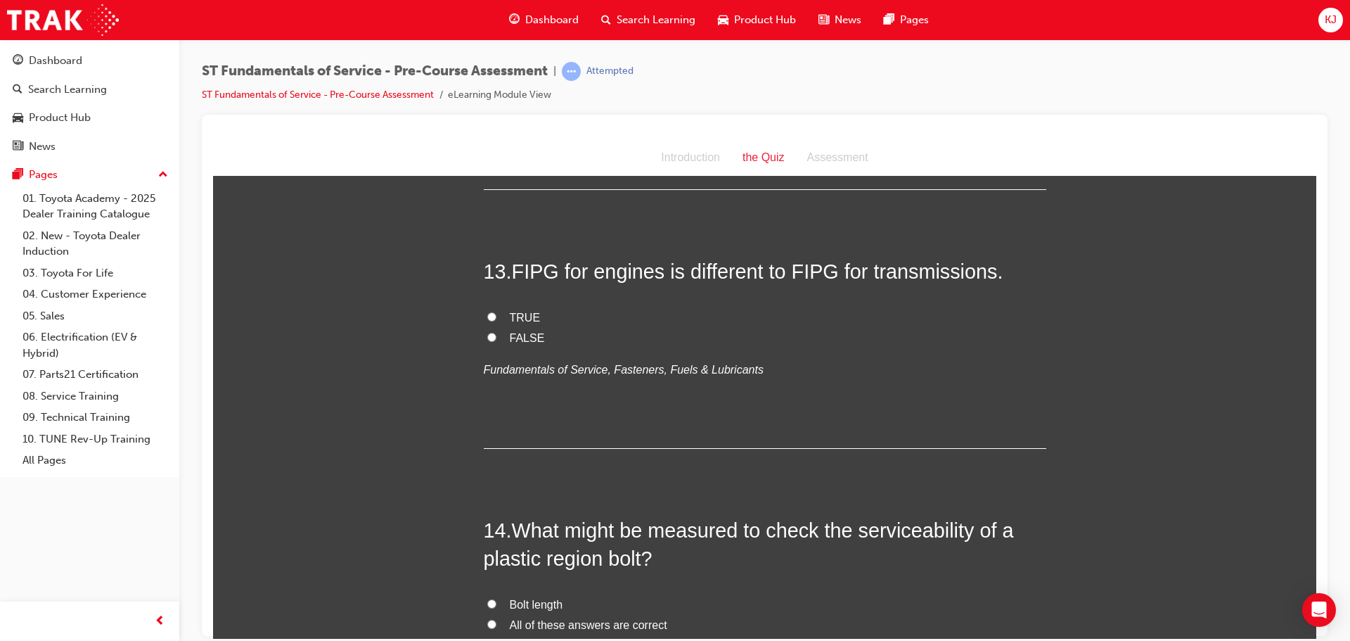
scroll to position [3797, 0]
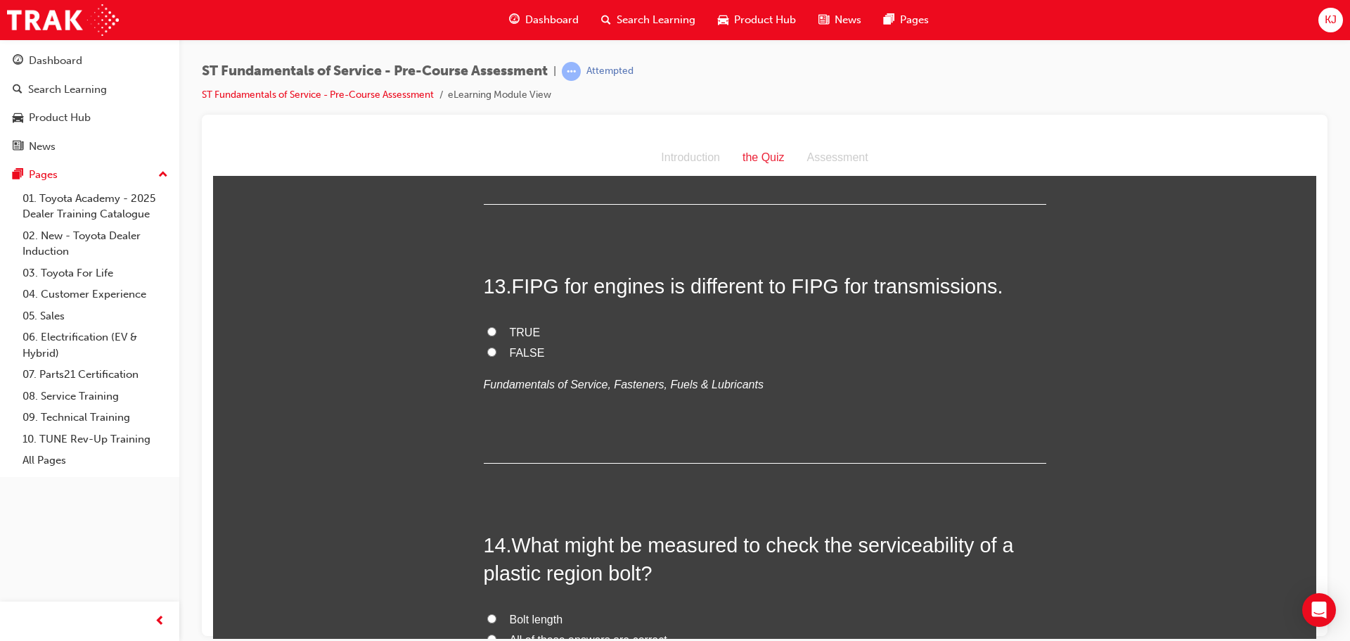
click at [487, 349] on input "FALSE" at bounding box center [491, 351] width 9 height 9
radio input "true"
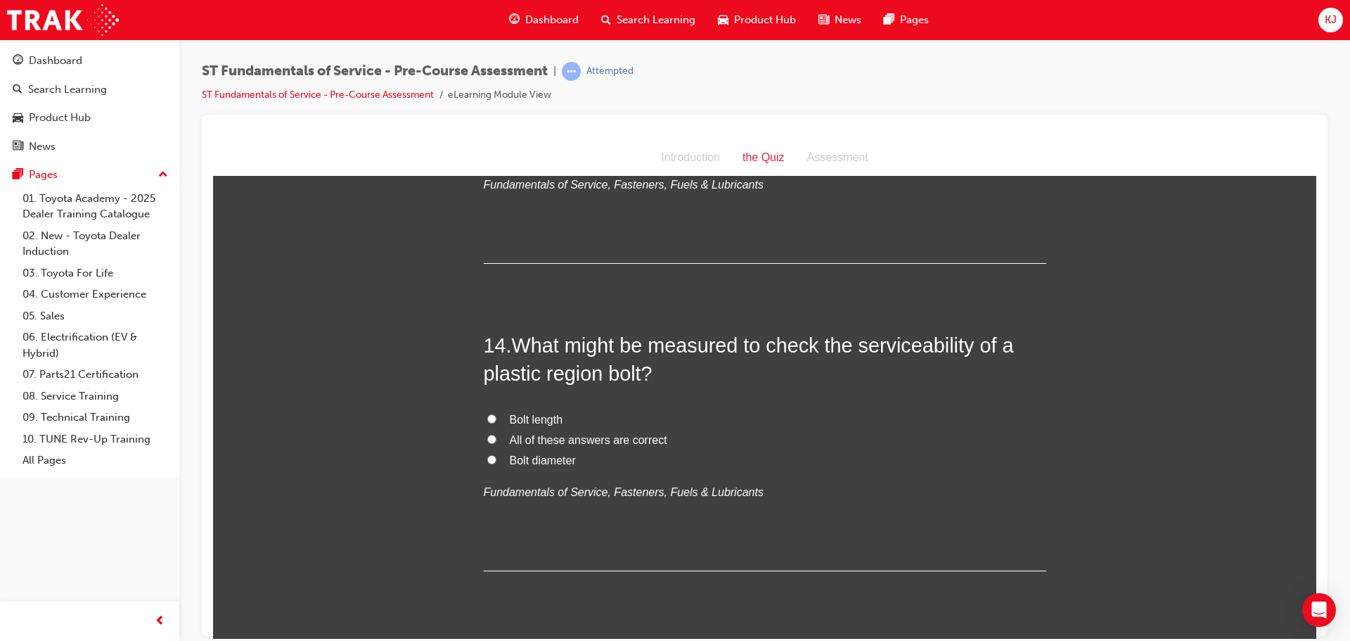
scroll to position [4008, 0]
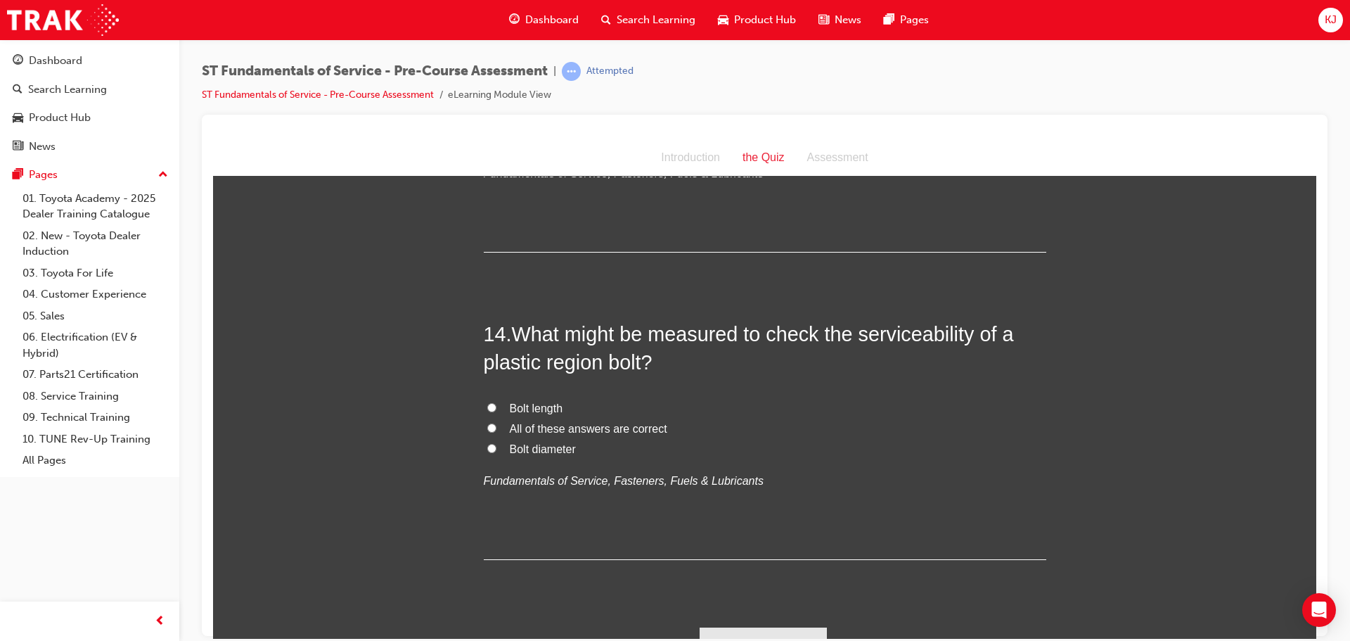
click at [487, 428] on input "All of these answers are correct" at bounding box center [491, 427] width 9 height 9
radio input "true"
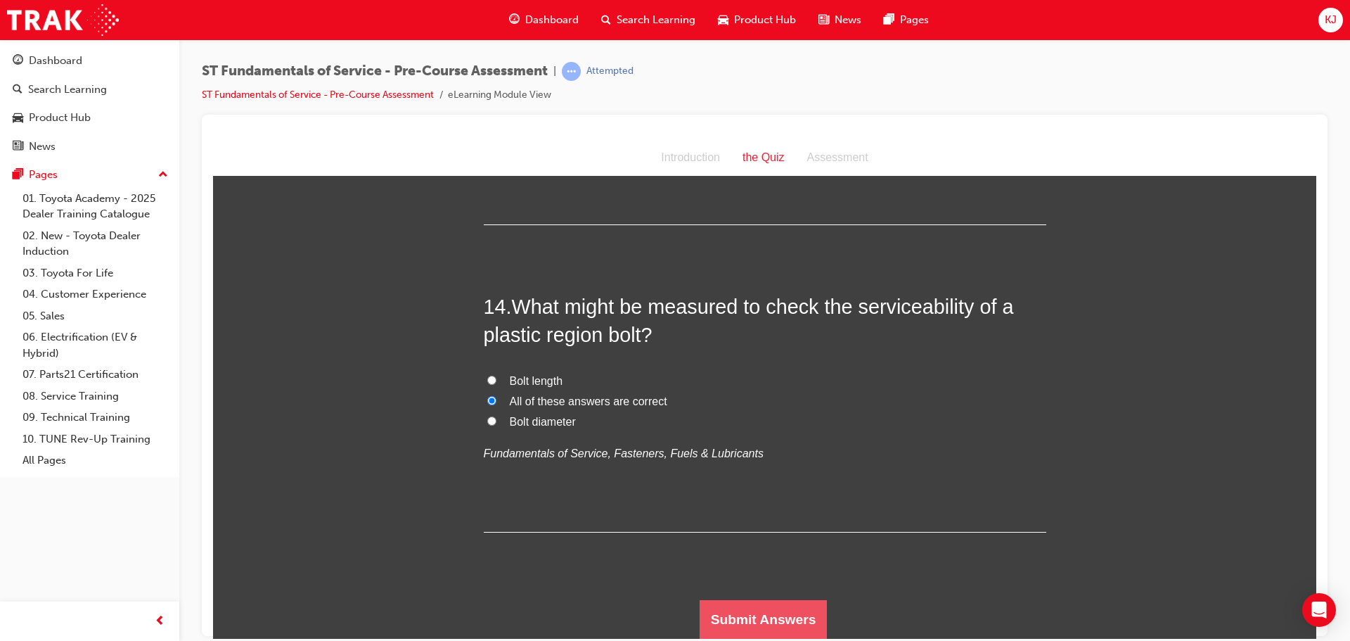
click at [717, 603] on button "Submit Answers" at bounding box center [764, 618] width 128 height 39
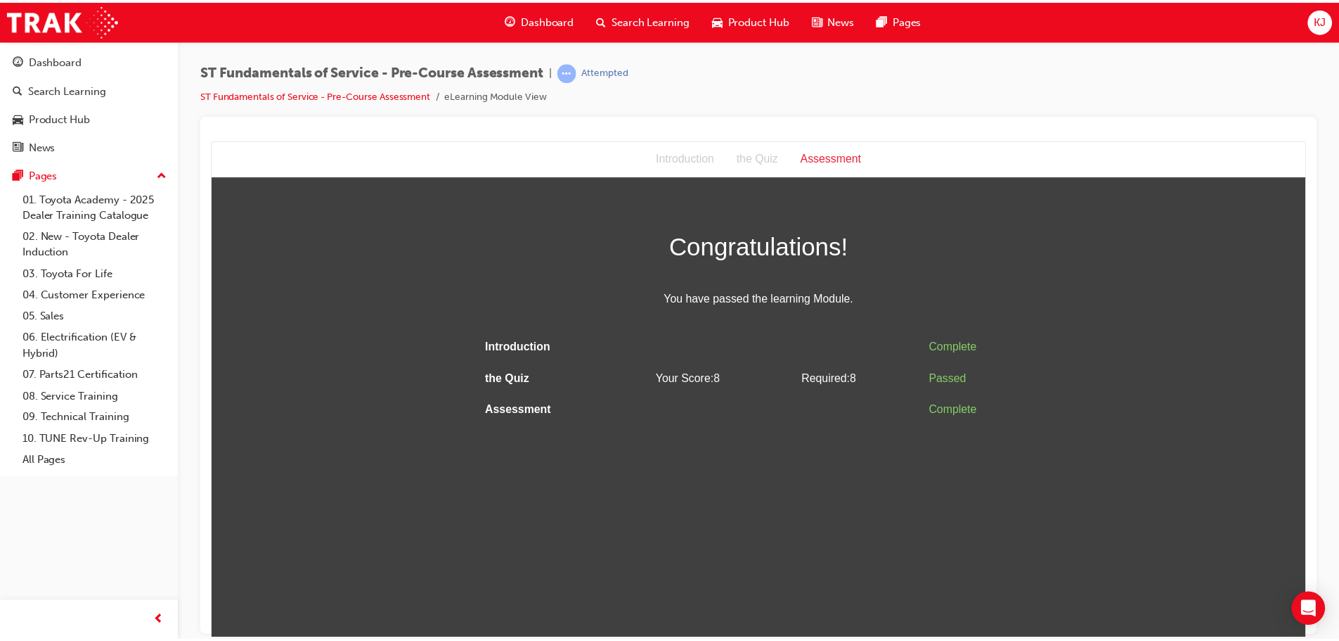
scroll to position [0, 0]
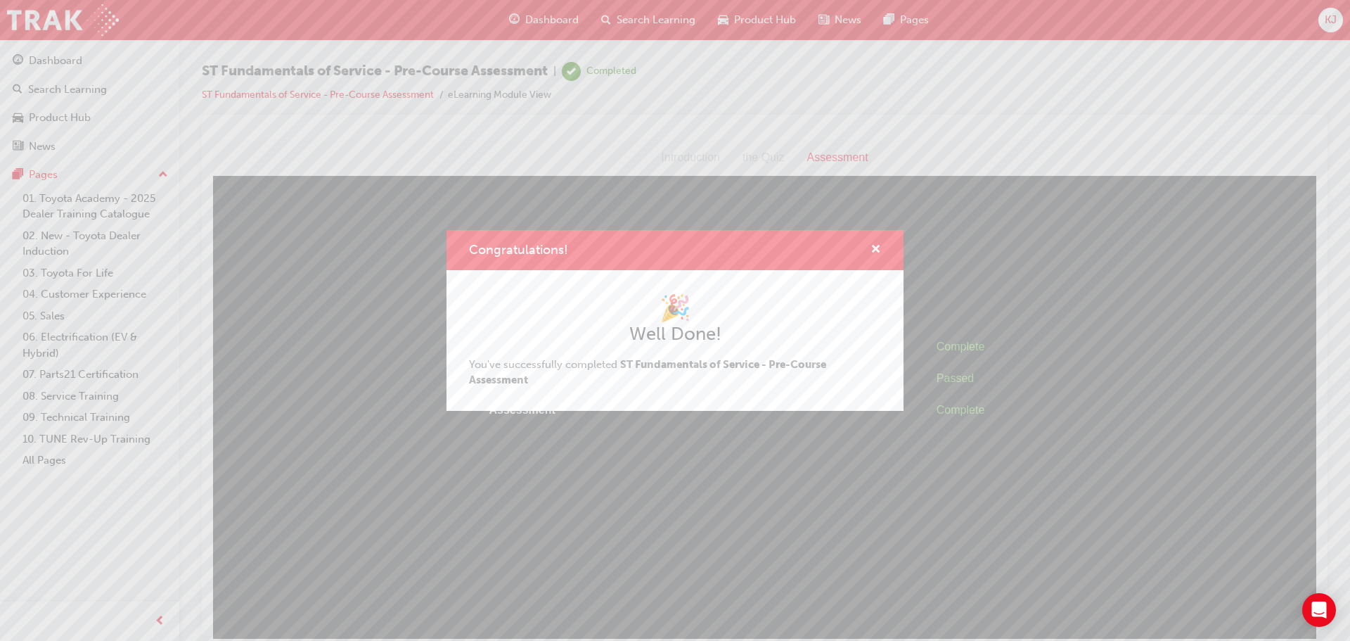
click at [868, 244] on div "Congratulations!" at bounding box center [870, 250] width 22 height 18
click at [873, 244] on span "cross-icon" at bounding box center [875, 250] width 11 height 13
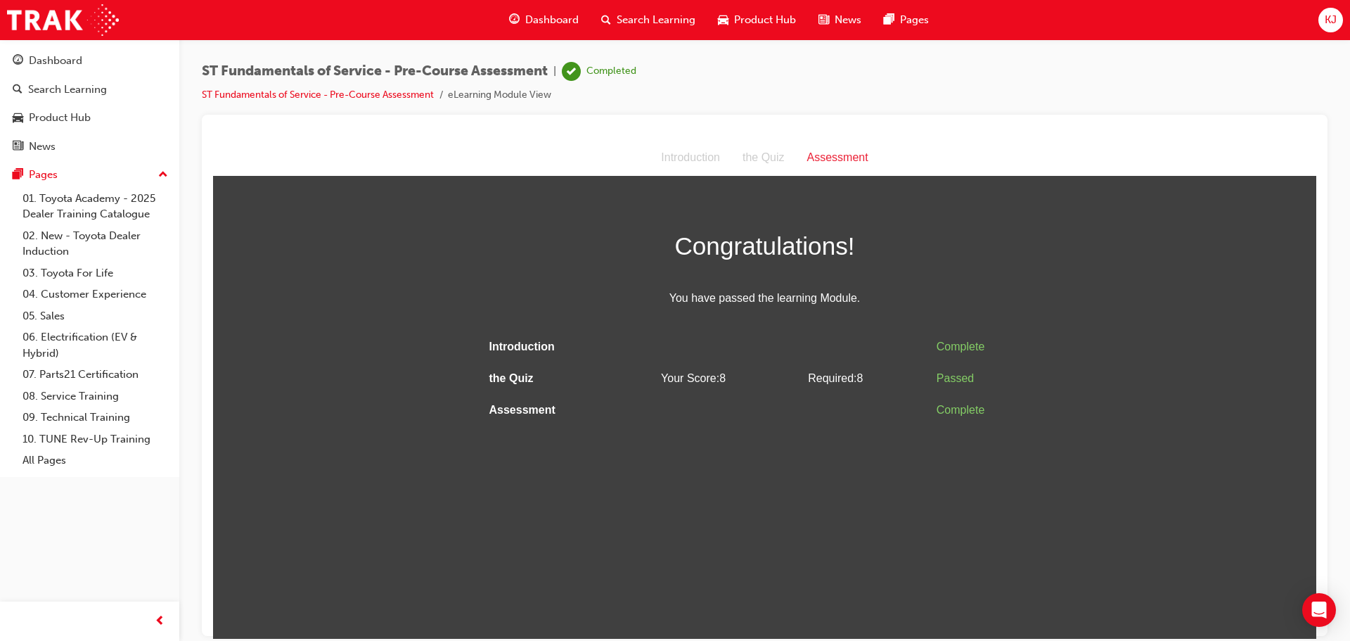
click at [523, 17] on div "Dashboard" at bounding box center [544, 20] width 92 height 29
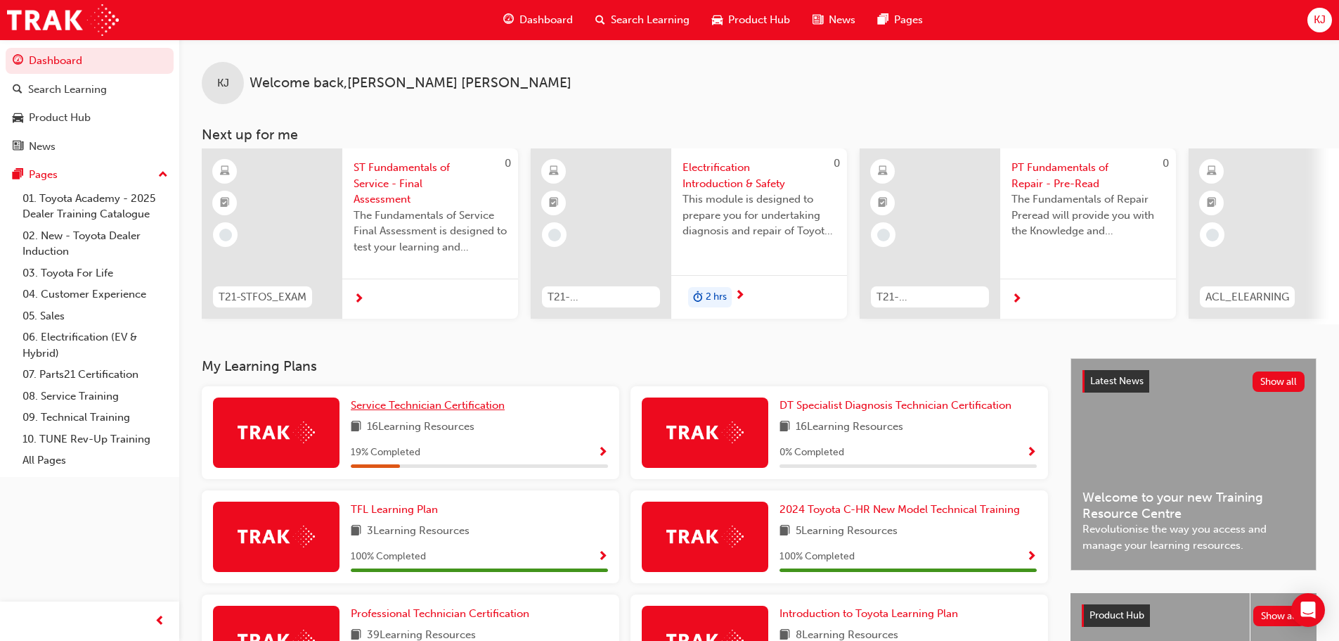
click at [468, 402] on link "Service Technician Certification" at bounding box center [431, 405] width 160 height 16
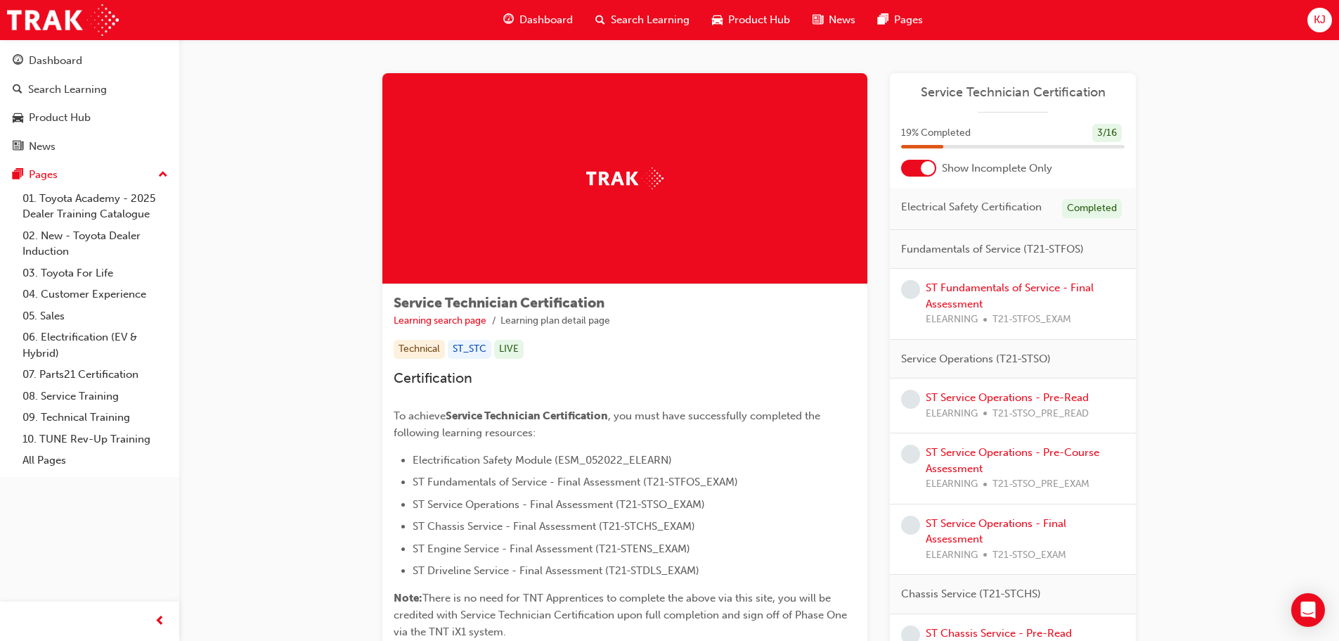
click at [531, 16] on span "Dashboard" at bounding box center [546, 20] width 53 height 16
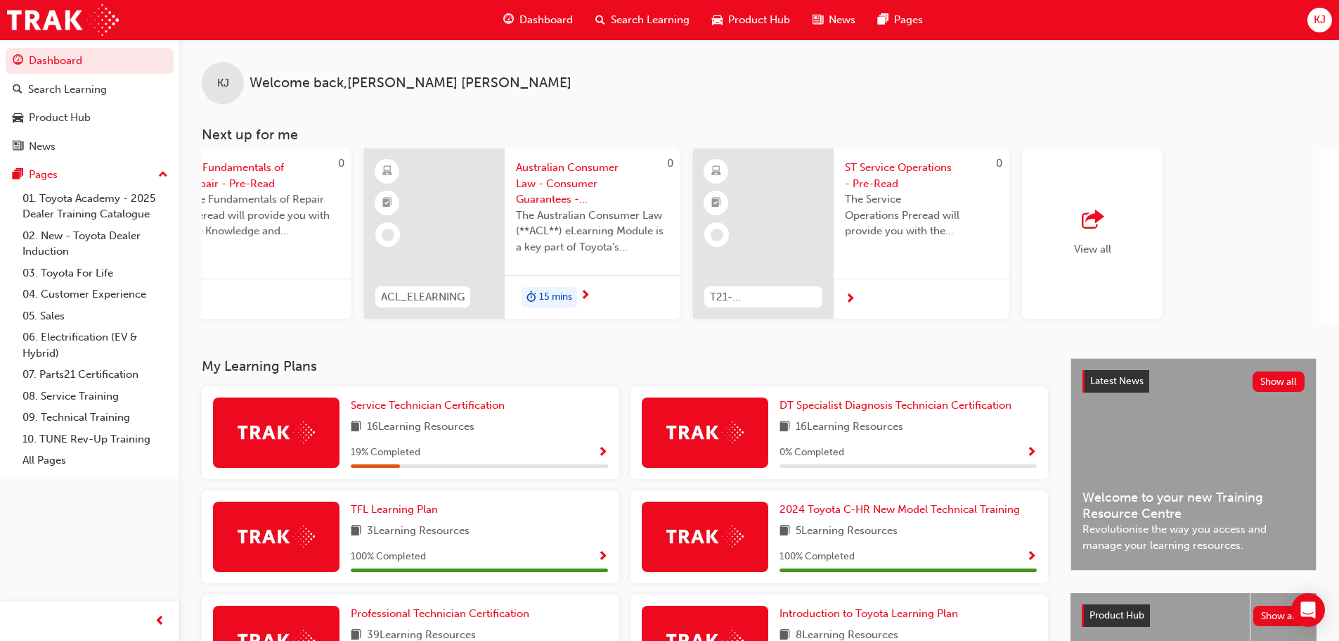
scroll to position [0, 835]
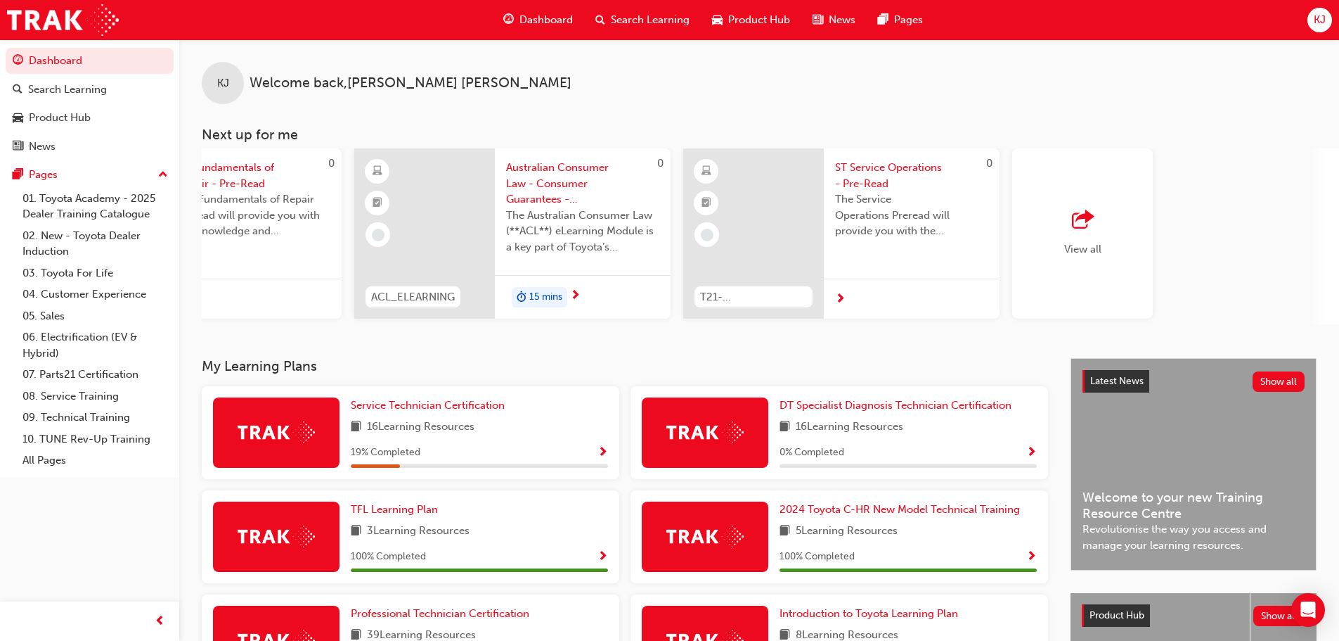
click at [1088, 230] on span "outbound-icon" at bounding box center [1082, 220] width 21 height 20
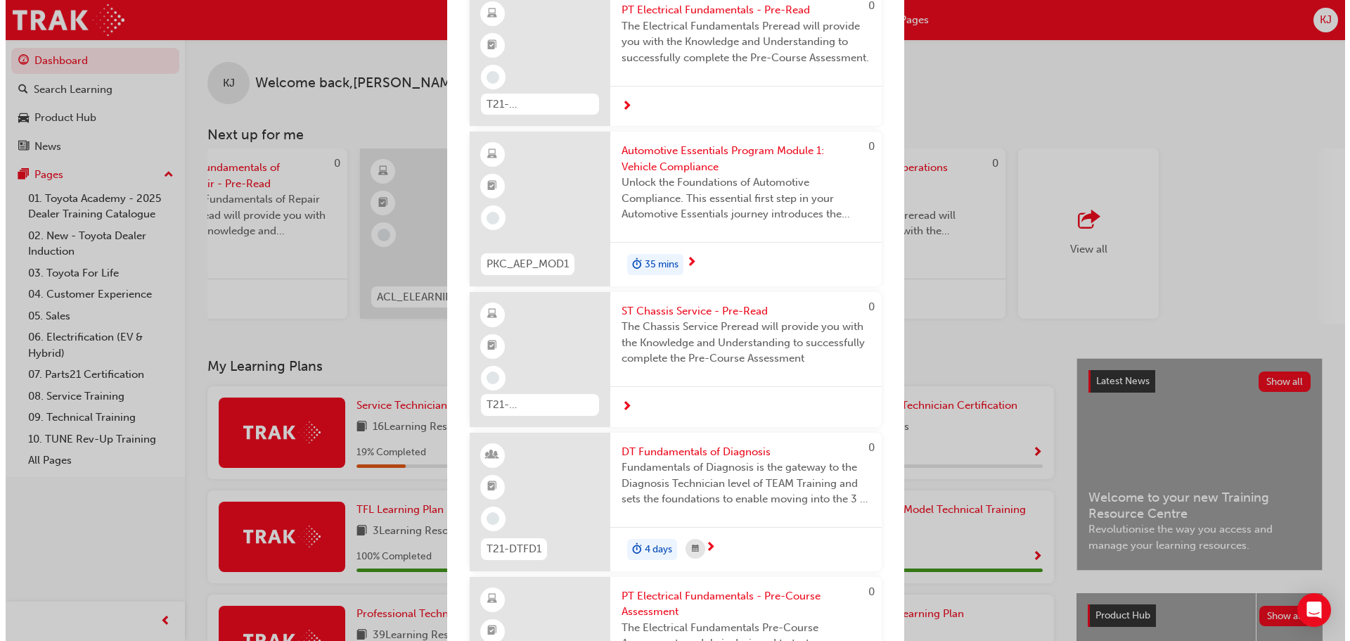
scroll to position [2109, 0]
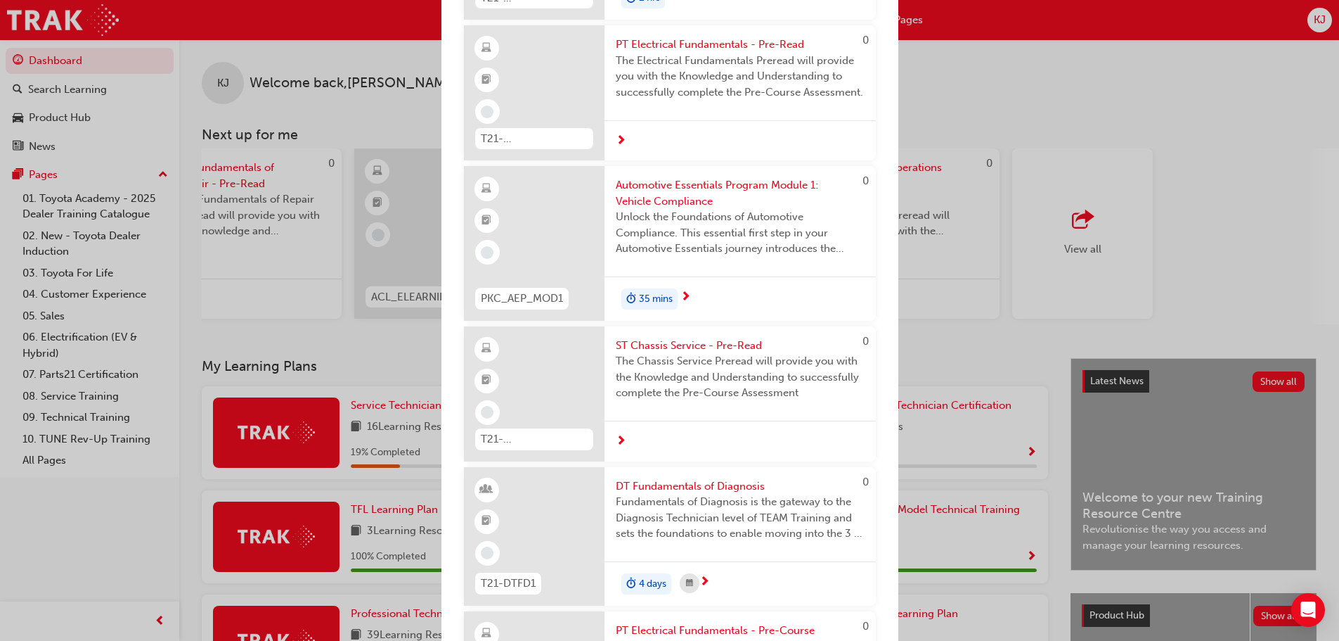
click at [689, 201] on span "Automotive Essentials Program Module 1: Vehicle Compliance" at bounding box center [740, 193] width 249 height 32
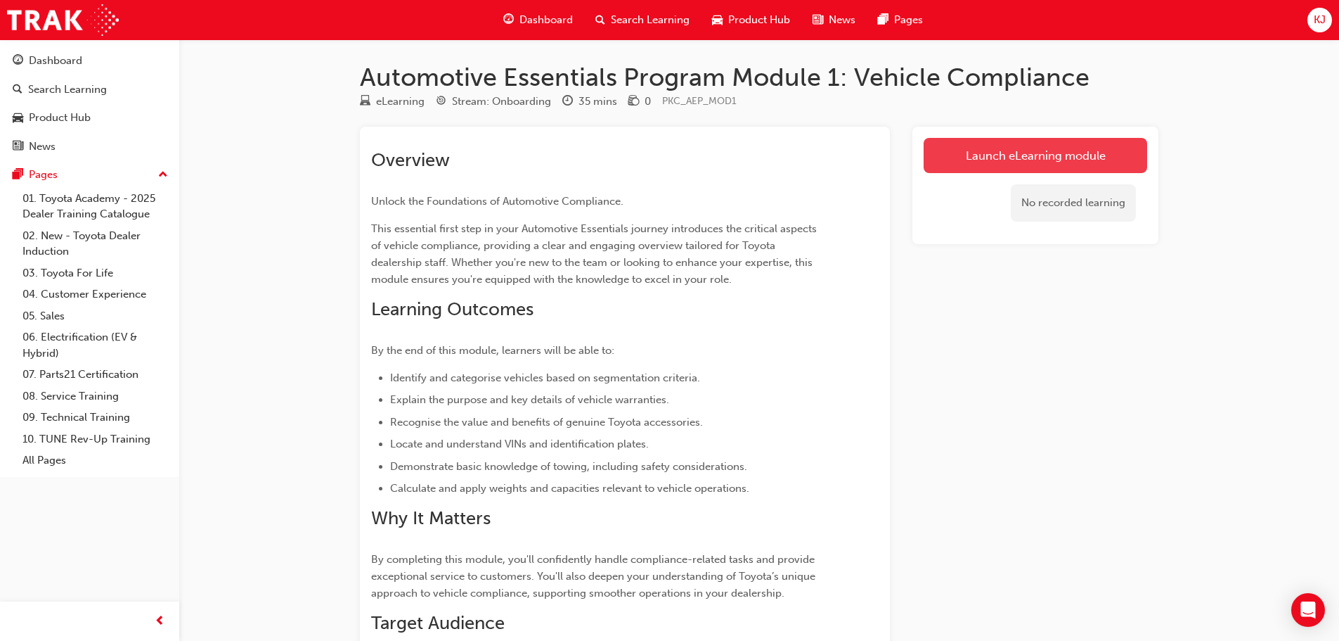
click at [962, 152] on link "Launch eLearning module" at bounding box center [1036, 155] width 224 height 35
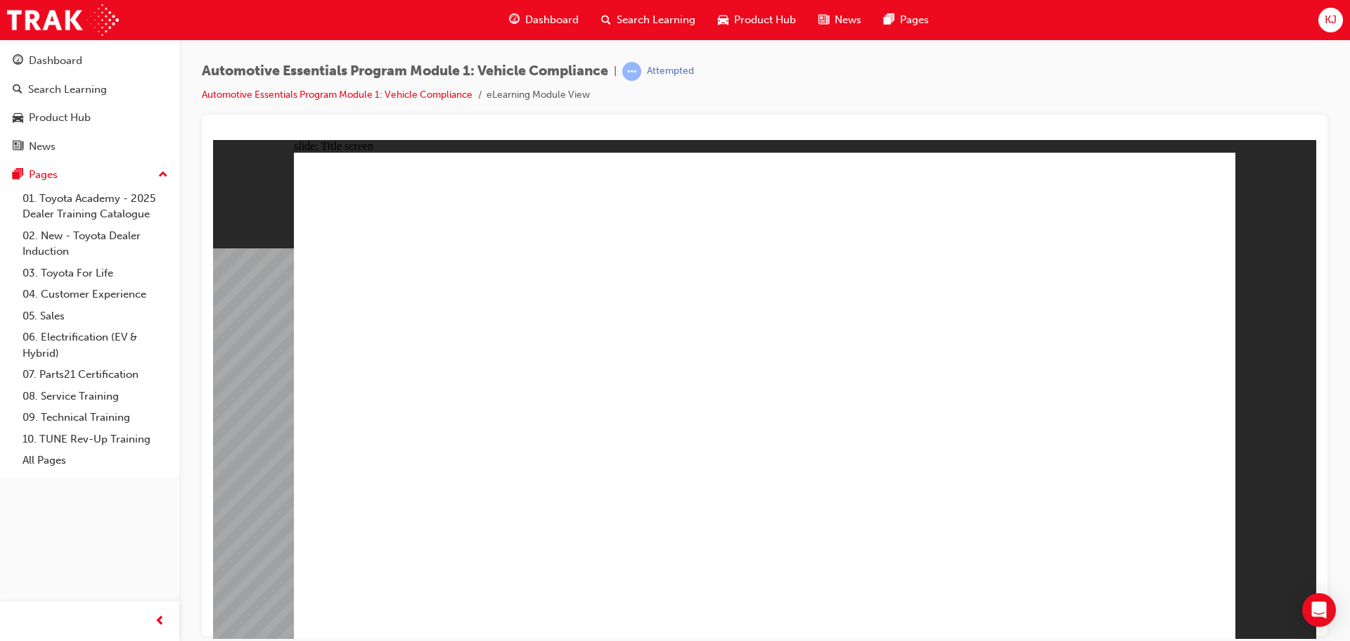
drag, startPoint x: 799, startPoint y: 580, endPoint x: 796, endPoint y: 559, distance: 21.4
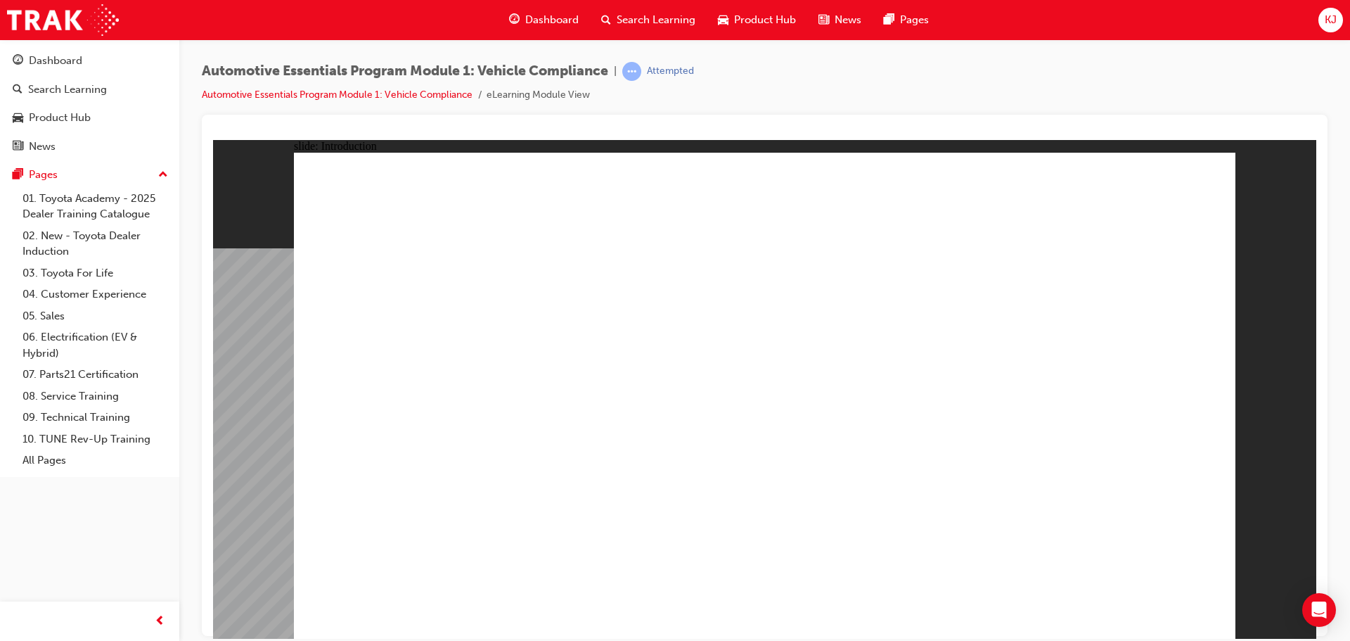
drag, startPoint x: 752, startPoint y: 581, endPoint x: 760, endPoint y: 609, distance: 28.5
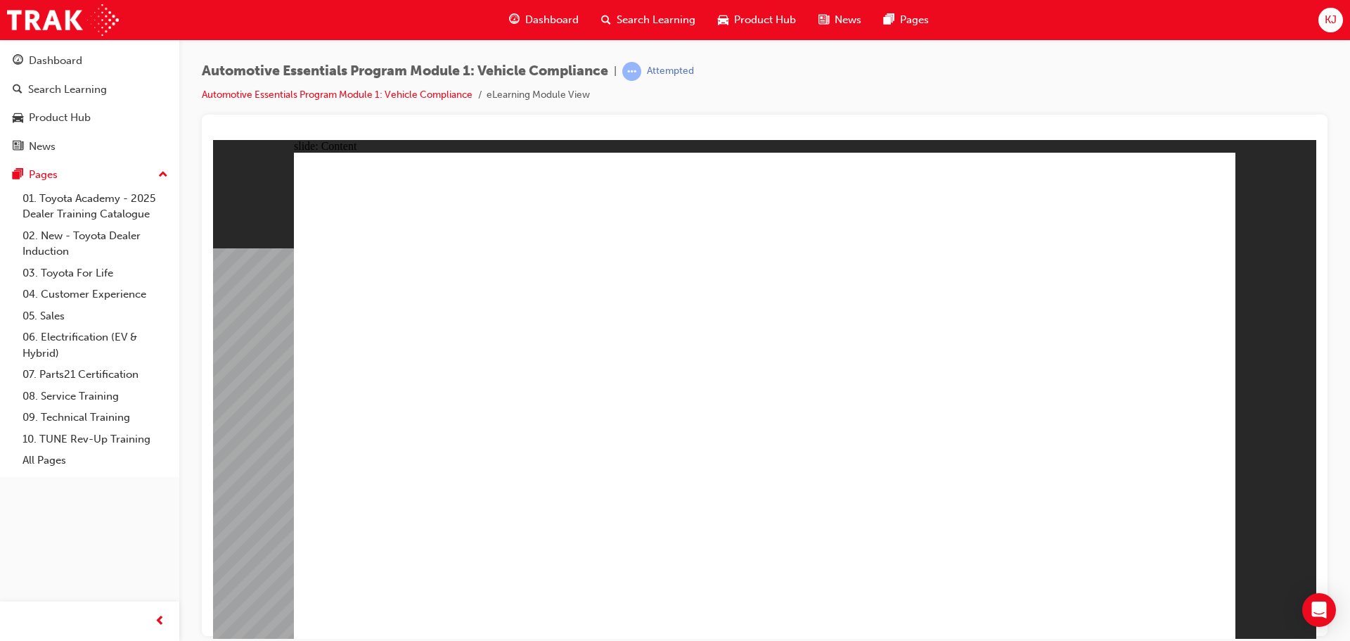
drag, startPoint x: 619, startPoint y: 453, endPoint x: 535, endPoint y: 465, distance: 85.2
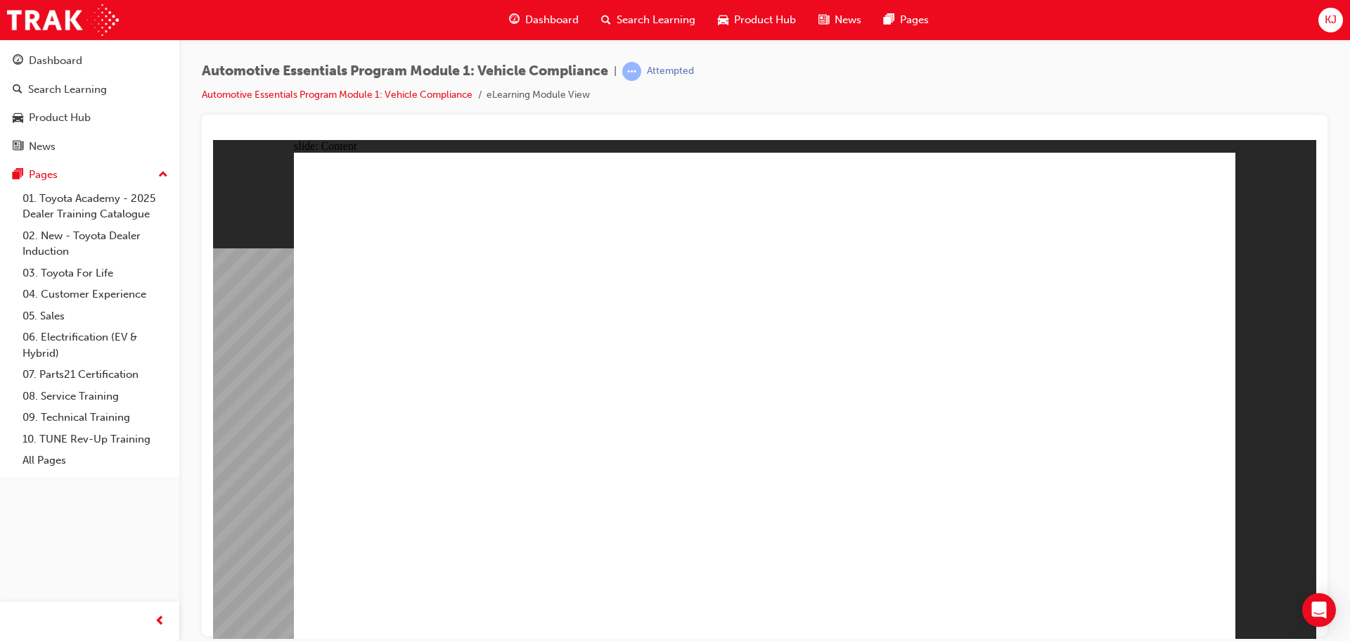
drag, startPoint x: 1123, startPoint y: 619, endPoint x: 1129, endPoint y: 611, distance: 9.6
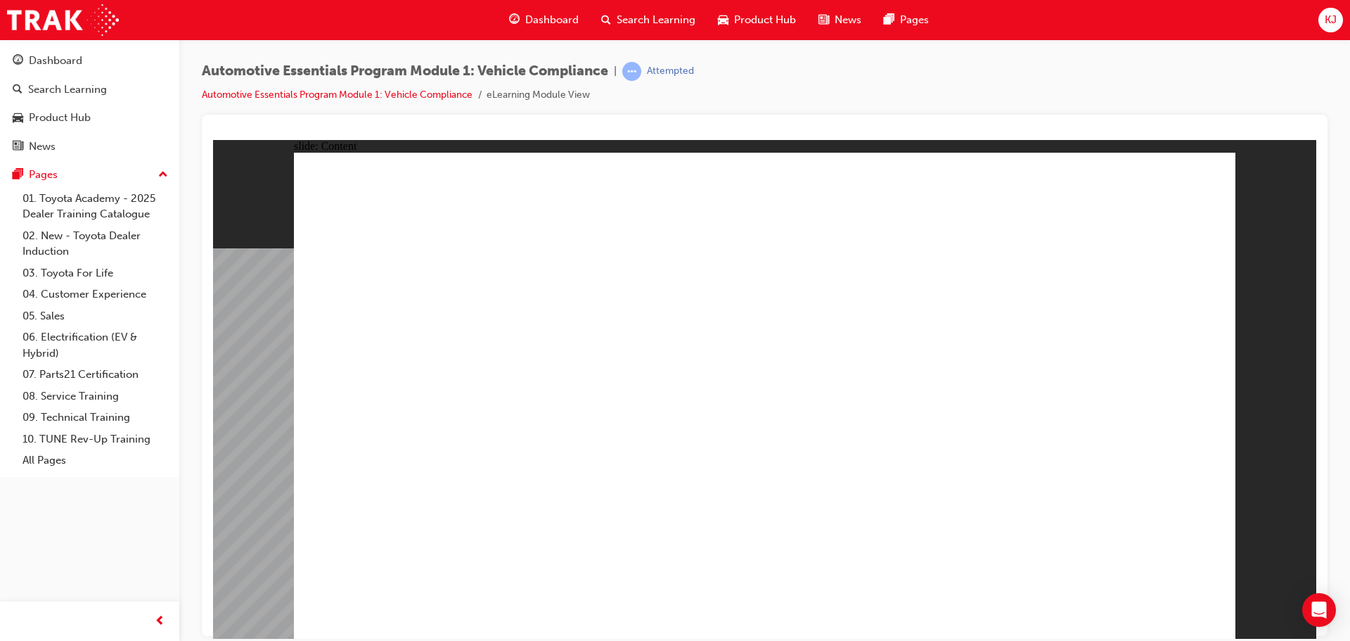
radio input "true"
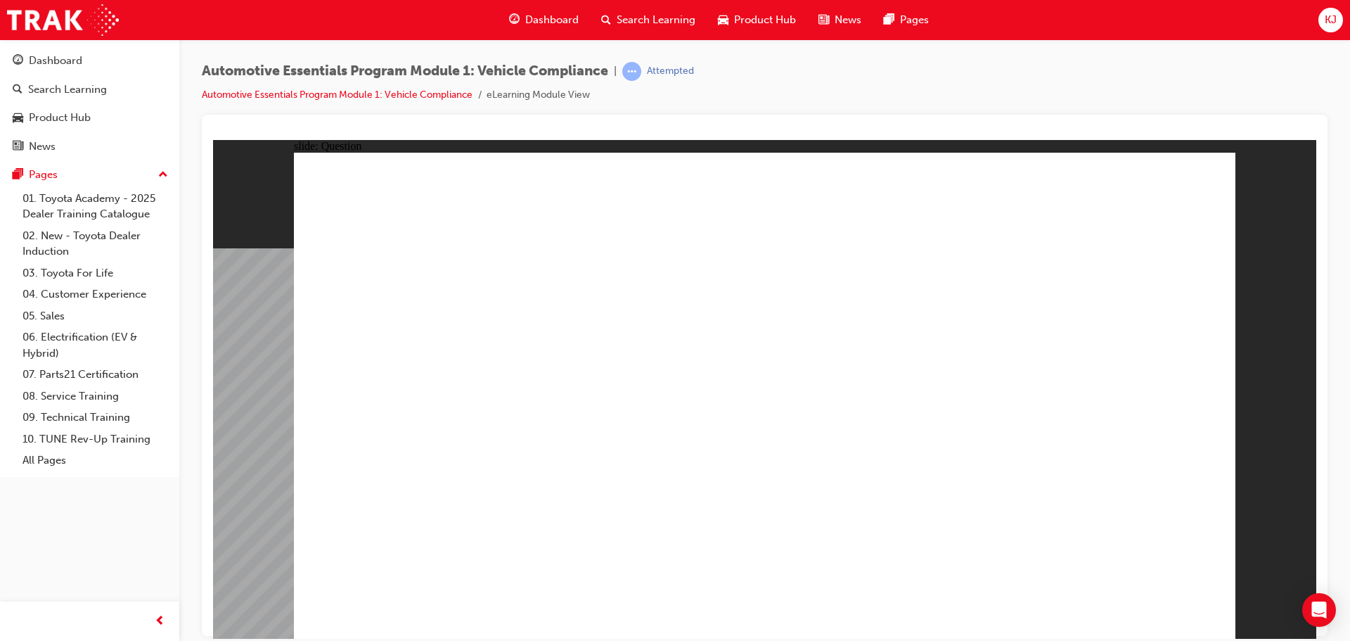
radio input "true"
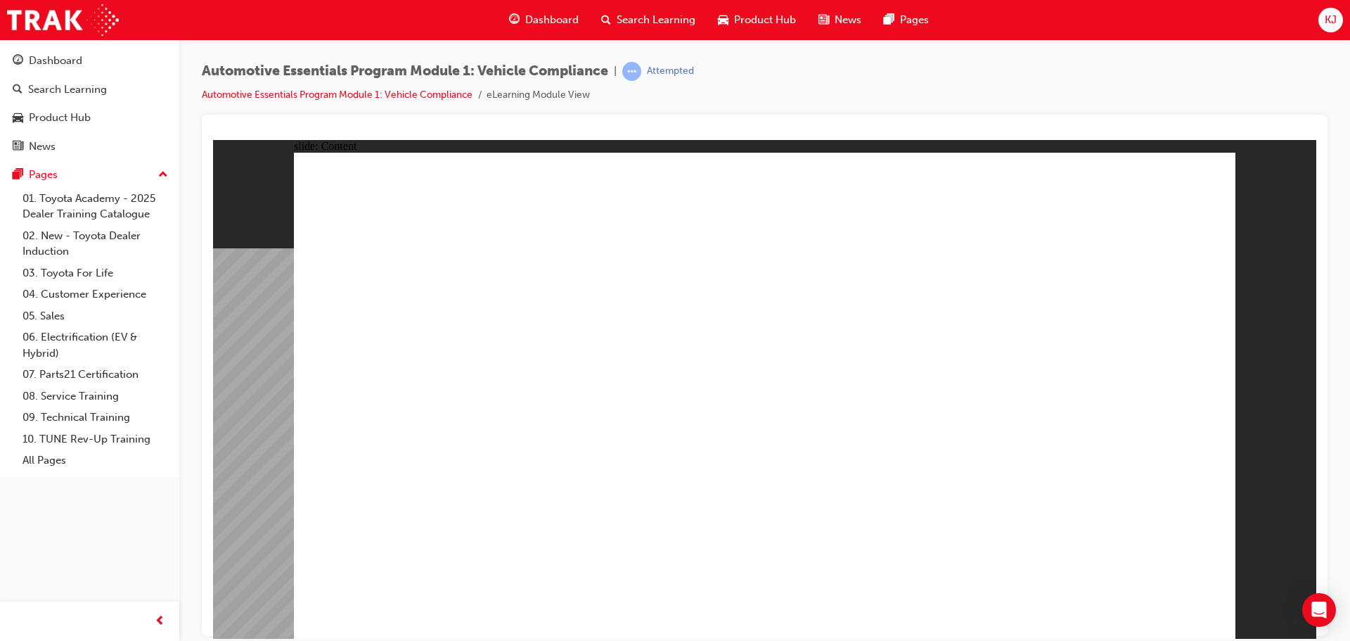
drag, startPoint x: 943, startPoint y: 456, endPoint x: 952, endPoint y: 452, distance: 9.8
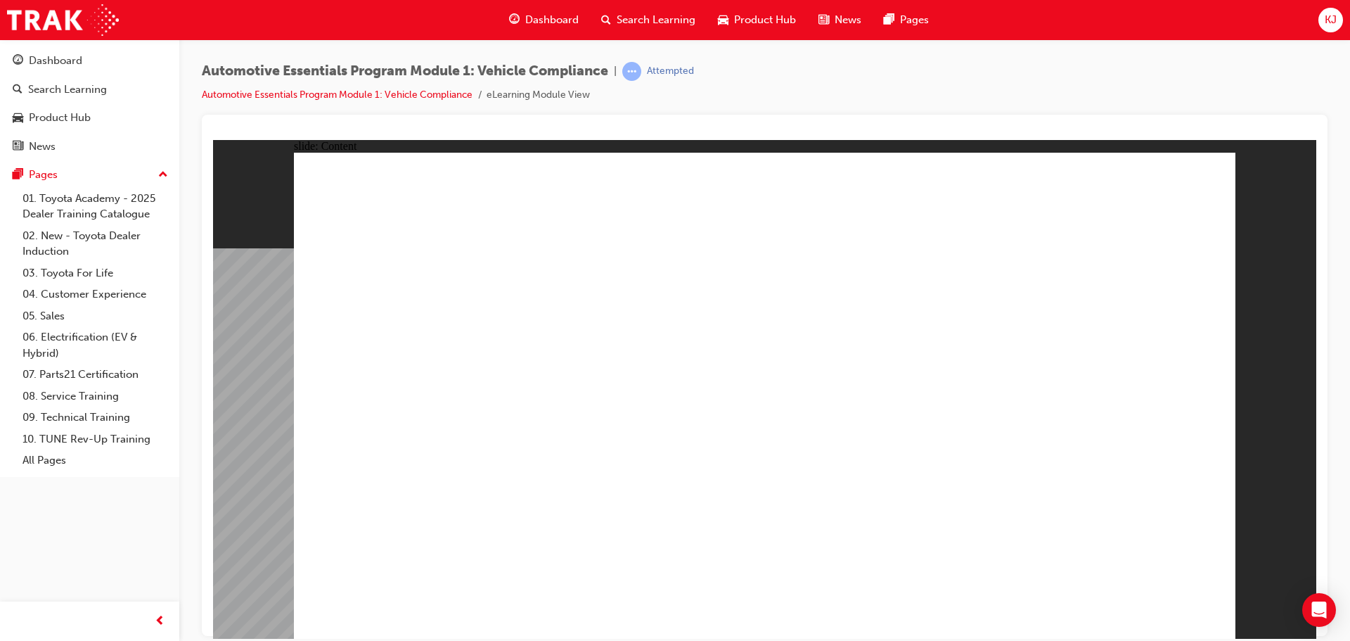
drag, startPoint x: 1166, startPoint y: 201, endPoint x: 1175, endPoint y: 193, distance: 12.0
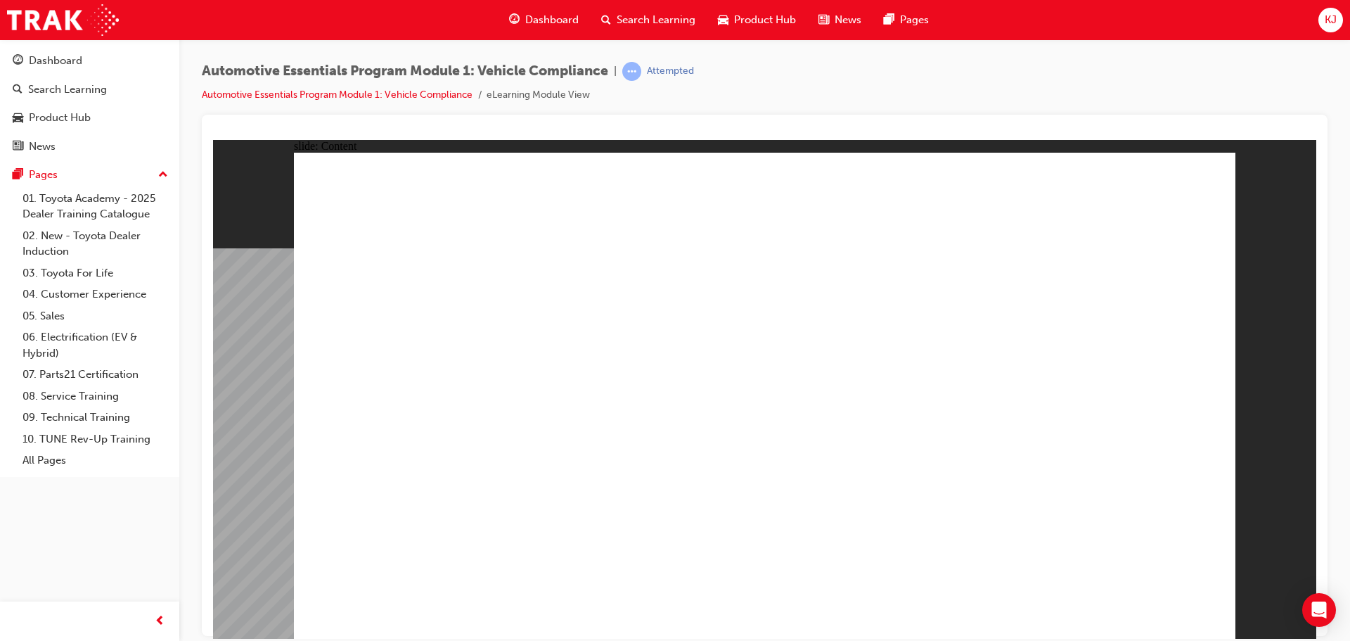
radio input "true"
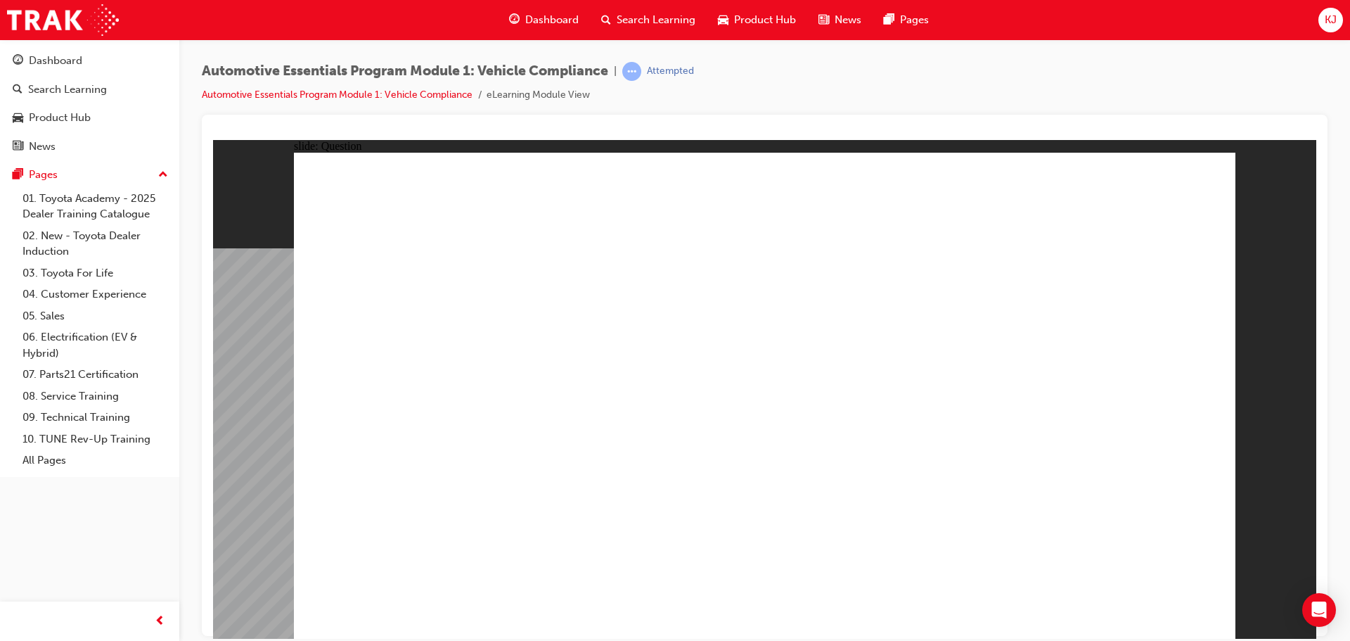
radio input "true"
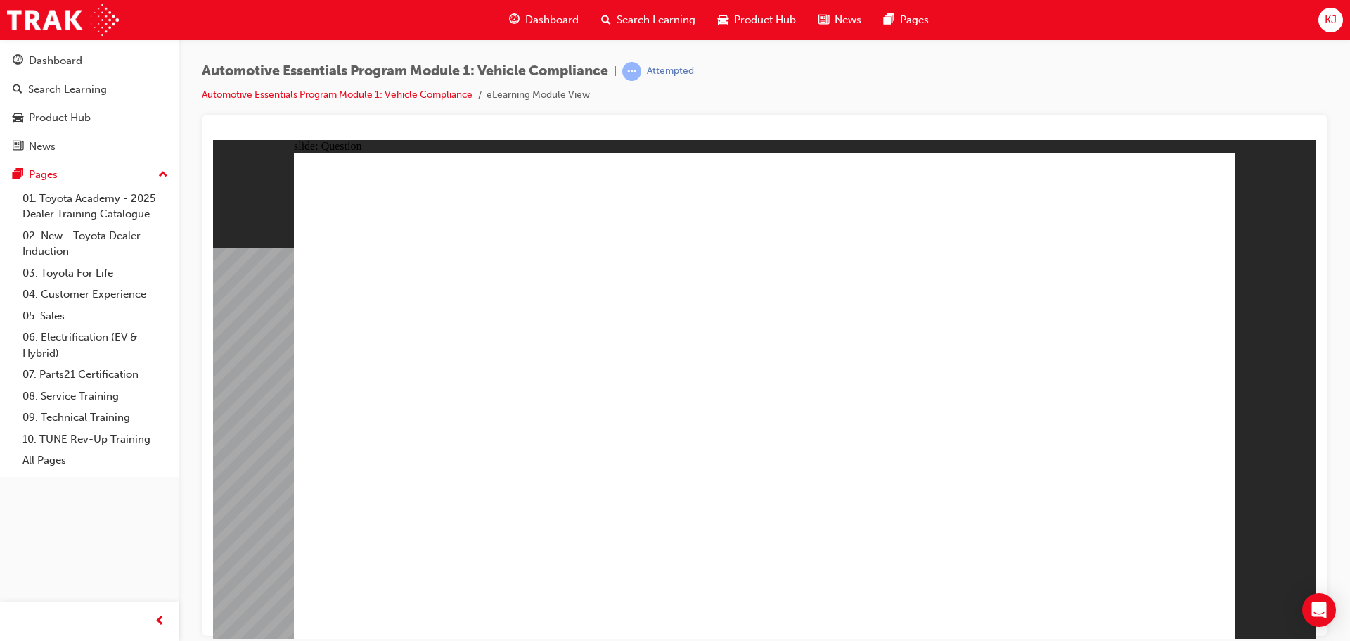
radio input "true"
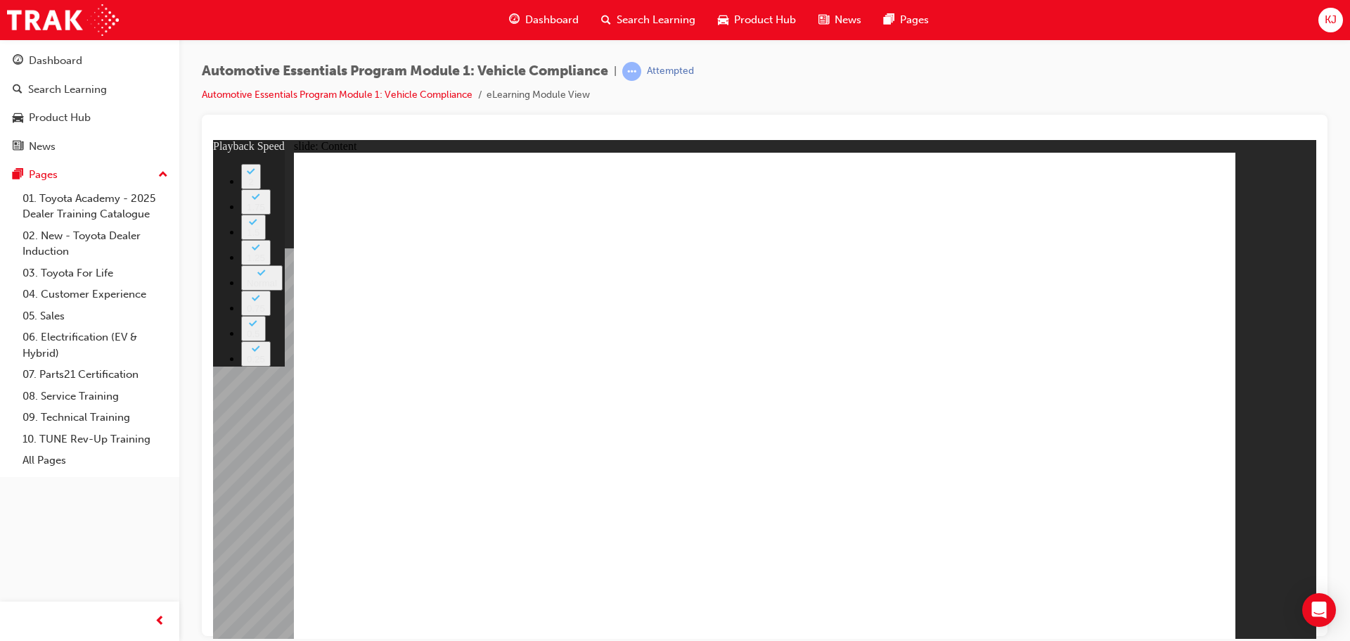
type input "14"
type input "0"
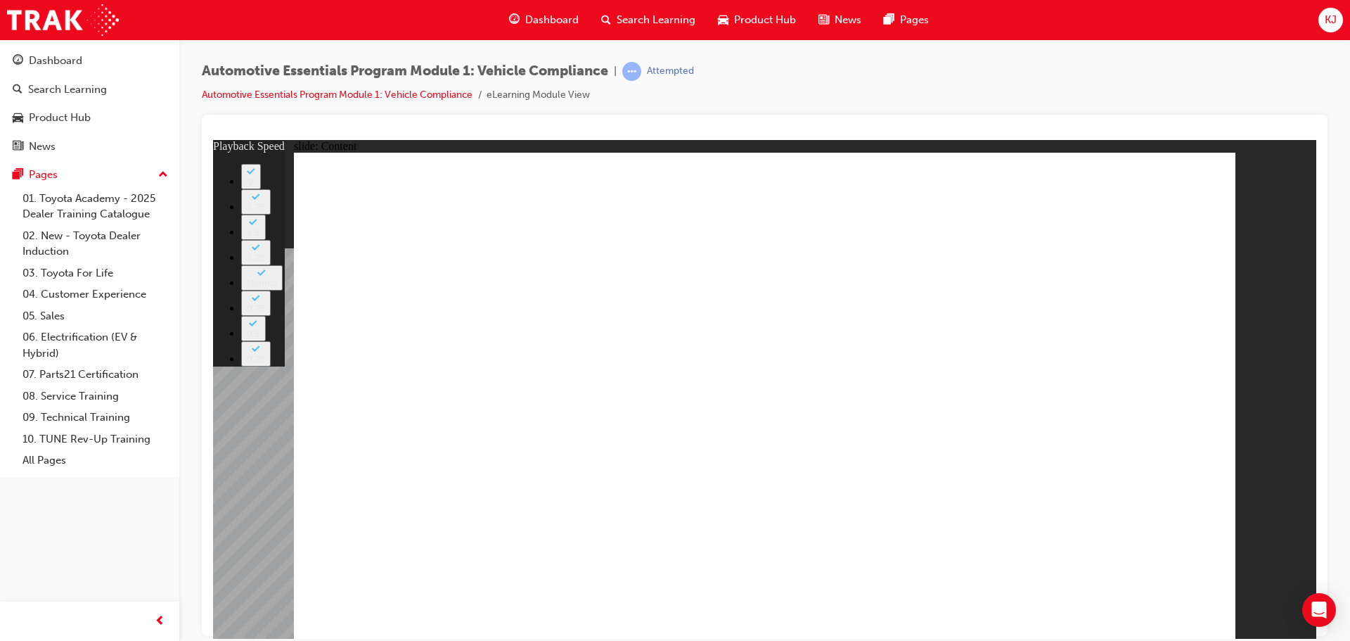
type input "15"
type input "8"
drag, startPoint x: 1083, startPoint y: 424, endPoint x: 1076, endPoint y: 415, distance: 11.5
type input "43"
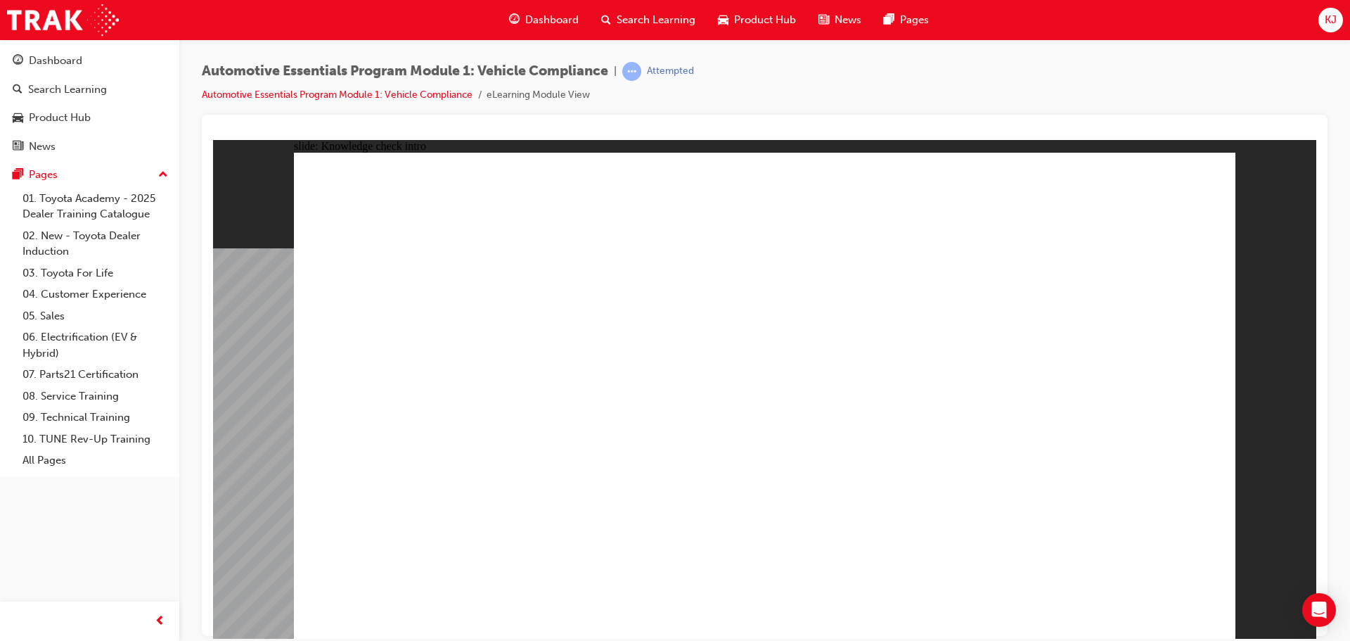
radio input "true"
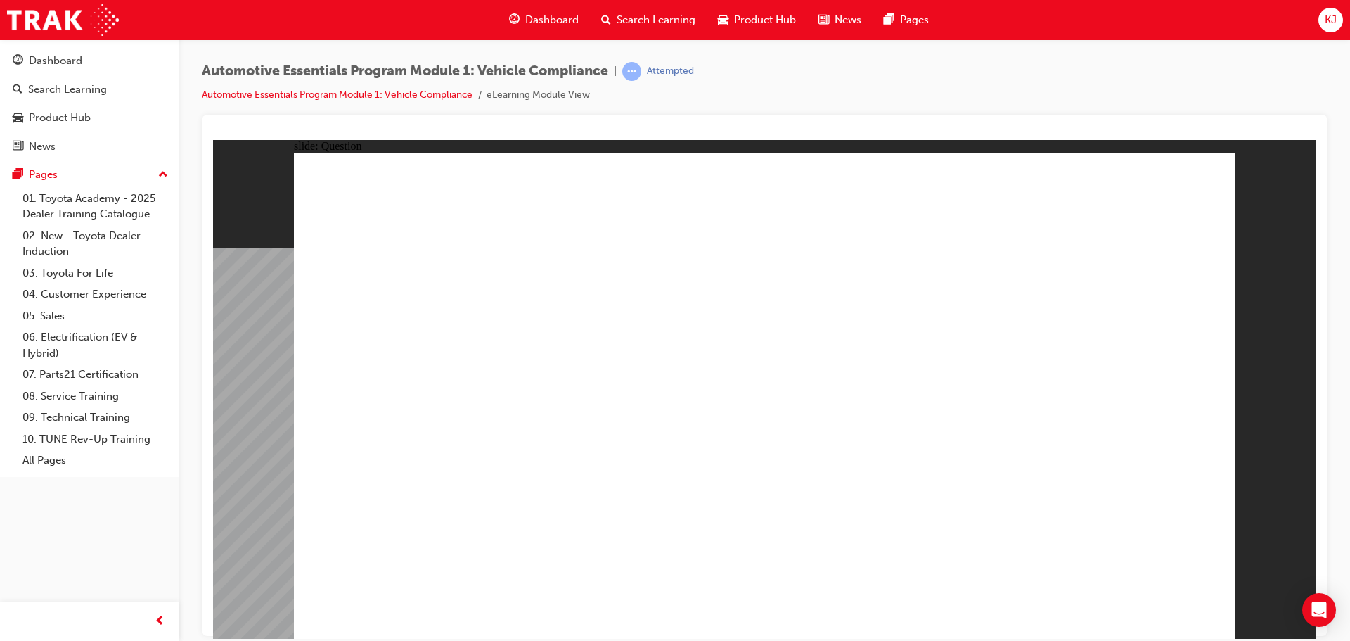
radio input "true"
drag, startPoint x: 1167, startPoint y: 622, endPoint x: 1152, endPoint y: 594, distance: 30.8
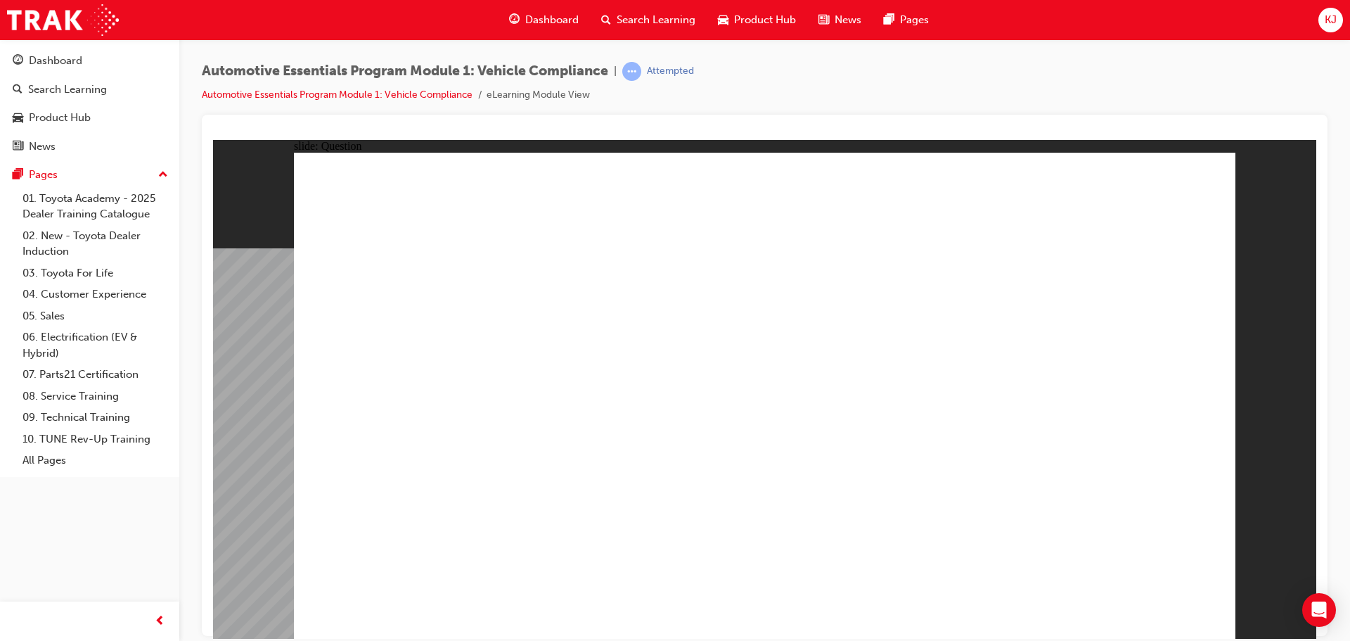
radio input "true"
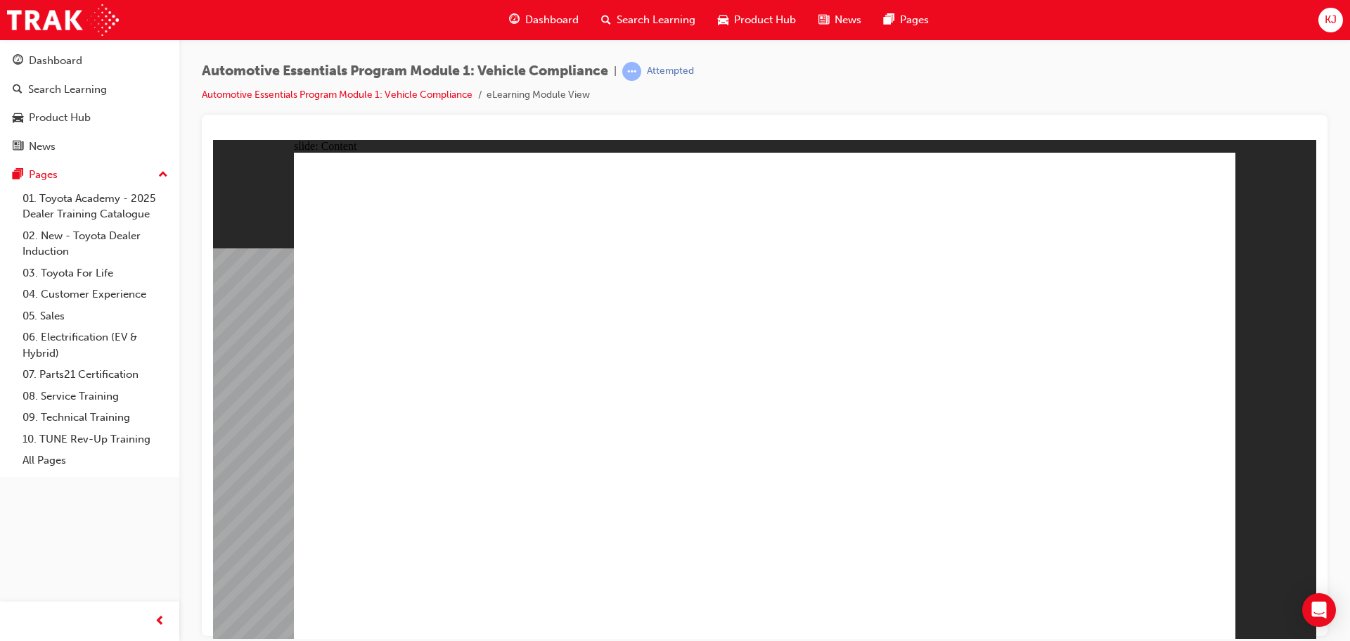
drag, startPoint x: 998, startPoint y: 560, endPoint x: 998, endPoint y: 553, distance: 7.1
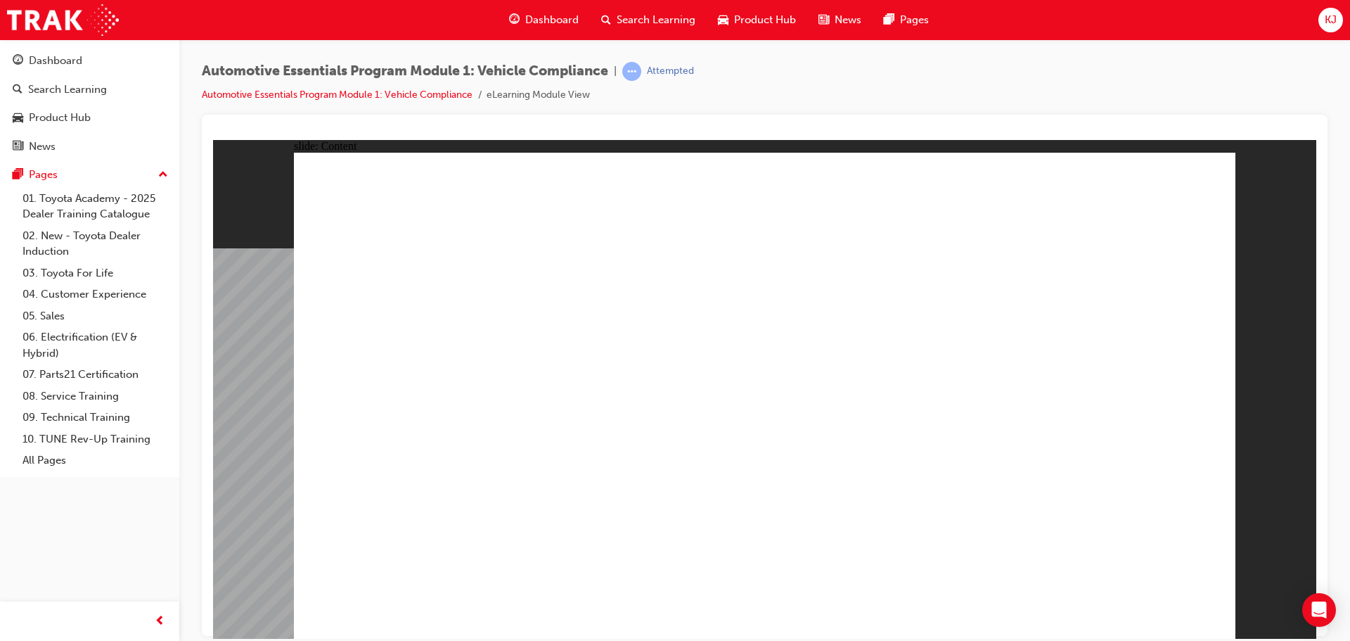
drag, startPoint x: 351, startPoint y: 398, endPoint x: 372, endPoint y: 396, distance: 21.2
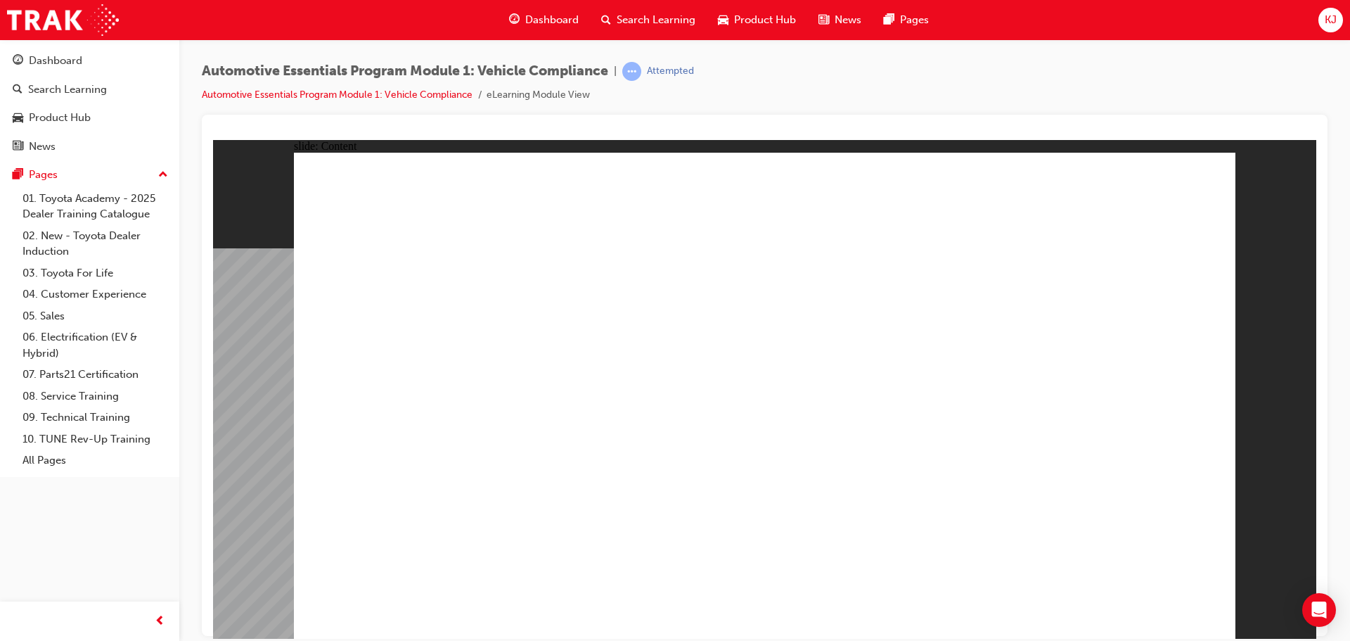
drag, startPoint x: 975, startPoint y: 440, endPoint x: 1016, endPoint y: 452, distance: 42.5
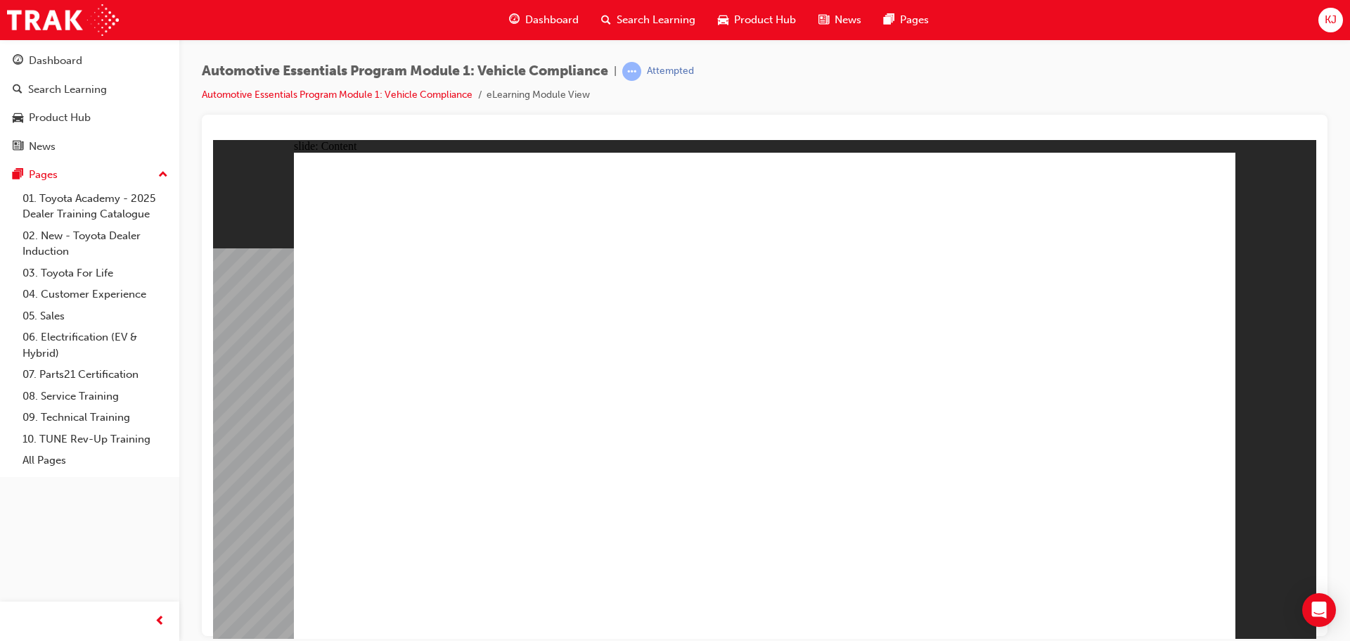
drag, startPoint x: 1174, startPoint y: 195, endPoint x: 1164, endPoint y: 198, distance: 9.6
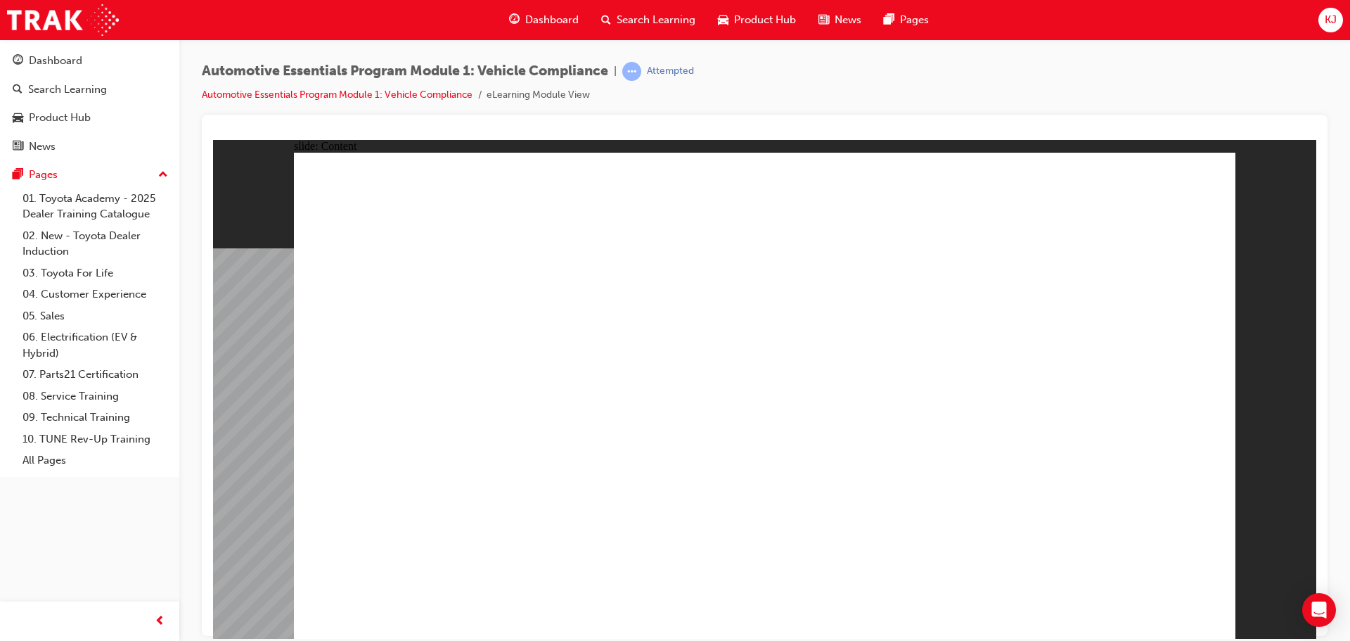
drag, startPoint x: 695, startPoint y: 527, endPoint x: 694, endPoint y: 507, distance: 19.7
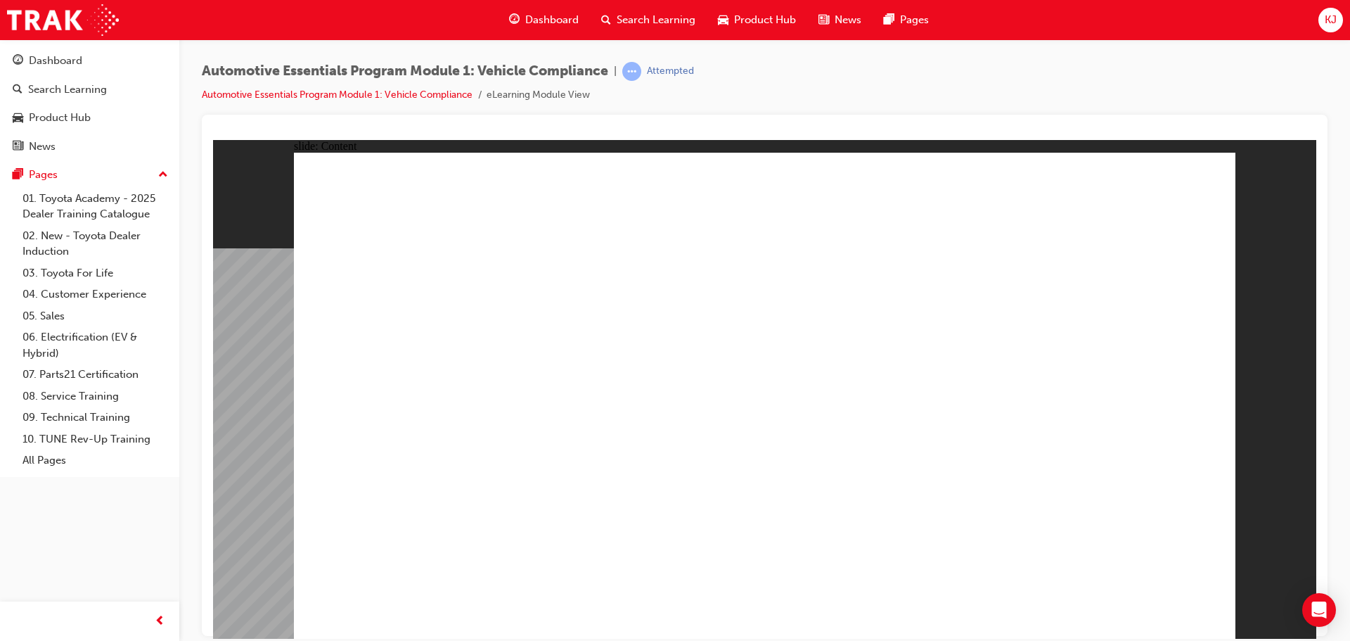
drag, startPoint x: 968, startPoint y: 384, endPoint x: 977, endPoint y: 383, distance: 9.2
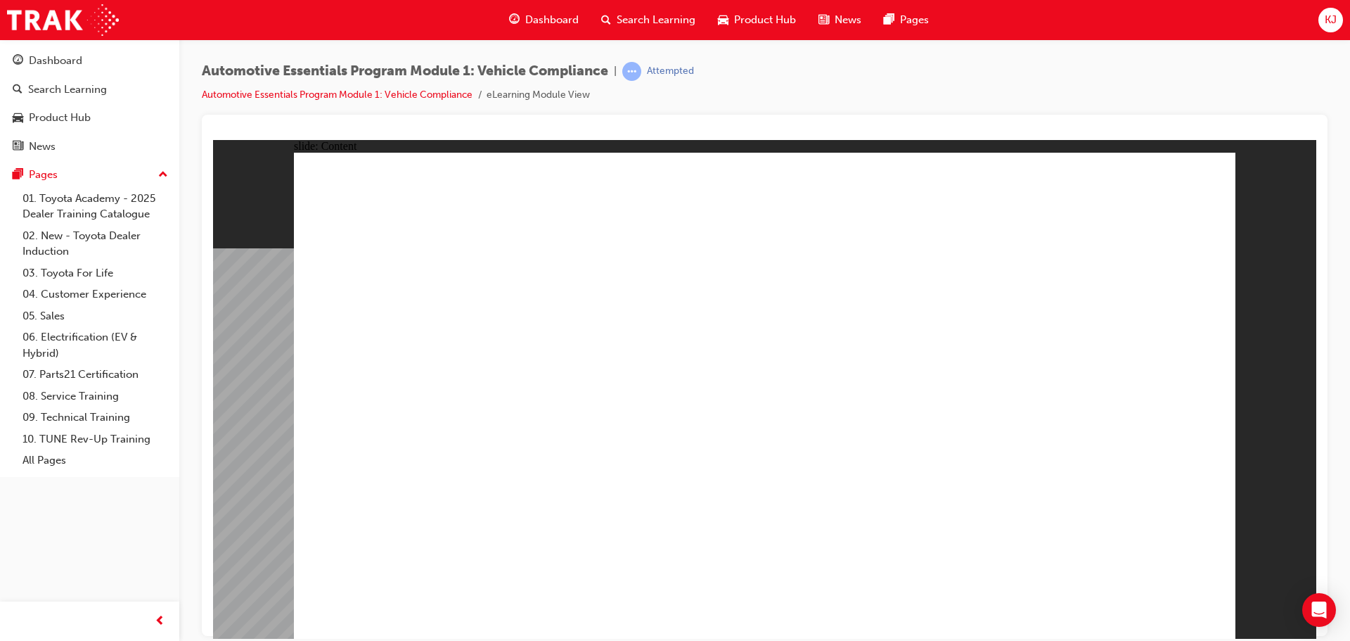
drag, startPoint x: 1027, startPoint y: 398, endPoint x: 1022, endPoint y: 392, distance: 7.5
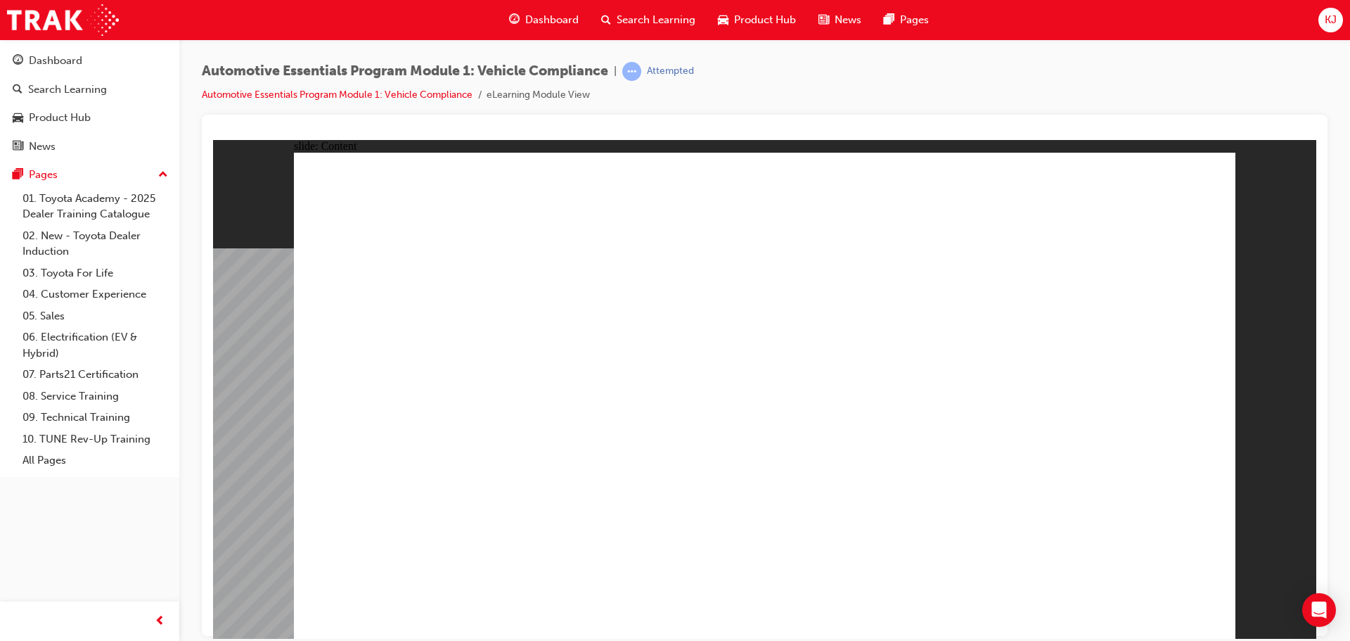
radio input "true"
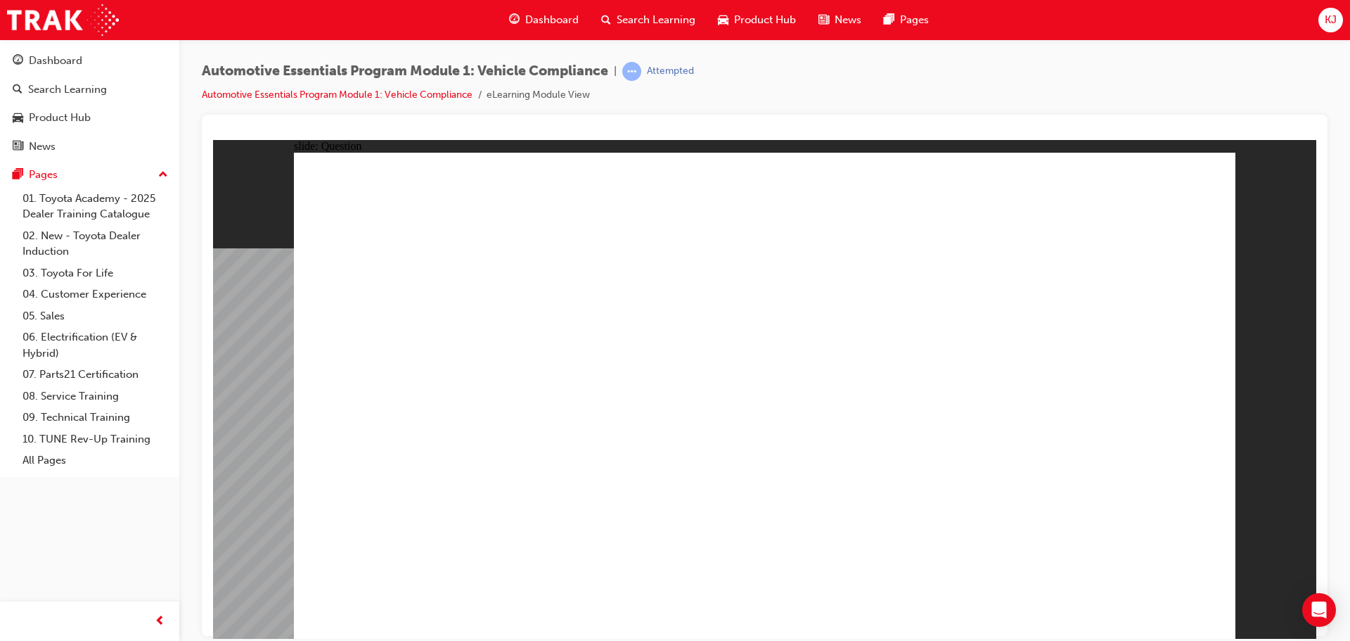
radio input "true"
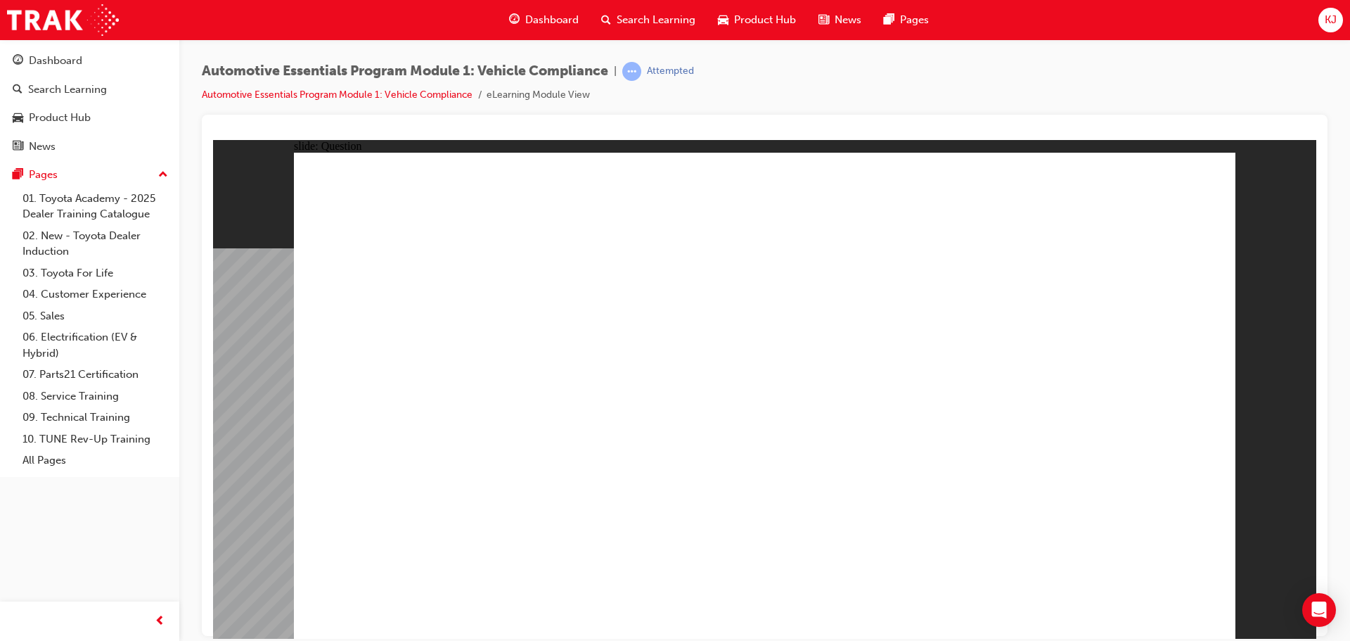
radio input "true"
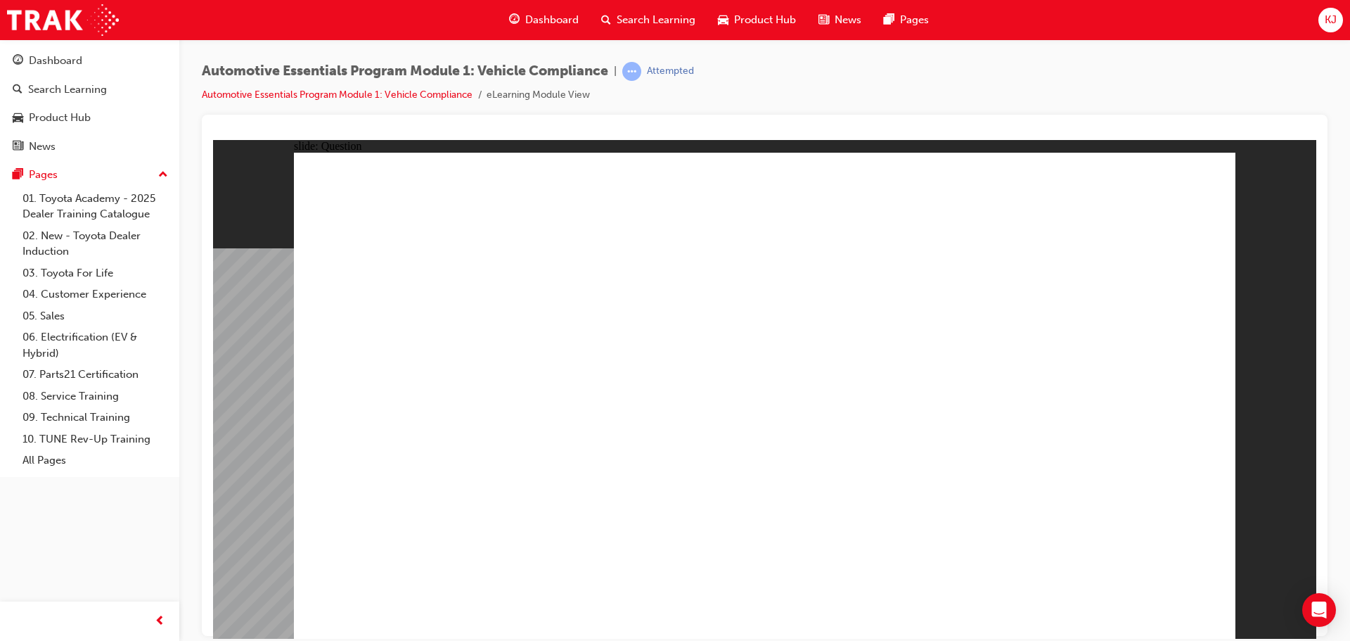
drag, startPoint x: 855, startPoint y: 357, endPoint x: 849, endPoint y: 325, distance: 33.0
radio input "true"
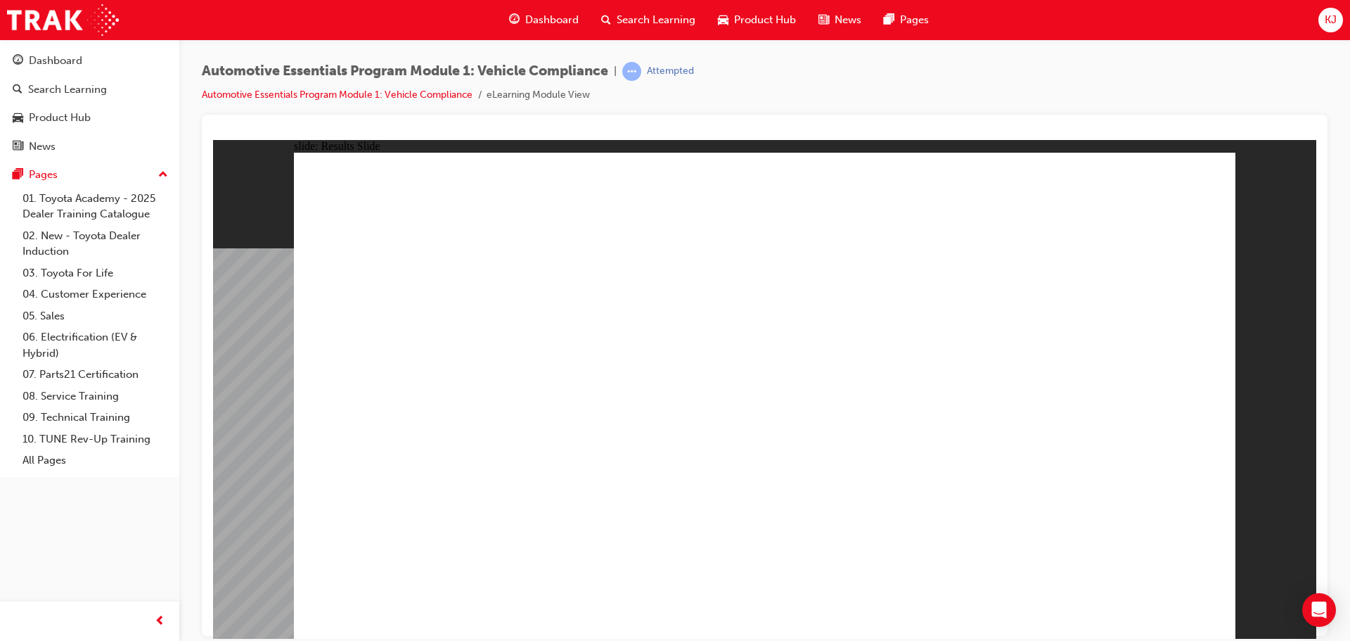
radio input "true"
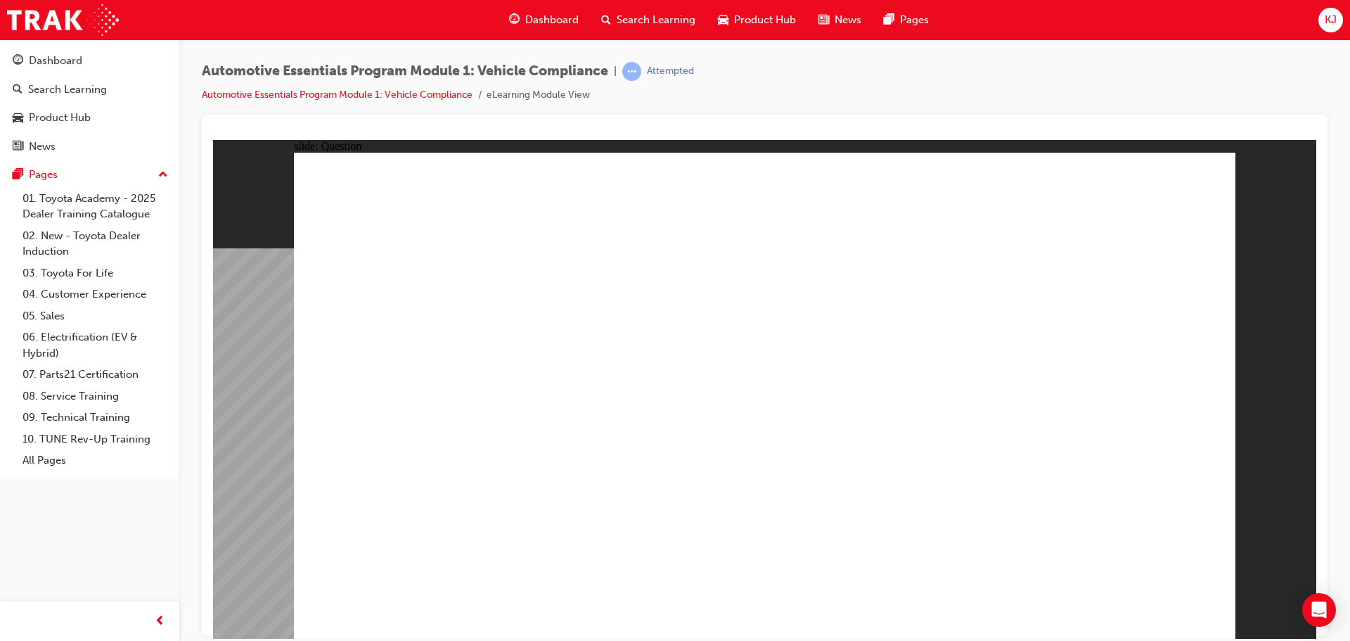
radio input "true"
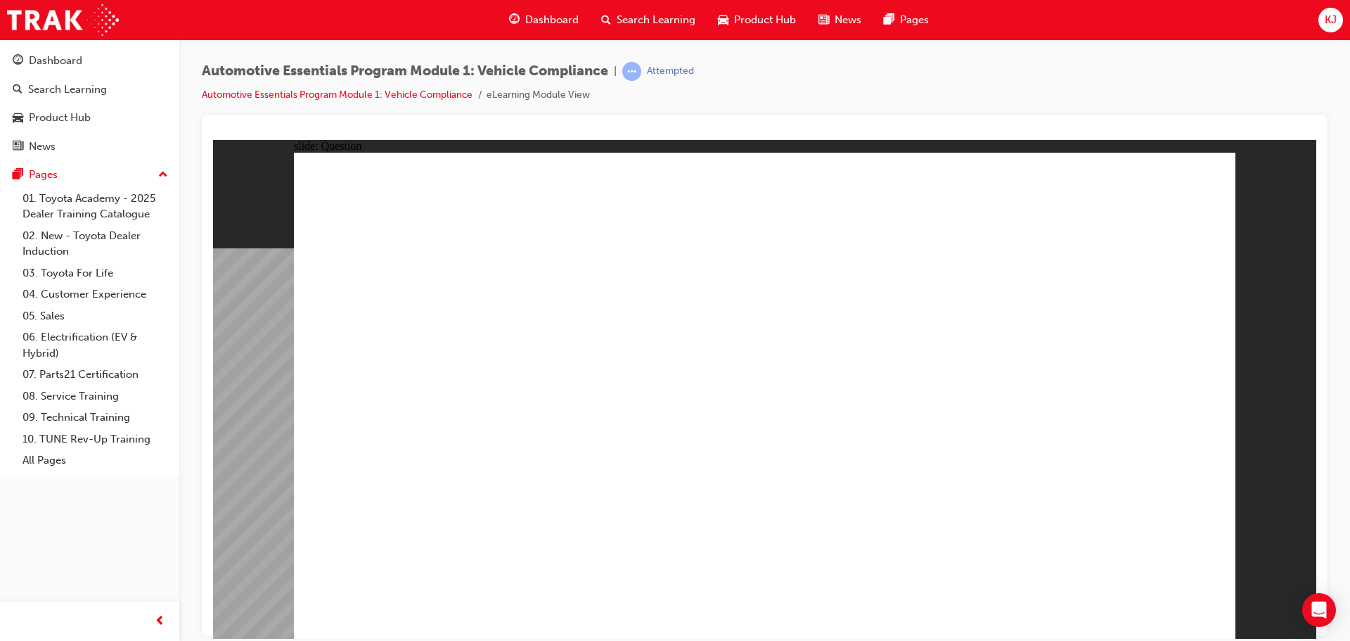
radio input "true"
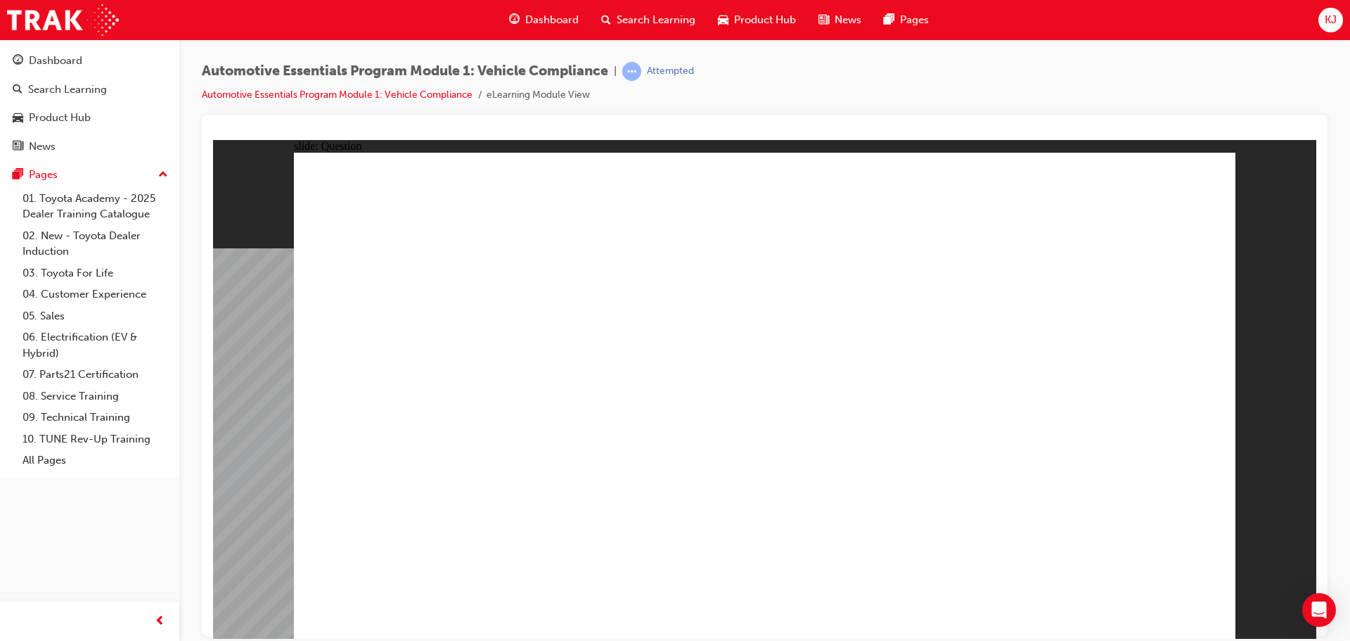
radio input "true"
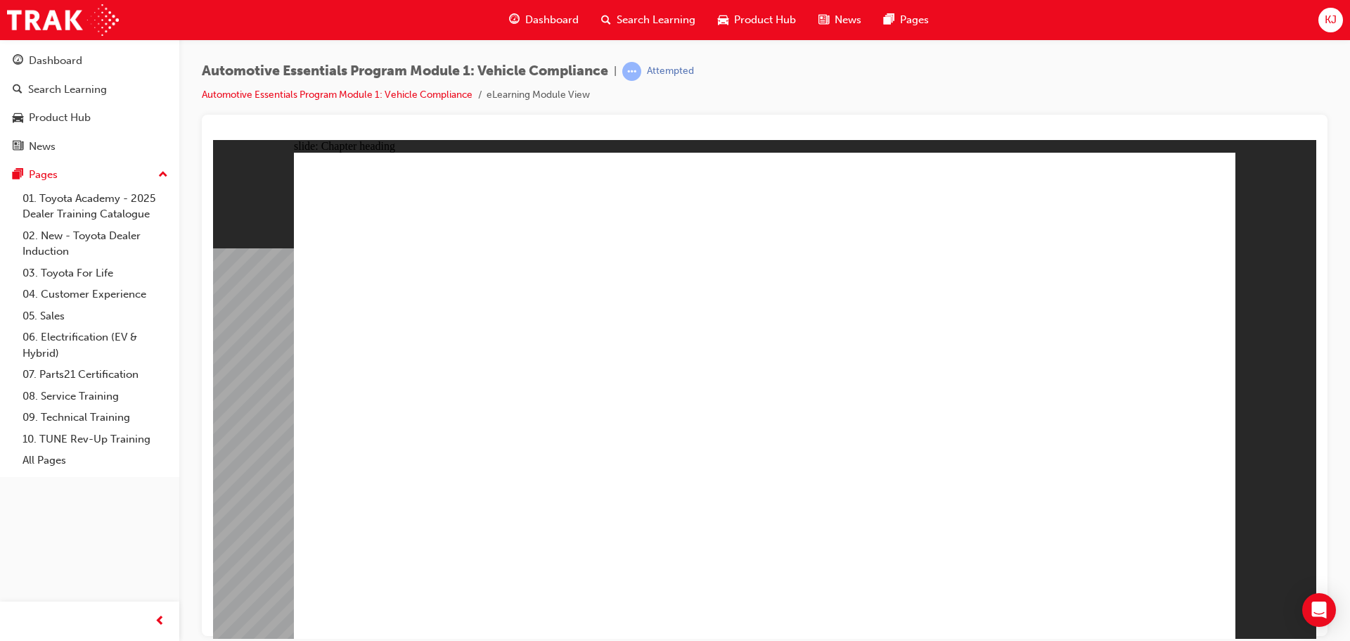
drag, startPoint x: 413, startPoint y: 411, endPoint x: 404, endPoint y: 413, distance: 9.4
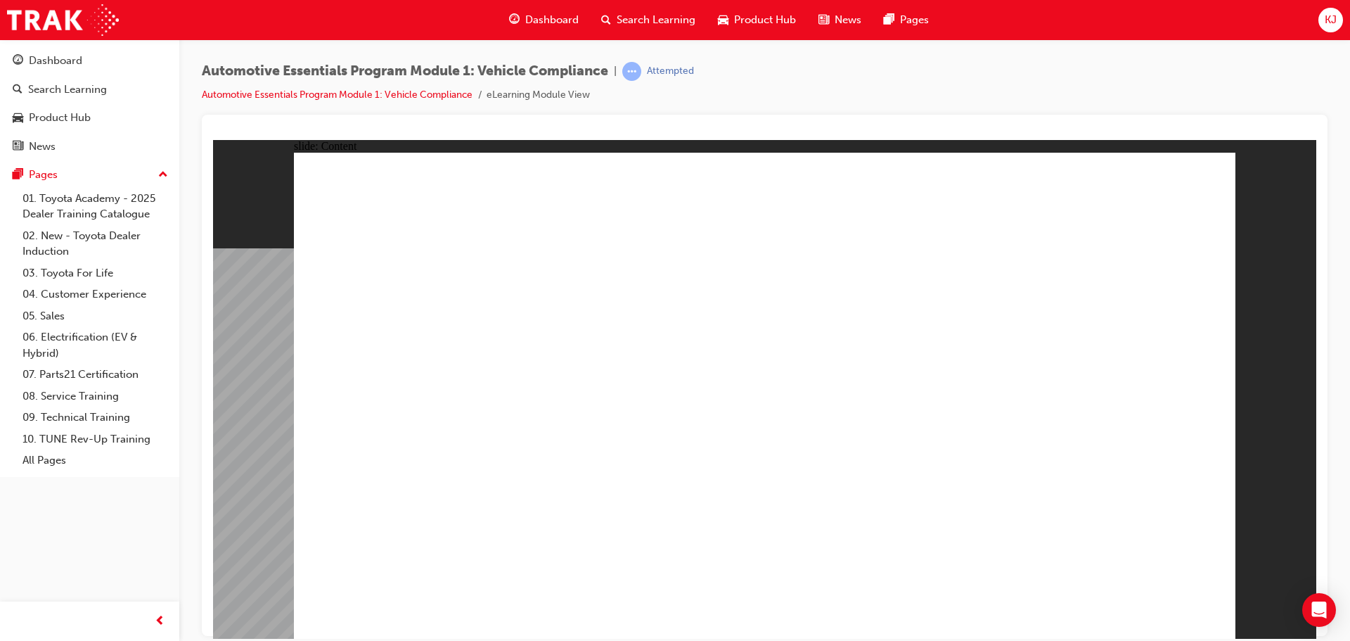
drag, startPoint x: 1199, startPoint y: 179, endPoint x: 1190, endPoint y: 178, distance: 8.6
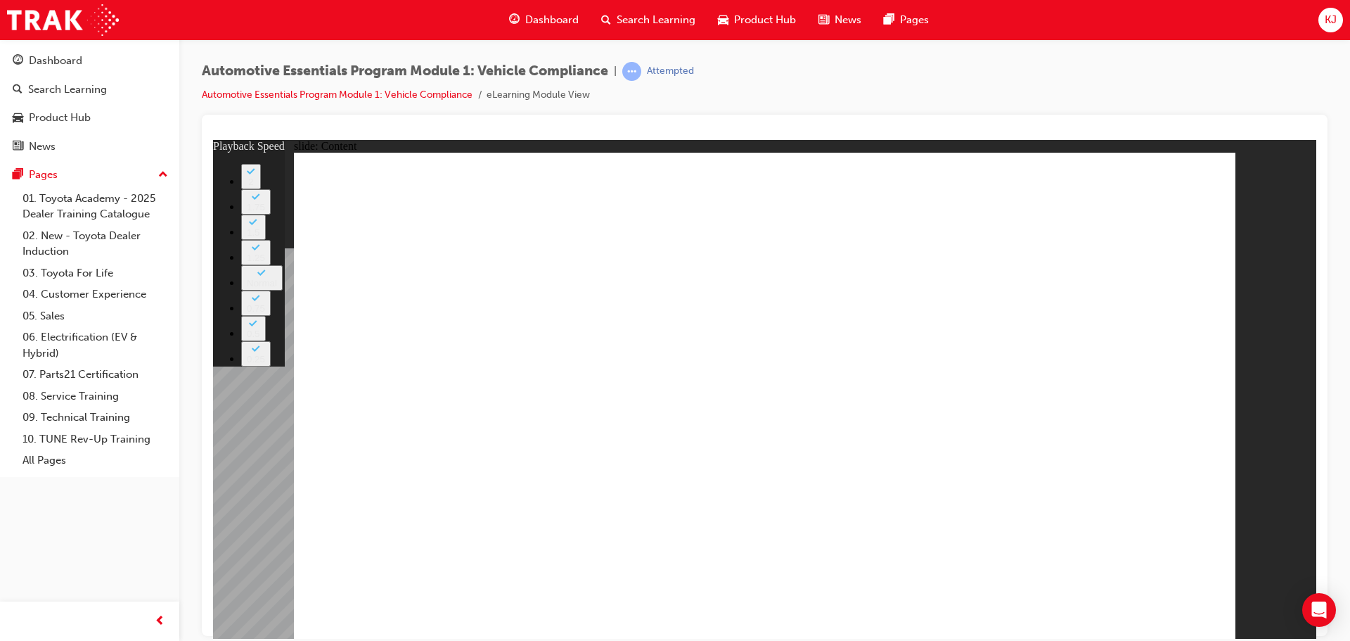
drag, startPoint x: 1168, startPoint y: 484, endPoint x: 1382, endPoint y: 709, distance: 310.8
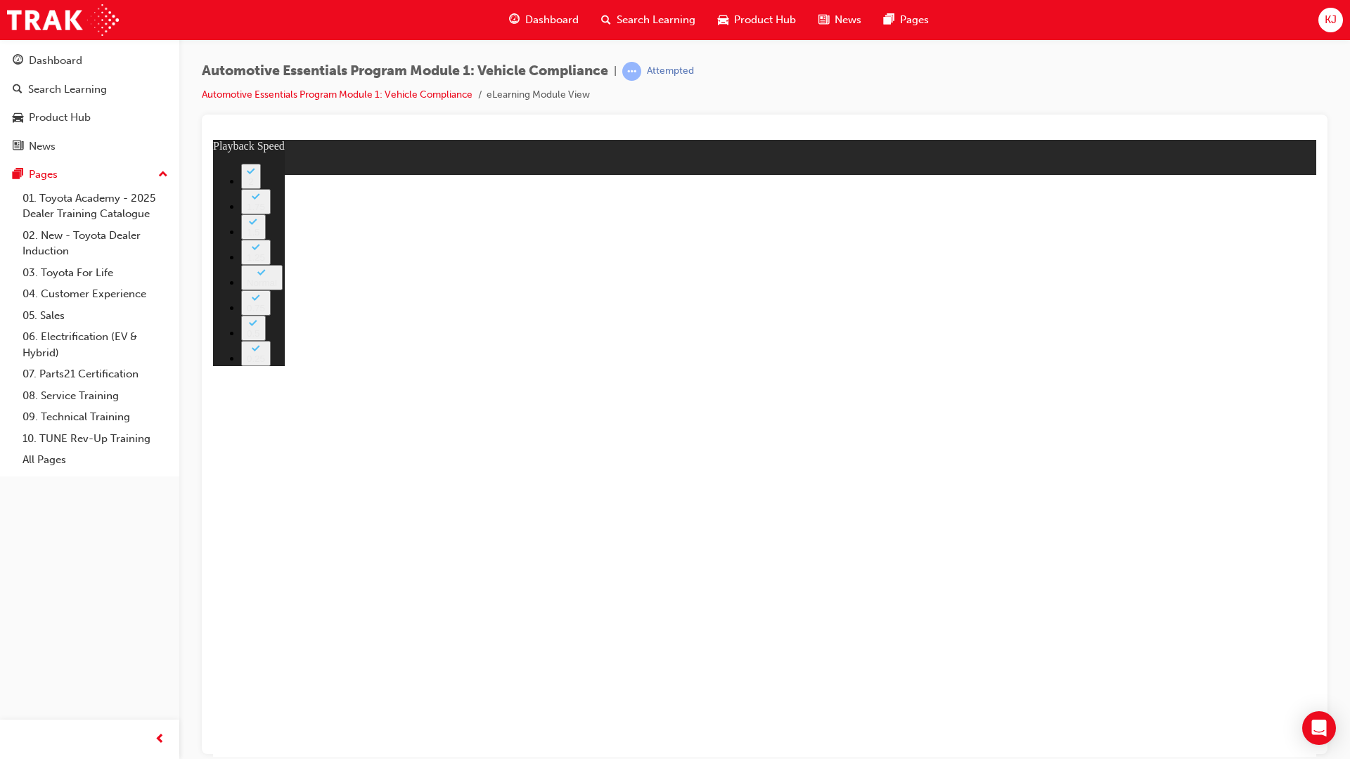
type input "35"
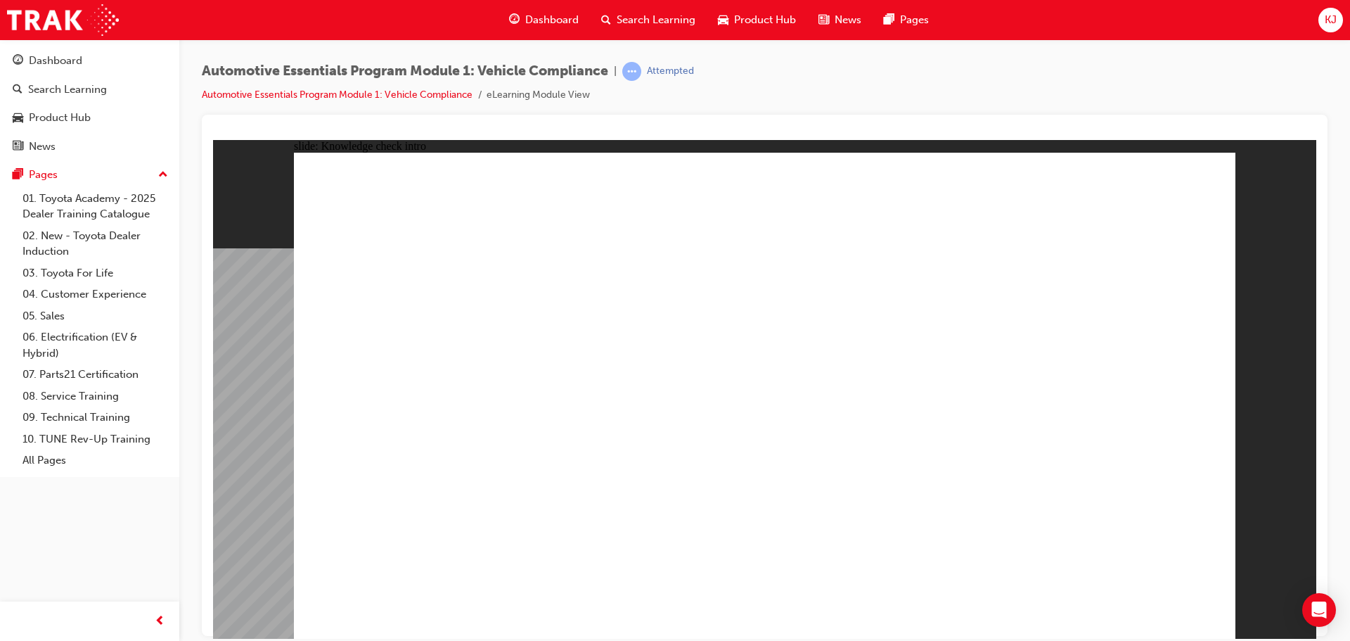
radio input "true"
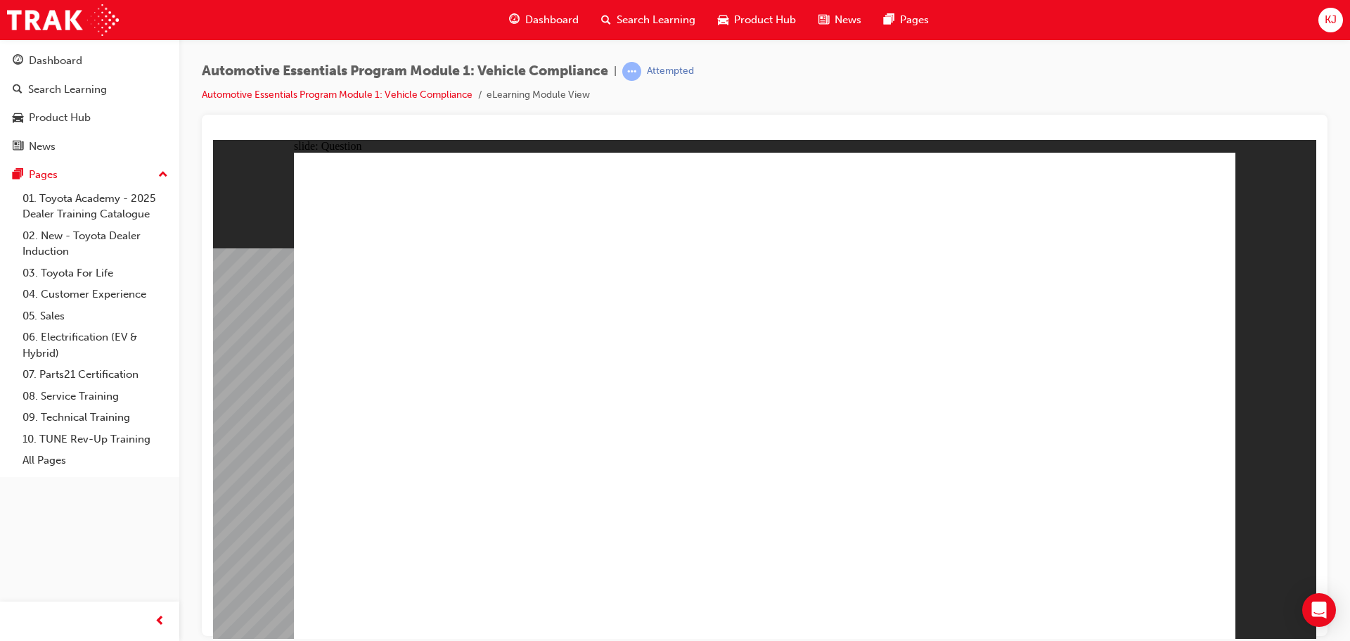
radio input "true"
drag, startPoint x: 722, startPoint y: 493, endPoint x: 735, endPoint y: 486, distance: 15.1
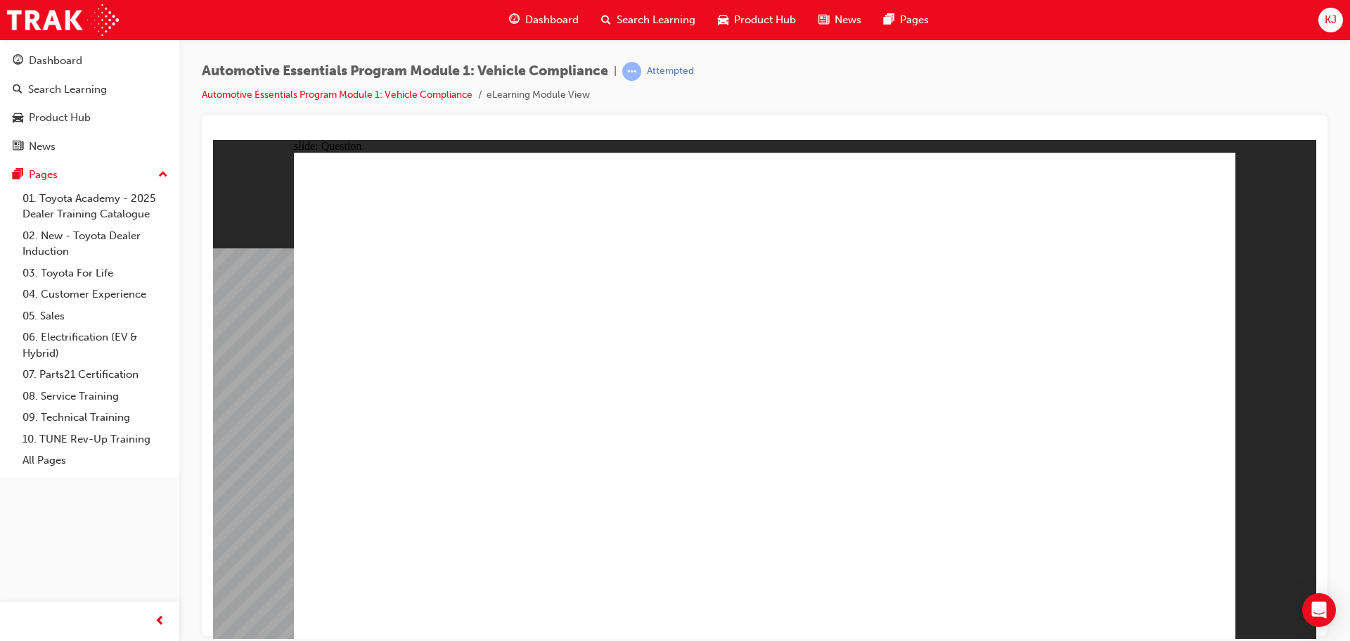
radio input "true"
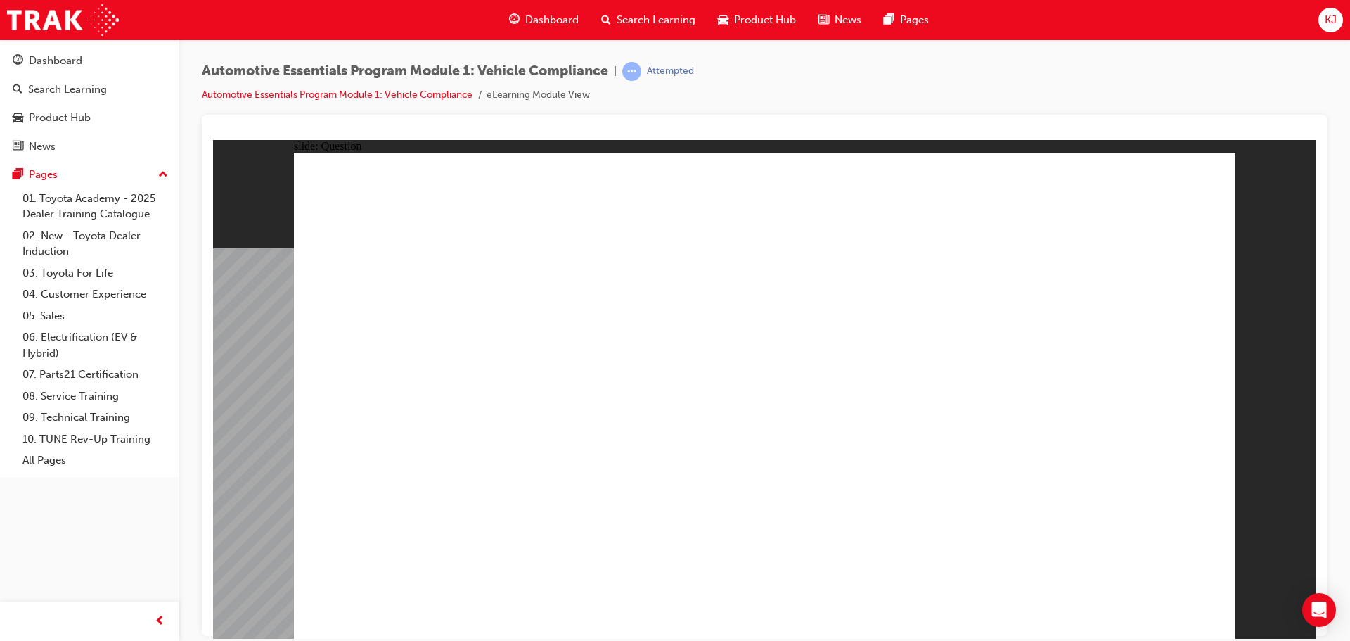
radio input "true"
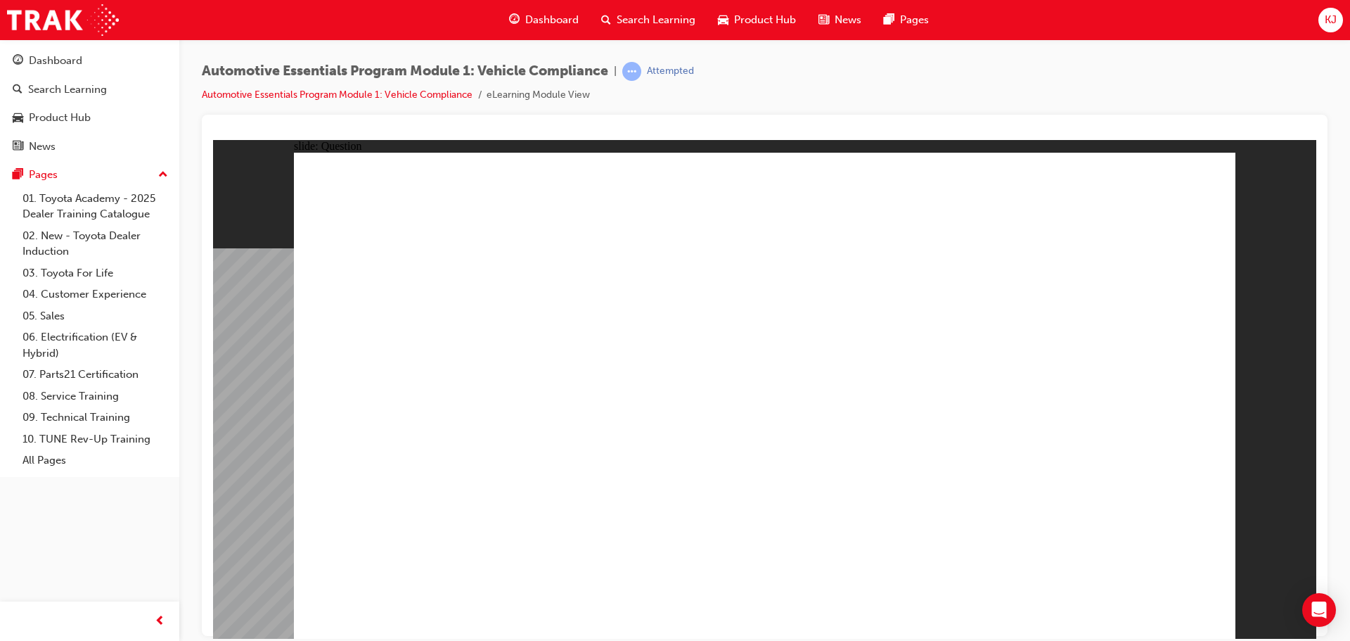
radio input "true"
drag, startPoint x: 1156, startPoint y: 609, endPoint x: 1155, endPoint y: 600, distance: 9.2
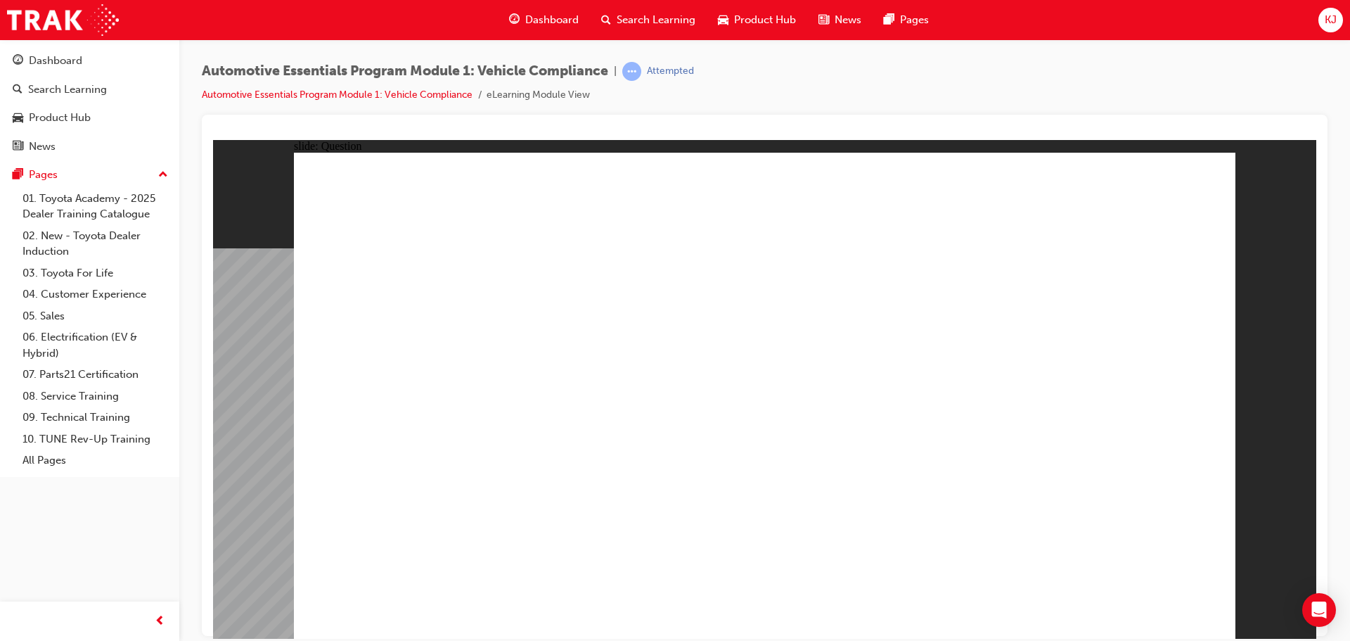
drag, startPoint x: 808, startPoint y: 353, endPoint x: 839, endPoint y: 326, distance: 40.9
radio input "true"
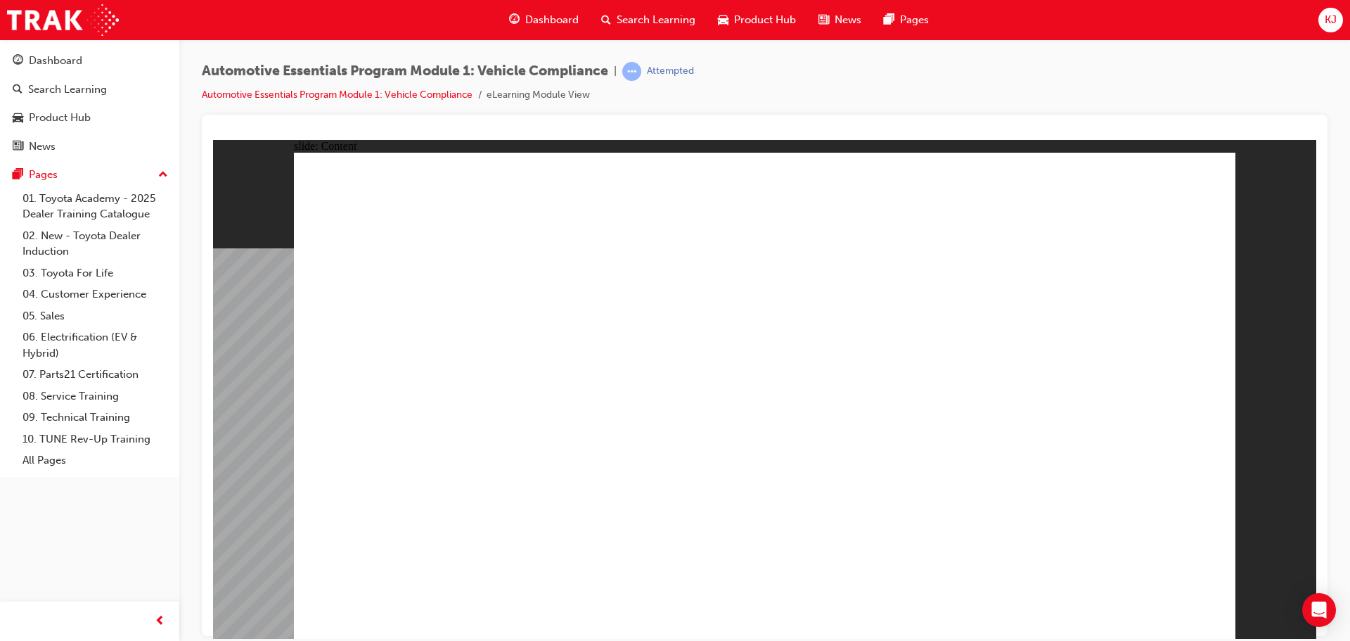
drag, startPoint x: 1128, startPoint y: 432, endPoint x: 882, endPoint y: 453, distance: 246.9
drag, startPoint x: 870, startPoint y: 456, endPoint x: 549, endPoint y: 467, distance: 321.5
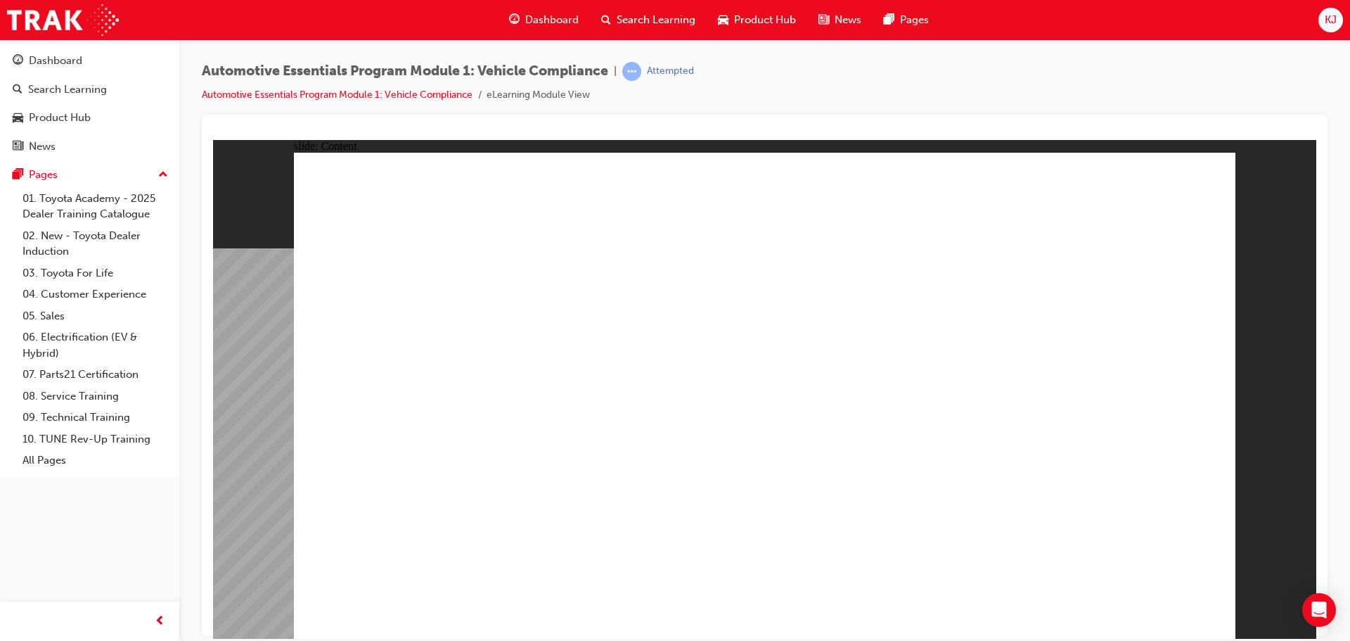
drag, startPoint x: 701, startPoint y: 392, endPoint x: 709, endPoint y: 392, distance: 8.5
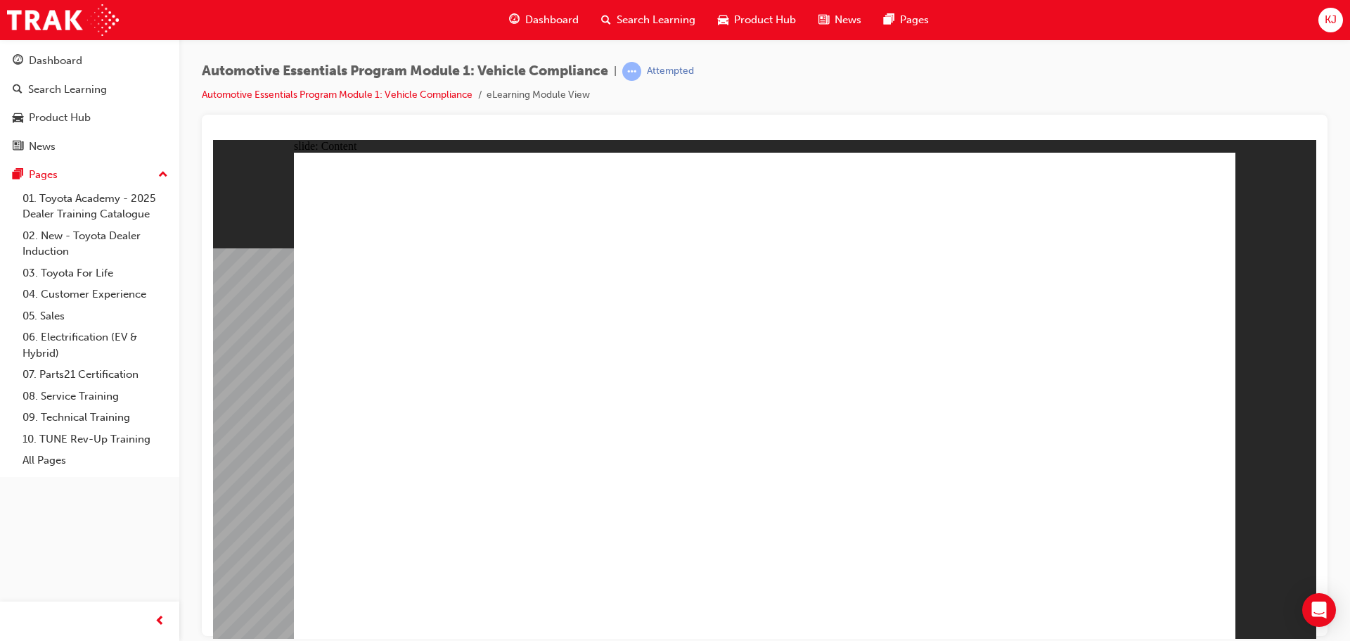
drag, startPoint x: 846, startPoint y: 515, endPoint x: 781, endPoint y: 505, distance: 65.4
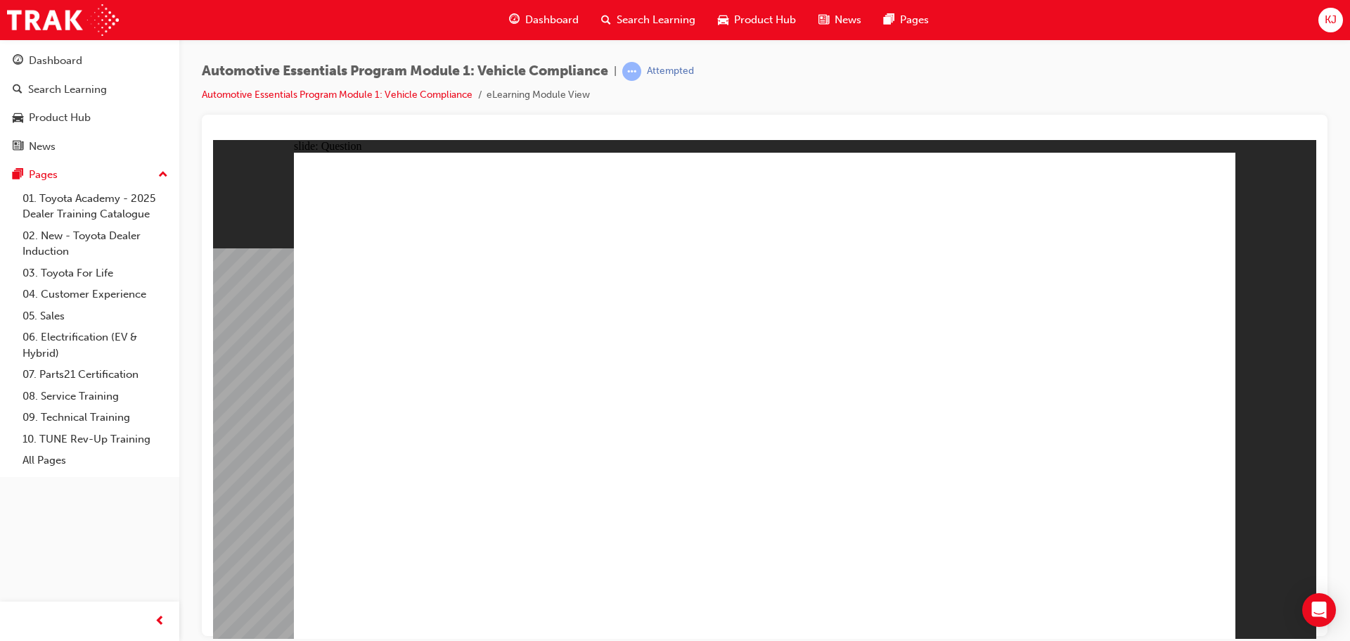
radio input "true"
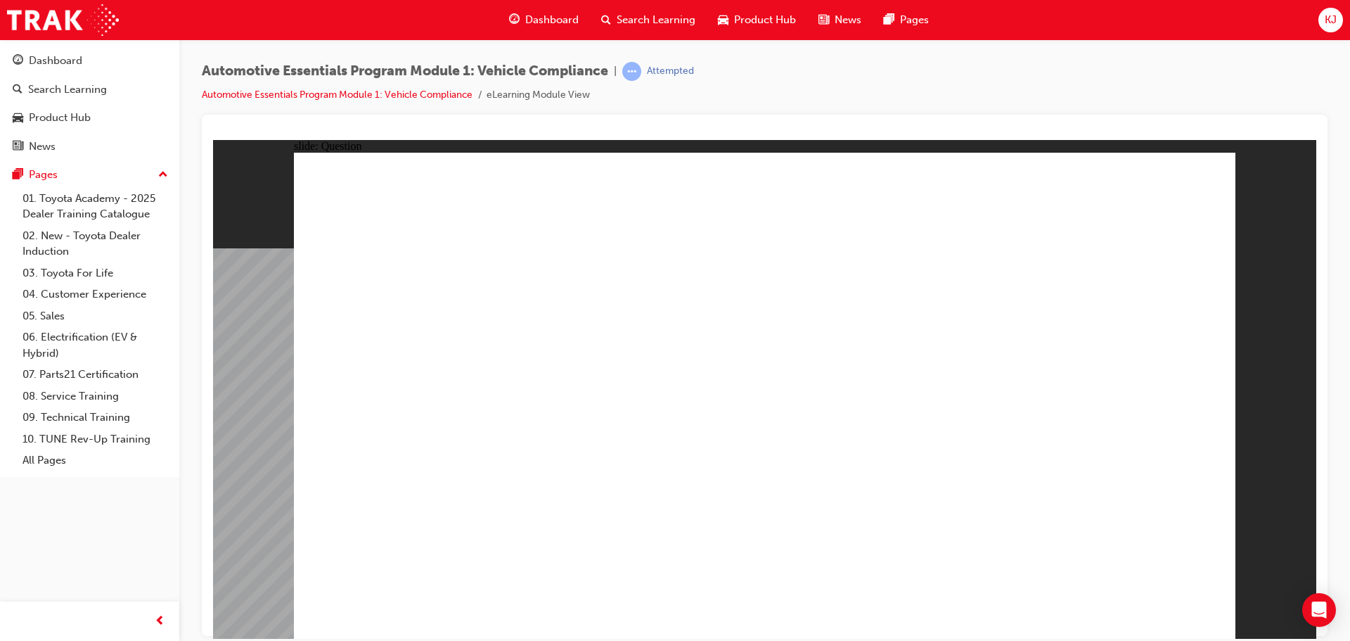
radio input "true"
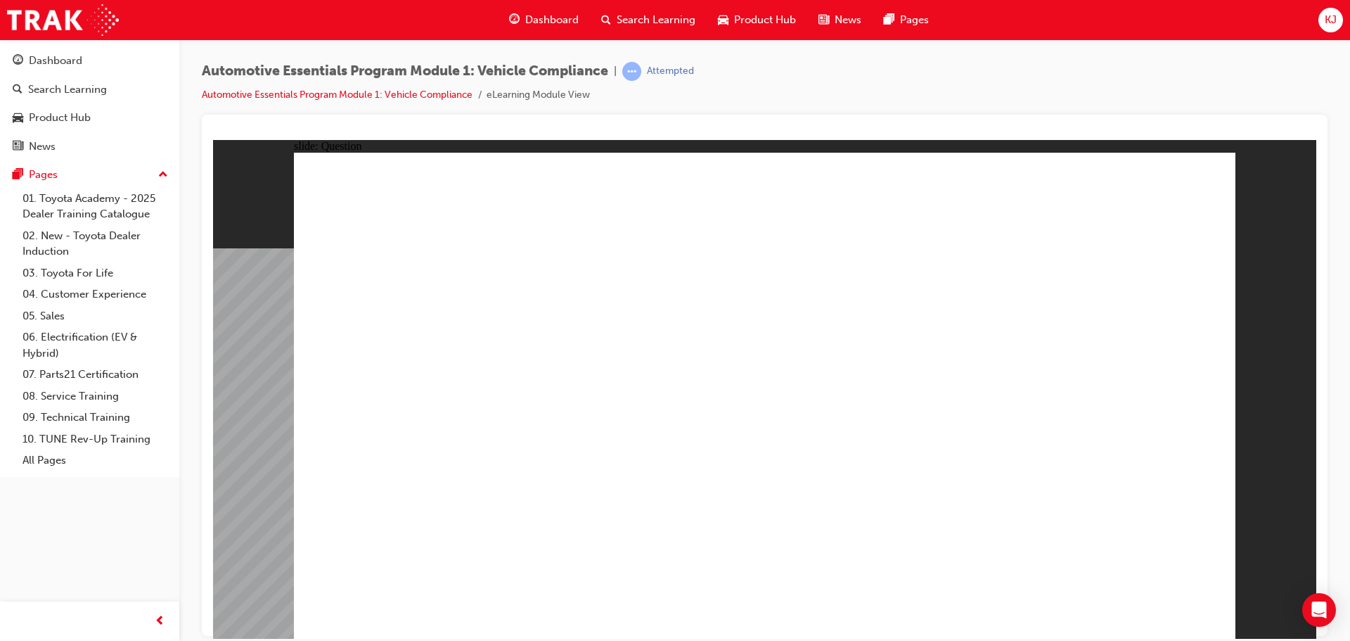
radio input "true"
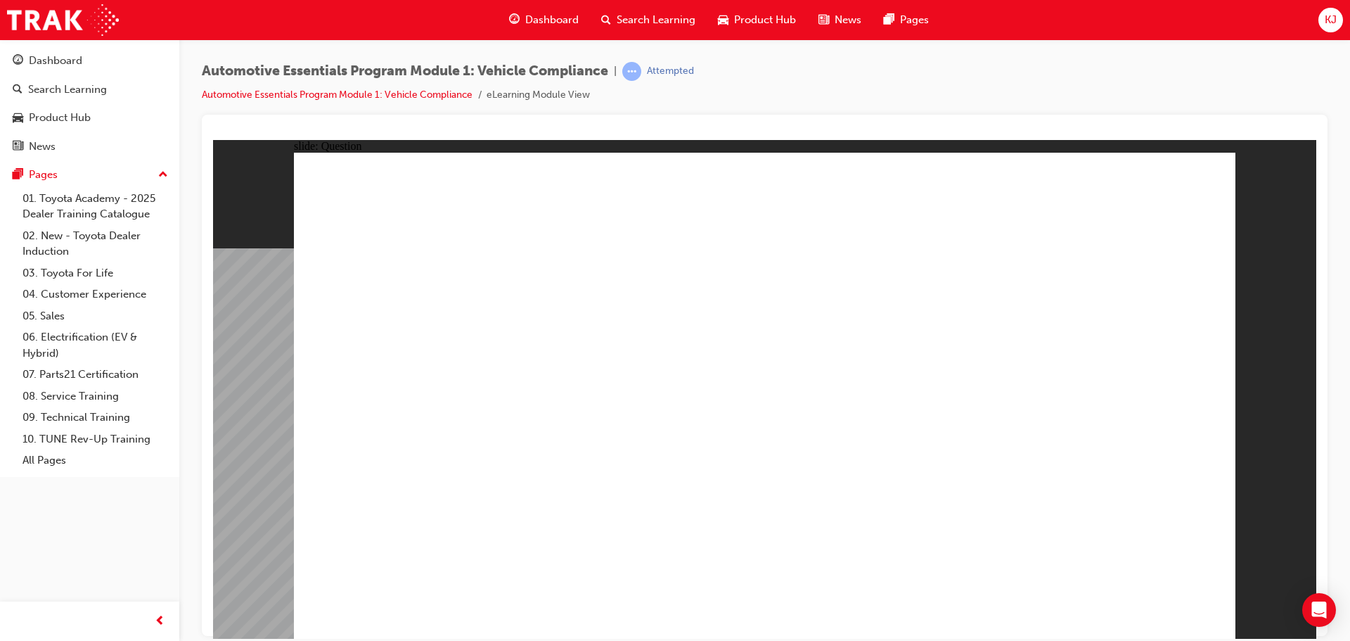
radio input "true"
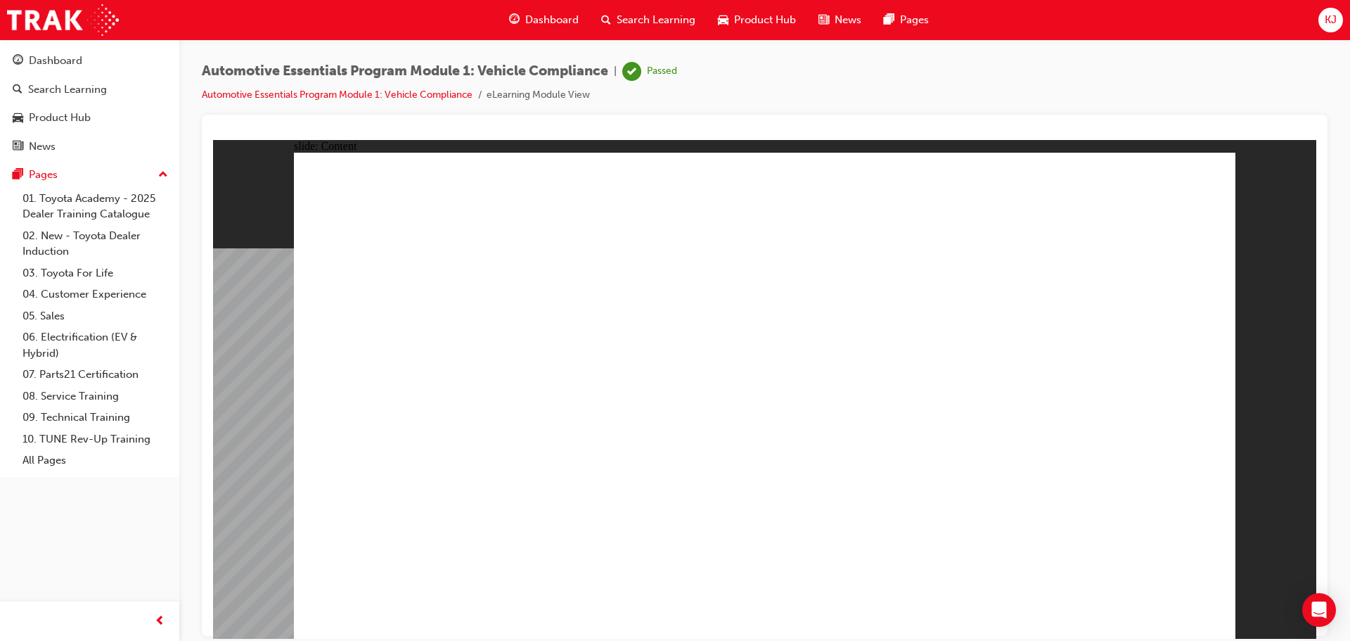
click at [523, 16] on div "Dashboard" at bounding box center [544, 20] width 92 height 29
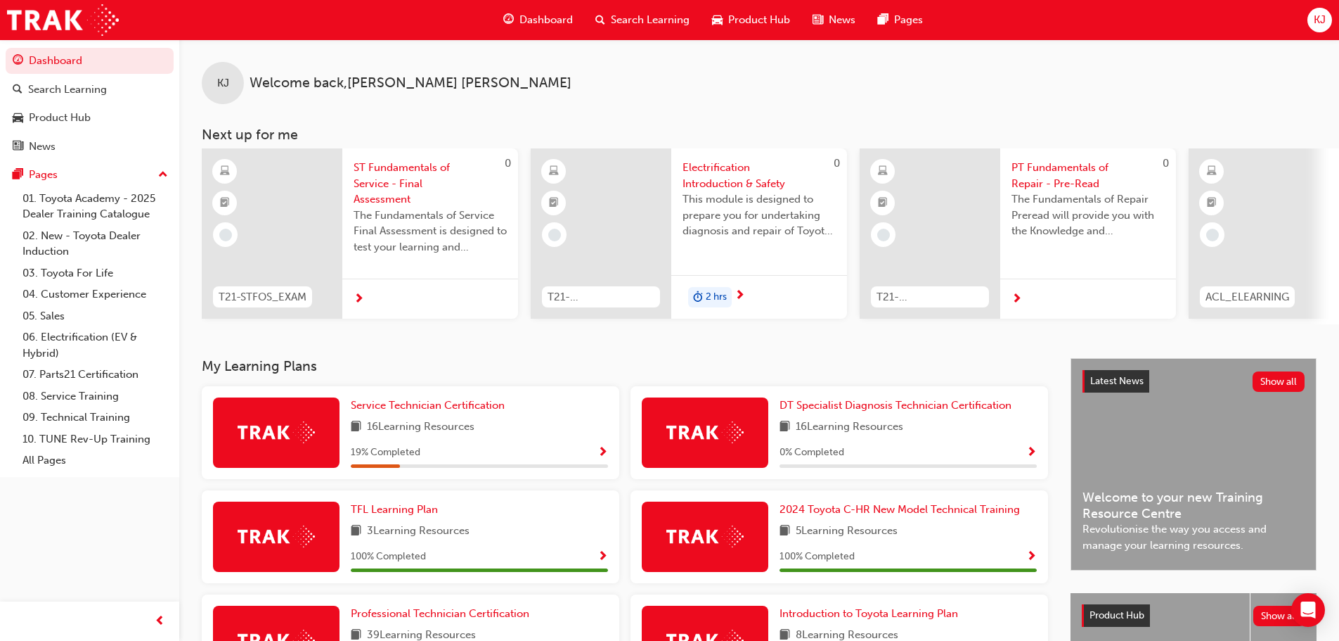
drag, startPoint x: 745, startPoint y: 323, endPoint x: 776, endPoint y: 325, distance: 30.3
click at [776, 324] on div "0 T21-STFOS_EXAM ST Fundamentals of Service - Final Assessment The Fundamentals…" at bounding box center [771, 236] width 1138 height 176
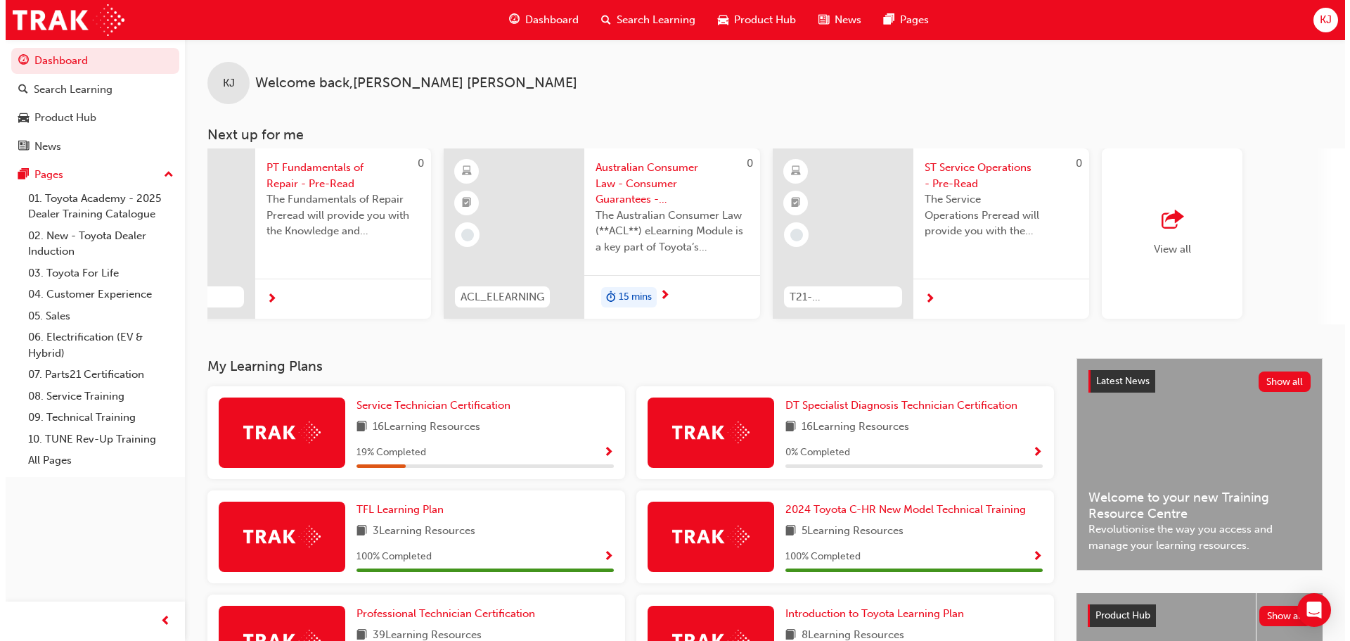
scroll to position [0, 835]
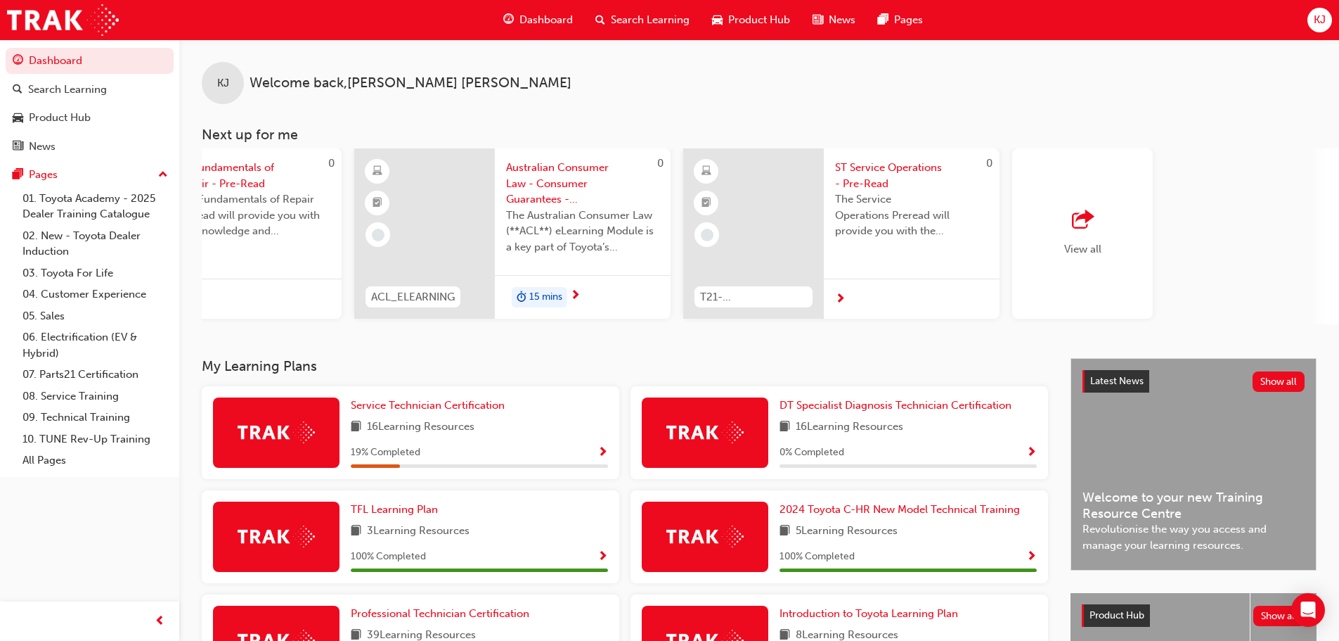
click at [525, 212] on span "The Australian Consumer Law (**ACL**) eLearning Module is a key part of Toyota’…" at bounding box center [582, 231] width 153 height 48
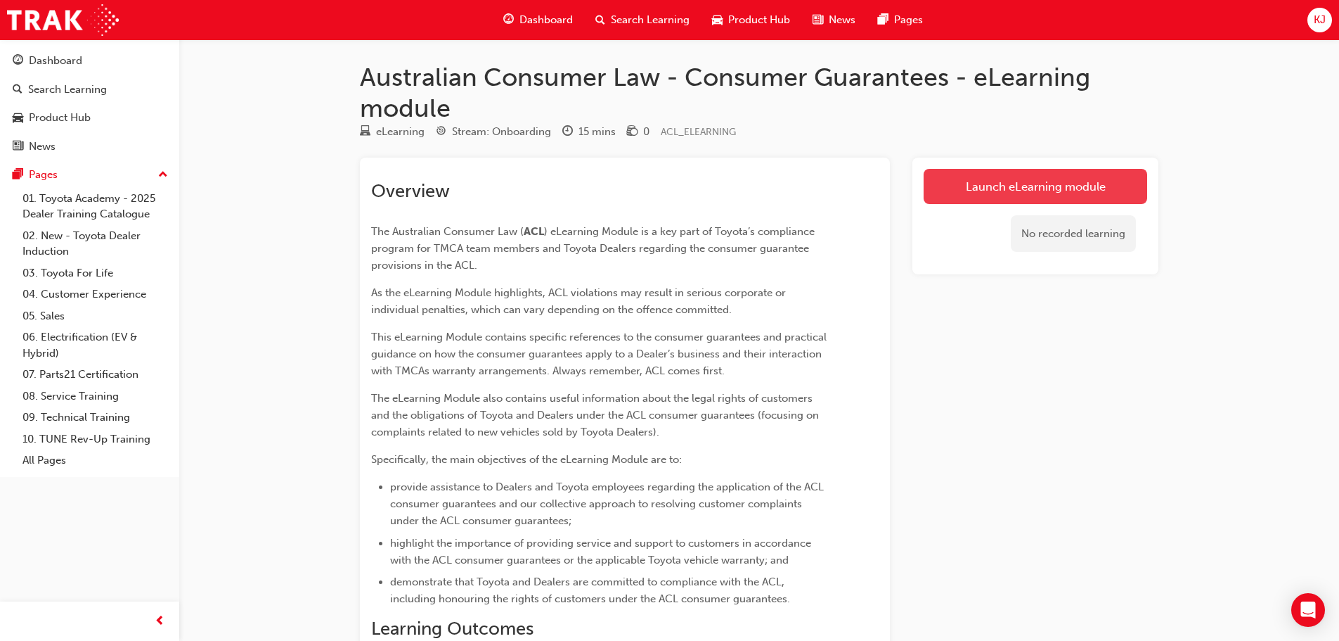
click at [988, 182] on link "Launch eLearning module" at bounding box center [1036, 186] width 224 height 35
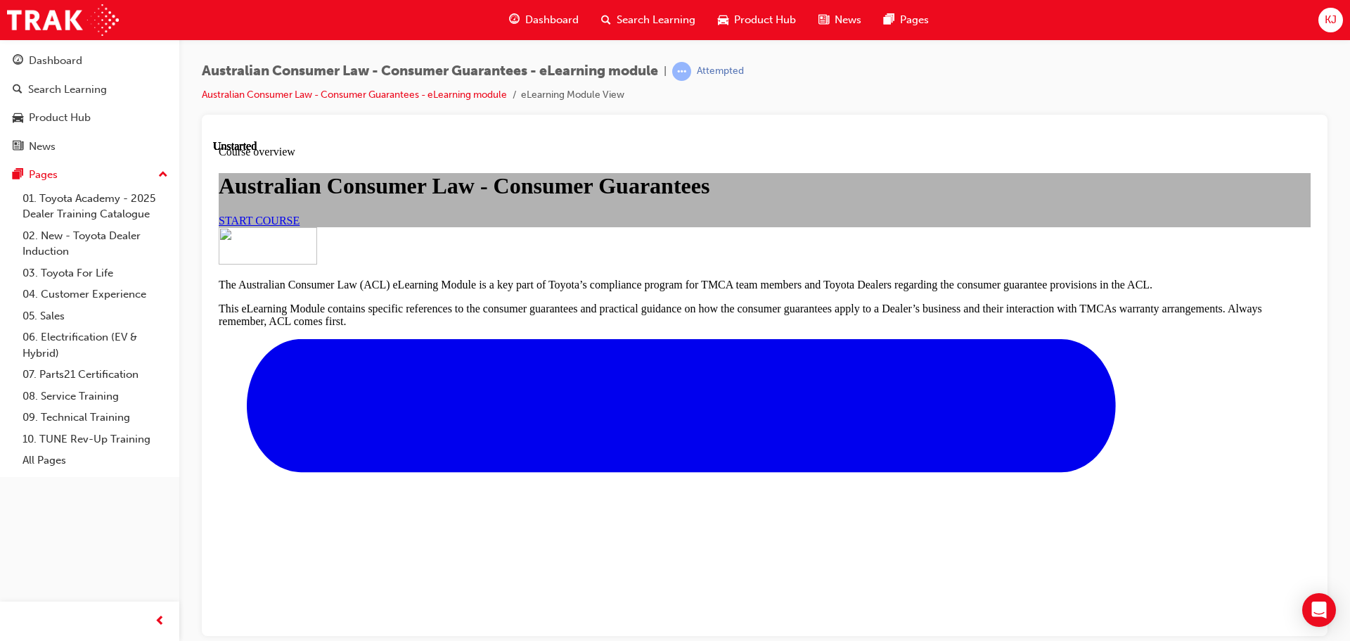
scroll to position [171, 0]
click at [300, 226] on link "START COURSE" at bounding box center [259, 220] width 81 height 12
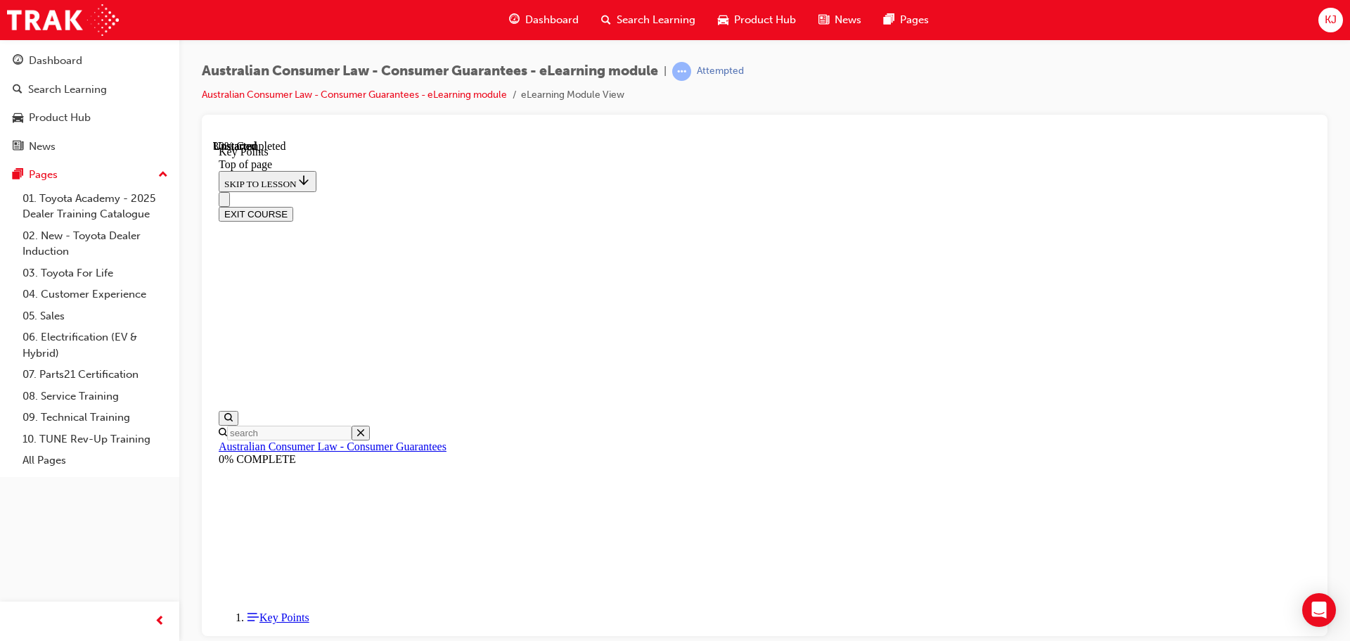
scroll to position [622, 0]
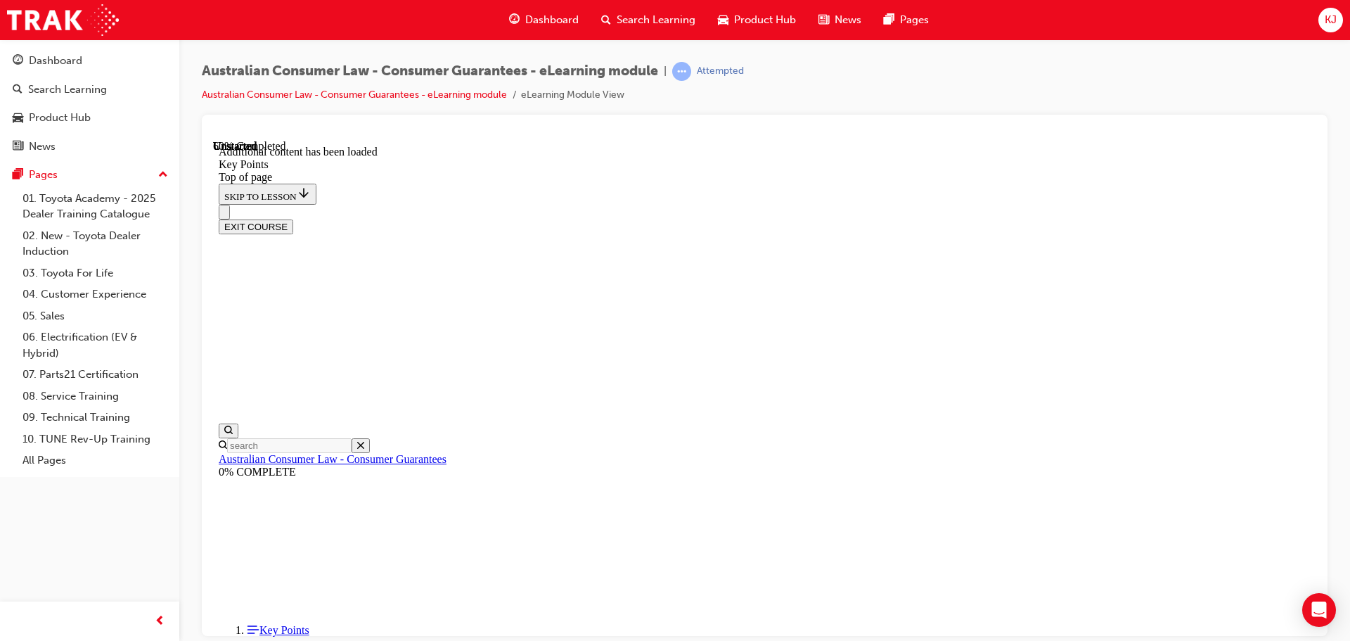
scroll to position [1839, 0]
drag, startPoint x: 892, startPoint y: 373, endPoint x: 880, endPoint y: 375, distance: 12.0
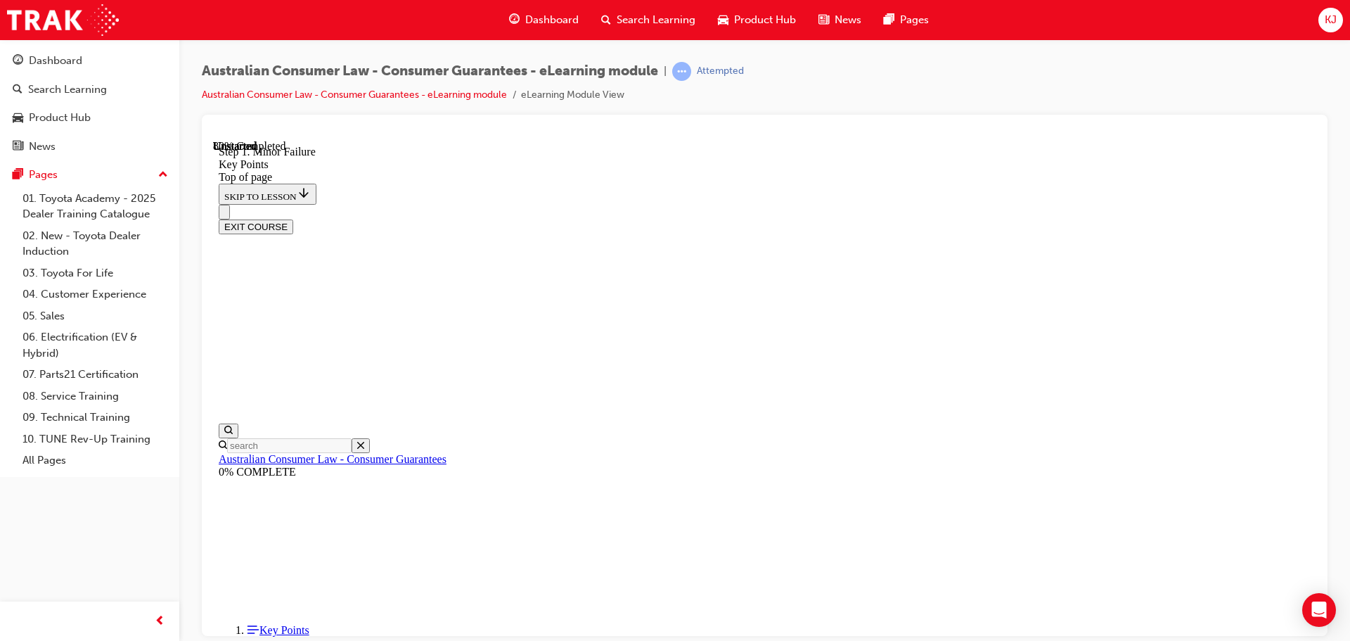
scroll to position [2722, 0]
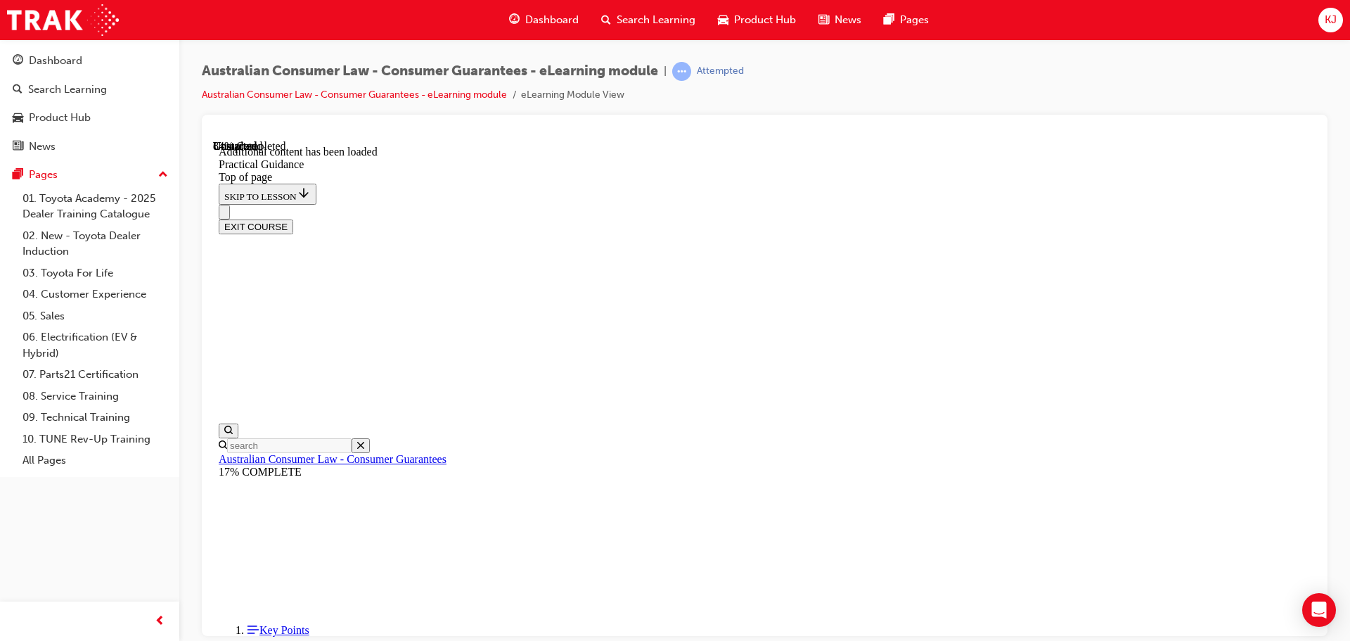
scroll to position [2924, 0]
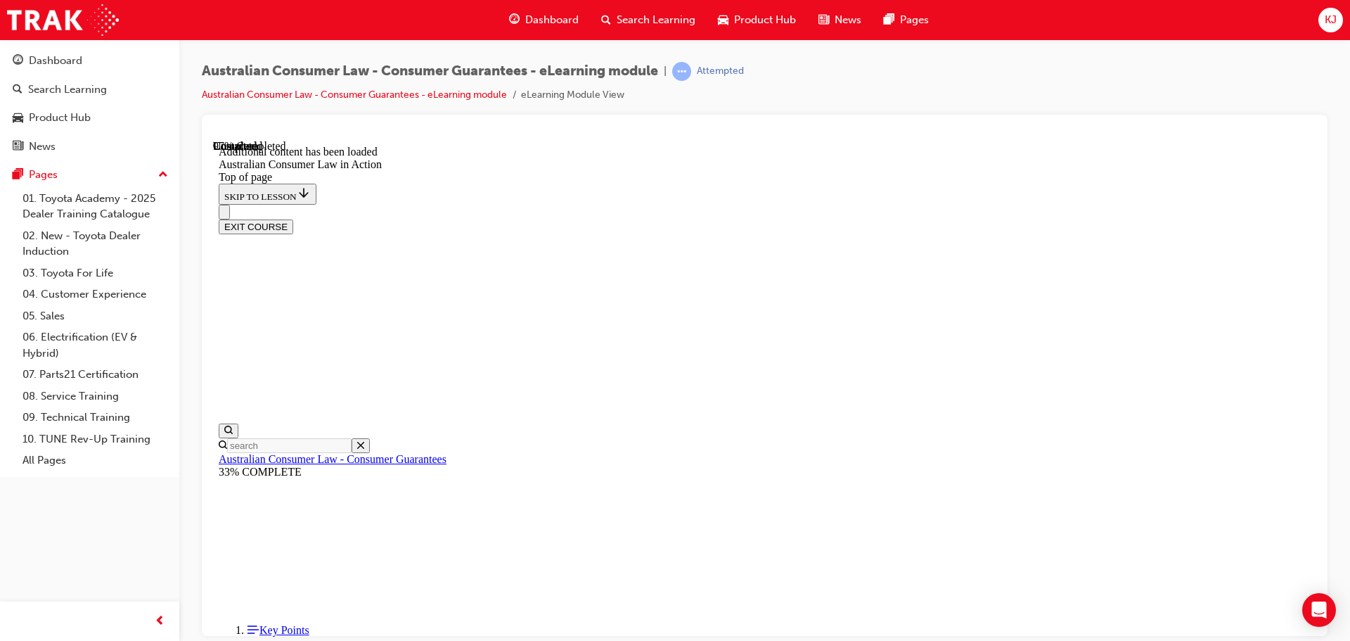
scroll to position [2968, 0]
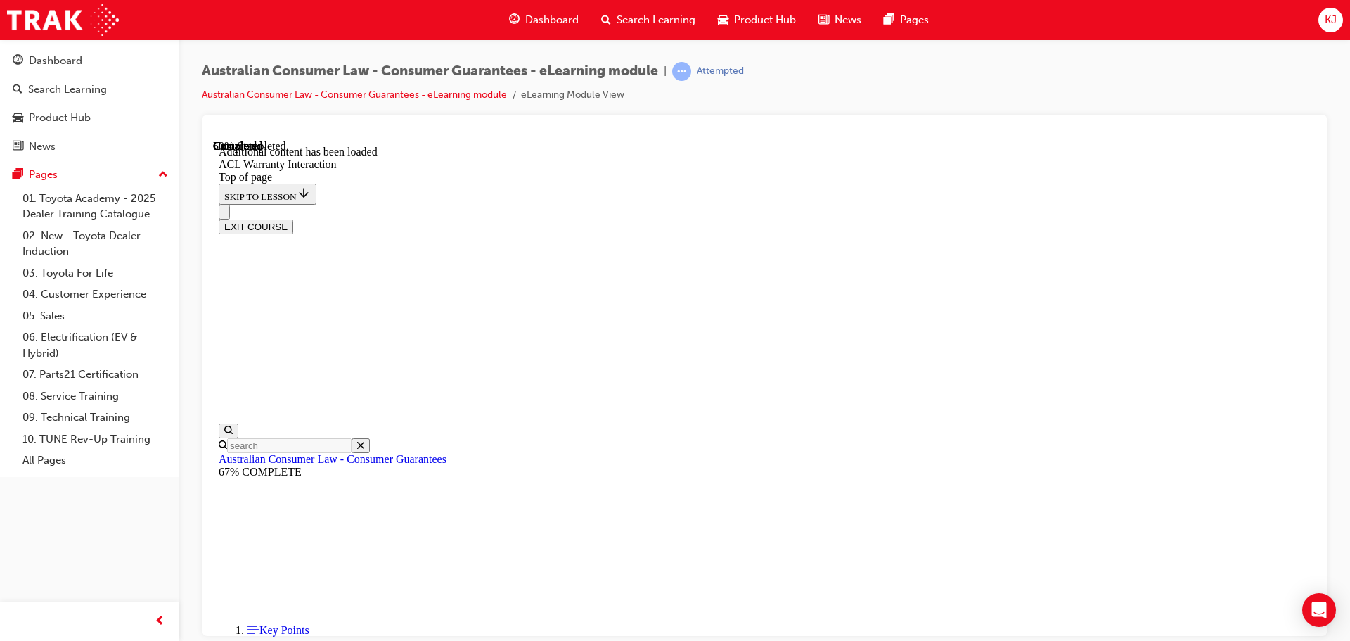
scroll to position [860, 0]
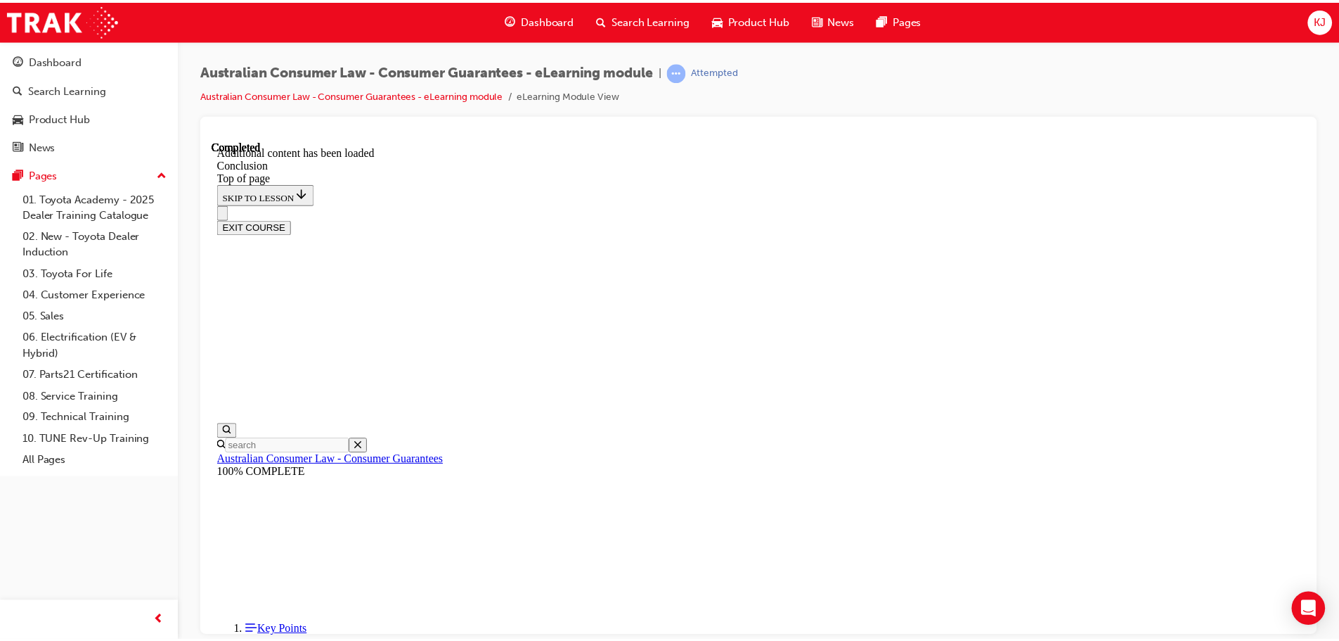
scroll to position [113, 0]
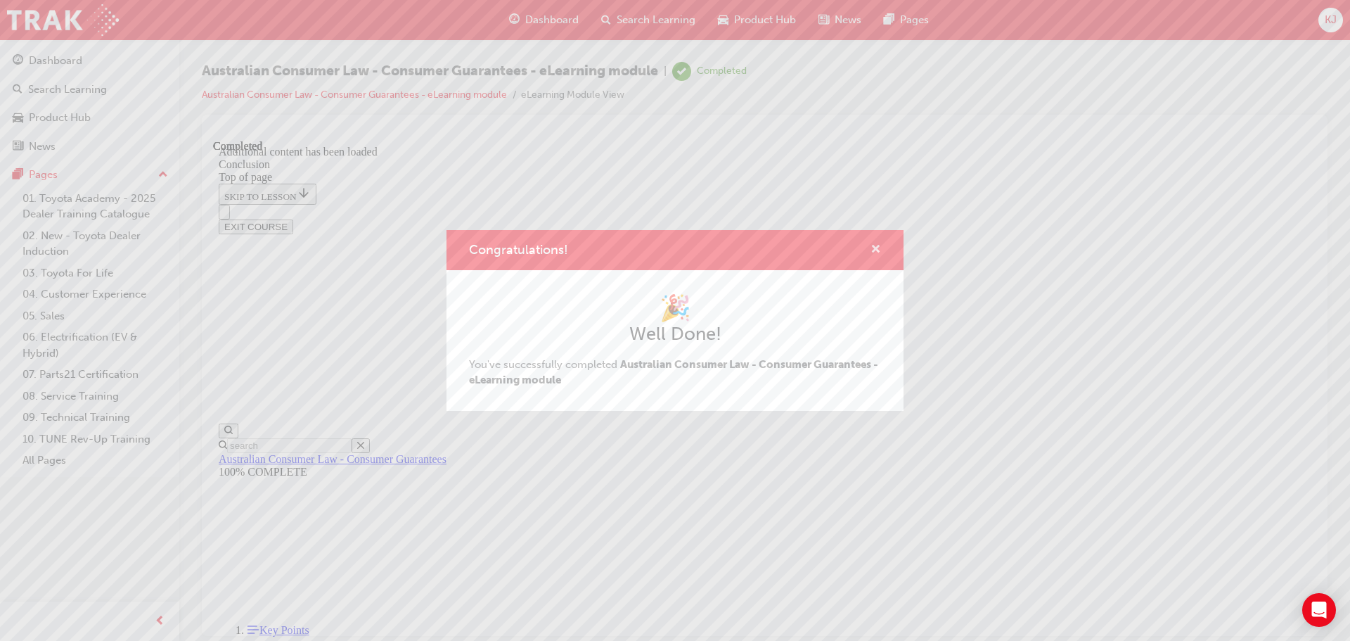
drag, startPoint x: 878, startPoint y: 252, endPoint x: 660, endPoint y: 113, distance: 258.6
click at [878, 252] on span "cross-icon" at bounding box center [875, 250] width 11 height 13
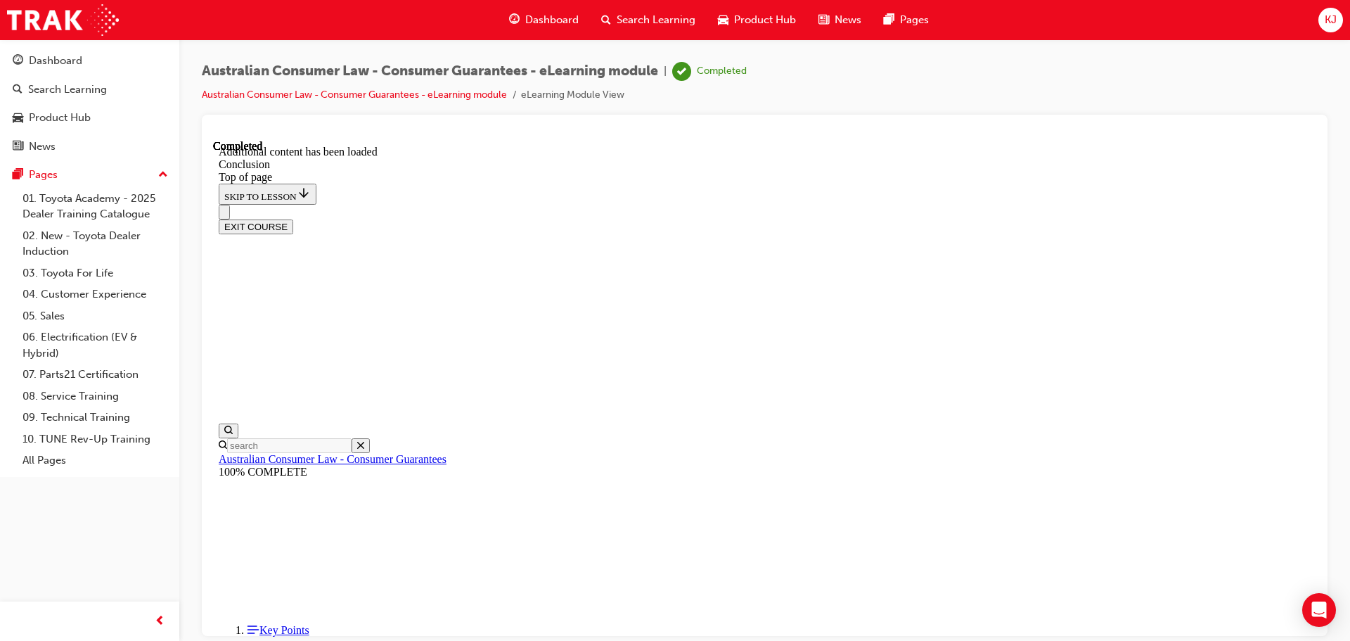
click at [544, 18] on span "Dashboard" at bounding box center [551, 20] width 53 height 16
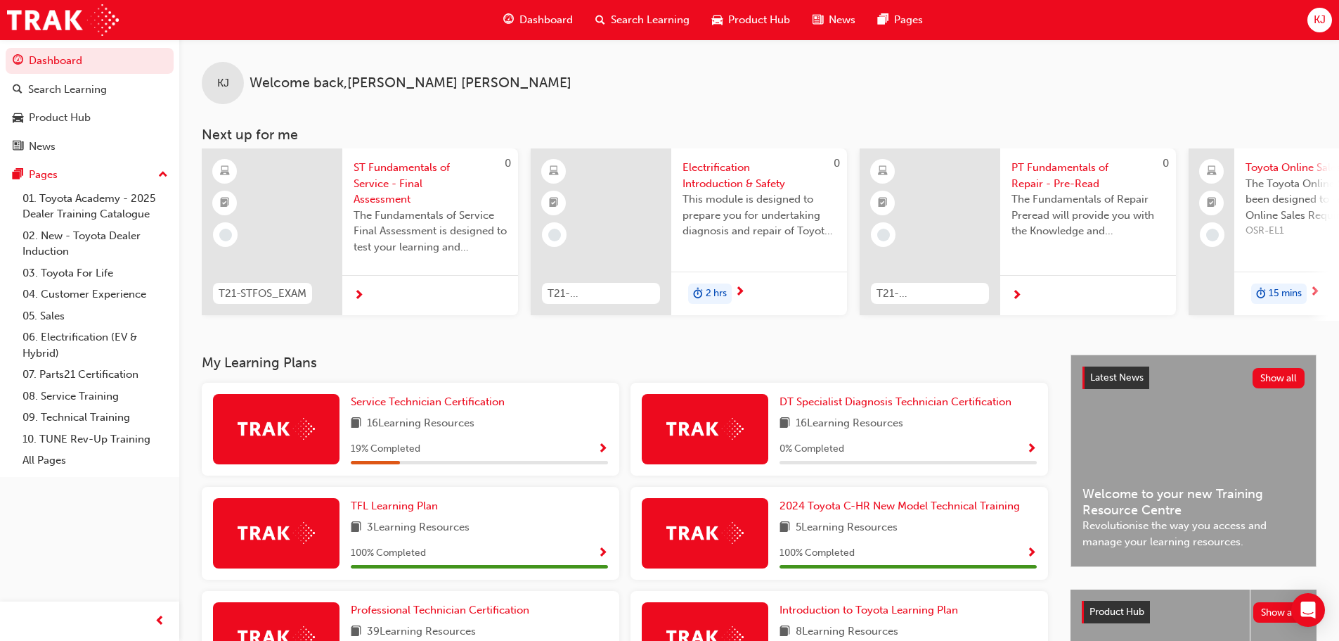
drag, startPoint x: 532, startPoint y: 320, endPoint x: 615, endPoint y: 334, distance: 84.8
click at [615, 334] on div "KJ Welcome back , Keegan Joynes Next up for me 0 T21-STFOS_EXAM ST Fundamentals…" at bounding box center [759, 196] width 1160 height 315
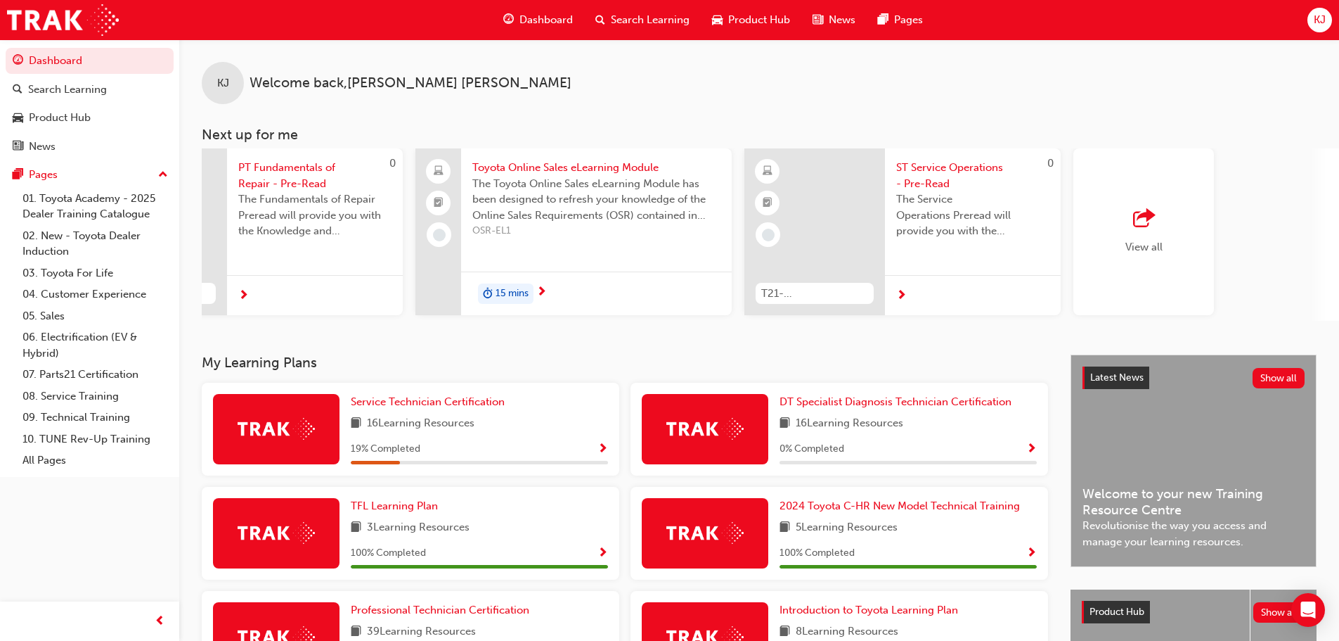
scroll to position [0, 835]
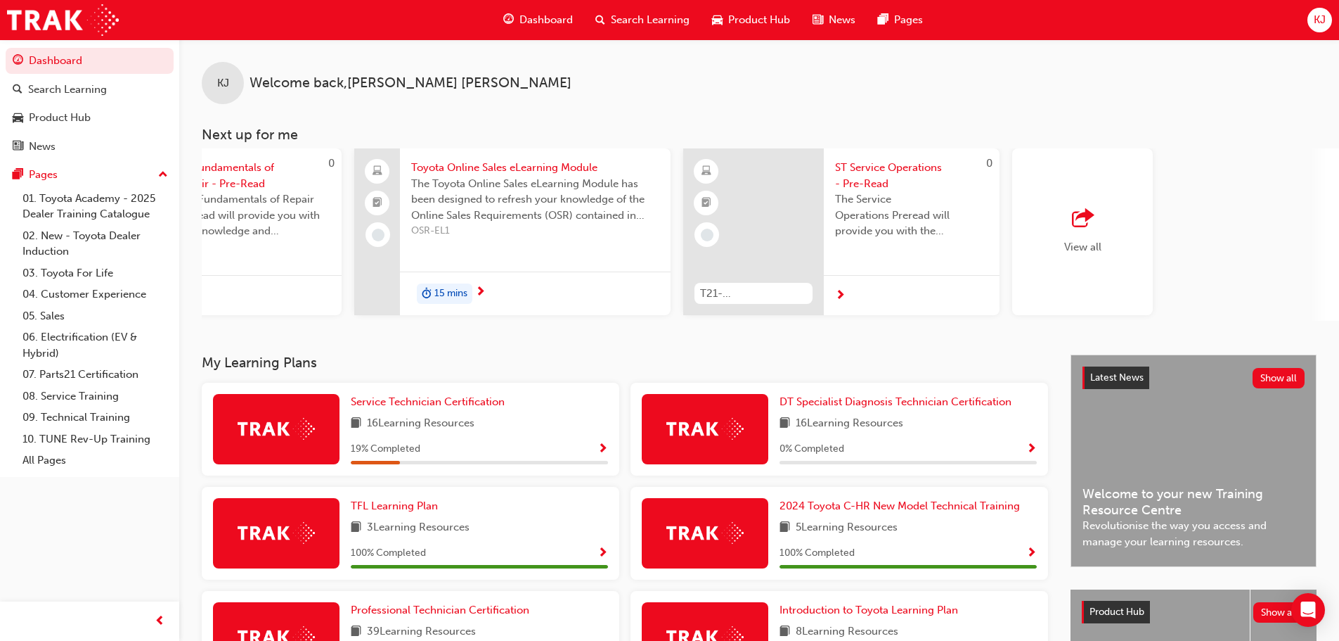
click at [1093, 252] on span "View all" at bounding box center [1083, 246] width 37 height 13
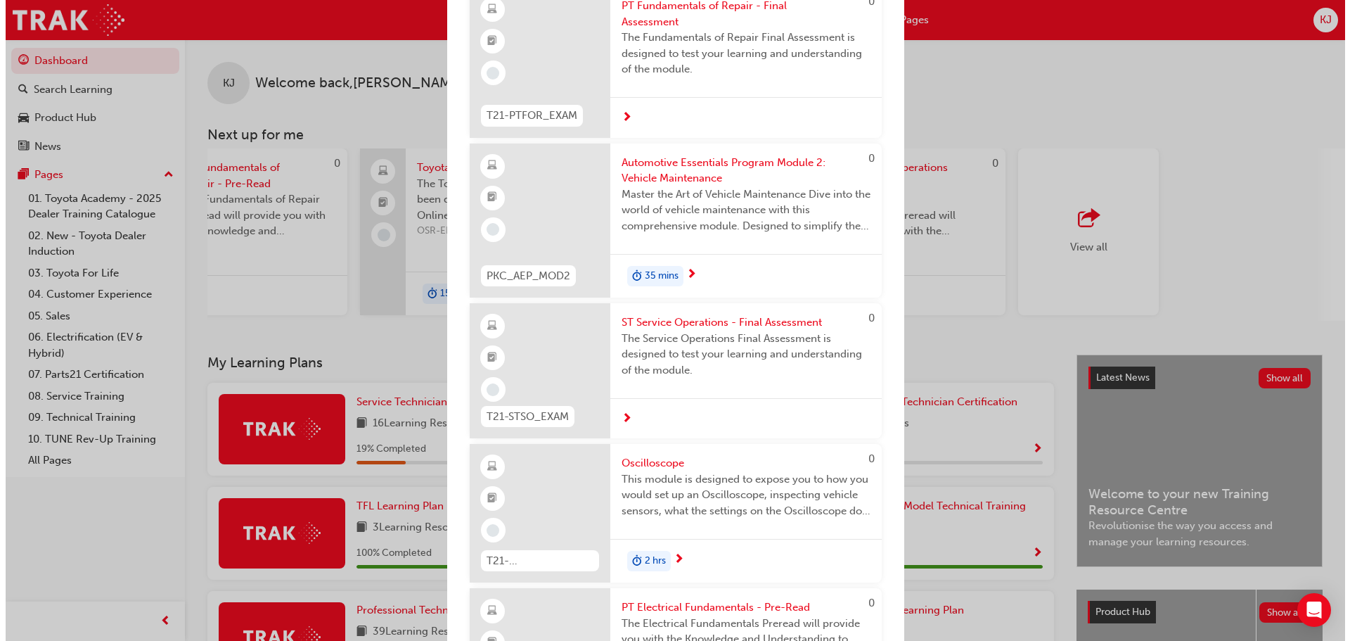
scroll to position [1617, 0]
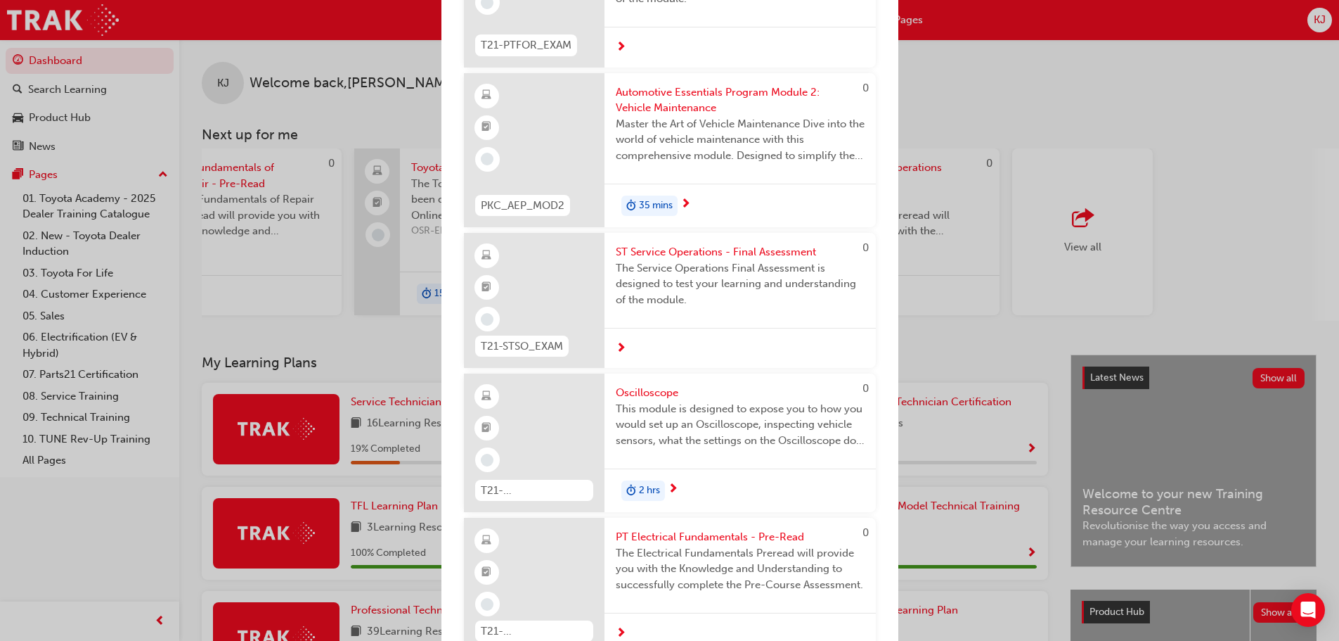
click at [659, 98] on span "Automotive Essentials Program Module 2: Vehicle Maintenance" at bounding box center [740, 100] width 249 height 32
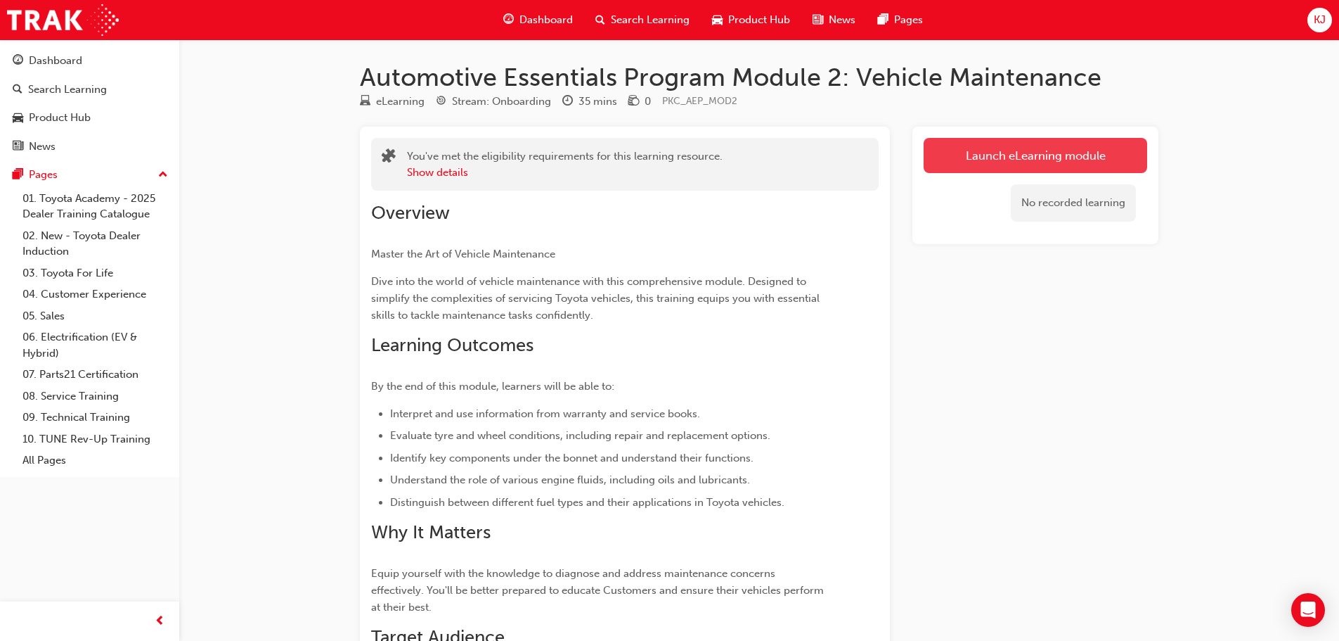
click at [983, 164] on link "Launch eLearning module" at bounding box center [1036, 155] width 224 height 35
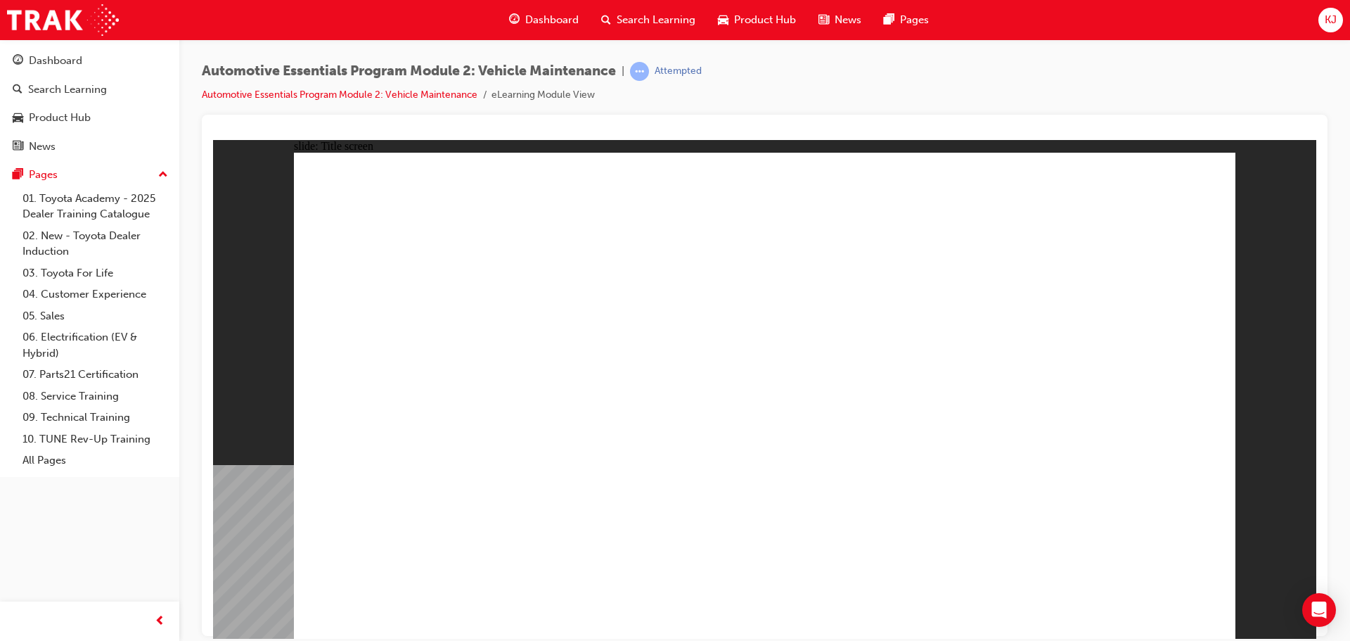
drag, startPoint x: 1164, startPoint y: 617, endPoint x: 1165, endPoint y: 608, distance: 9.2
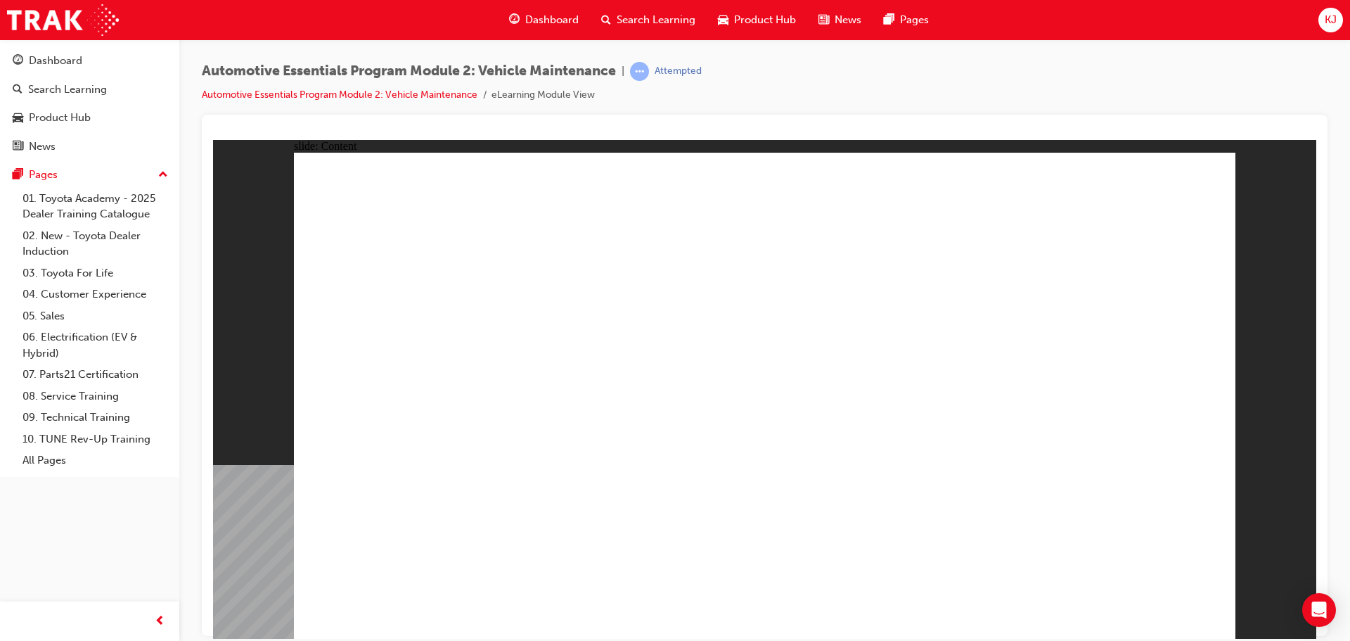
drag, startPoint x: 804, startPoint y: 425, endPoint x: 804, endPoint y: 416, distance: 9.9
drag, startPoint x: 1174, startPoint y: 192, endPoint x: 1169, endPoint y: 202, distance: 11.3
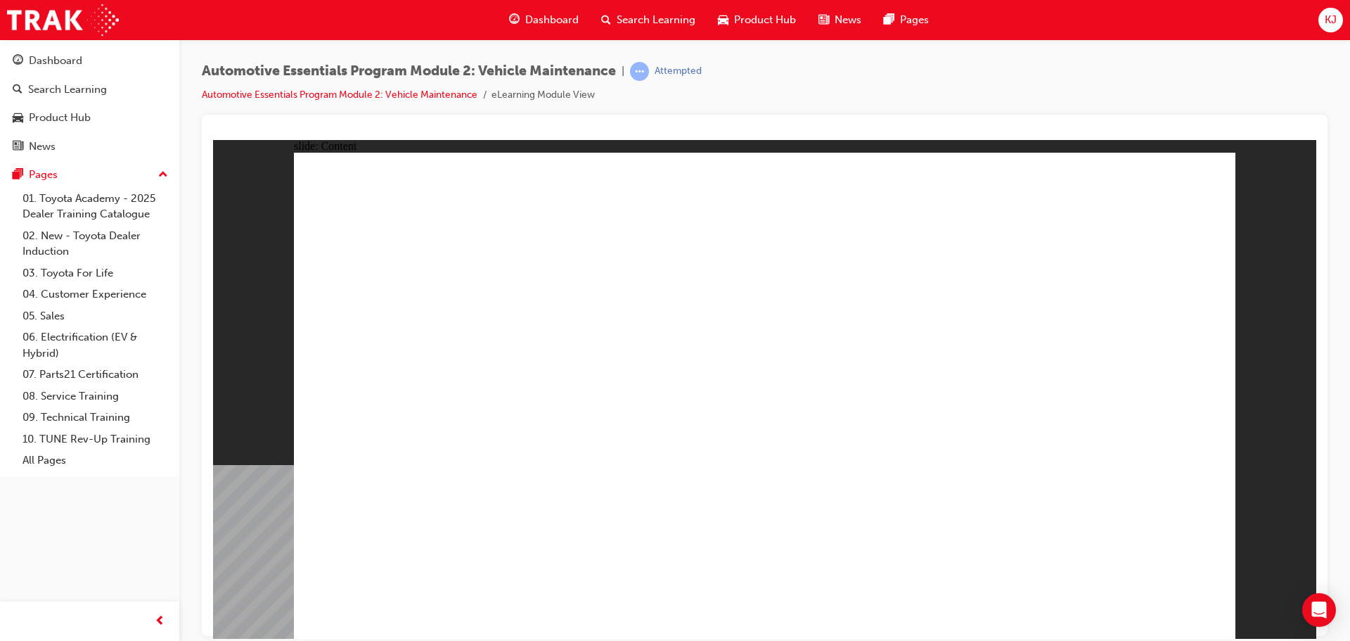
drag, startPoint x: 1117, startPoint y: 274, endPoint x: 1111, endPoint y: 293, distance: 19.1
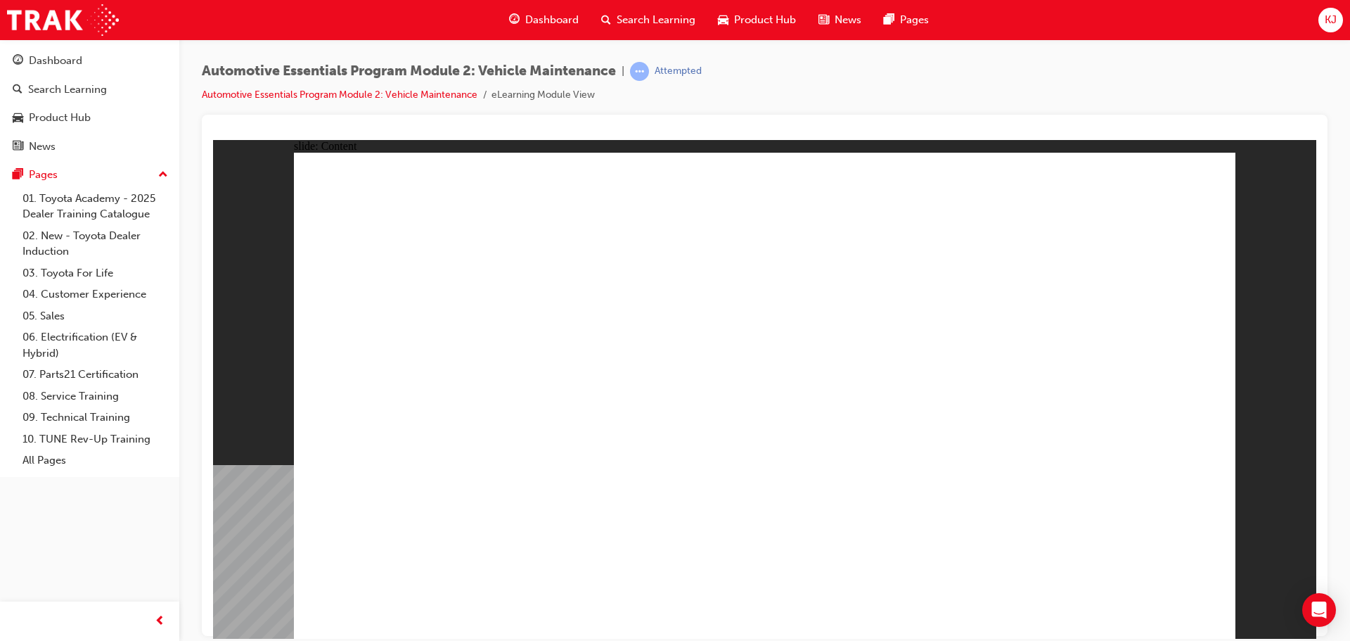
drag, startPoint x: 1120, startPoint y: 193, endPoint x: 1097, endPoint y: 197, distance: 23.6
drag, startPoint x: 1159, startPoint y: 188, endPoint x: 944, endPoint y: 203, distance: 216.3
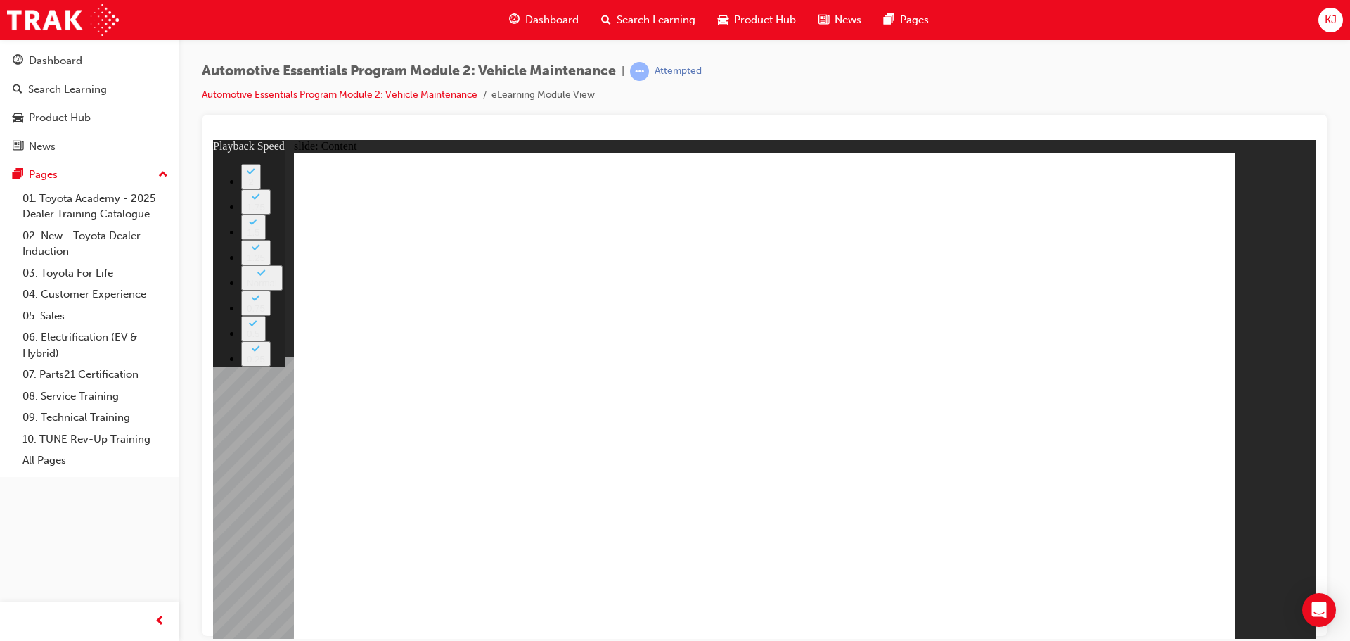
type input "33"
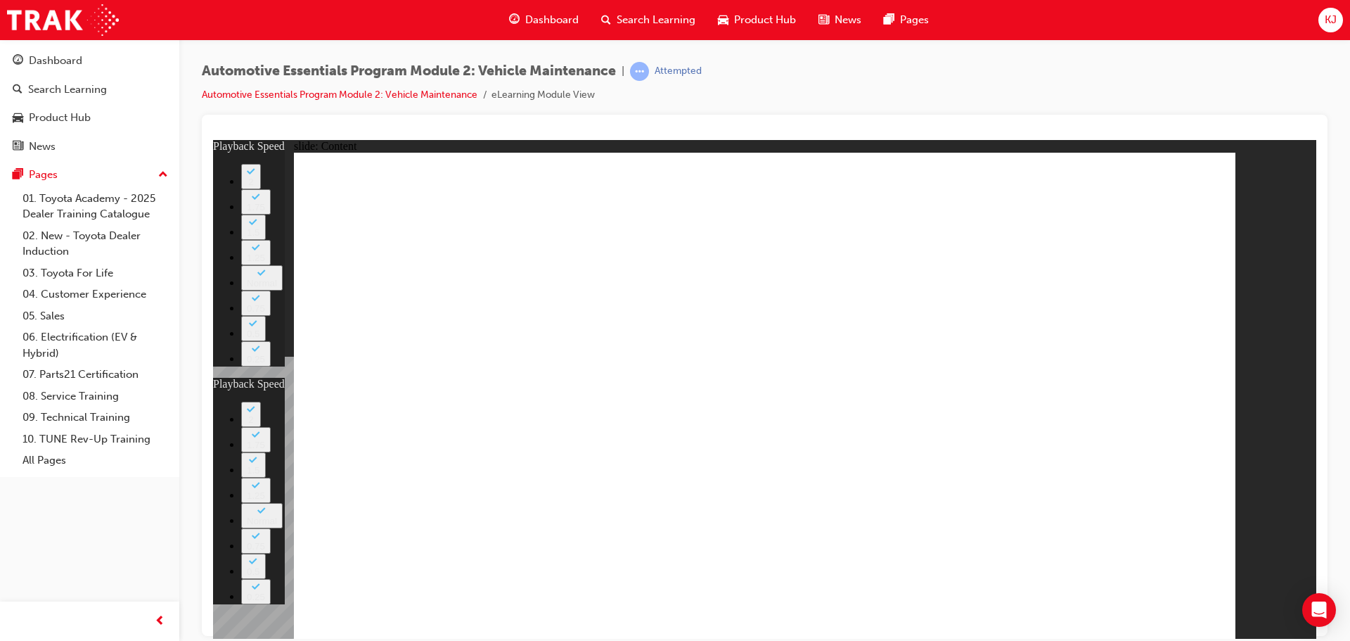
type input "35"
type input "33"
type input "35"
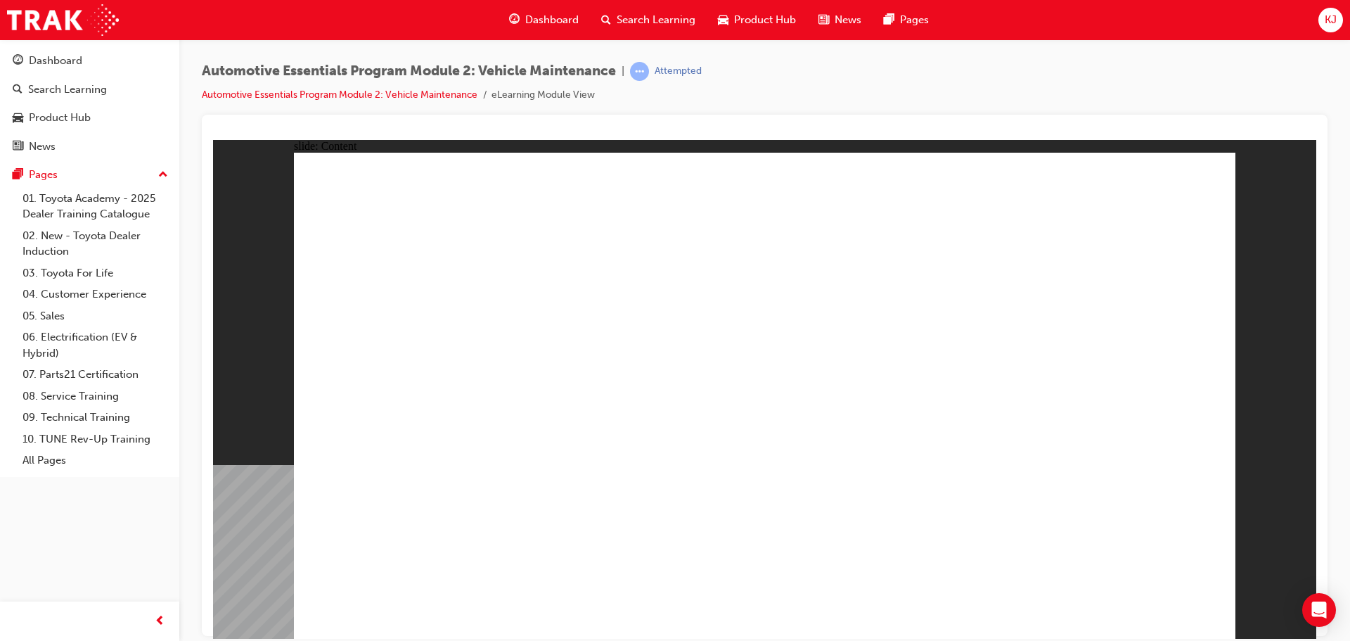
drag, startPoint x: 577, startPoint y: 529, endPoint x: 565, endPoint y: 525, distance: 12.0
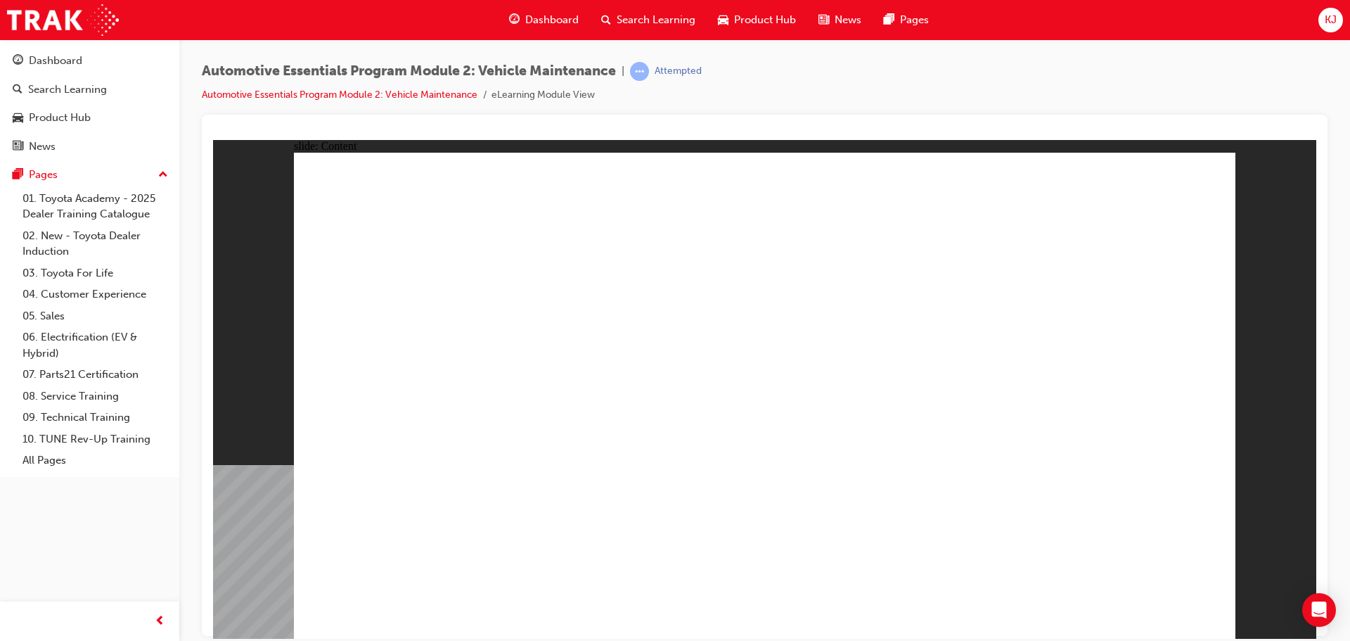
drag, startPoint x: 418, startPoint y: 420, endPoint x: 410, endPoint y: 437, distance: 18.2
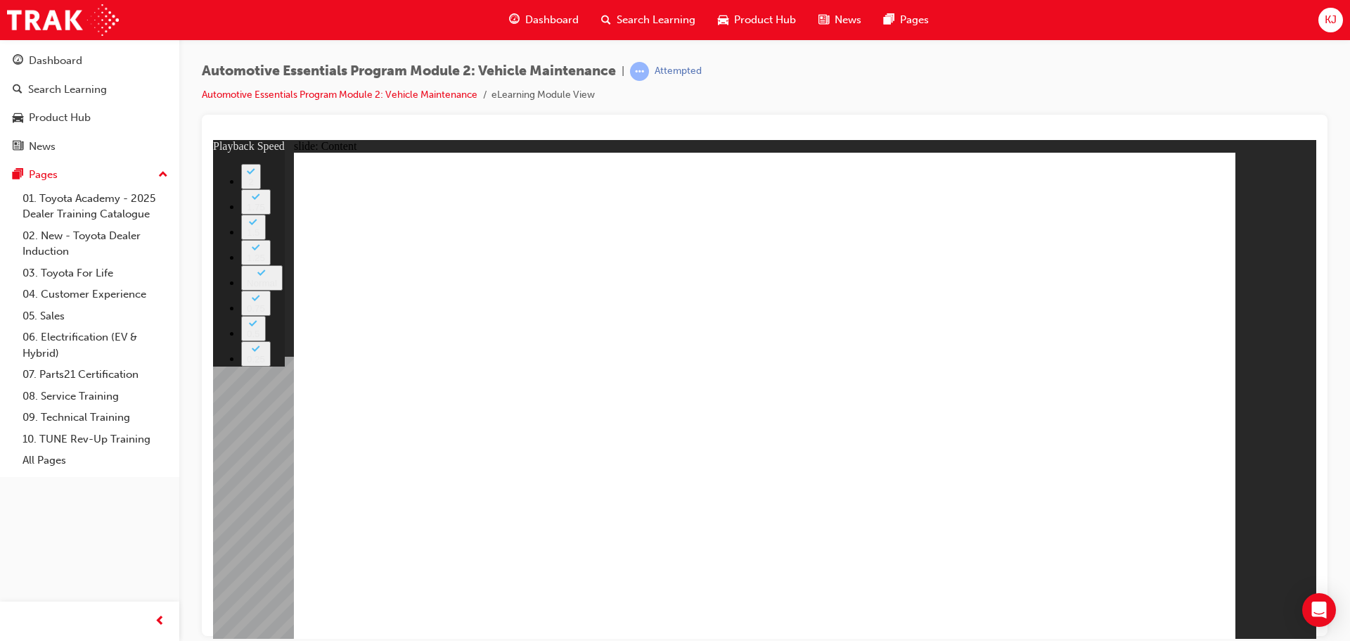
type input "6"
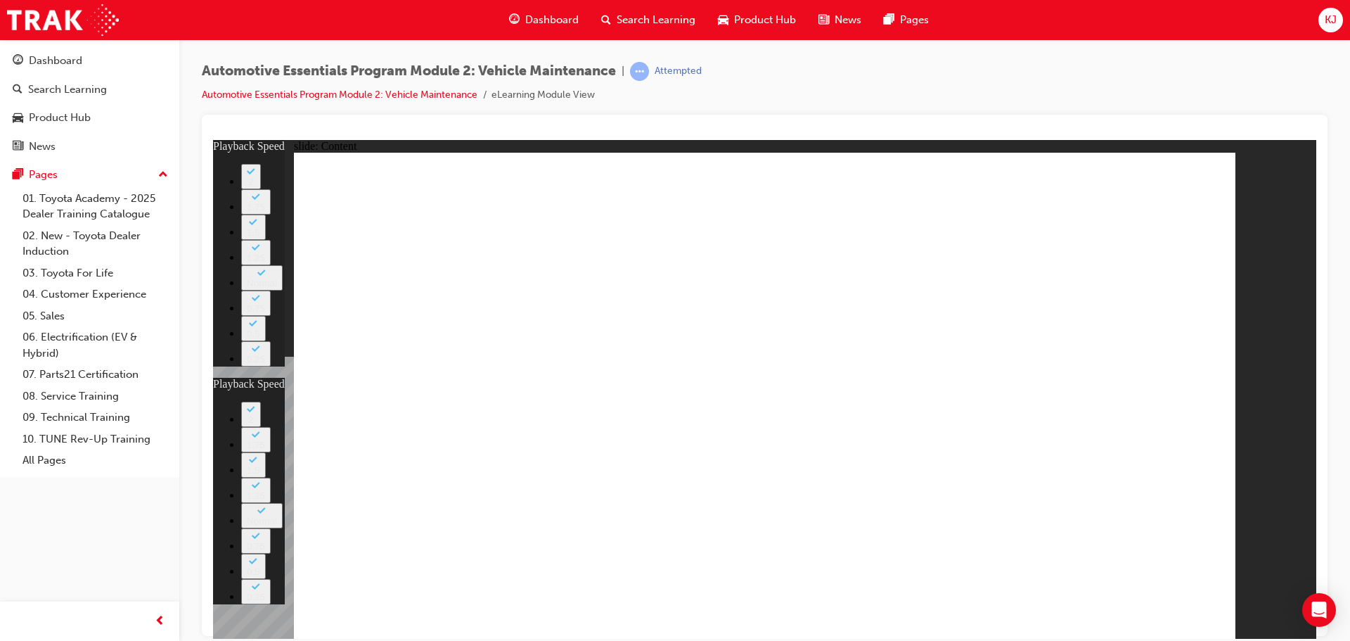
drag, startPoint x: 1200, startPoint y: 188, endPoint x: 1186, endPoint y: 200, distance: 17.5
type input "27"
drag, startPoint x: 1196, startPoint y: 176, endPoint x: 1192, endPoint y: 189, distance: 14.0
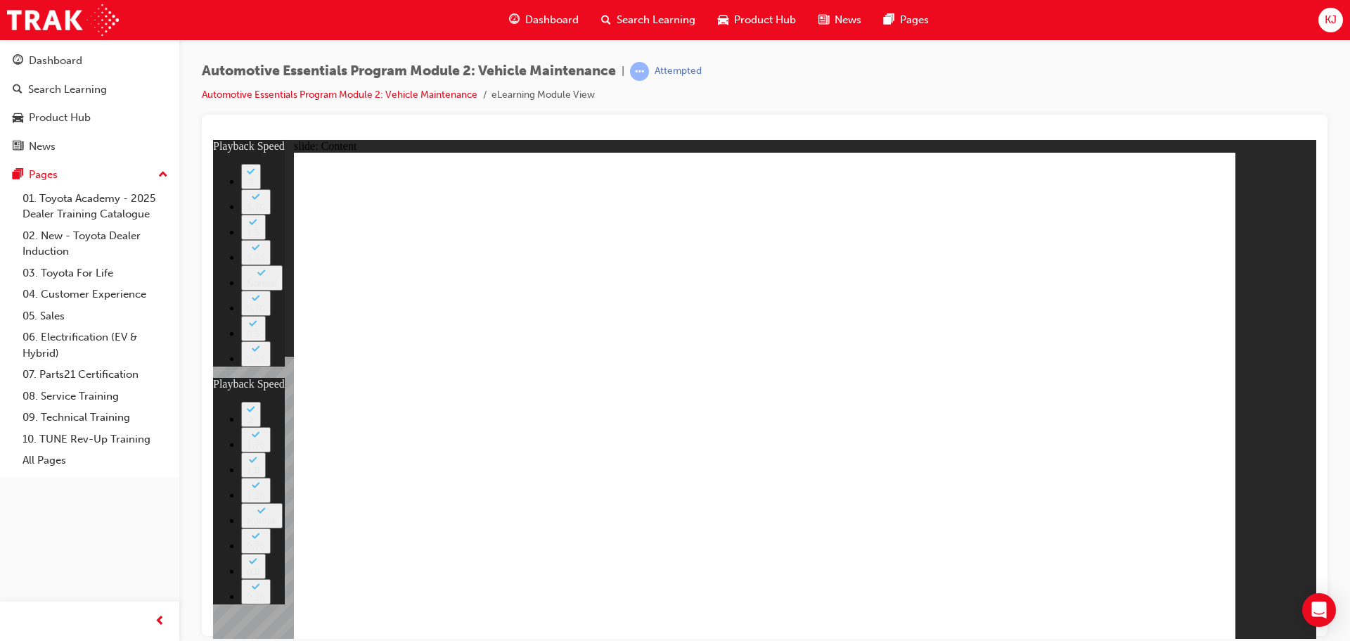
type input "8"
type input "20"
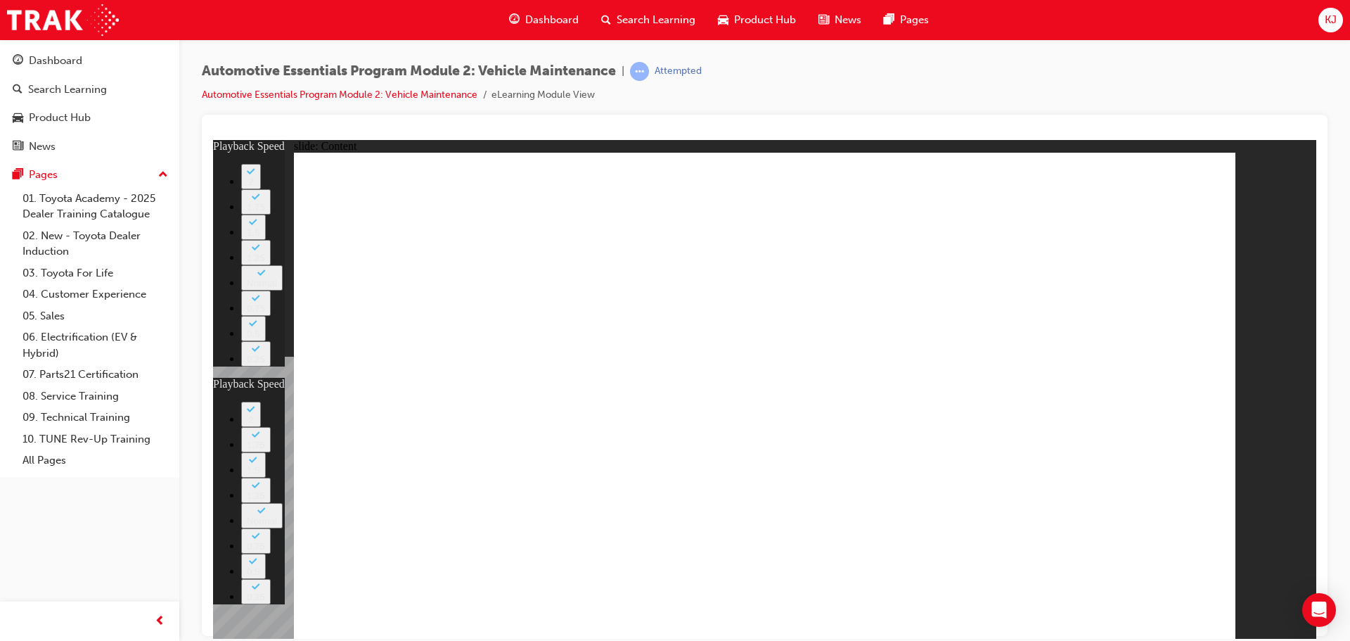
type input "8"
type input "20"
type input "12"
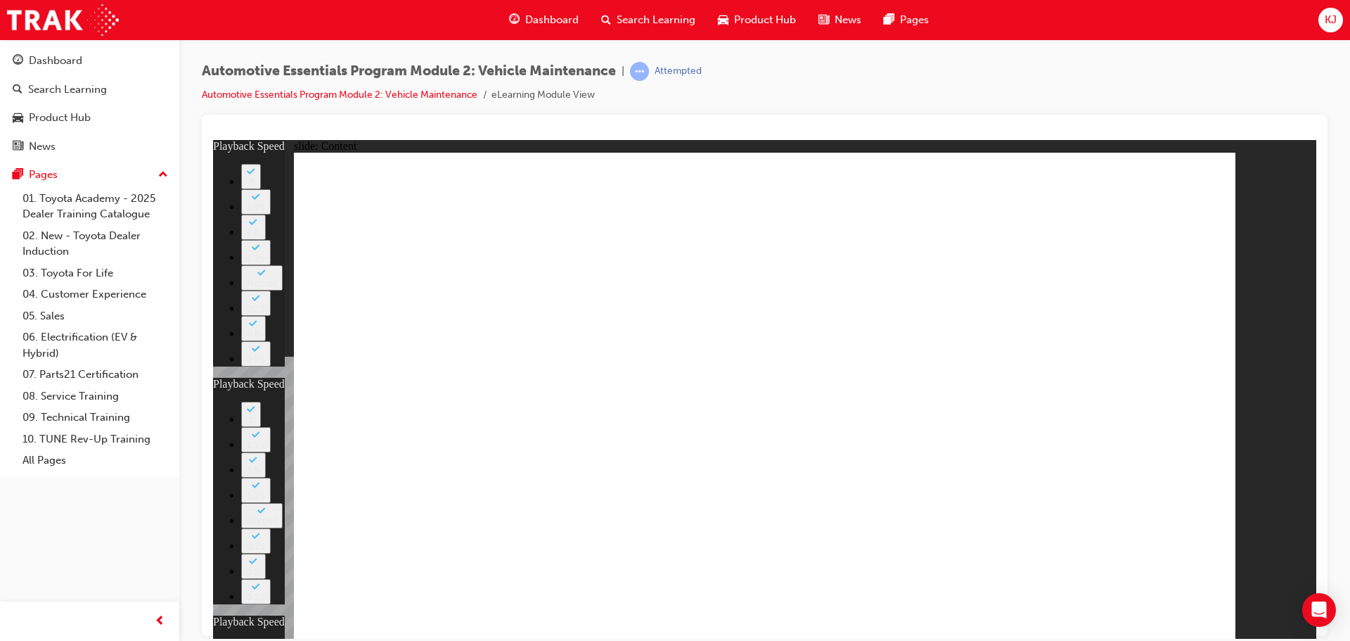
type input "8"
type input "20"
type input "12"
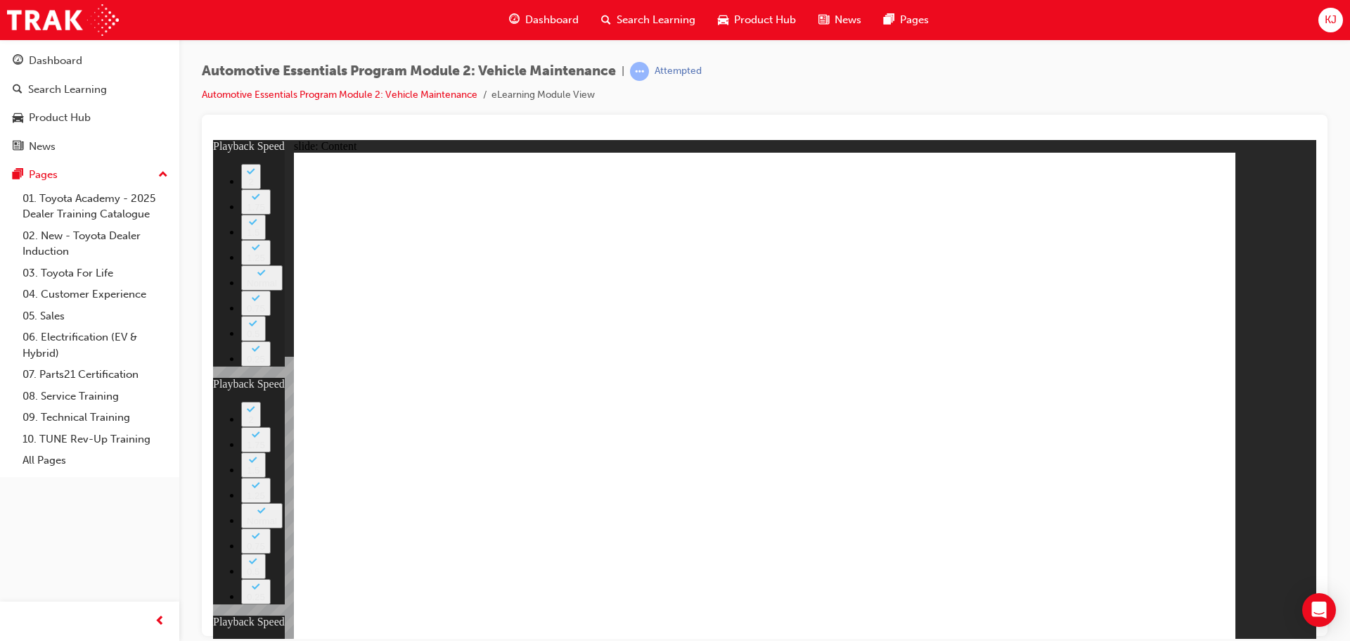
type input "42"
drag, startPoint x: 1133, startPoint y: 419, endPoint x: 1124, endPoint y: 430, distance: 14.9
type input "8"
type input "20"
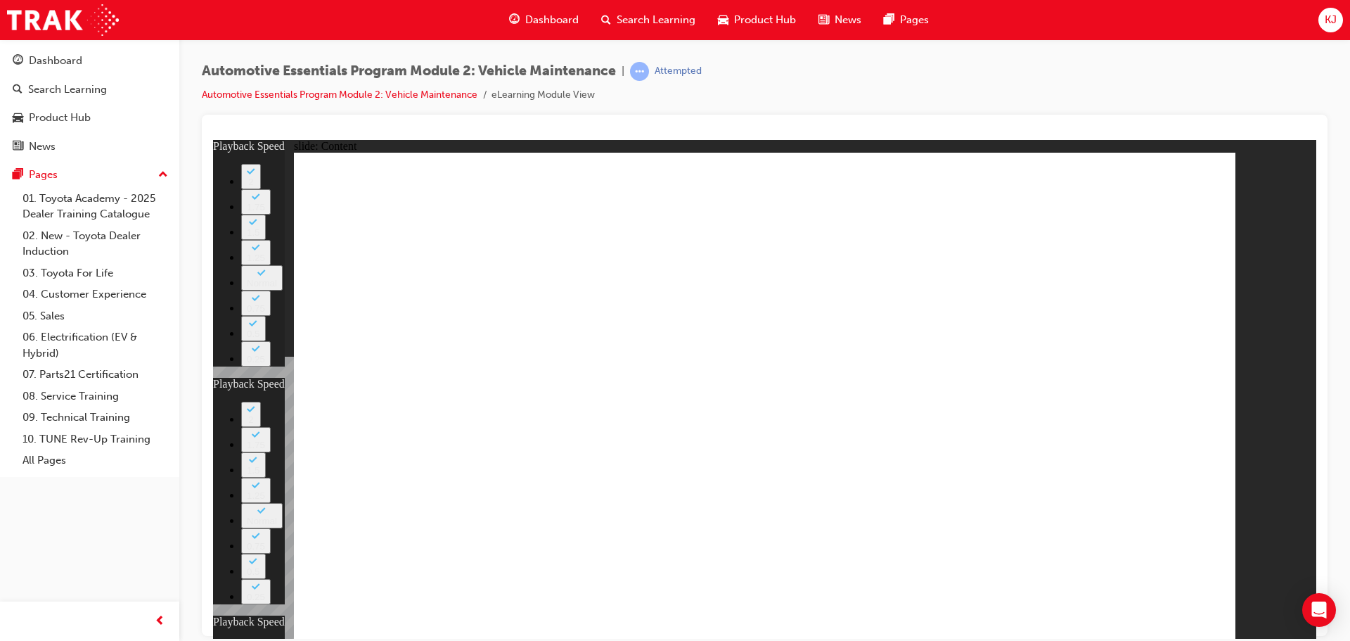
type input "12"
type input "8"
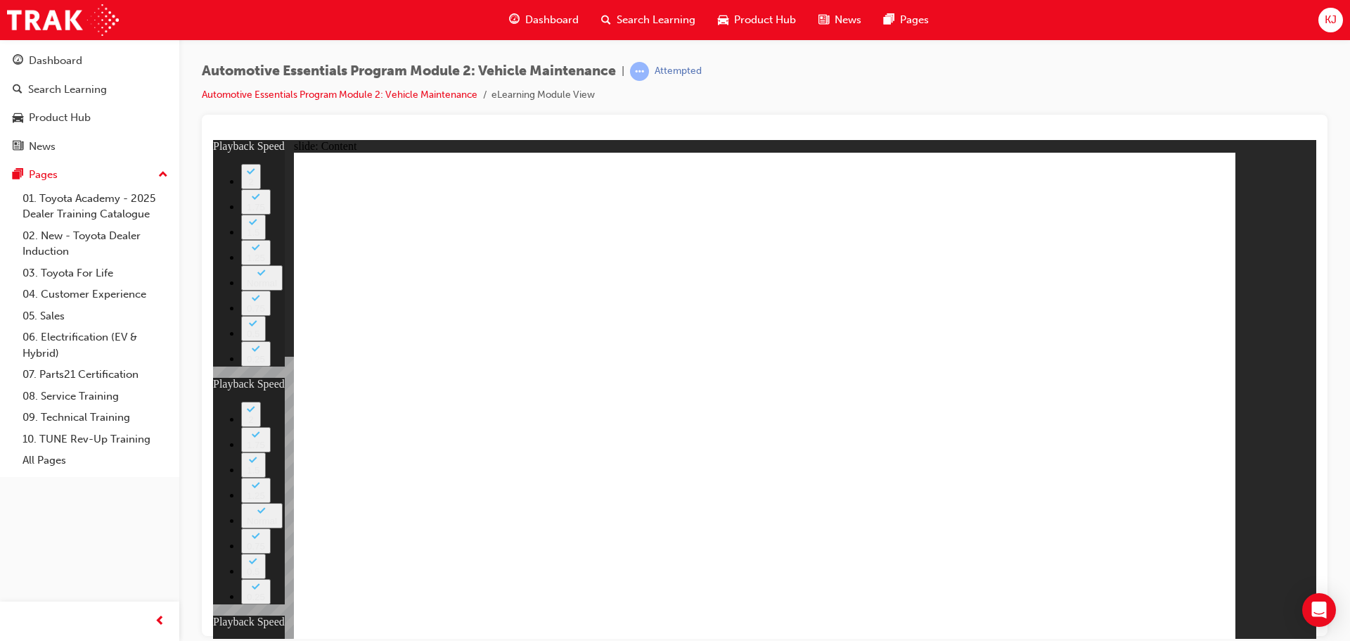
type input "20"
type input "12"
type input "42"
type input "12"
drag, startPoint x: 1213, startPoint y: 188, endPoint x: 1201, endPoint y: 176, distance: 16.9
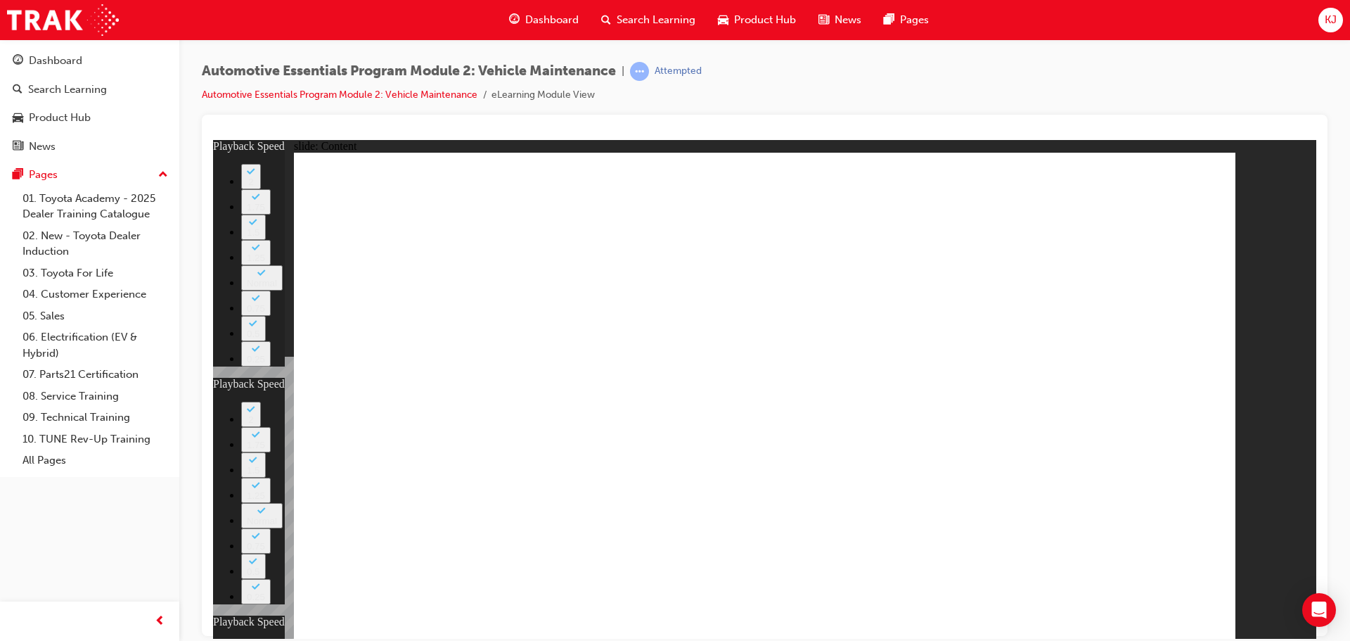
type input "8"
type input "20"
type input "12"
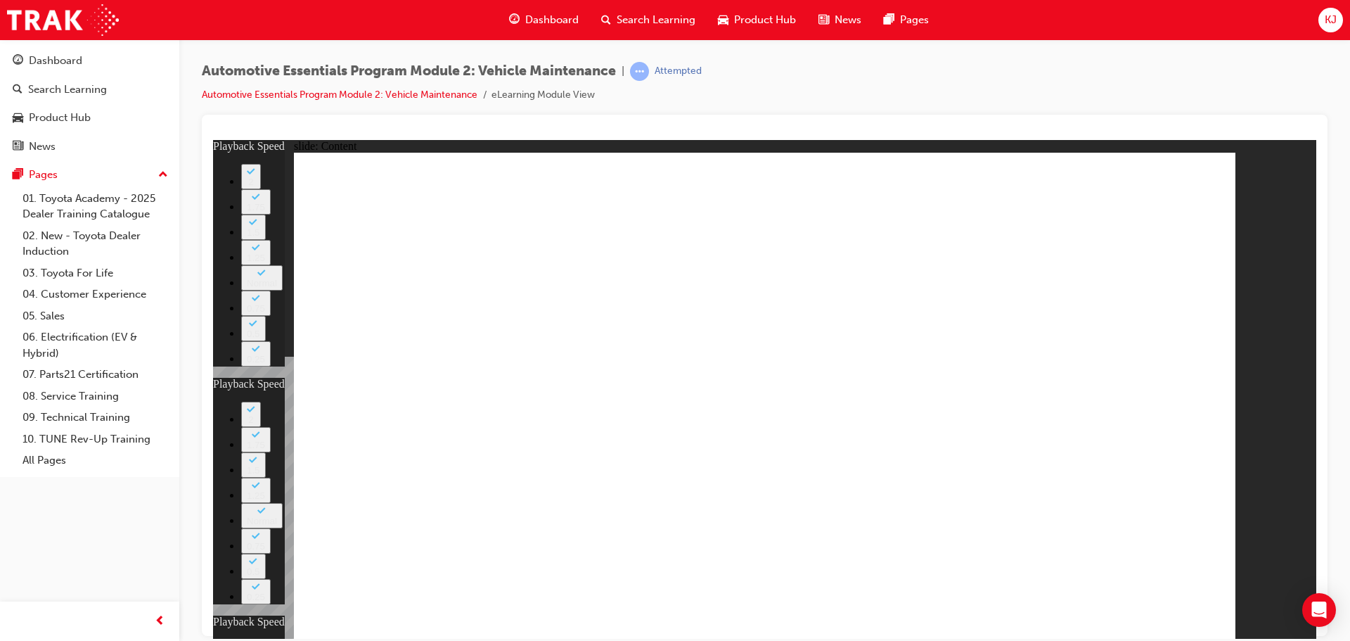
type input "42"
type input "12"
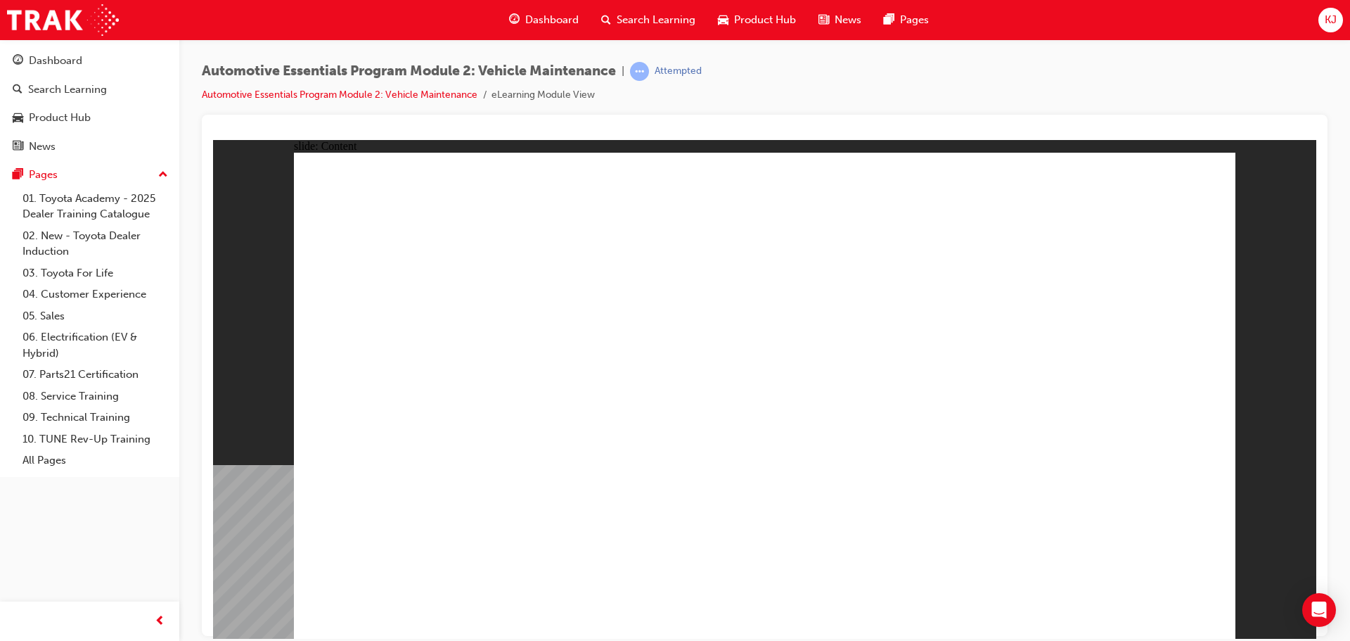
radio input "true"
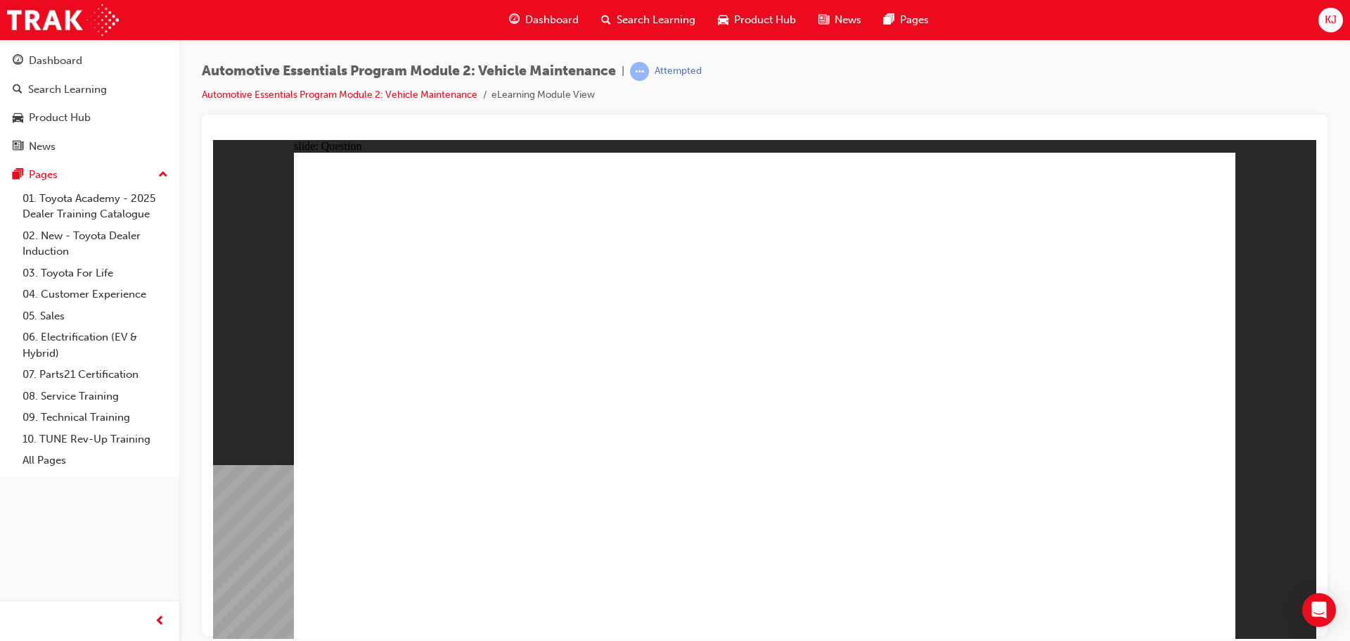
radio input "true"
drag, startPoint x: 713, startPoint y: 466, endPoint x: 721, endPoint y: 471, distance: 9.2
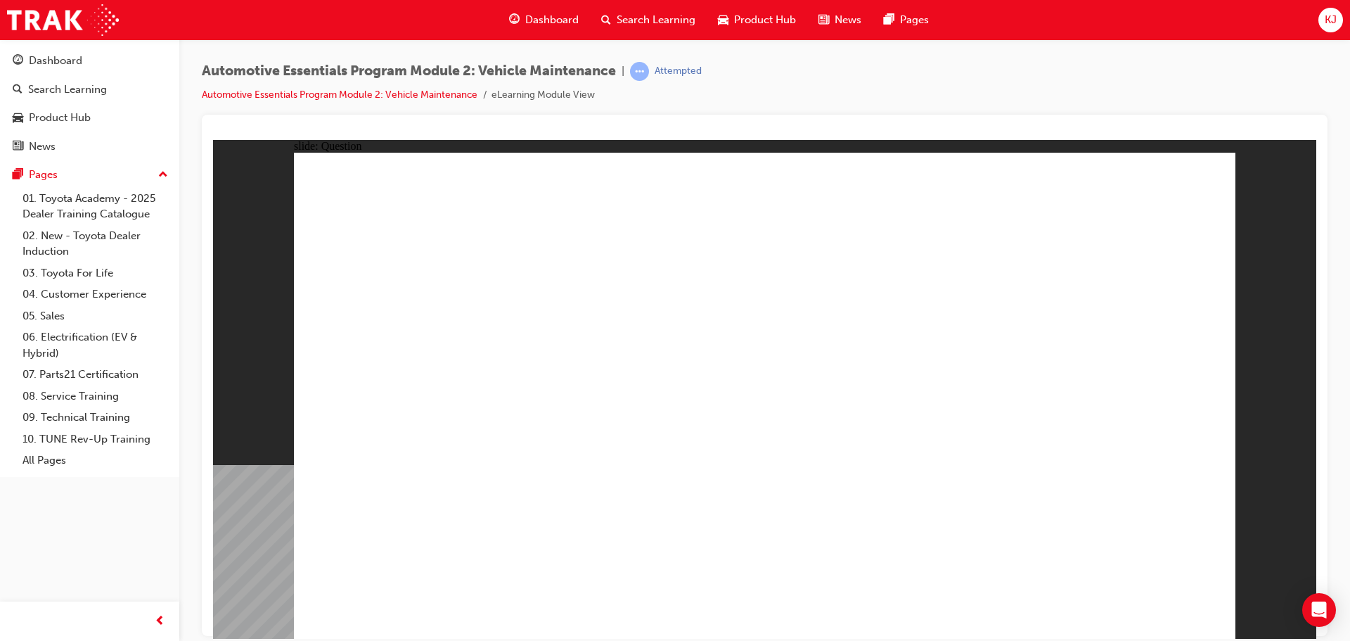
drag, startPoint x: 762, startPoint y: 485, endPoint x: 771, endPoint y: 483, distance: 9.4
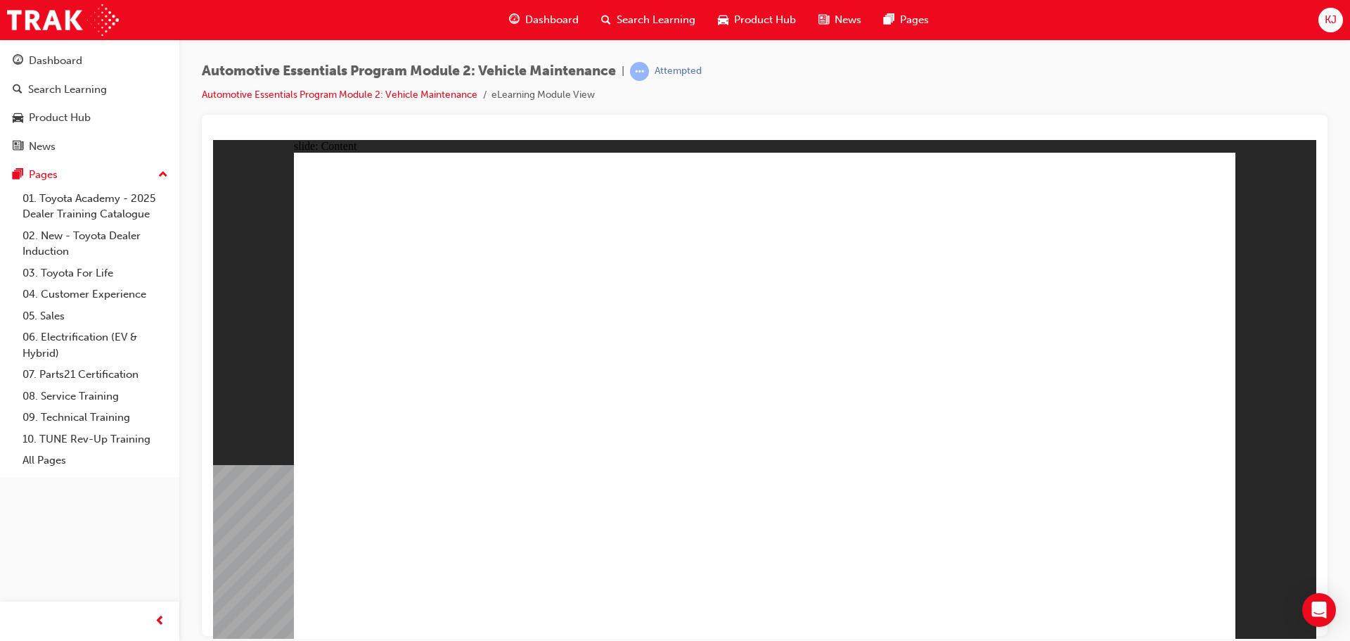
drag, startPoint x: 1046, startPoint y: 323, endPoint x: 1057, endPoint y: 322, distance: 10.6
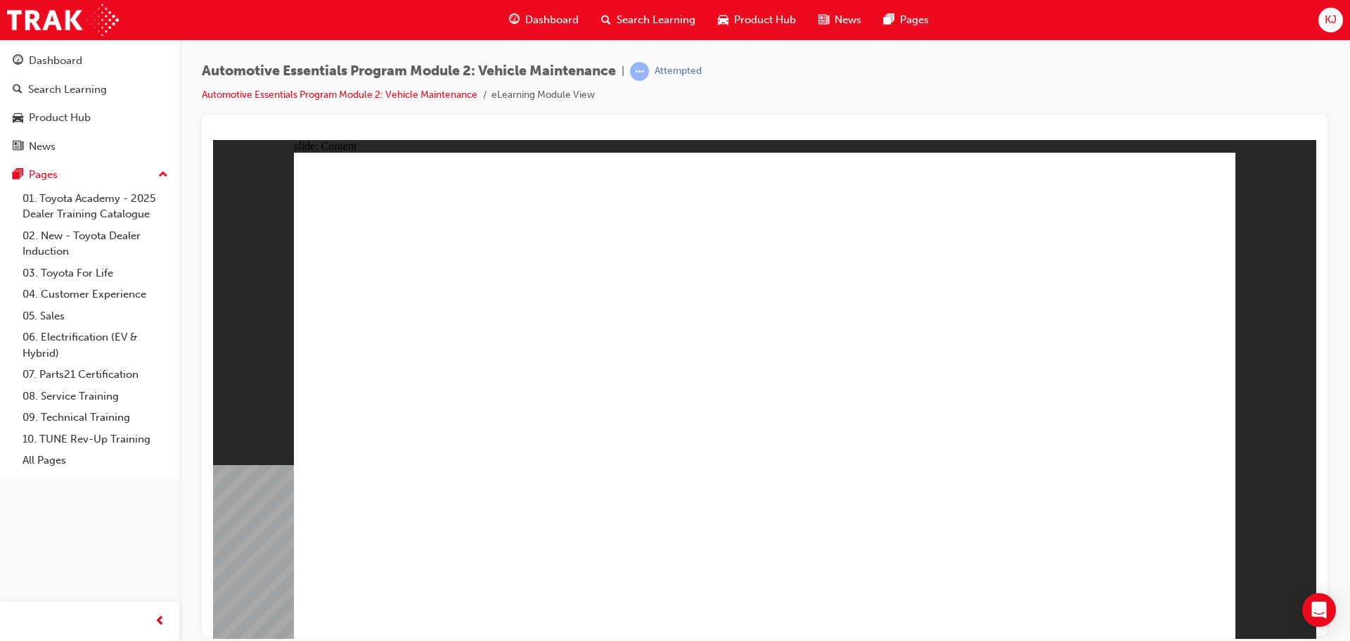
drag, startPoint x: 1195, startPoint y: 198, endPoint x: 1183, endPoint y: 200, distance: 11.3
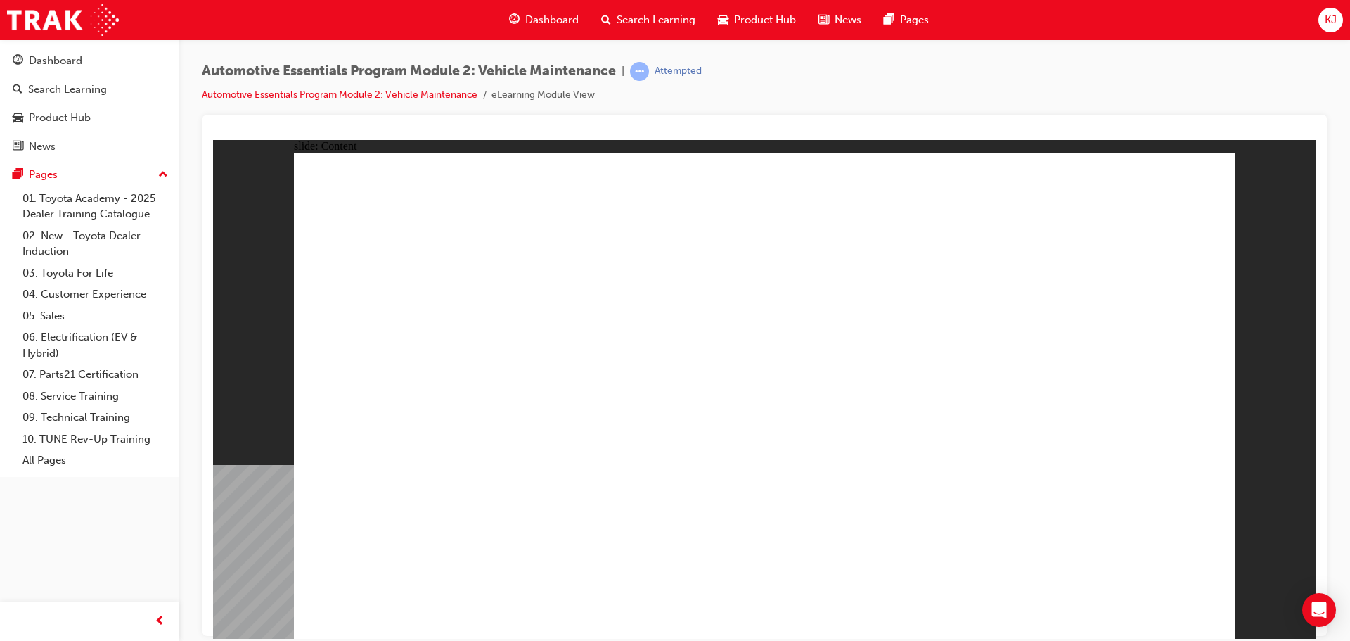
drag, startPoint x: 1041, startPoint y: 487, endPoint x: 1043, endPoint y: 468, distance: 19.1
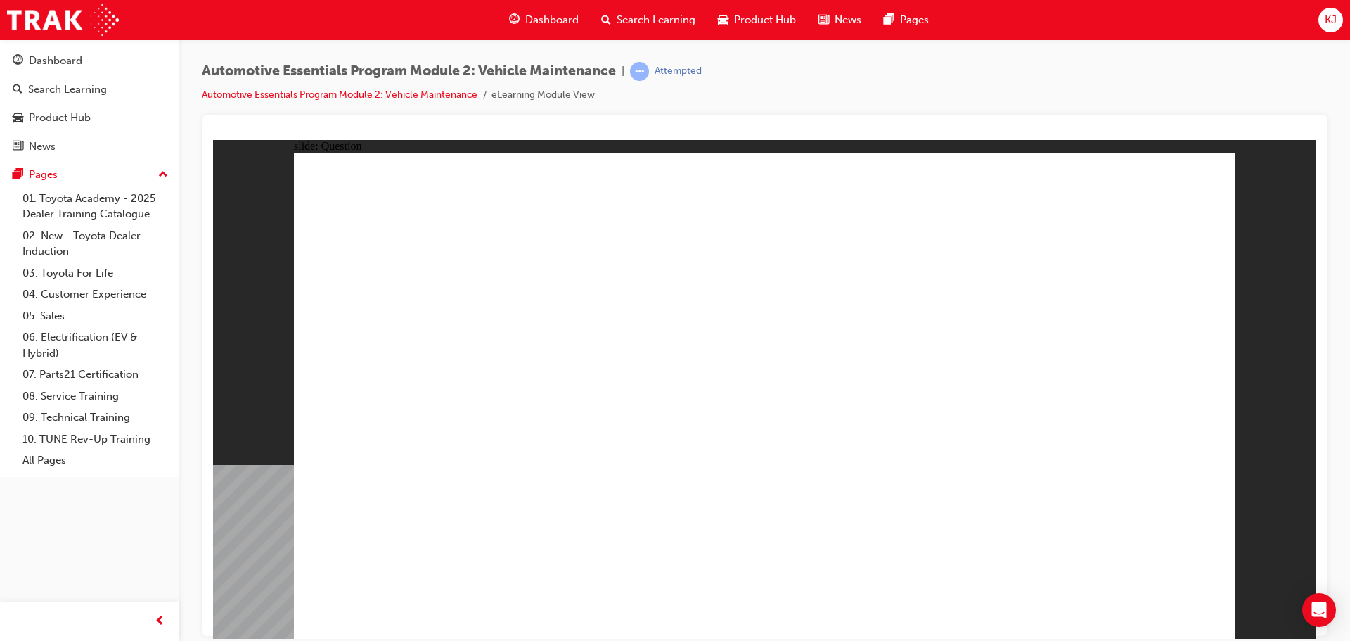
radio input "true"
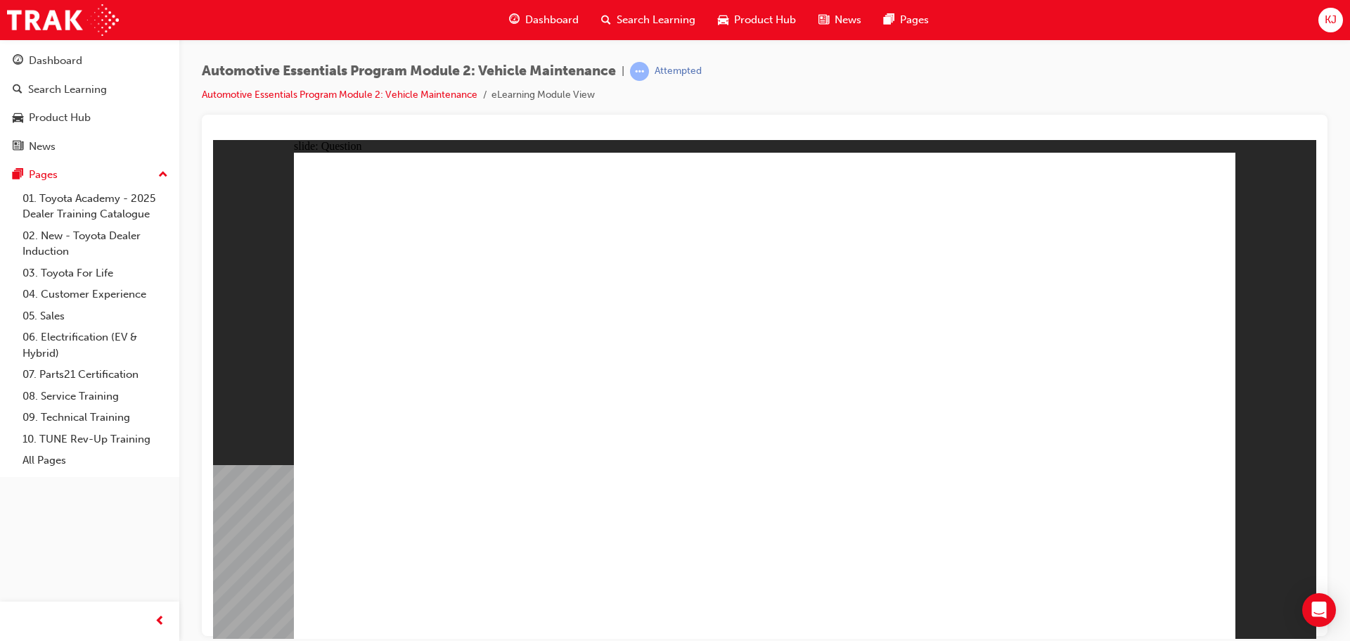
radio input "true"
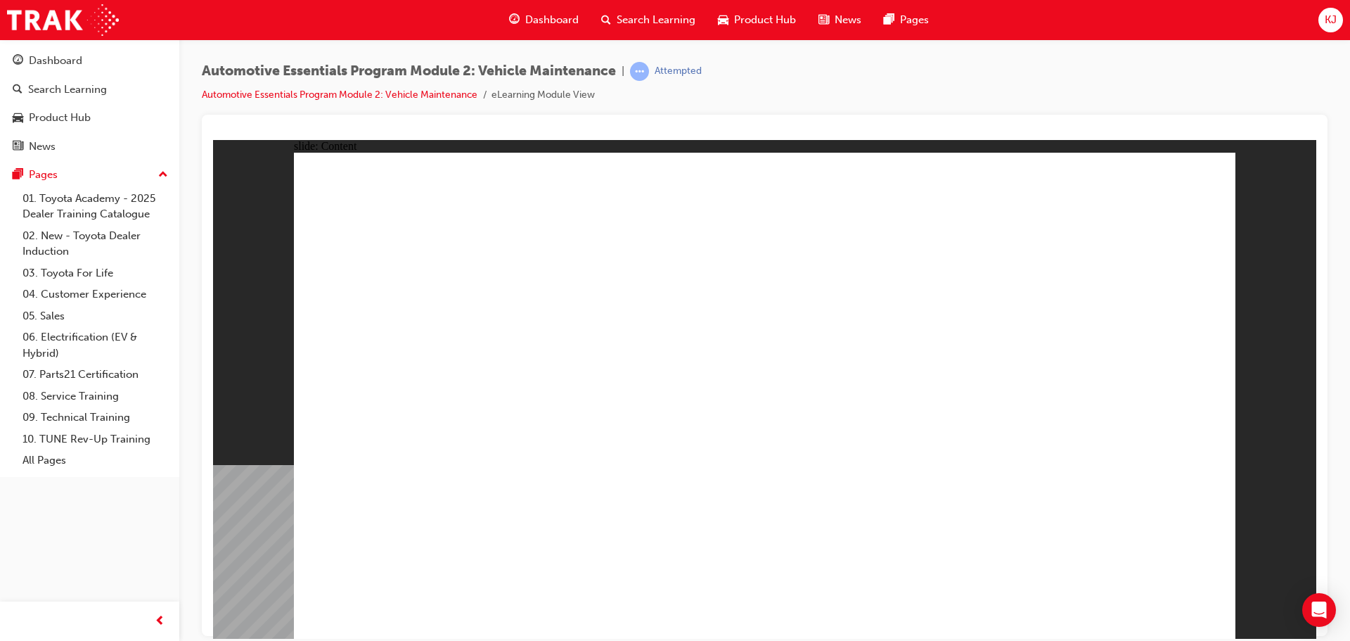
radio input "true"
drag, startPoint x: 1185, startPoint y: 606, endPoint x: 1178, endPoint y: 590, distance: 17.6
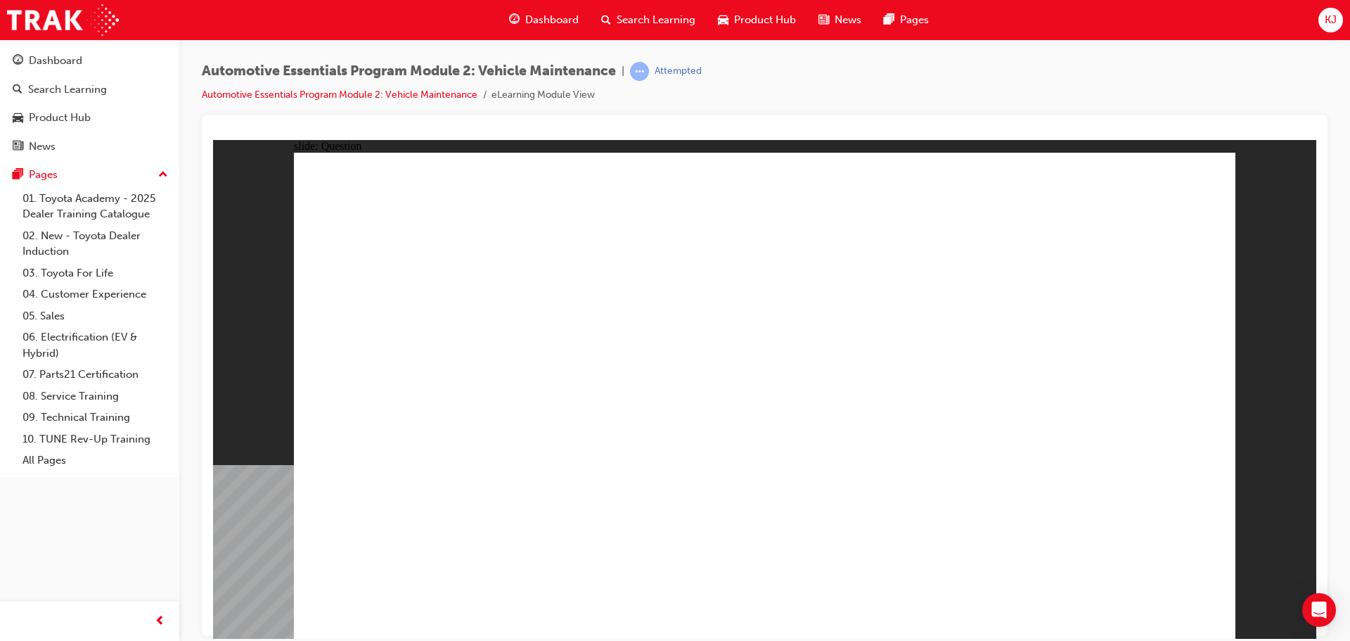
drag, startPoint x: 776, startPoint y: 477, endPoint x: 747, endPoint y: 437, distance: 49.0
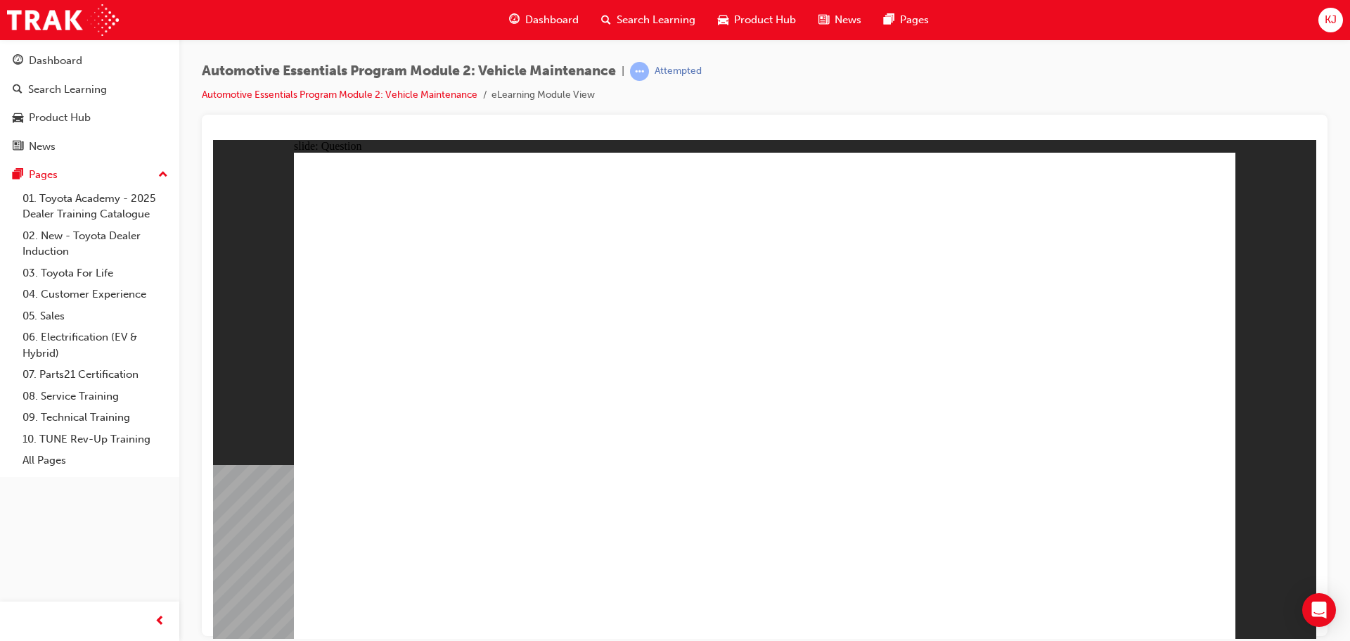
radio input "true"
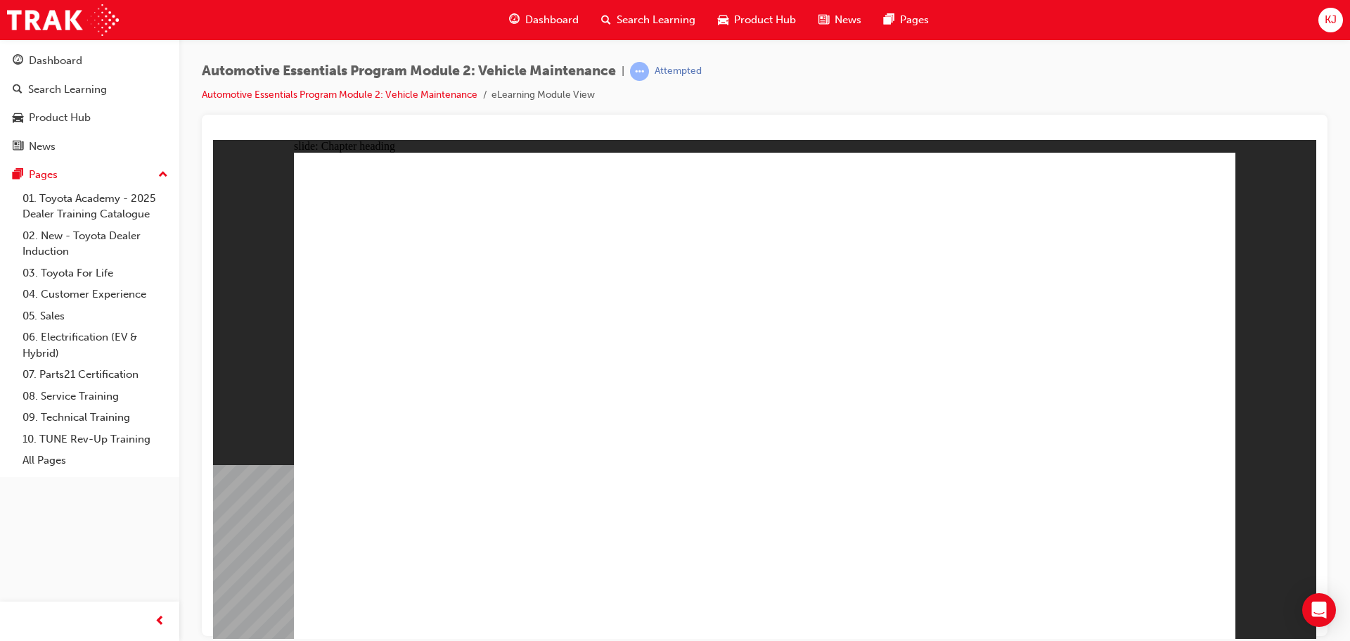
drag, startPoint x: 1115, startPoint y: 599, endPoint x: 1133, endPoint y: 584, distance: 23.4
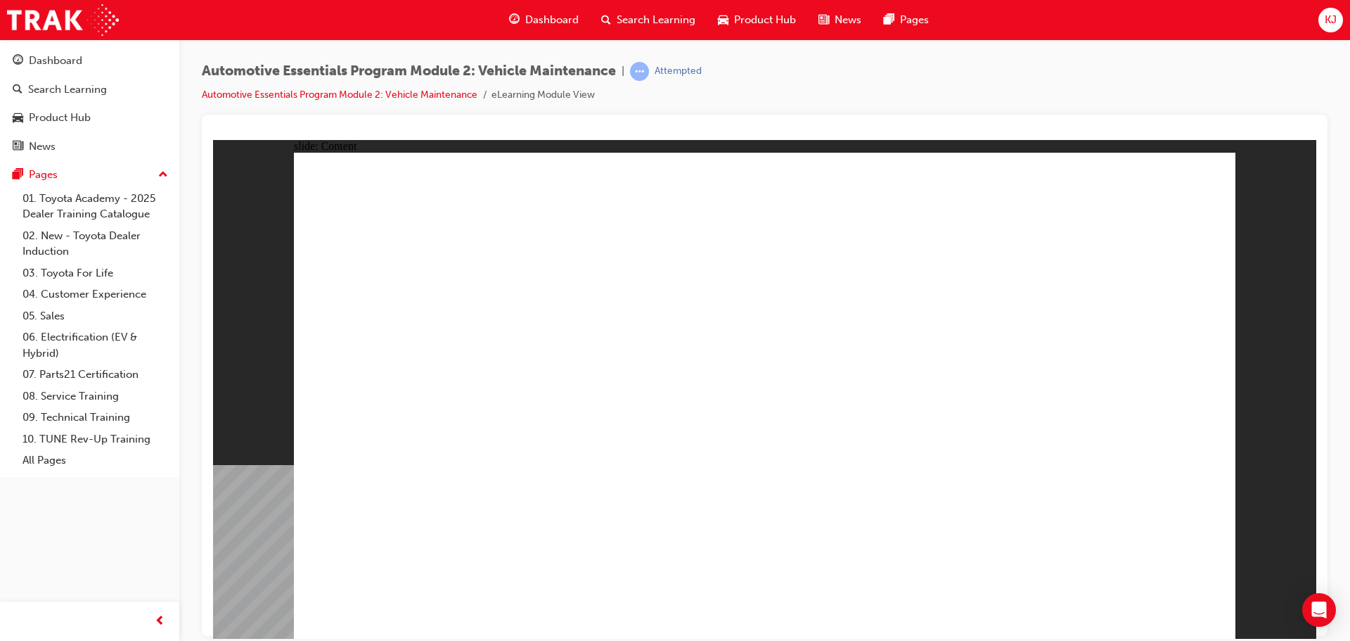
drag, startPoint x: 1175, startPoint y: 200, endPoint x: 1164, endPoint y: 238, distance: 40.1
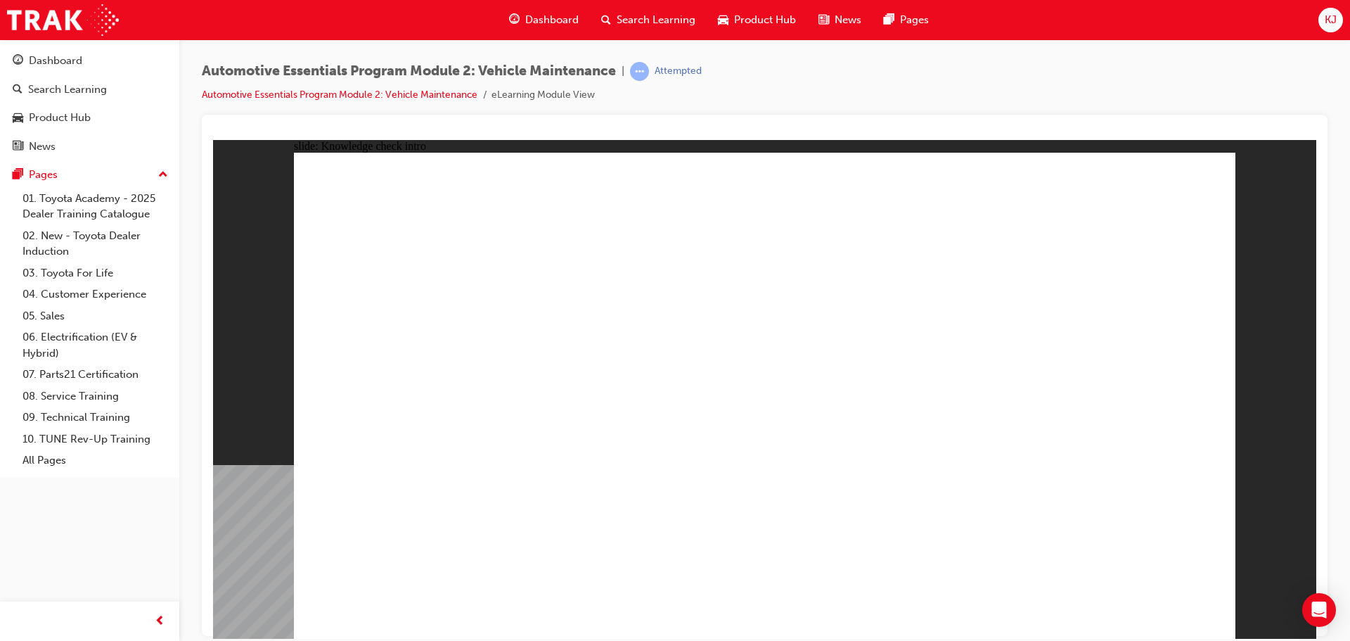
radio input "true"
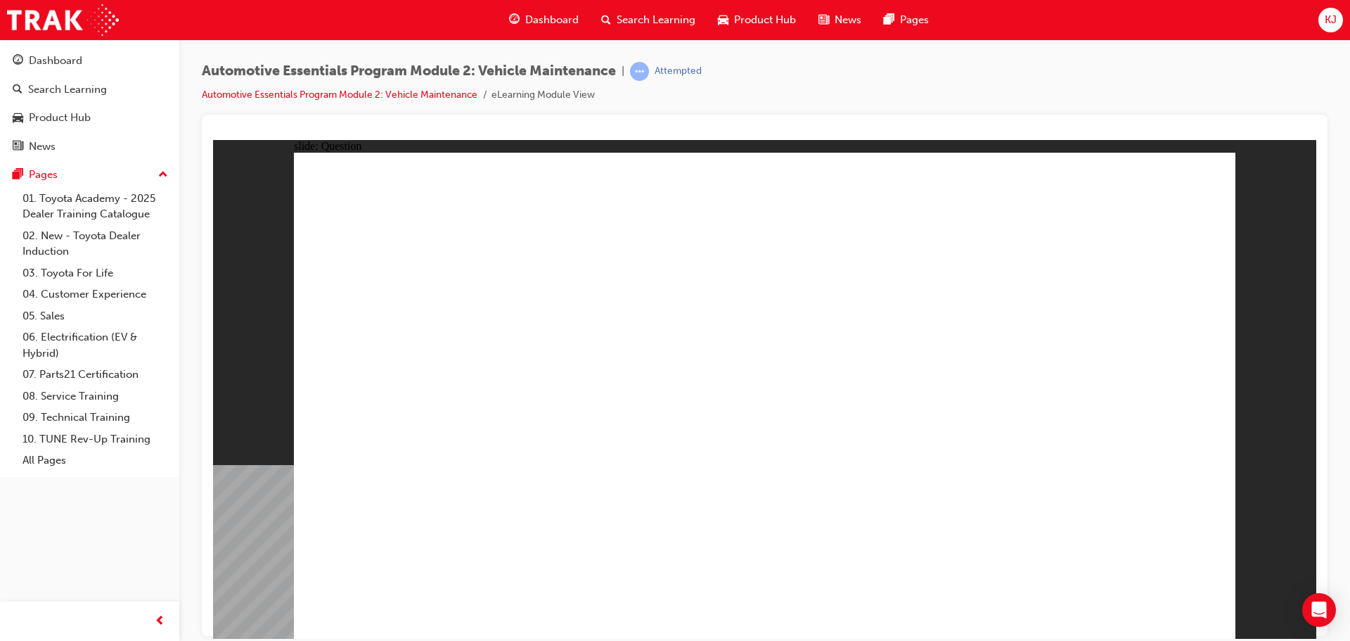
radio input "true"
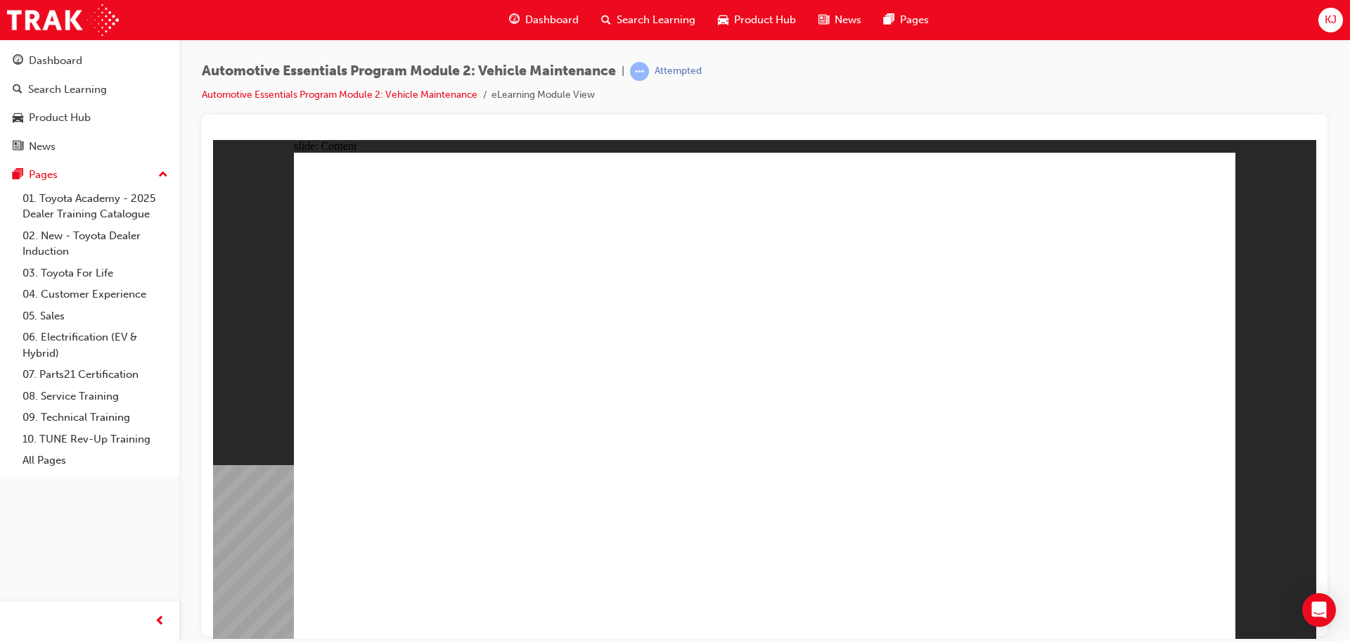
drag, startPoint x: 889, startPoint y: 434, endPoint x: 885, endPoint y: 428, distance: 7.2
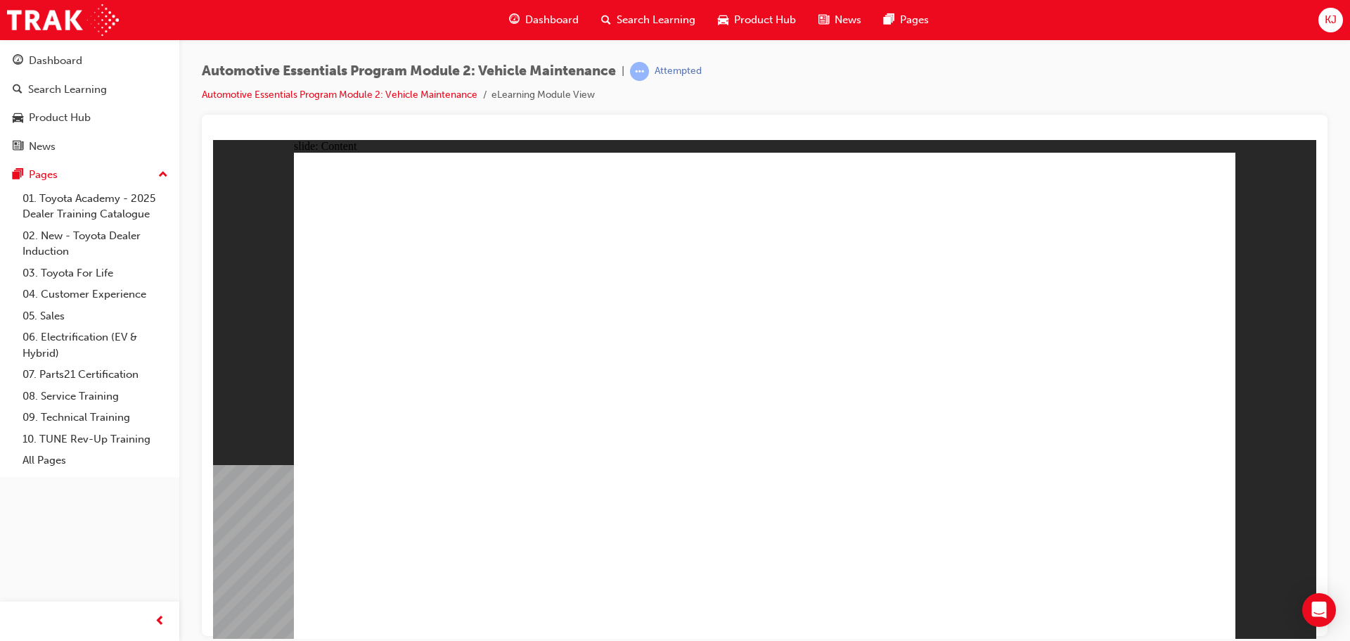
drag, startPoint x: 525, startPoint y: 371, endPoint x: 522, endPoint y: 364, distance: 7.6
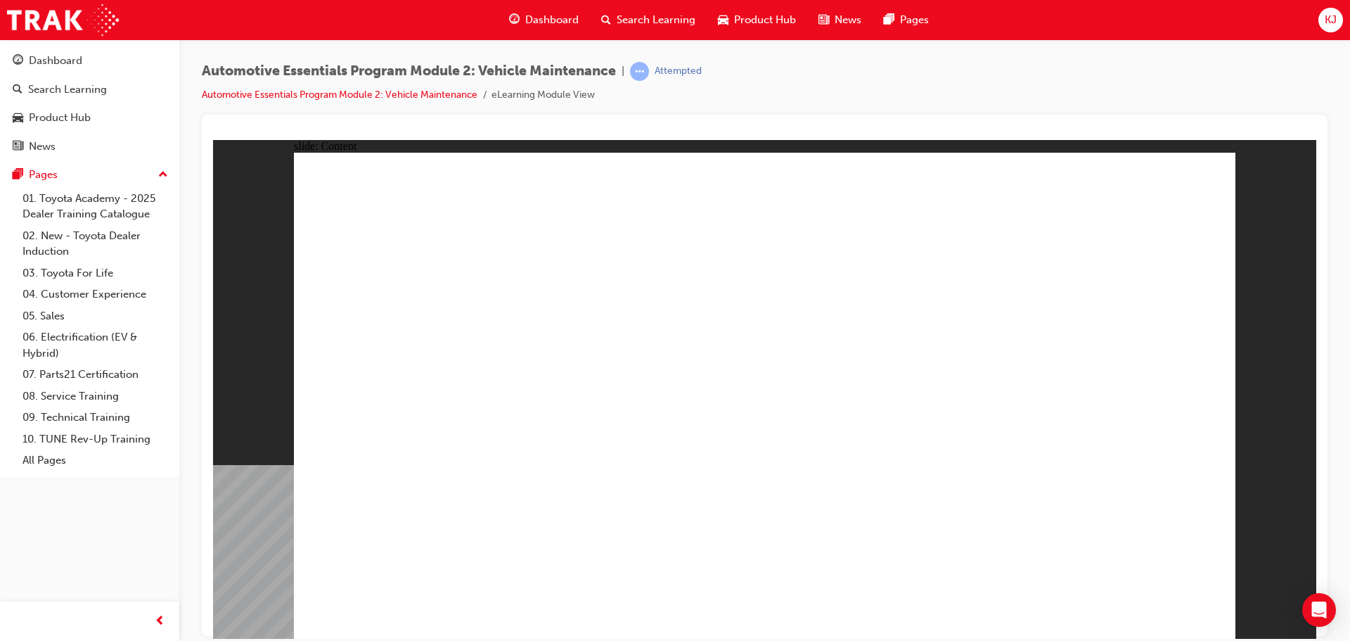
drag, startPoint x: 905, startPoint y: 571, endPoint x: 918, endPoint y: 555, distance: 20.0
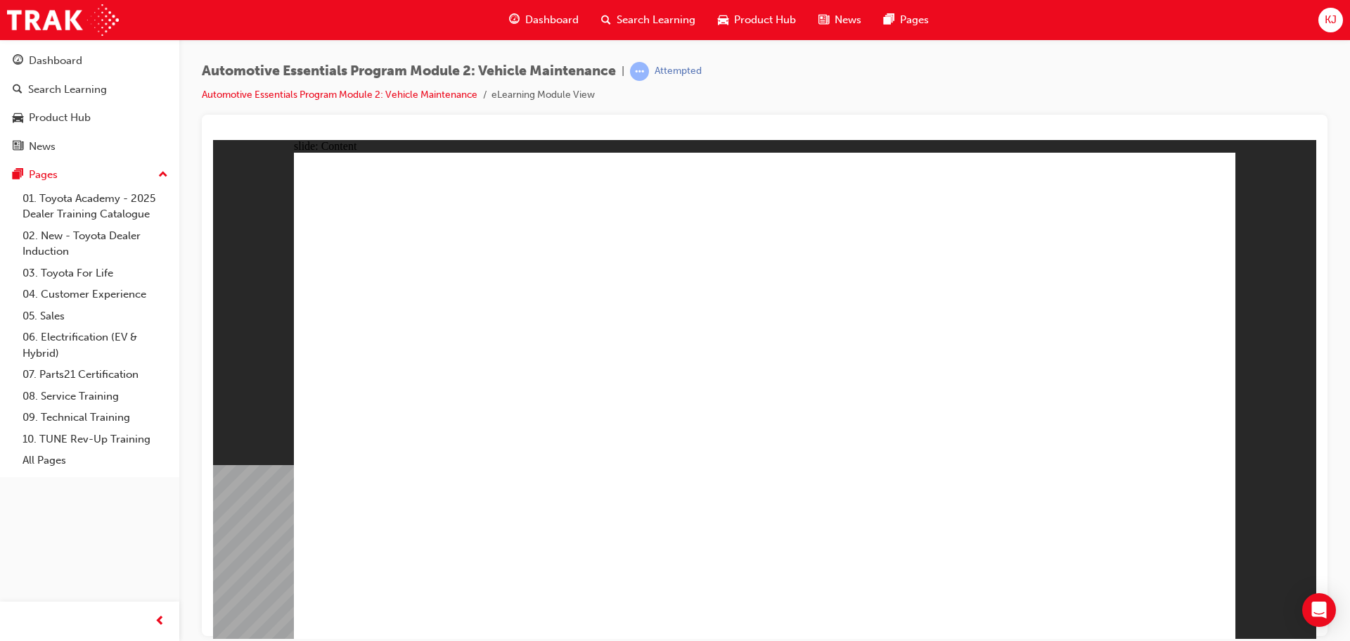
drag, startPoint x: 1165, startPoint y: 184, endPoint x: 1109, endPoint y: 351, distance: 176.5
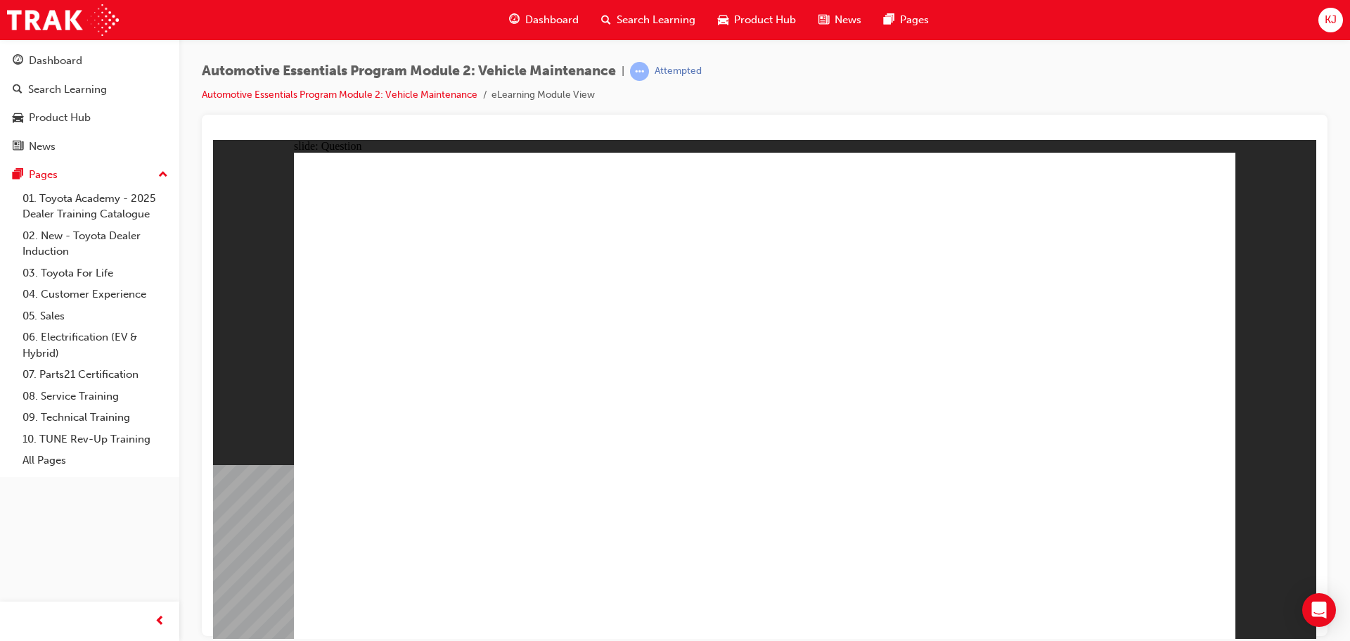
radio input "true"
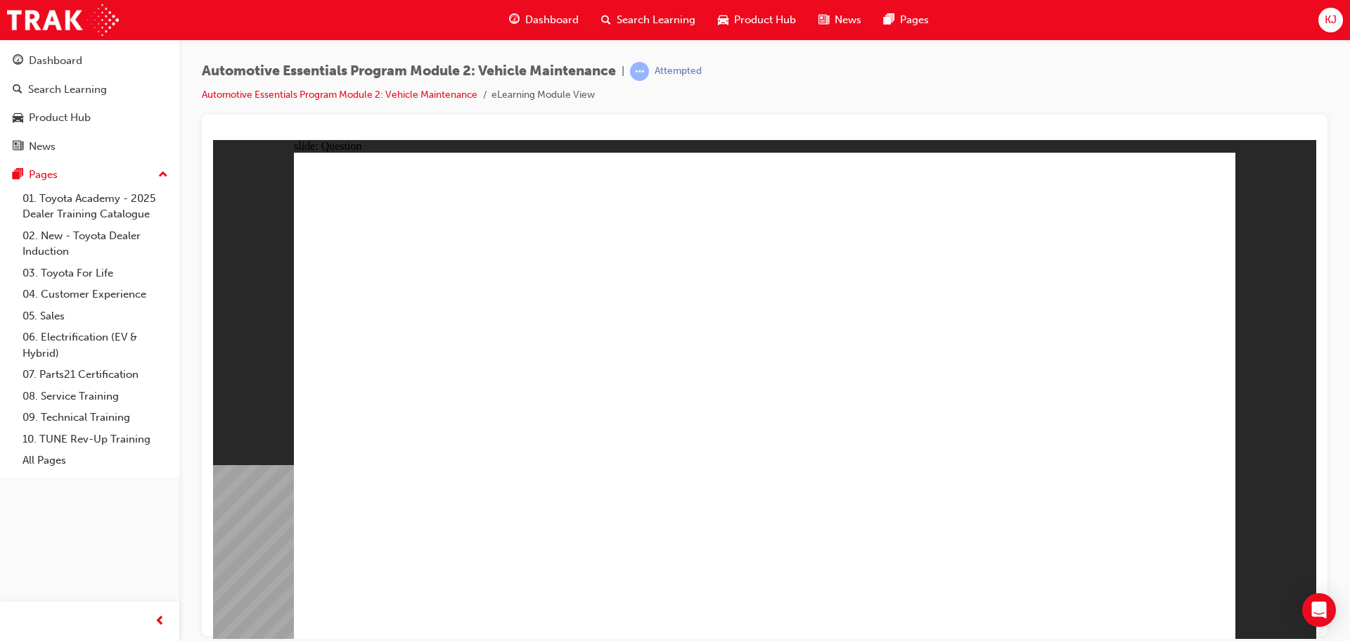
drag, startPoint x: 731, startPoint y: 463, endPoint x: 745, endPoint y: 466, distance: 14.5
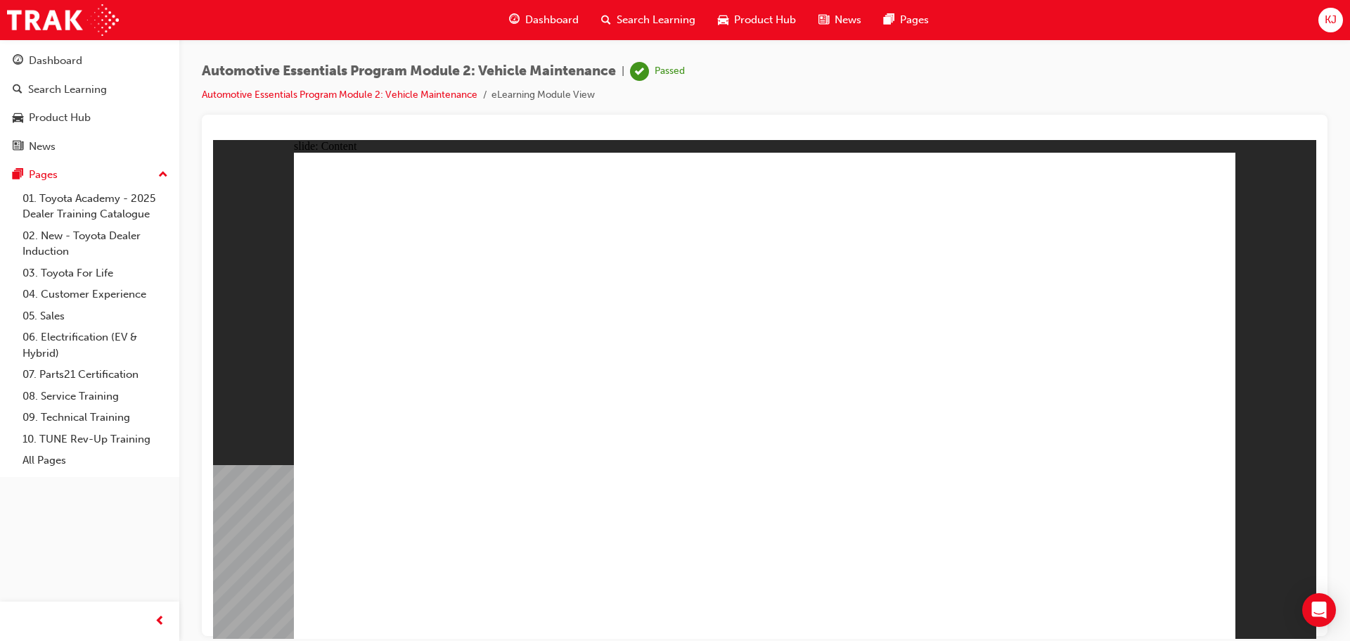
click at [534, 20] on span "Dashboard" at bounding box center [551, 20] width 53 height 16
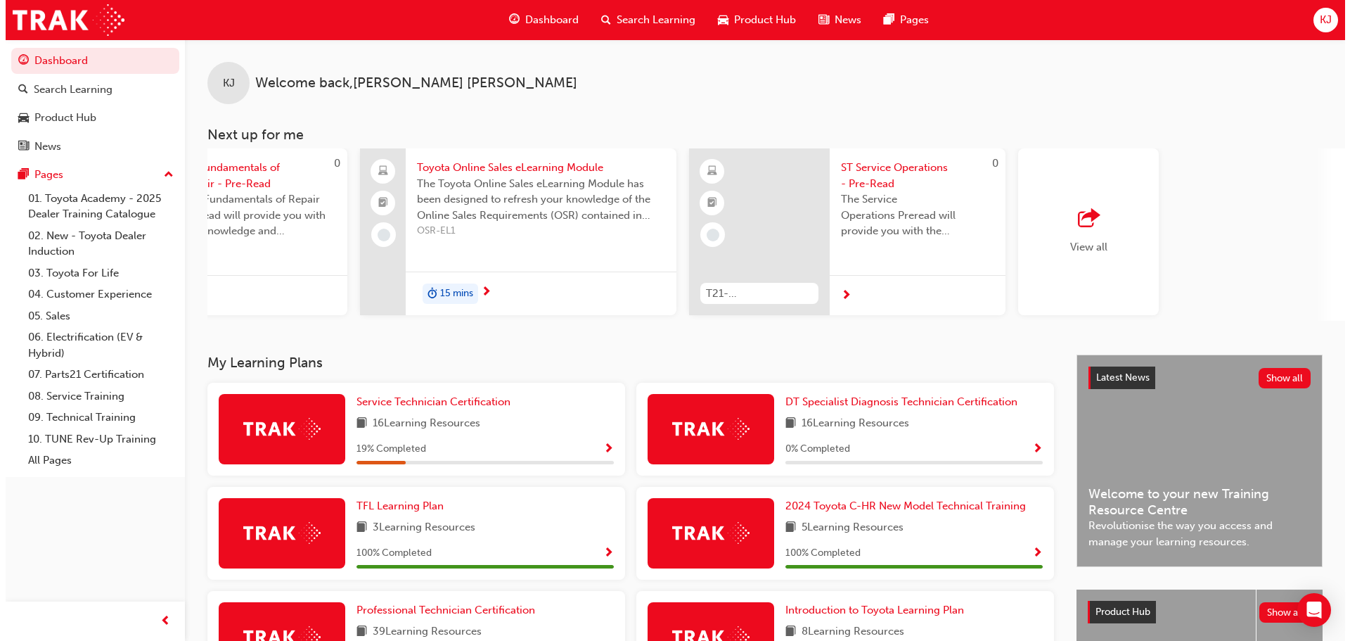
scroll to position [0, 835]
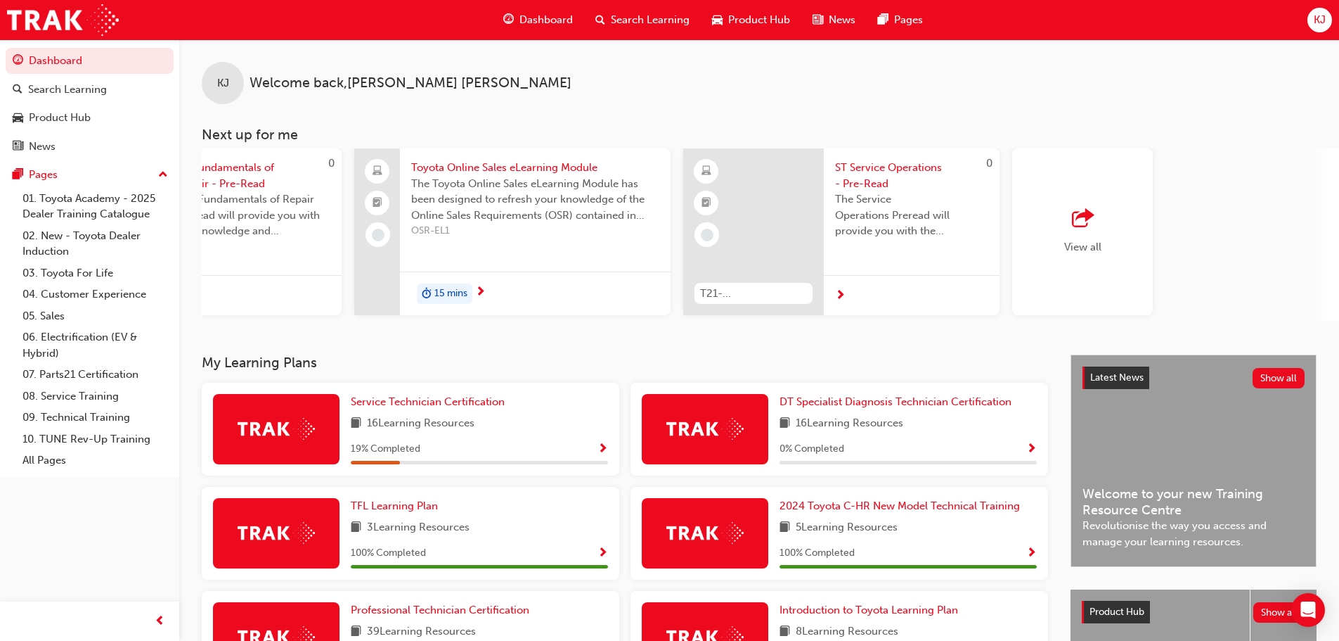
click at [472, 176] on span "The Toyota Online Sales eLearning Module has been designed to refresh your know…" at bounding box center [535, 200] width 248 height 48
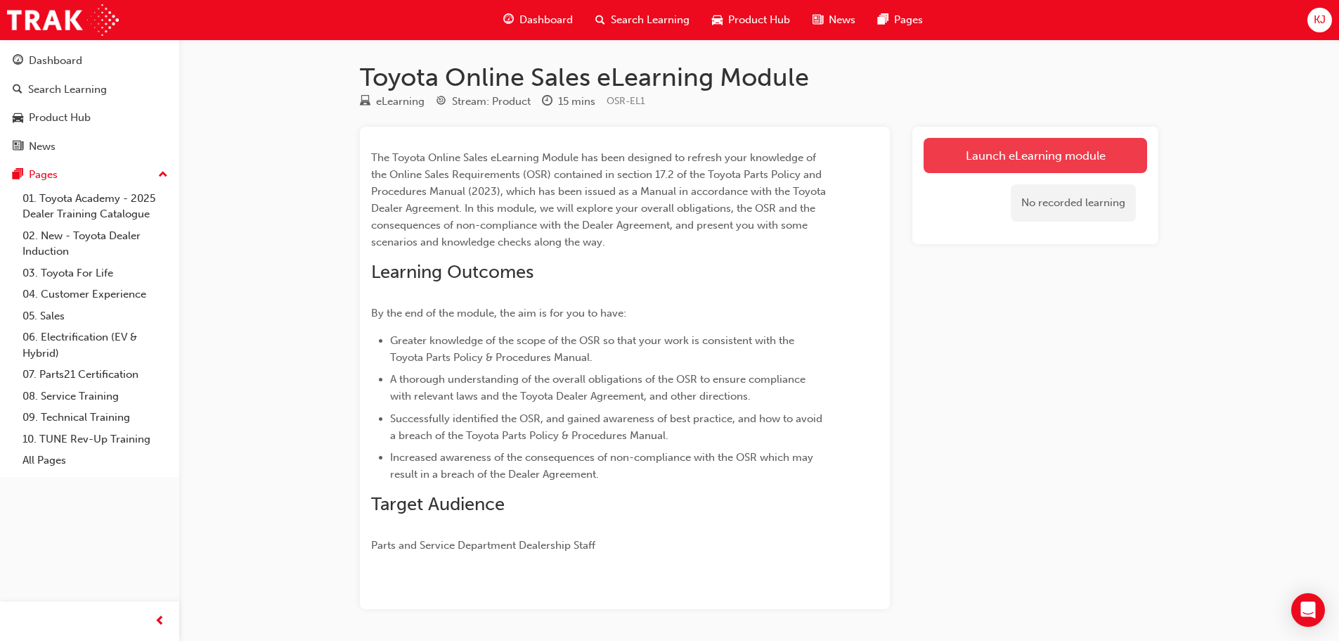
click at [1020, 150] on link "Launch eLearning module" at bounding box center [1036, 155] width 224 height 35
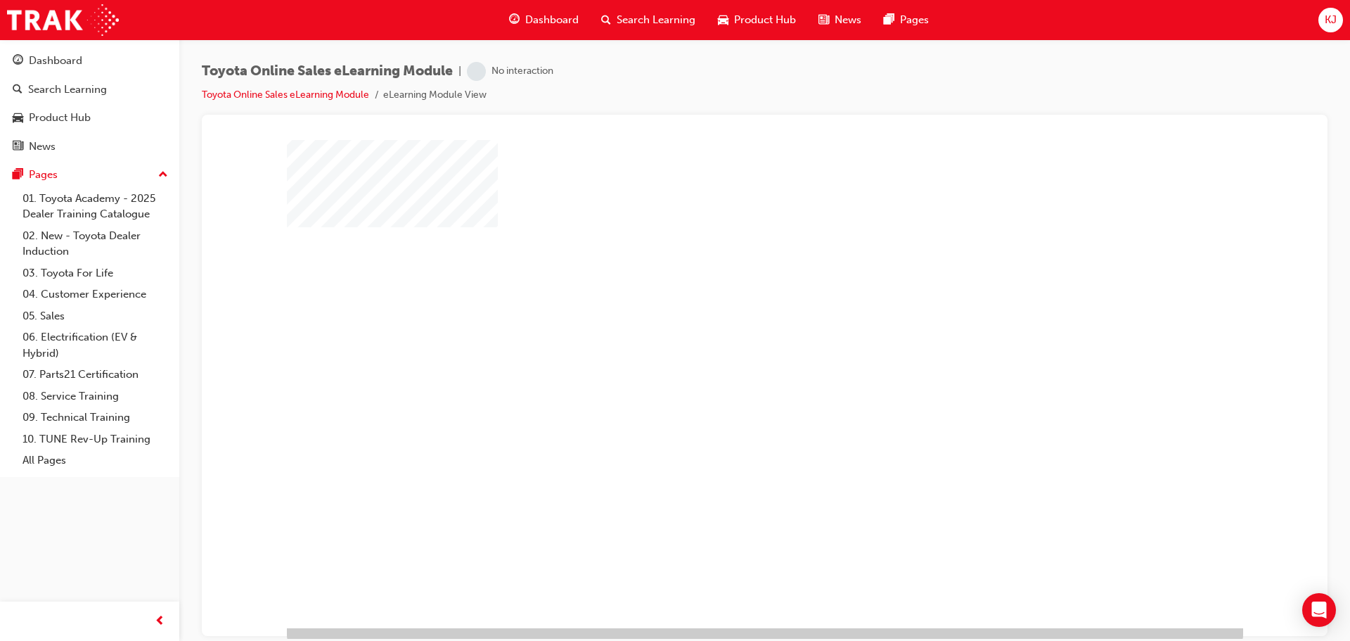
scroll to position [29, 0]
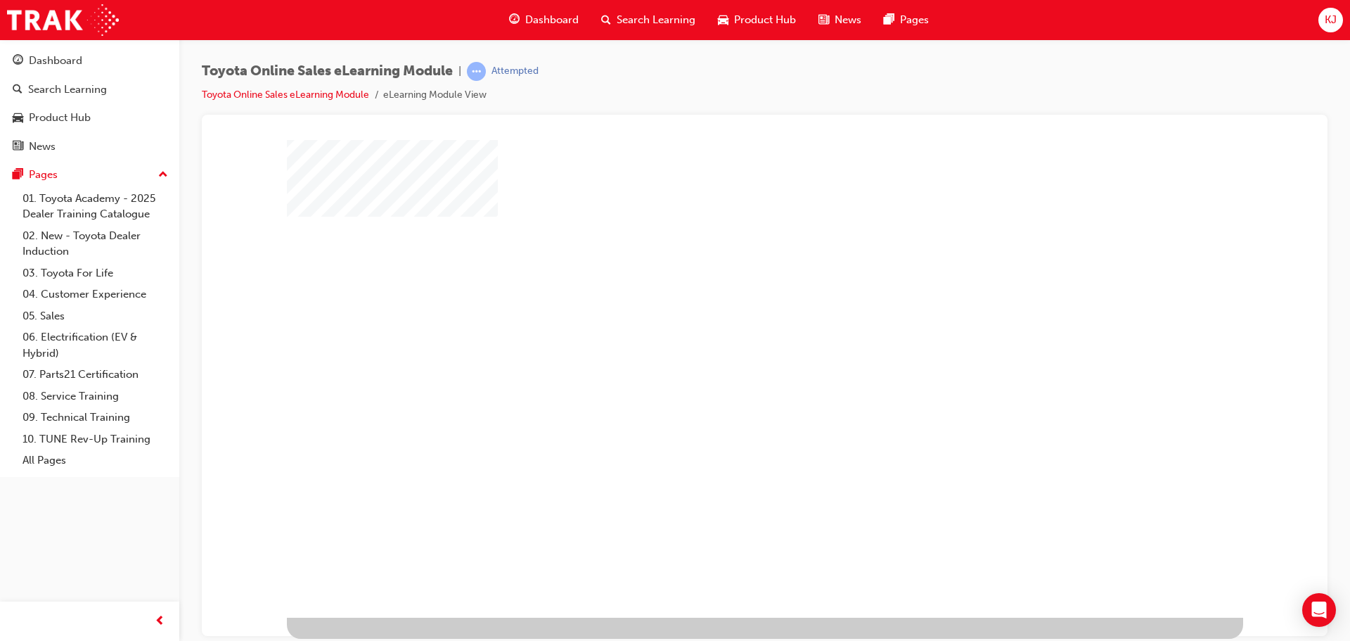
click at [724, 319] on div "play" at bounding box center [724, 319] width 0 height 0
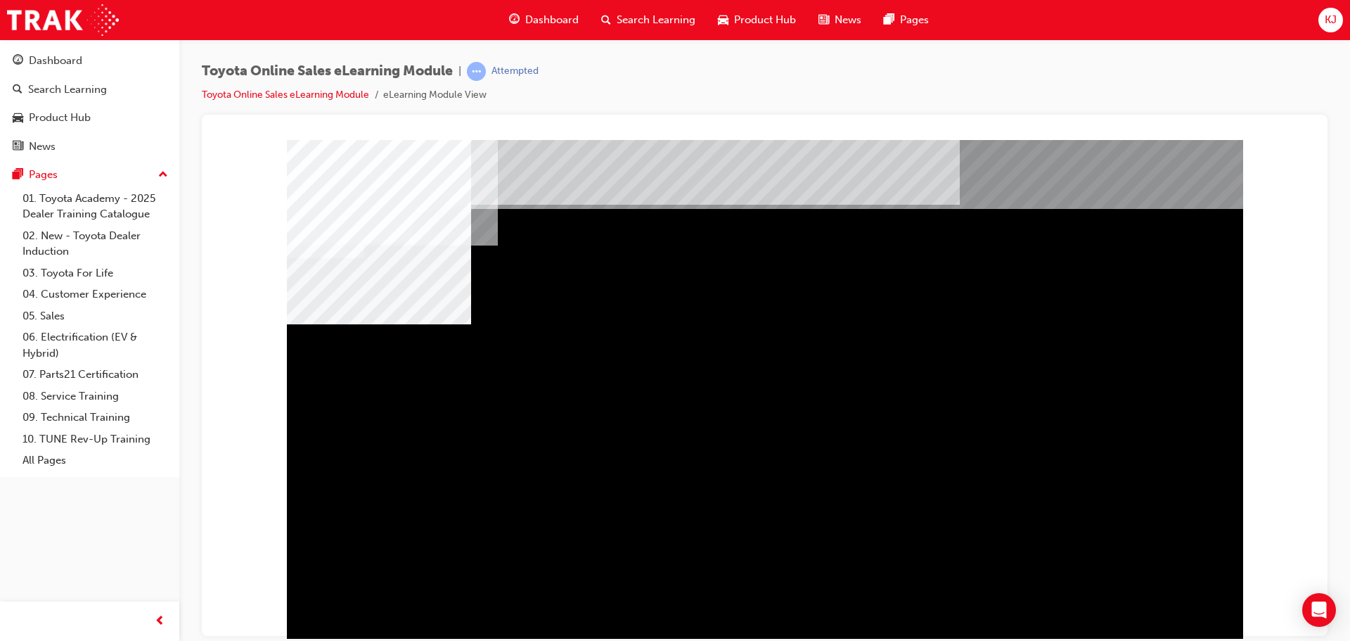
drag, startPoint x: 884, startPoint y: 413, endPoint x: 889, endPoint y: 425, distance: 12.3
drag, startPoint x: 1045, startPoint y: 439, endPoint x: 1029, endPoint y: 429, distance: 18.3
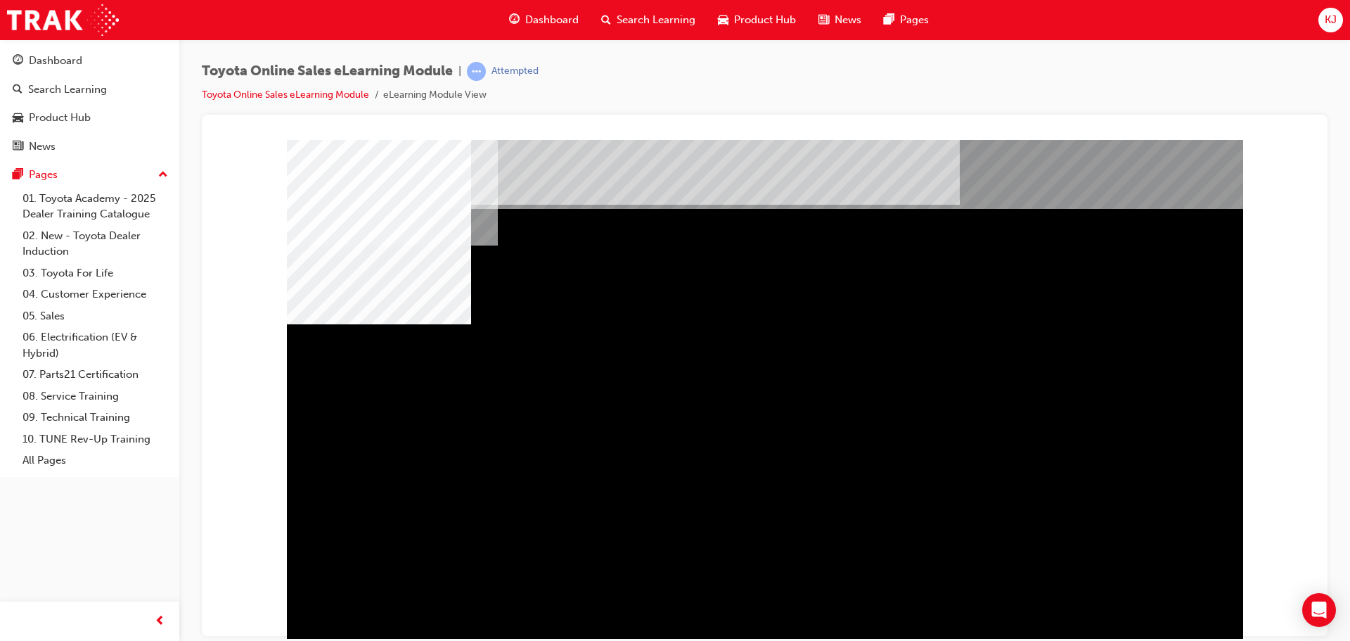
click at [1145, 597] on div "multistate" at bounding box center [765, 392] width 956 height 506
